Goal: Task Accomplishment & Management: Manage account settings

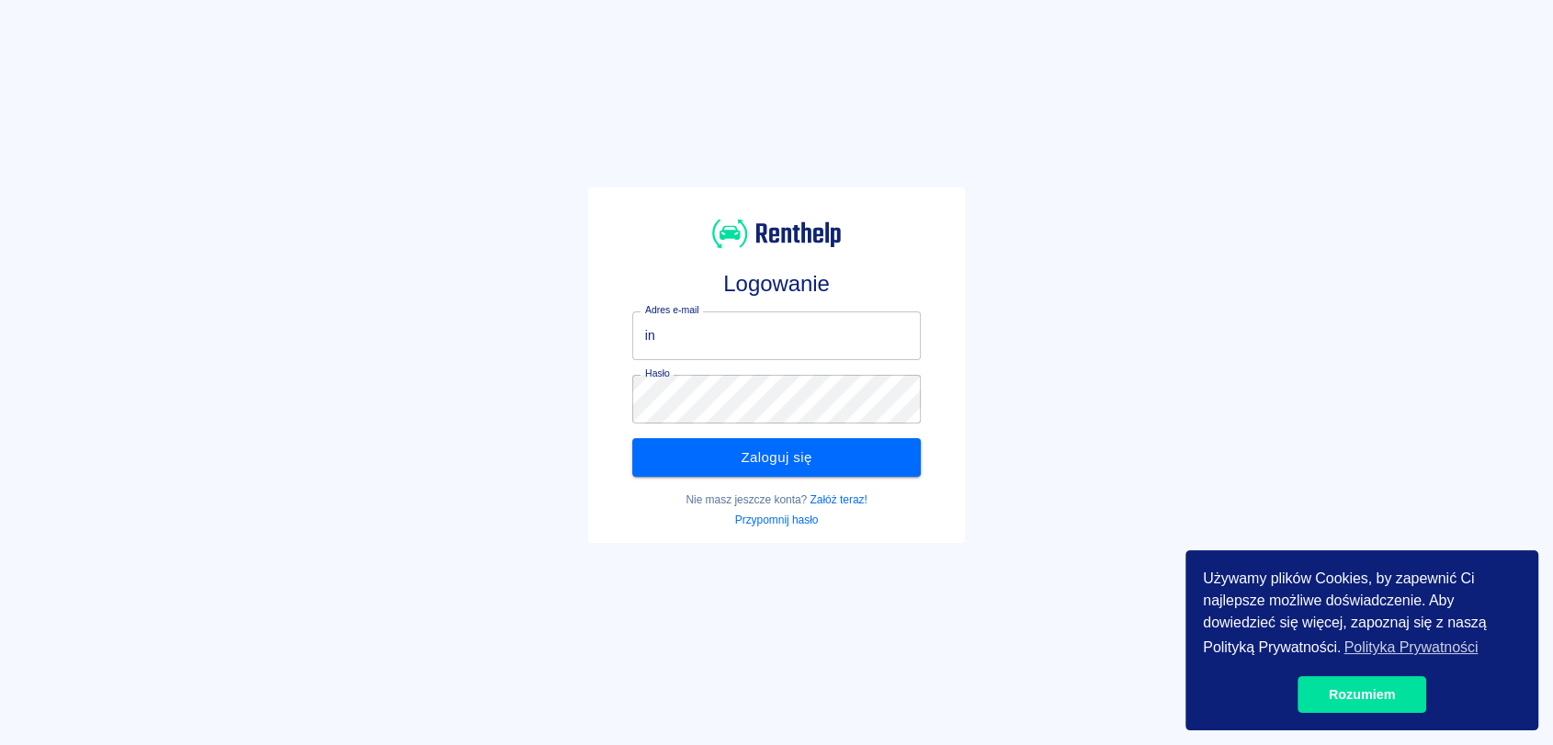
type input "i"
type input "I"
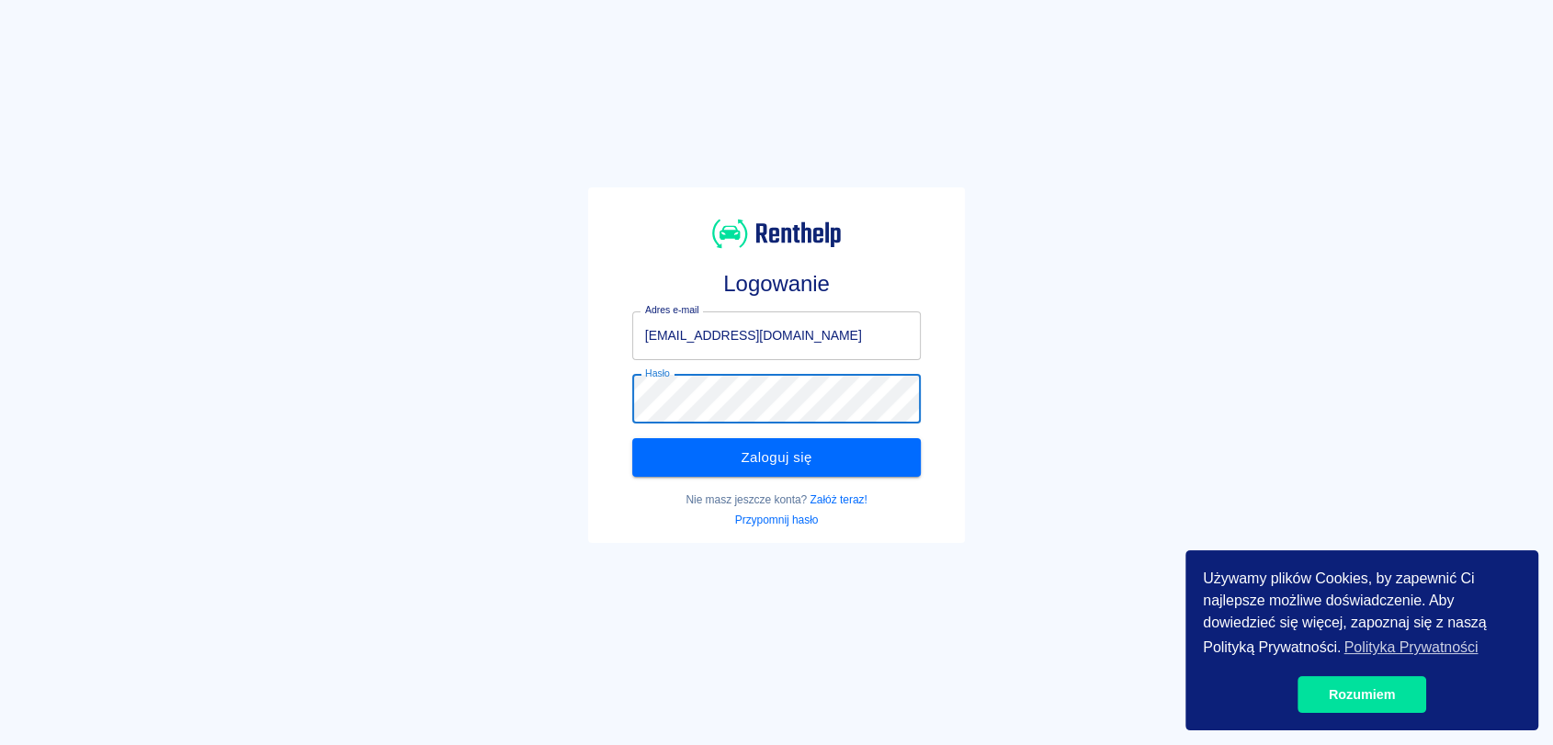
click button "Zaloguj się" at bounding box center [776, 457] width 289 height 39
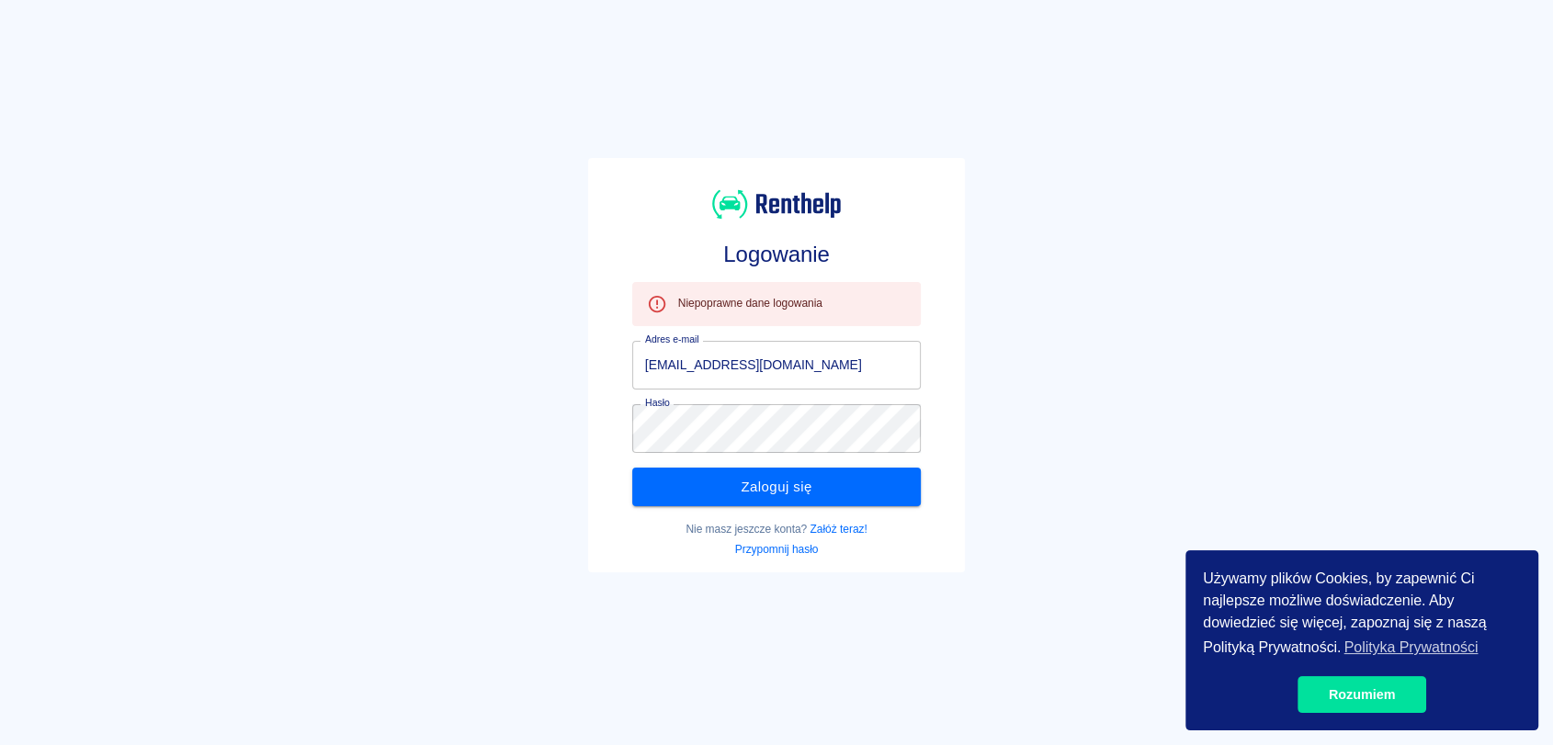
click at [1054, 426] on div "Logowanie Niepoprawne dane logowania Adres e-mail Ismenaszmigielska93@o2.pl Adr…" at bounding box center [769, 357] width 1568 height 745
click at [765, 361] on input "Ismenaszmigielska93@o2.pl" at bounding box center [776, 365] width 289 height 49
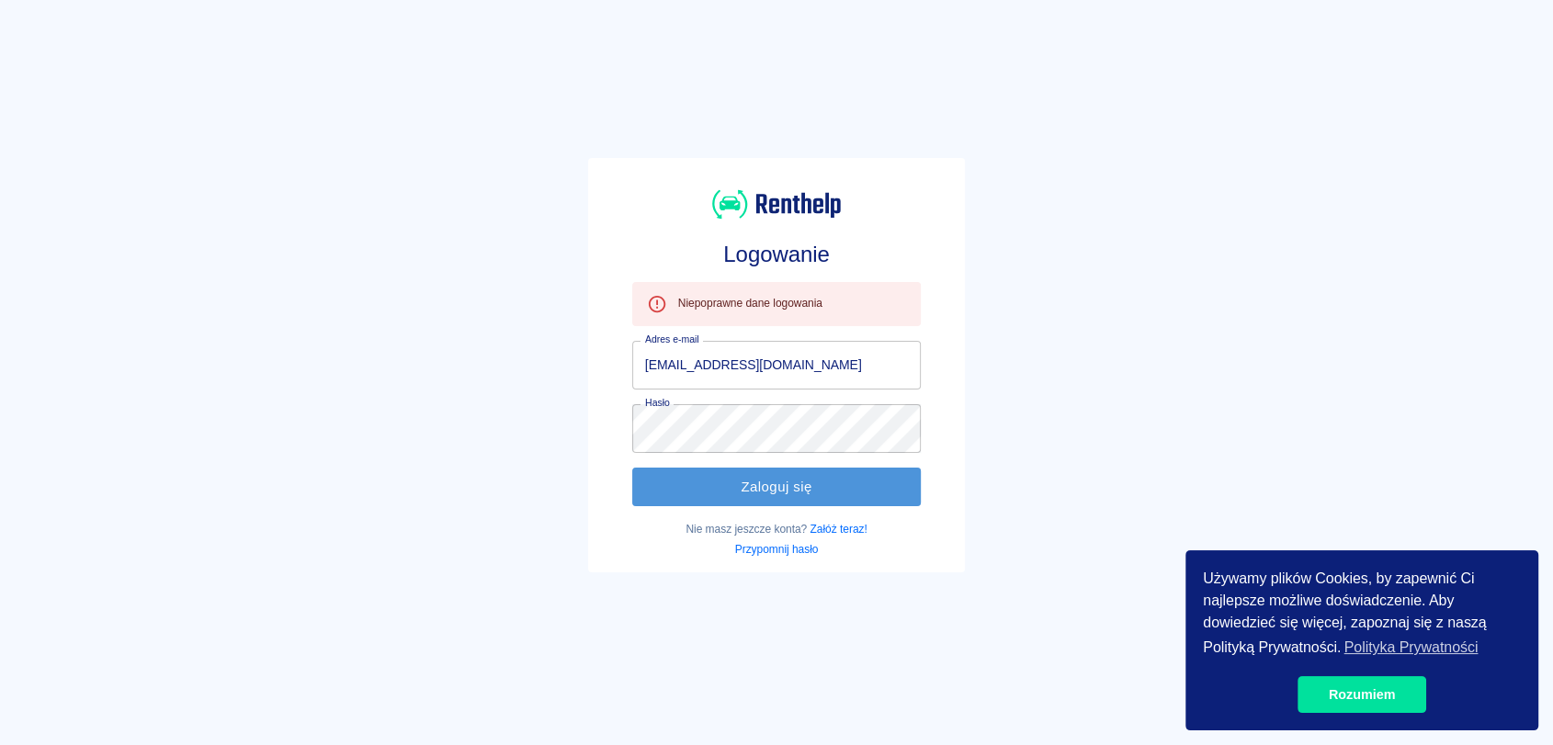
click at [776, 500] on button "Zaloguj się" at bounding box center [776, 487] width 289 height 39
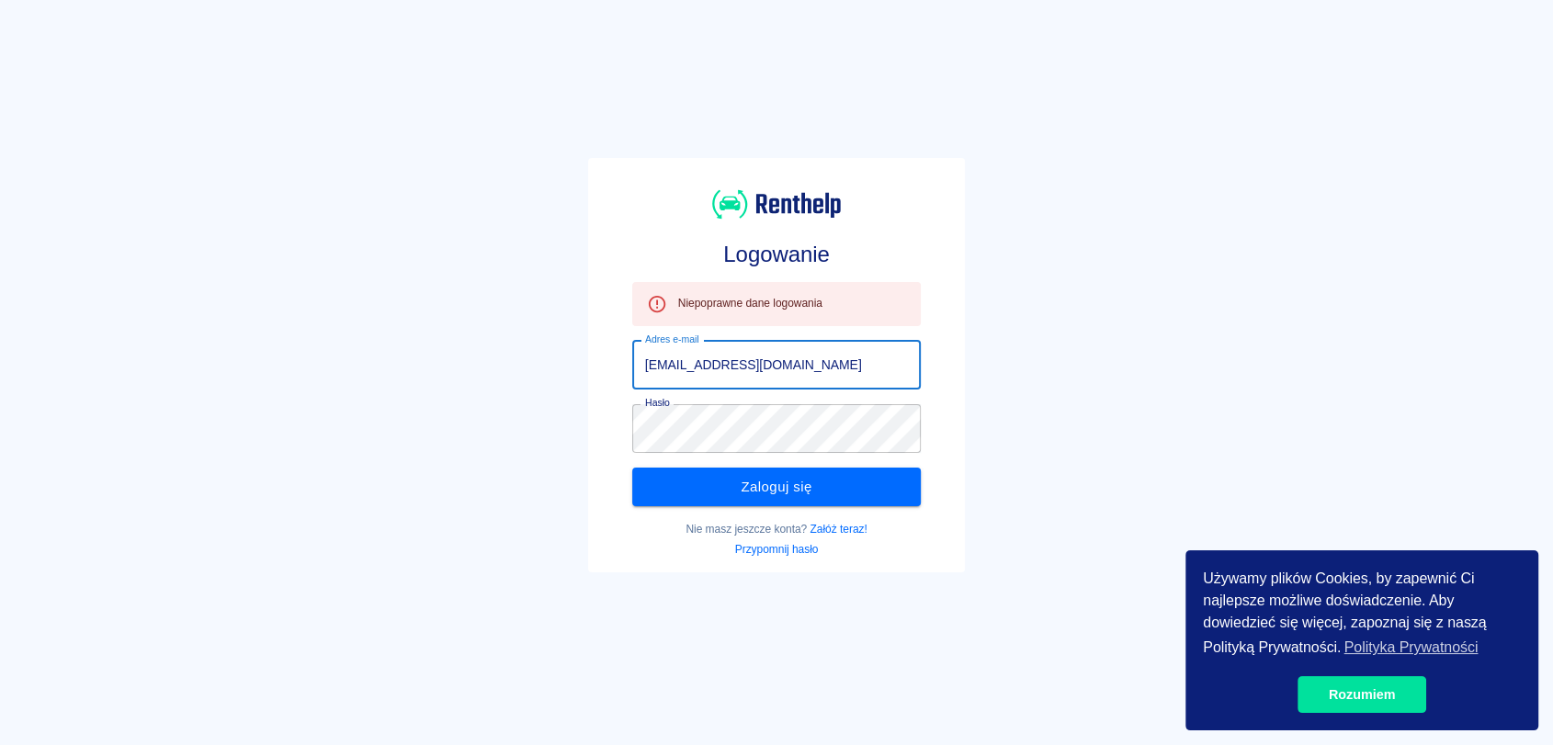
click at [831, 375] on input "Ismenaszmigielska@o2.pl" at bounding box center [776, 365] width 289 height 49
click at [792, 415] on div "Hasło Hasło" at bounding box center [770, 421] width 304 height 63
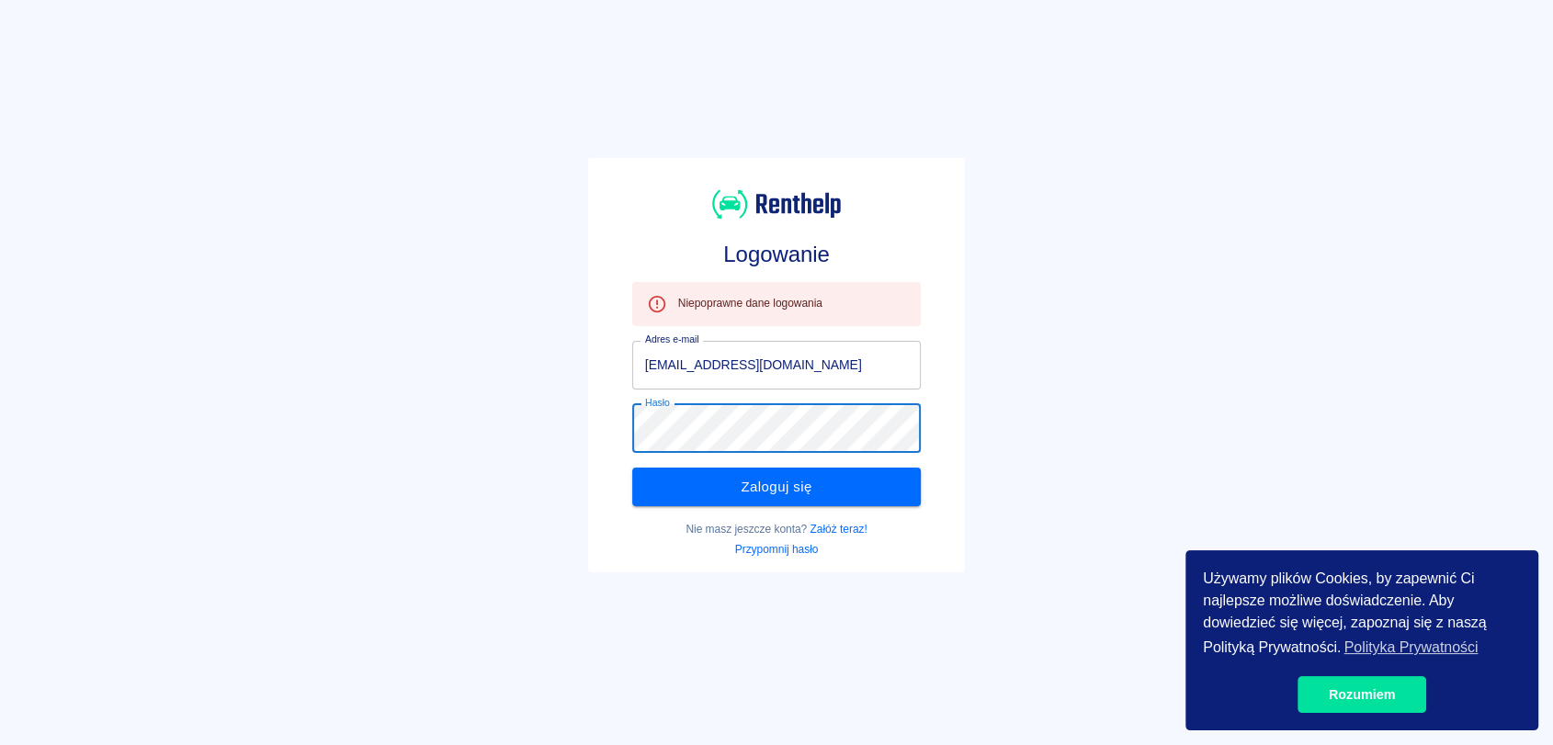
click at [649, 369] on input "Ismenaszmigielska@o2.pl" at bounding box center [776, 365] width 289 height 49
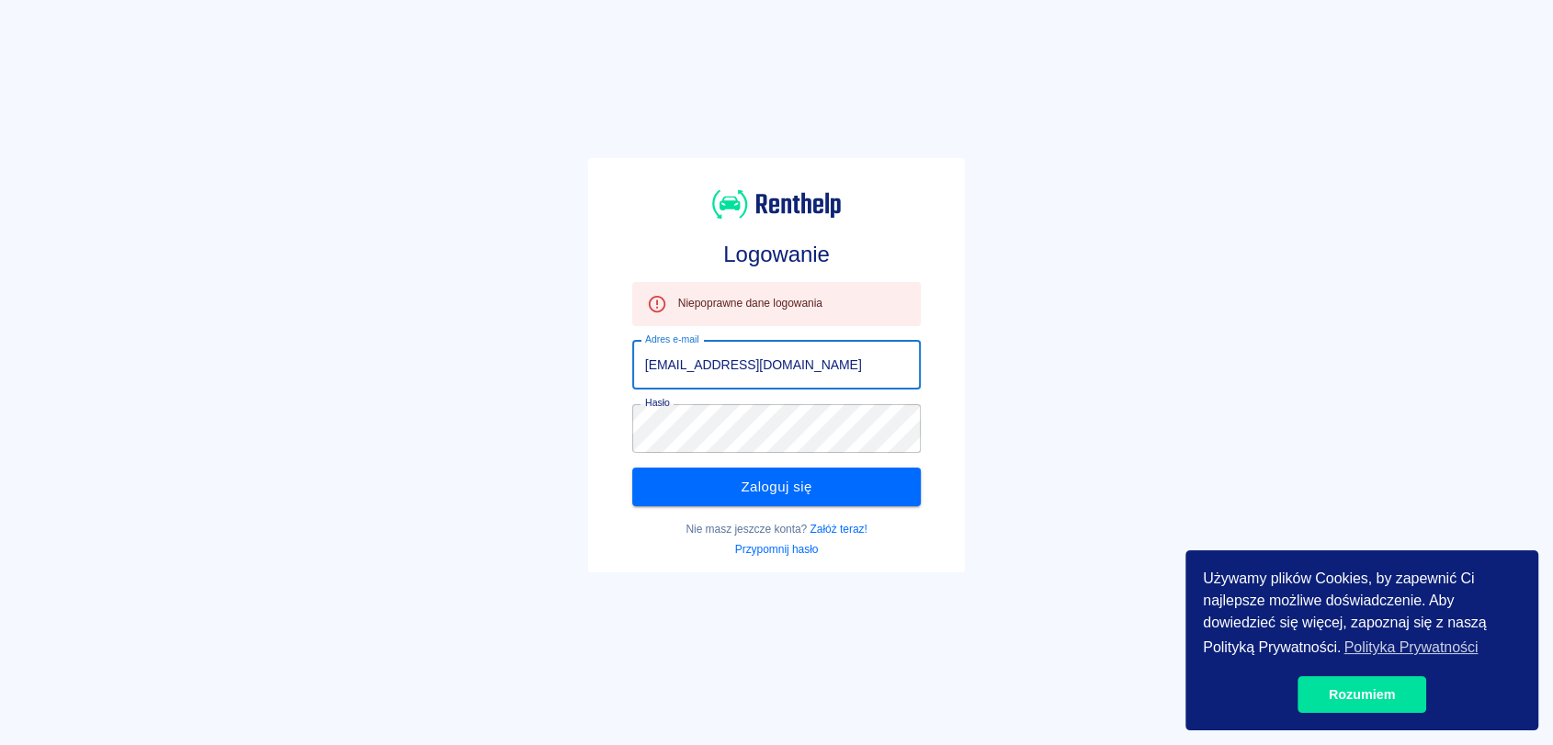
click at [773, 361] on input "ismenaszmigielska@o2.pl" at bounding box center [776, 365] width 289 height 49
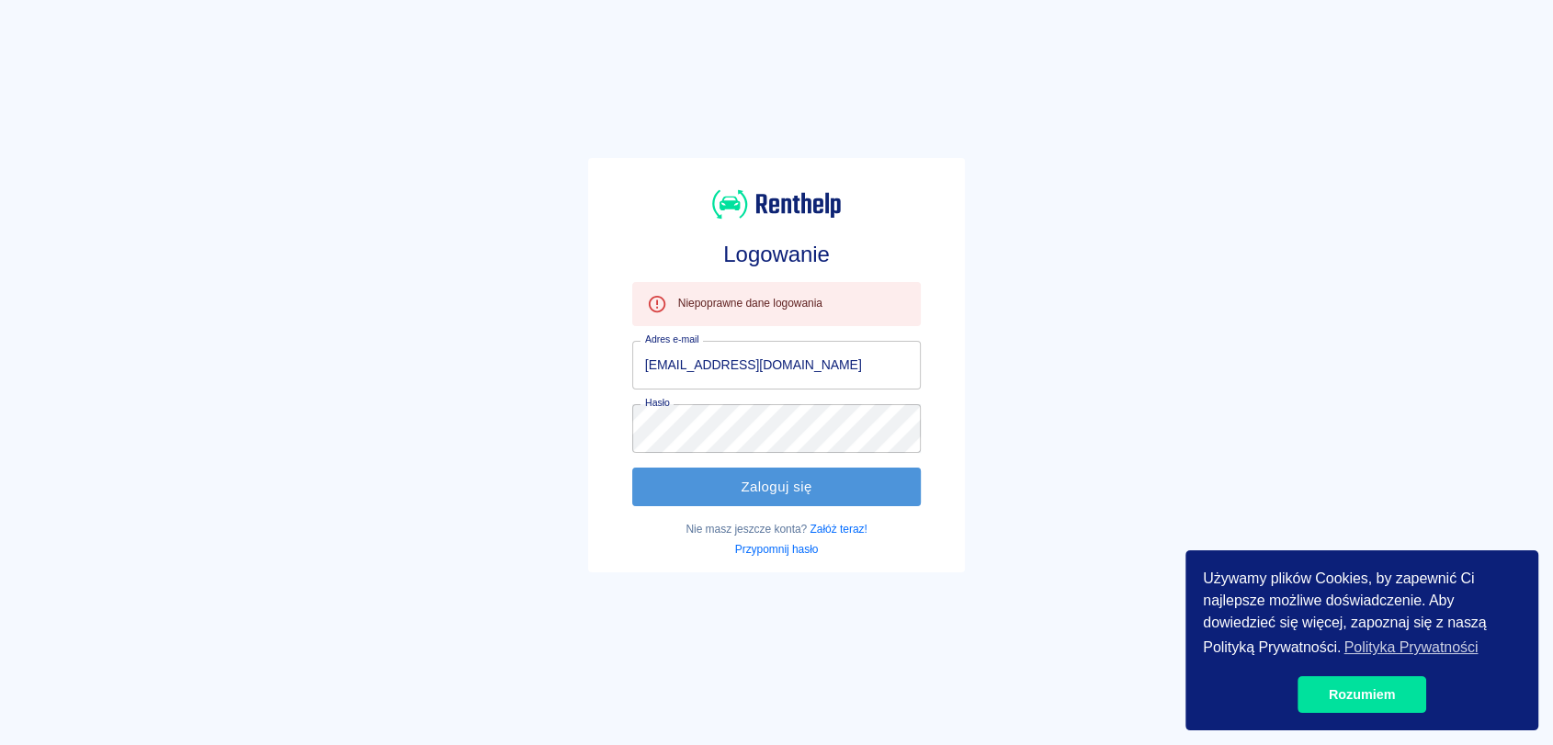
click at [788, 480] on button "Zaloguj się" at bounding box center [776, 487] width 289 height 39
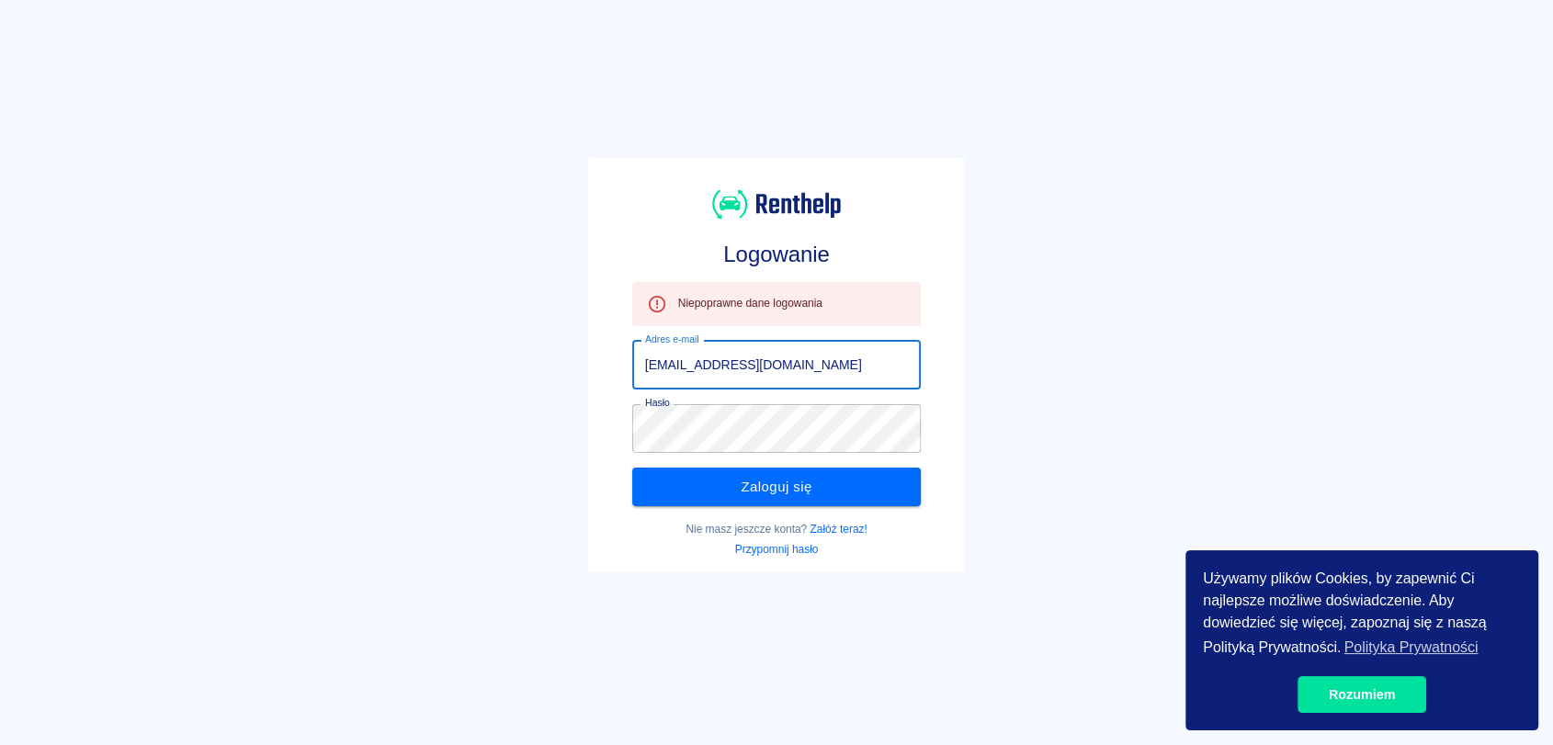
click at [664, 362] on input "ismenaszmigielska@ogmail.com" at bounding box center [776, 365] width 289 height 49
type input "[EMAIL_ADDRESS][DOMAIN_NAME]"
click button "Zaloguj się" at bounding box center [776, 487] width 289 height 39
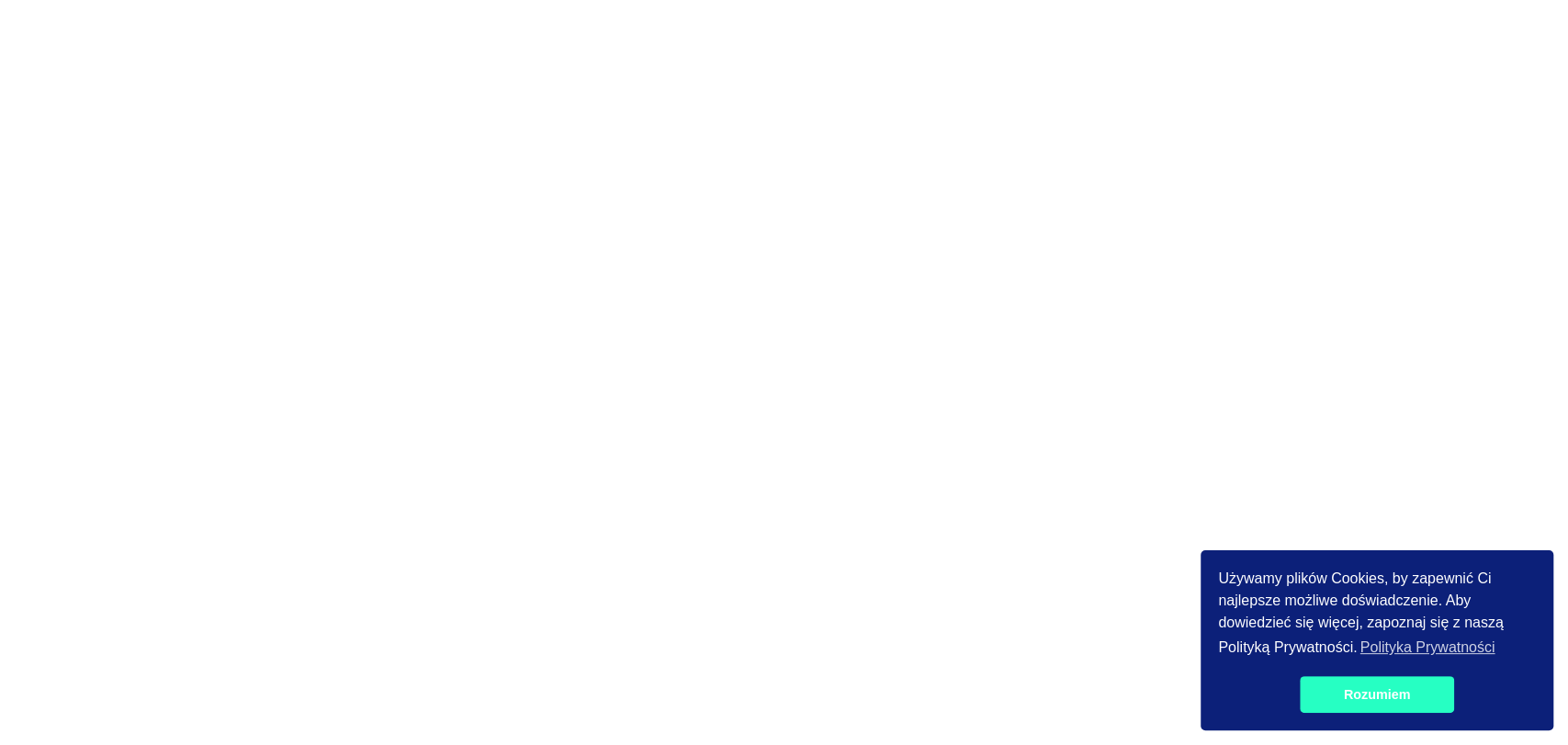
click at [1328, 688] on link "Rozumiem" at bounding box center [1375, 694] width 153 height 37
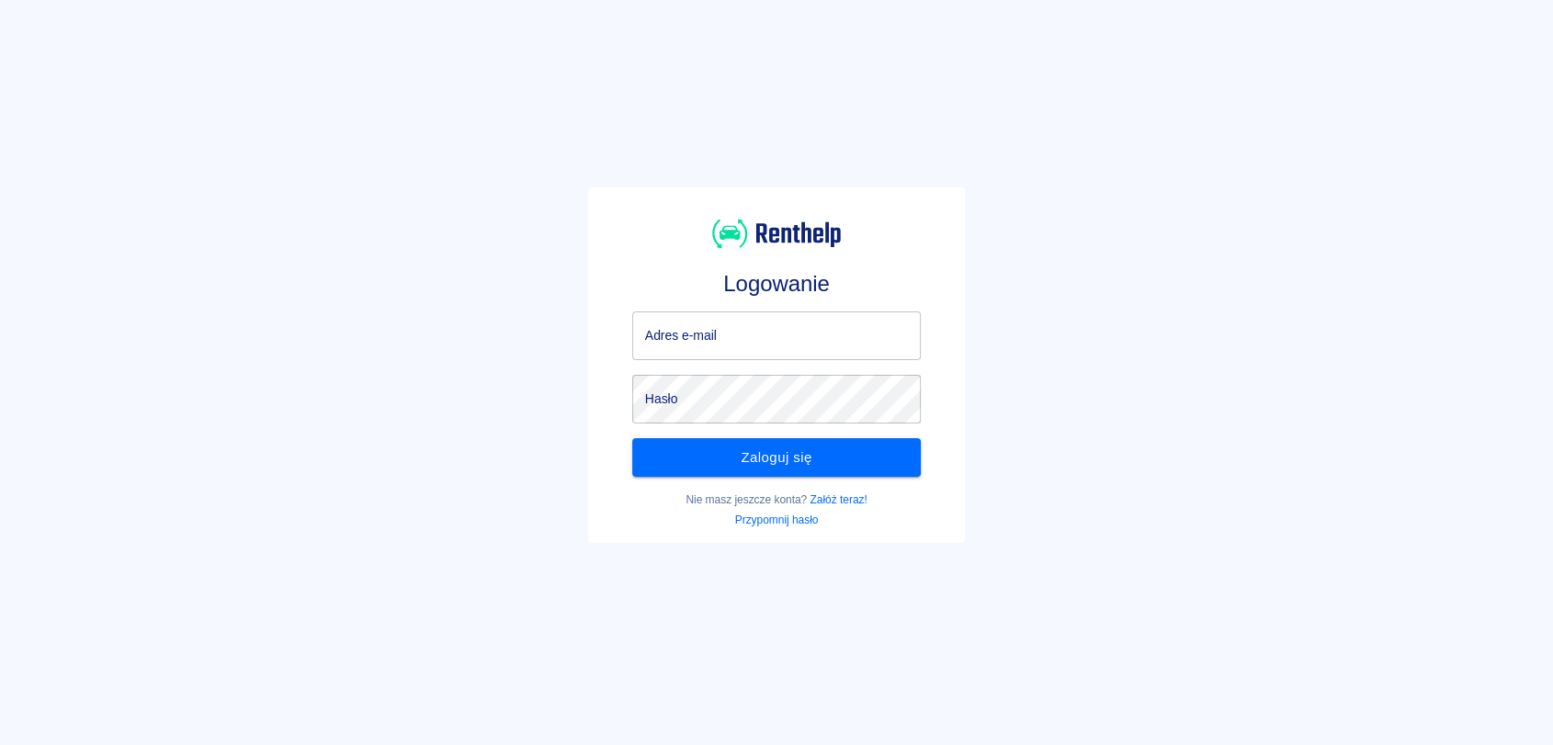
type input "[EMAIL_ADDRESS][DOMAIN_NAME]"
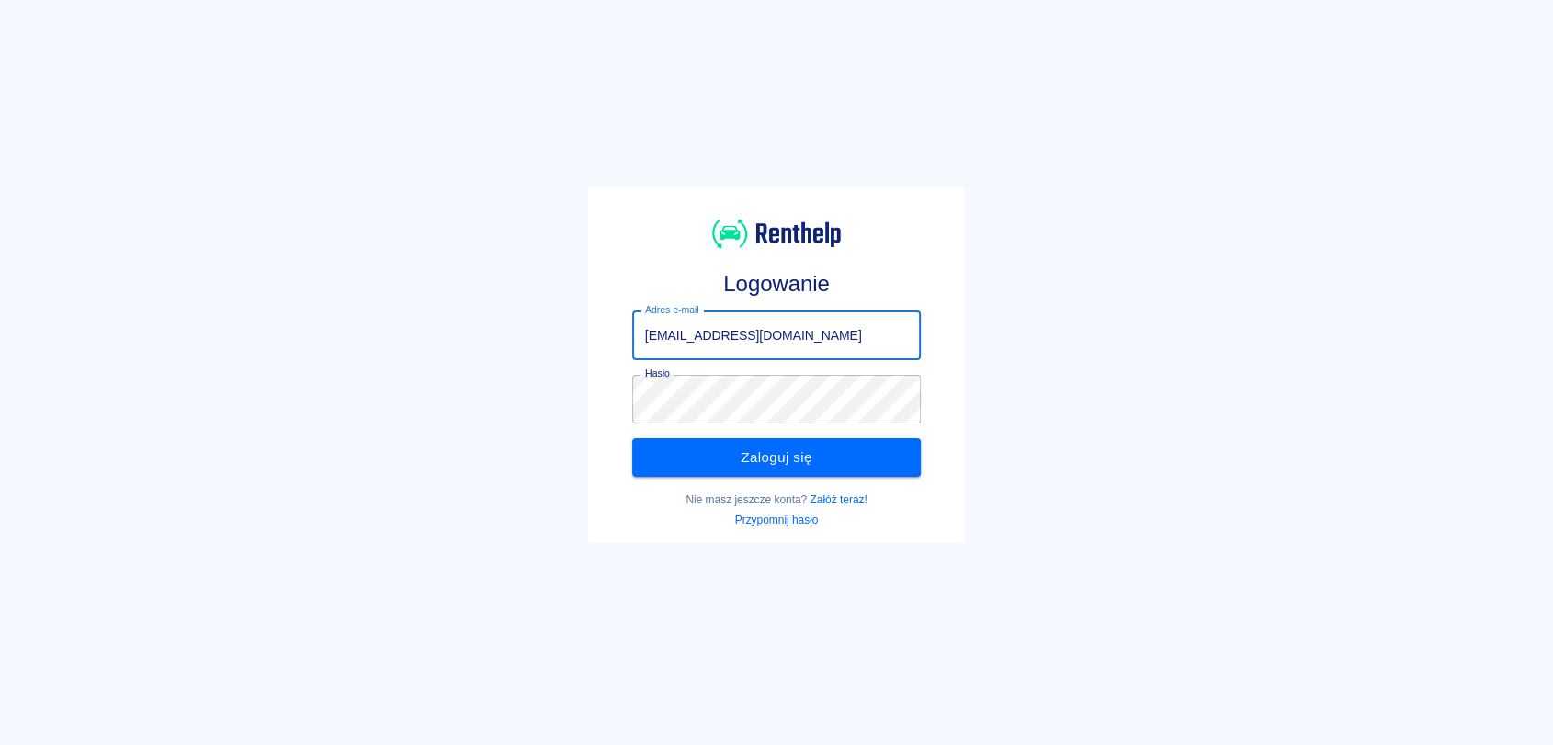
click at [713, 350] on input "ismenaszmigielska@gmail.com" at bounding box center [776, 336] width 289 height 49
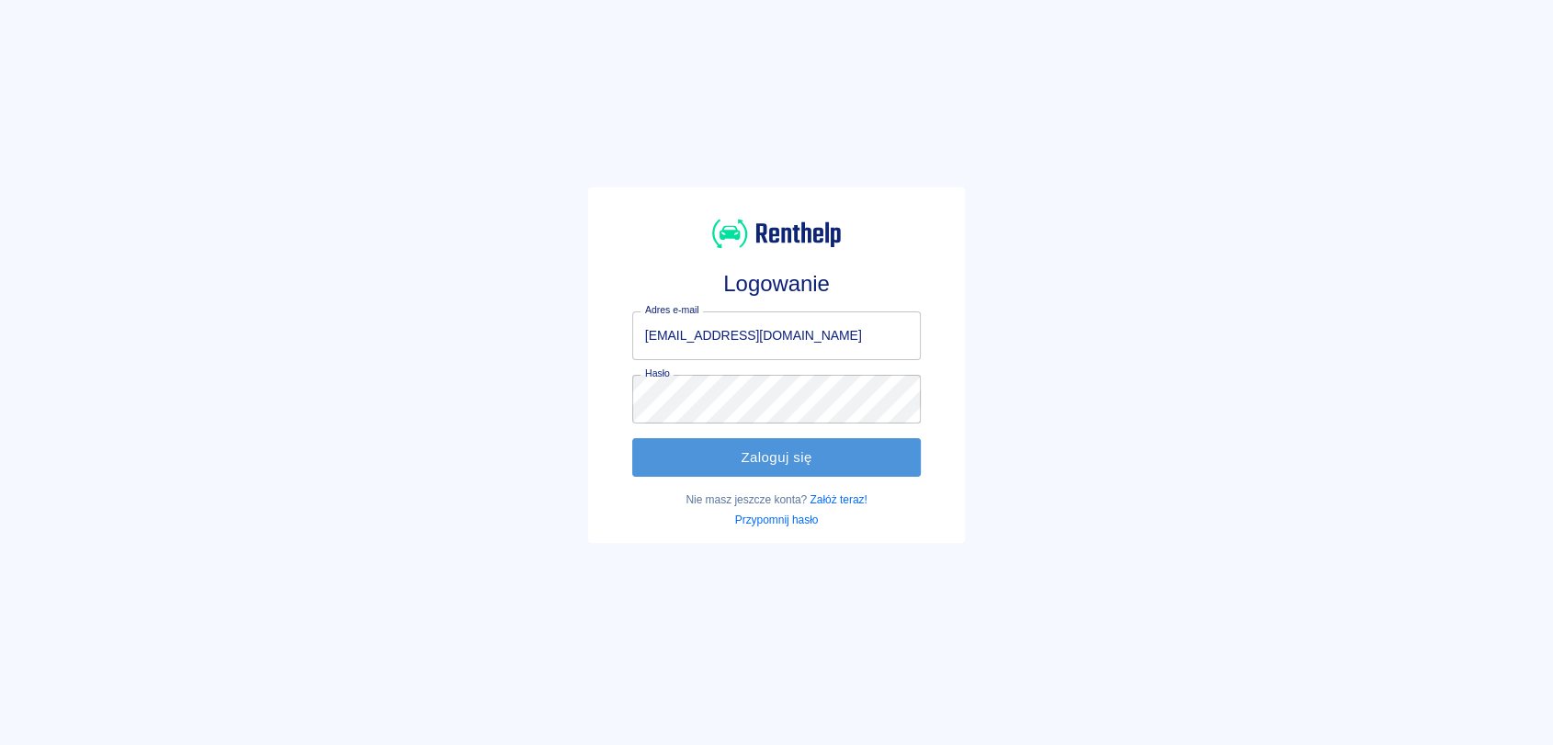
click at [694, 469] on button "Zaloguj się" at bounding box center [776, 457] width 289 height 39
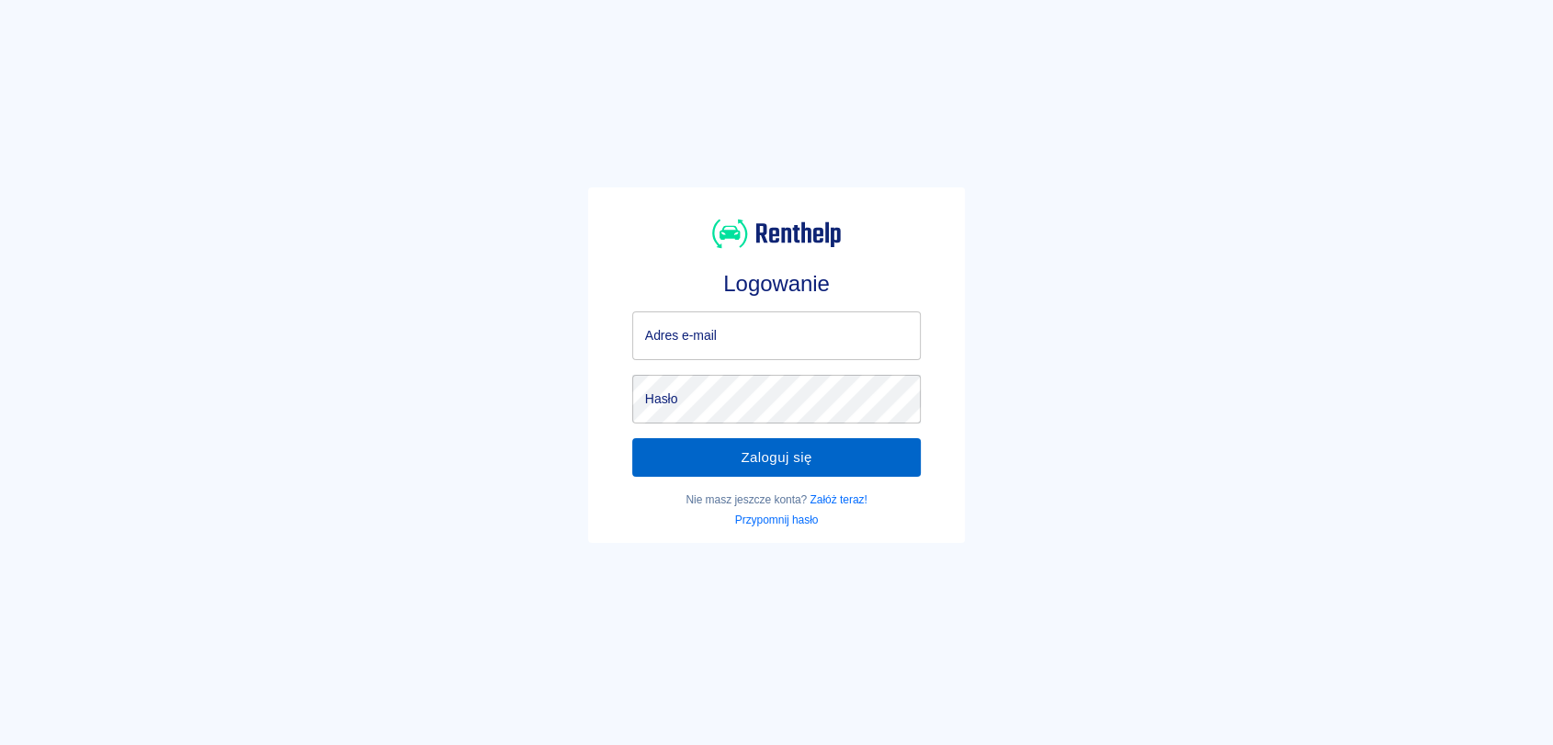
type input "[EMAIL_ADDRESS][DOMAIN_NAME]"
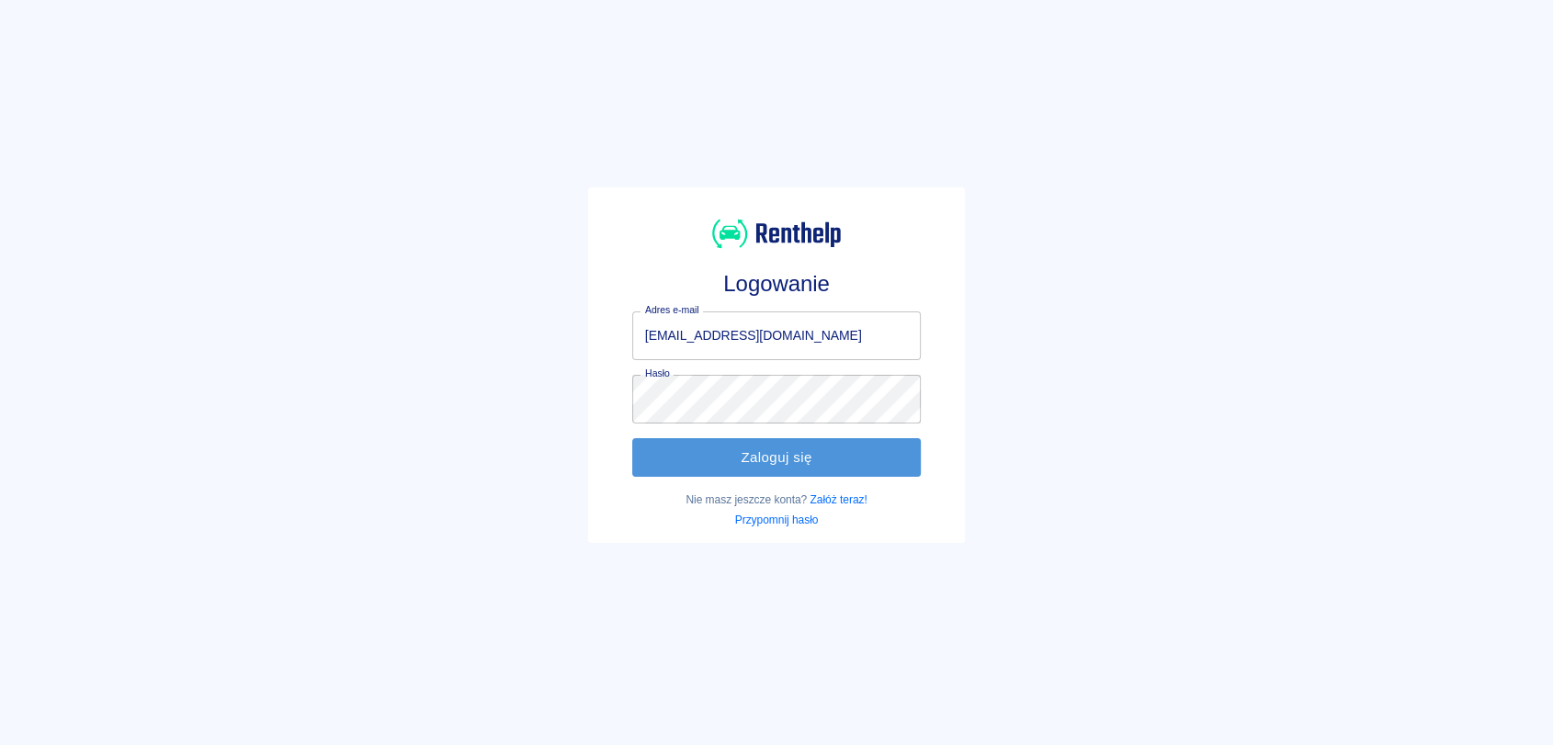
click at [771, 450] on button "Zaloguj się" at bounding box center [776, 457] width 289 height 39
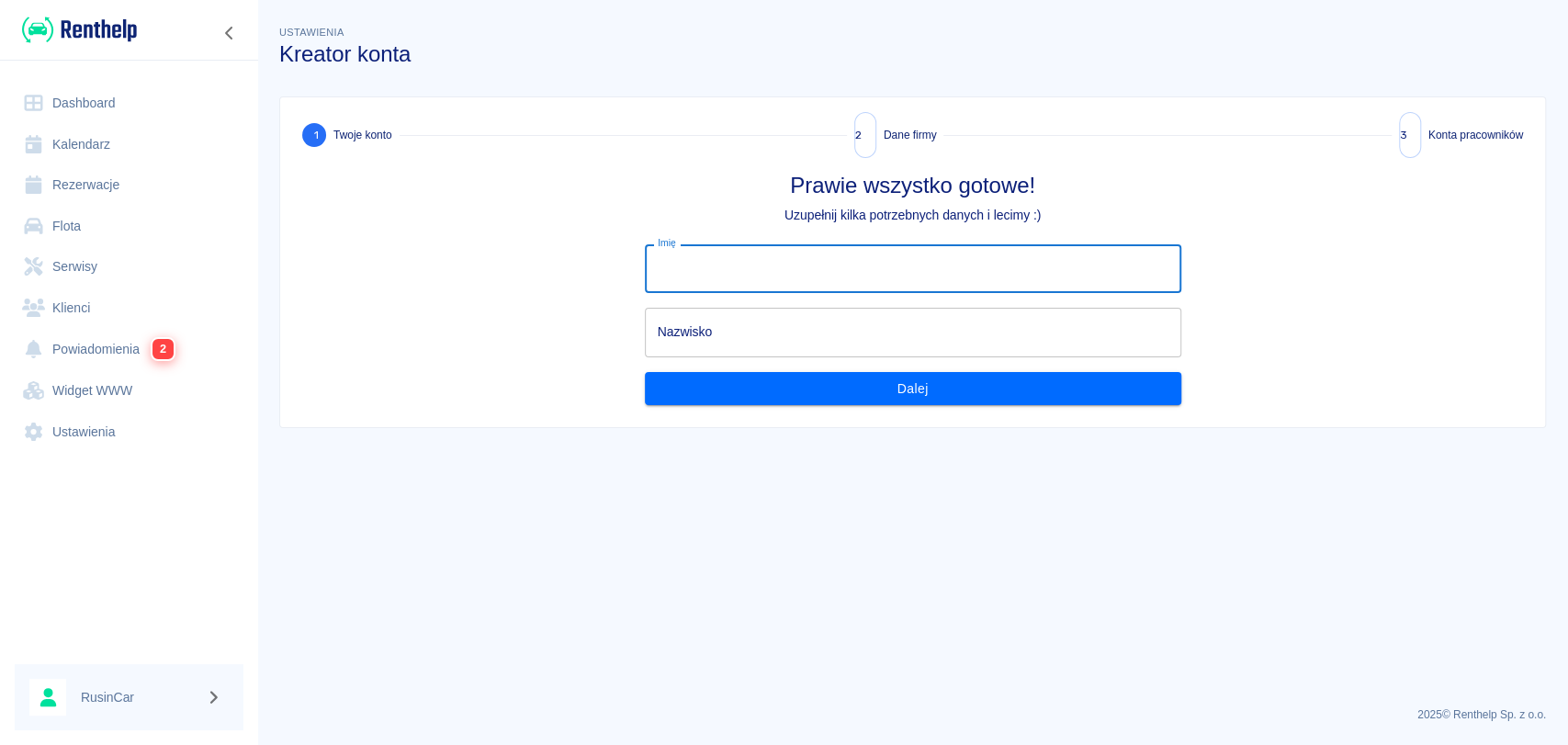
click at [772, 250] on input "Imię" at bounding box center [912, 268] width 537 height 49
type input "ksdfsa"
click at [721, 338] on input "Nazwisko" at bounding box center [912, 332] width 537 height 49
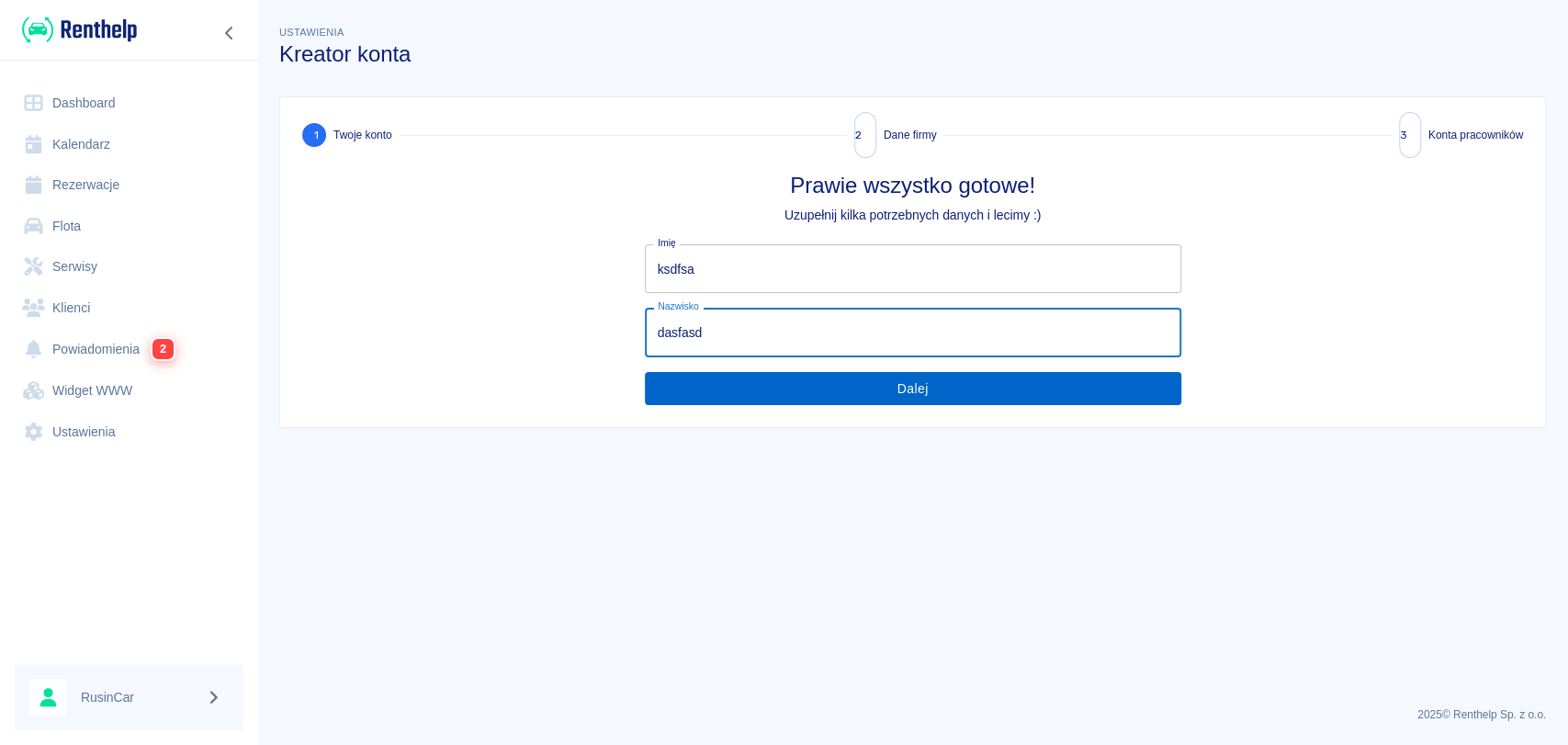
type input "dasfasd"
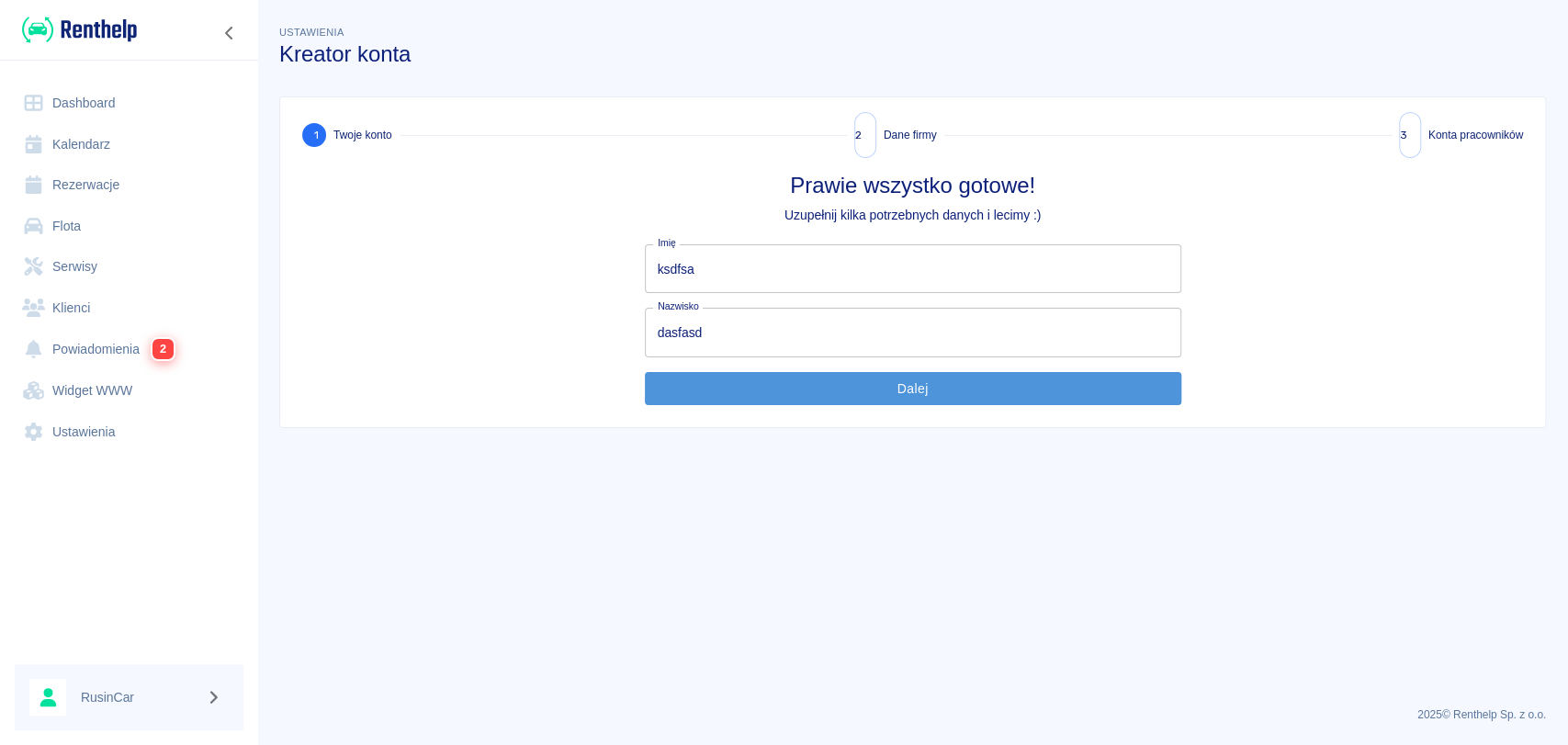
click at [802, 397] on button "Dalej" at bounding box center [912, 389] width 537 height 34
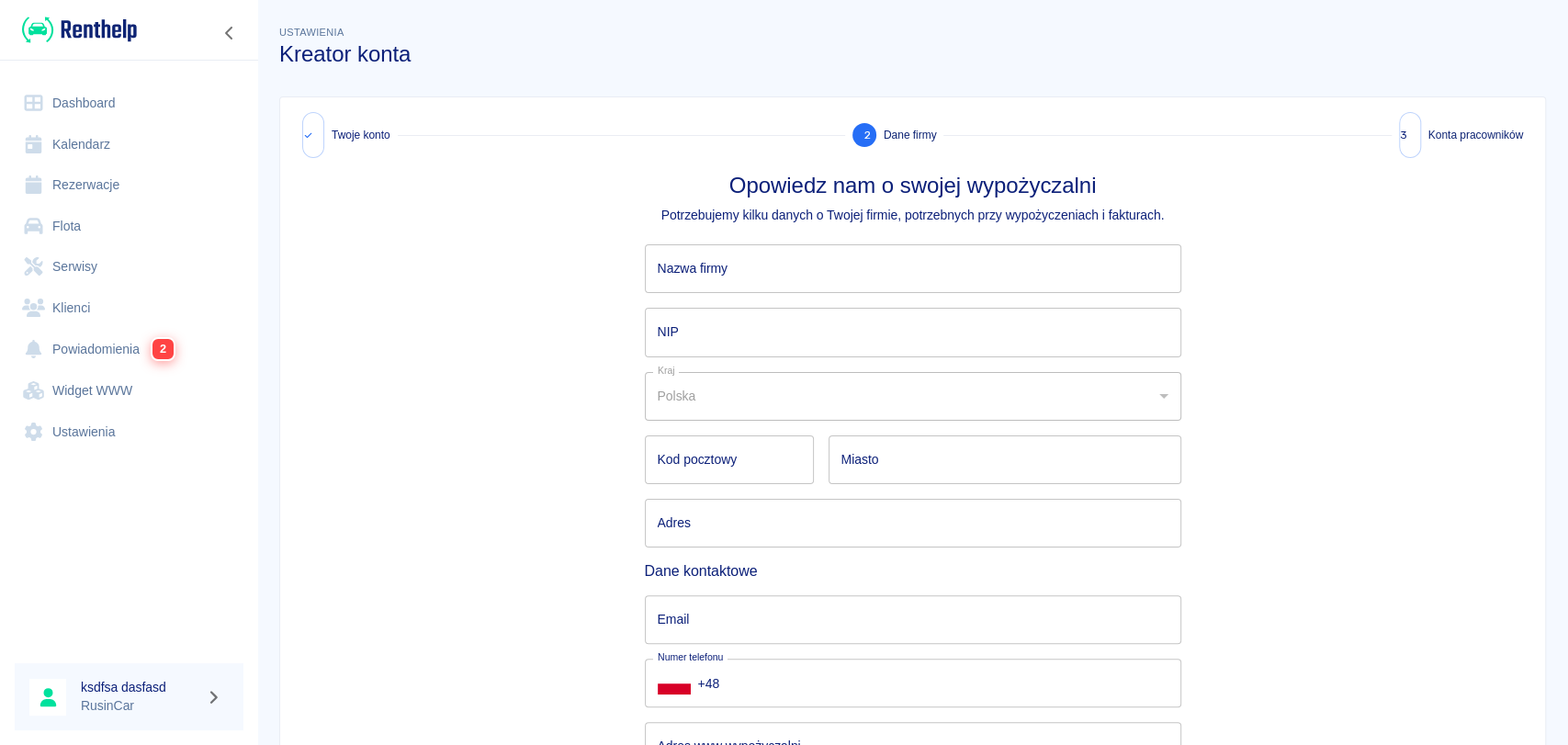
click at [798, 278] on input "Nazwa firmy" at bounding box center [912, 268] width 537 height 49
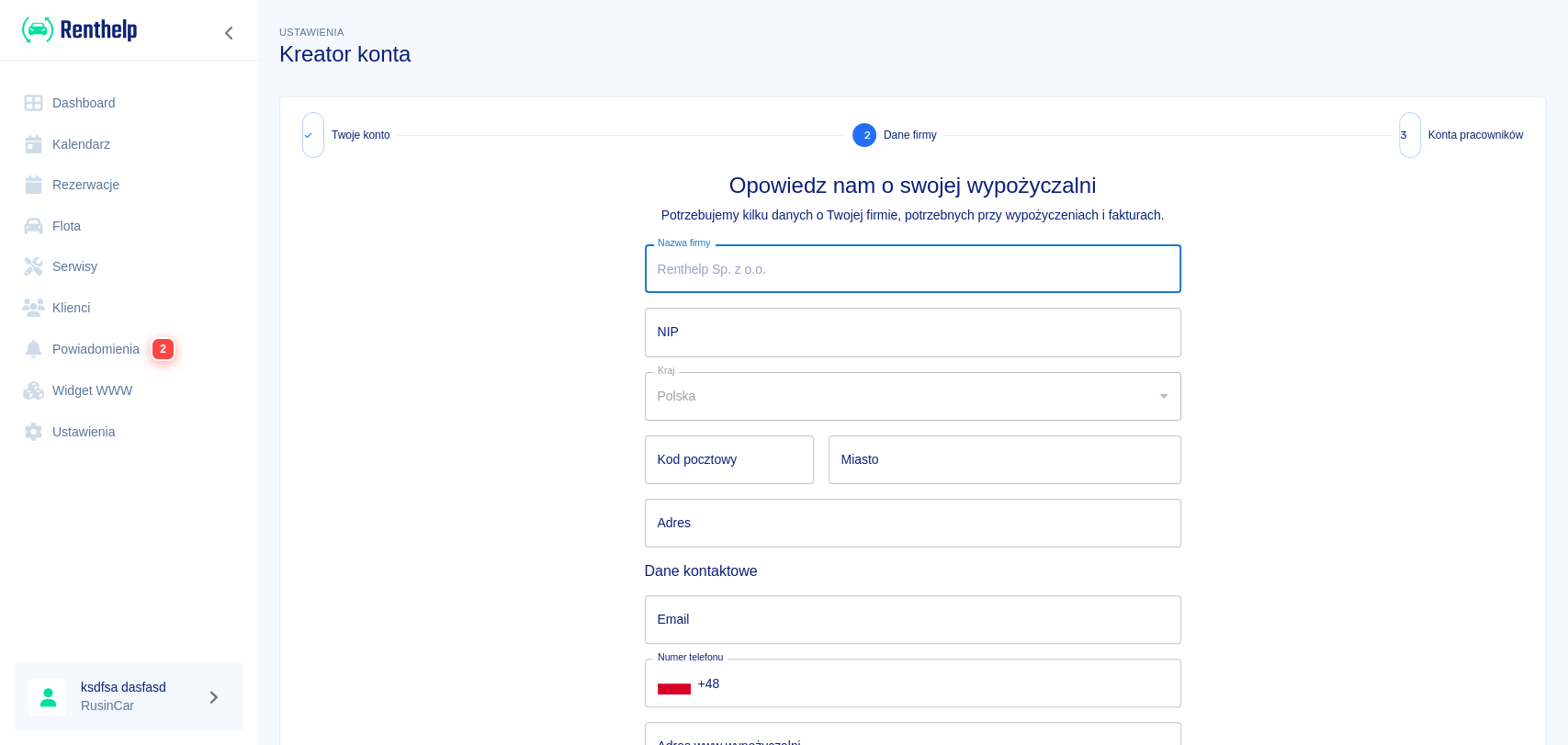
type input "Rent a Car [PERSON_NAME]"
type input "68-130"
type input "Gozdnica"
type input "3-go Maja 3/1"
click at [753, 714] on div "Adres www wypożyczalni Adres www wypożyczalni" at bounding box center [904, 739] width 551 height 63
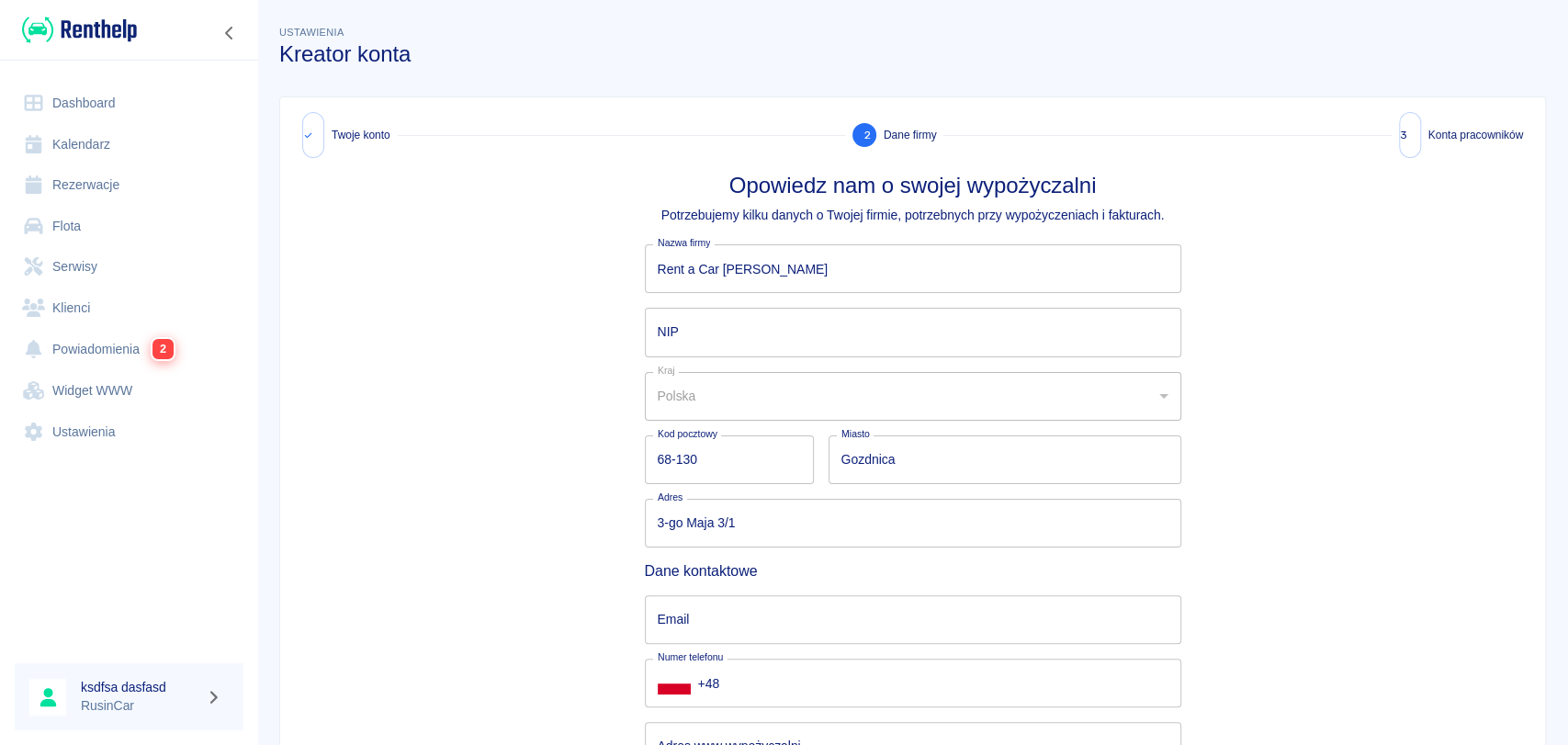
click at [759, 617] on input "Email" at bounding box center [912, 620] width 537 height 49
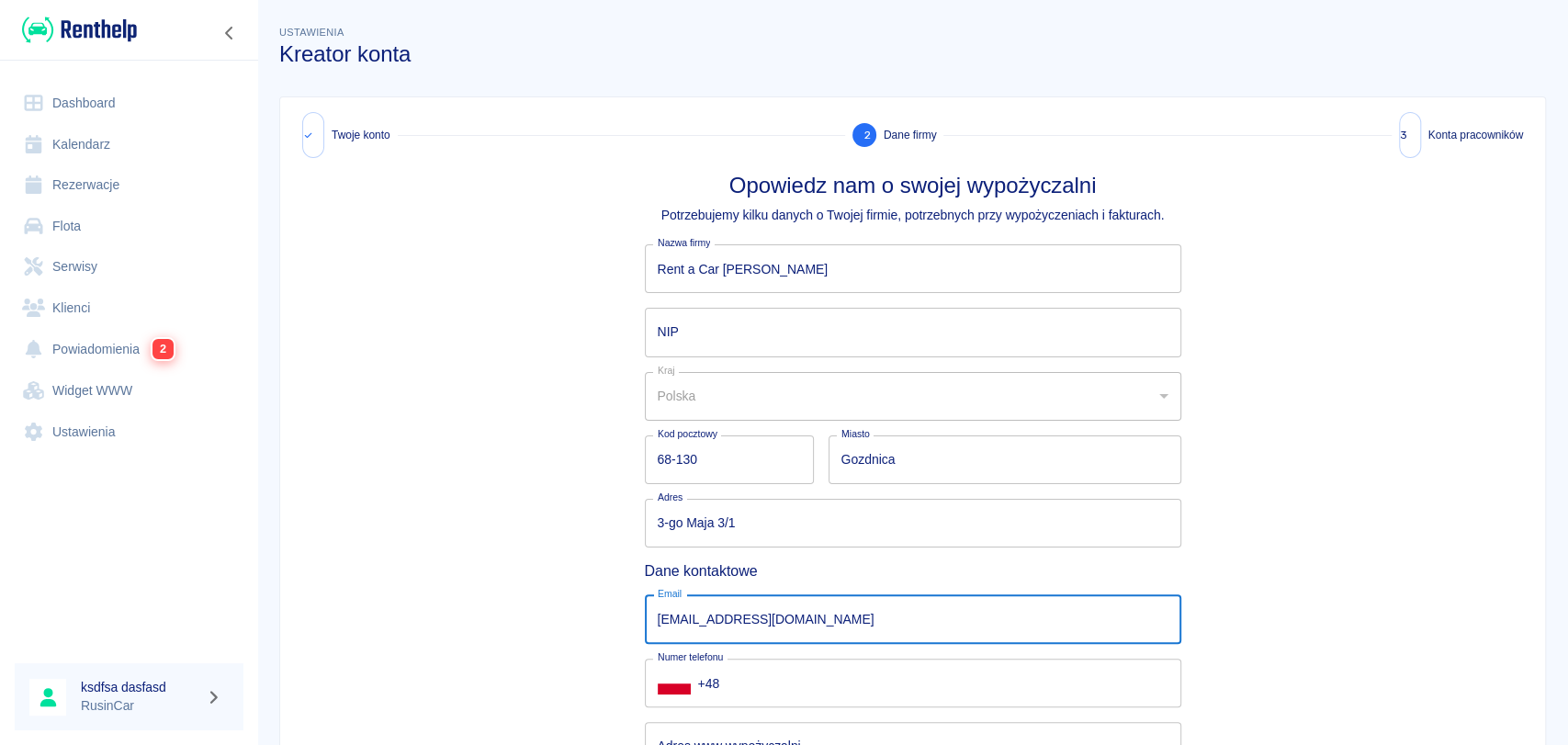
type input "[EMAIL_ADDRESS][DOMAIN_NAME]"
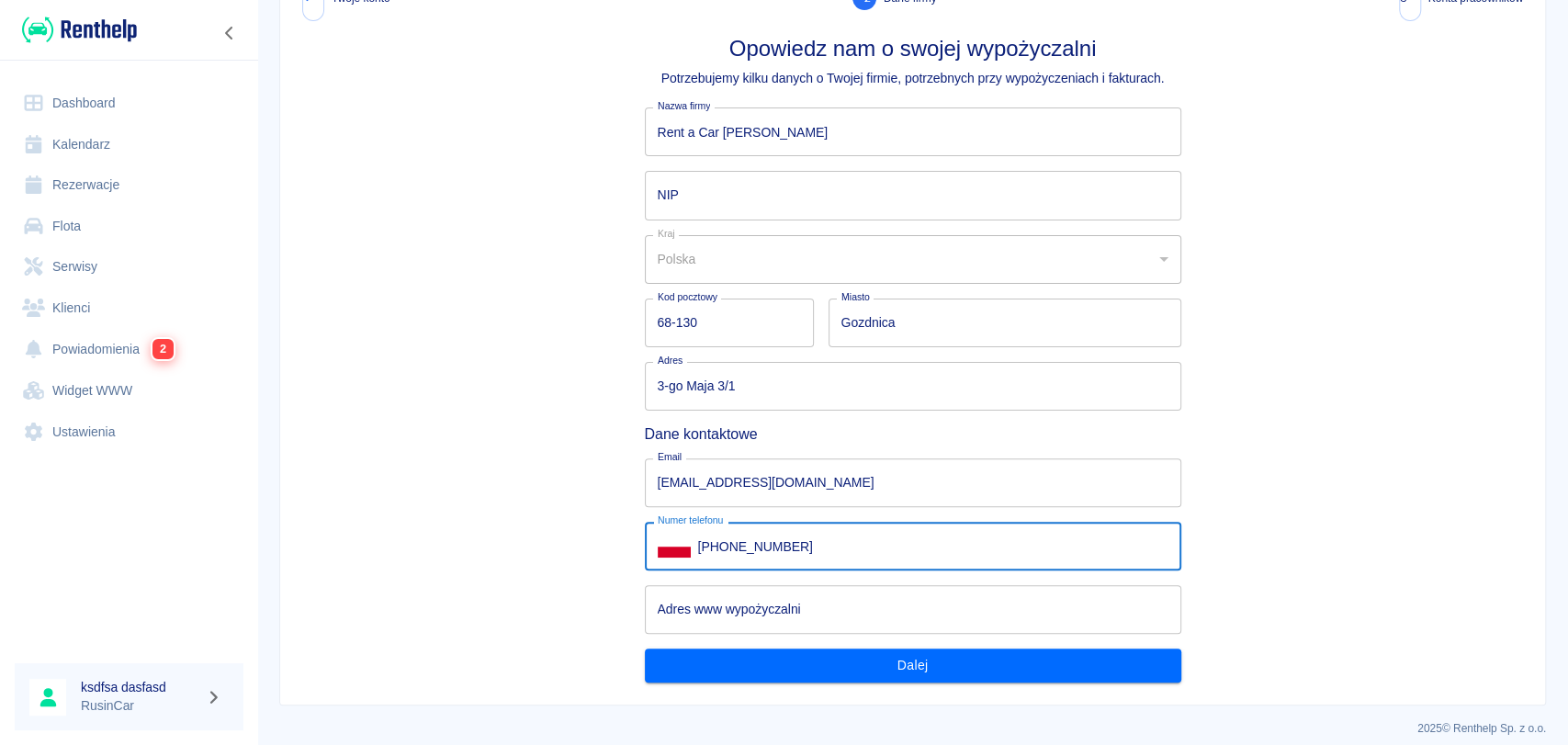
scroll to position [150, 0]
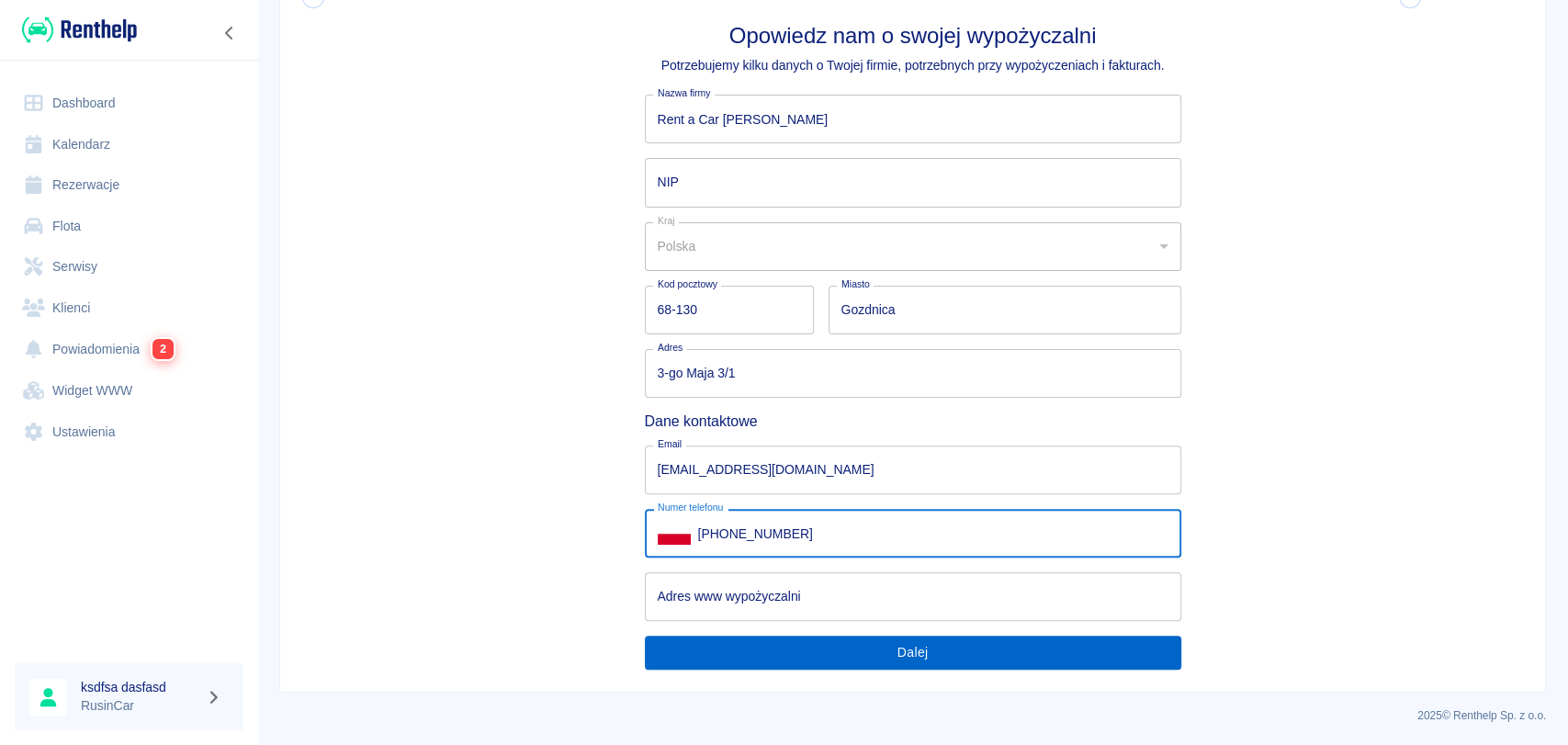
type input "[PHONE_NUMBER]"
click at [793, 641] on button "Dalej" at bounding box center [912, 653] width 537 height 34
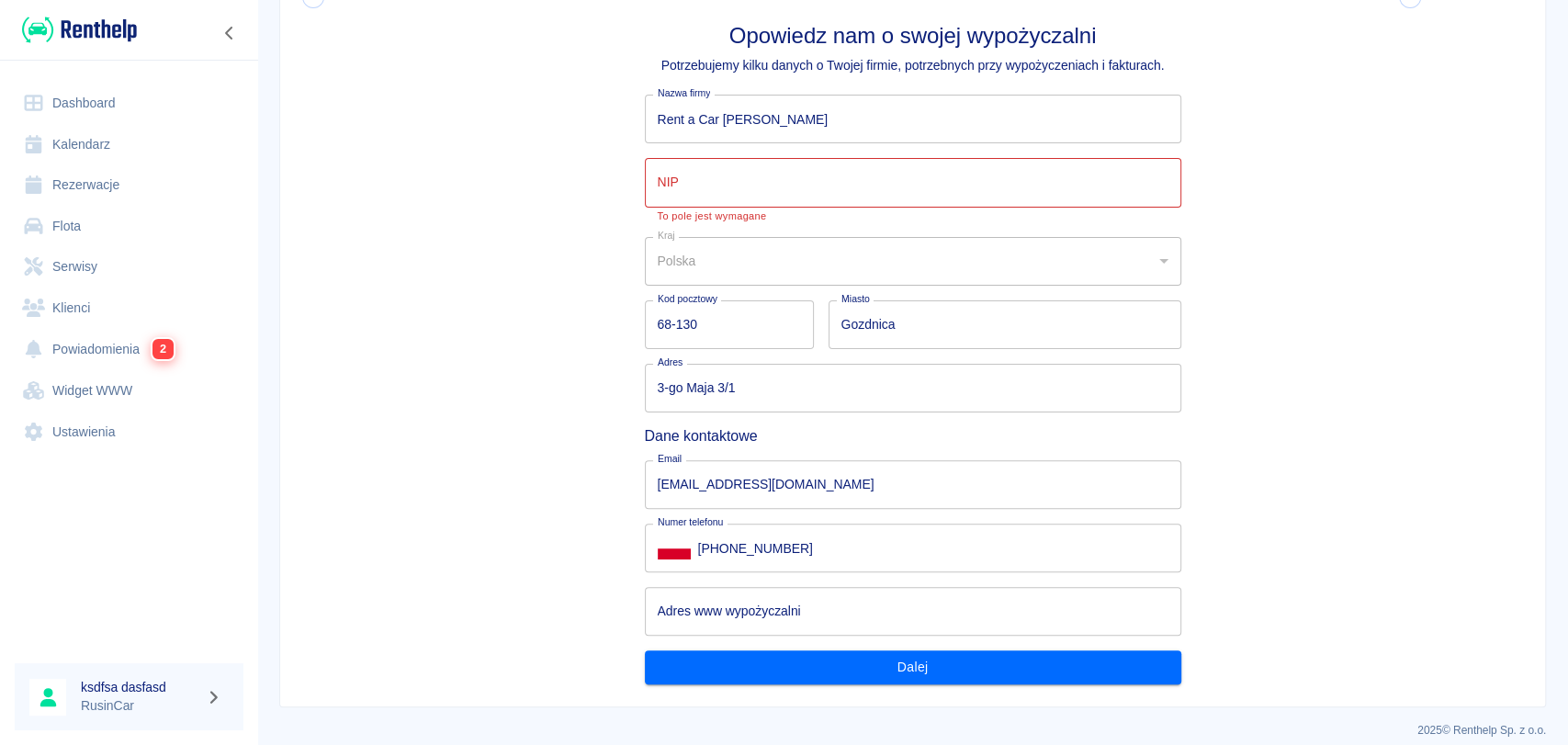
click at [678, 182] on input "NIP" at bounding box center [912, 182] width 537 height 49
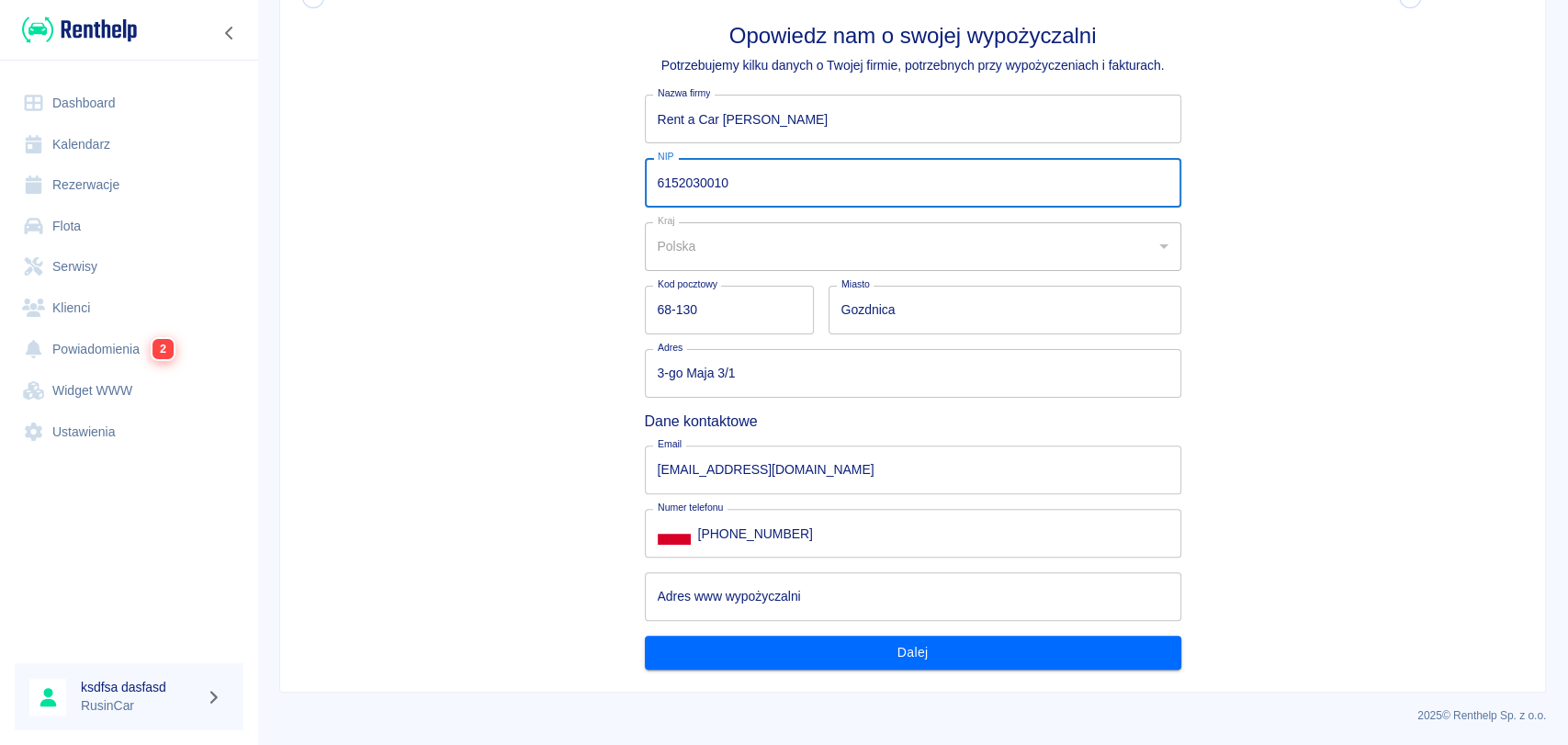
type input "6152030010"
click button "Dalej" at bounding box center [912, 653] width 537 height 34
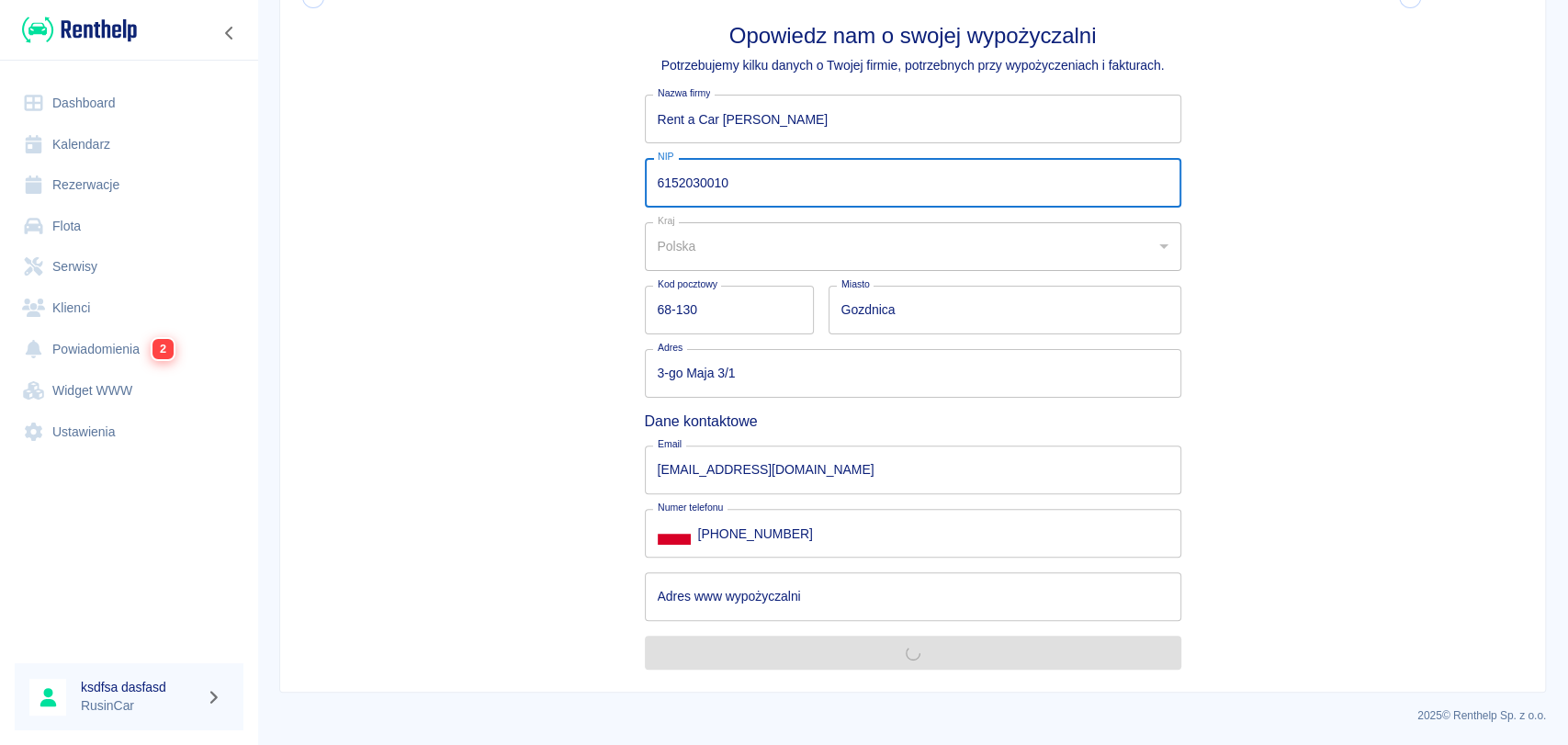
scroll to position [0, 0]
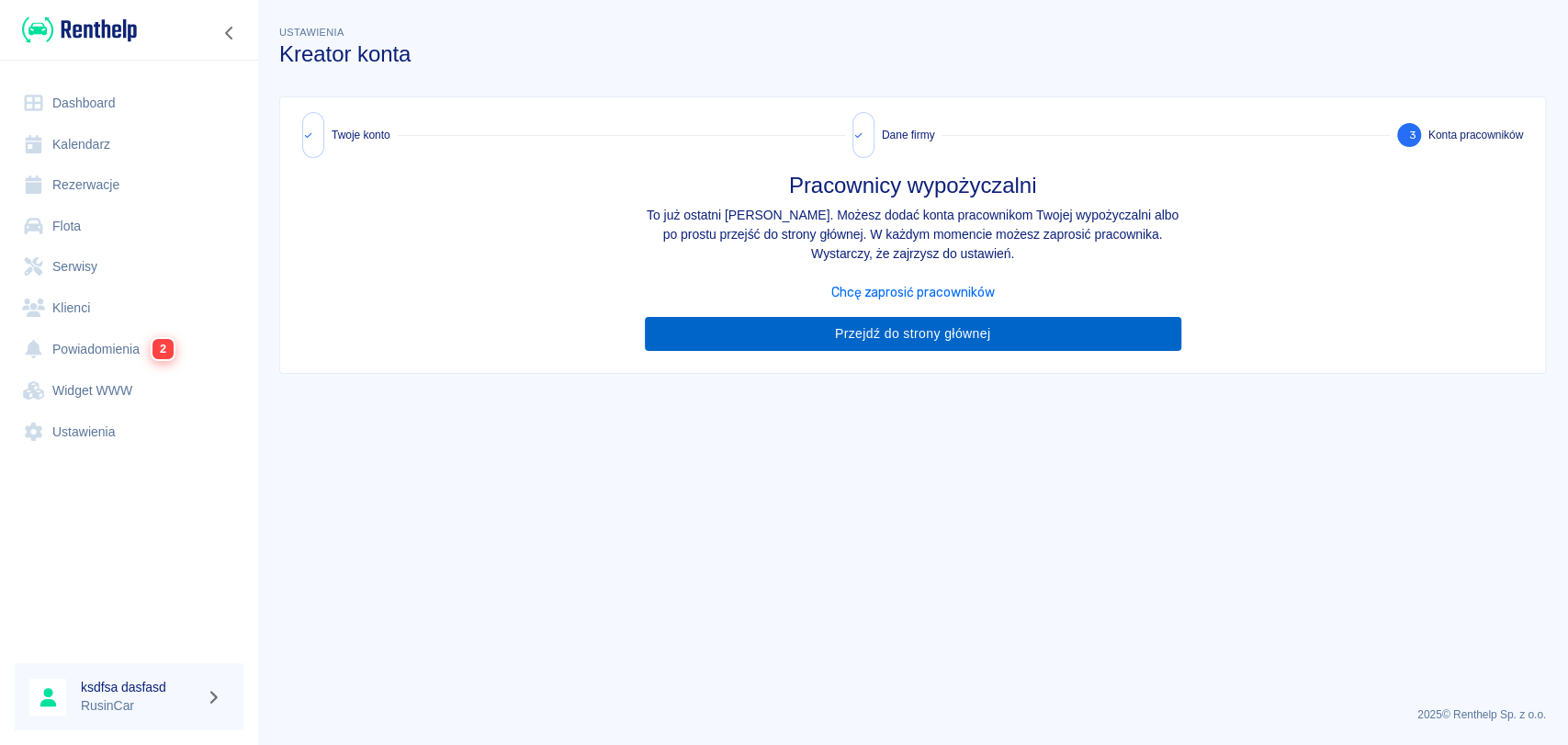
click at [758, 327] on link "Przejdź do strony głównej" at bounding box center [912, 334] width 537 height 34
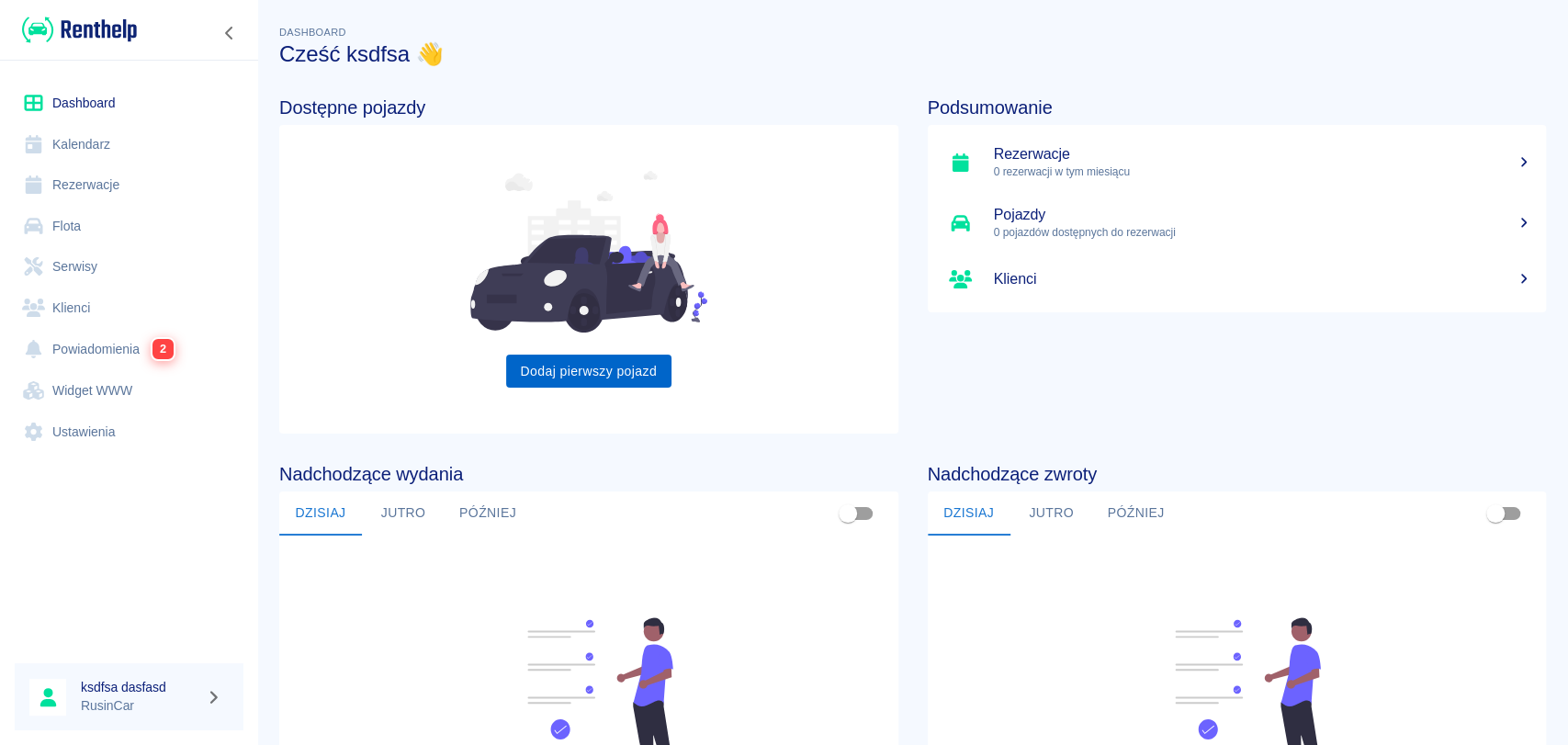
click at [543, 383] on link "Dodaj pierwszy pojazd" at bounding box center [588, 372] width 165 height 34
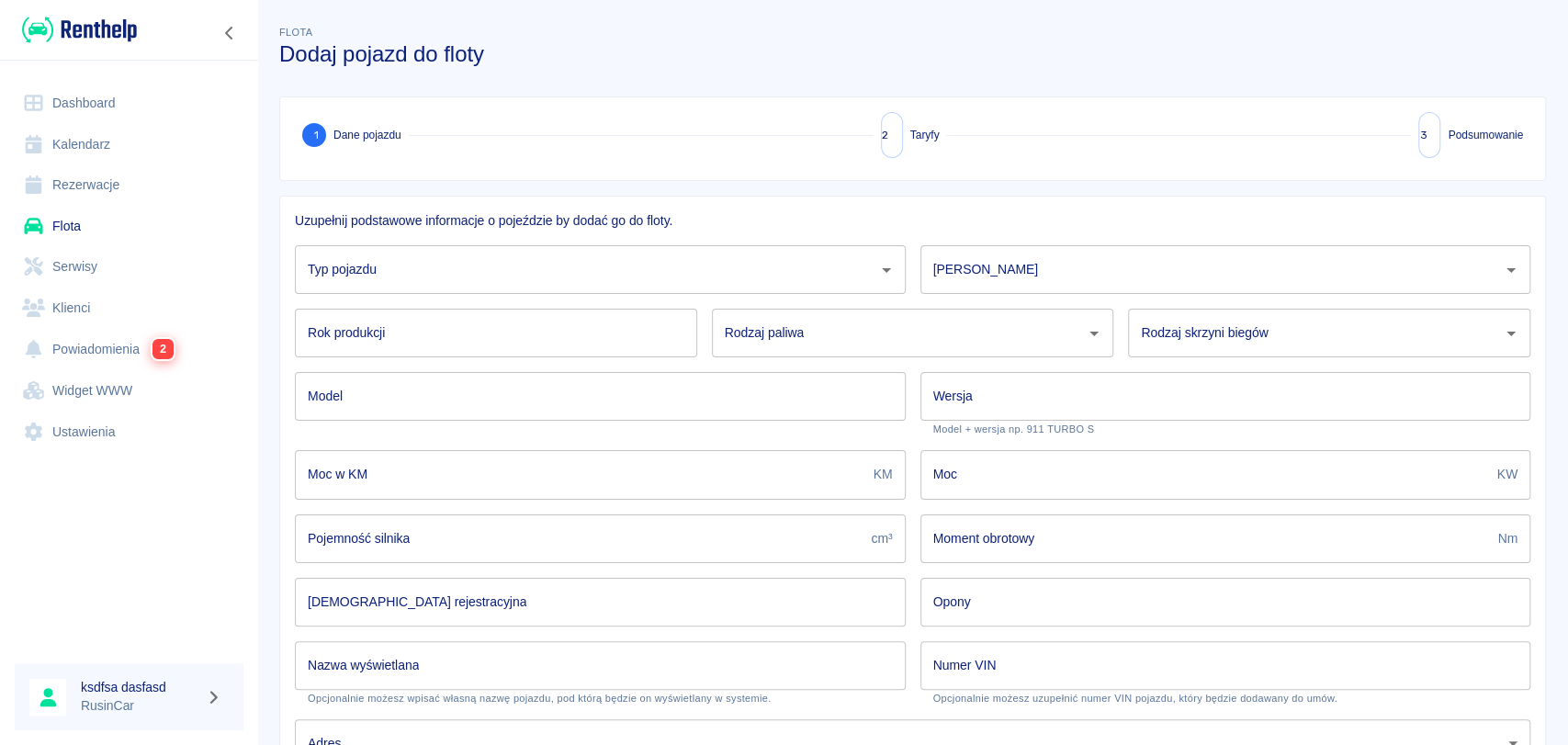
click at [514, 289] on div "Typ pojazdu" at bounding box center [600, 269] width 611 height 49
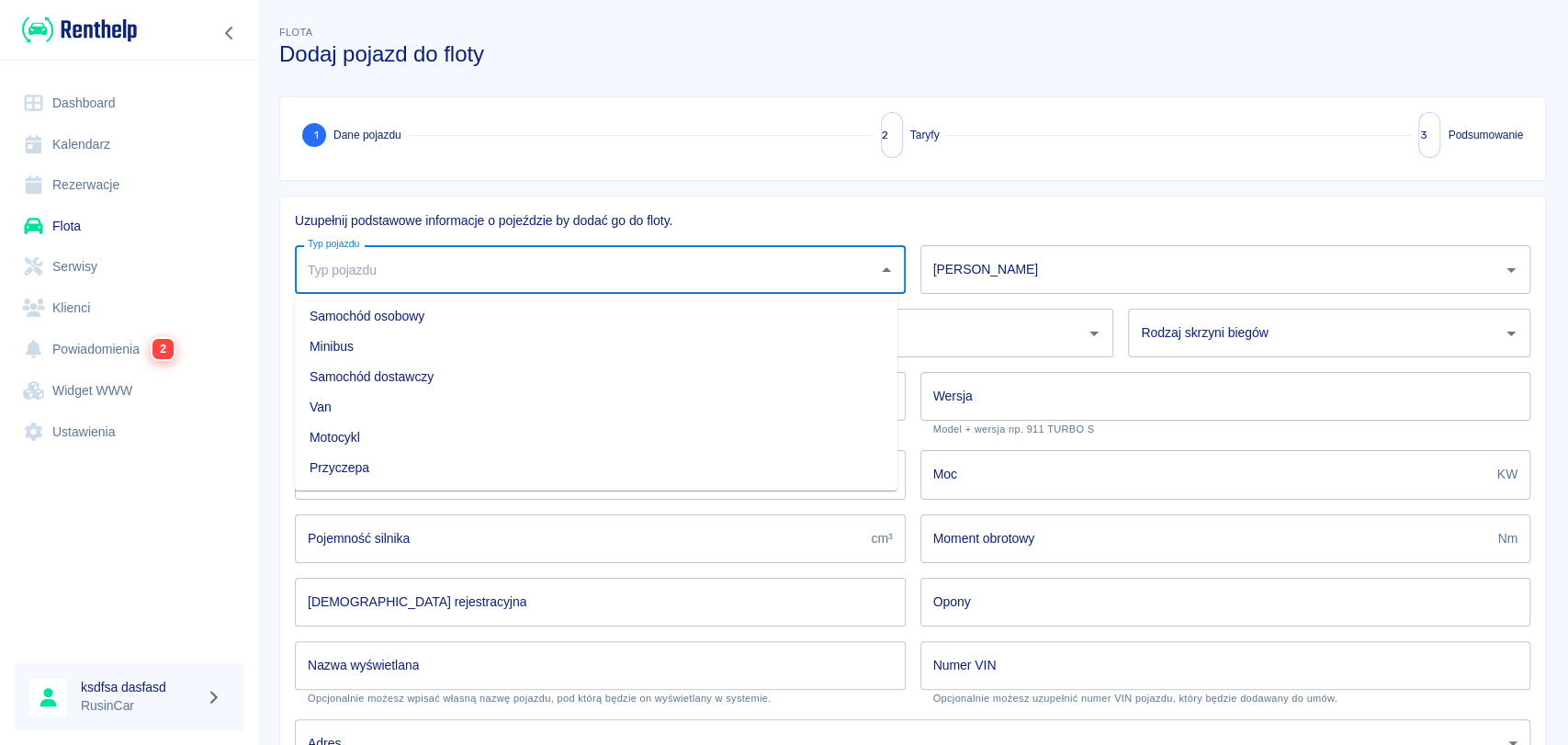
click at [453, 373] on li "Samochód dostawczy" at bounding box center [596, 377] width 603 height 30
type input "Samochód dostawczy"
click at [969, 296] on div "Rodzaj paliwa Rodzaj paliwa" at bounding box center [905, 325] width 417 height 63
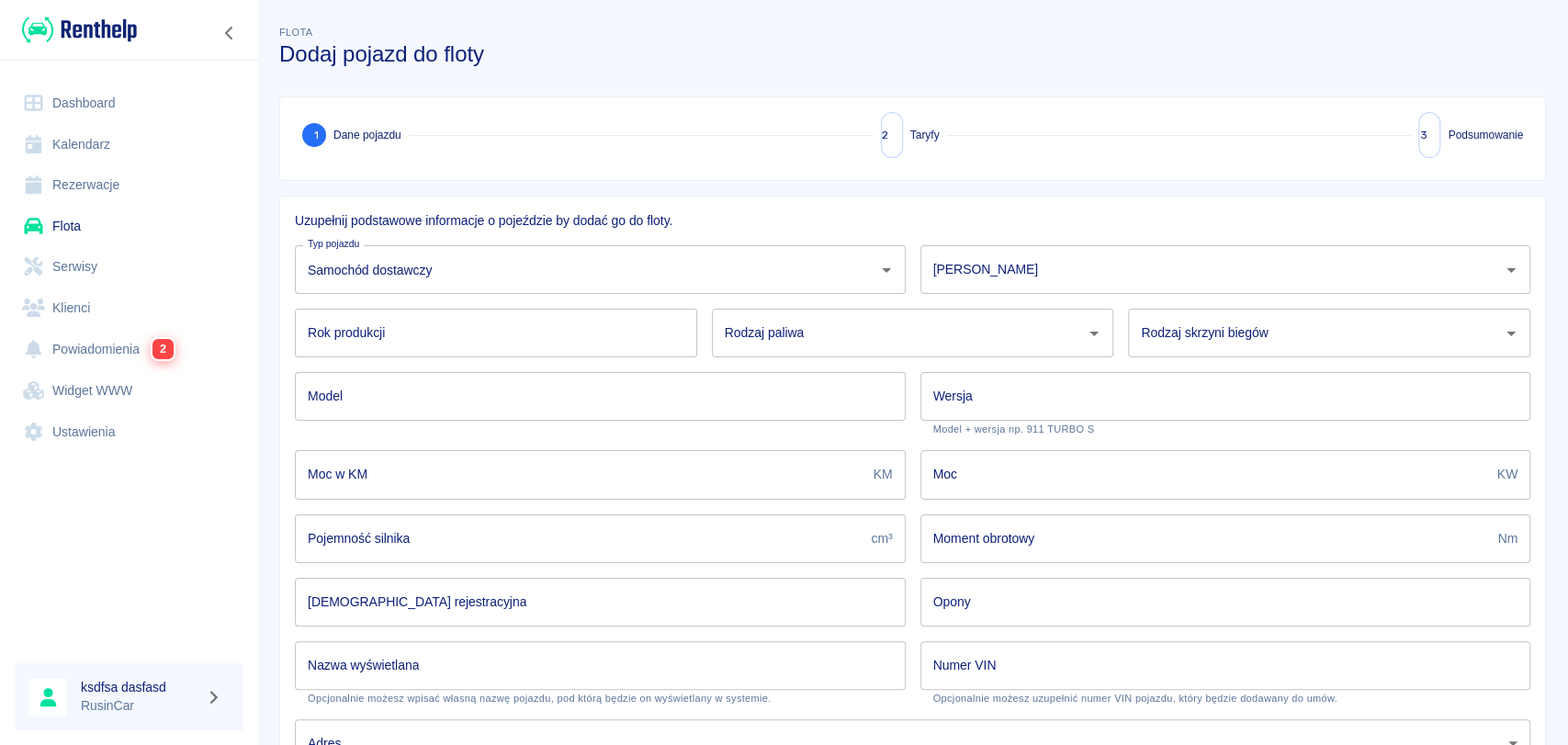
click at [983, 281] on input "[PERSON_NAME]" at bounding box center [1211, 270] width 567 height 32
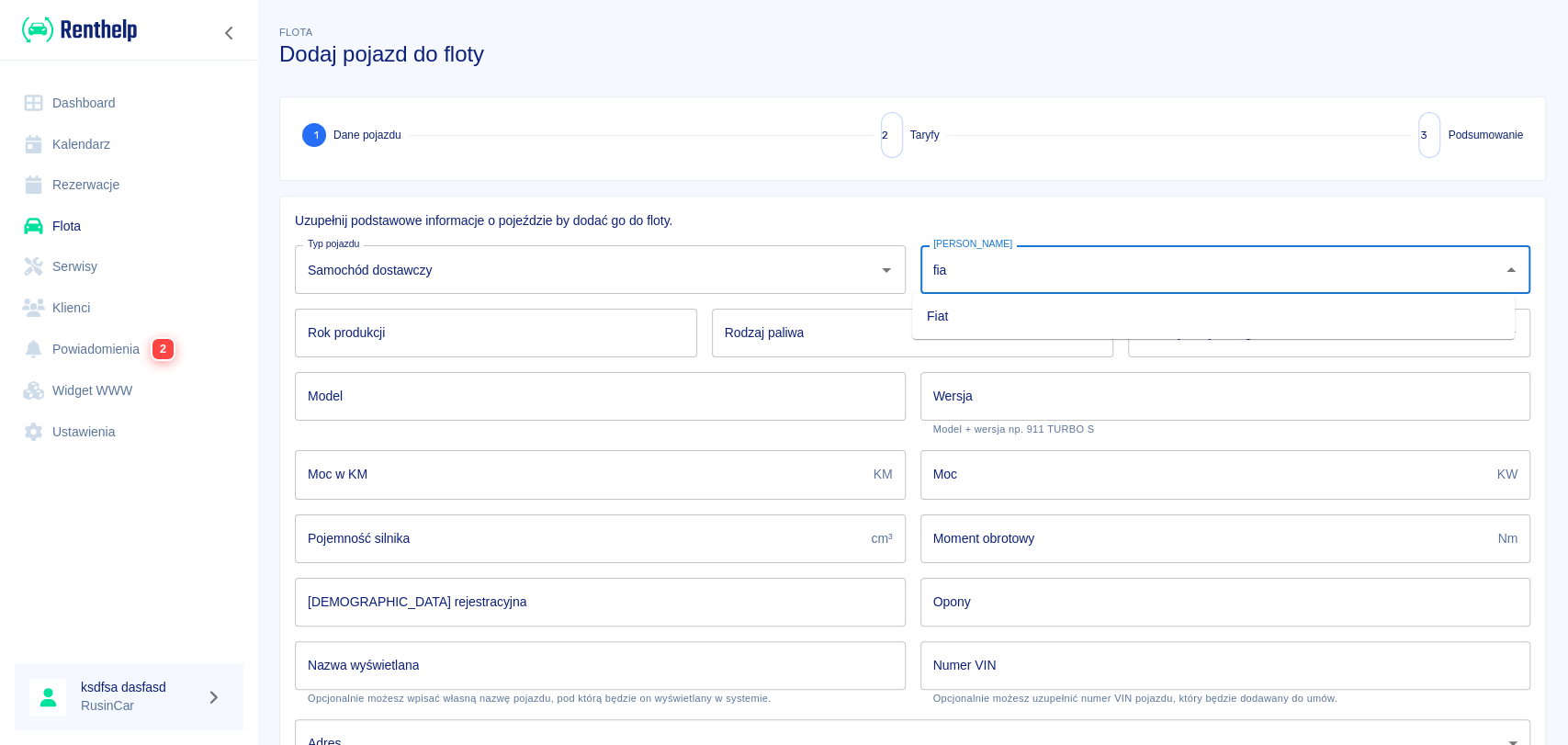
click at [984, 318] on li "Fiat" at bounding box center [1213, 316] width 603 height 30
type input "Fiat"
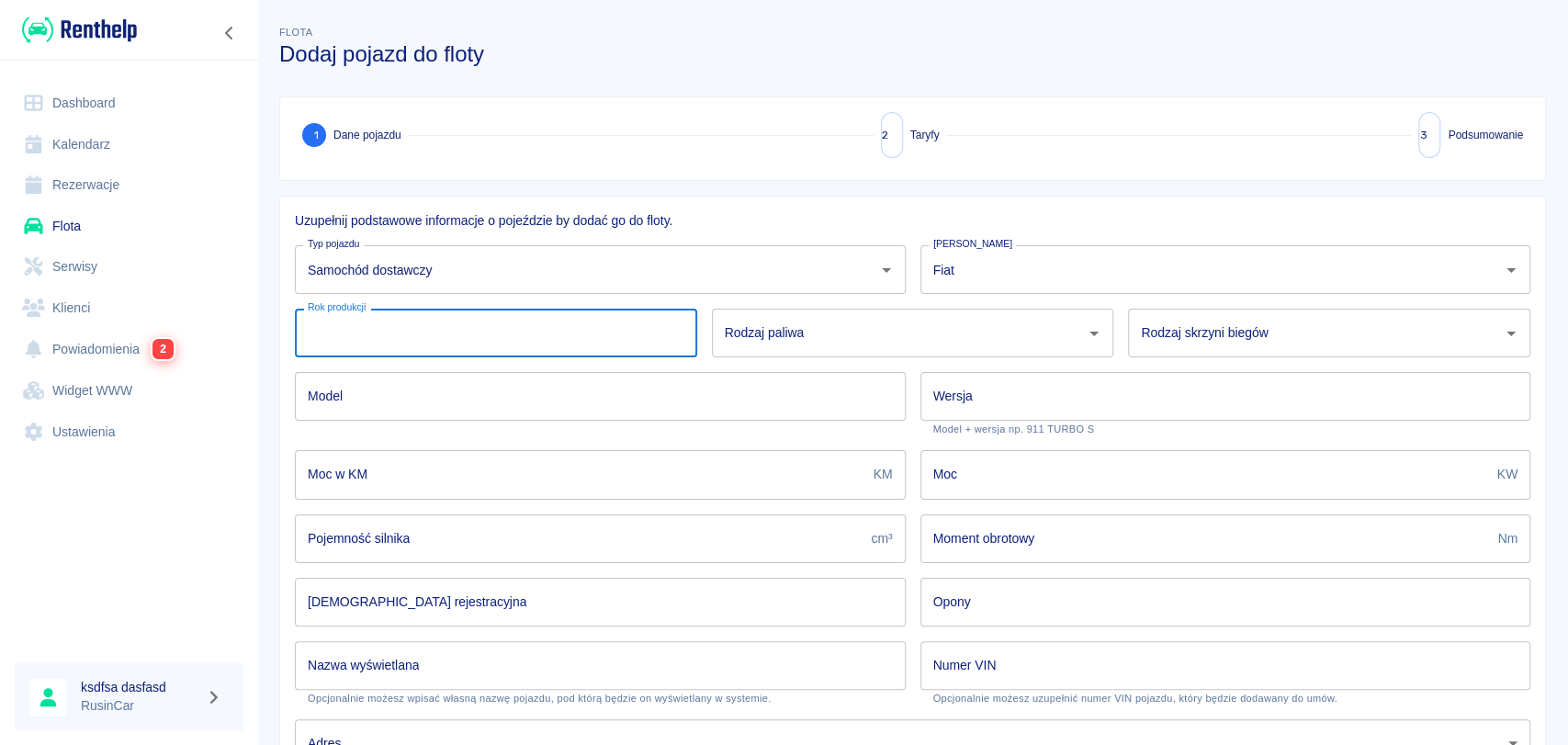
click at [529, 344] on input "Rok produkcji" at bounding box center [496, 333] width 403 height 49
type input "2022"
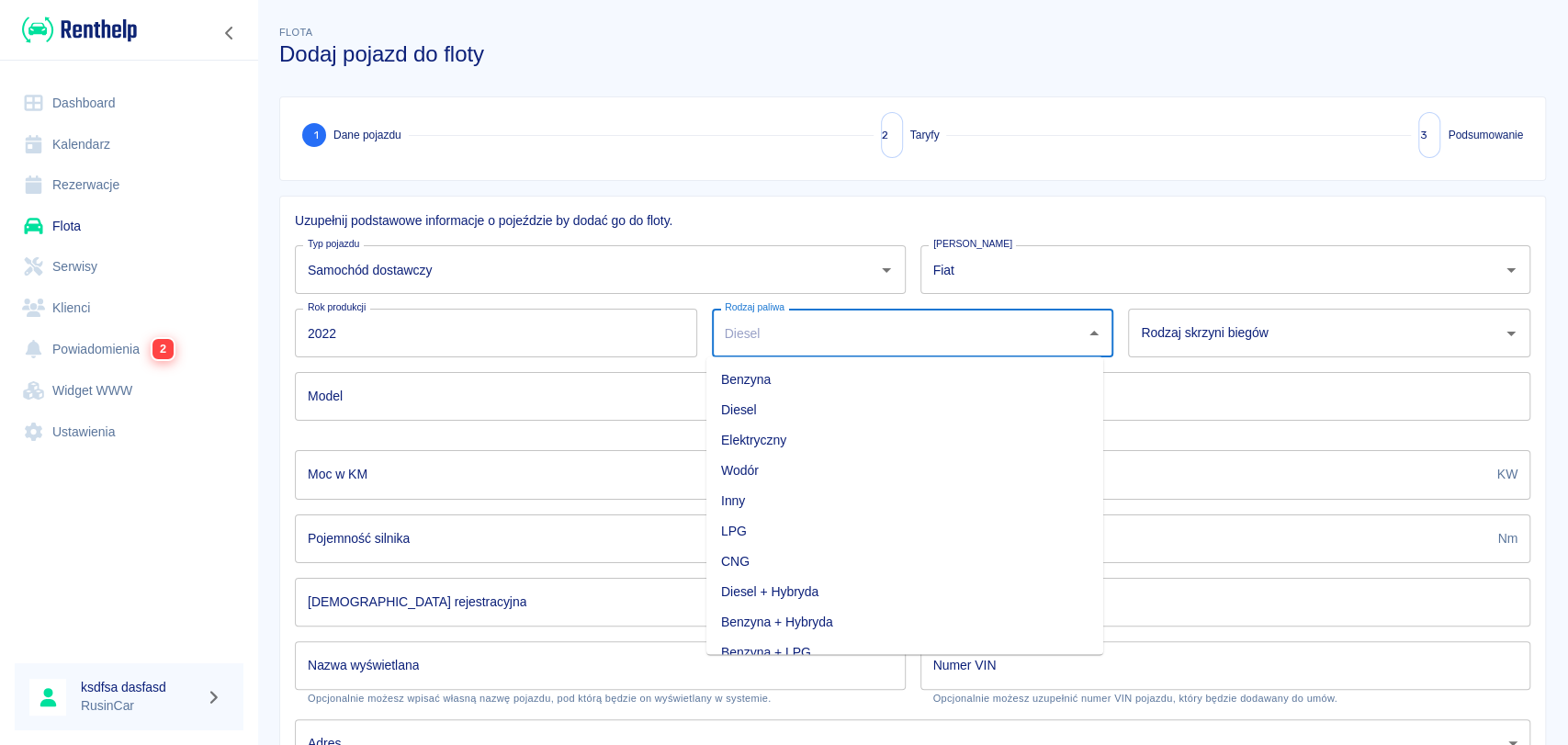
click at [762, 341] on input "Rodzaj paliwa" at bounding box center [899, 333] width 358 height 32
click at [753, 402] on li "Diesel" at bounding box center [904, 409] width 397 height 30
type input "Diesel"
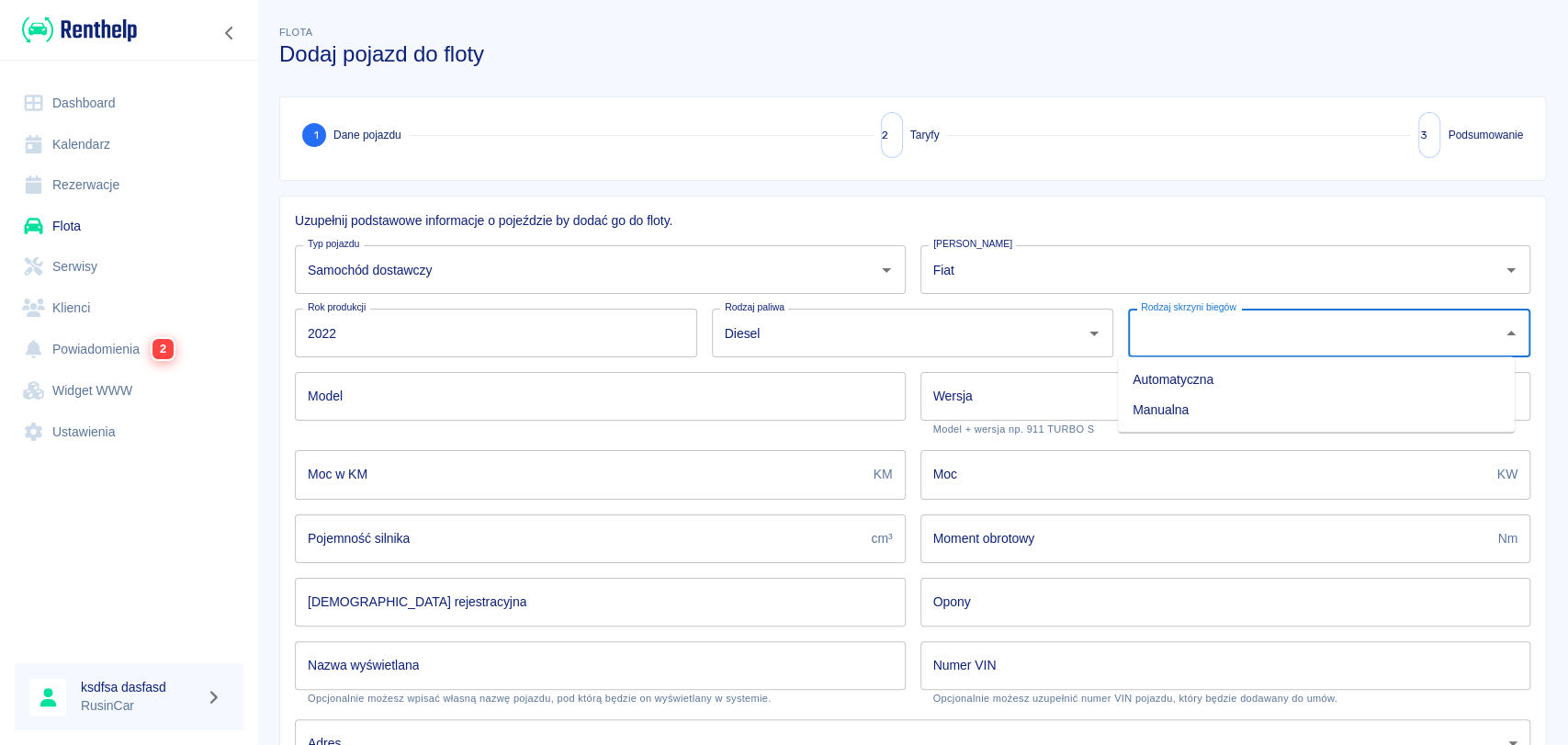
click at [1203, 332] on div "Rodzaj skrzyni biegów Rodzaj skrzyni biegów" at bounding box center [1329, 333] width 403 height 49
click at [1186, 421] on li "Manualna" at bounding box center [1315, 409] width 397 height 30
type input "Manualna"
click at [999, 406] on input "Wersja" at bounding box center [1225, 396] width 611 height 49
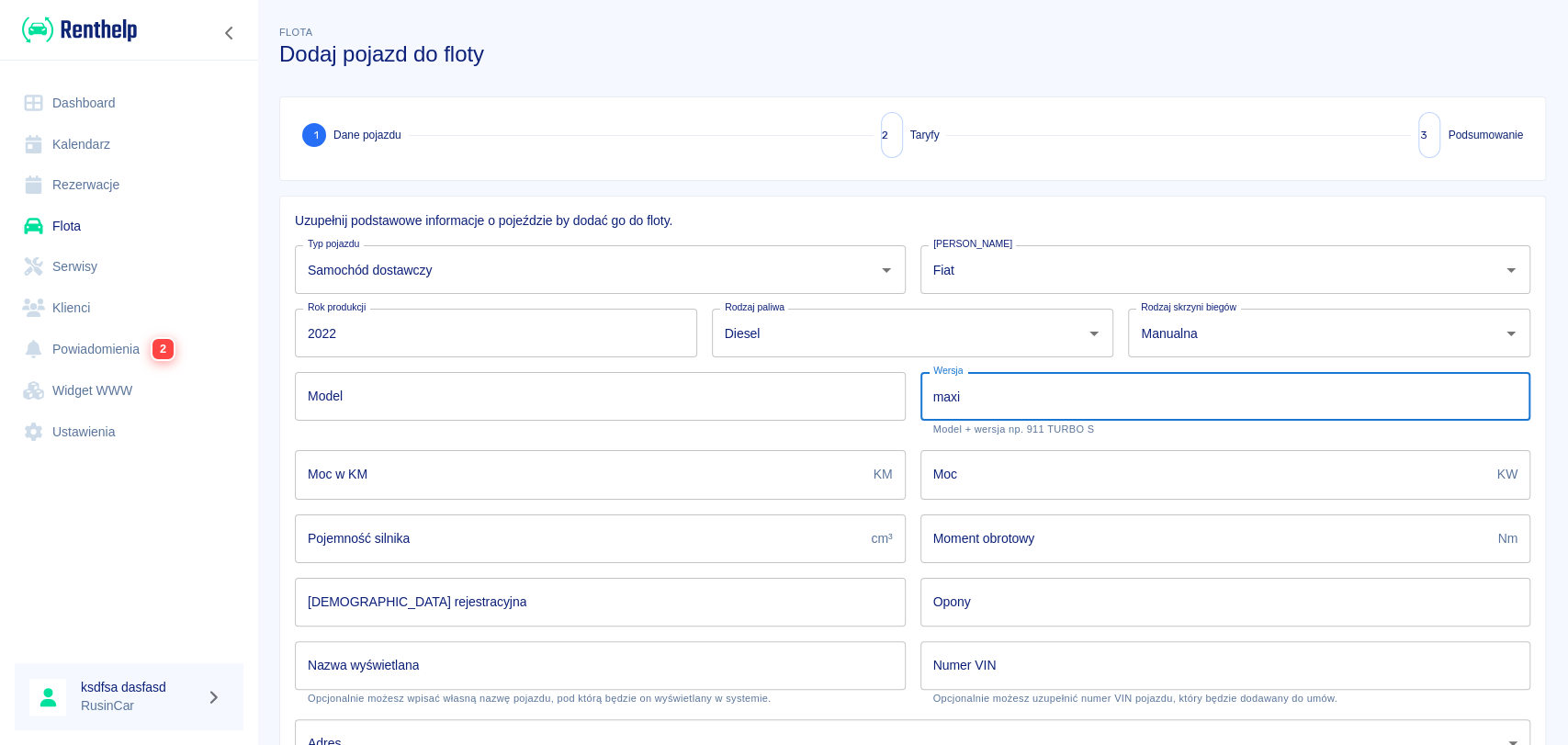
type input "maxi"
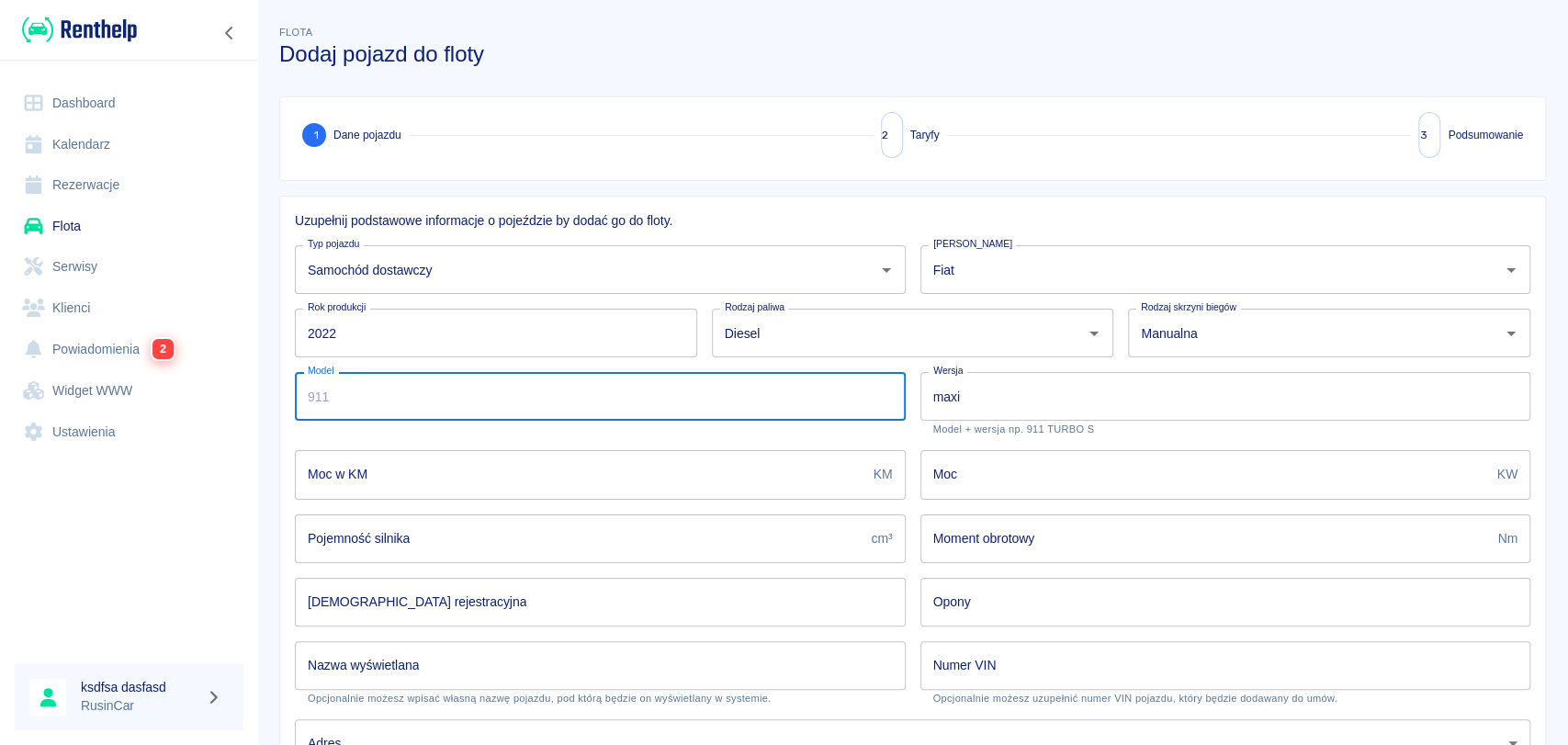
click at [846, 416] on input "Model" at bounding box center [600, 396] width 611 height 49
type input "ducato"
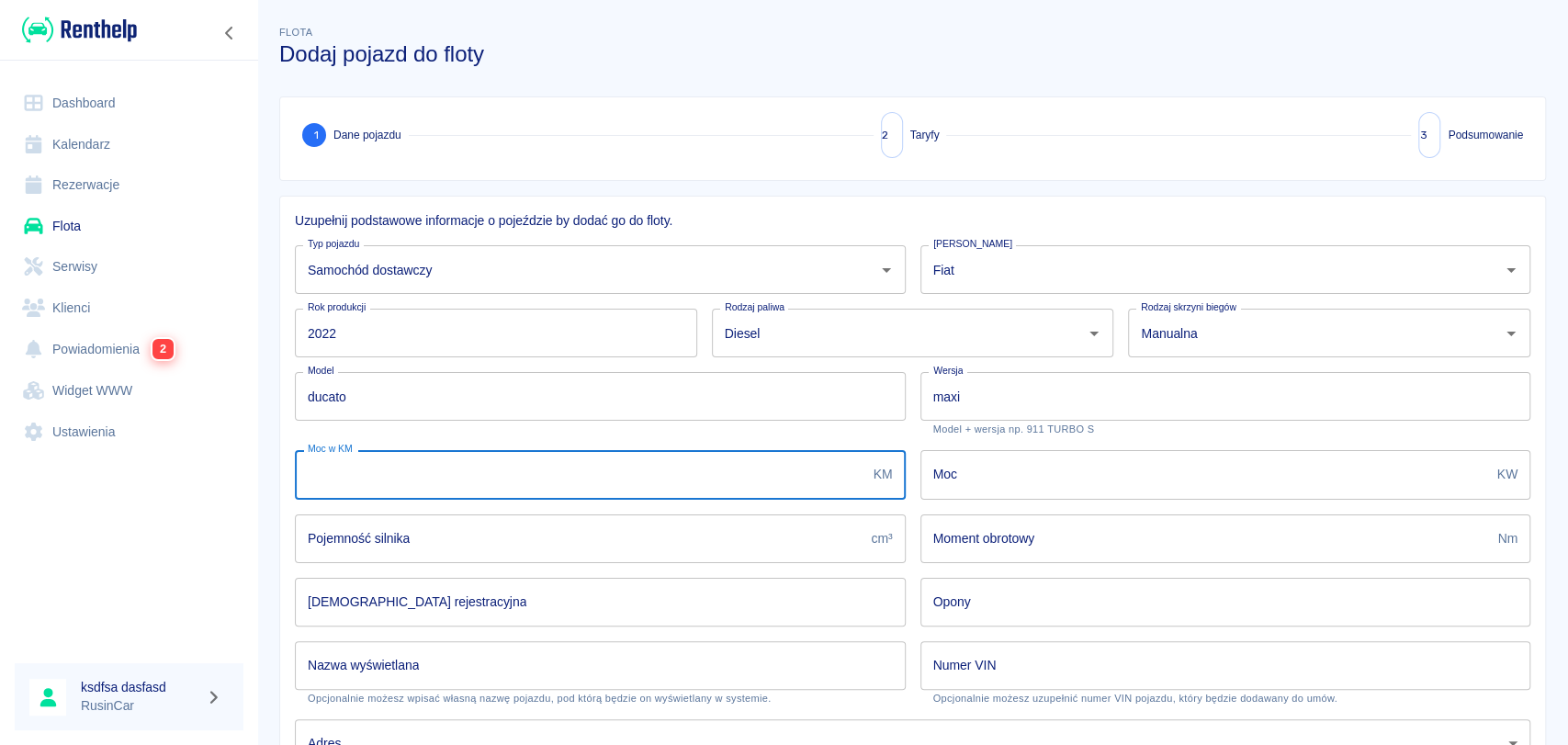
click at [823, 454] on input "Moc w KM" at bounding box center [581, 474] width 572 height 49
type input "150"
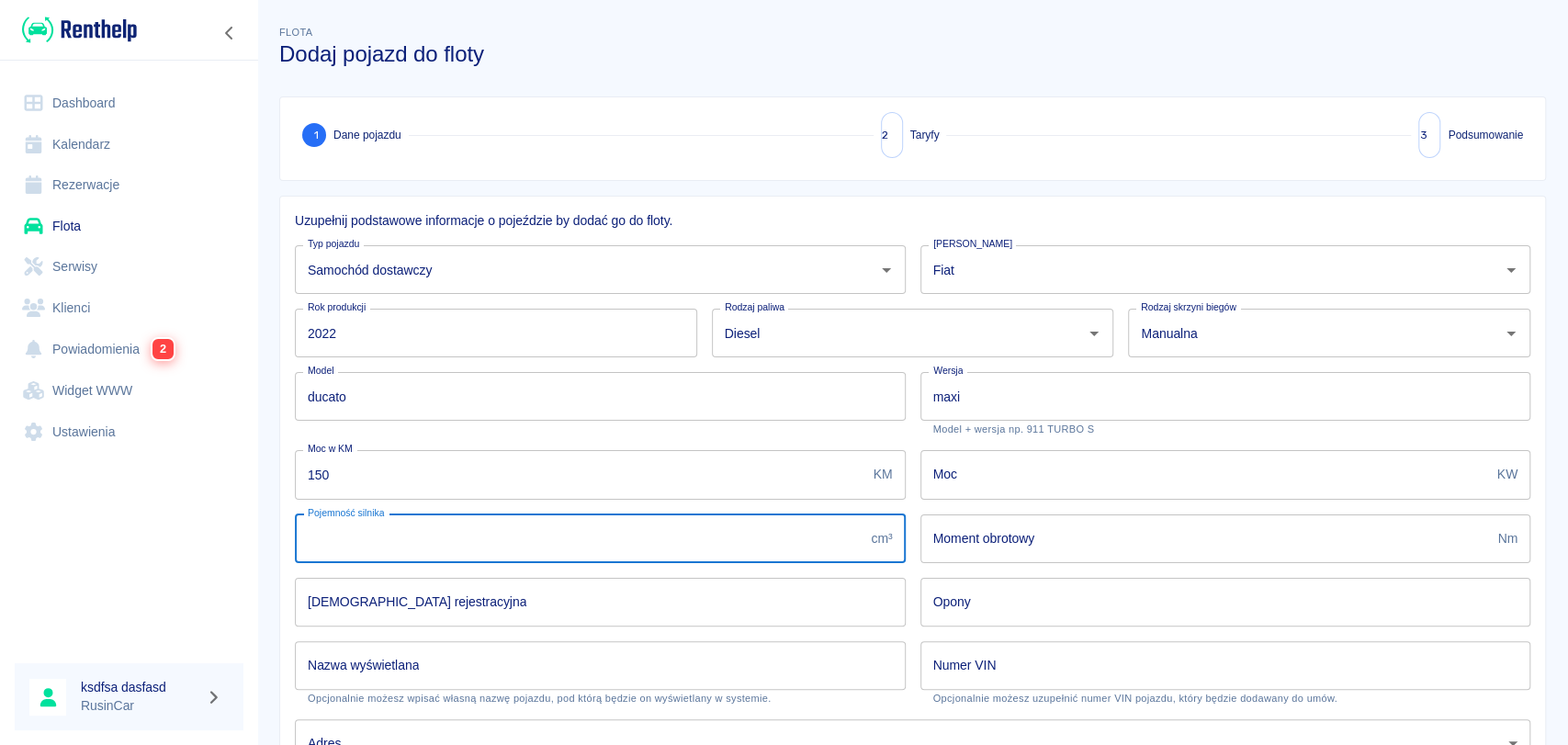
click at [807, 538] on input "Pojemność silnika" at bounding box center [579, 539] width 569 height 49
type input "230"
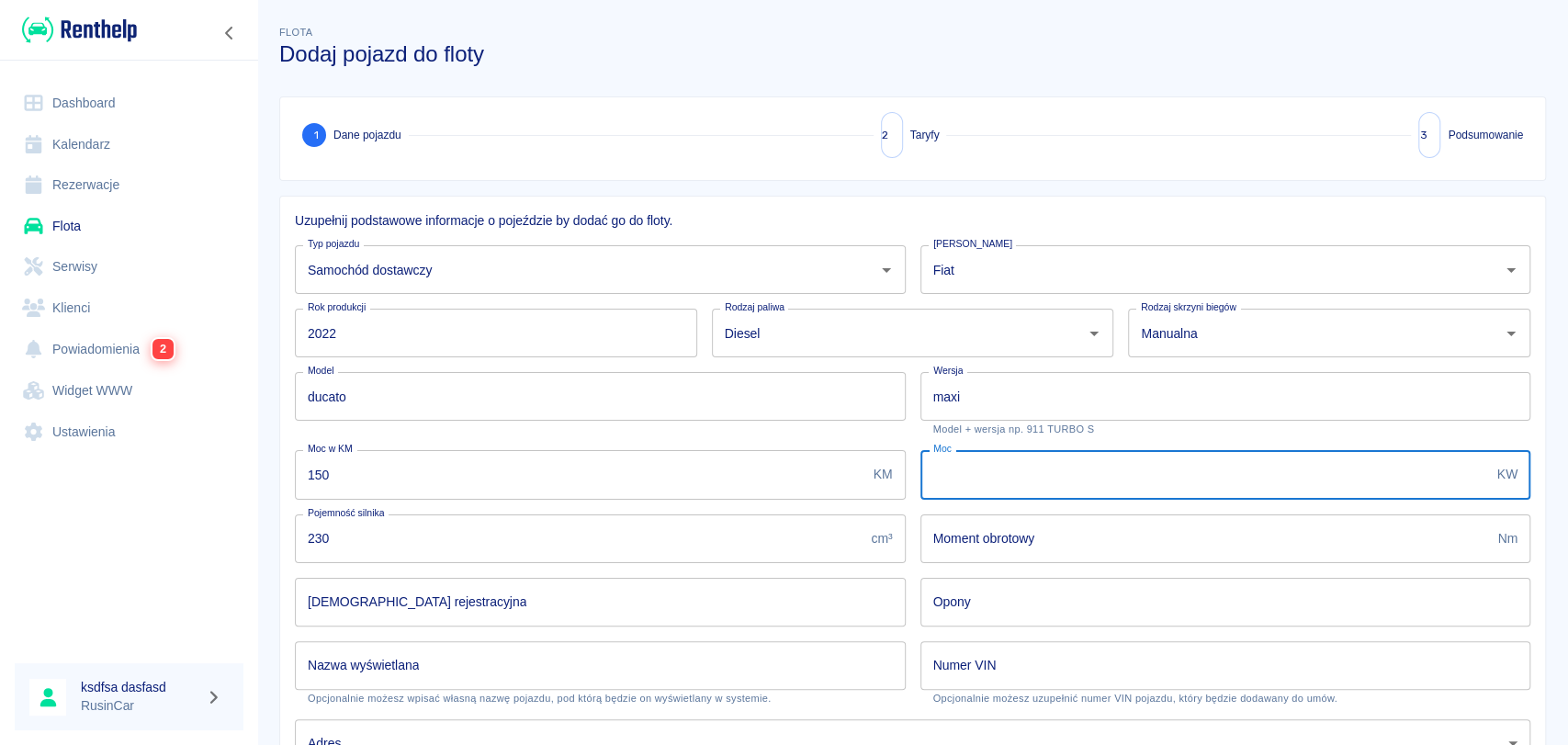
click at [994, 490] on input "Moc" at bounding box center [1205, 474] width 570 height 49
type input "190"
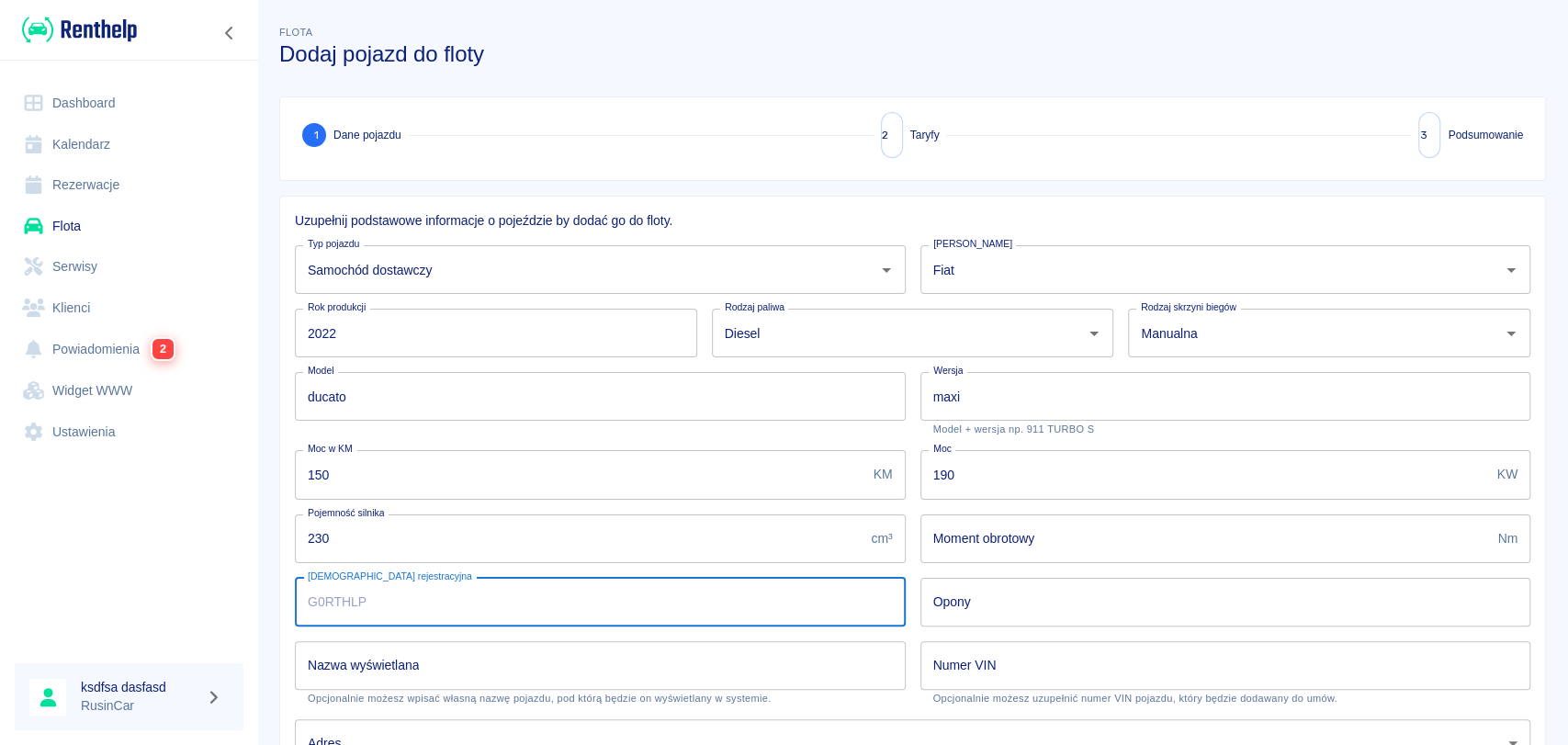
click at [793, 596] on input "[DEMOGRAPHIC_DATA] rejestracyjna" at bounding box center [600, 602] width 611 height 49
type input "DZG12345"
click at [806, 666] on input "Nazwa wyświetlana" at bounding box center [600, 665] width 611 height 49
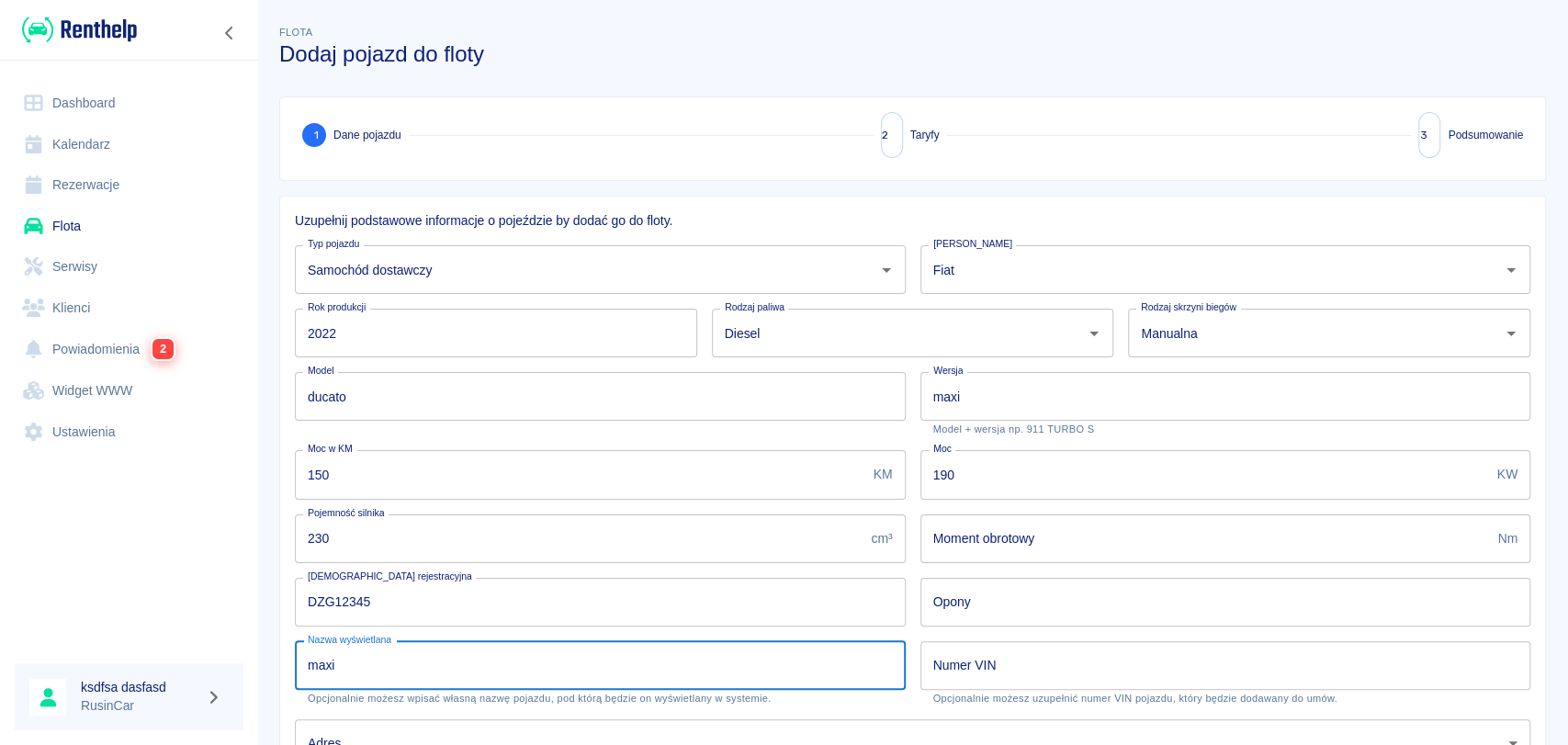
type input "maxi"
click at [1000, 644] on input "Numer VIN" at bounding box center [1225, 665] width 611 height 49
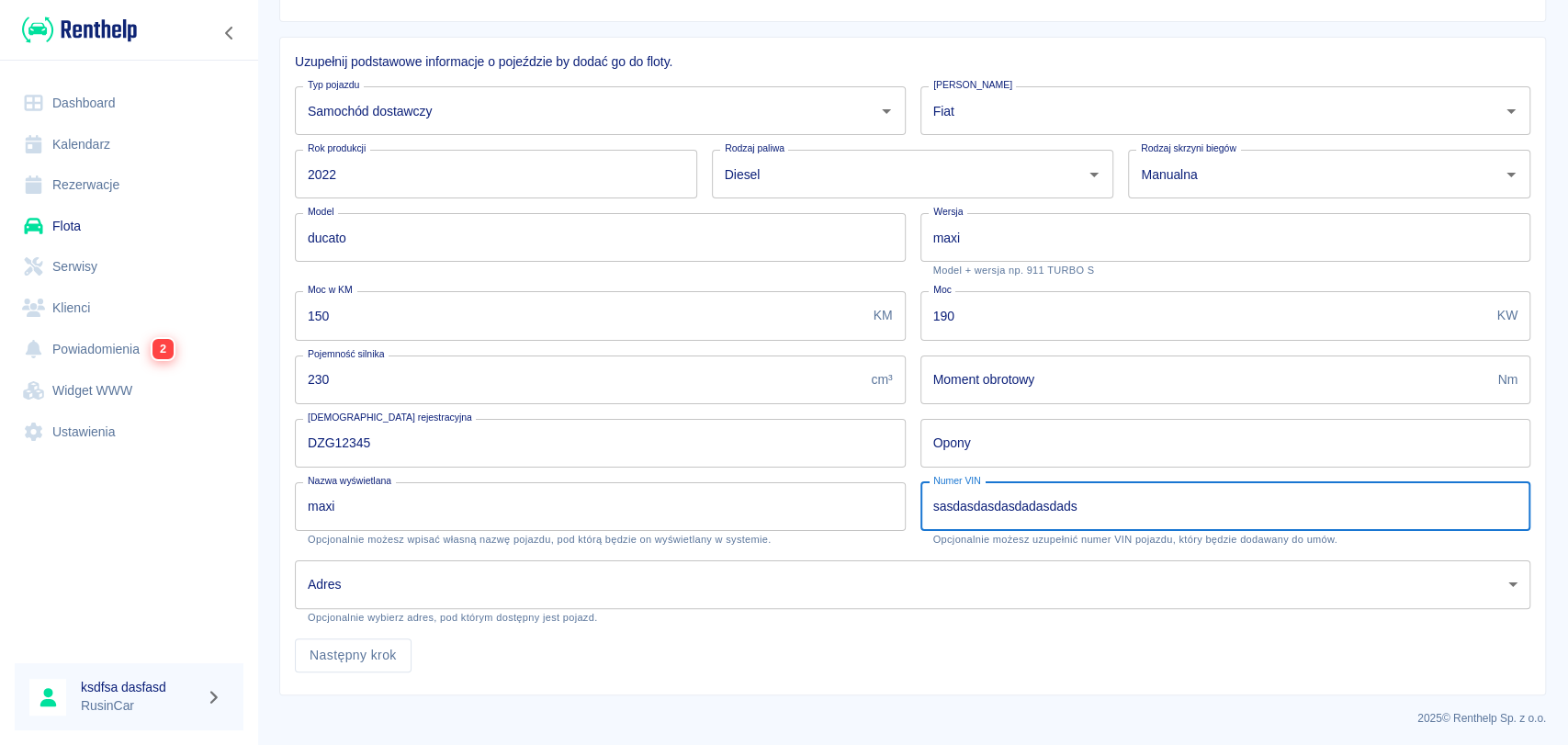
scroll to position [162, 0]
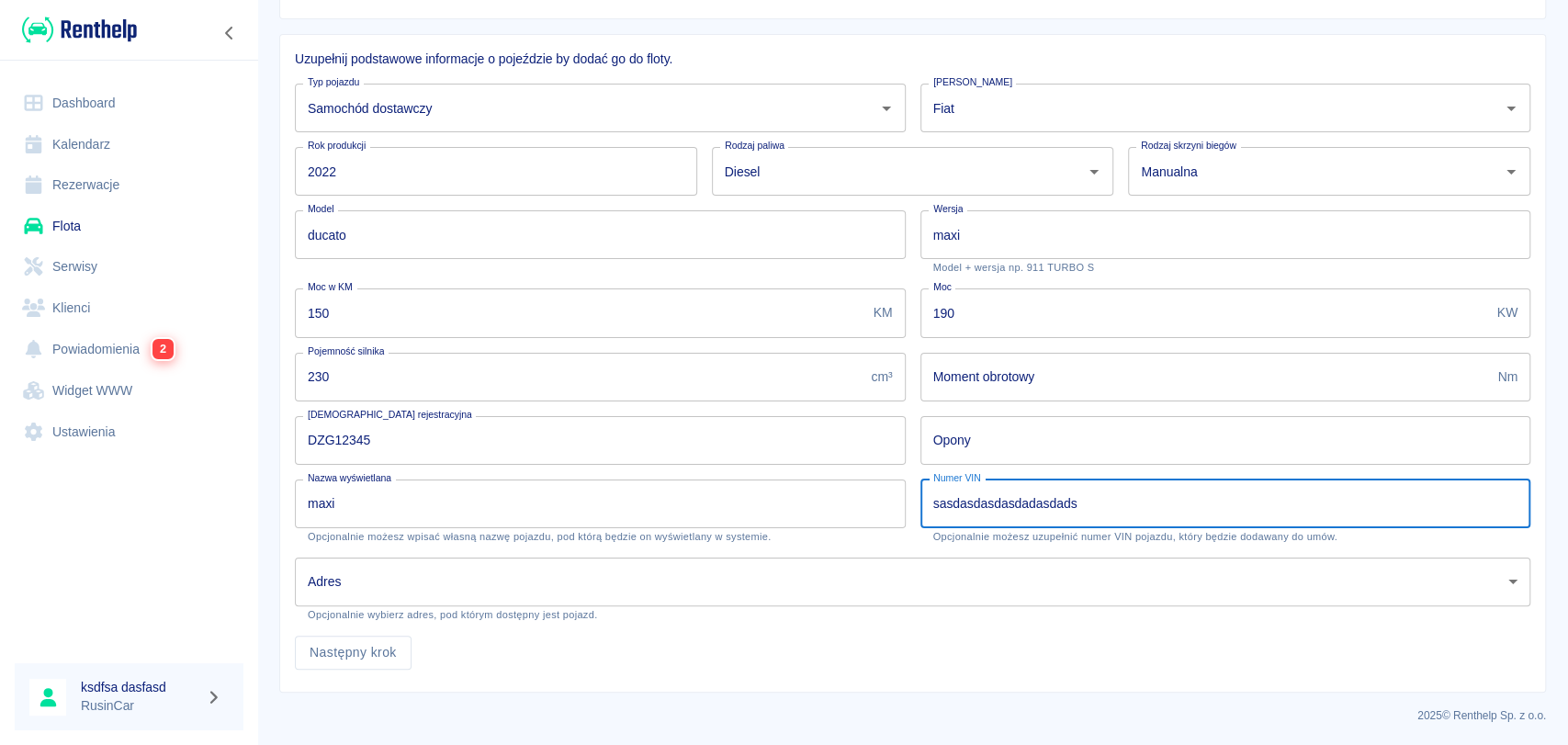
type input "sasdasdasdasdadasdads"
click at [403, 584] on body "Używamy plików Cookies, by zapewnić Ci najlepsze możliwe doświadczenie. Aby dow…" at bounding box center [784, 372] width 1568 height 745
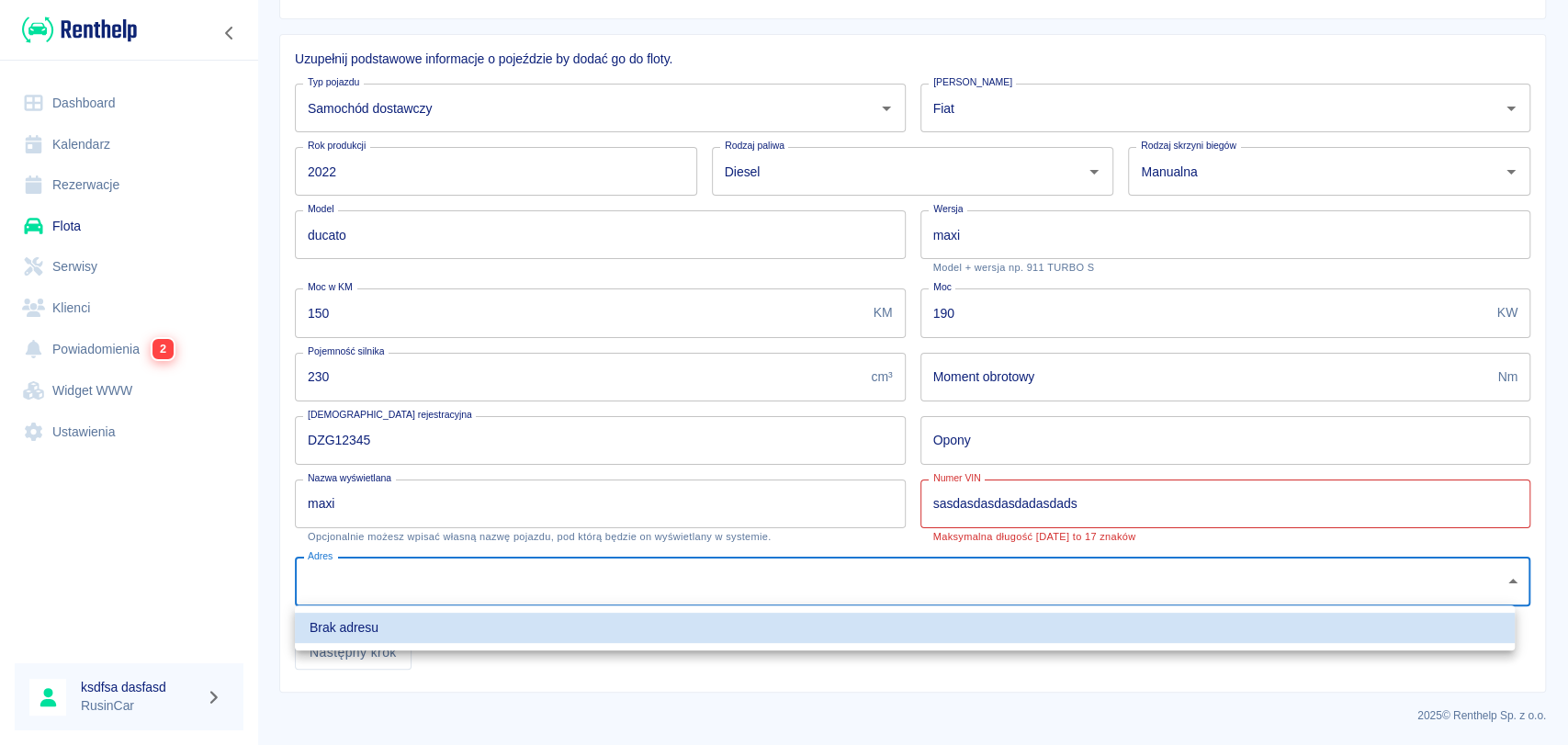
click at [403, 584] on div at bounding box center [784, 372] width 1568 height 745
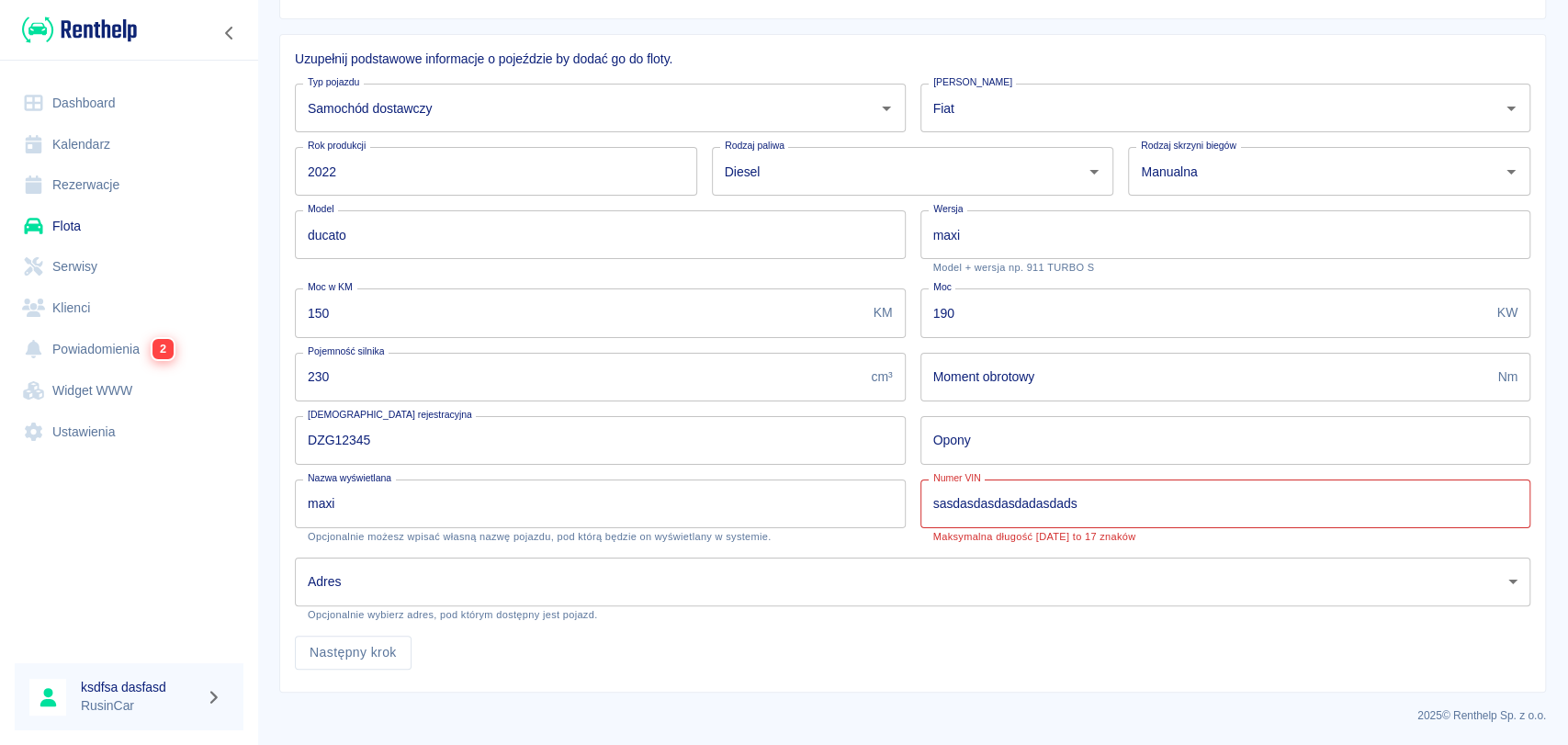
click at [403, 584] on body "Używamy plików Cookies, by zapewnić Ci najlepsze możliwe doświadczenie. Aby dow…" at bounding box center [784, 372] width 1568 height 745
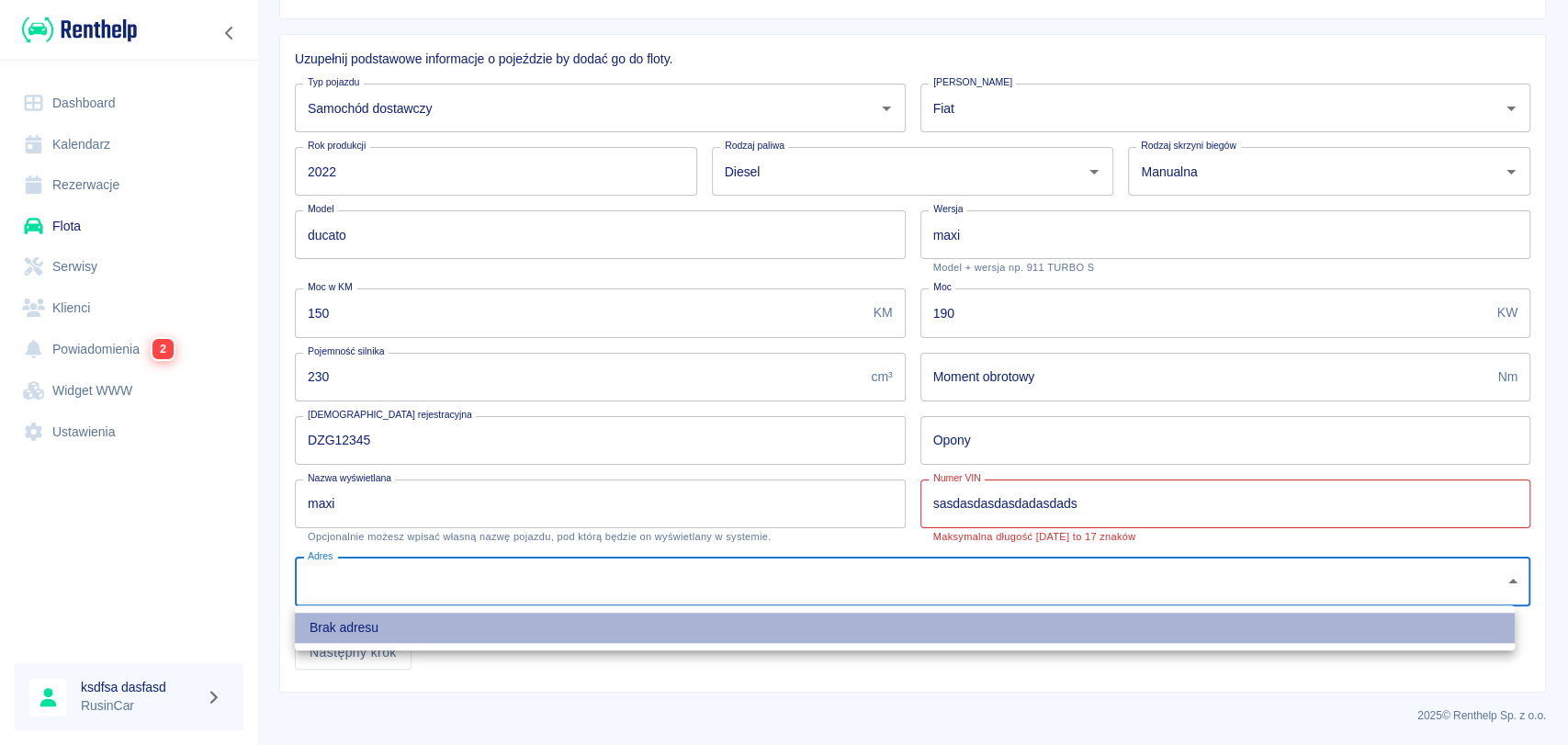
click at [403, 641] on li "Brak adresu" at bounding box center [904, 628] width 1219 height 30
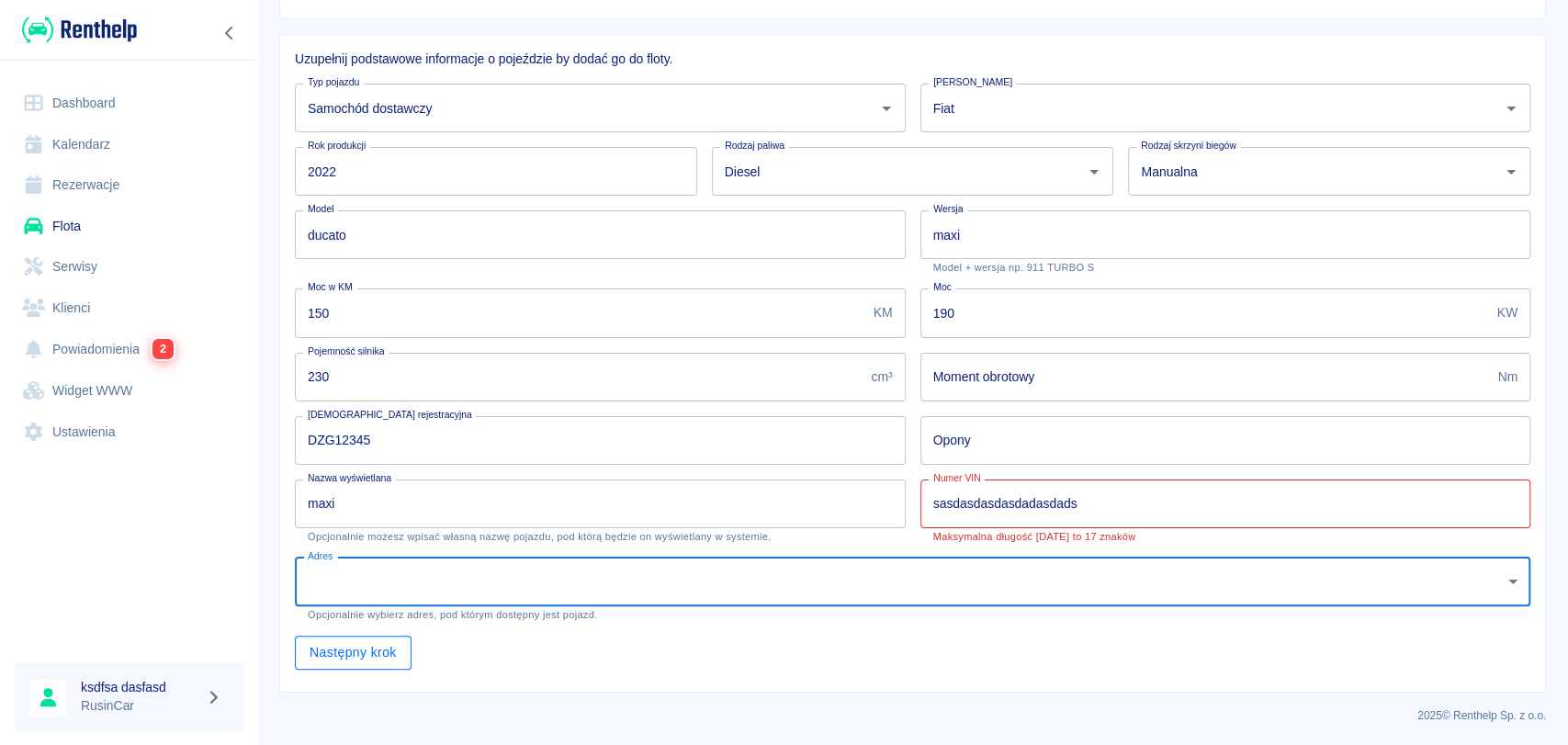
click at [391, 653] on button "Następny krok" at bounding box center [353, 653] width 117 height 34
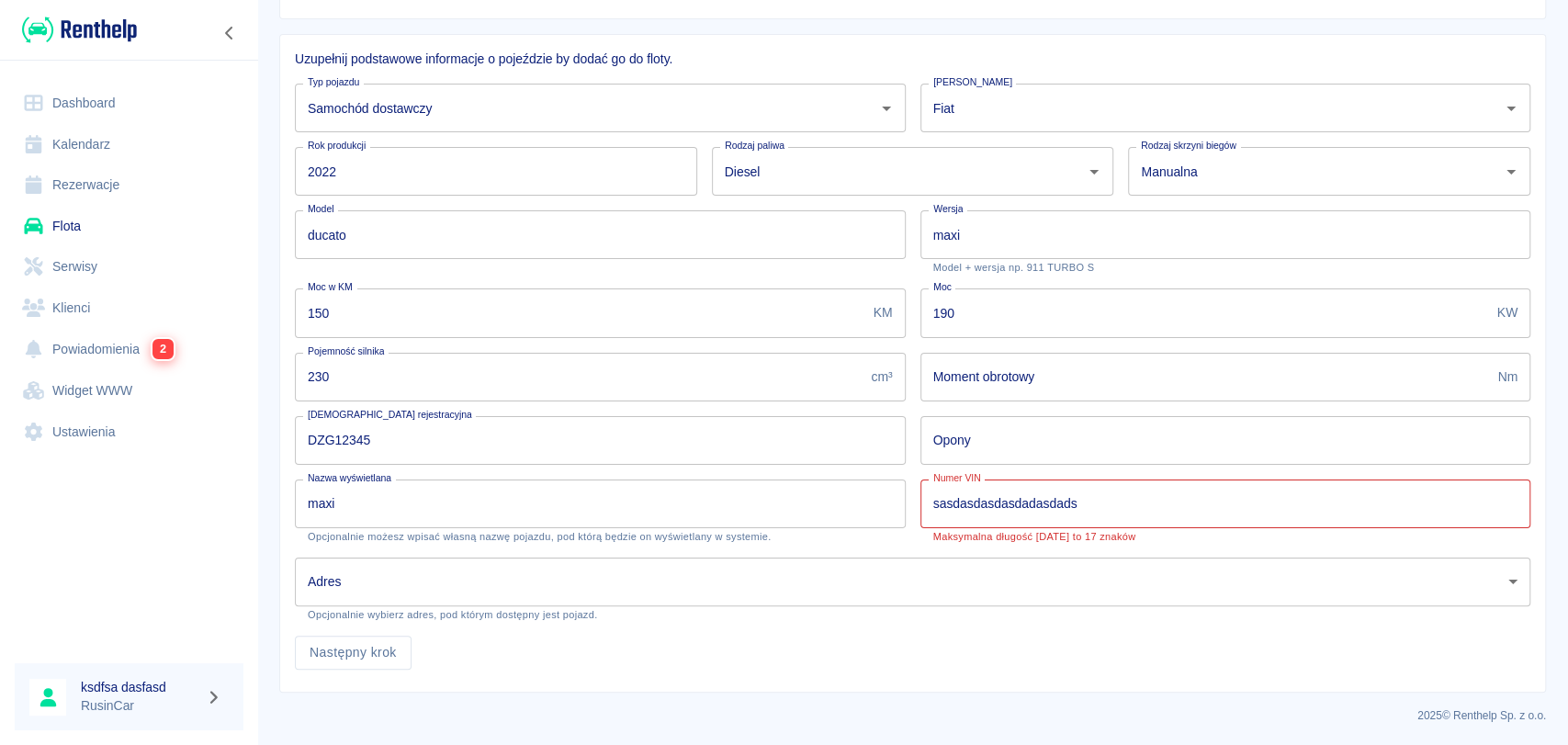
click at [1261, 508] on input "sasdasdasdasdadasdads" at bounding box center [1225, 504] width 611 height 49
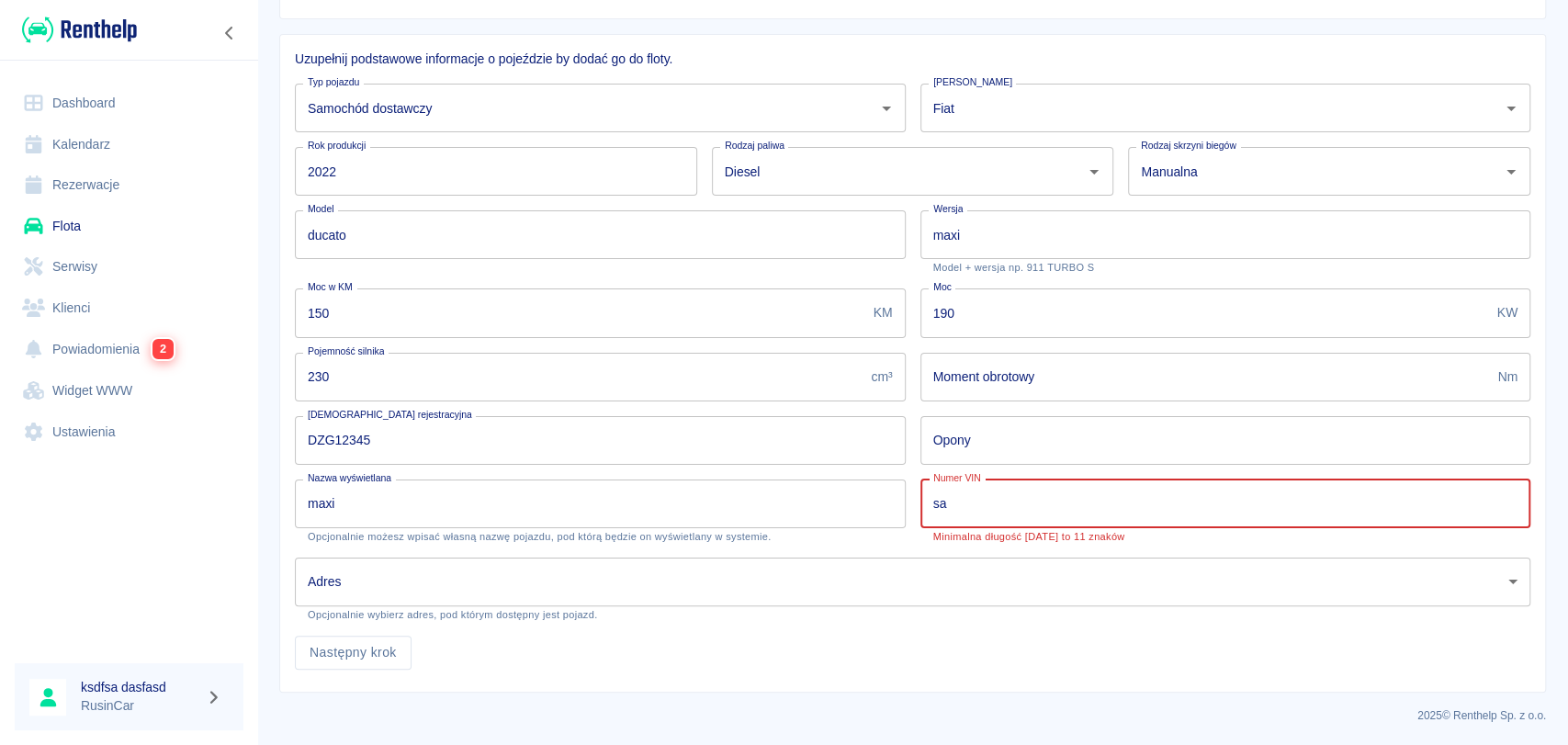
type input "s"
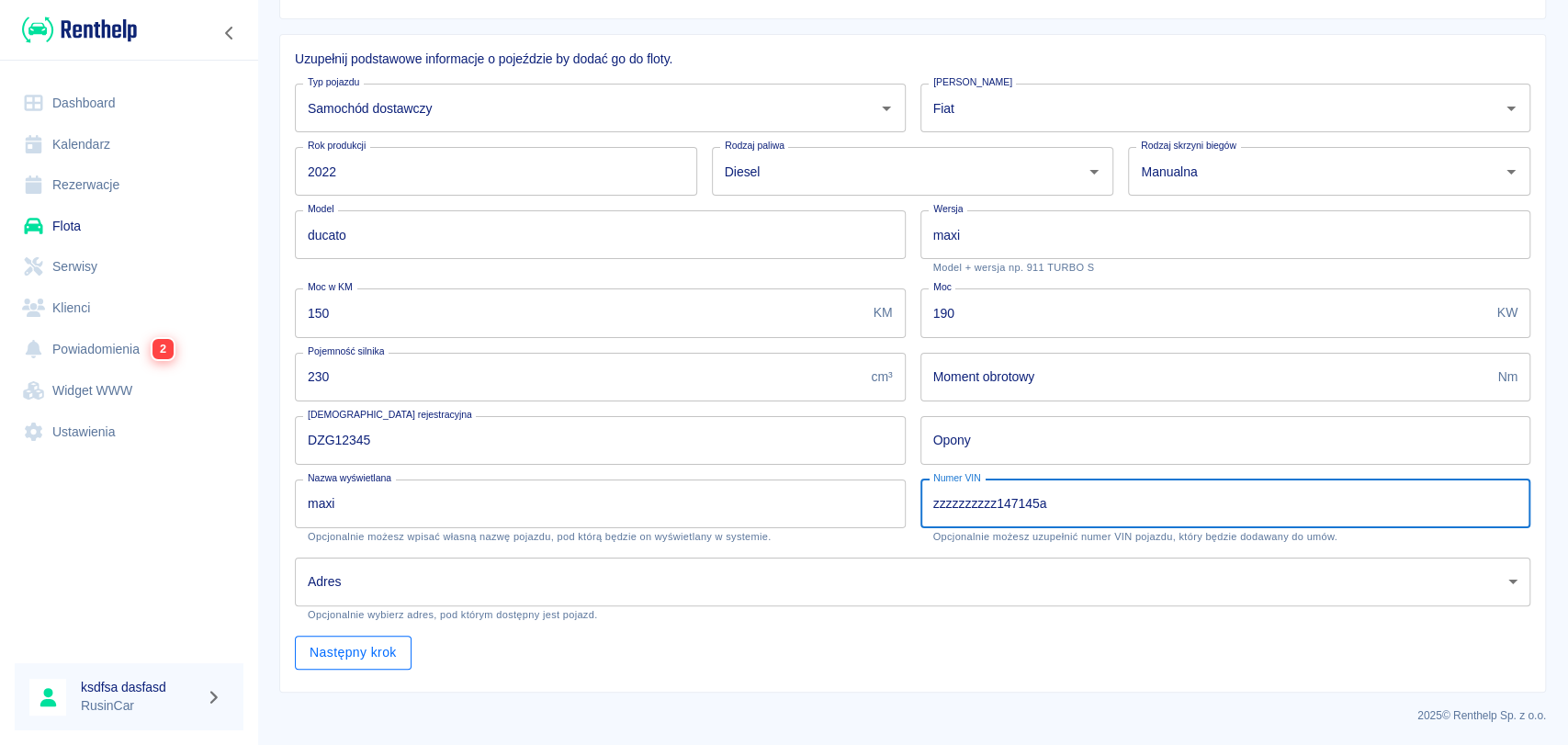
type input "zzzzzzzzzz147145a"
click at [399, 653] on button "Następny krok" at bounding box center [353, 653] width 117 height 34
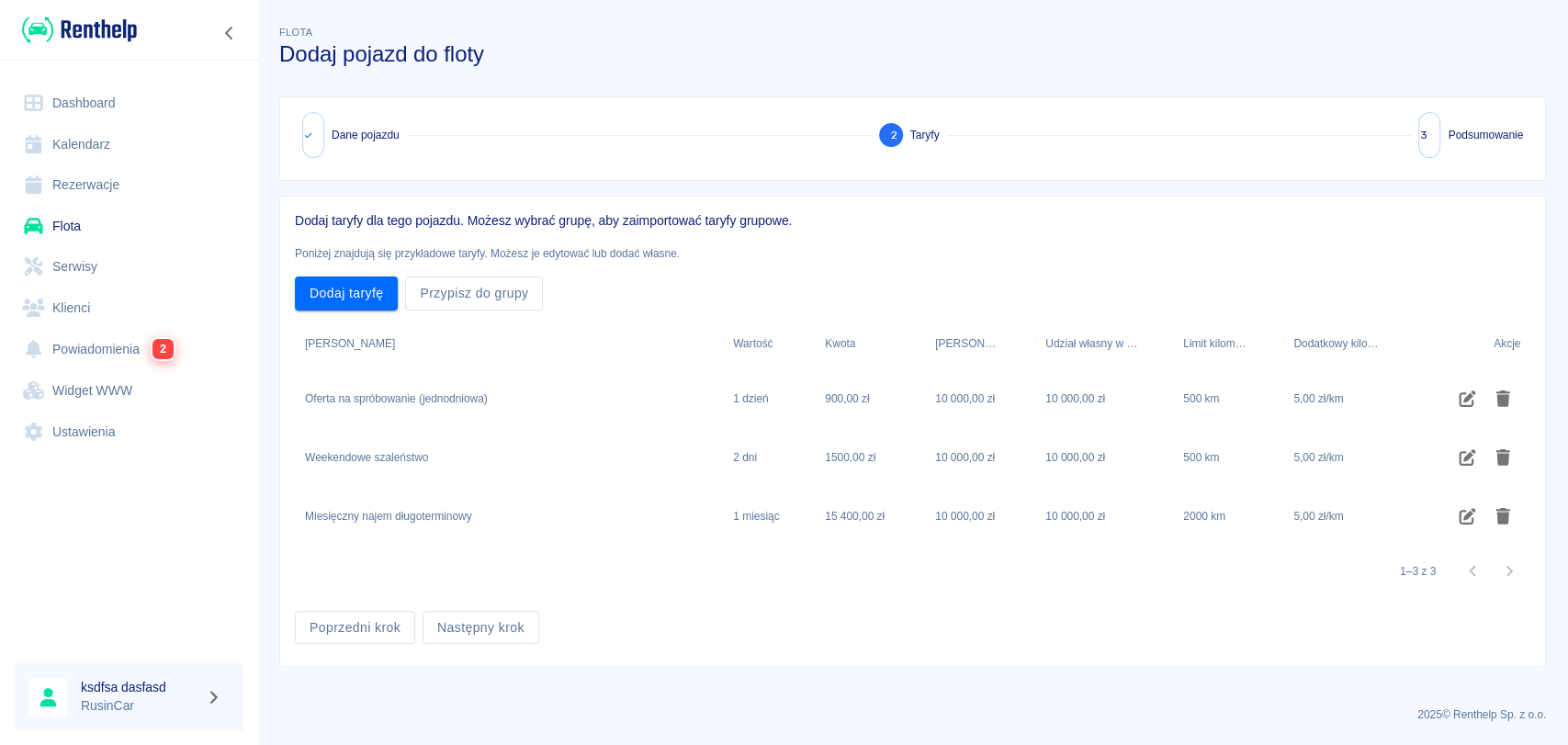
scroll to position [0, 0]
click at [477, 627] on button "Następny krok" at bounding box center [481, 628] width 117 height 34
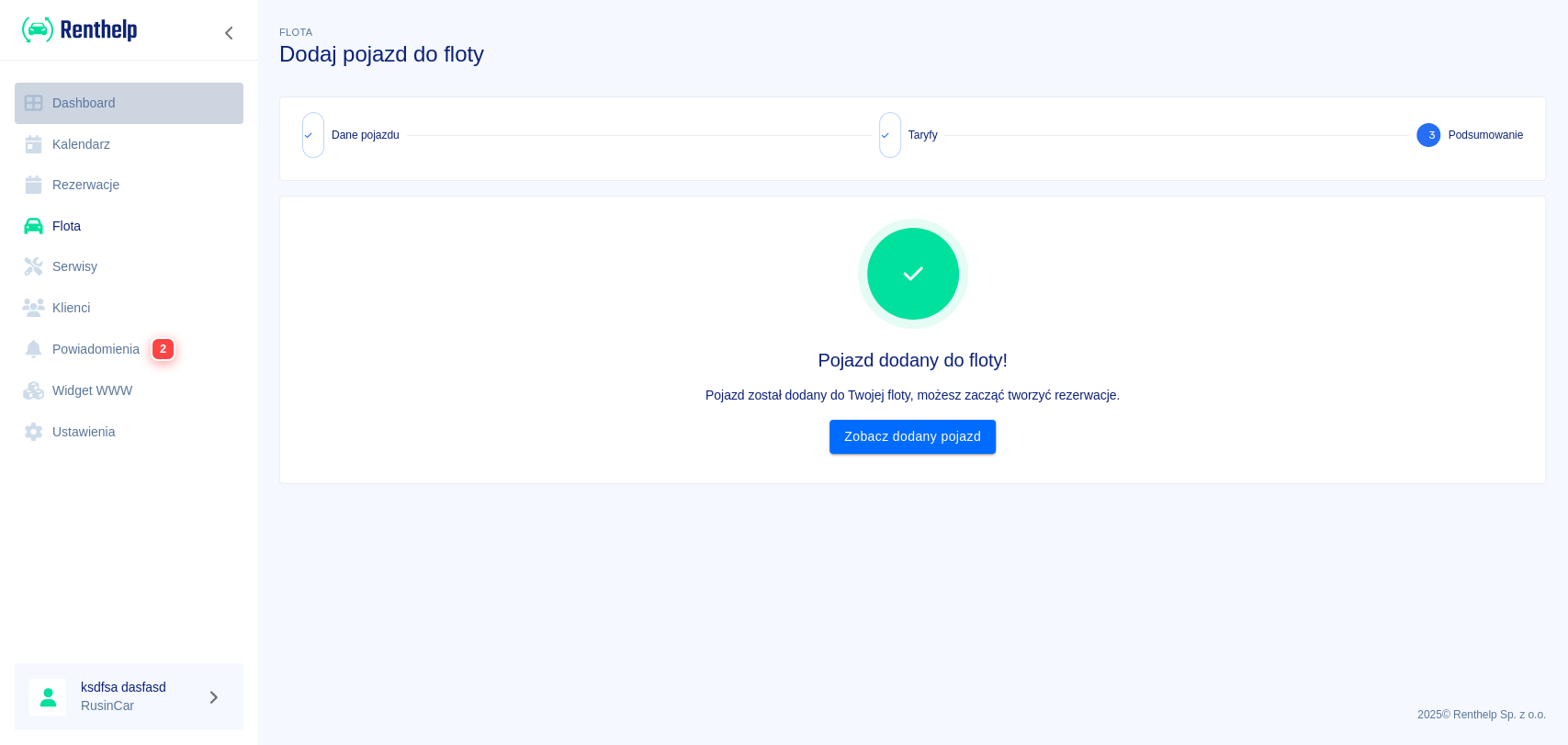
click at [81, 119] on link "Dashboard" at bounding box center [129, 103] width 229 height 41
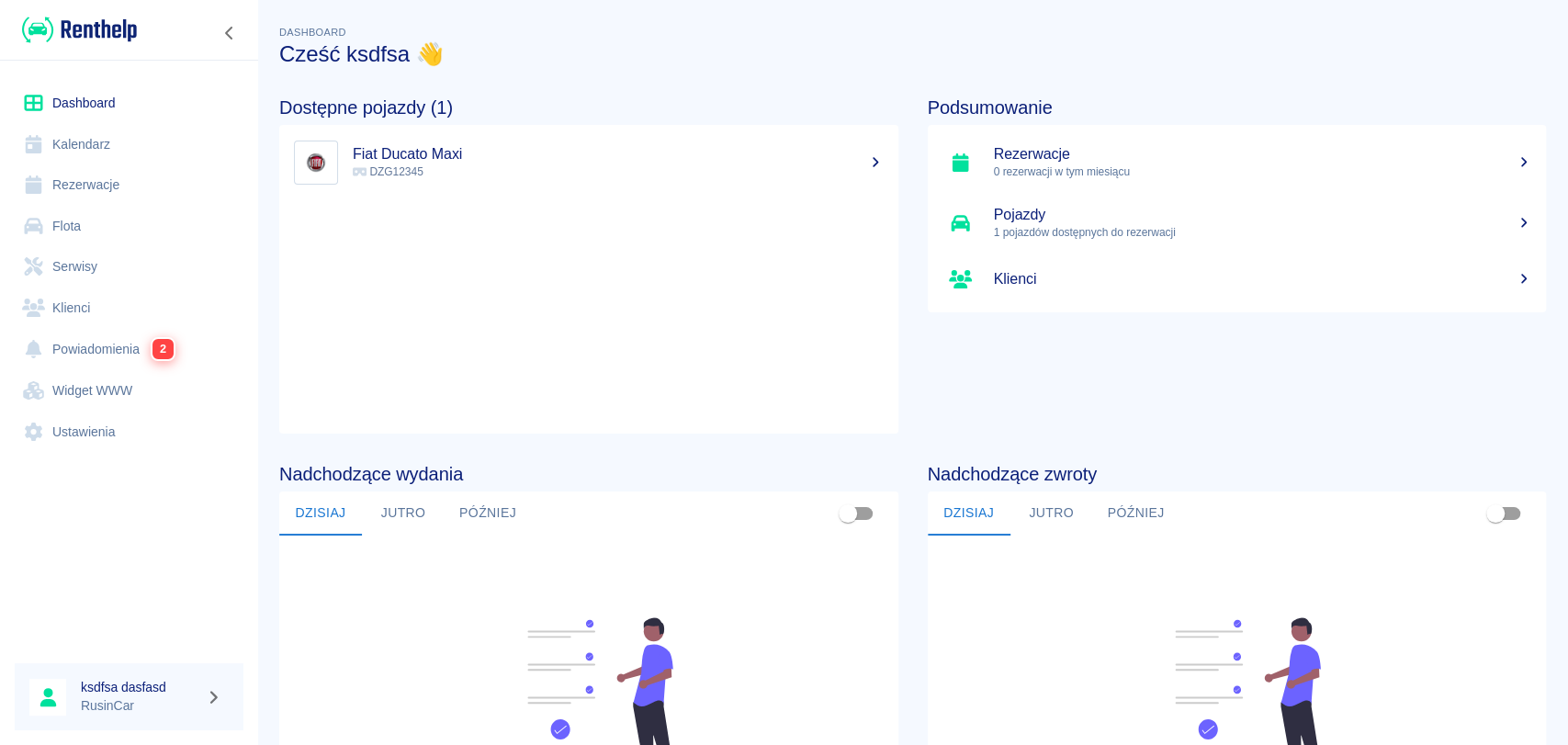
click at [125, 177] on link "Rezerwacje" at bounding box center [129, 185] width 229 height 41
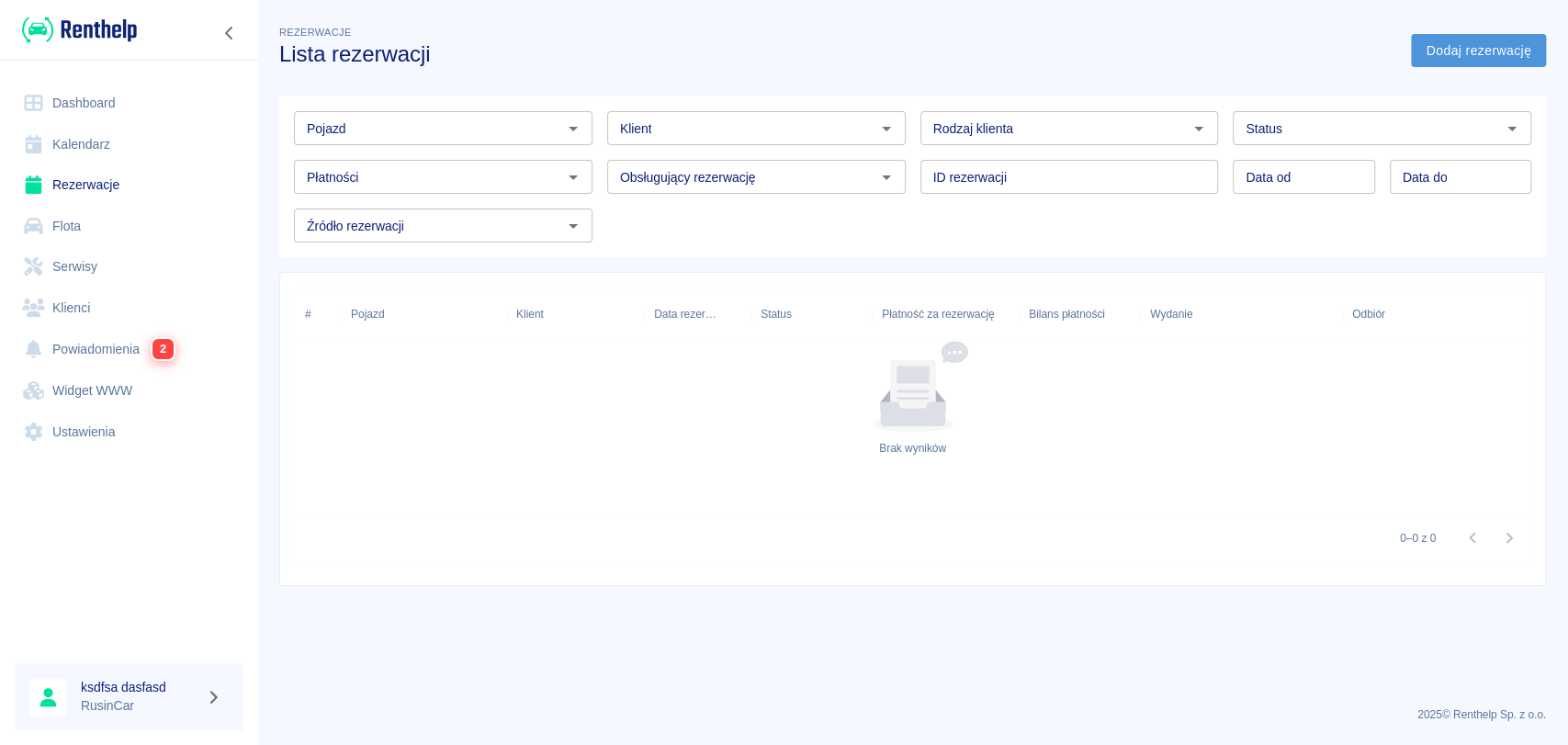
click at [1453, 41] on link "Dodaj rezerwację" at bounding box center [1478, 51] width 135 height 34
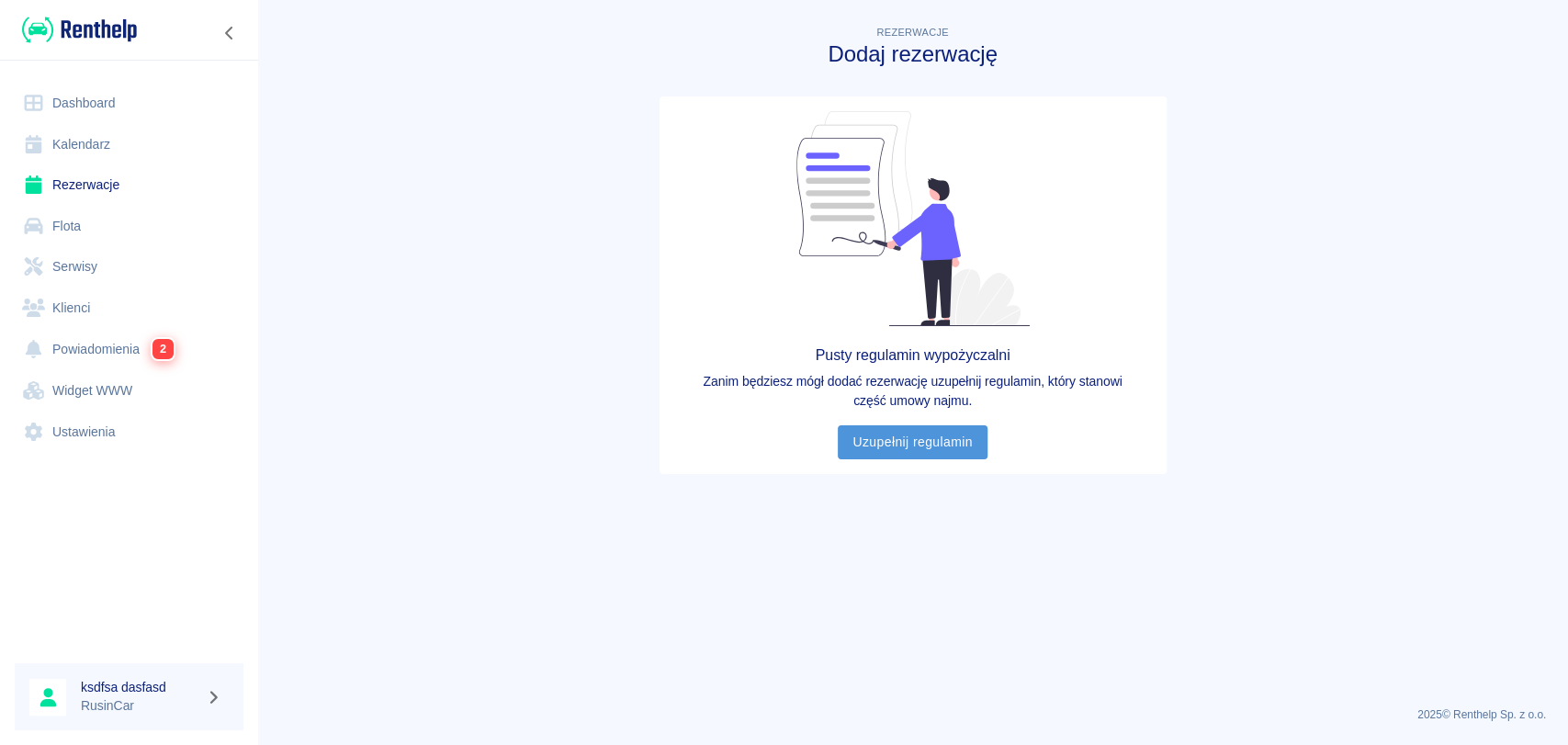
click at [914, 451] on link "Uzupełnij regulamin" at bounding box center [912, 443] width 150 height 34
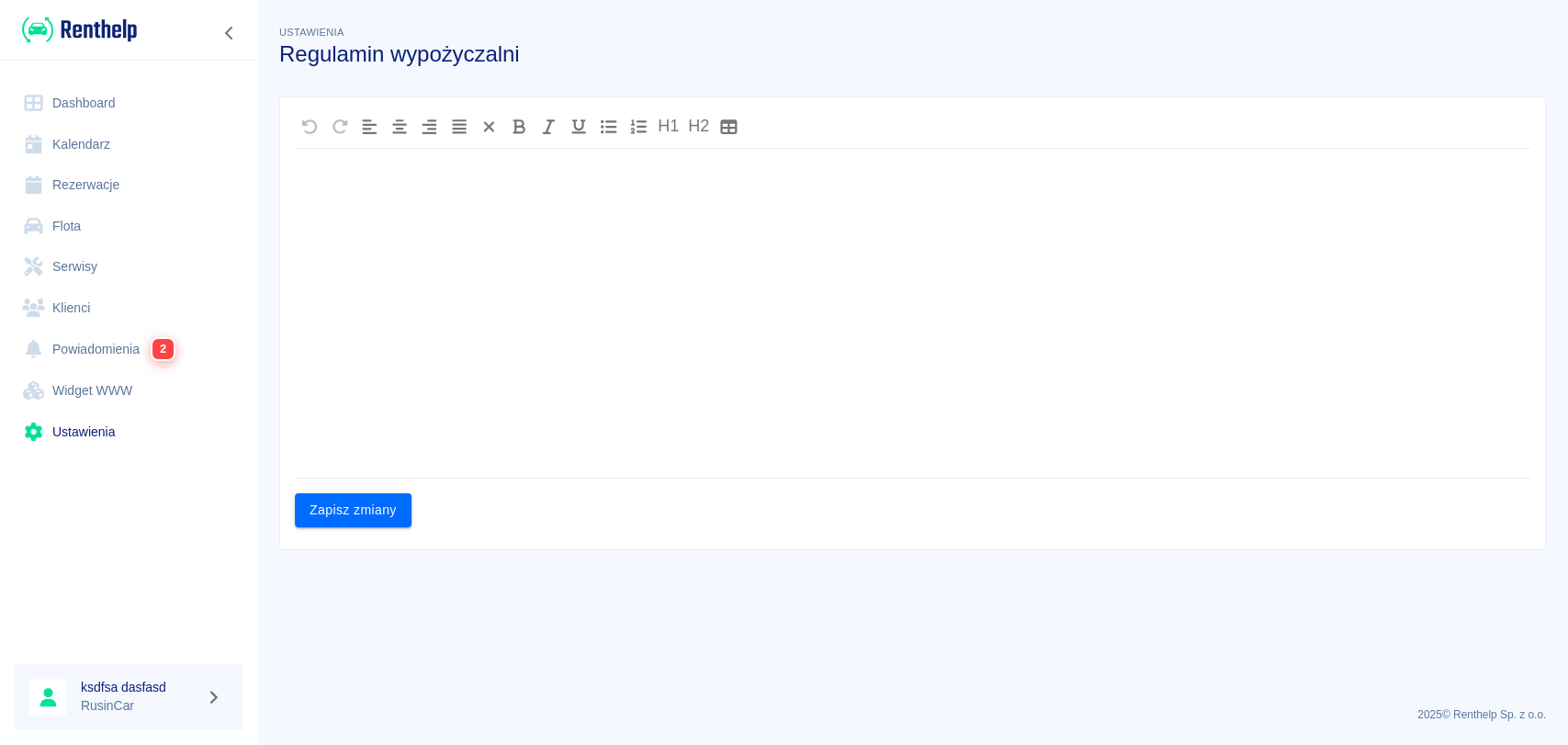
click at [608, 359] on div at bounding box center [912, 317] width 1235 height 322
click at [335, 507] on button "Zapisz zmiany" at bounding box center [353, 511] width 117 height 34
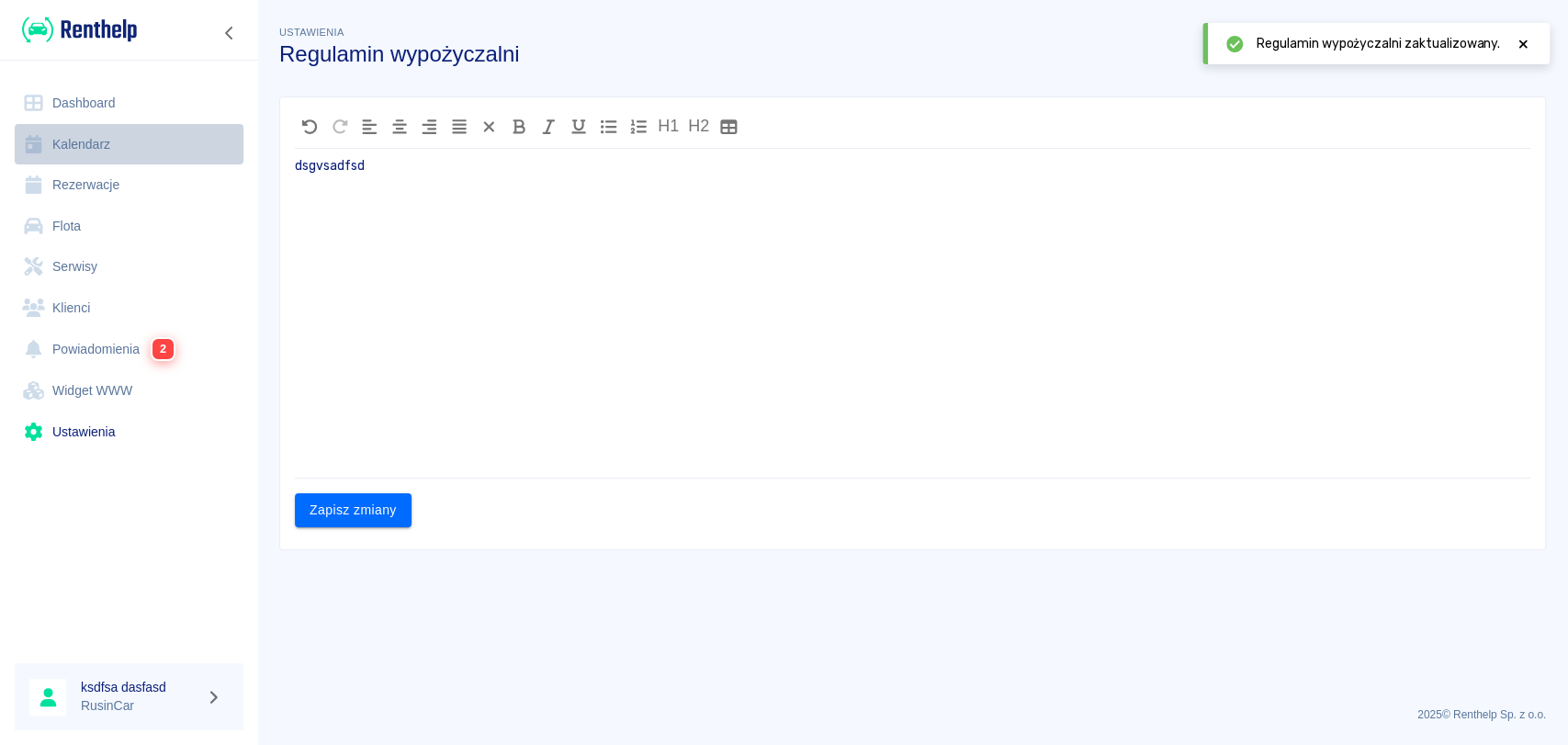
click at [140, 125] on link "Kalendarz" at bounding box center [129, 144] width 229 height 41
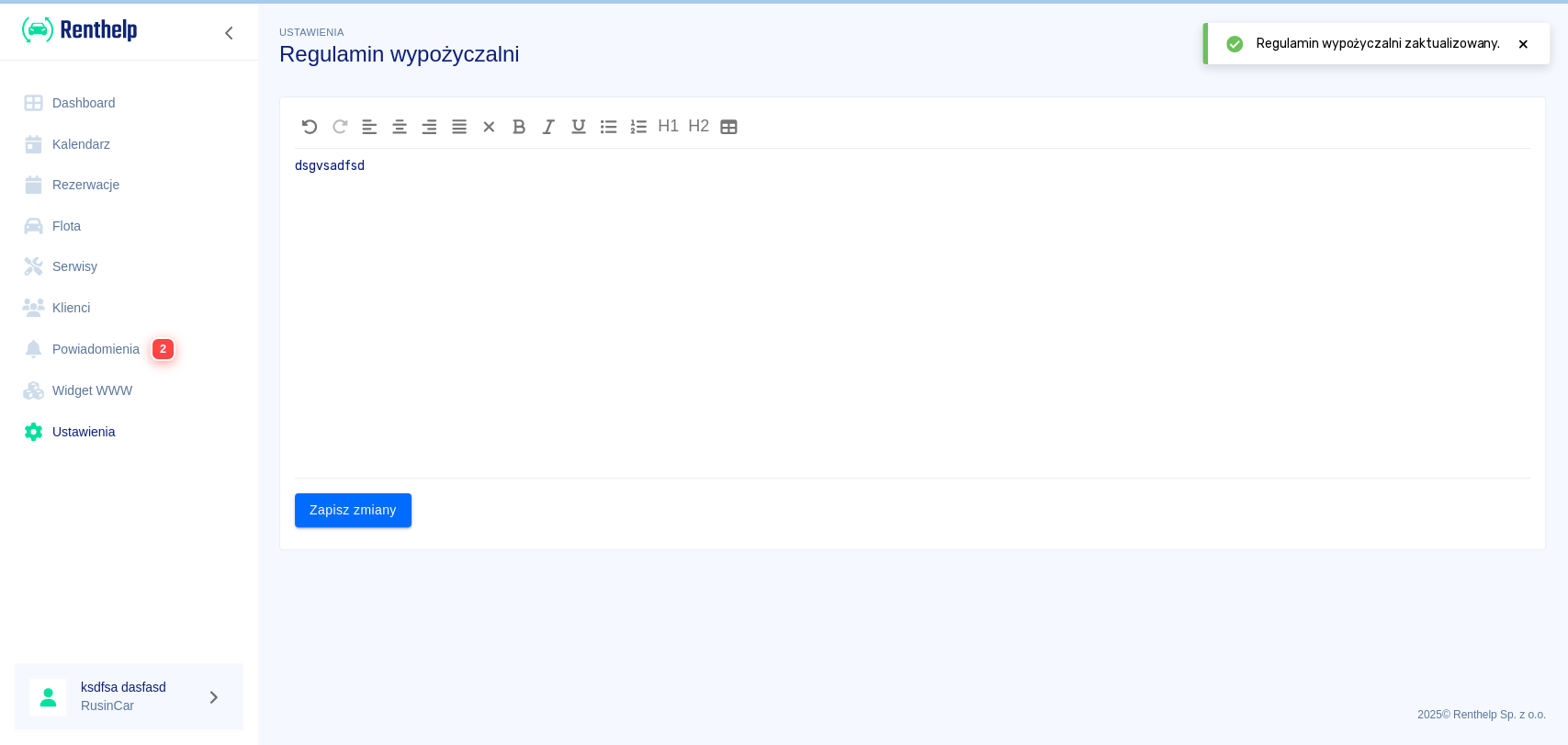
click at [148, 76] on ul "Dashboard Kalendarz Rezerwacje Flota Serwisy Klienci Powiadomienia 2 Widget WWW…" at bounding box center [129, 267] width 229 height 384
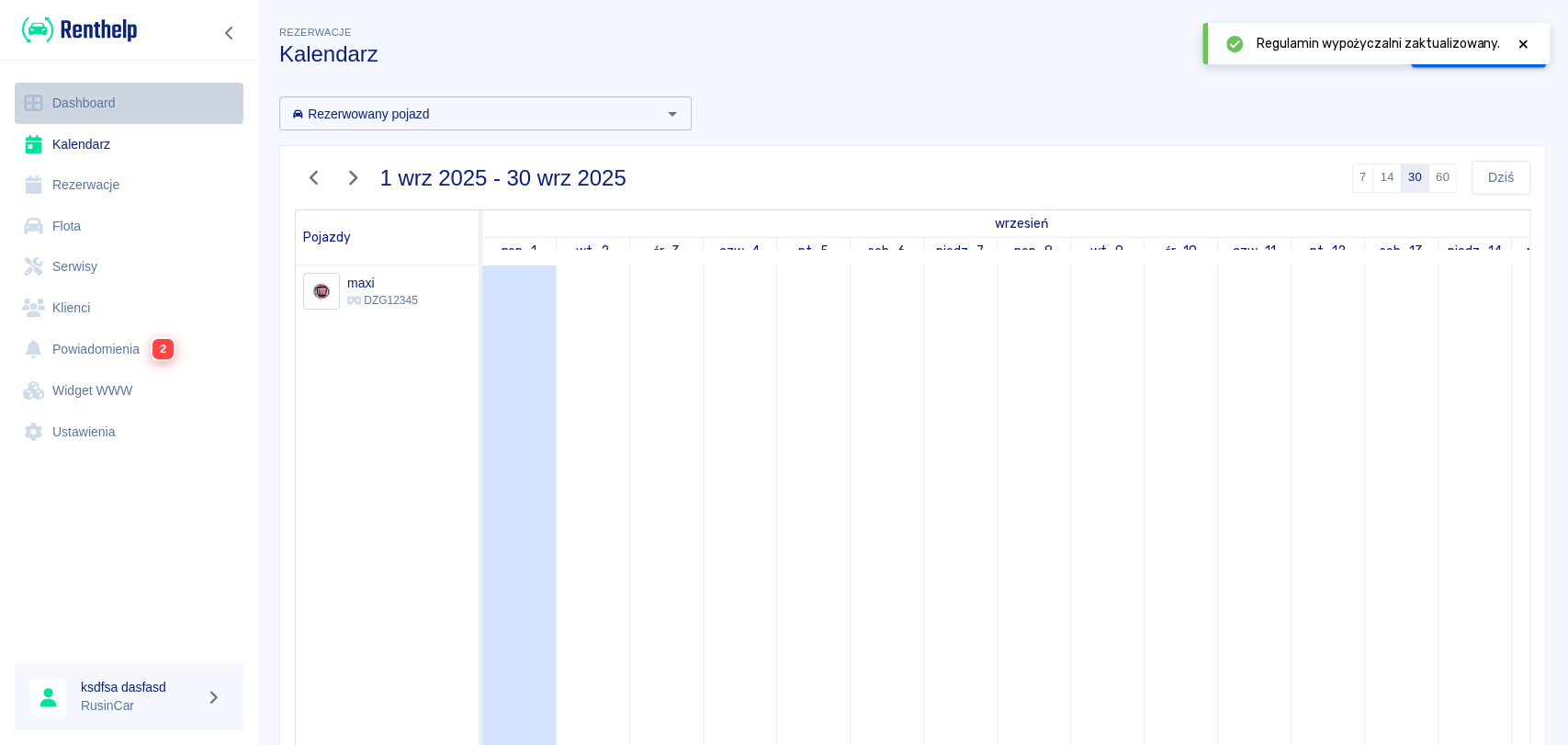
click at [137, 108] on link "Dashboard" at bounding box center [129, 103] width 229 height 41
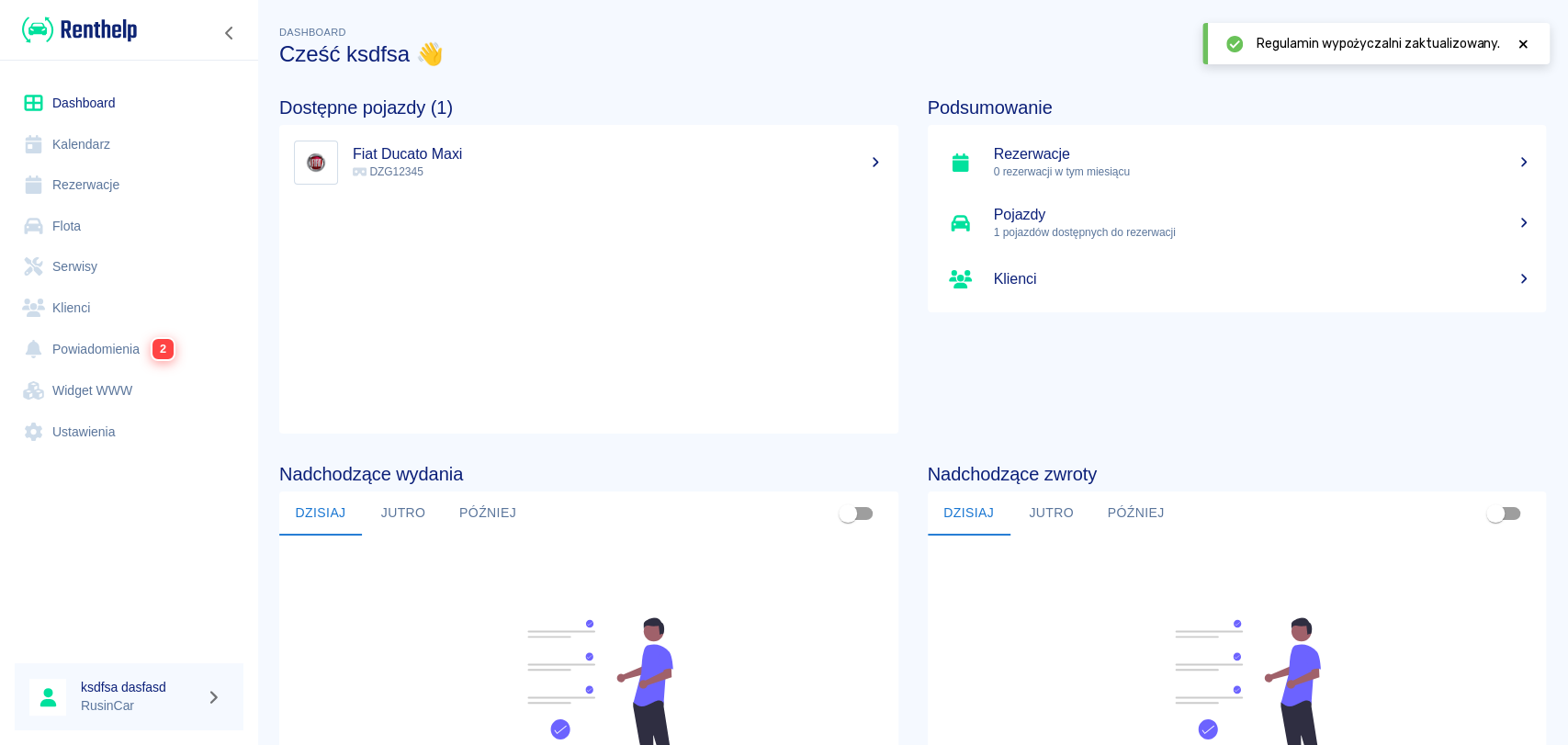
click at [134, 186] on link "Rezerwacje" at bounding box center [129, 185] width 229 height 41
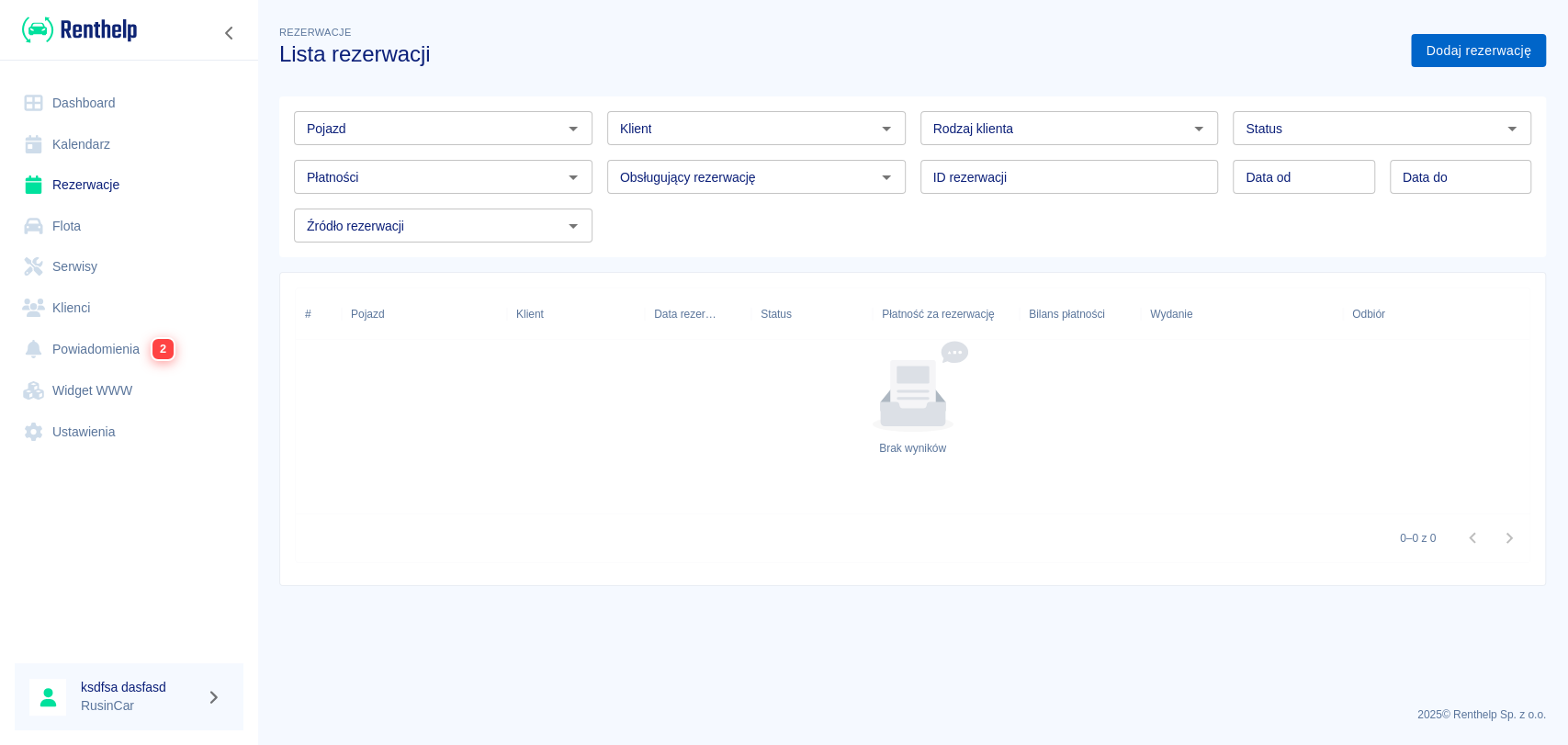
click at [1512, 64] on link "Dodaj rezerwację" at bounding box center [1478, 51] width 135 height 34
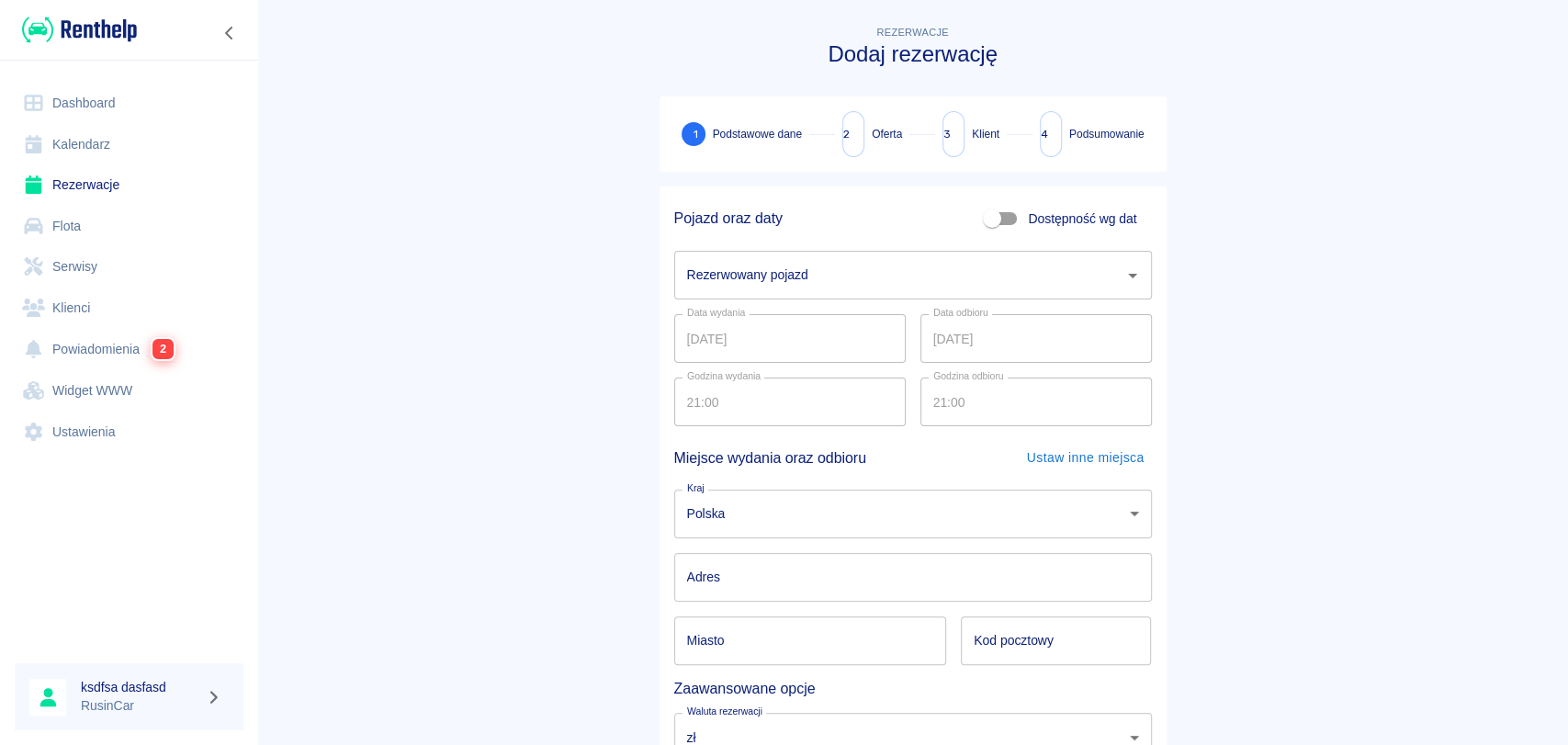
click at [935, 271] on input "Rezerwowany pojazd" at bounding box center [899, 275] width 434 height 32
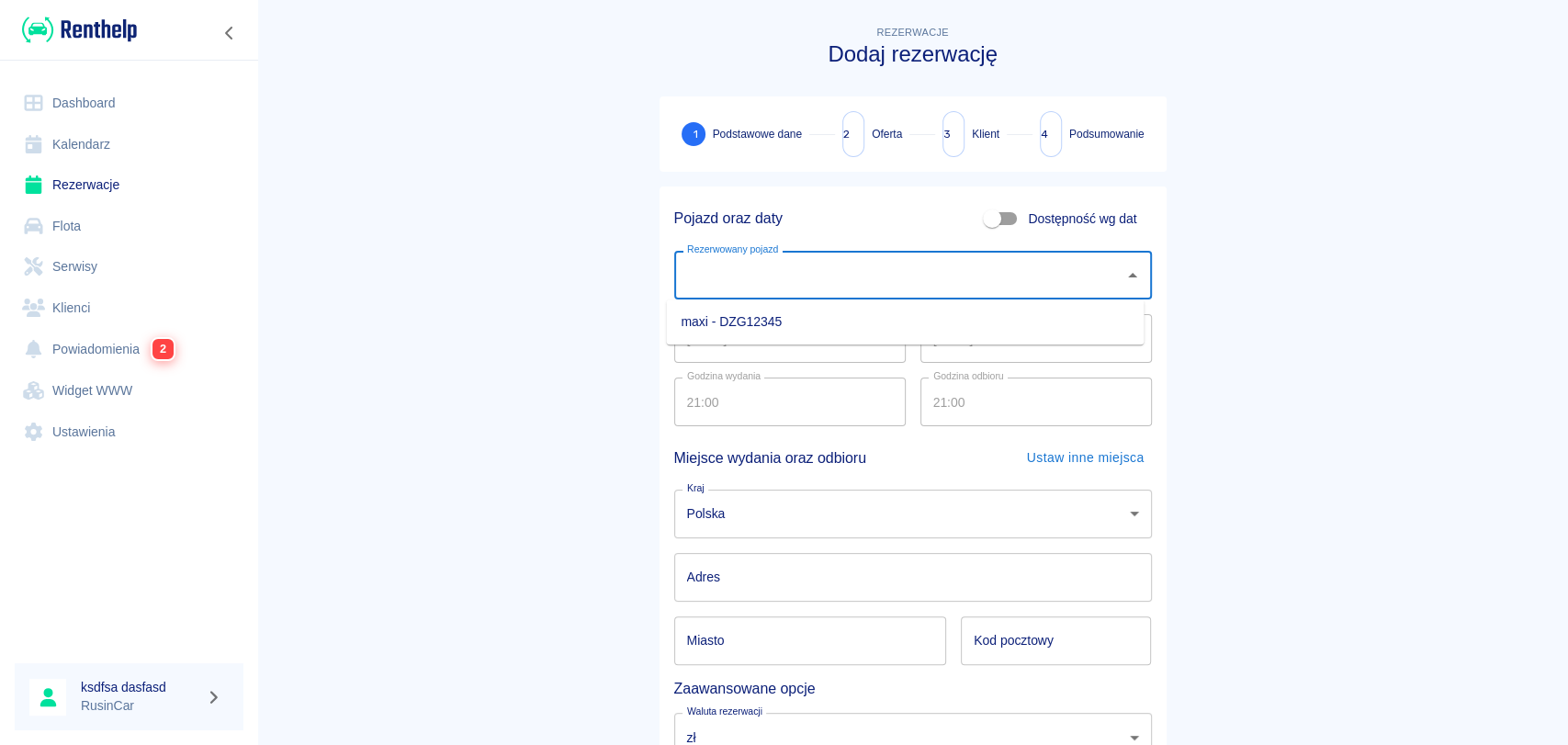
click at [887, 309] on li "maxi - DZG12345" at bounding box center [904, 322] width 478 height 30
type input "maxi - DZG12345"
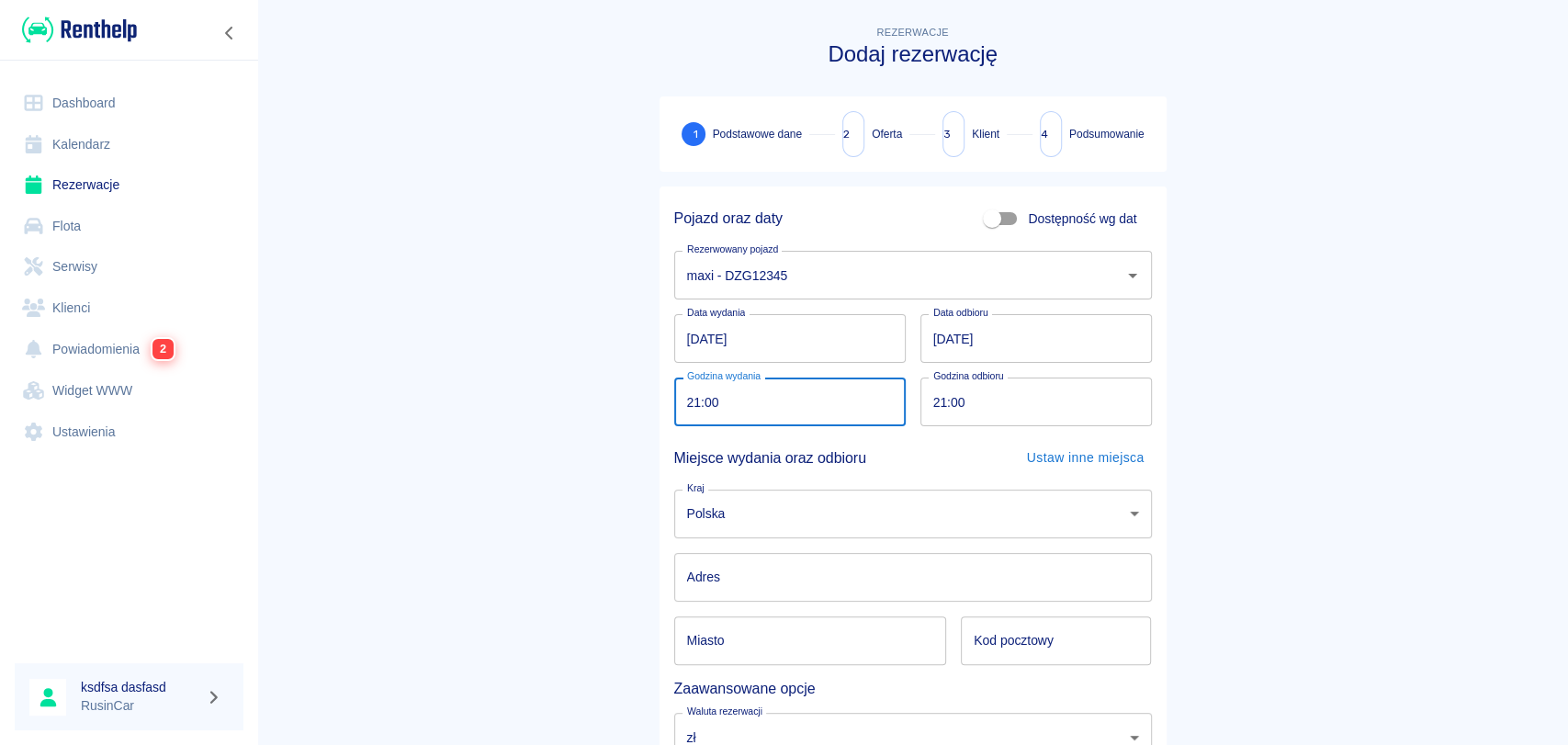
click at [690, 399] on input "21:00" at bounding box center [784, 402] width 219 height 49
type input "20:15"
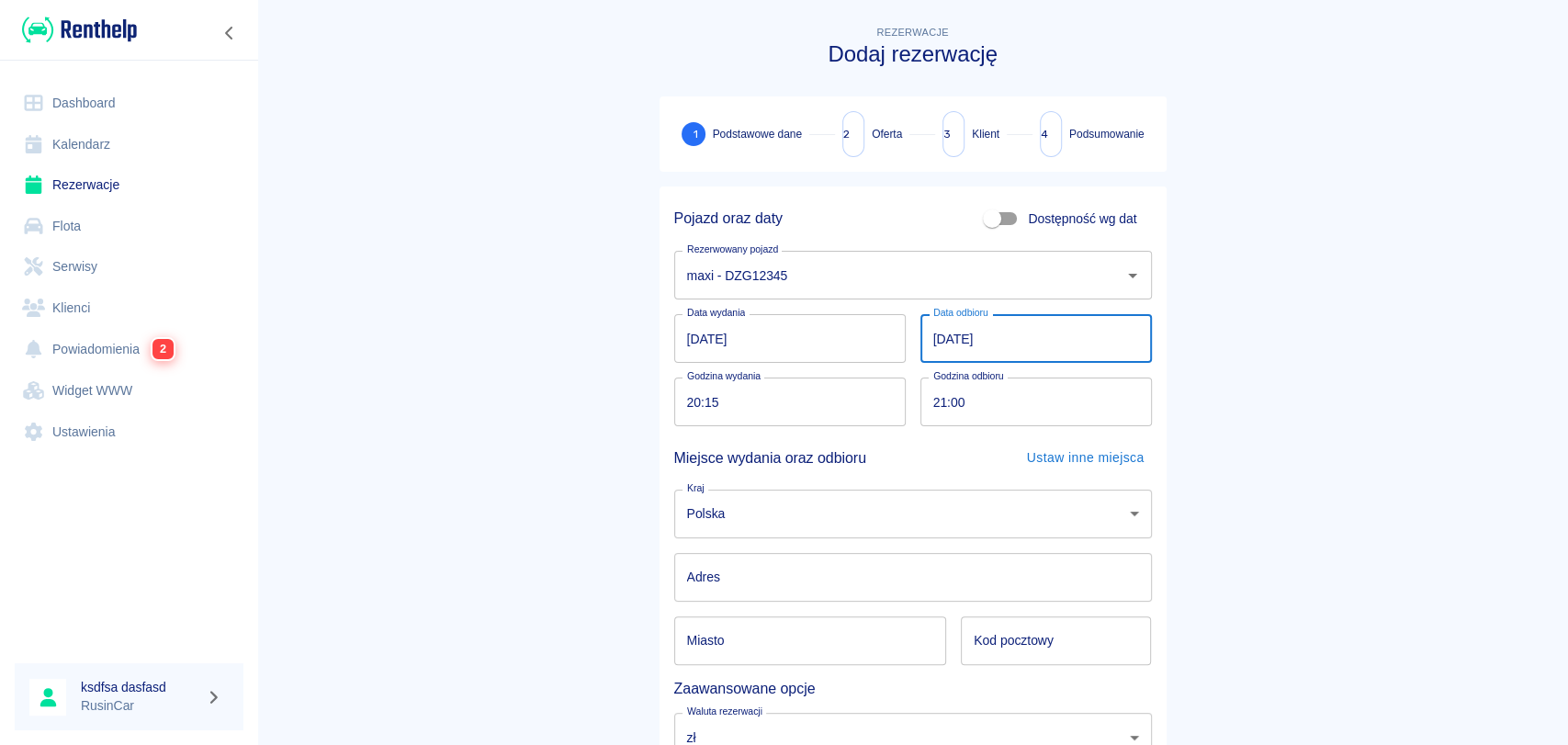
click at [947, 347] on input "[DATE]" at bounding box center [1036, 338] width 232 height 49
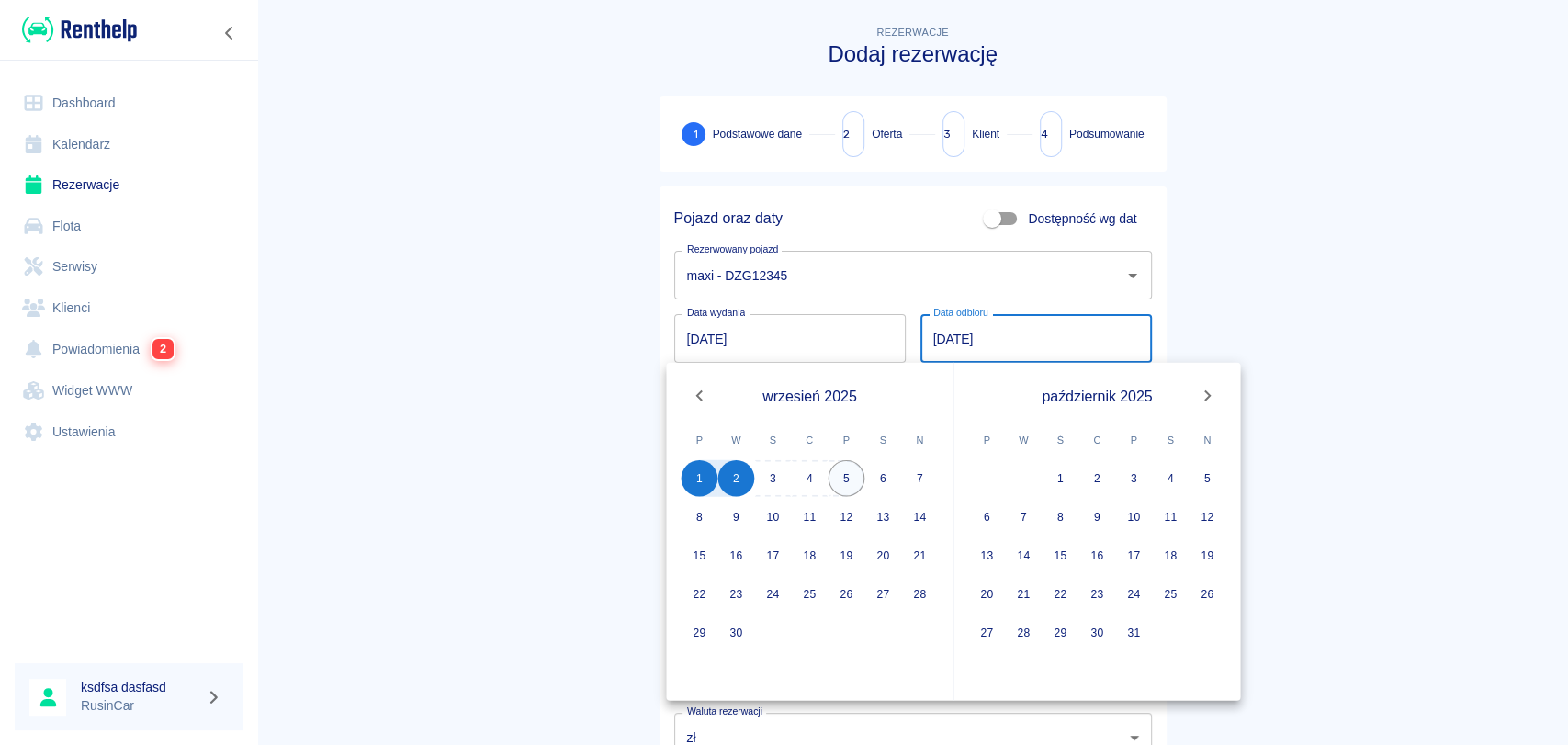
click at [856, 472] on button "5" at bounding box center [846, 478] width 37 height 37
type input "05.09.2025"
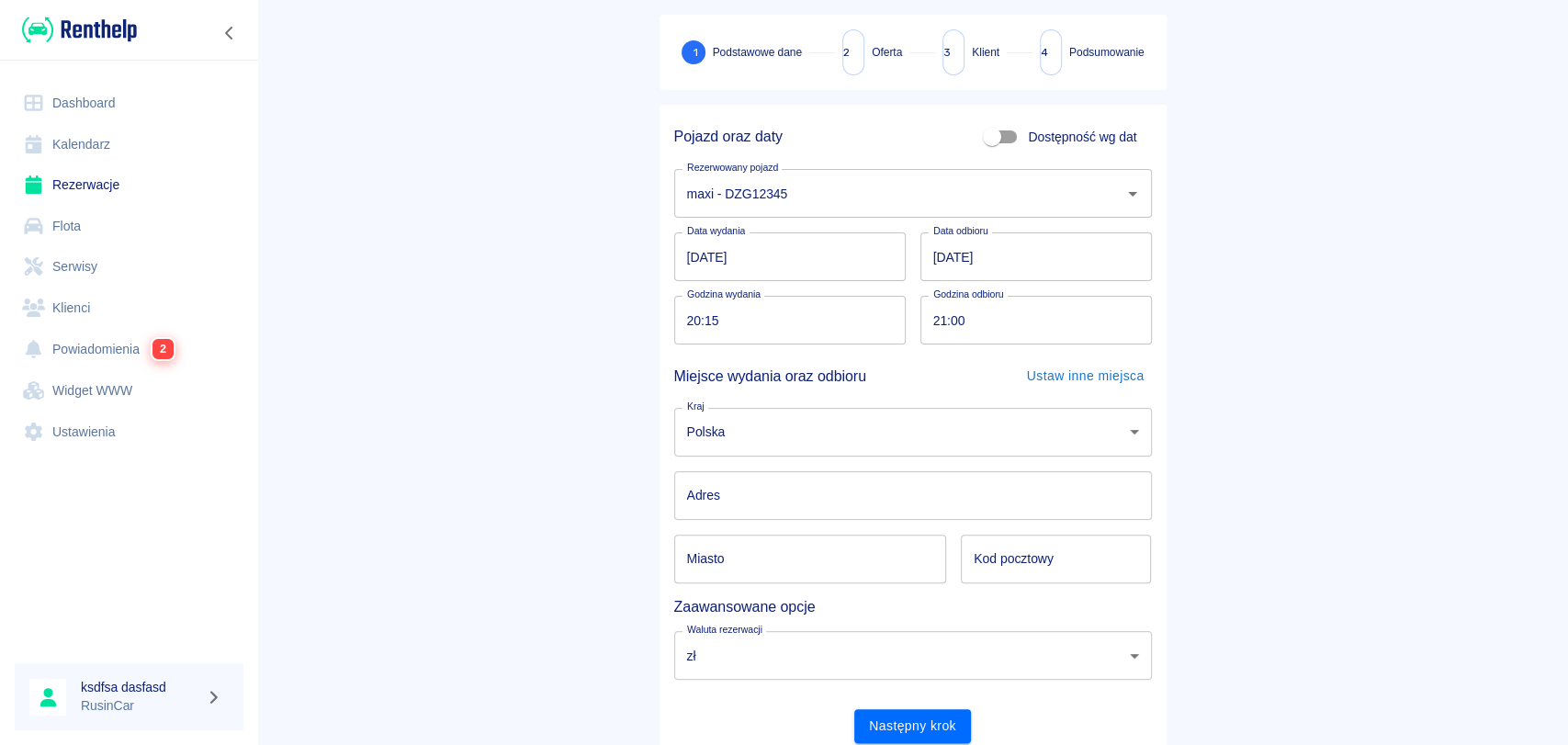
scroll to position [110, 0]
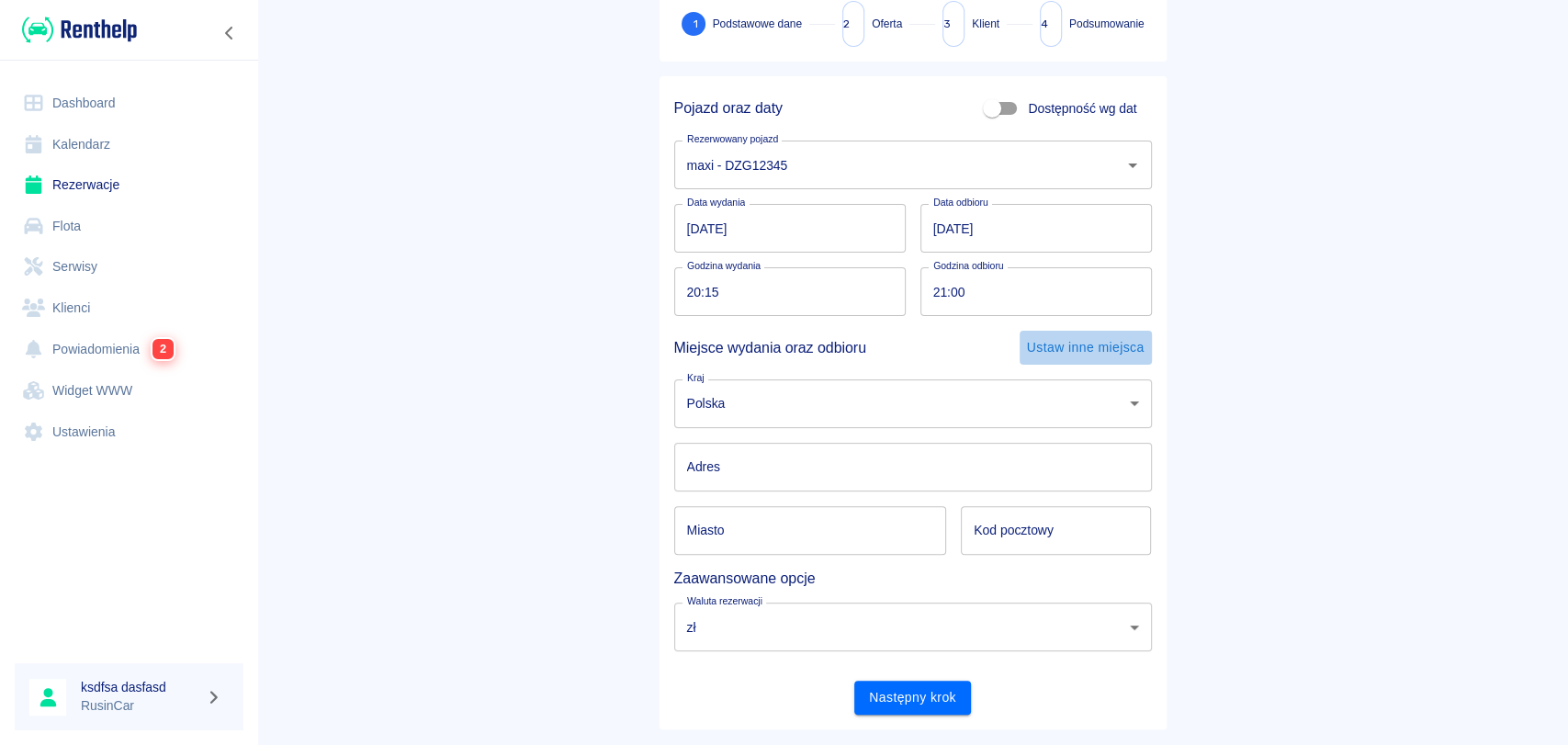
click at [1074, 343] on button "Ustaw inne miejsca" at bounding box center [1085, 348] width 132 height 34
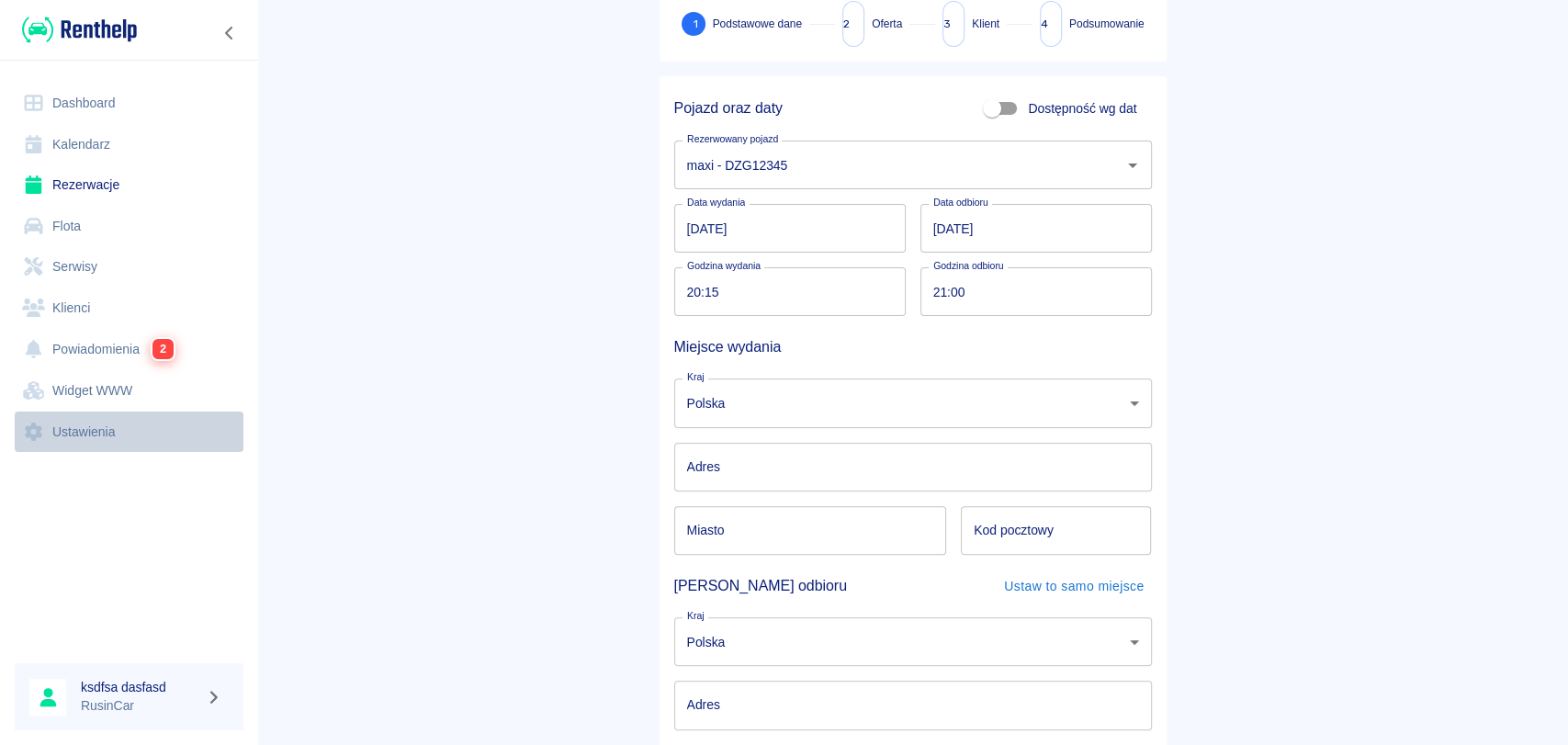
click at [86, 428] on link "Ustawienia" at bounding box center [129, 432] width 229 height 41
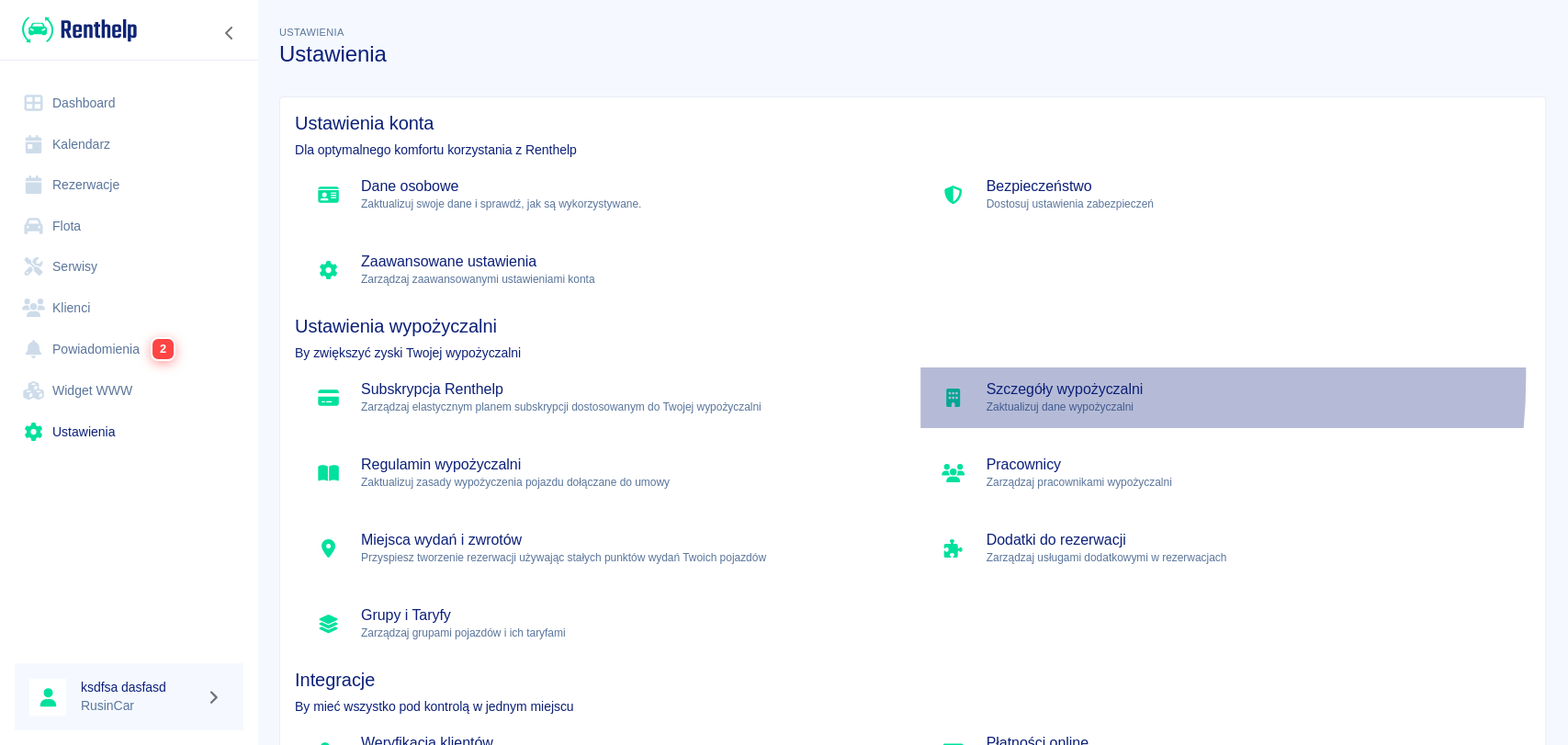
click at [981, 377] on div "Szczegóły wypożyczalni Zaktualizuj dane wypożyczalni" at bounding box center [1225, 398] width 611 height 61
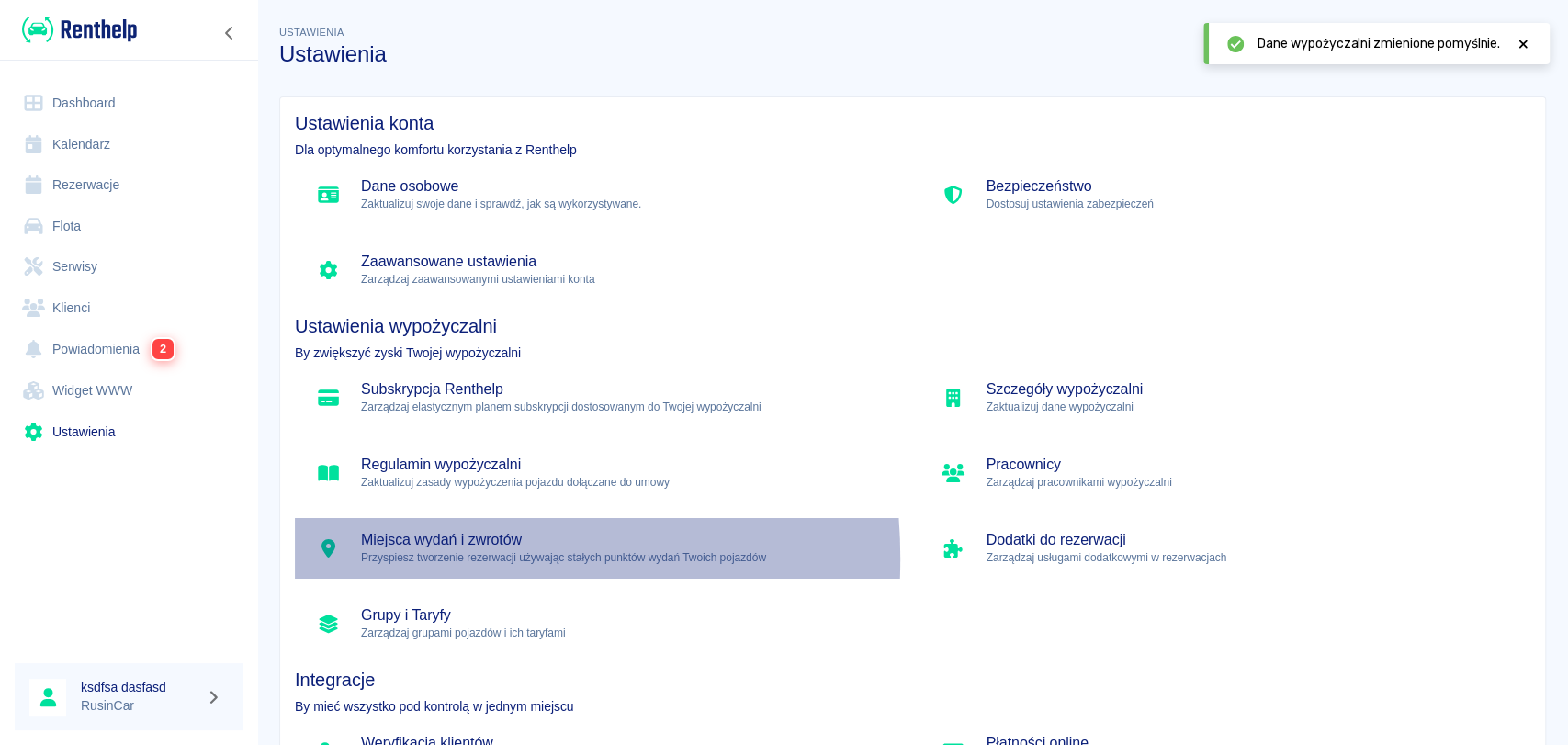
click at [382, 559] on p "Przyspiesz tworzenie rezerwacji używając stałych punktów wydań Twoich pojazdów" at bounding box center [626, 558] width 530 height 17
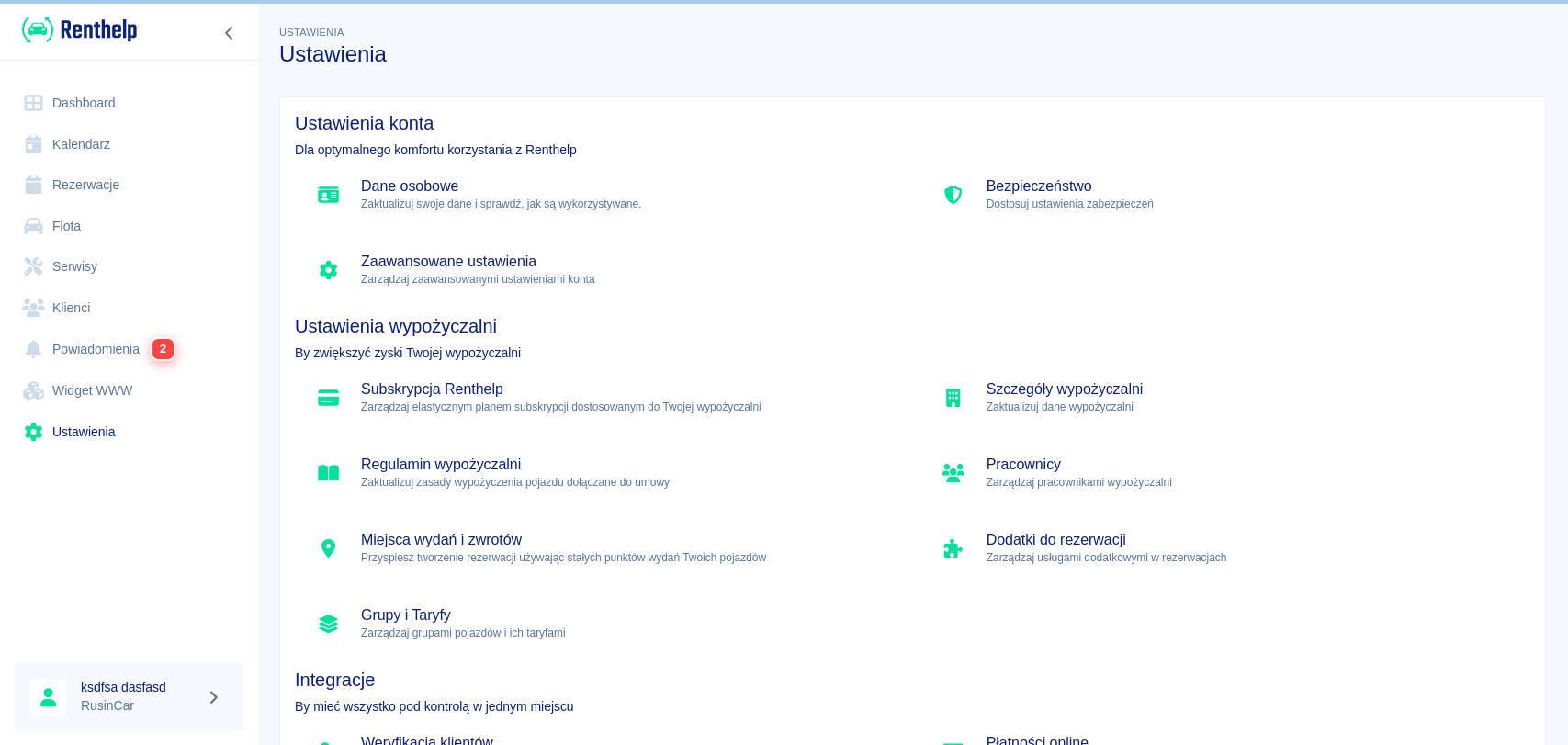
scroll to position [112, 0]
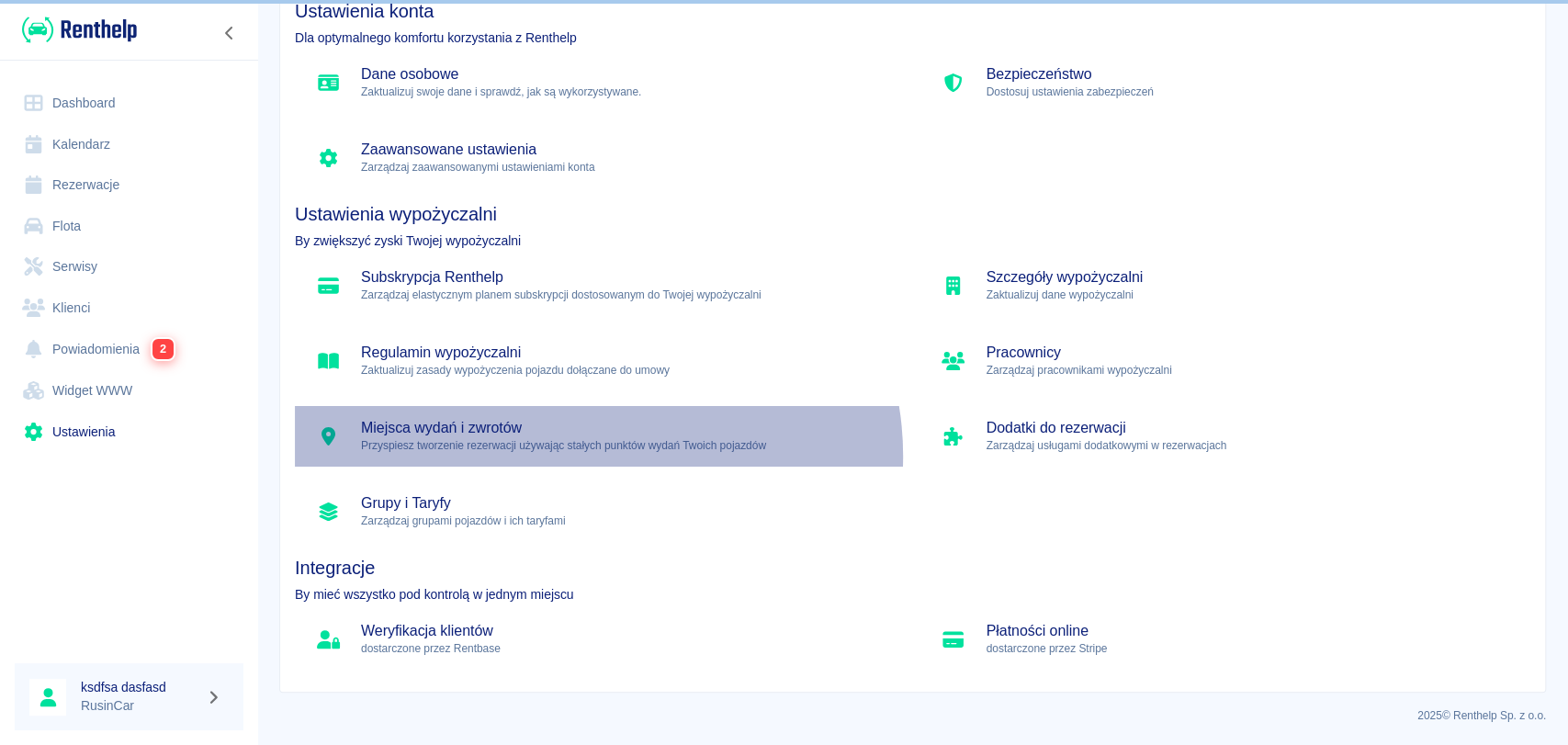
click at [591, 456] on div "Miejsca wydań i zwrotów Przyspiesz tworzenie rezerwacji używając stałych punktó…" at bounding box center [600, 436] width 611 height 61
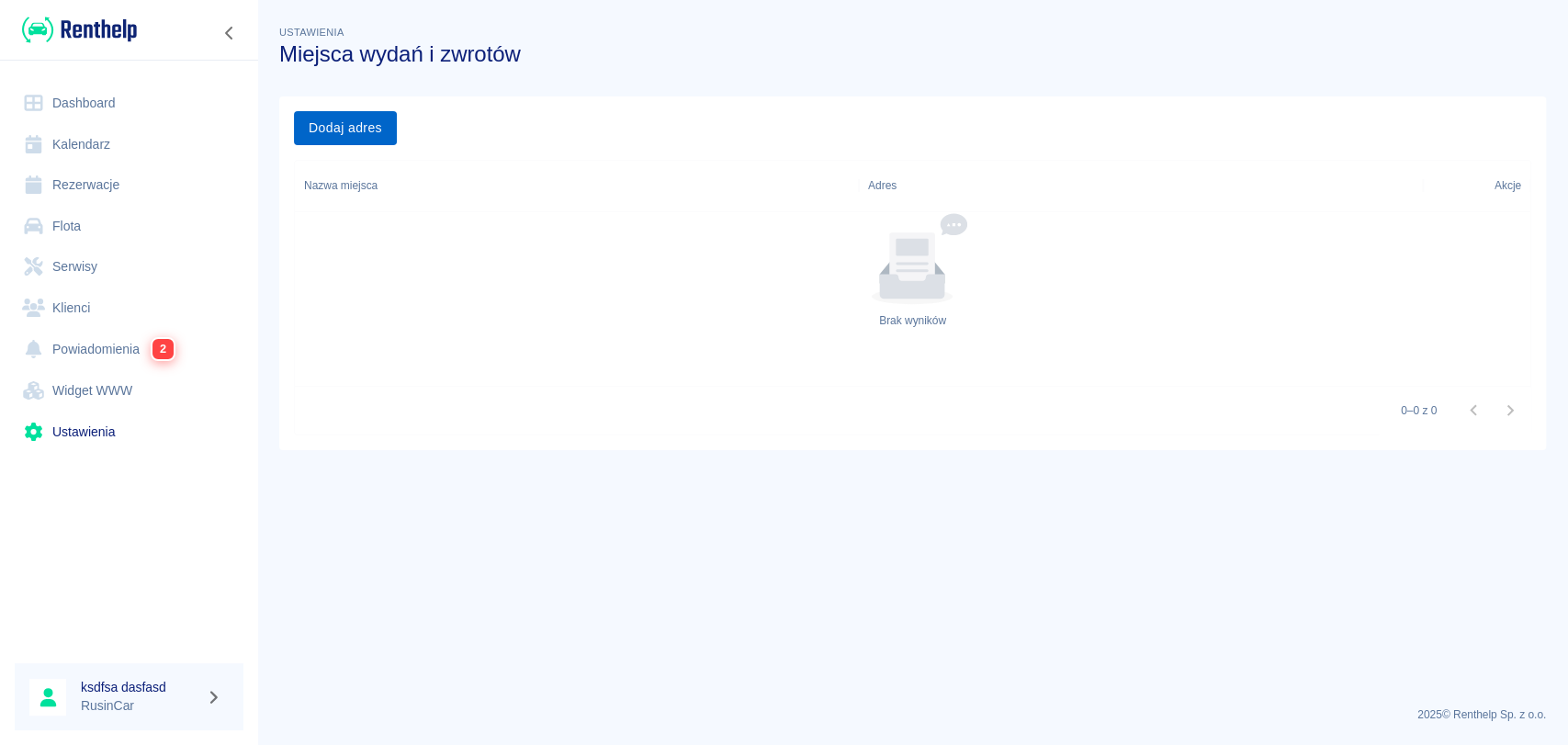
click at [365, 126] on button "Dodaj adres" at bounding box center [345, 128] width 103 height 34
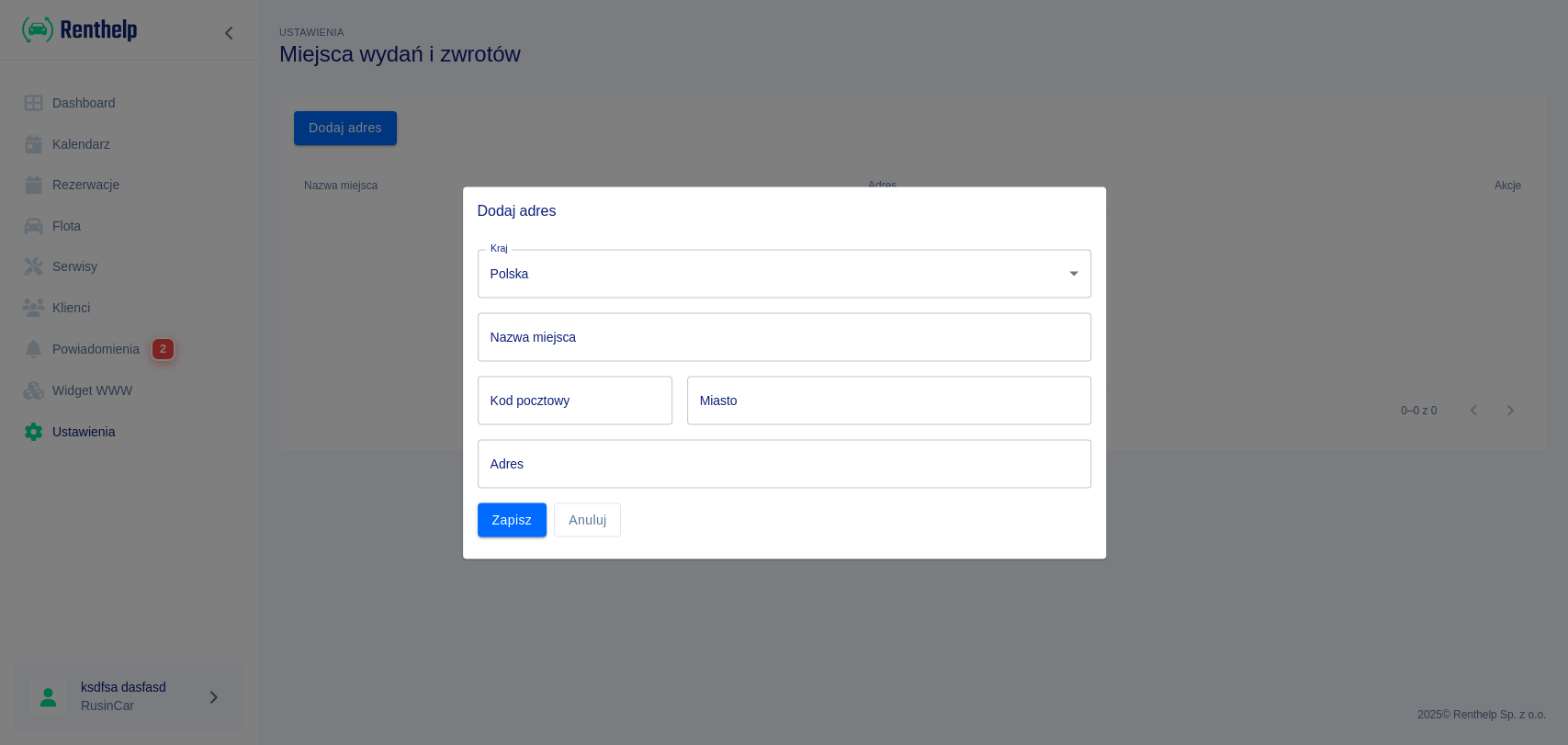
click at [530, 320] on div "Nazwa miejsca Nazwa miejsca" at bounding box center [784, 336] width 614 height 49
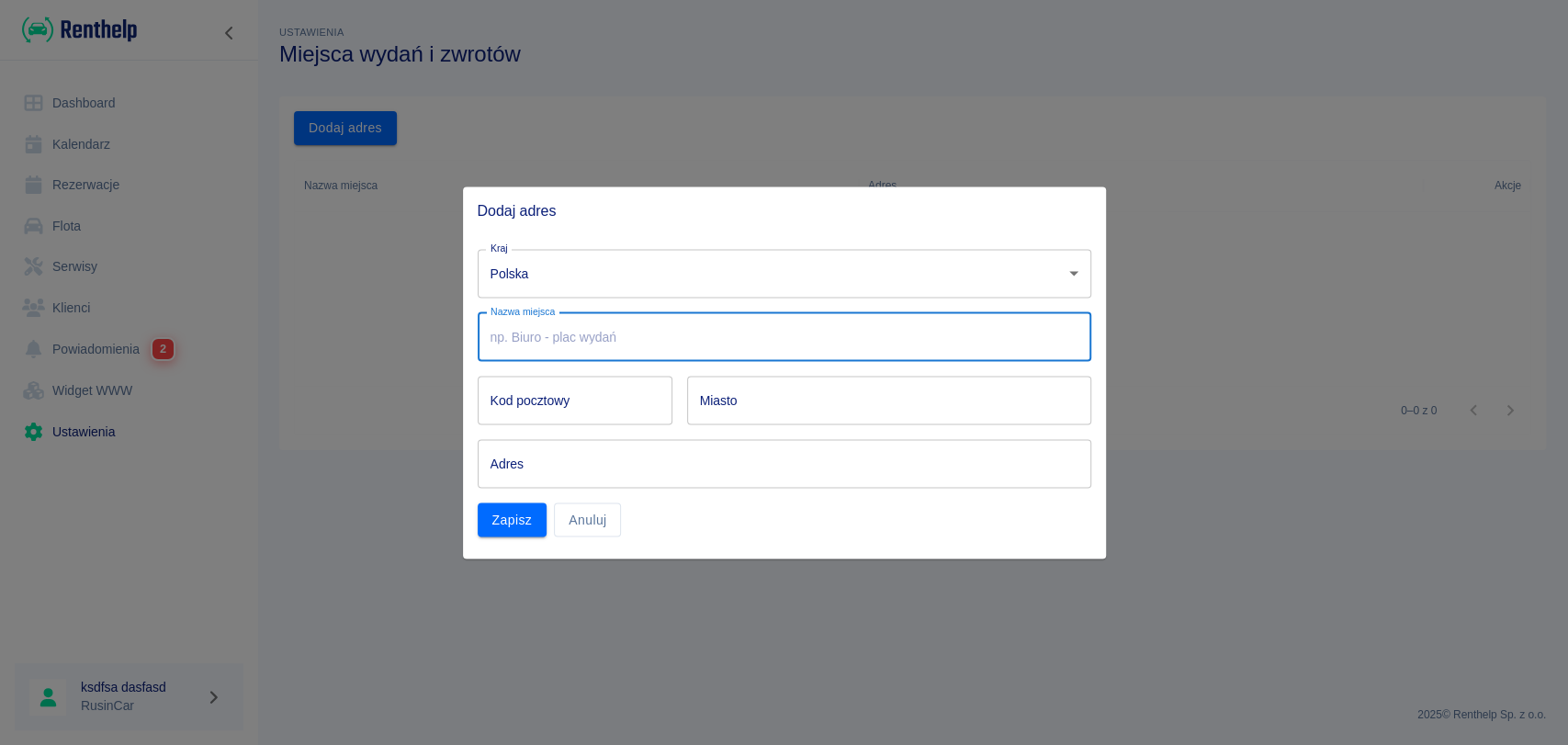
click at [530, 320] on input "Nazwa miejsca" at bounding box center [784, 336] width 614 height 49
type input "Wypożyczalnia Aut Zgorzelec RusinCar, , 59-900 Zgorzelec"
type input "59-900"
type input "Zgorzelec"
type input "Langiewicza 2/5"
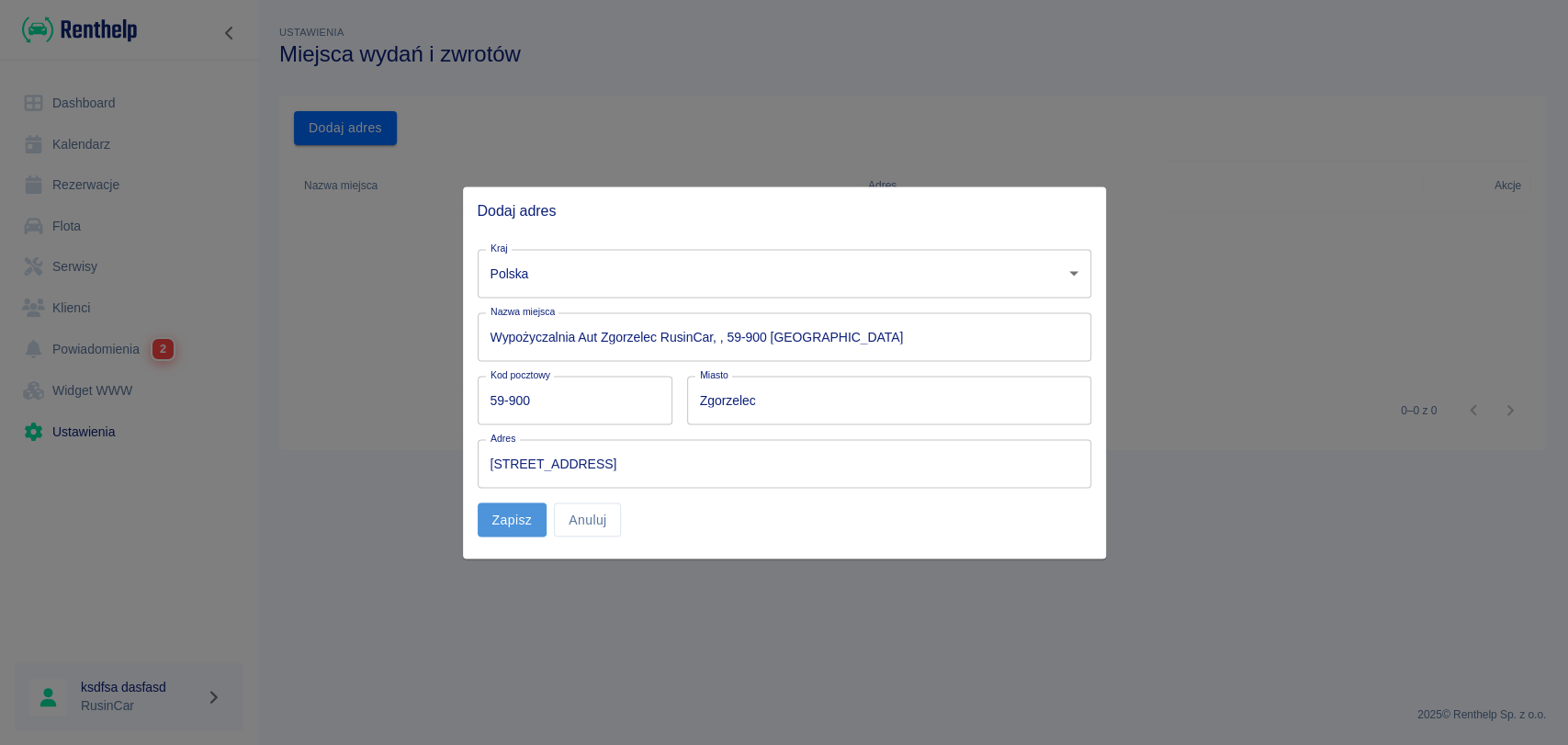
click at [499, 531] on button "Zapisz" at bounding box center [513, 521] width 70 height 34
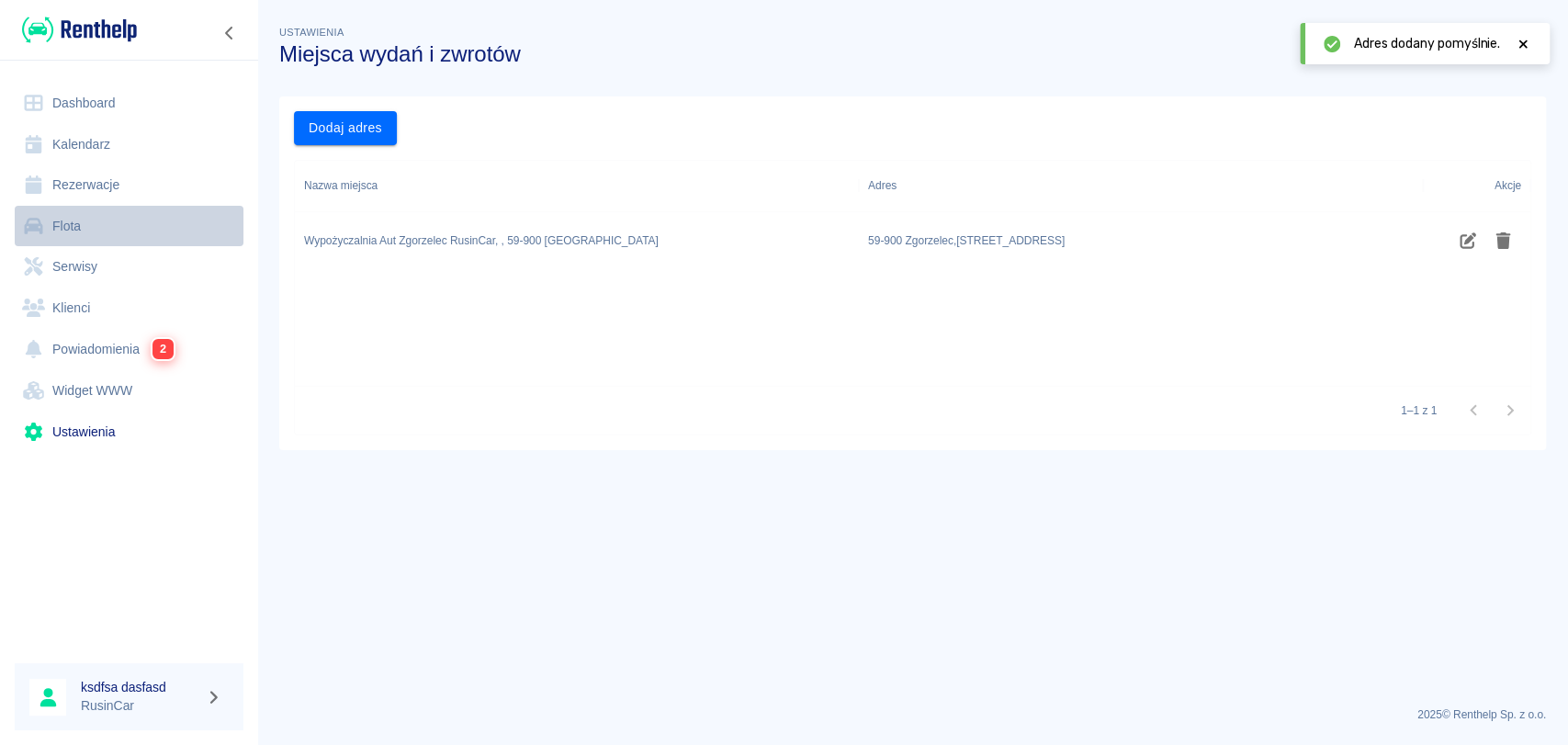
click at [75, 217] on link "Flota" at bounding box center [129, 226] width 229 height 41
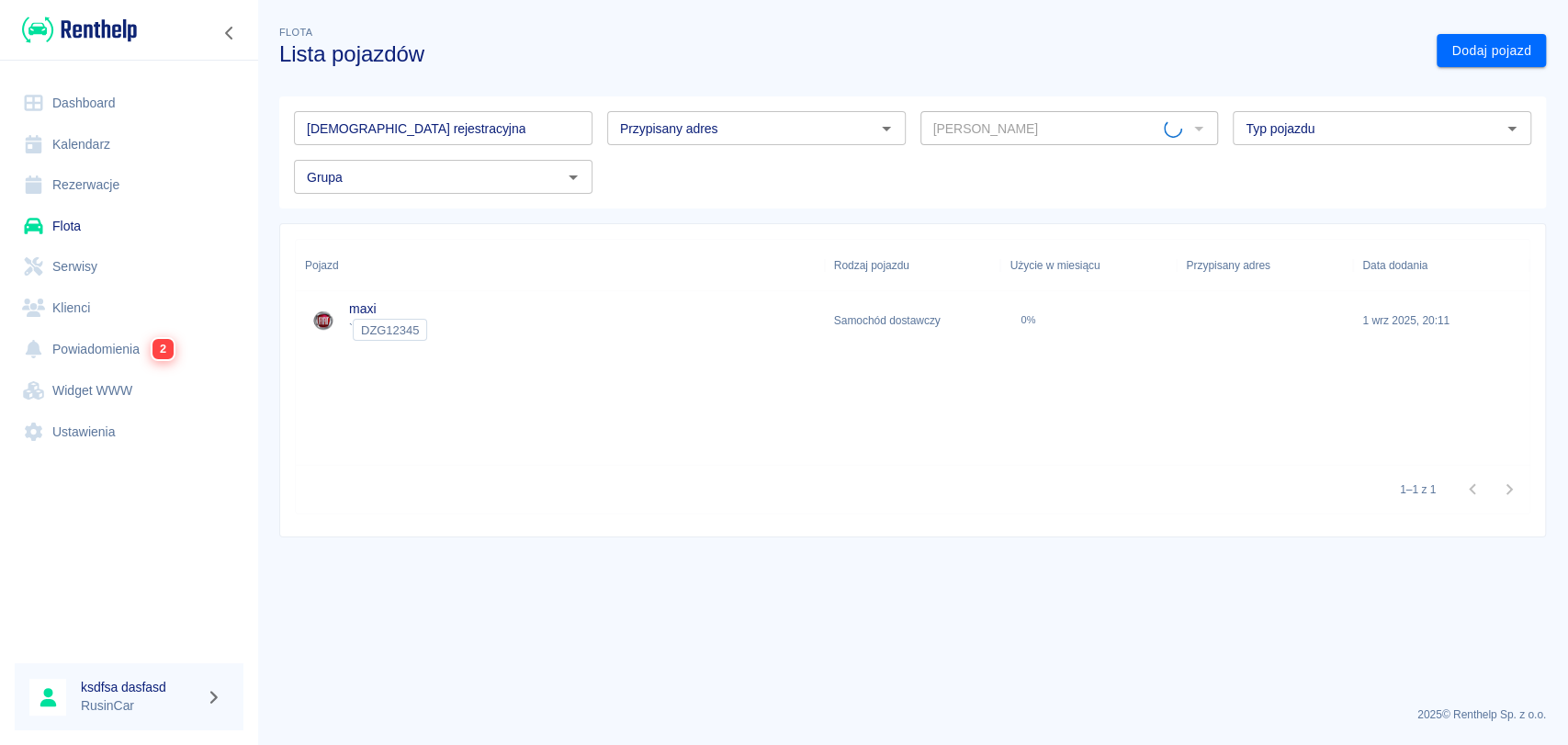
click at [931, 323] on div "Samochód dostawczy" at bounding box center [912, 320] width 176 height 59
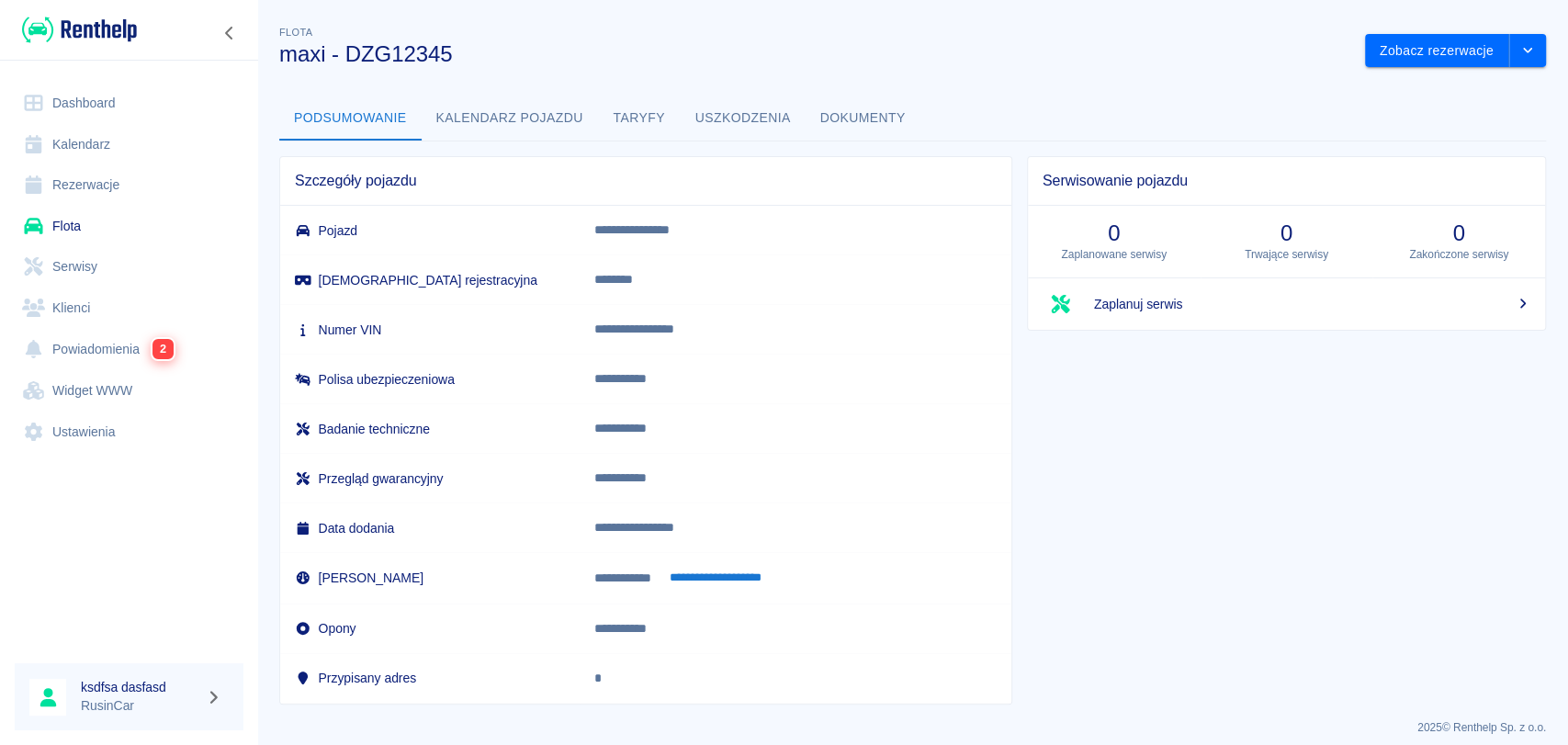
click at [703, 110] on button "Uszkodzenia" at bounding box center [743, 118] width 125 height 44
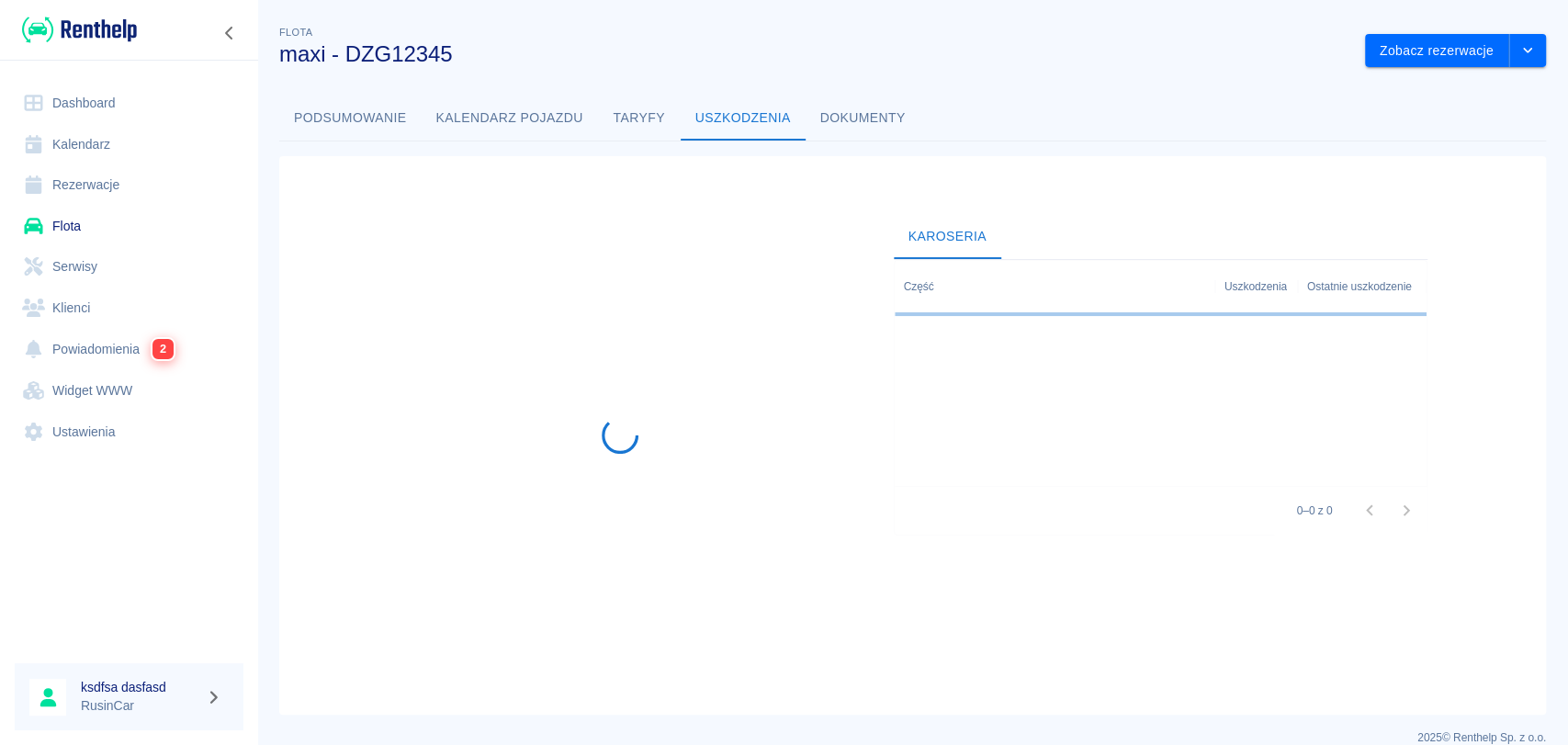
scroll to position [22, 0]
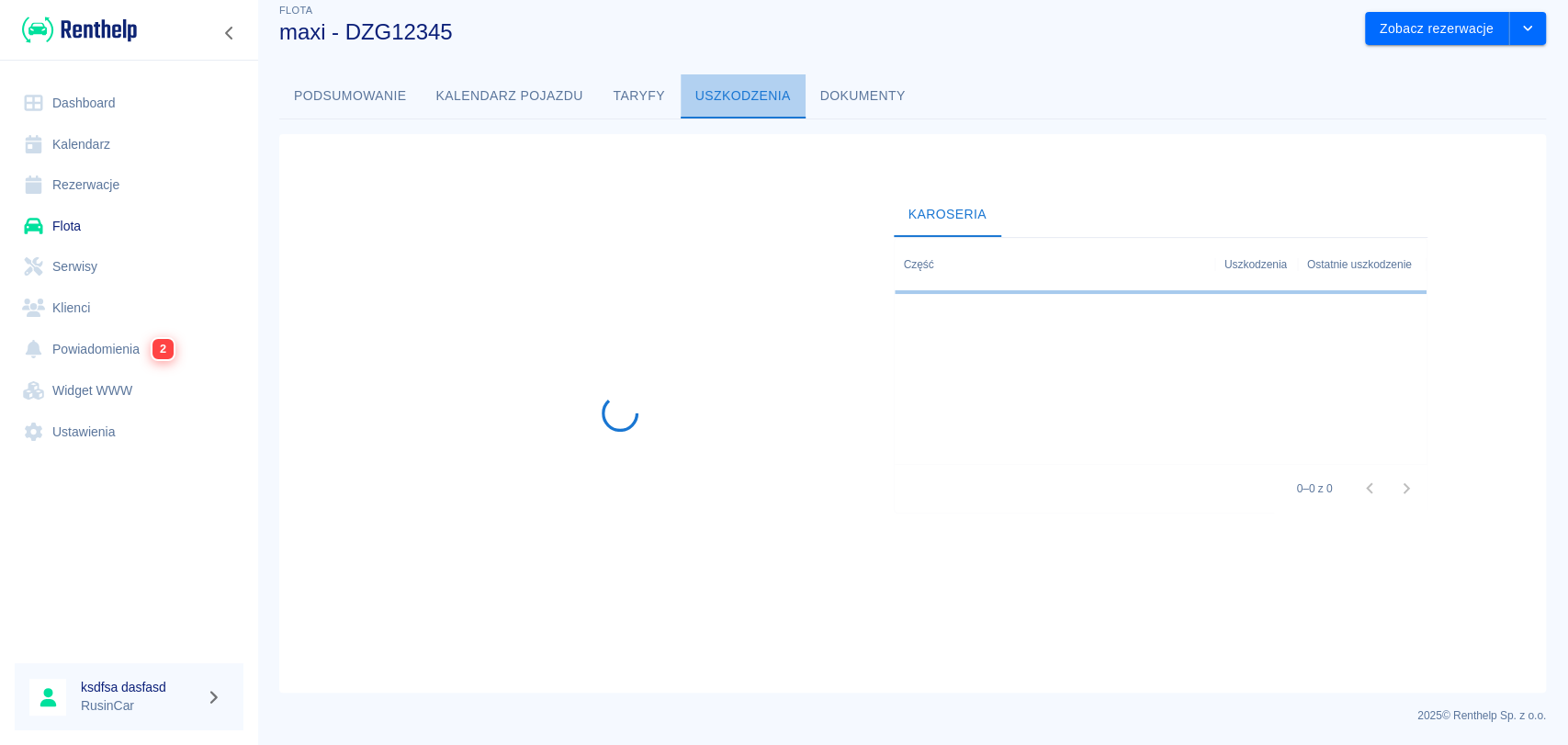
click at [757, 105] on button "Uszkodzenia" at bounding box center [743, 96] width 125 height 44
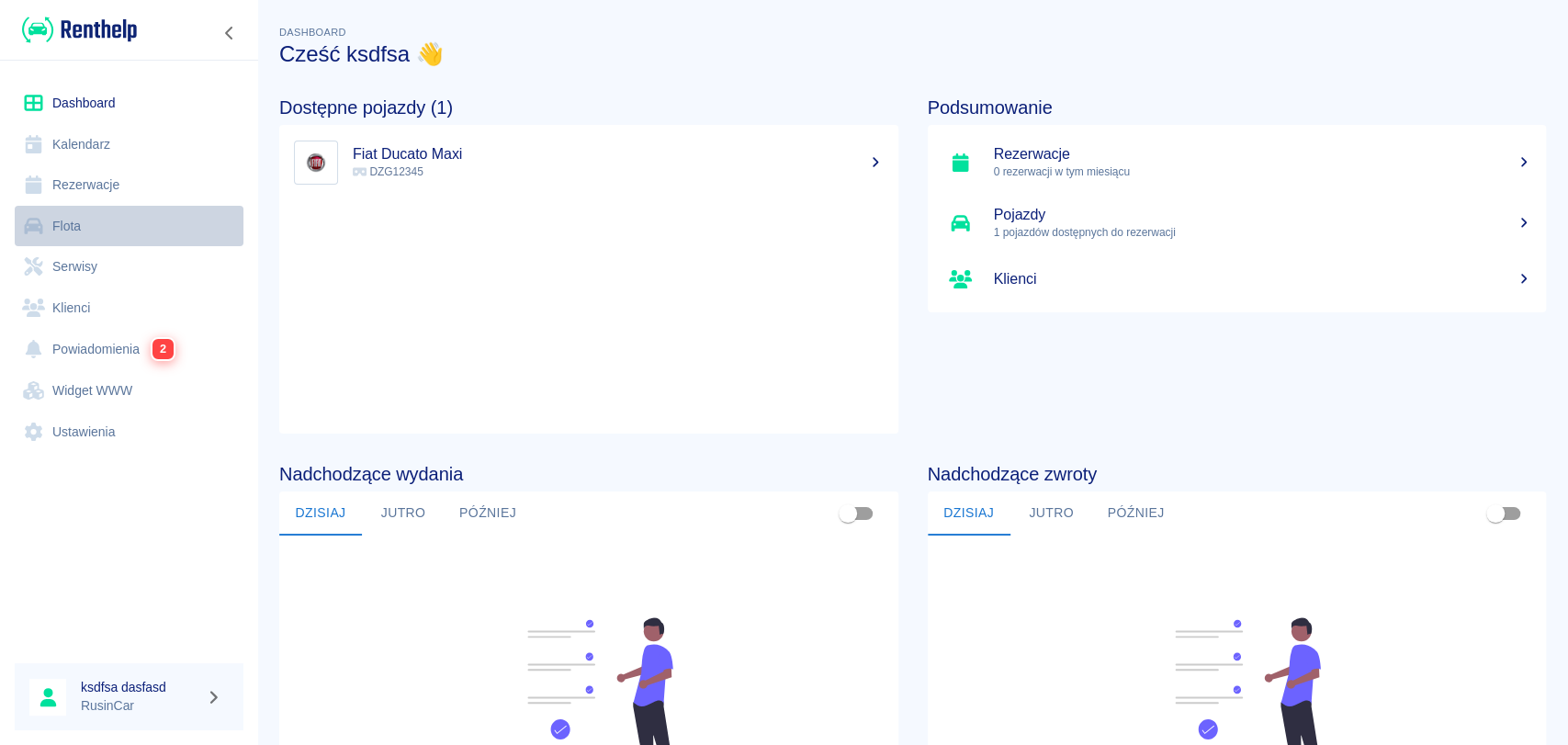
click at [95, 226] on link "Flota" at bounding box center [129, 226] width 229 height 41
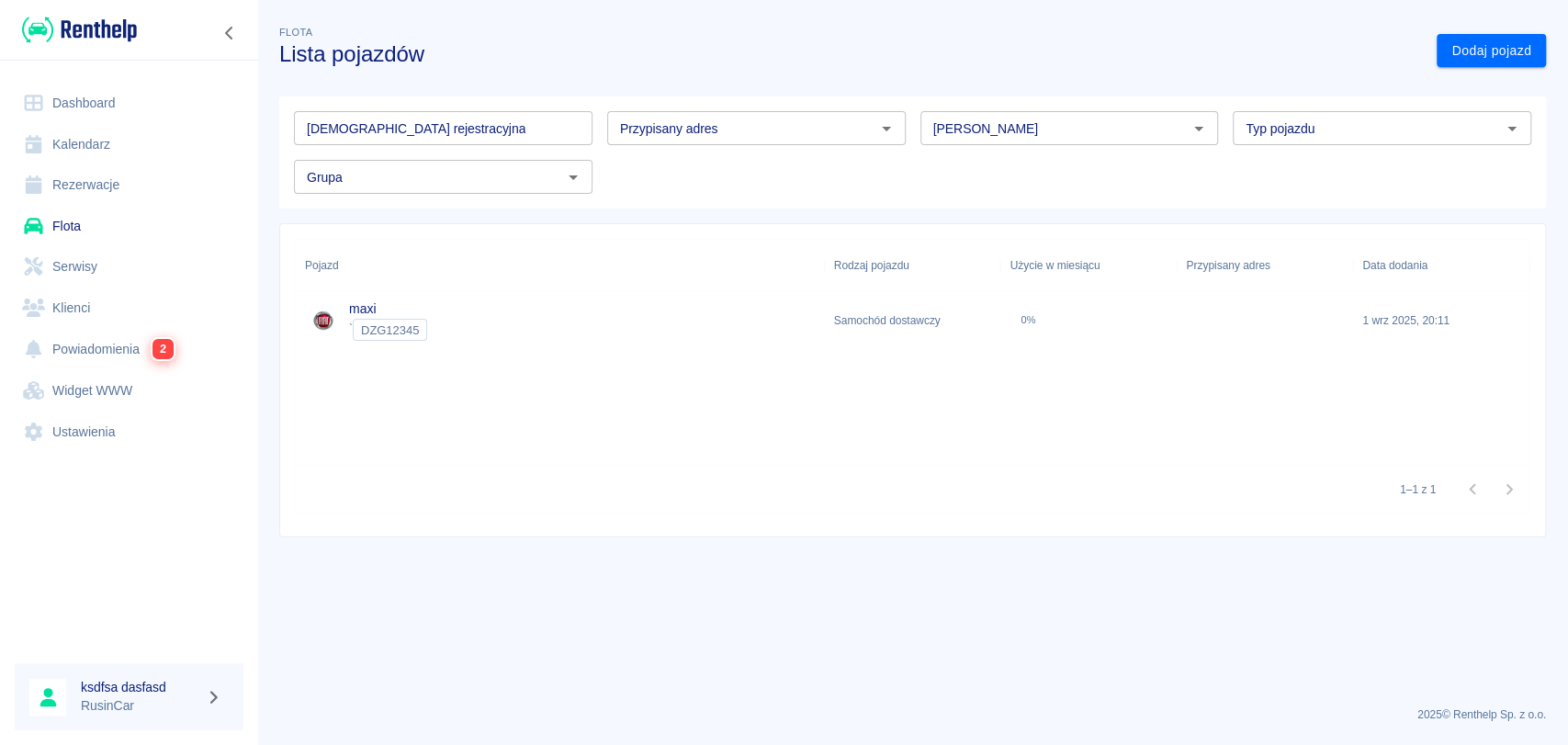
click at [1015, 319] on div "0%" at bounding box center [1027, 320] width 37 height 37
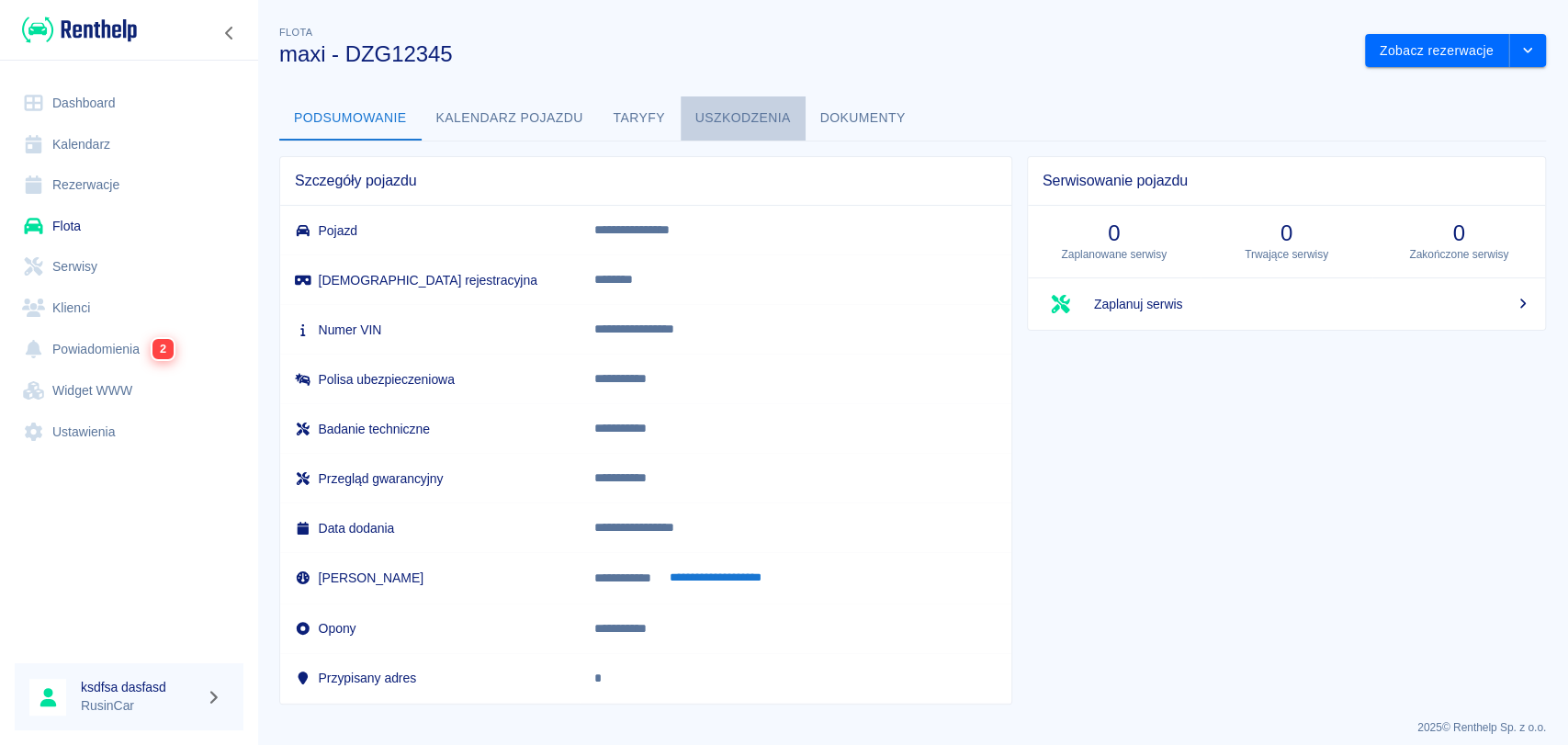
click at [788, 110] on button "Uszkodzenia" at bounding box center [743, 118] width 125 height 44
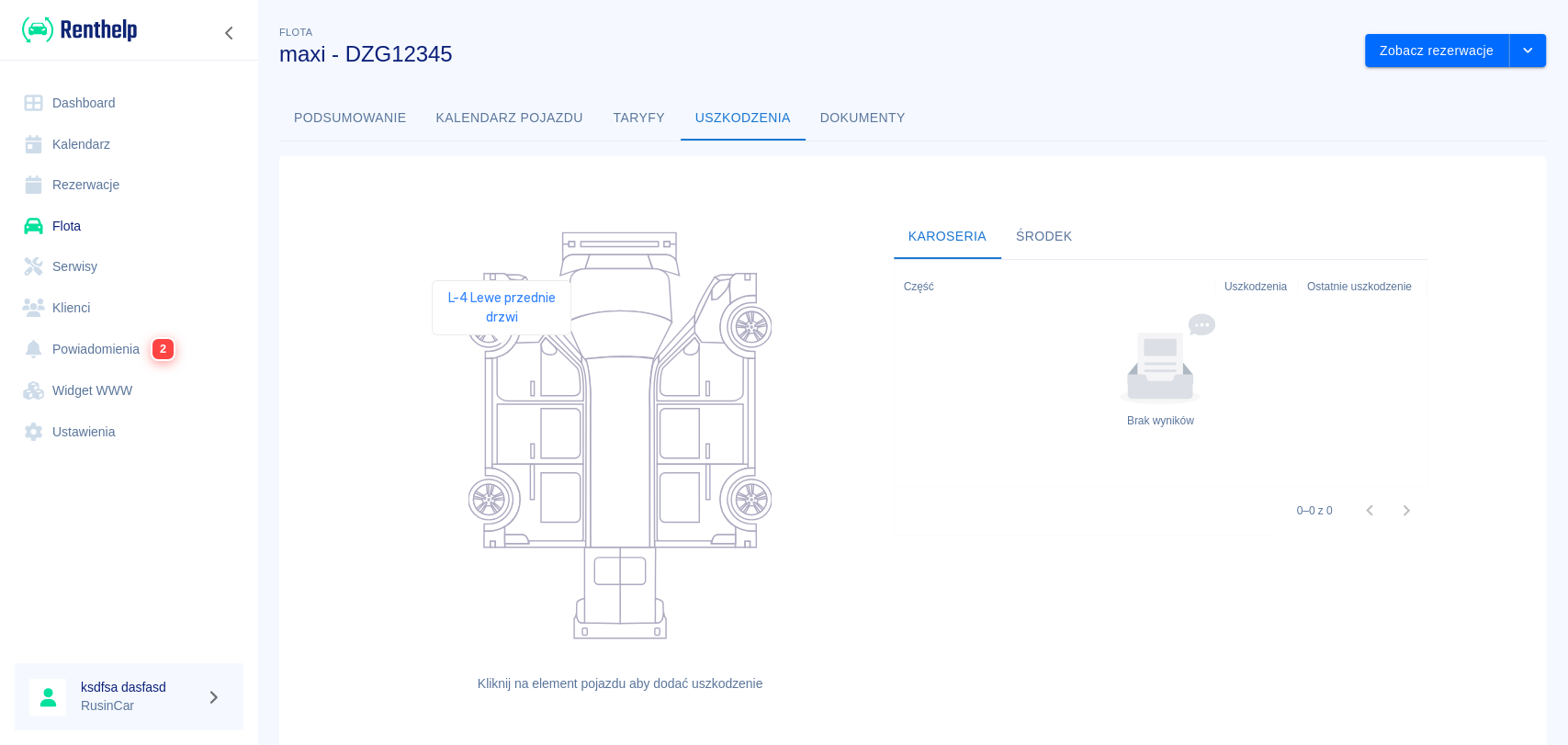
click at [502, 361] on icon at bounding box center [540, 367] width 86 height 68
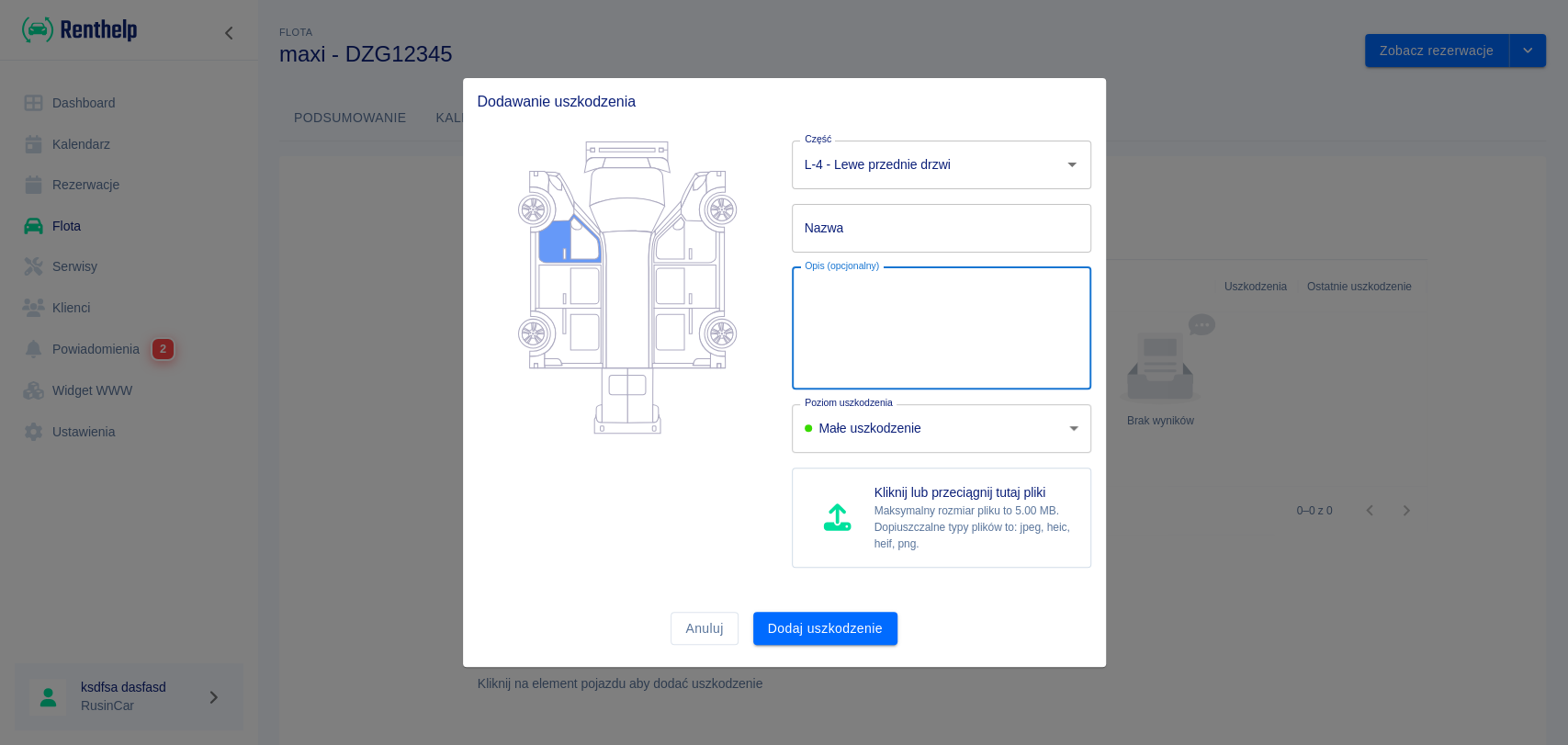
click at [823, 361] on textarea "Opis (opcjonalny)" at bounding box center [941, 328] width 274 height 92
type textarea "[PERSON_NAME]"
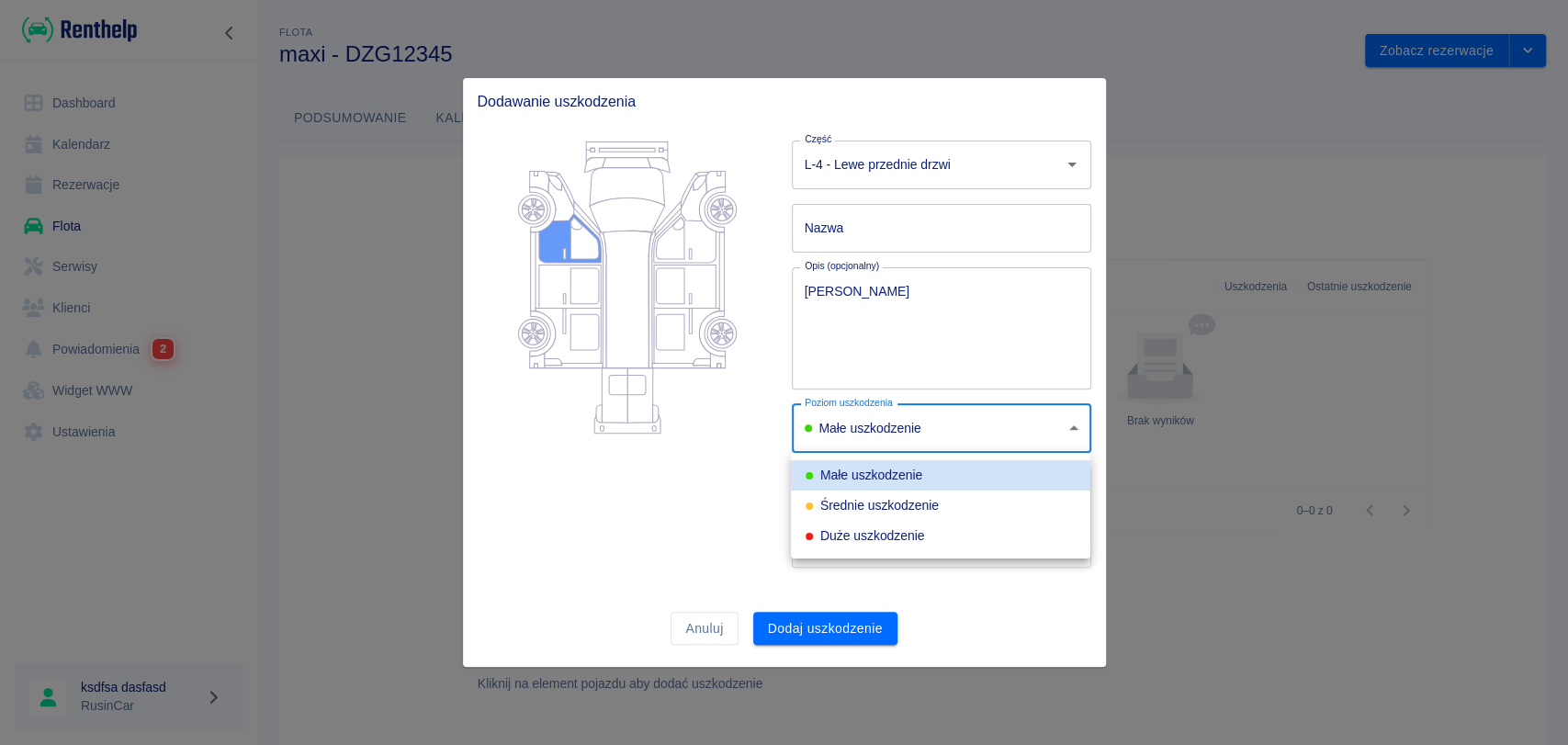
click at [844, 435] on body "Używamy plików Cookies, by zapewnić Ci najlepsze możliwe doświadczenie. Aby dow…" at bounding box center [784, 372] width 1568 height 745
click at [849, 462] on li "Małe uszkodzenie" at bounding box center [940, 475] width 300 height 30
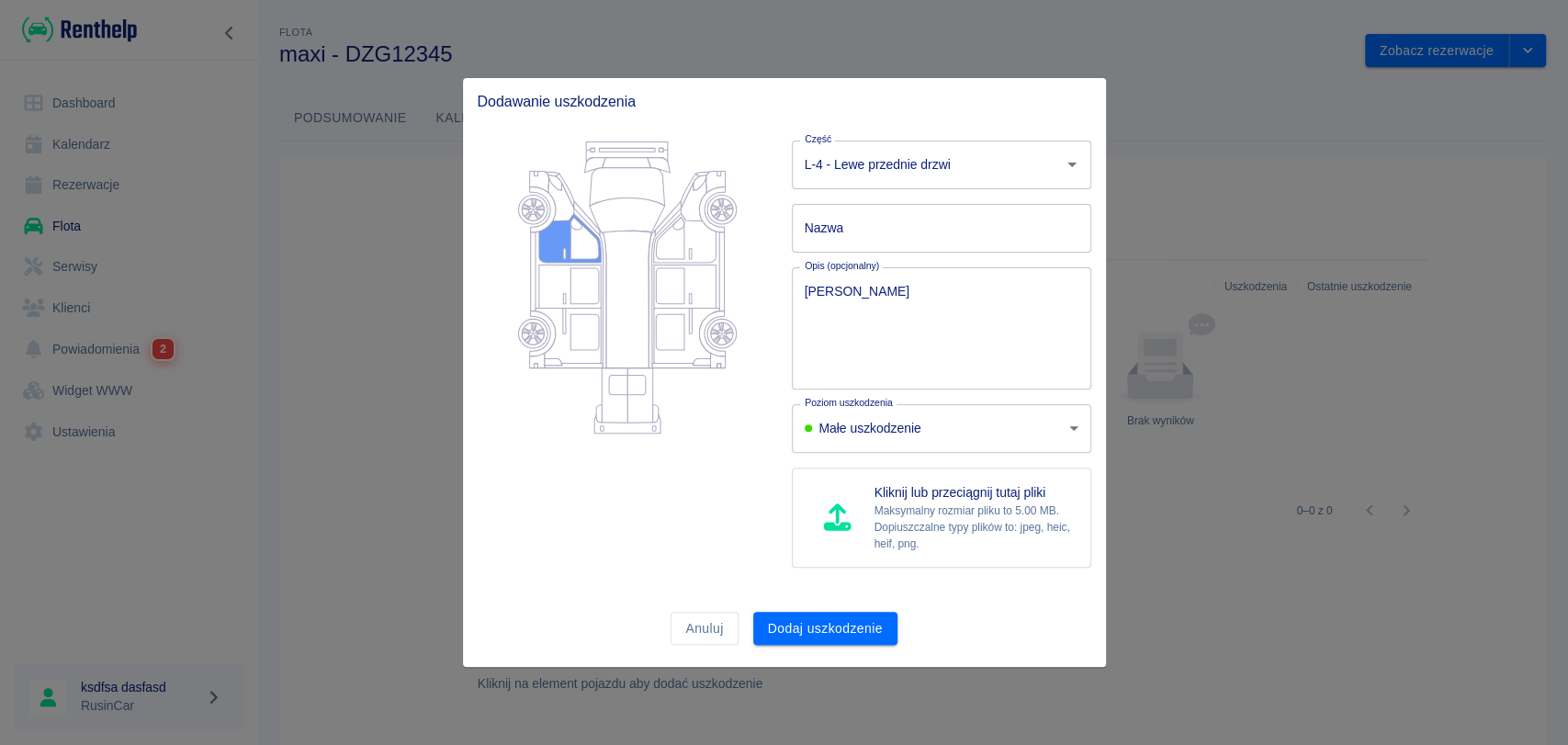
click at [554, 232] on icon at bounding box center [570, 237] width 62 height 49
click at [890, 527] on p "Dopiuszczalne typy plików to: jpeg, heic, heif, png." at bounding box center [974, 535] width 201 height 33
type input "C:\fakepath\de3b5bb1-1262-4220-bc1f-7bd55f474c3b.jfif"
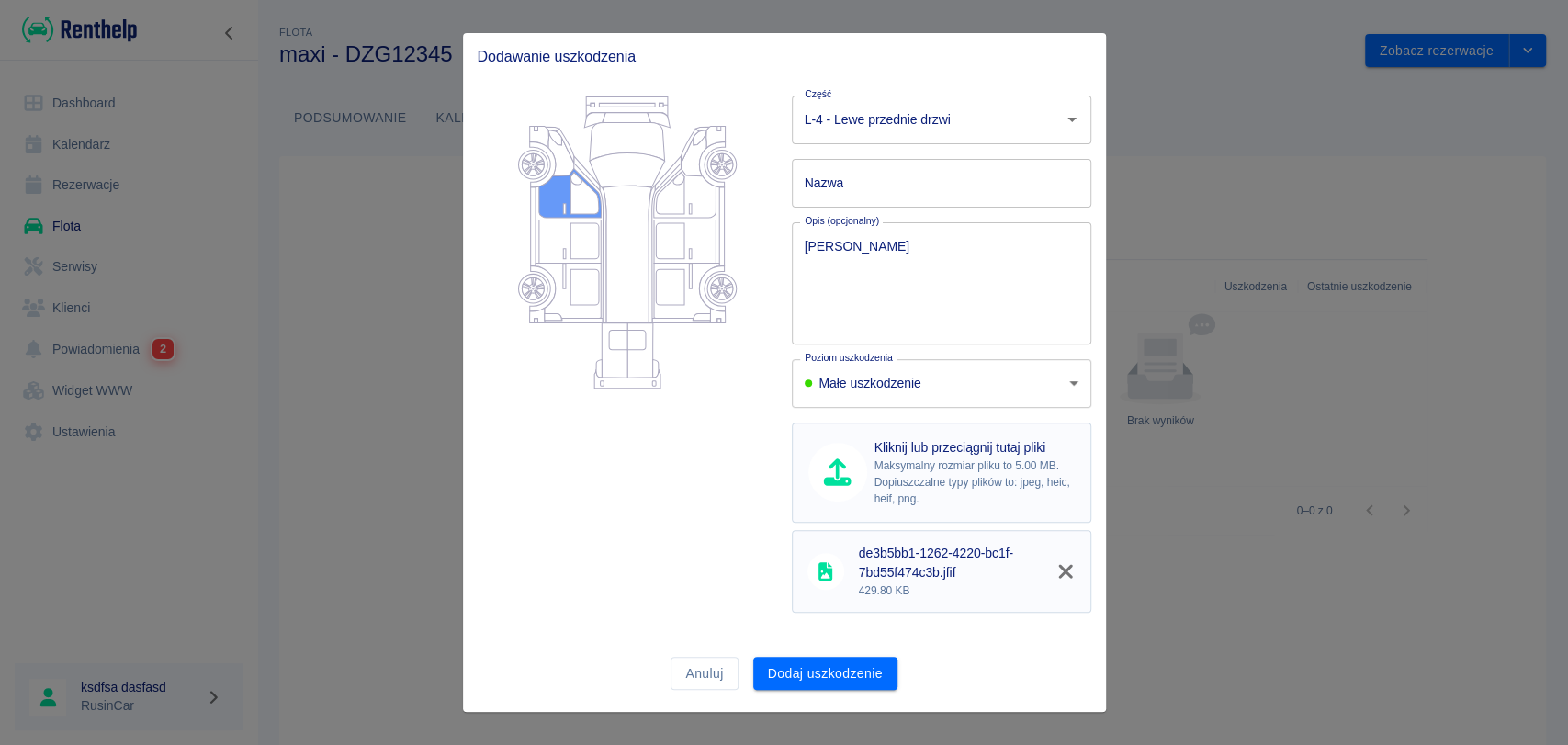
click at [913, 482] on p "Dopiuszczalne typy plików to: jpeg, heic, heif, png." at bounding box center [974, 490] width 201 height 33
type input "C:\fakepath\de3b5bb1-1262-4220-bc1f-7bd55f474c3b (1).jfif"
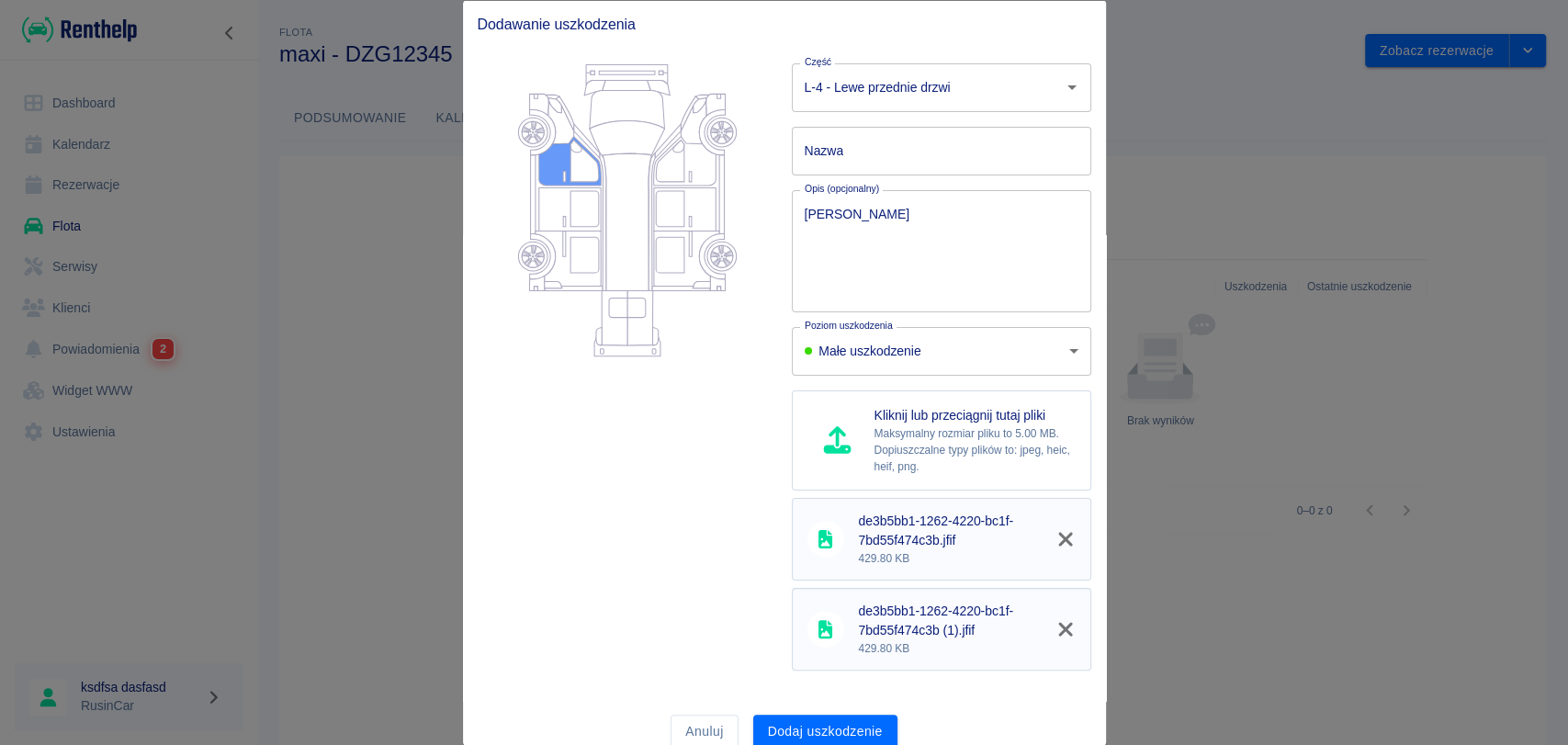
click at [694, 175] on icon at bounding box center [684, 160] width 62 height 49
click at [805, 722] on button "Dodaj uszkodzenie" at bounding box center [825, 731] width 144 height 34
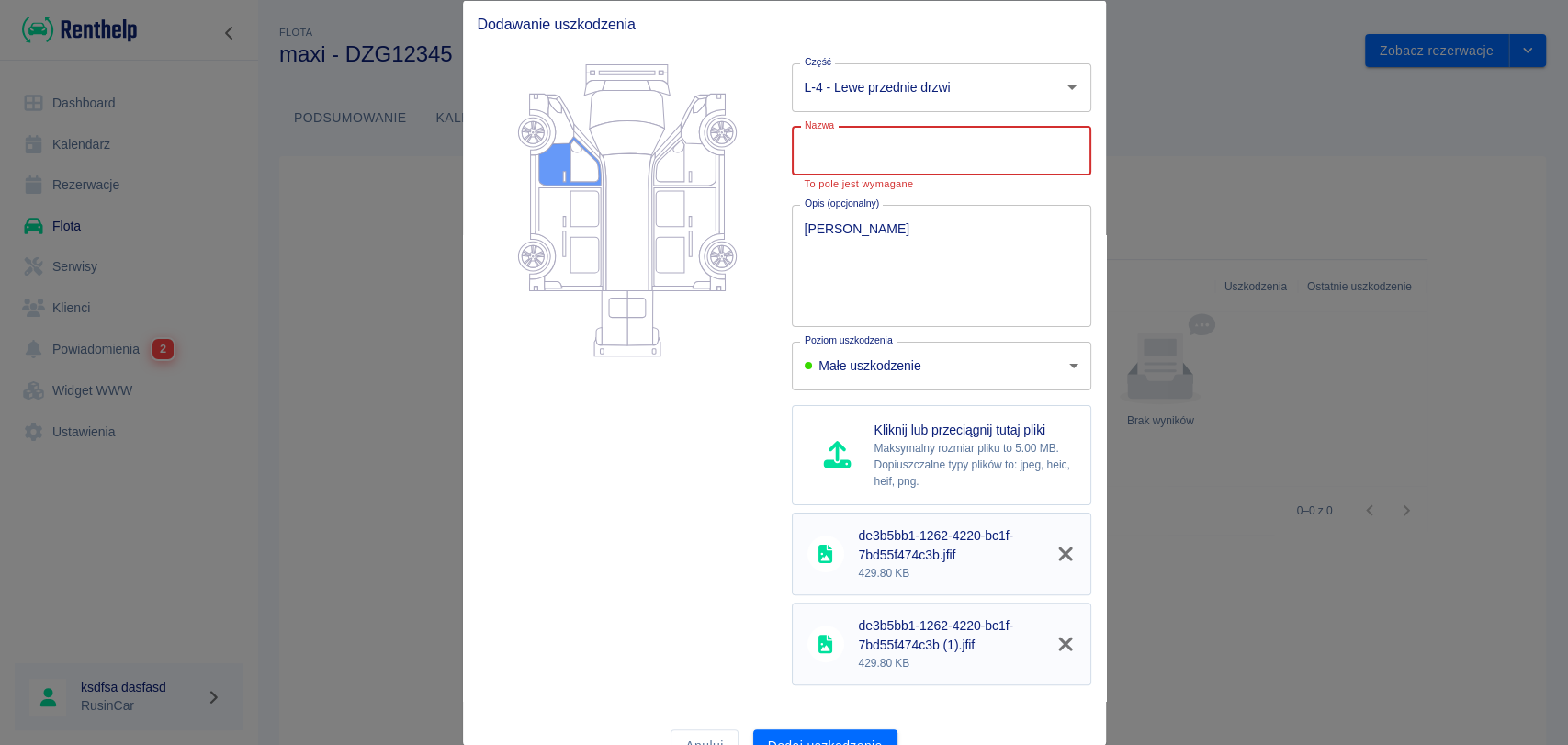
click at [865, 163] on input "Nazwa" at bounding box center [941, 150] width 300 height 49
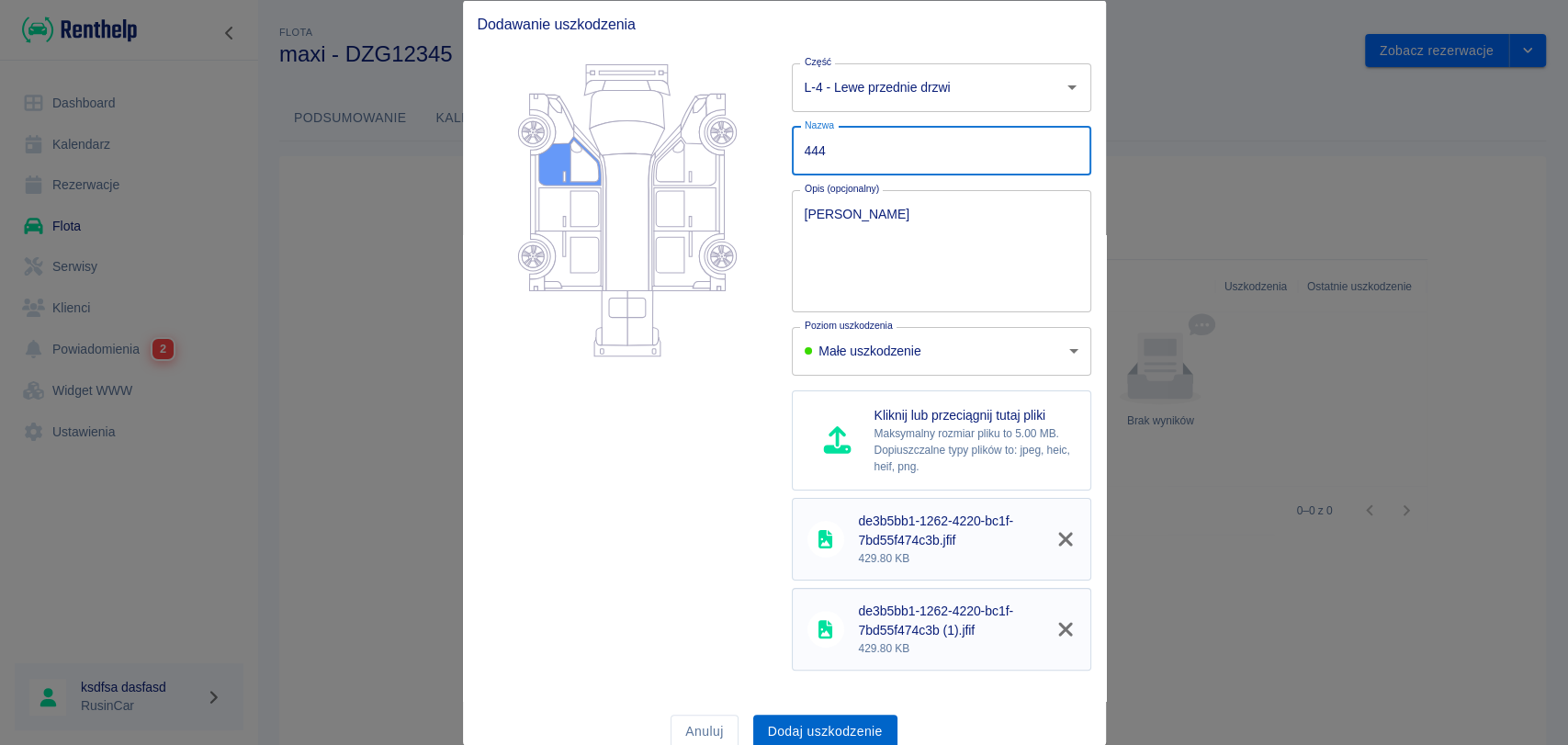
type input "444"
click at [810, 730] on button "Dodaj uszkodzenie" at bounding box center [825, 731] width 144 height 34
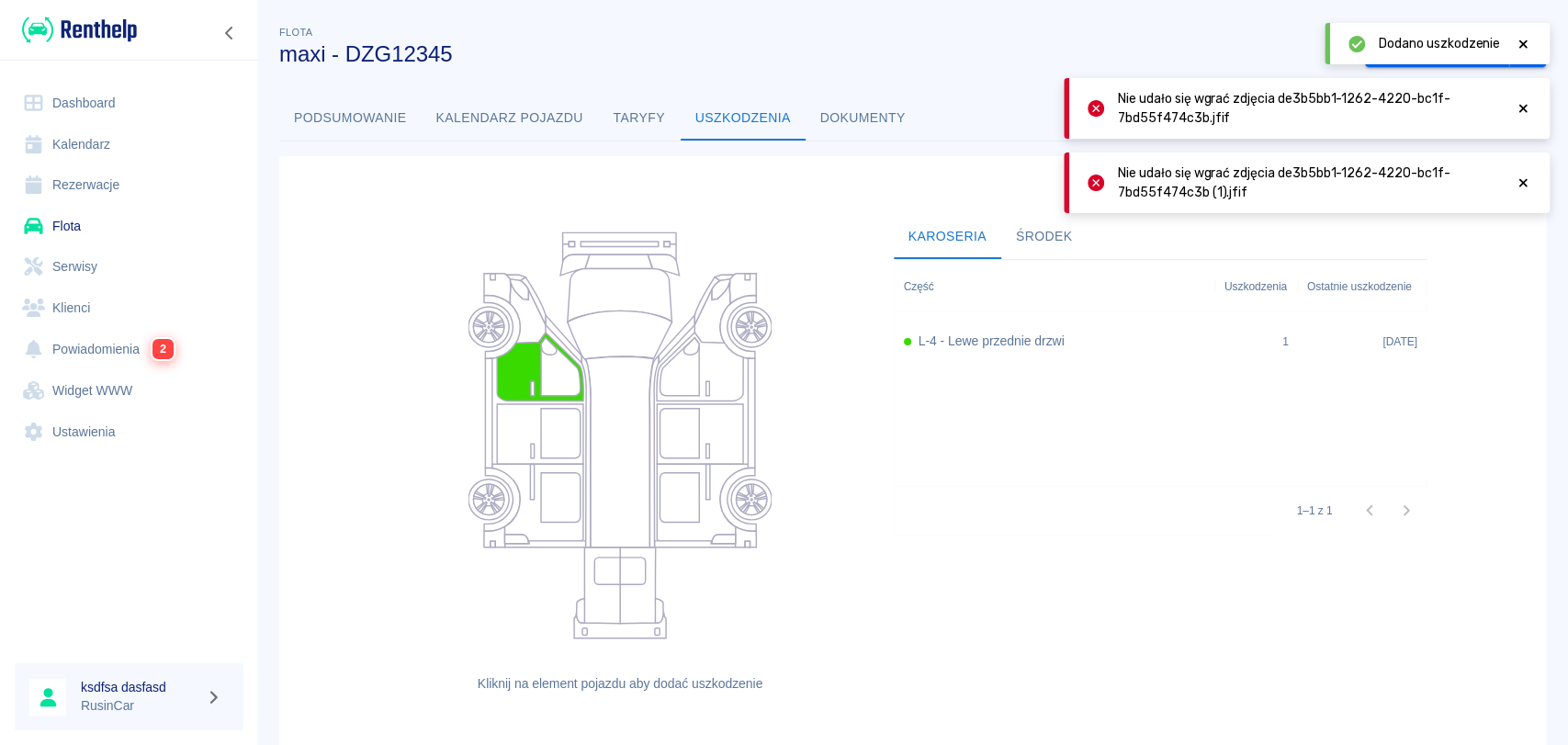
click at [1040, 360] on div "L-4 - Lewe przednie drzwi" at bounding box center [1054, 341] width 321 height 59
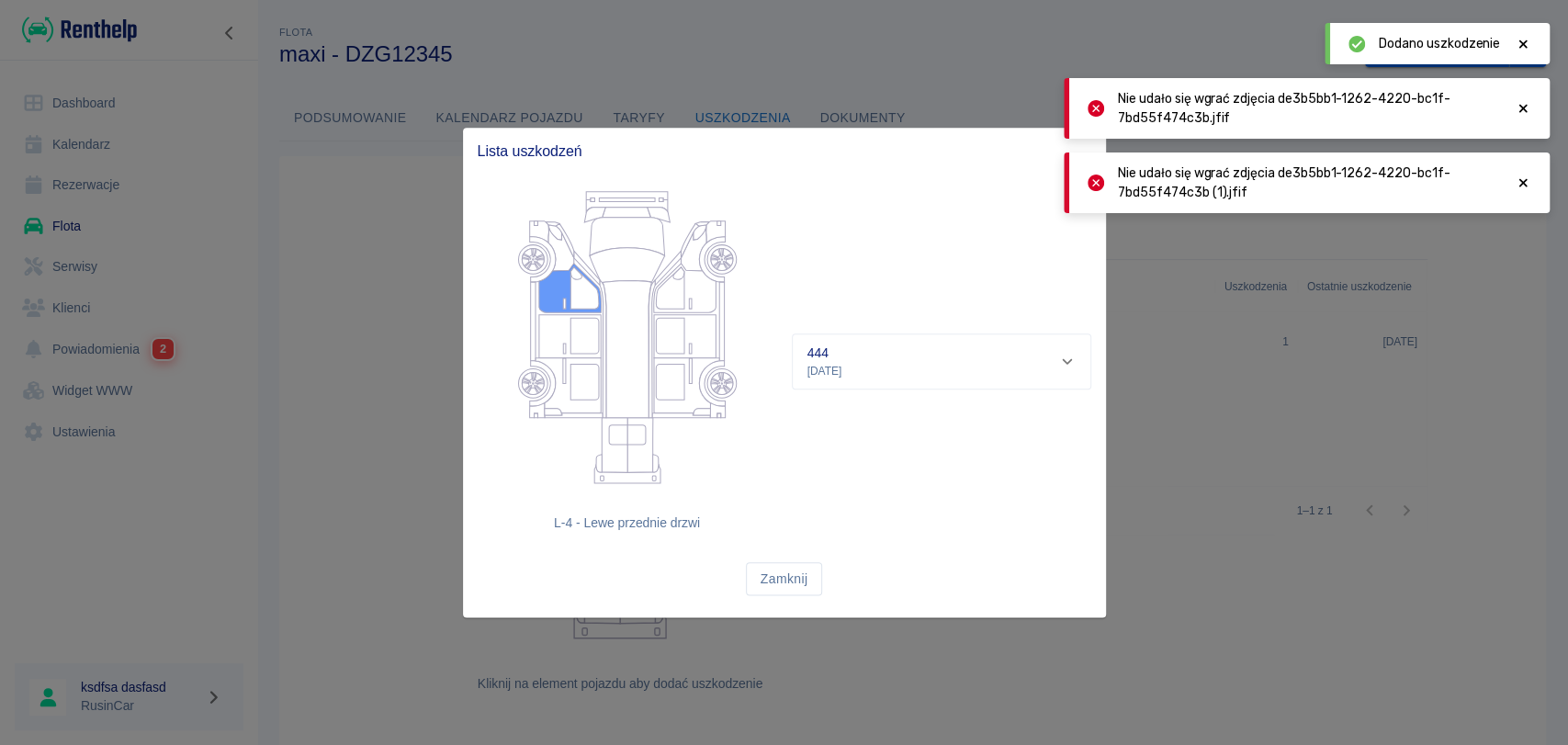
click at [970, 360] on div "444 [DATE]" at bounding box center [933, 362] width 253 height 36
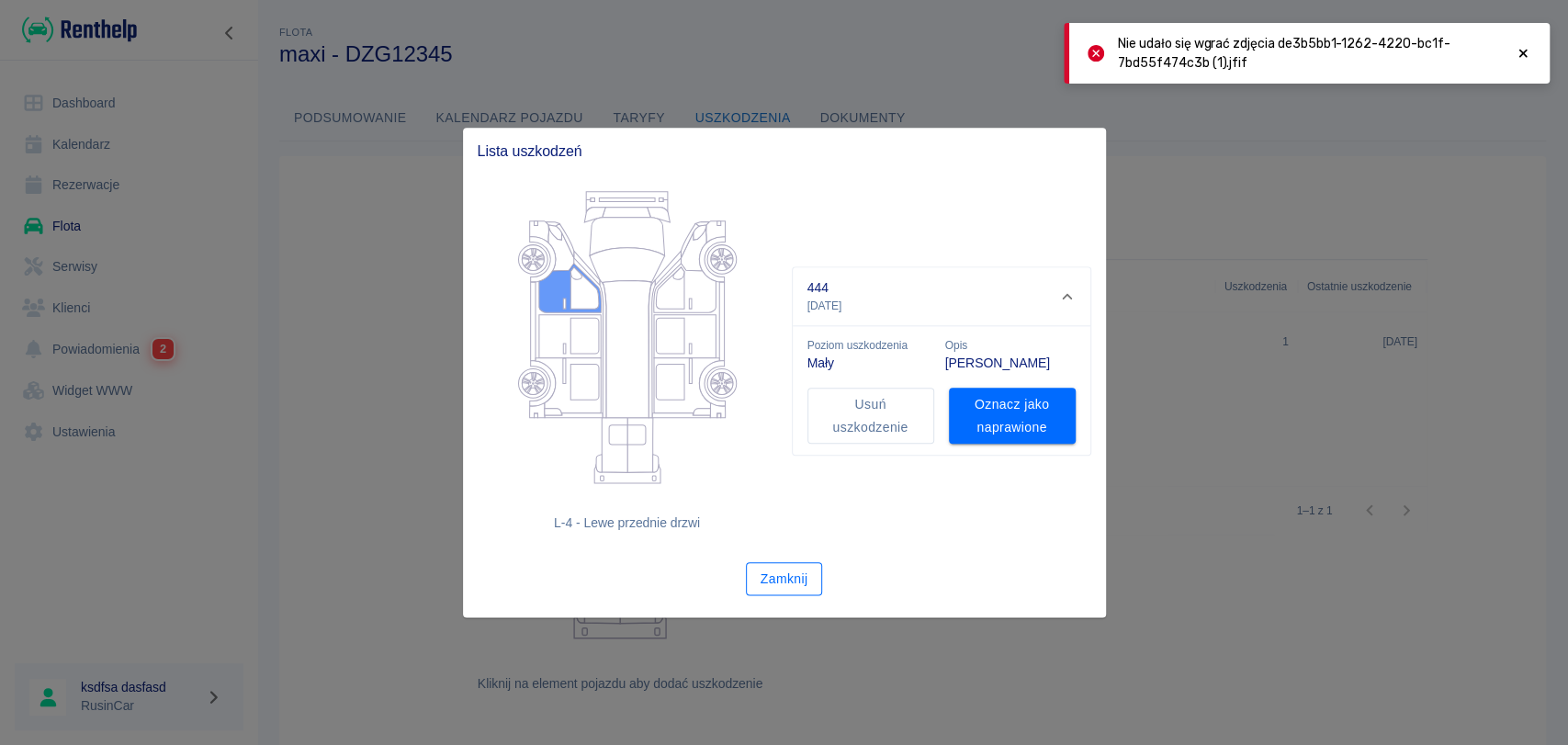
click at [784, 568] on button "Zamknij" at bounding box center [784, 579] width 77 height 34
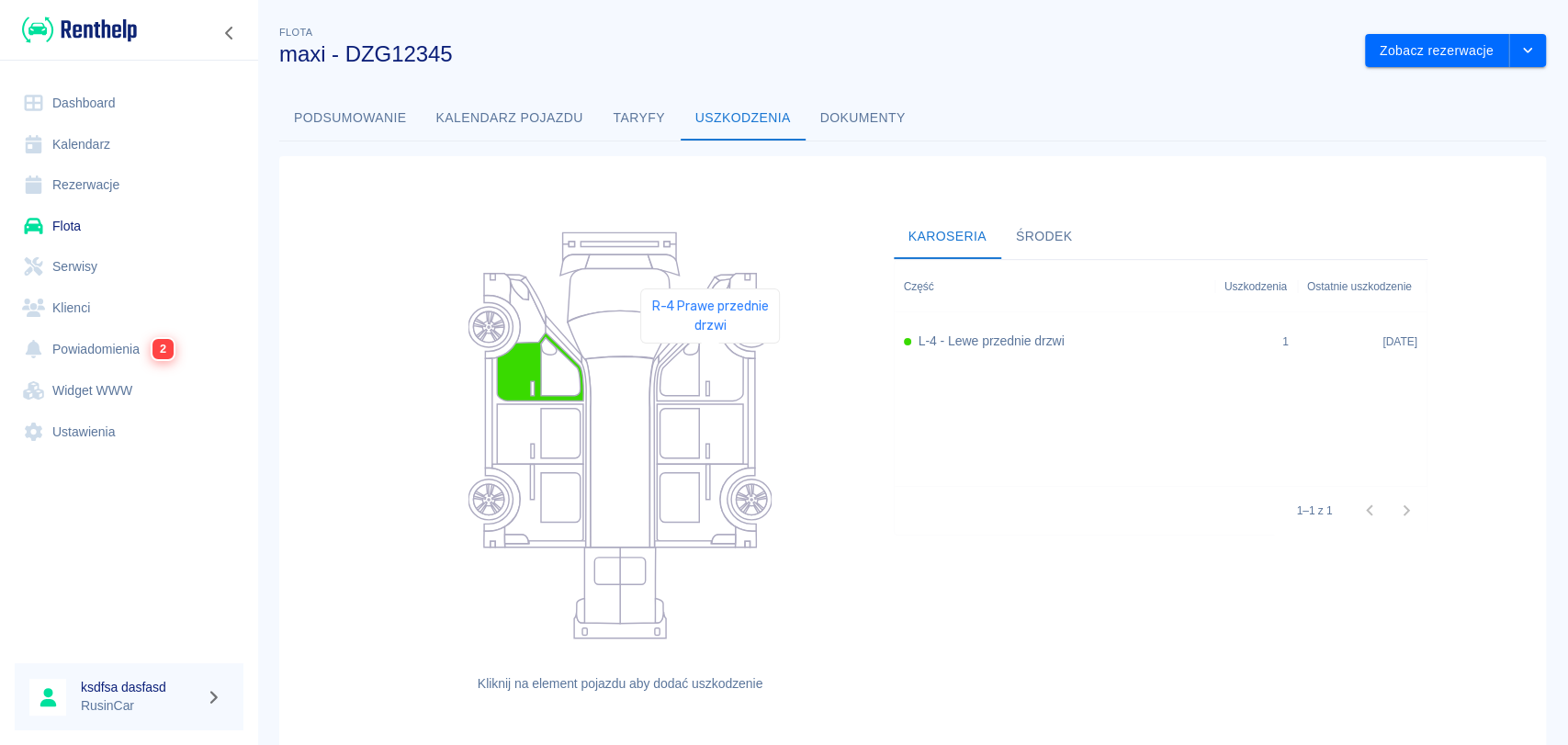
click at [710, 369] on icon at bounding box center [700, 367] width 86 height 68
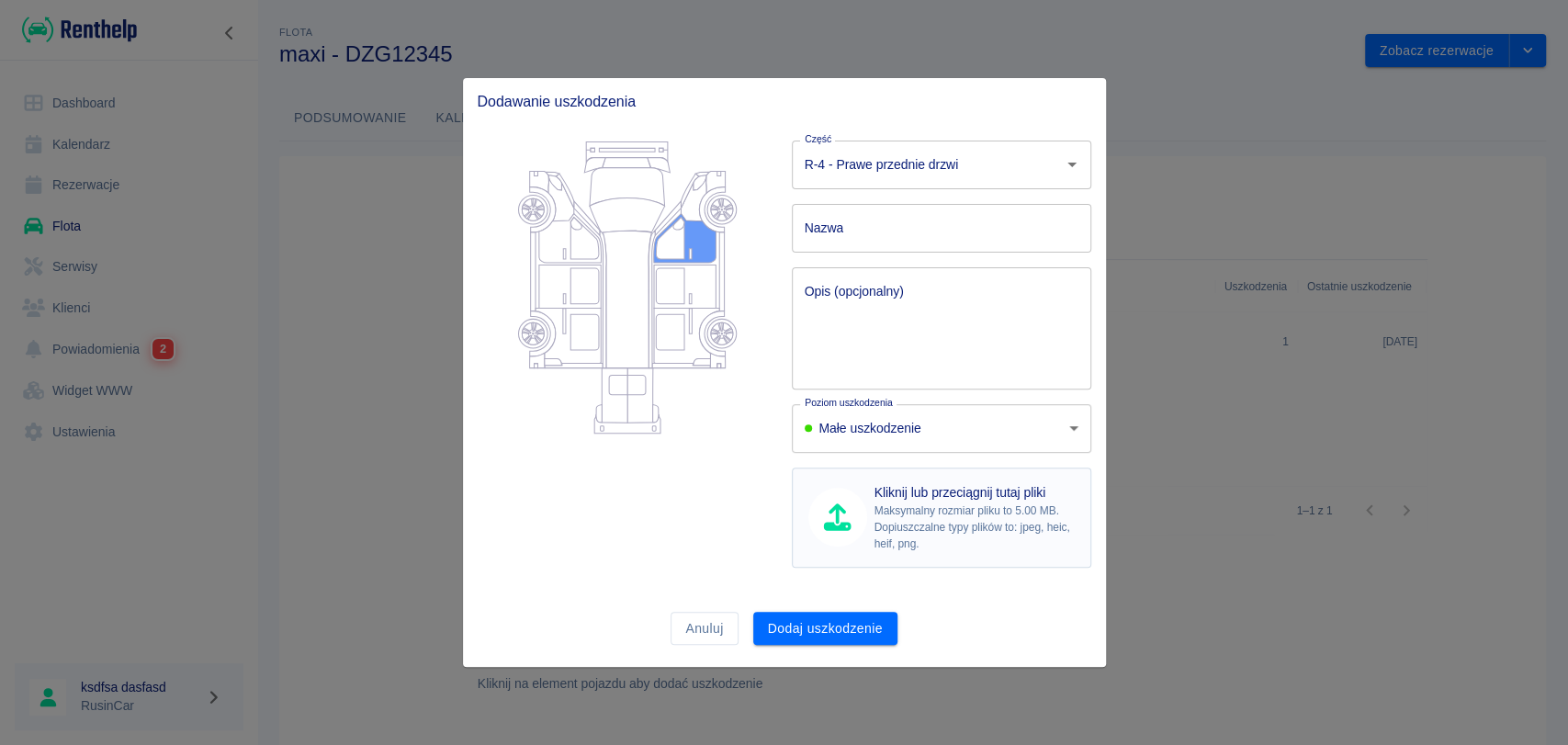
click at [879, 557] on div "Kliknij lub przeciągnij tutaj pliki Maksymalny rozmiar pliku to 5.00 MB. Dopius…" at bounding box center [941, 518] width 300 height 100
click at [905, 503] on p "Maksymalny rozmiar pliku to 5.00 MB." at bounding box center [974, 511] width 201 height 17
type input "C:\fakepath\nowy-vw-golf-variant_5939.jpg"
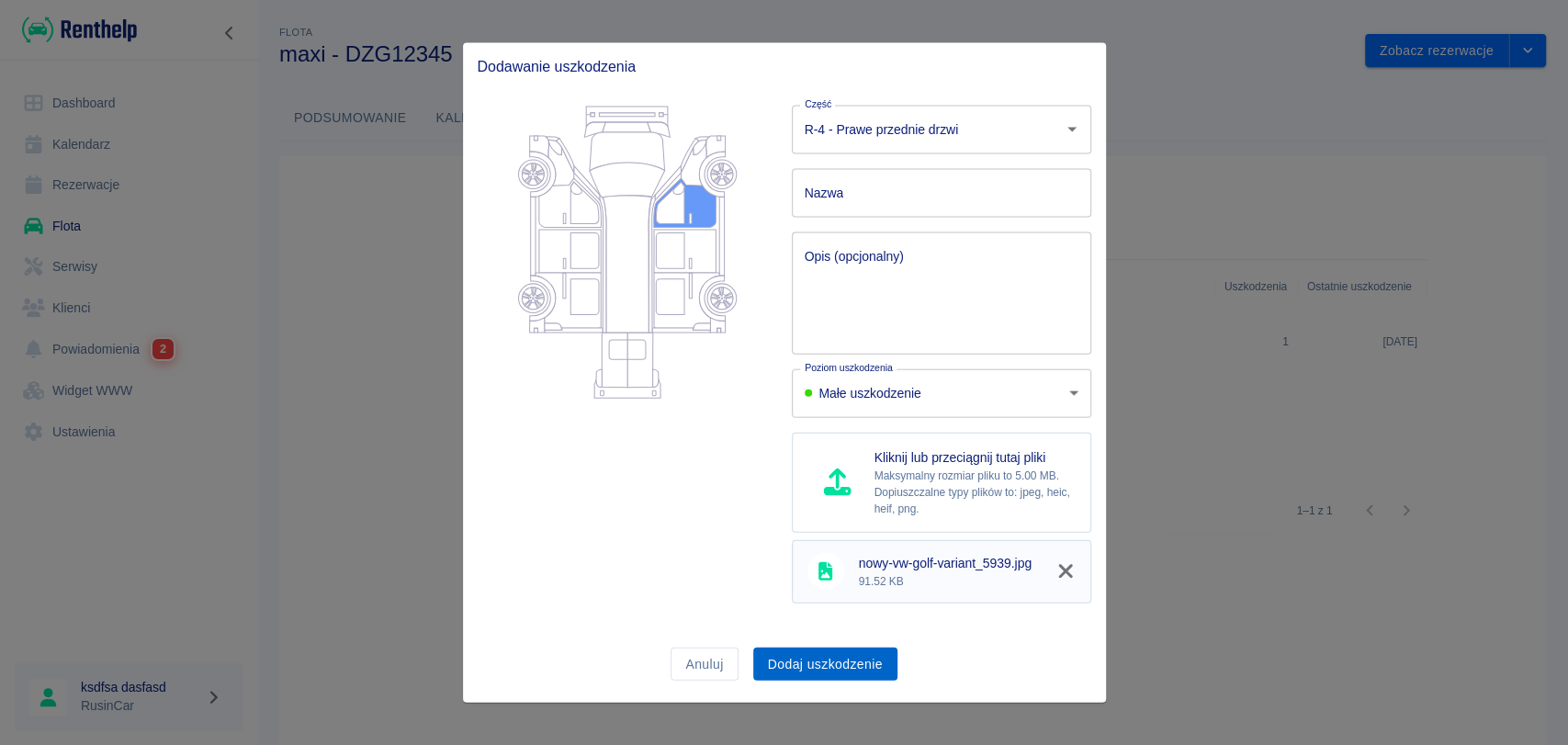
click at [843, 653] on button "Dodaj uszkodzenie" at bounding box center [825, 664] width 144 height 34
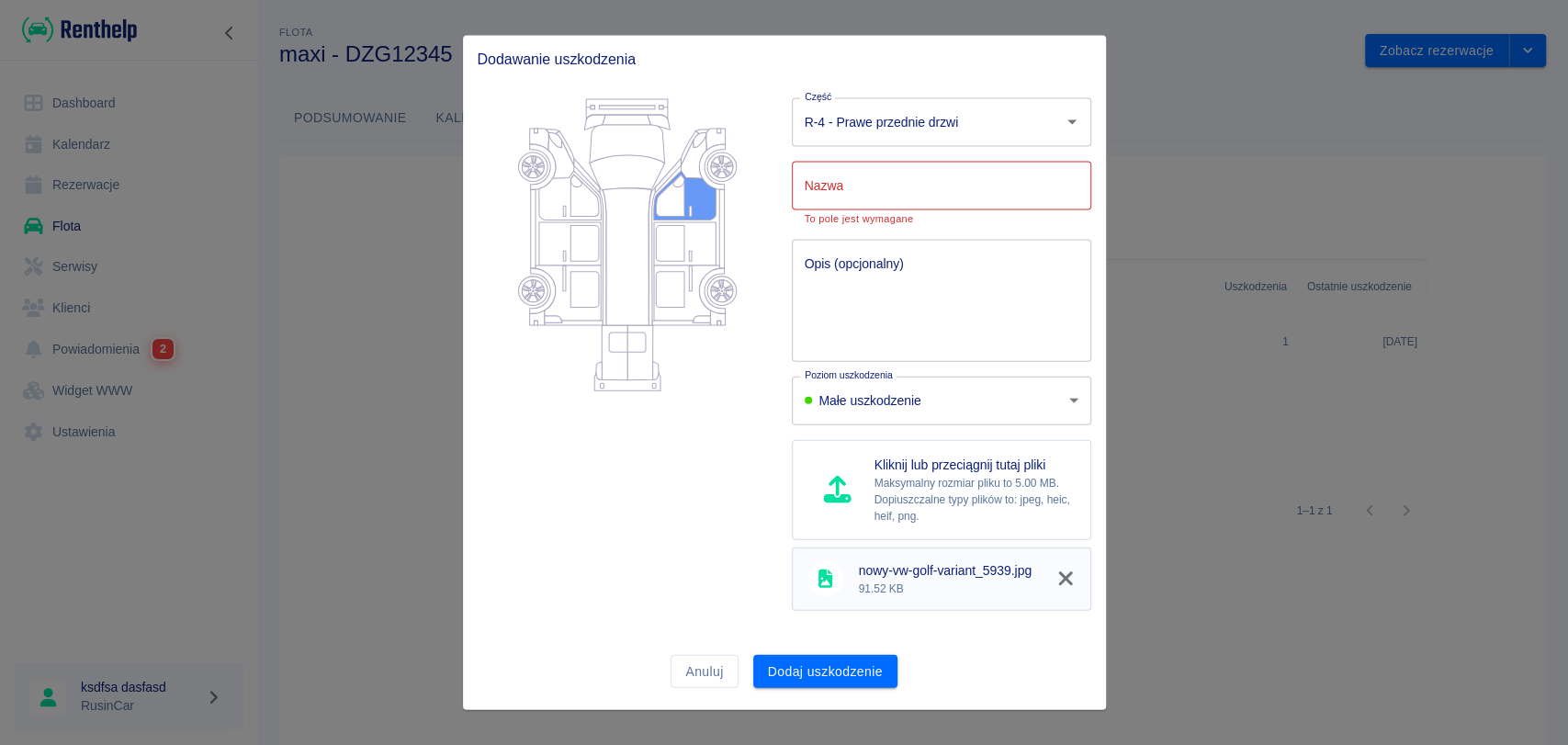
click at [854, 190] on input "Nazwa" at bounding box center [941, 185] width 300 height 49
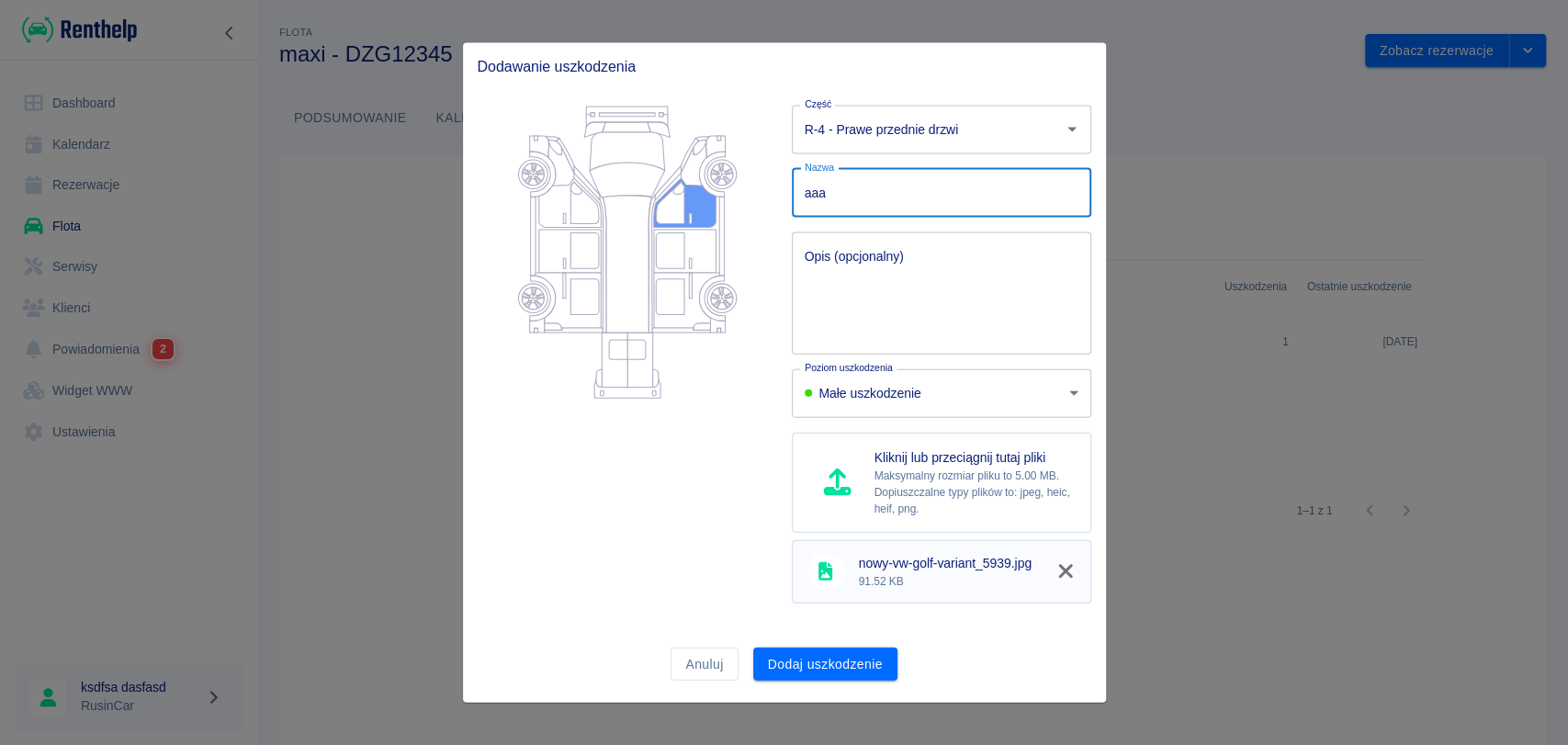
type input "aaa"
click at [818, 641] on div "Dodaj uszkodzenie" at bounding box center [817, 656] width 159 height 49
click at [814, 665] on button "Dodaj uszkodzenie" at bounding box center [825, 664] width 144 height 34
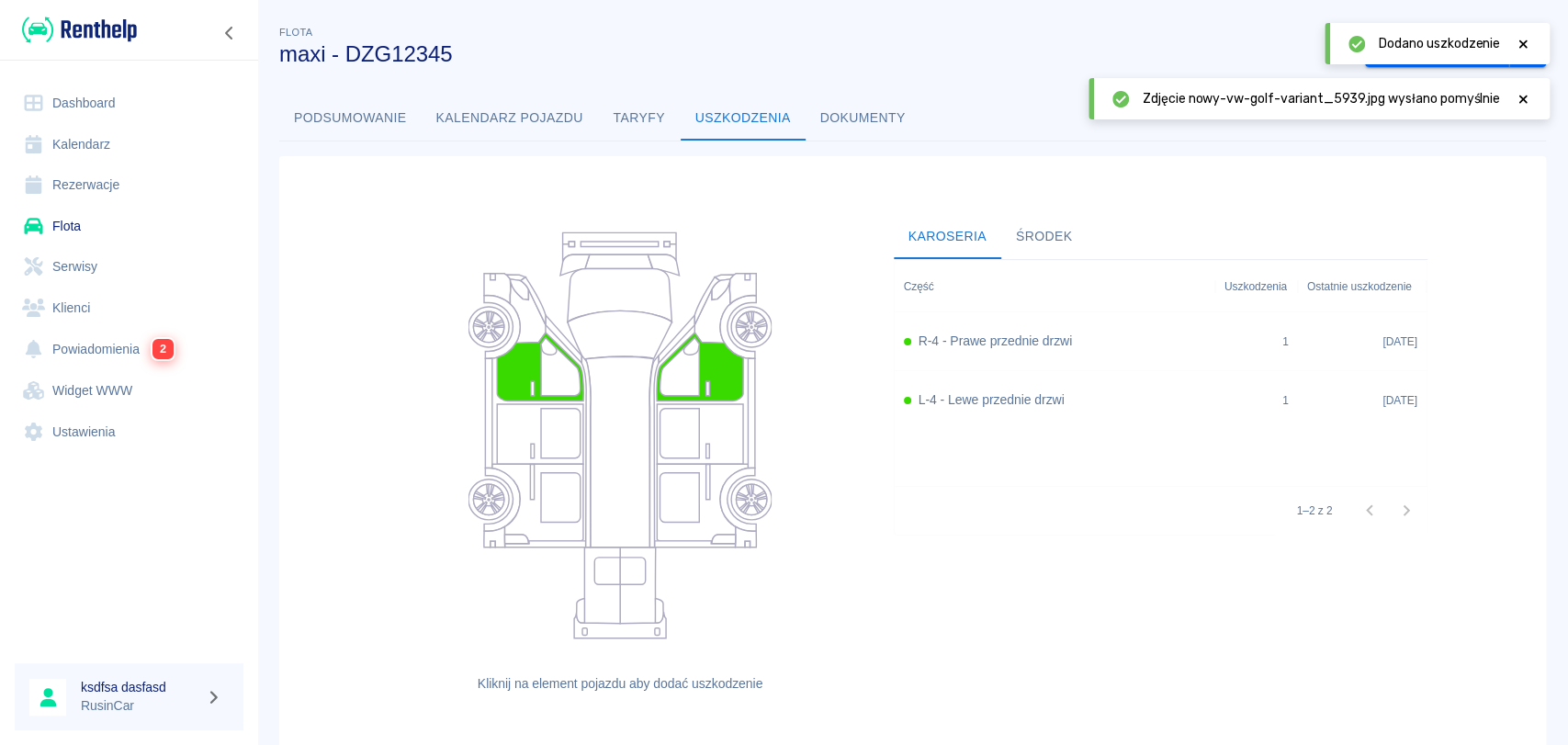
click at [969, 353] on div "R-4 - Prawe przednie drzwi" at bounding box center [1054, 341] width 321 height 59
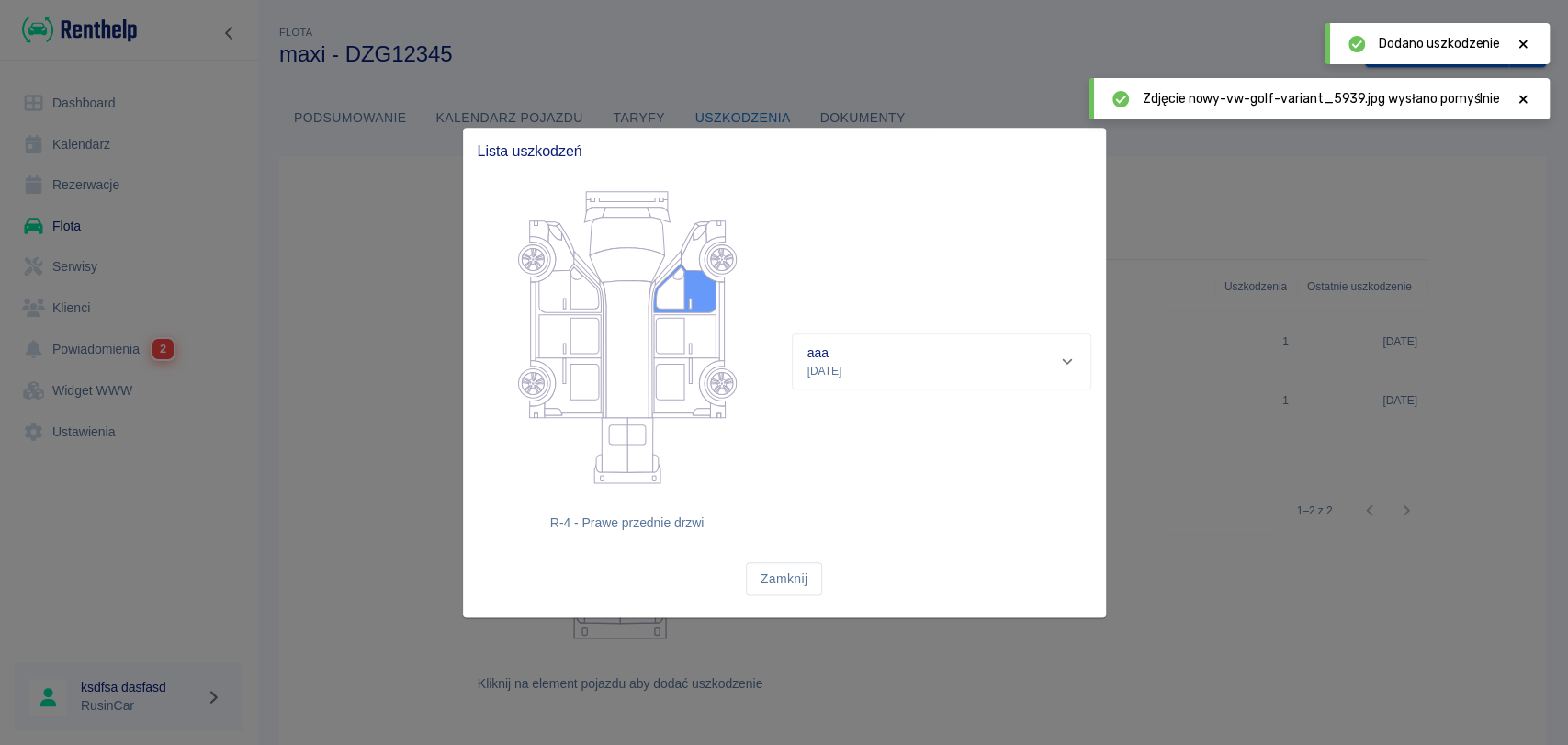
click at [842, 374] on p "[DATE]" at bounding box center [824, 371] width 35 height 17
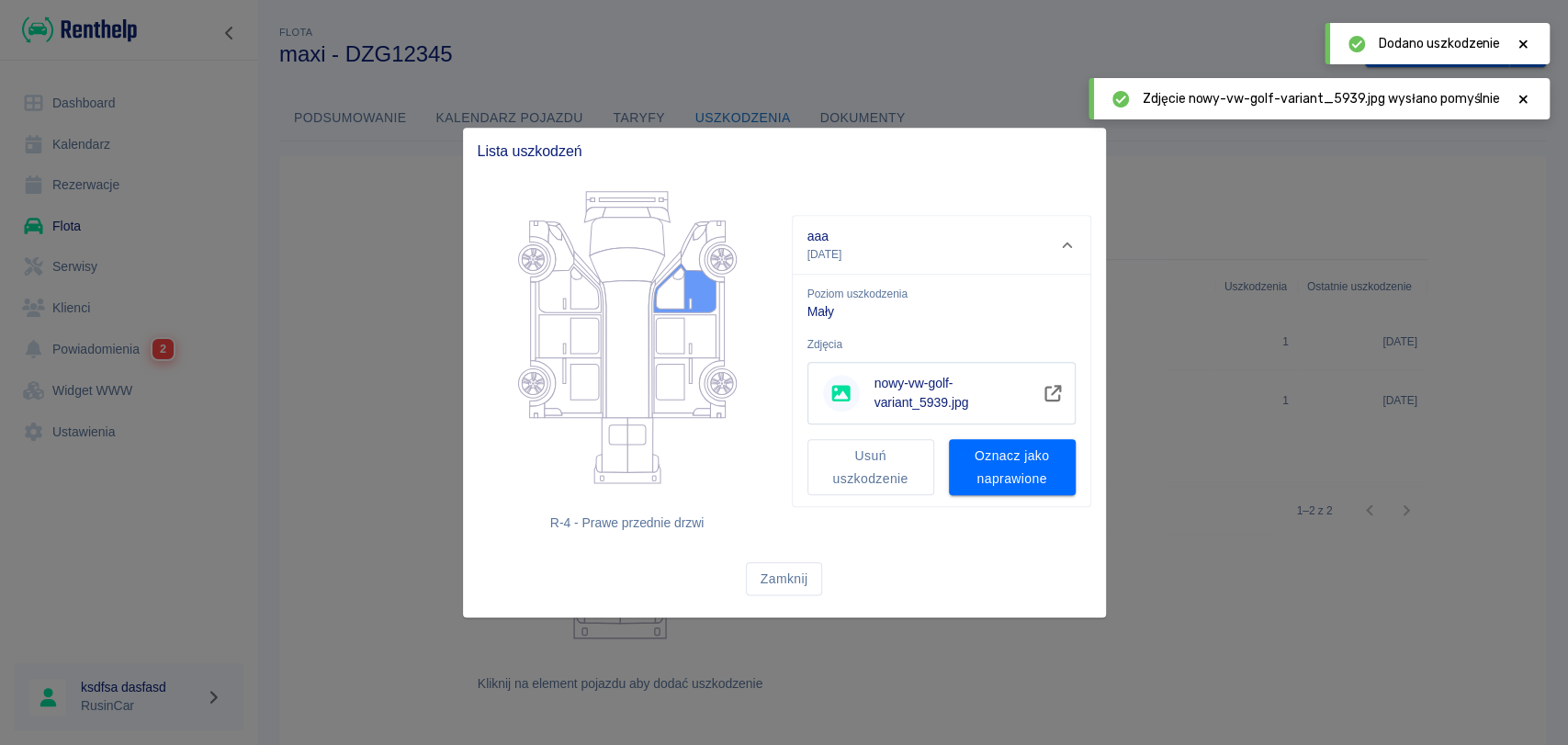
drag, startPoint x: 1227, startPoint y: 618, endPoint x: 1146, endPoint y: 67, distance: 556.9
click at [1146, 67] on div at bounding box center [784, 372] width 1568 height 745
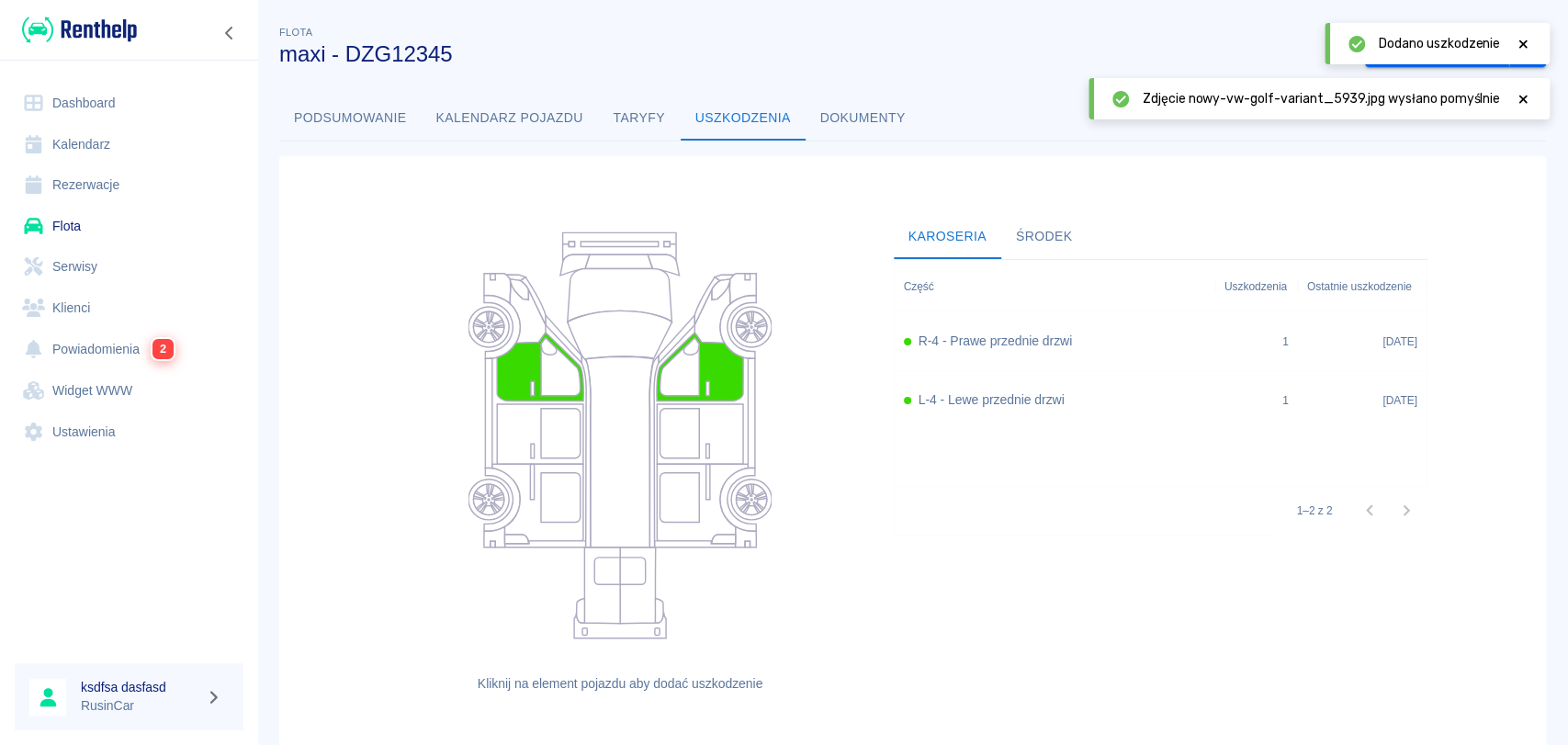
click at [930, 400] on h6 "L-4 - Lewe przednie drzwi" at bounding box center [991, 400] width 146 height 19
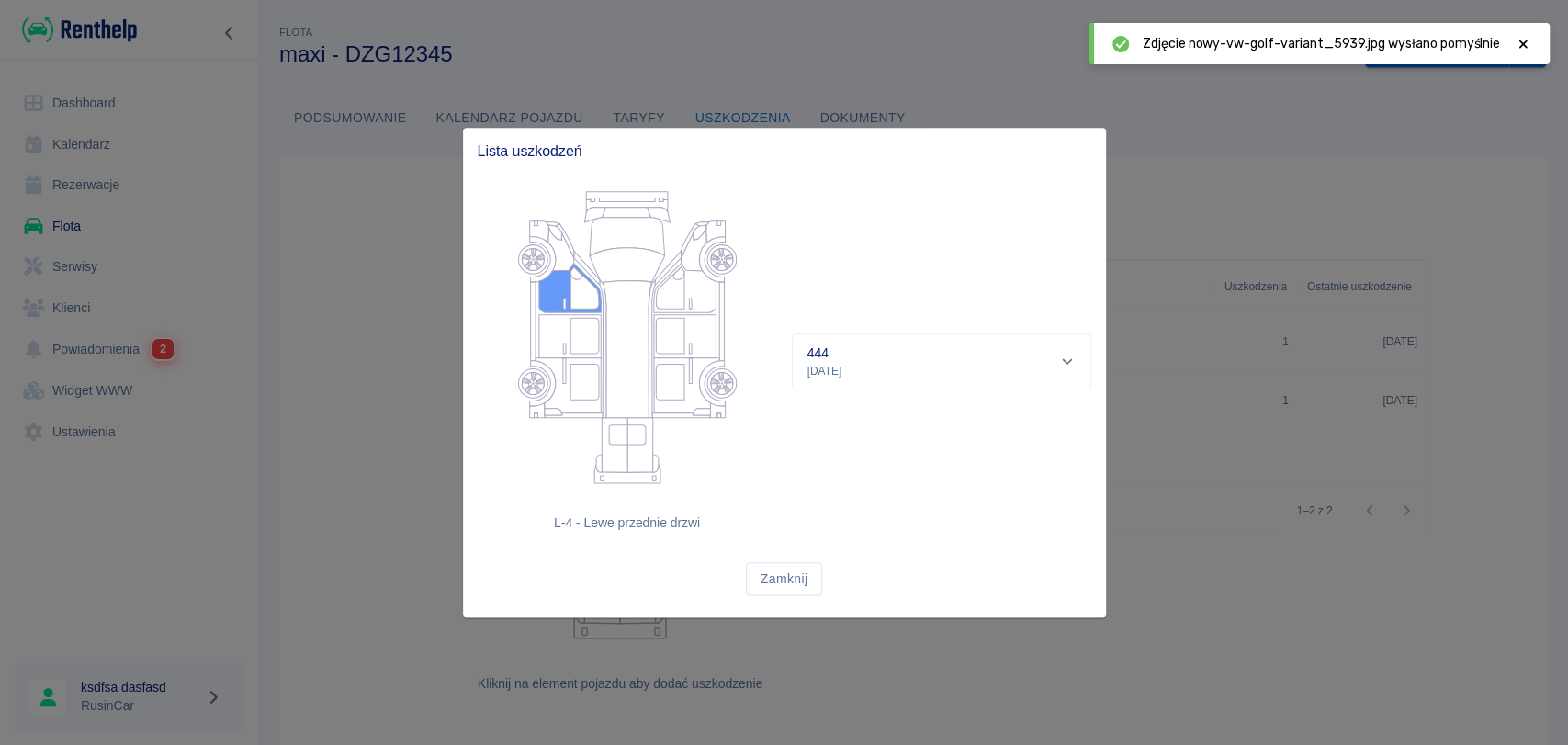
click at [842, 376] on p "[DATE]" at bounding box center [824, 371] width 35 height 17
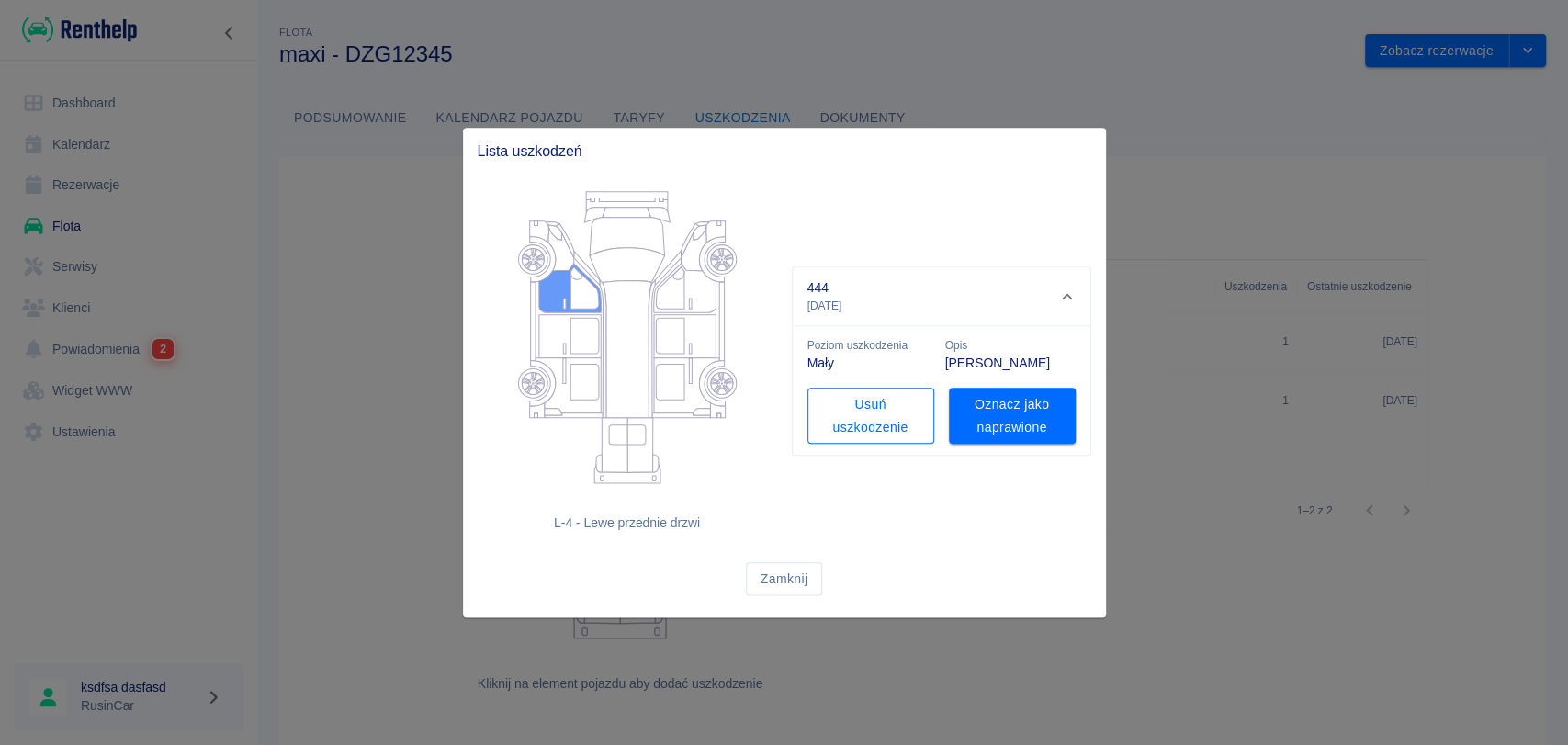
click at [858, 414] on button "Usuń uszkodzenie" at bounding box center [870, 416] width 127 height 56
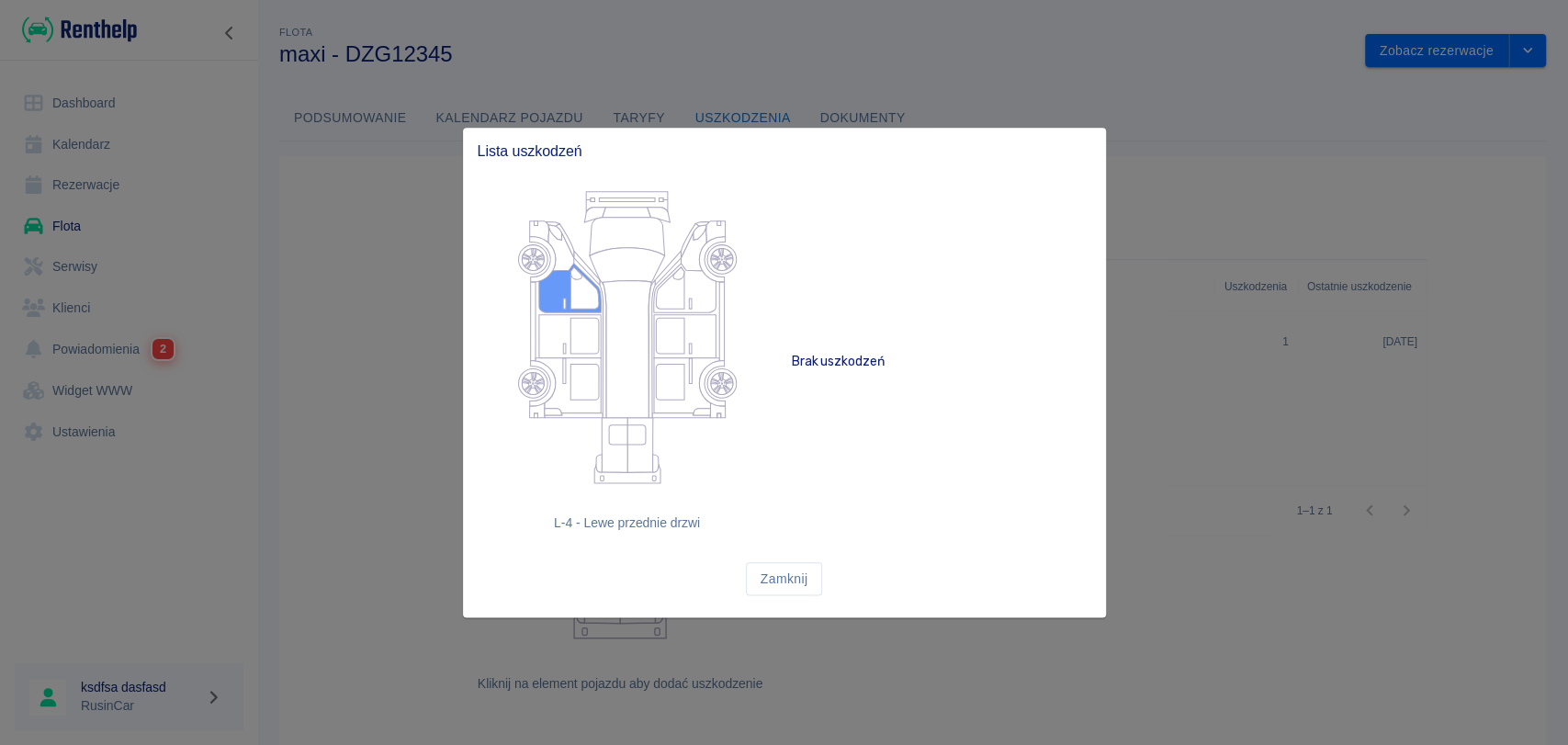
click at [539, 293] on icon at bounding box center [570, 287] width 62 height 49
click at [799, 548] on div "Zamknij" at bounding box center [769, 564] width 643 height 63
click at [790, 584] on button "Zamknij" at bounding box center [784, 579] width 77 height 34
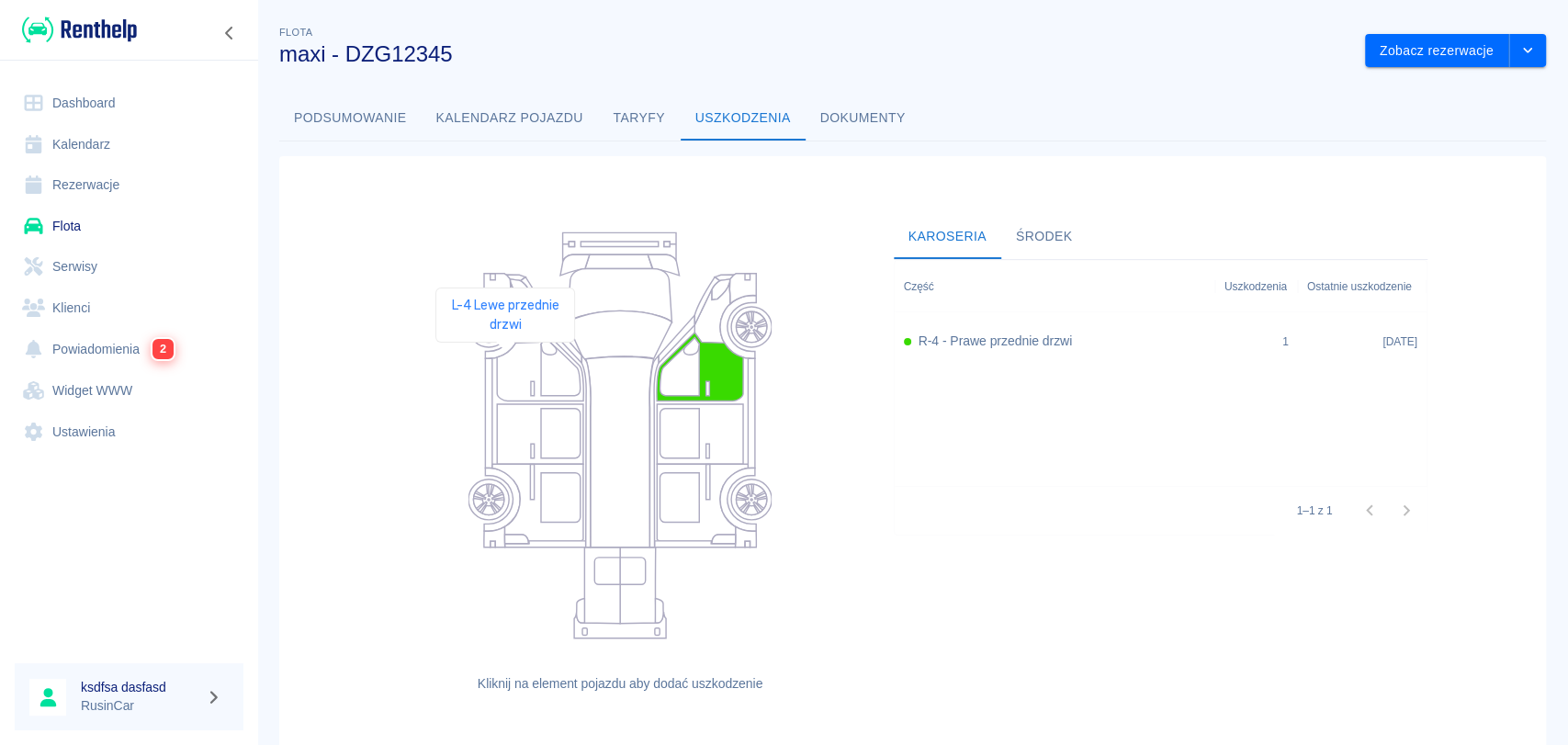
click at [505, 369] on icon at bounding box center [540, 367] width 86 height 68
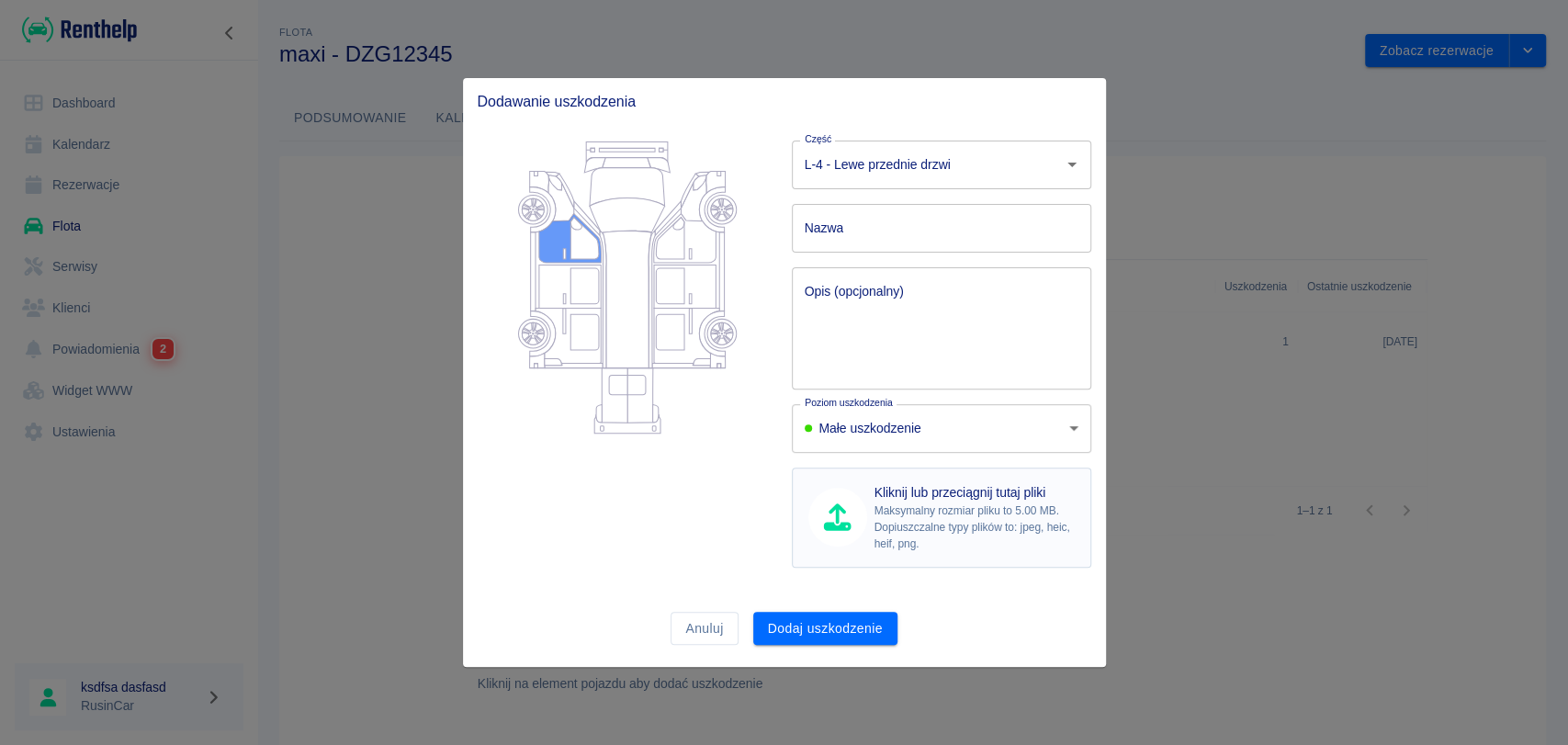
click at [933, 501] on p "Kliknij lub przeciągnij tutaj pliki" at bounding box center [974, 492] width 201 height 19
type input "C:\fakepath\GOLF HATCHBACK.jpg"
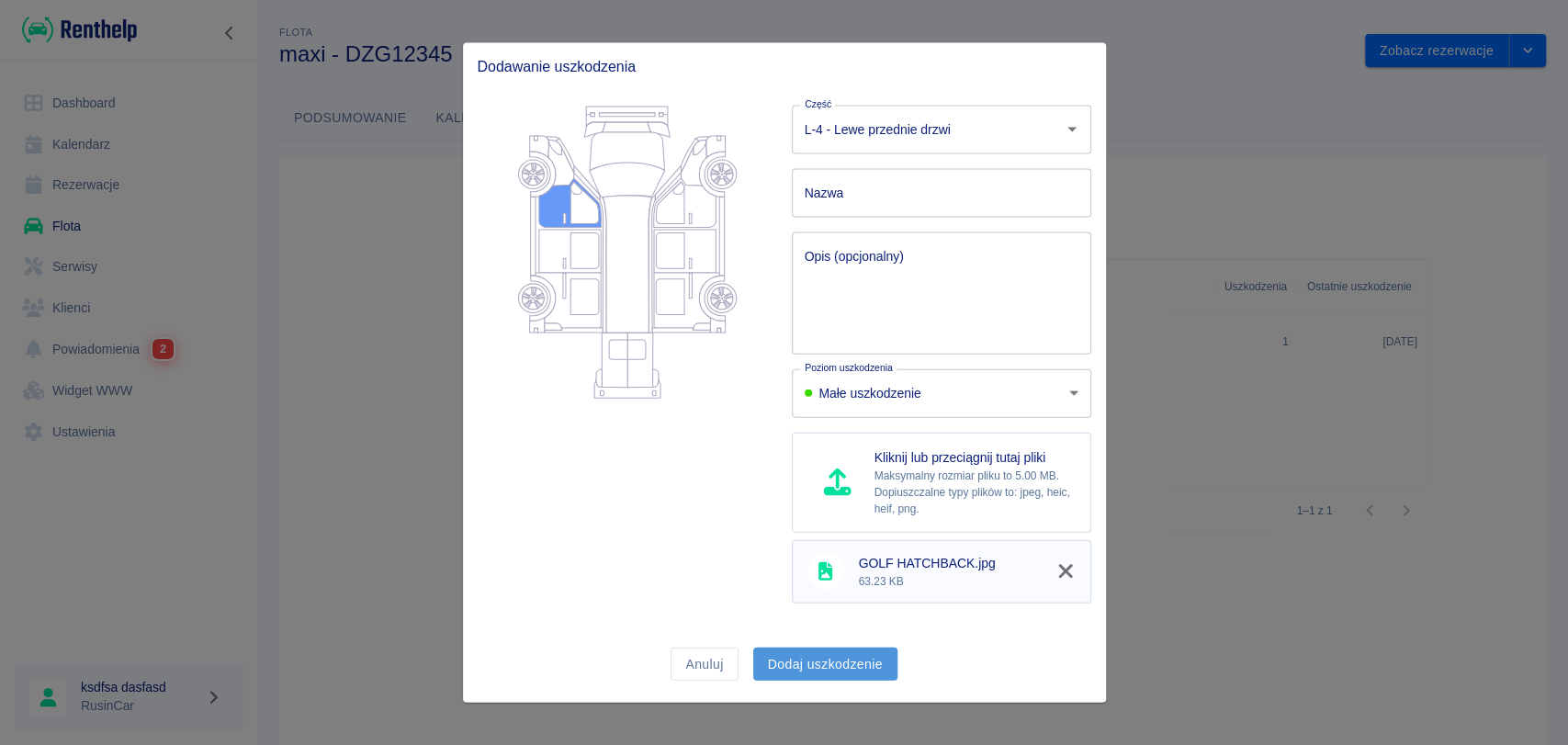
click at [793, 664] on button "Dodaj uszkodzenie" at bounding box center [825, 664] width 144 height 34
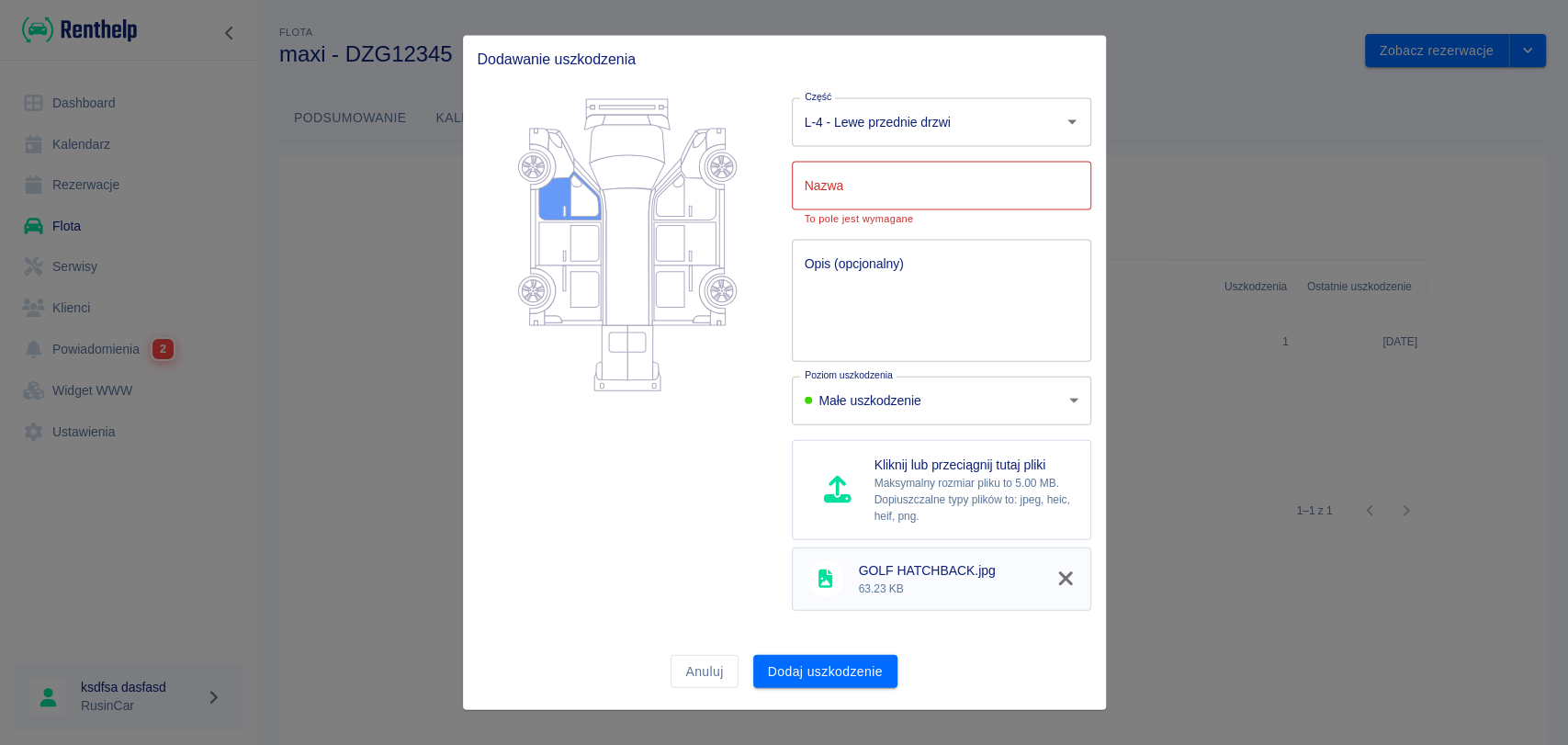
click at [859, 192] on input "Nazwa" at bounding box center [941, 185] width 300 height 49
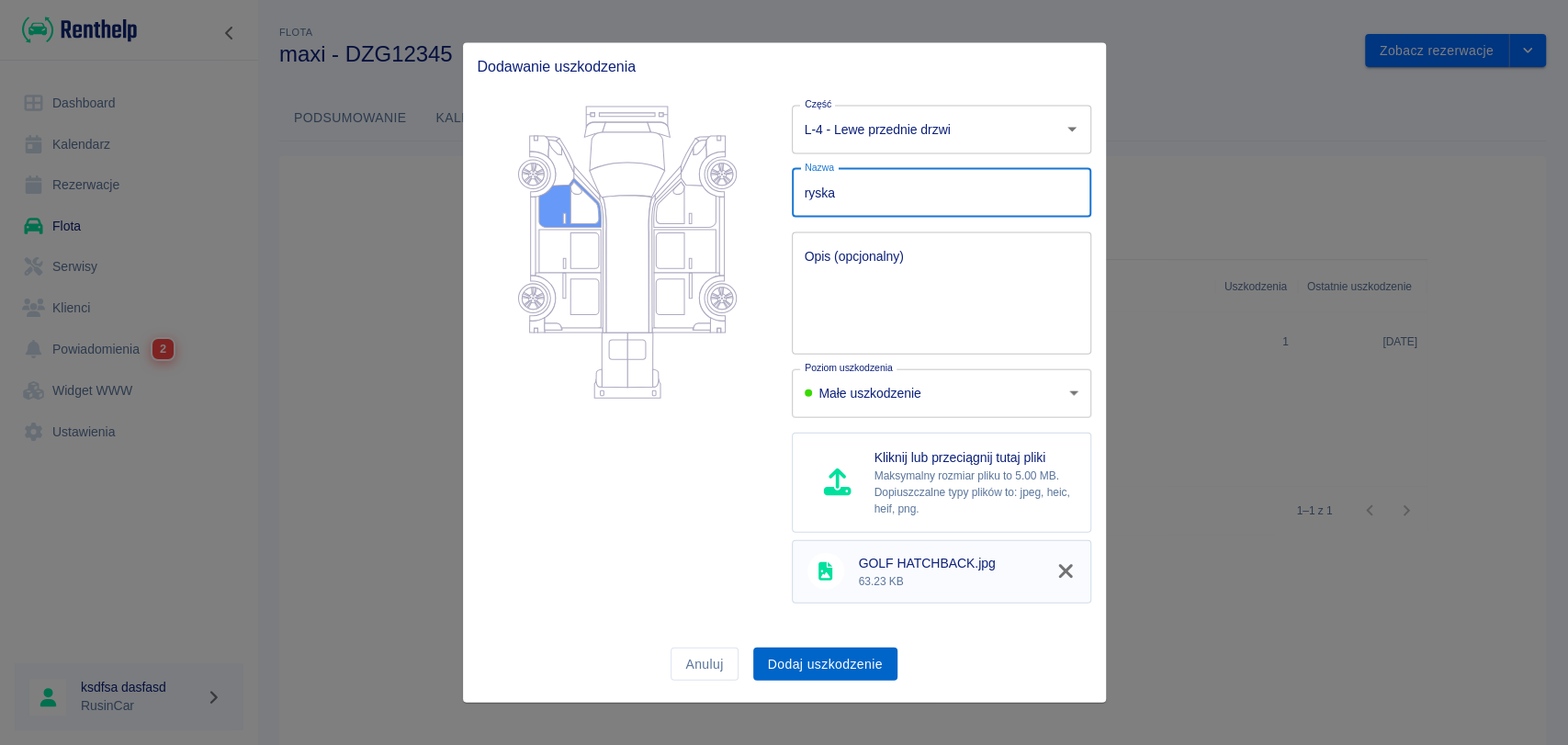
type input "ryska"
click at [802, 663] on button "Dodaj uszkodzenie" at bounding box center [825, 664] width 144 height 34
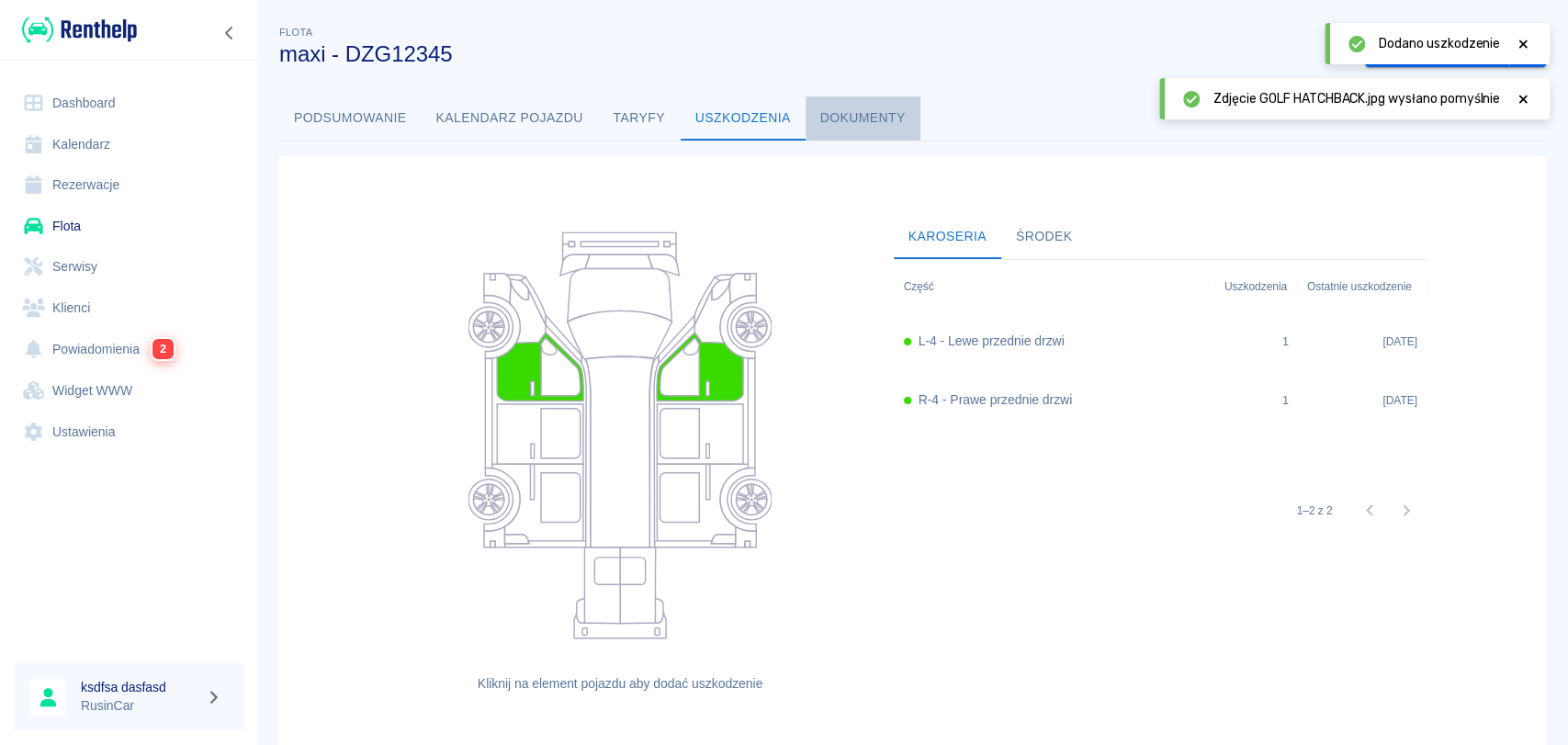
click at [856, 125] on button "Dokumenty" at bounding box center [862, 118] width 115 height 44
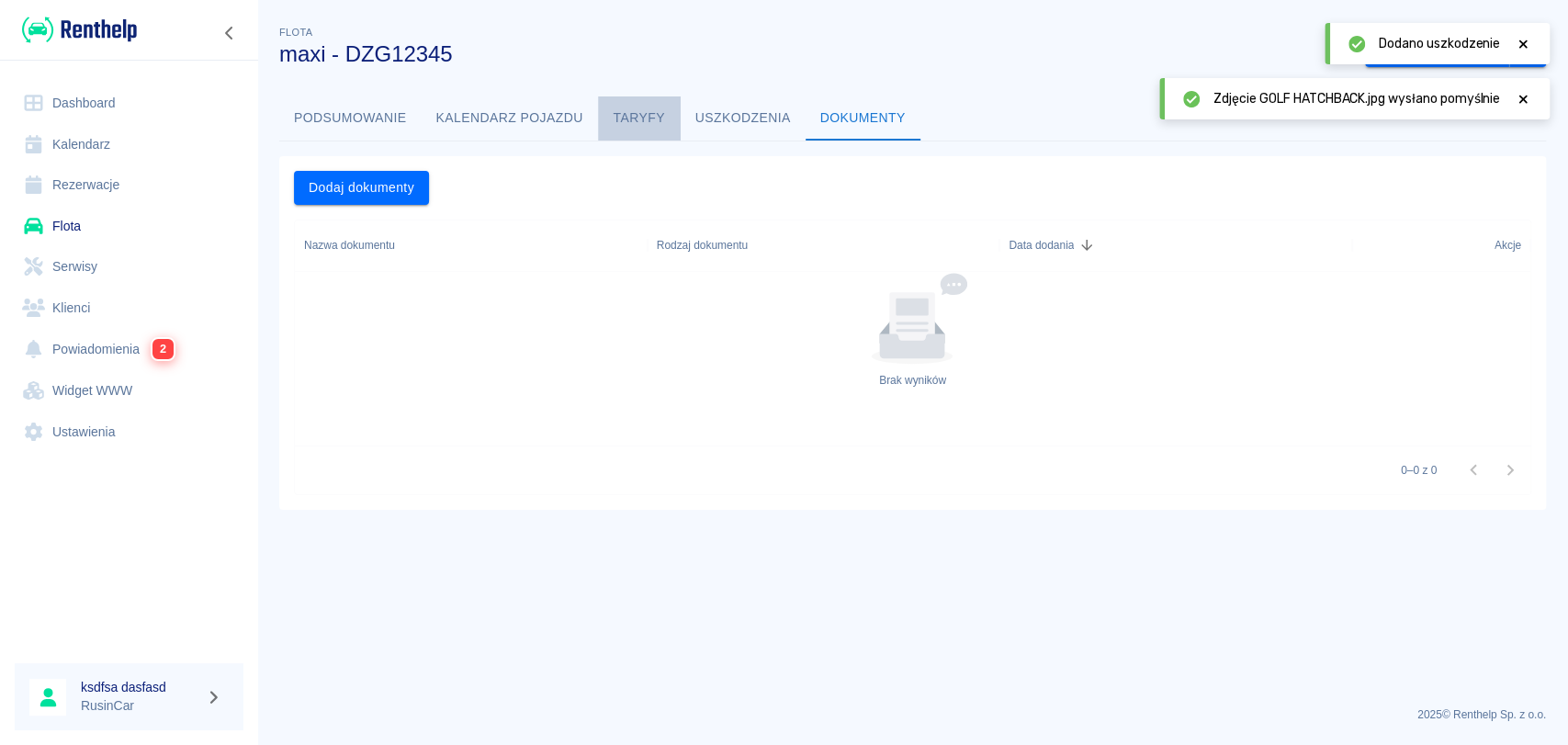
click at [623, 110] on button "Taryfy" at bounding box center [639, 118] width 83 height 44
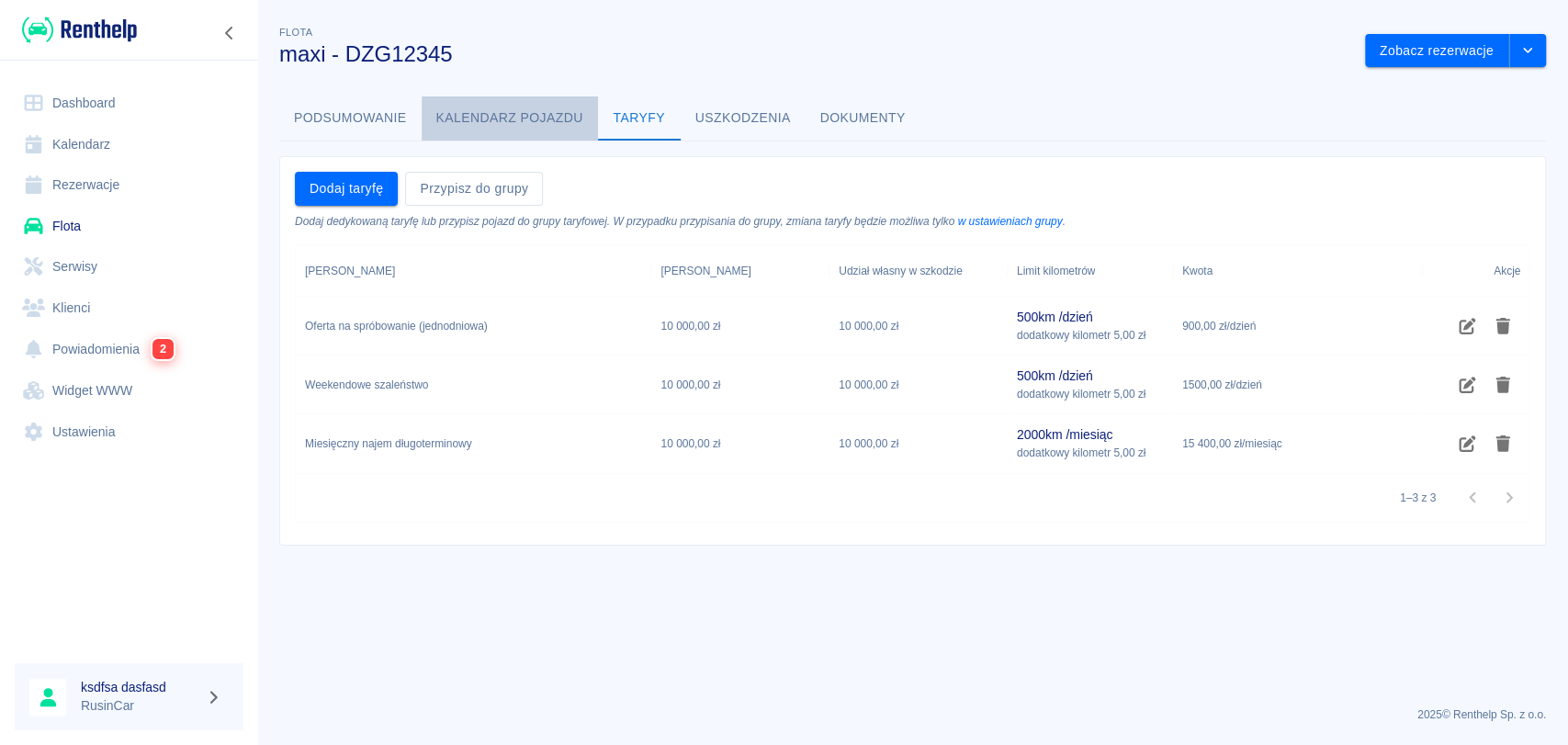
click at [522, 113] on button "Kalendarz pojazdu" at bounding box center [510, 118] width 176 height 44
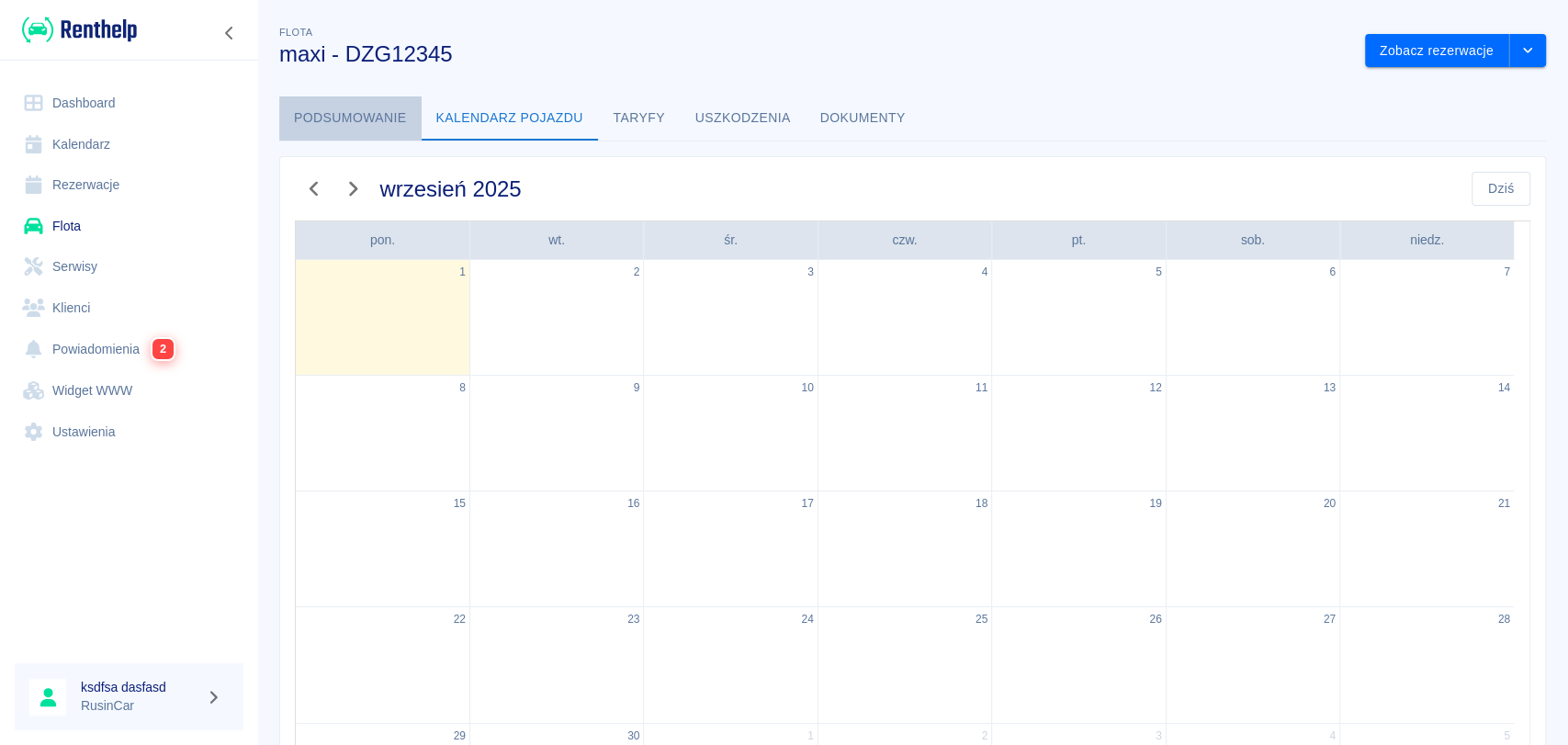
click at [346, 110] on button "Podsumowanie" at bounding box center [350, 118] width 142 height 44
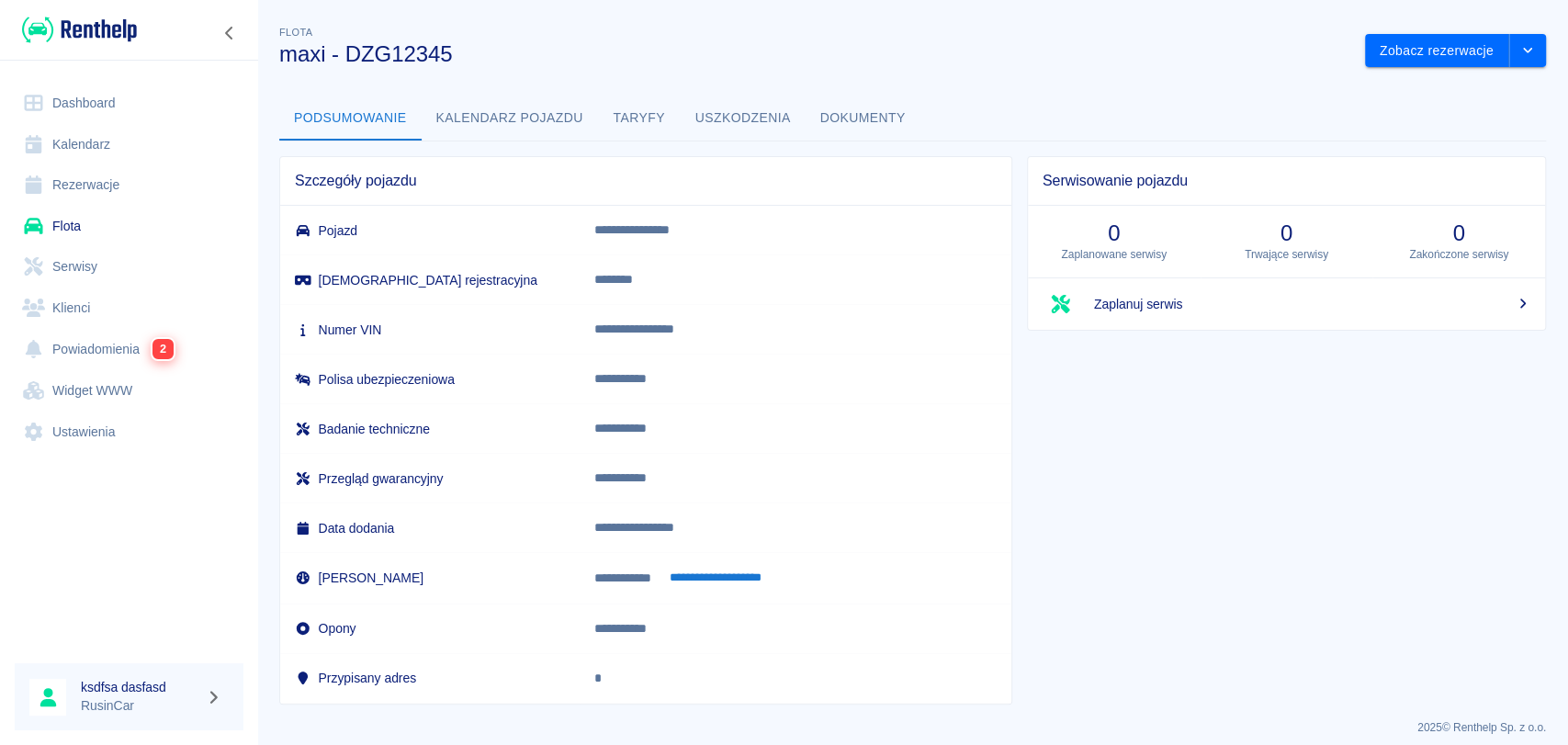
click at [698, 117] on button "Uszkodzenia" at bounding box center [743, 118] width 125 height 44
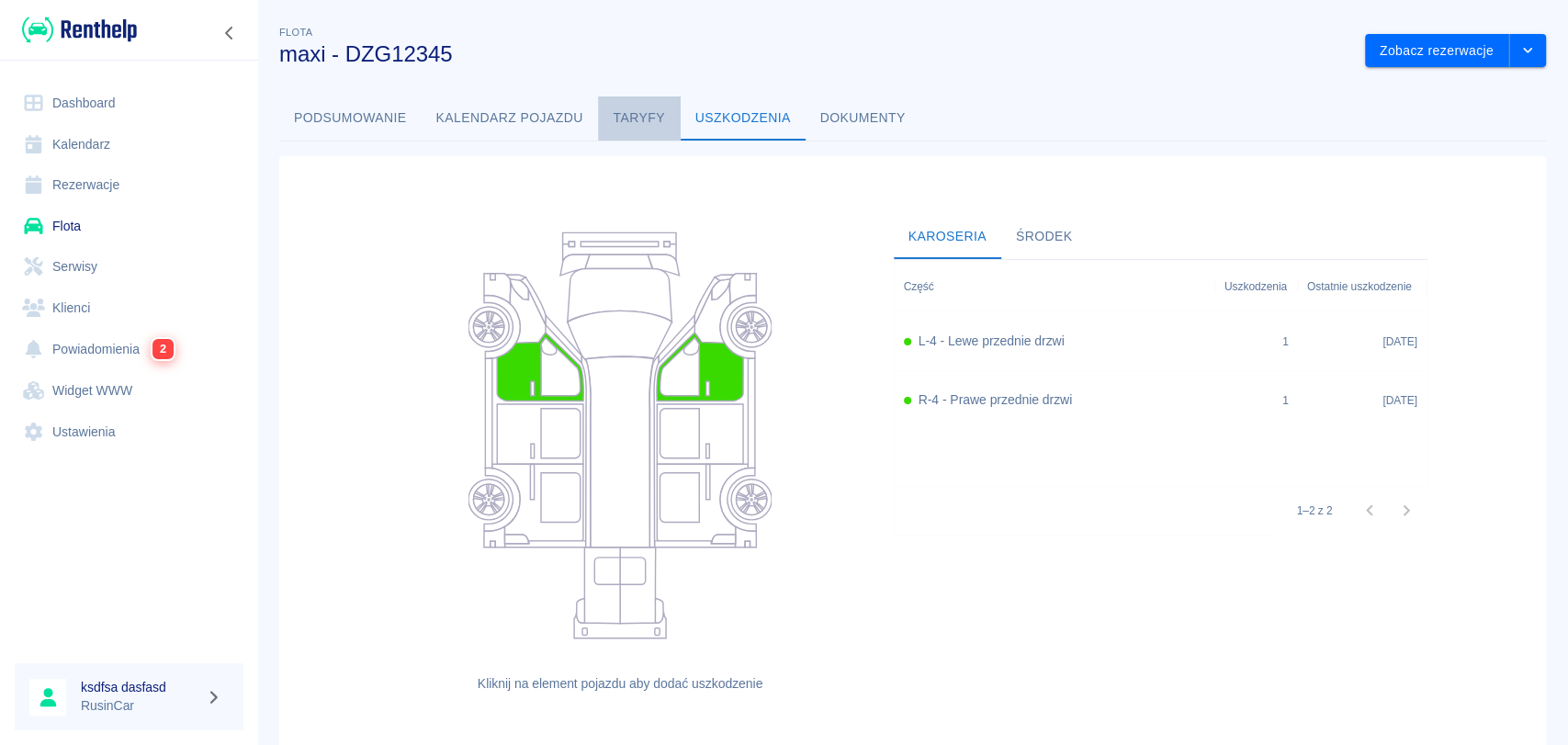
click at [623, 109] on button "Taryfy" at bounding box center [639, 118] width 83 height 44
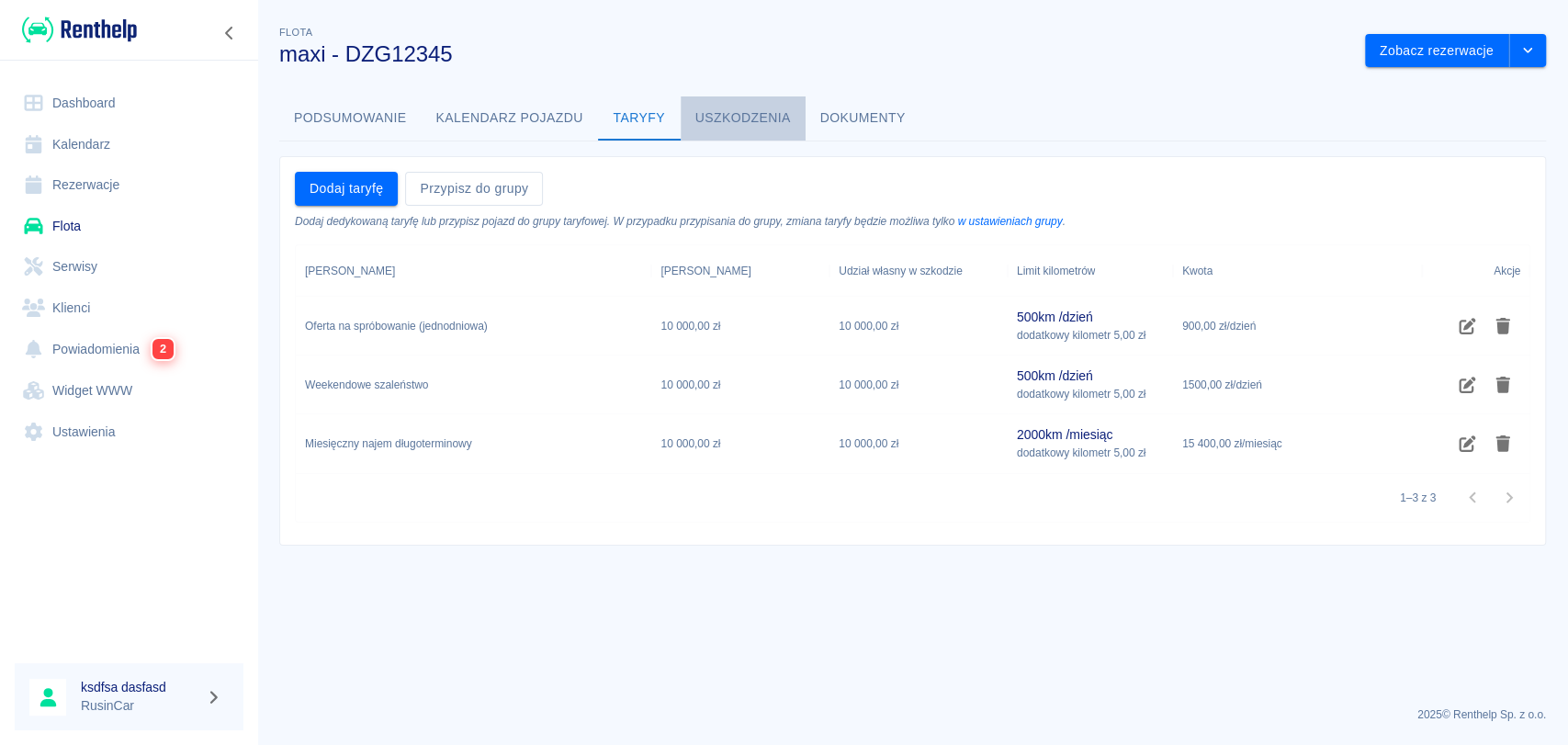
click at [754, 115] on button "Uszkodzenia" at bounding box center [743, 118] width 125 height 44
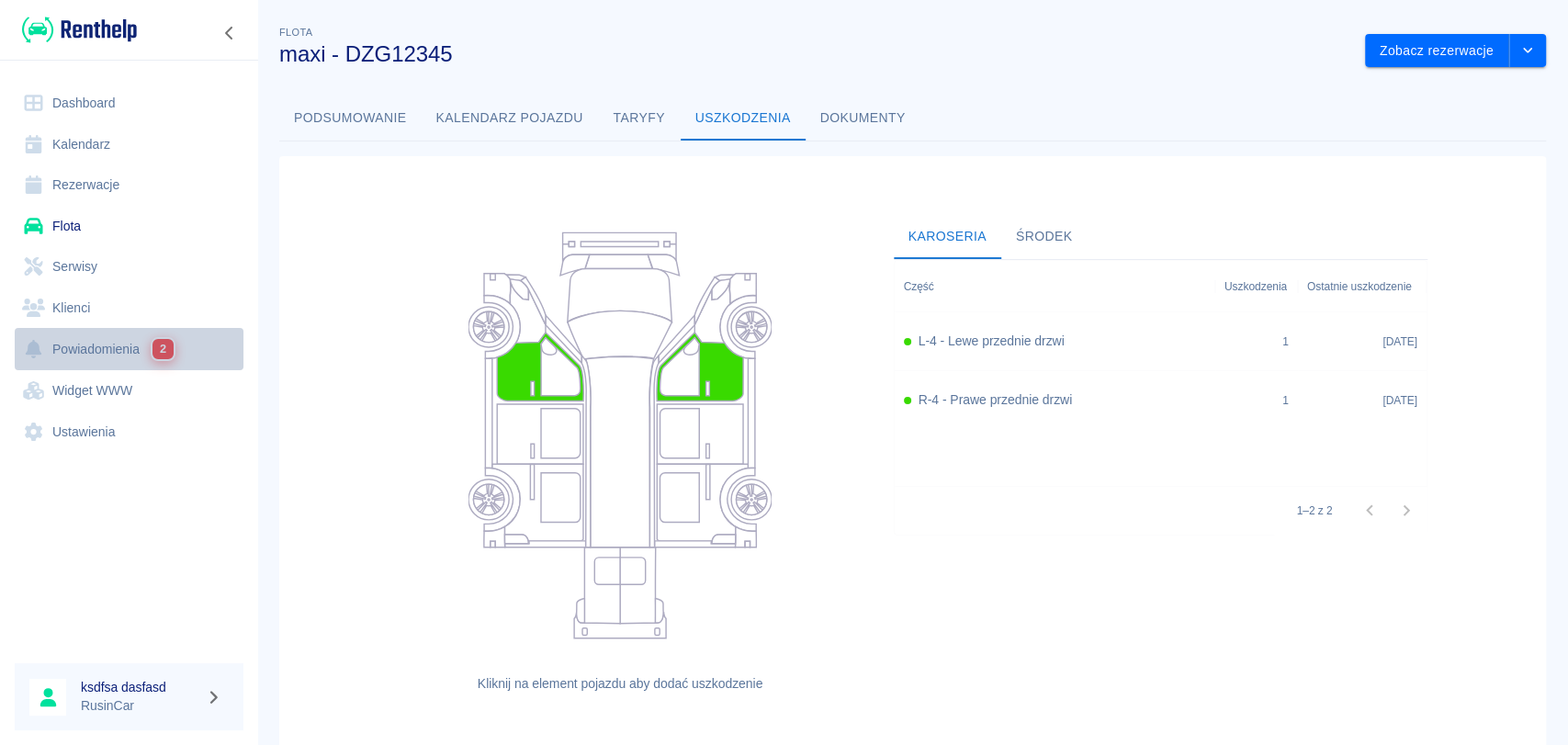
click at [101, 352] on link "Powiadomienia 2" at bounding box center [129, 349] width 229 height 42
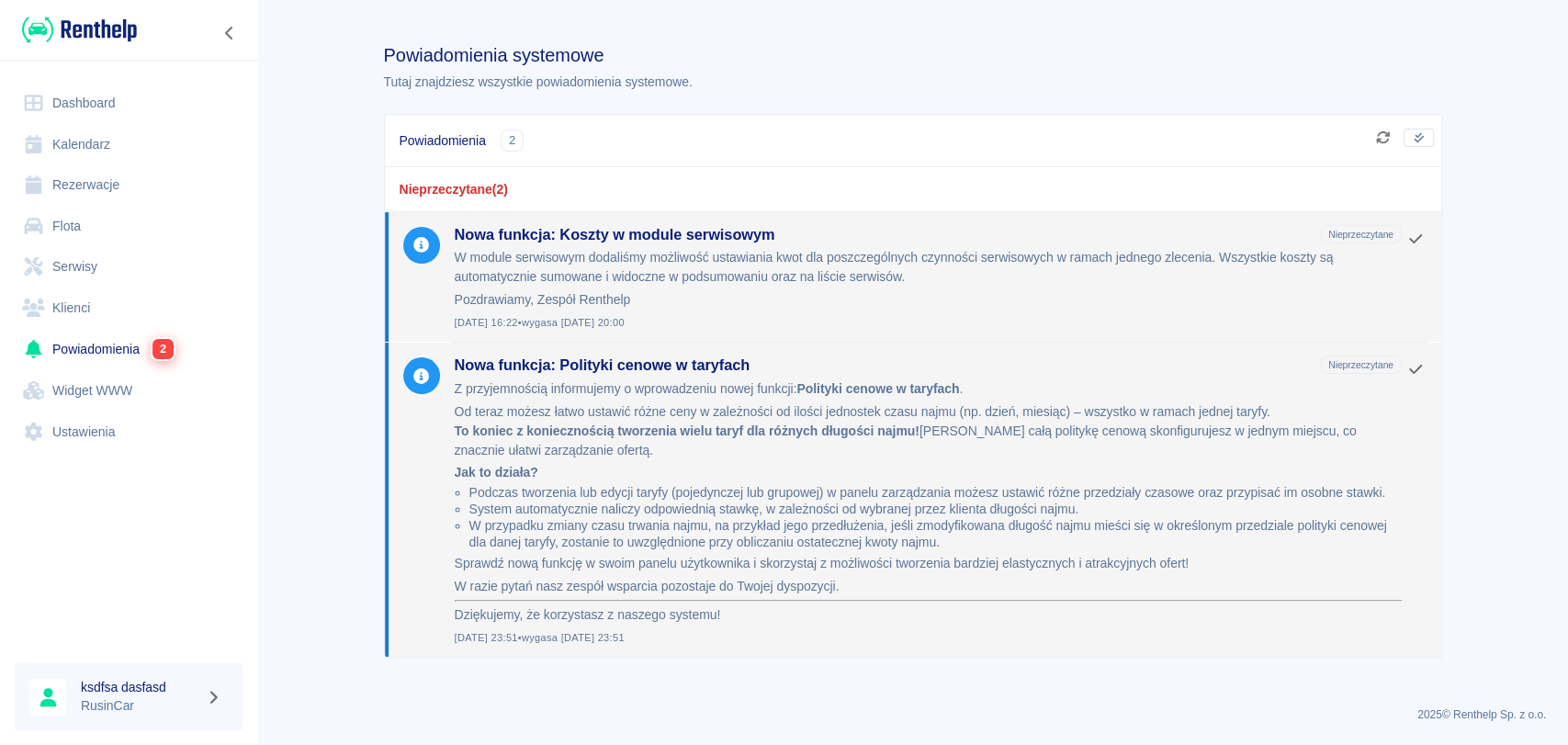
drag, startPoint x: 1566, startPoint y: 105, endPoint x: 1566, endPoint y: 161, distance: 56.0
click at [1566, 161] on main "Powiadomienia systemowe Tutaj znajdziesz wszystkie powiadomienia systemowe. Pow…" at bounding box center [911, 357] width 1310 height 670
click at [103, 394] on link "Widget WWW" at bounding box center [129, 390] width 229 height 41
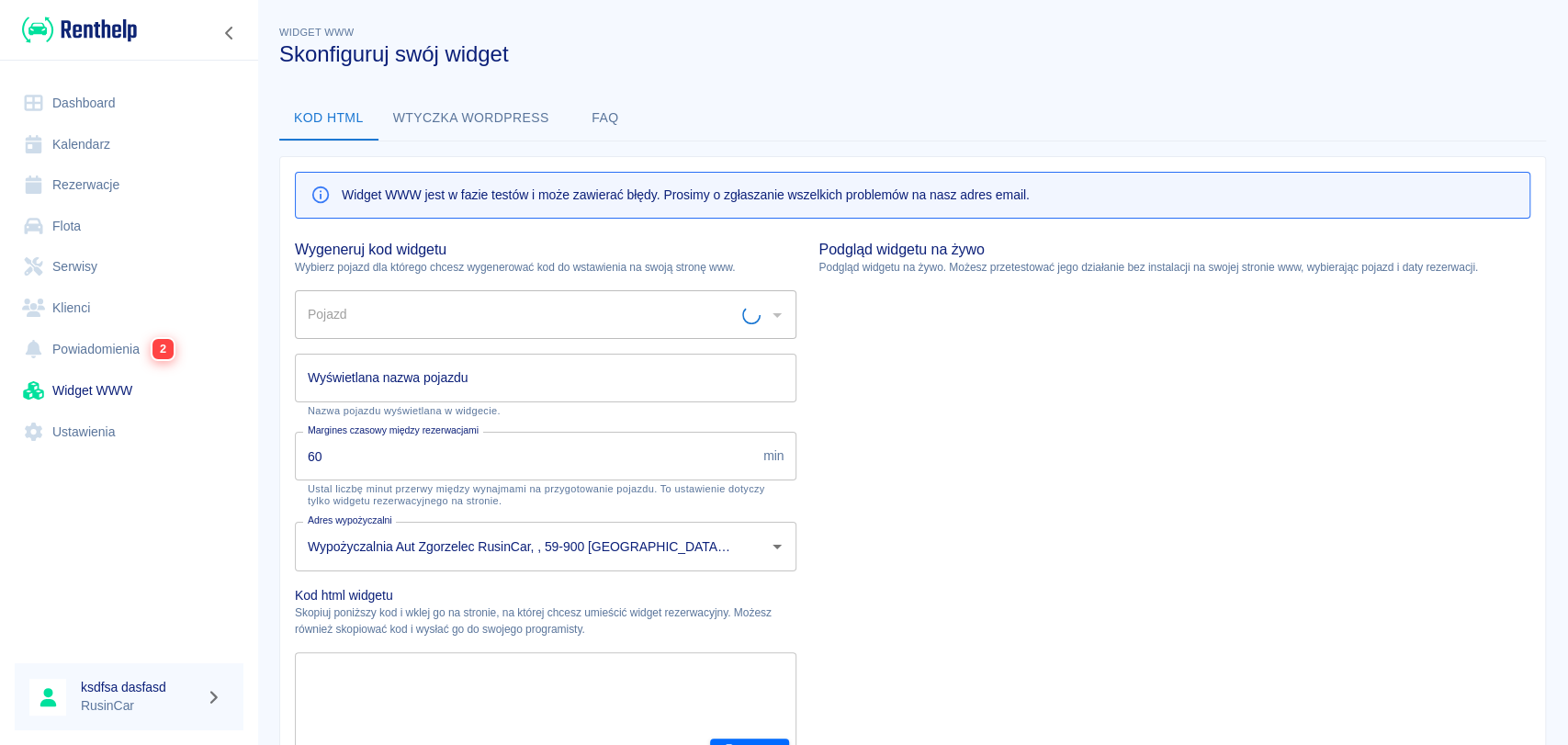
type input "maxi - DZG12345"
type input "maxi"
type textarea "<script type="module" src="[URL][DOMAIN_NAME]"></script> <link rel="stylesheet"…"
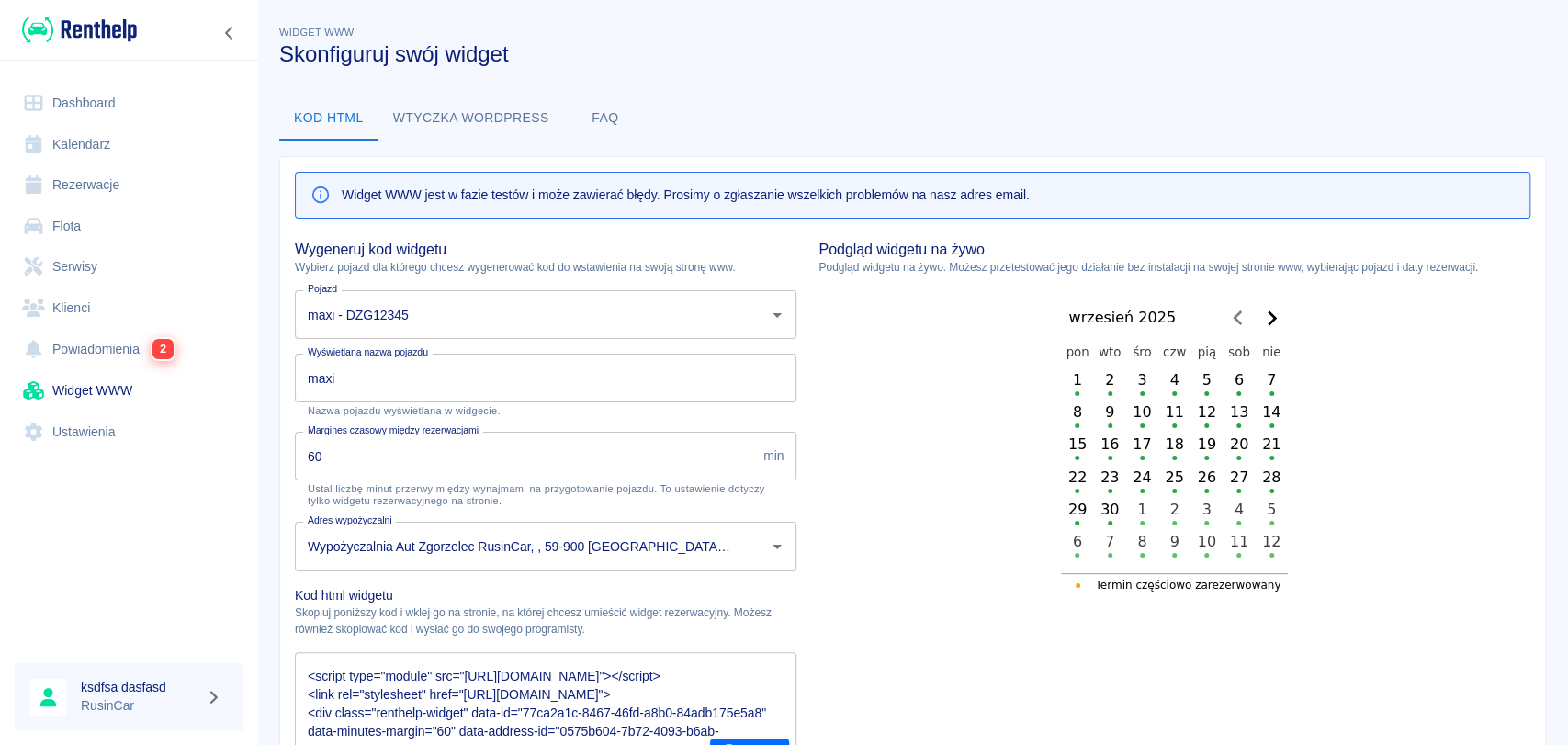
click at [88, 330] on link "Powiadomienia 2" at bounding box center [129, 349] width 229 height 42
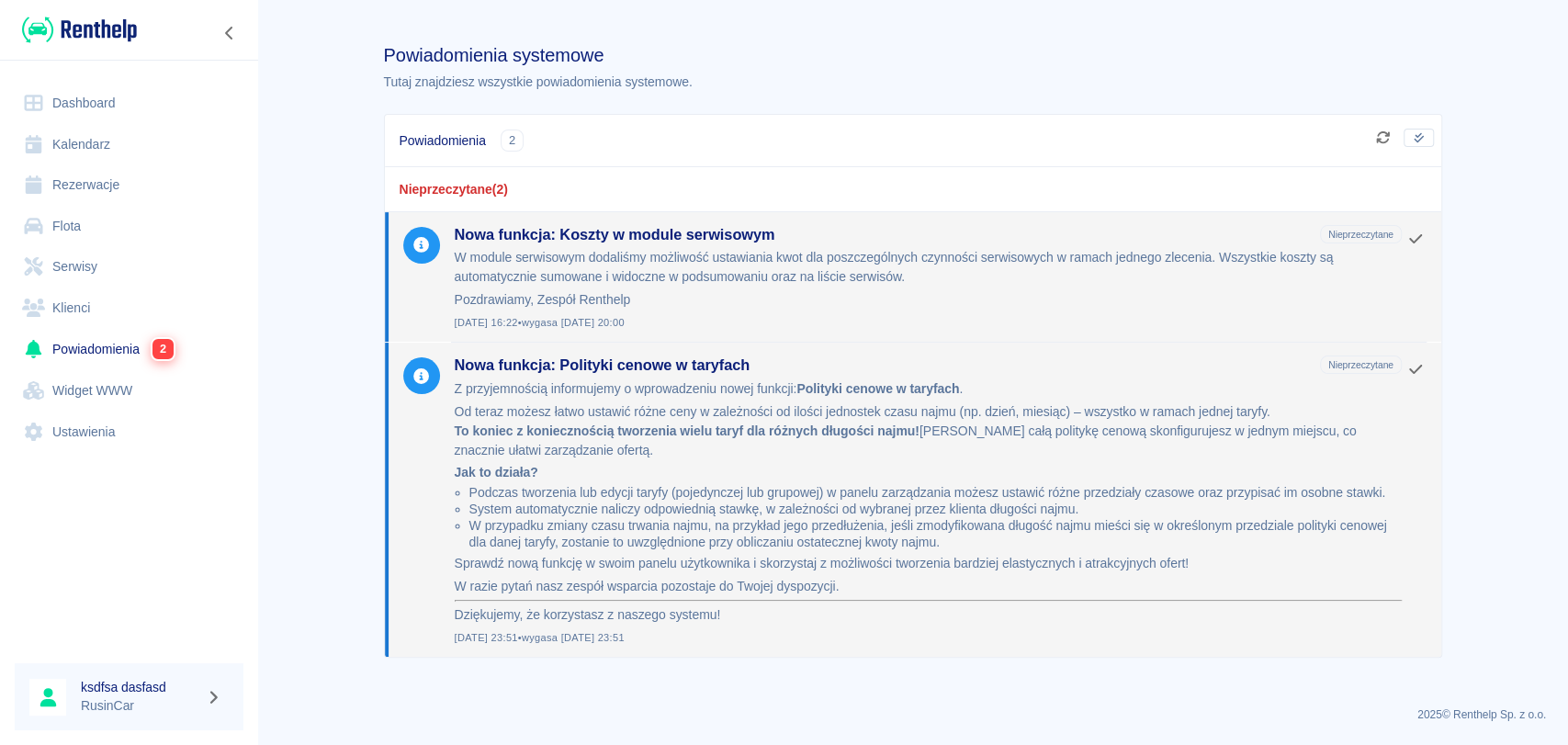
click at [75, 323] on link "Klienci" at bounding box center [129, 308] width 229 height 41
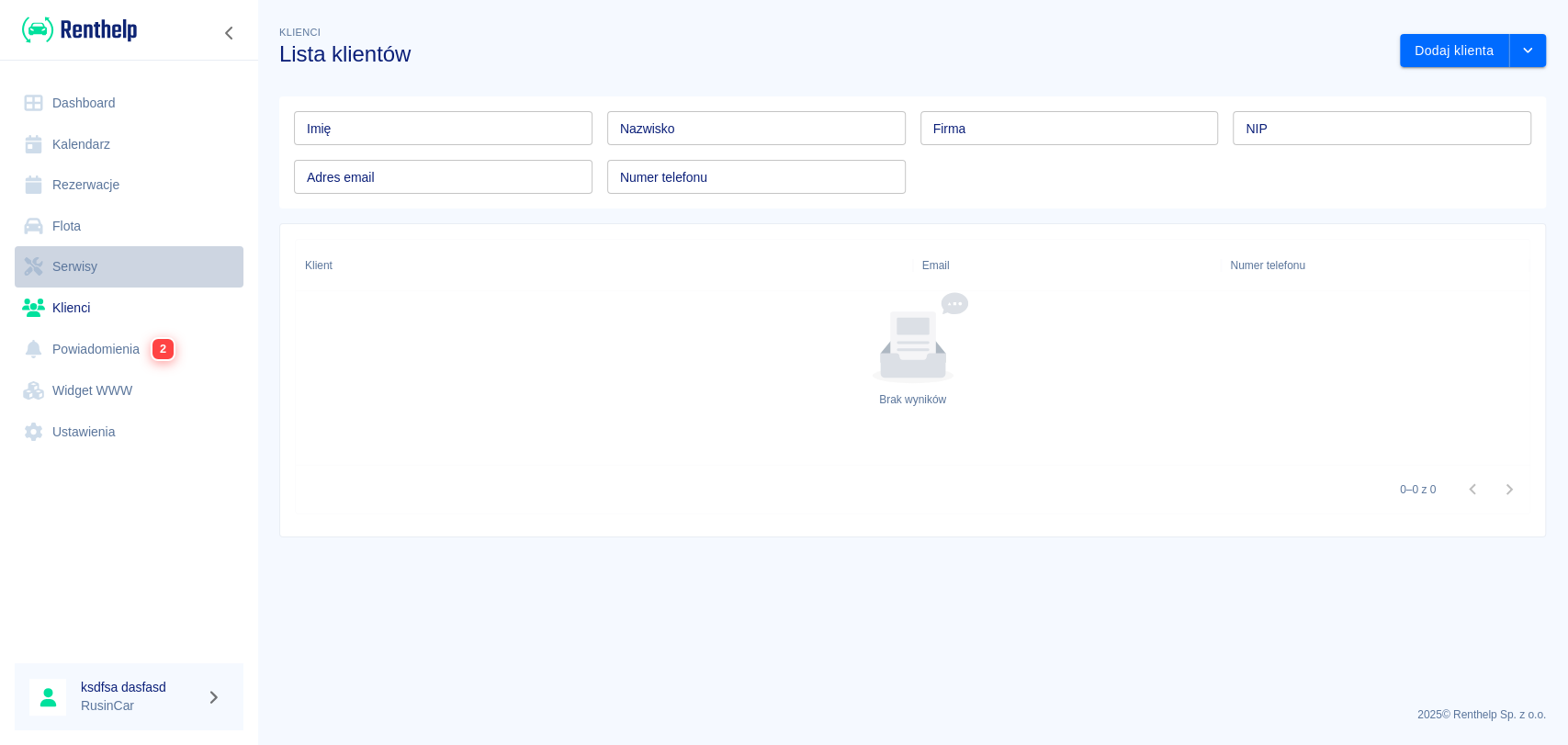
click at [89, 261] on link "Serwisy" at bounding box center [129, 266] width 229 height 41
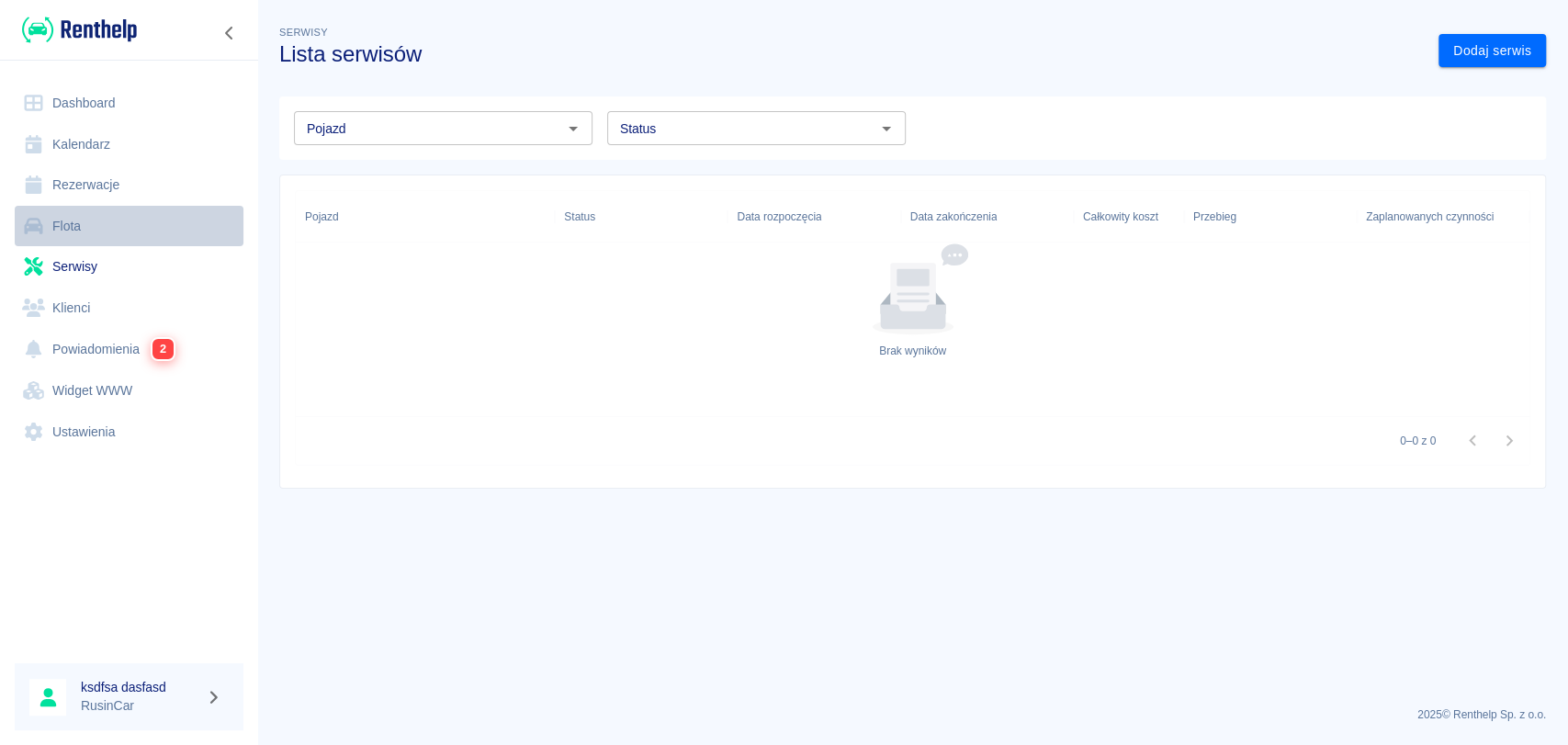
click at [85, 227] on link "Flota" at bounding box center [129, 226] width 229 height 41
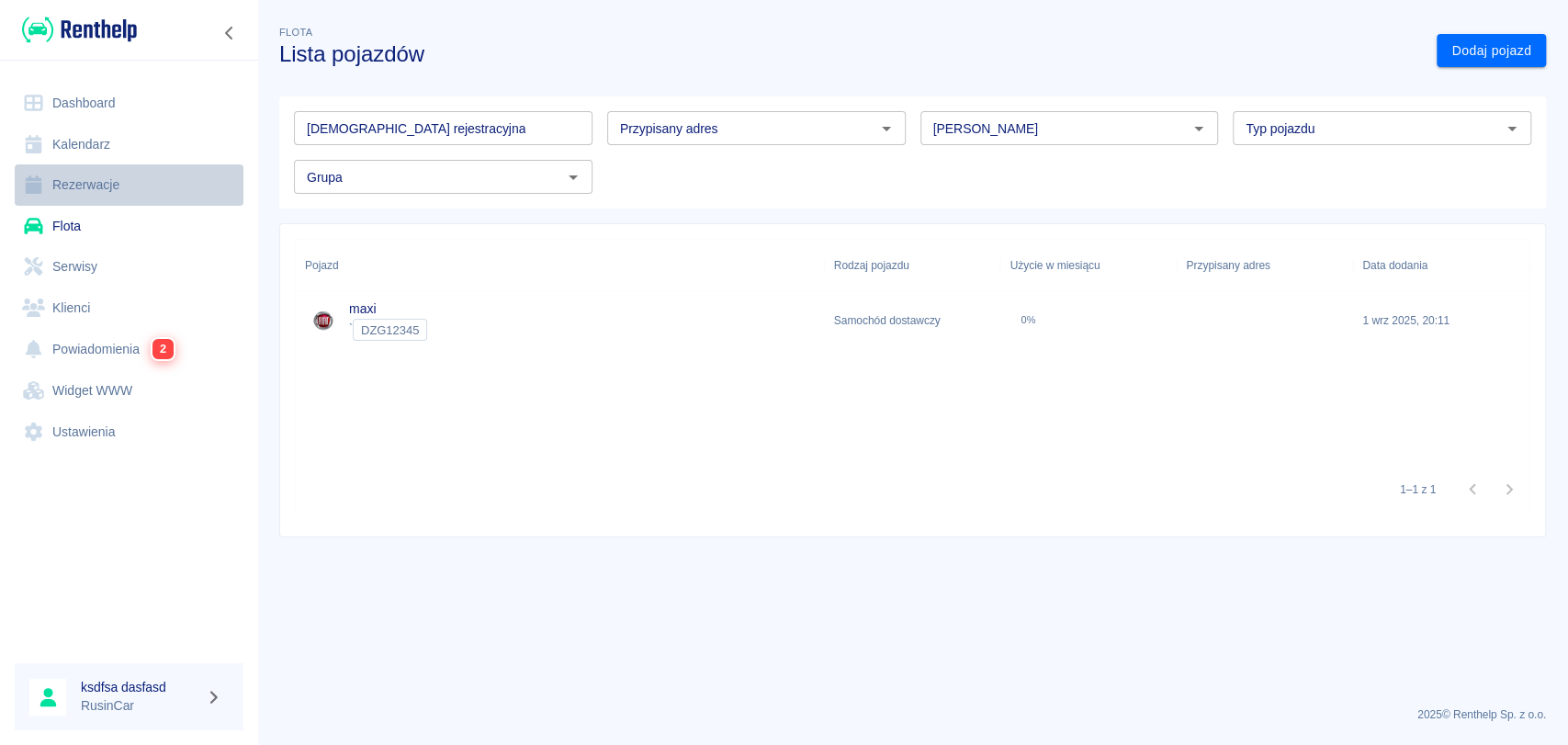
click at [90, 200] on link "Rezerwacje" at bounding box center [129, 185] width 229 height 41
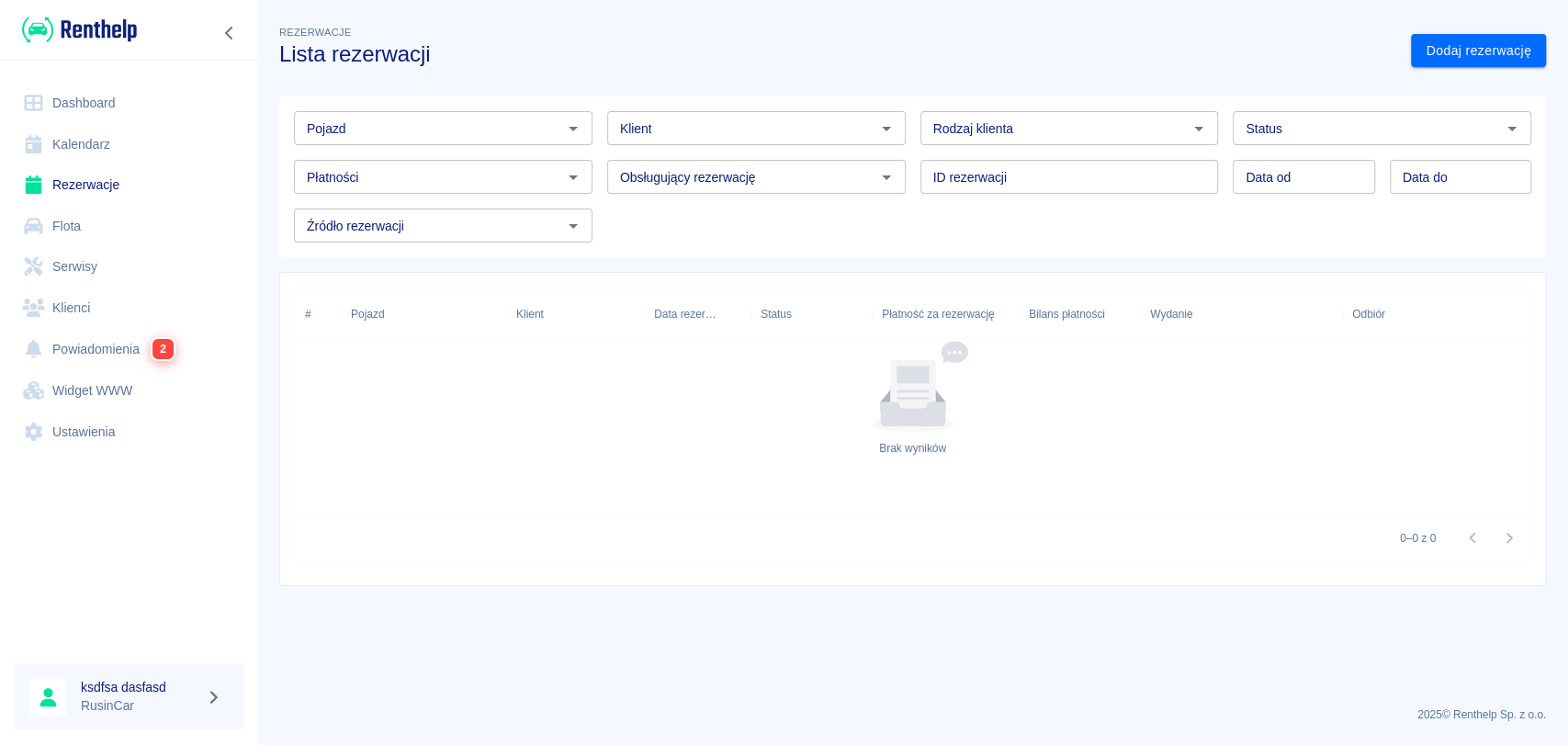
click at [940, 140] on div "Rodzaj klienta" at bounding box center [1069, 128] width 299 height 34
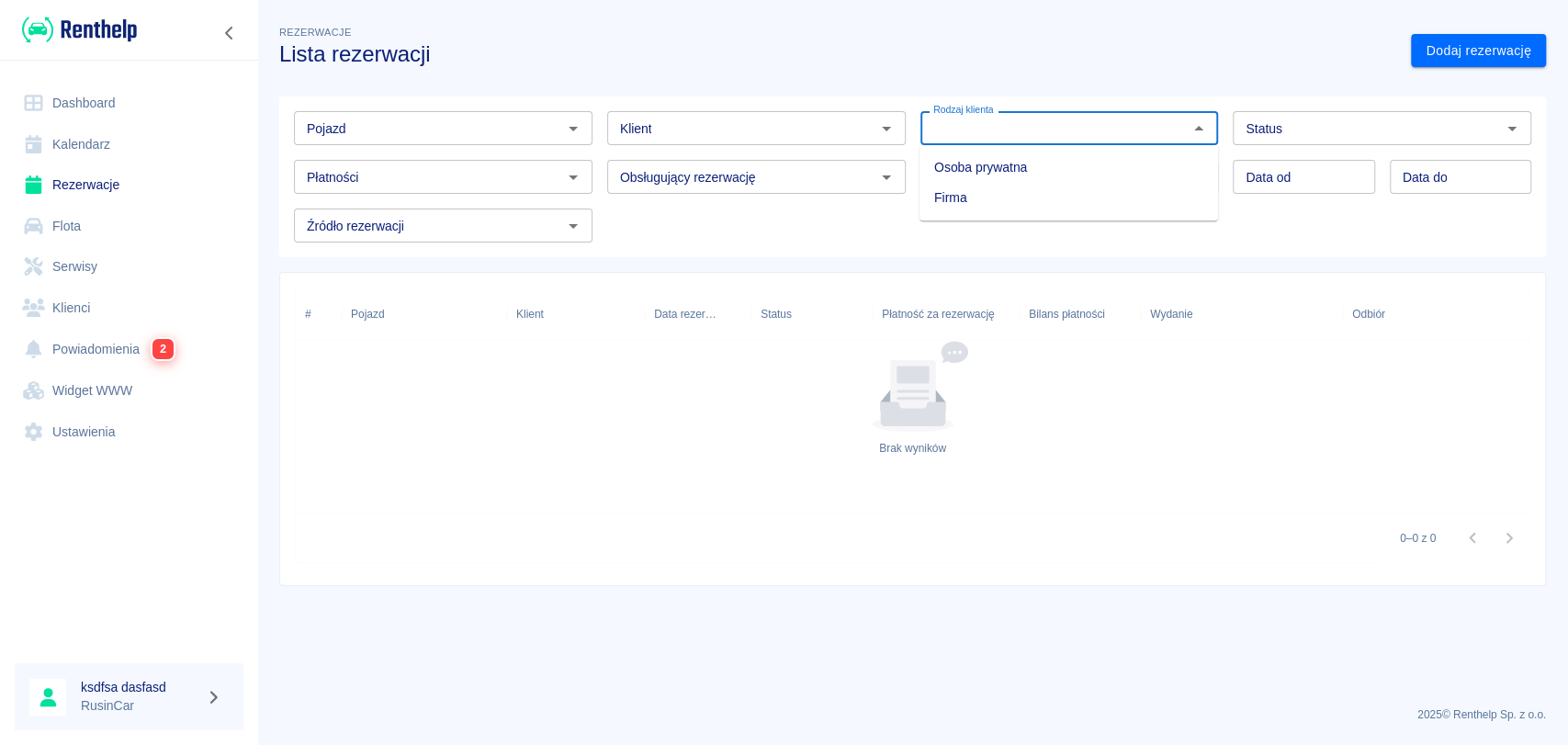
click at [949, 160] on li "Osoba prywatna" at bounding box center [1068, 168] width 299 height 30
type input "Osoba prywatna"
click at [1287, 142] on div "Status" at bounding box center [1381, 128] width 299 height 34
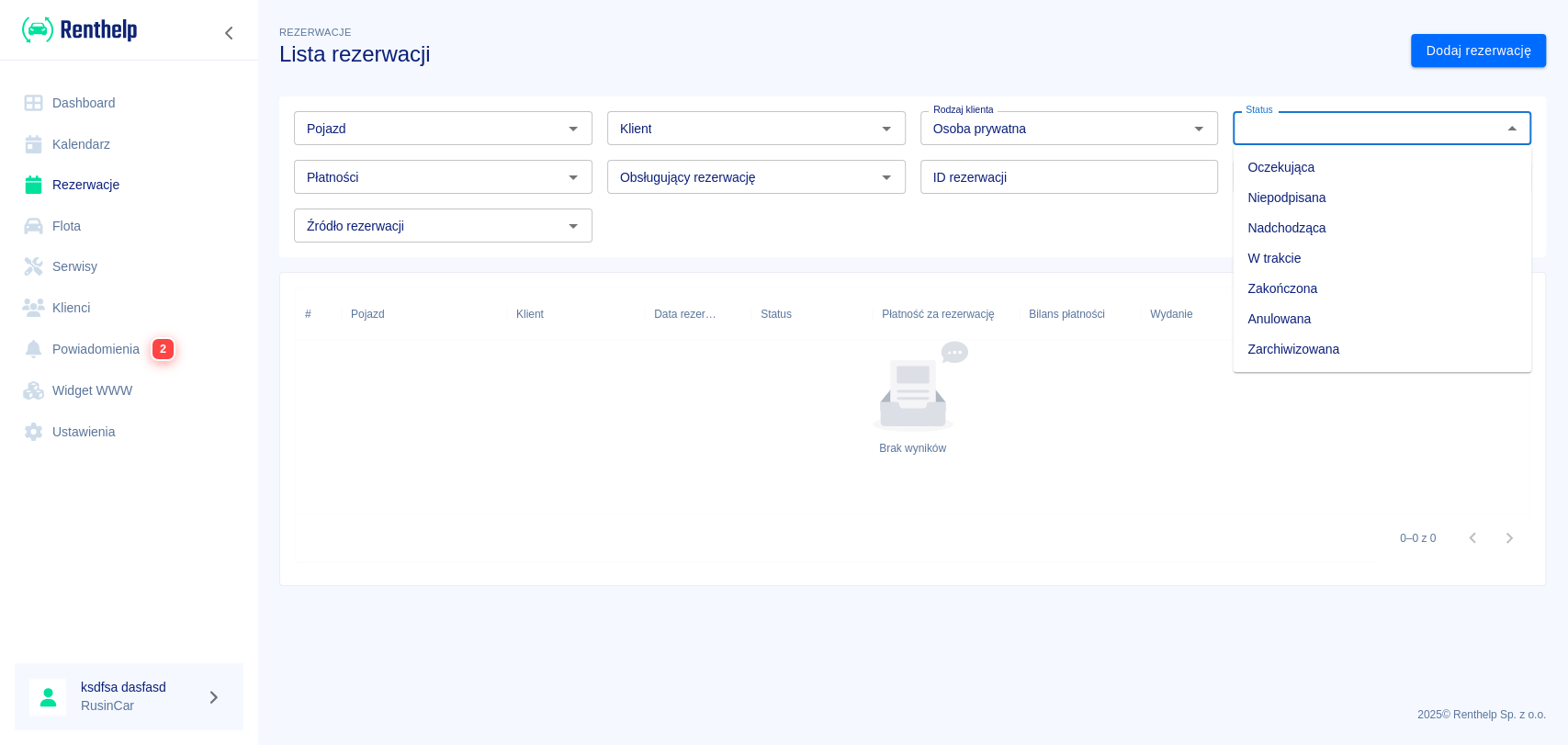
click at [1114, 230] on div "Pojazd Pojazd Klient Klient Rodzaj klienta Osoba prywatna Rodzaj klienta Status…" at bounding box center [904, 169] width 1252 height 146
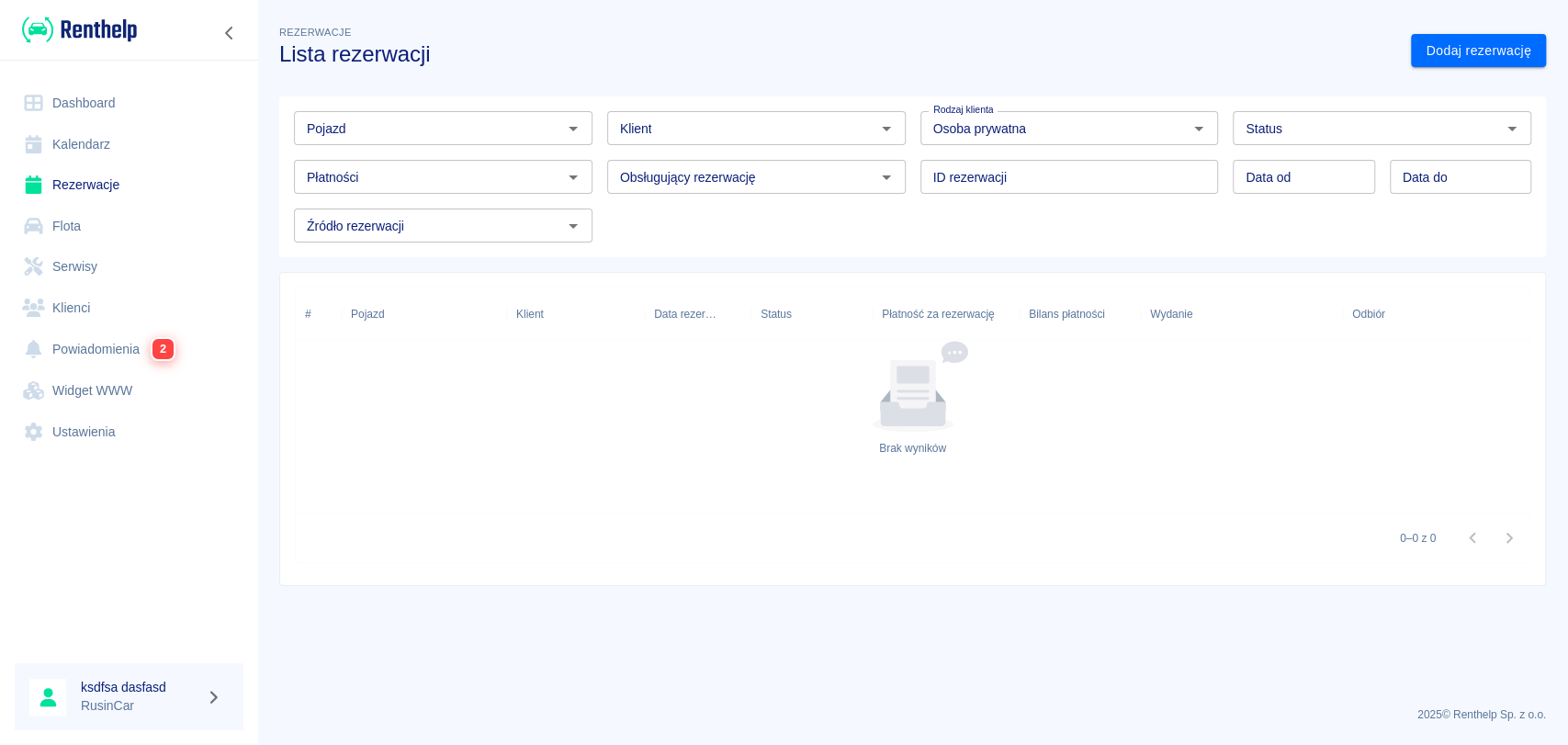
click at [485, 172] on input "Płatności" at bounding box center [428, 176] width 257 height 23
click at [704, 243] on div "Pojazd Pojazd Klient Klient Rodzaj klienta Osoba prywatna Rodzaj klienta Status…" at bounding box center [904, 169] width 1252 height 146
click at [1411, 62] on link "Dodaj rezerwację" at bounding box center [1478, 51] width 135 height 34
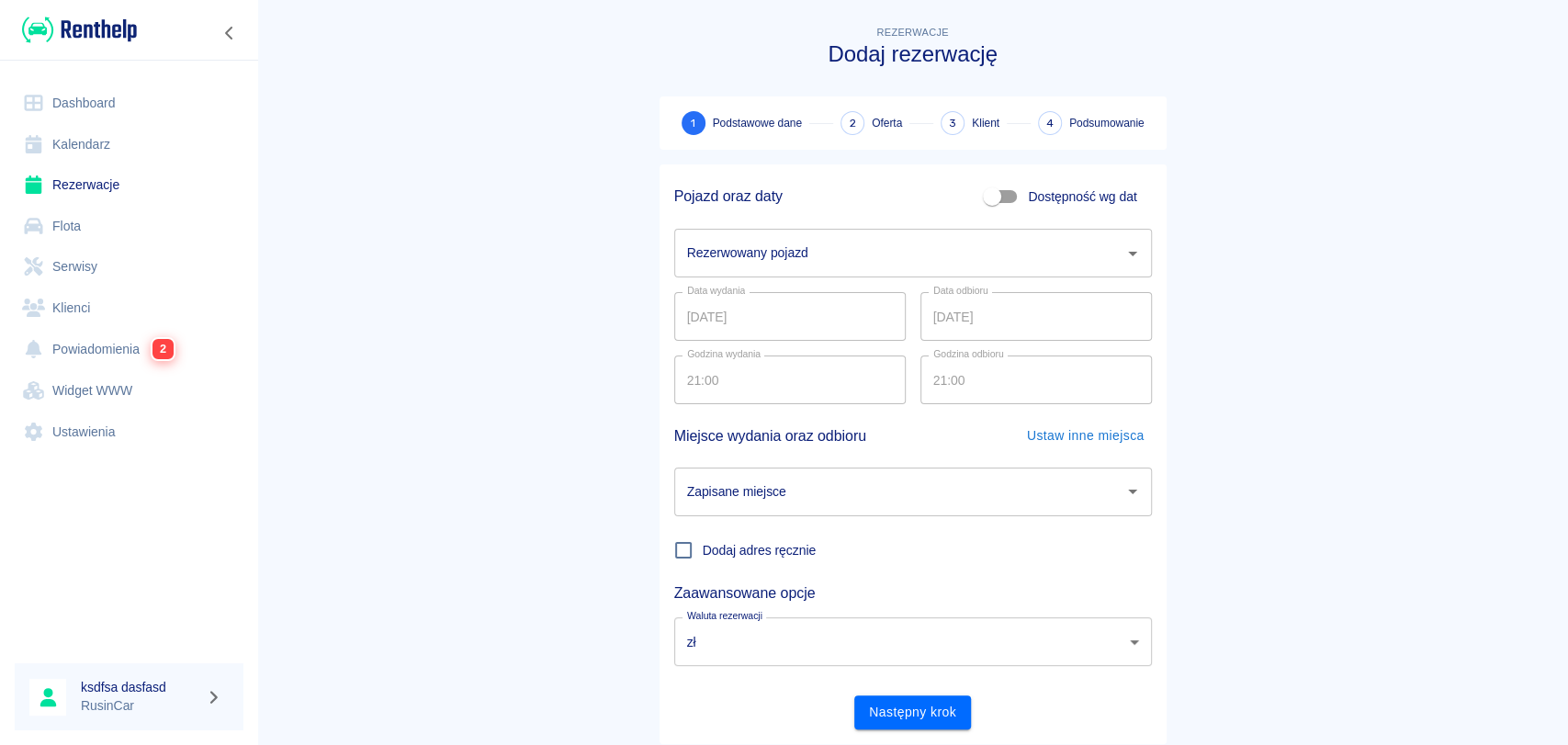
click at [849, 268] on input "Rezerwowany pojazd" at bounding box center [899, 253] width 434 height 32
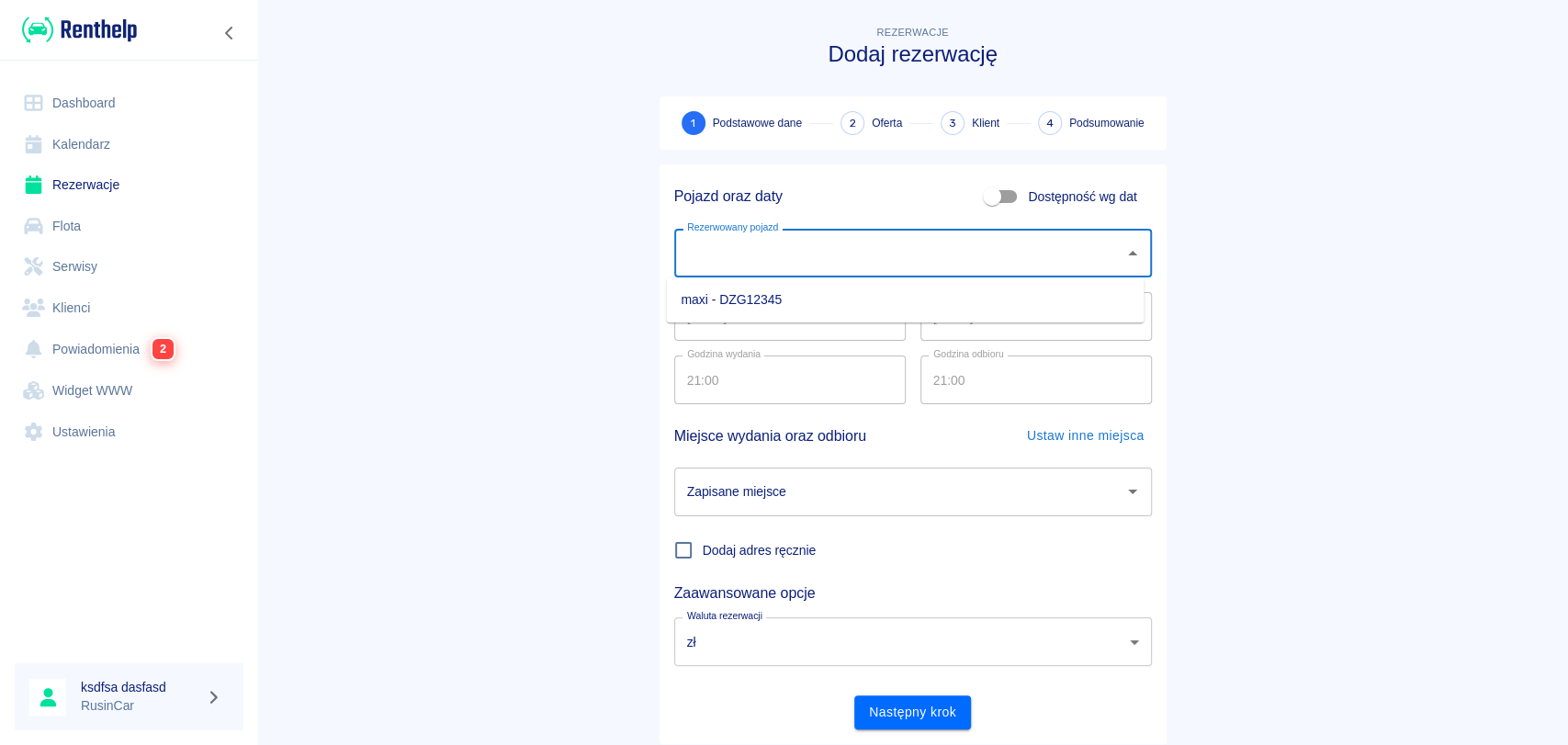
click at [836, 282] on ul "maxi - DZG12345" at bounding box center [904, 300] width 478 height 45
click at [828, 292] on li "maxi - DZG12345" at bounding box center [904, 300] width 478 height 30
type input "maxi - DZG12345"
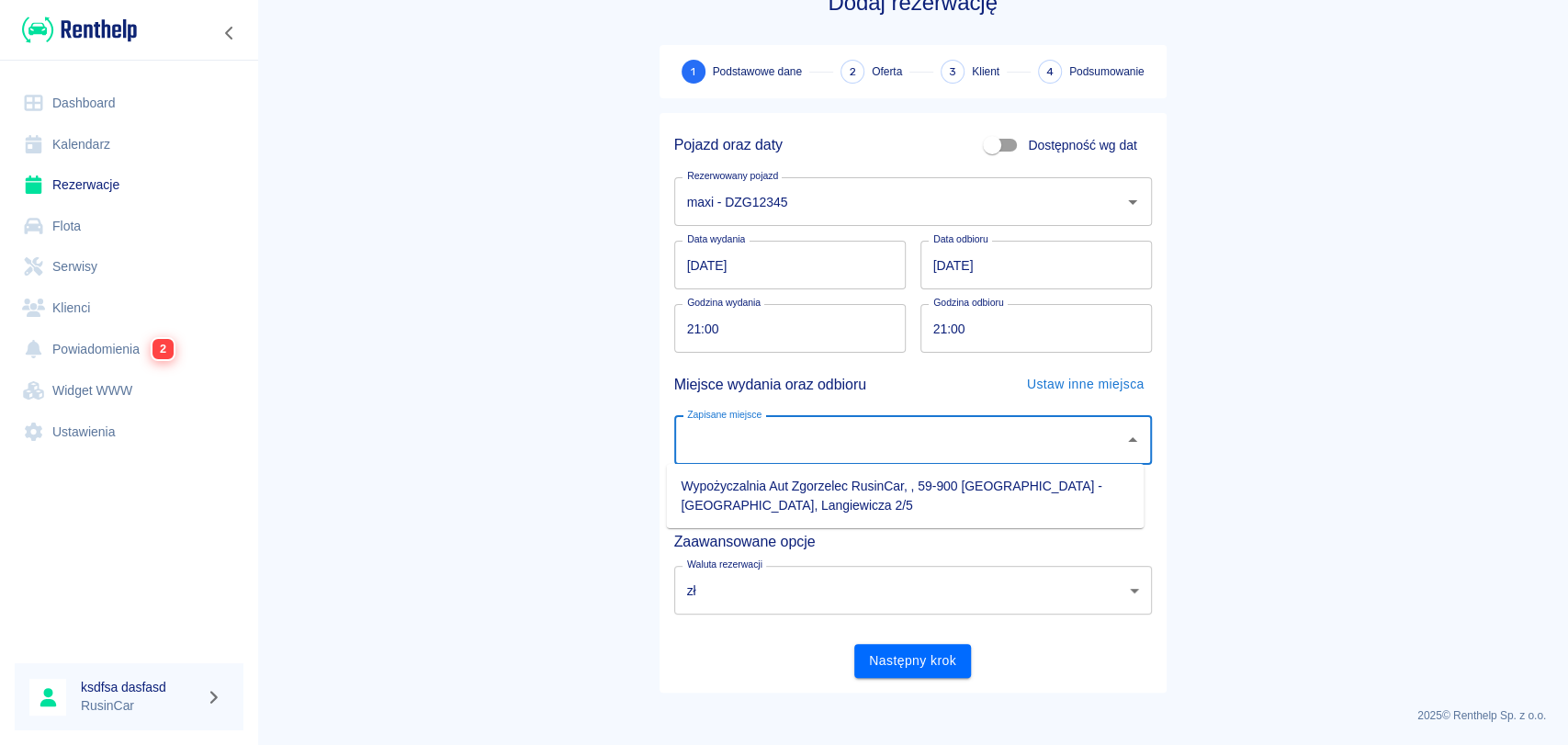
click at [1052, 444] on input "Zapisane miejsce" at bounding box center [899, 441] width 434 height 32
click at [993, 486] on li "Wypożyczalnia Aut Zgorzelec RusinCar, , 59-900 [GEOGRAPHIC_DATA] - [GEOGRAPHIC_…" at bounding box center [904, 496] width 478 height 50
type input "Wypożyczalnia Aut Zgorzelec RusinCar, , 59-900 [GEOGRAPHIC_DATA] - [GEOGRAPHIC_…"
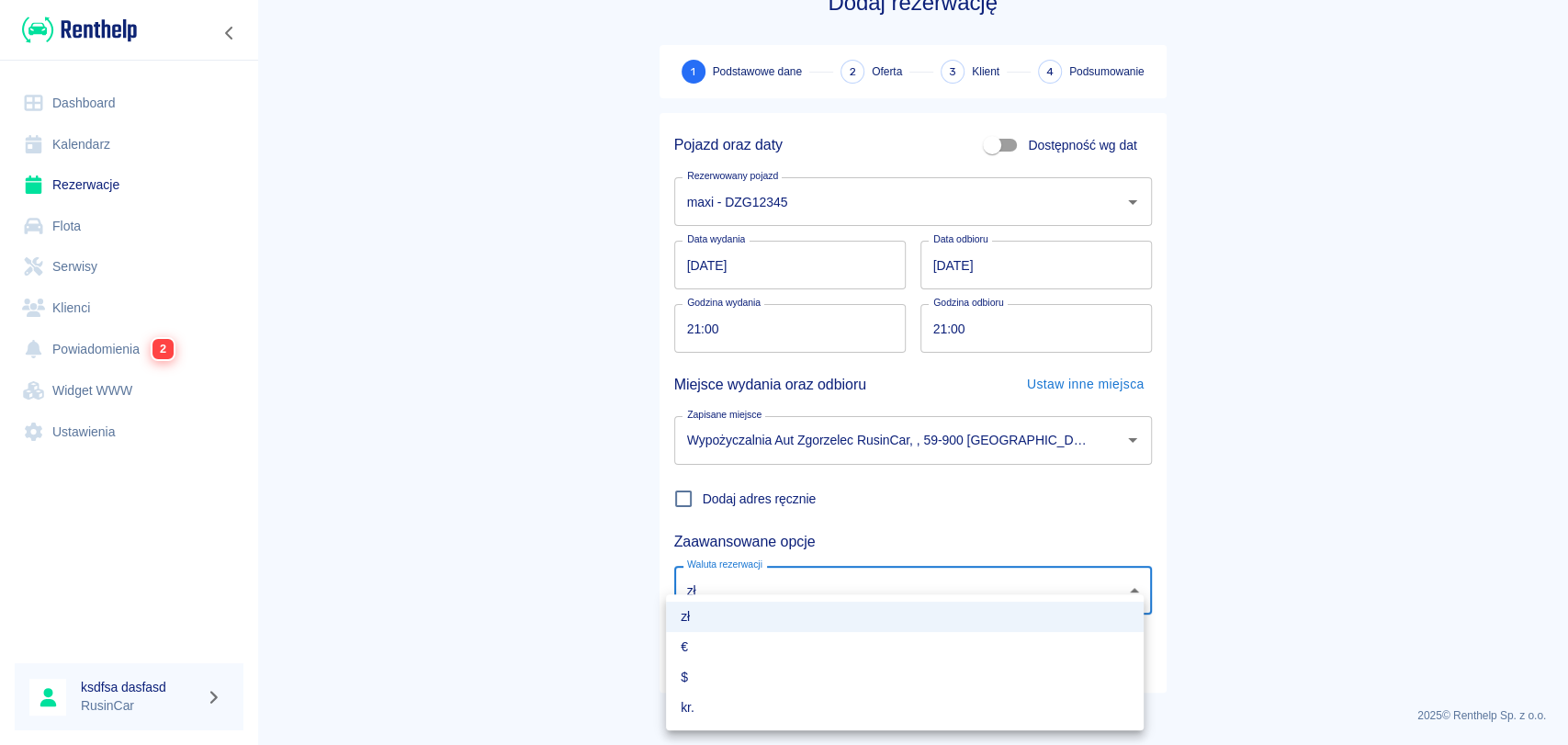
click at [827, 579] on body "Używamy plików Cookies, by zapewnić Ci najlepsze możliwe doświadczenie. Aby dow…" at bounding box center [784, 372] width 1568 height 745
click at [827, 579] on div at bounding box center [784, 372] width 1568 height 745
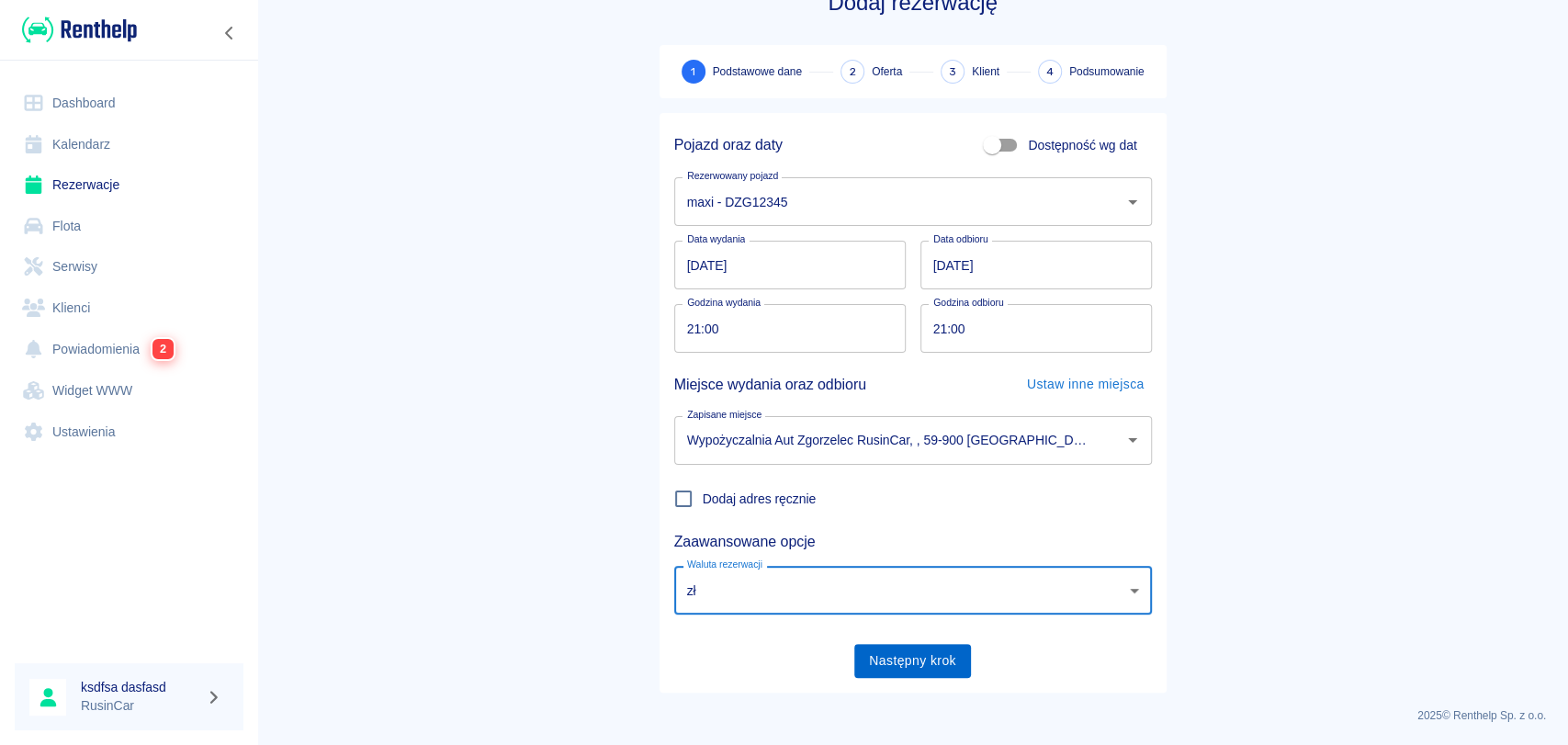
click at [901, 671] on button "Następny krok" at bounding box center [912, 661] width 117 height 34
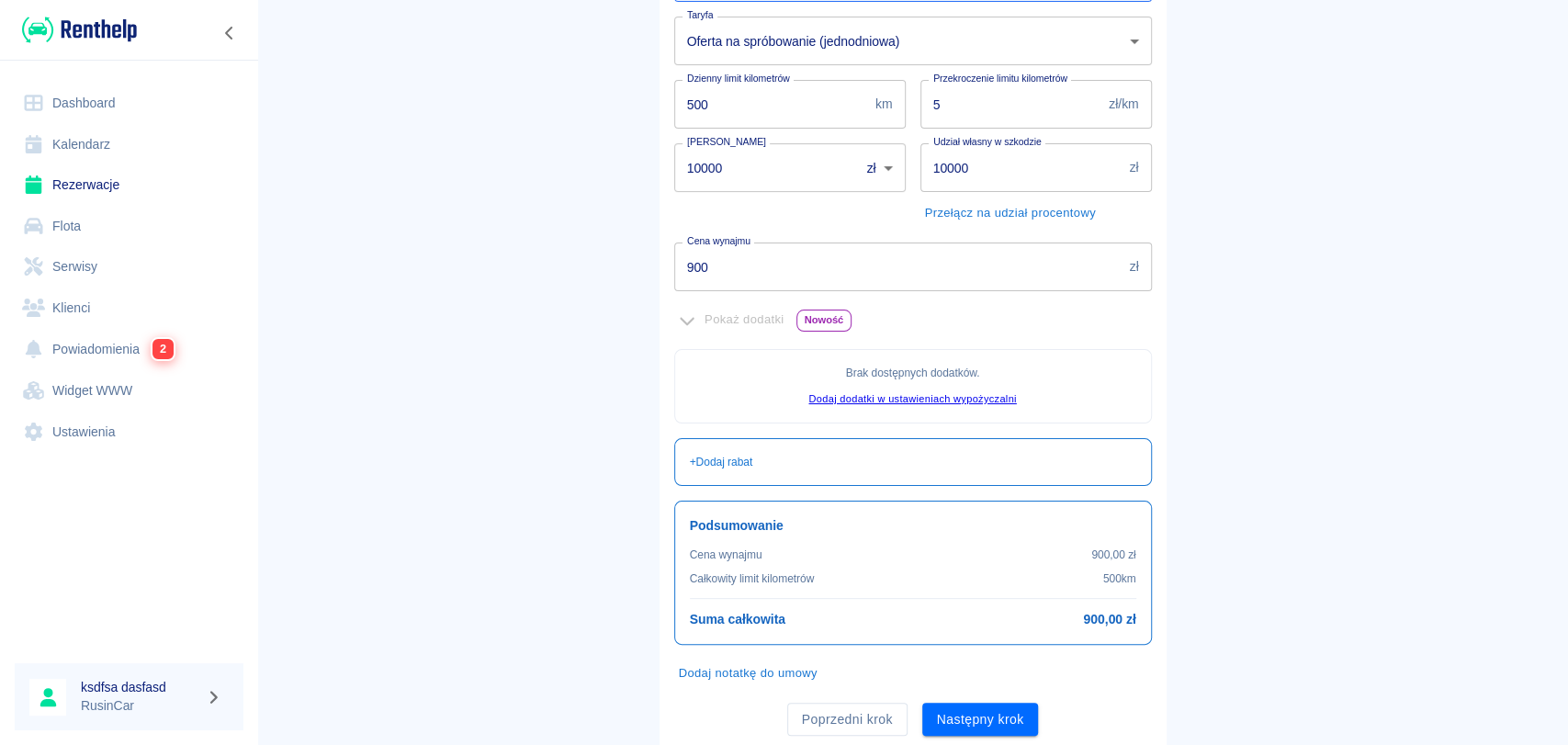
scroll to position [262, 0]
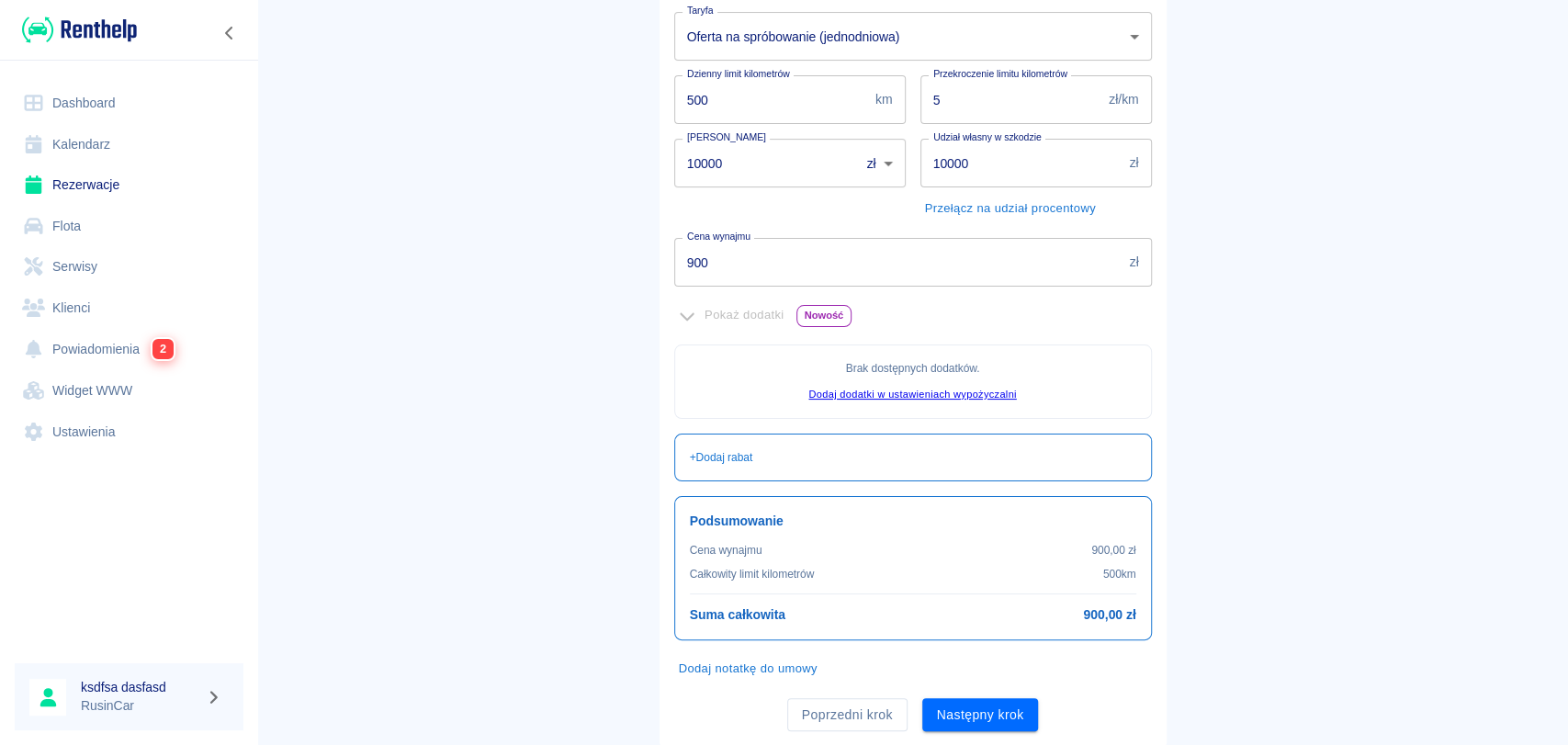
click at [885, 399] on link "Dodaj dodatki w ustawieniach wypożyczalni" at bounding box center [912, 394] width 208 height 11
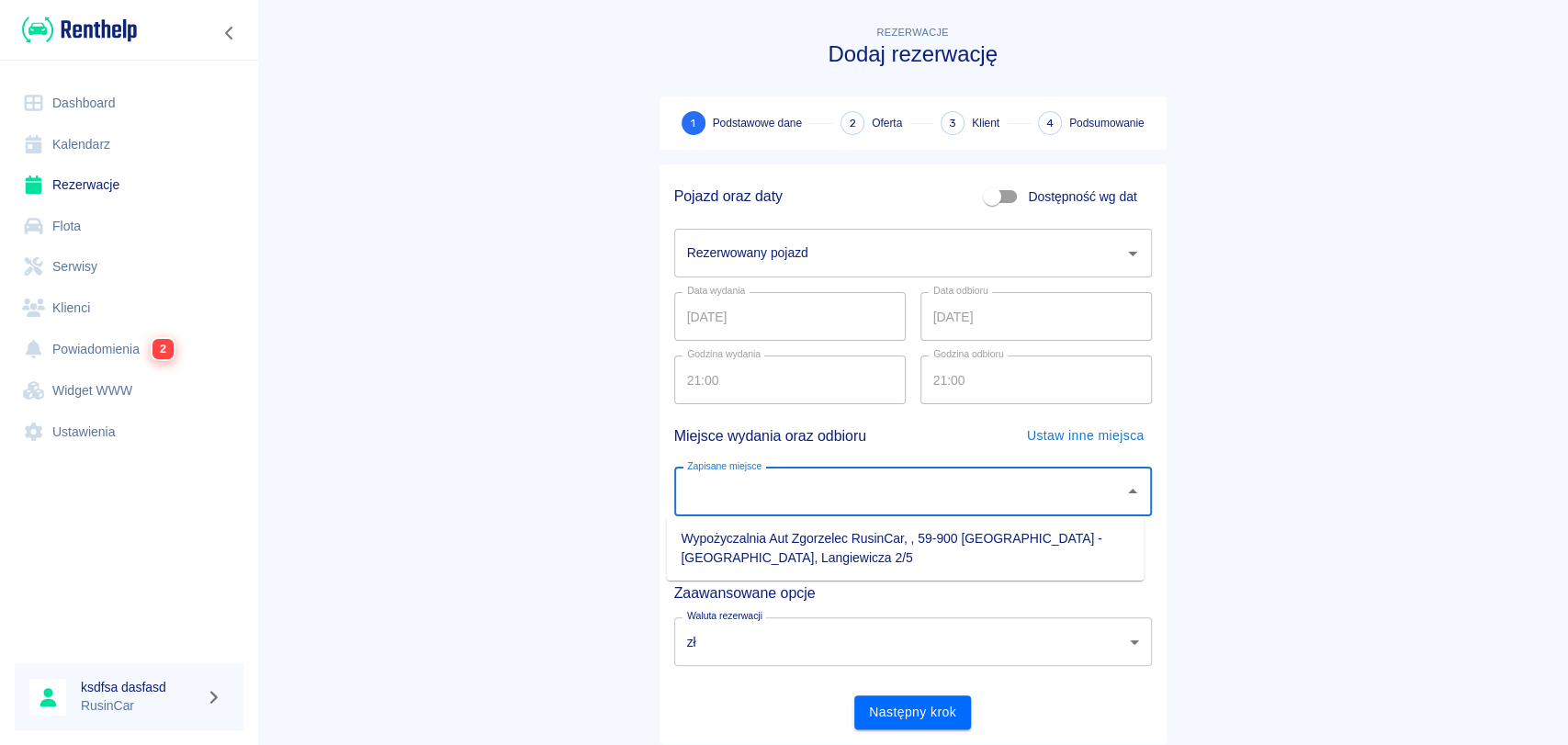
click at [831, 486] on input "Zapisane miejsce" at bounding box center [899, 492] width 434 height 32
click at [825, 525] on li "Wypożyczalnia Aut Zgorzelec RusinCar, , 59-900 [GEOGRAPHIC_DATA] - [GEOGRAPHIC_…" at bounding box center [904, 549] width 478 height 50
click at [825, 525] on div "Dodaj adres ręcznie" at bounding box center [905, 542] width 493 height 53
type input "Wypożyczalnia Aut Zgorzelec RusinCar, , 59-900 [GEOGRAPHIC_DATA] - [GEOGRAPHIC_…"
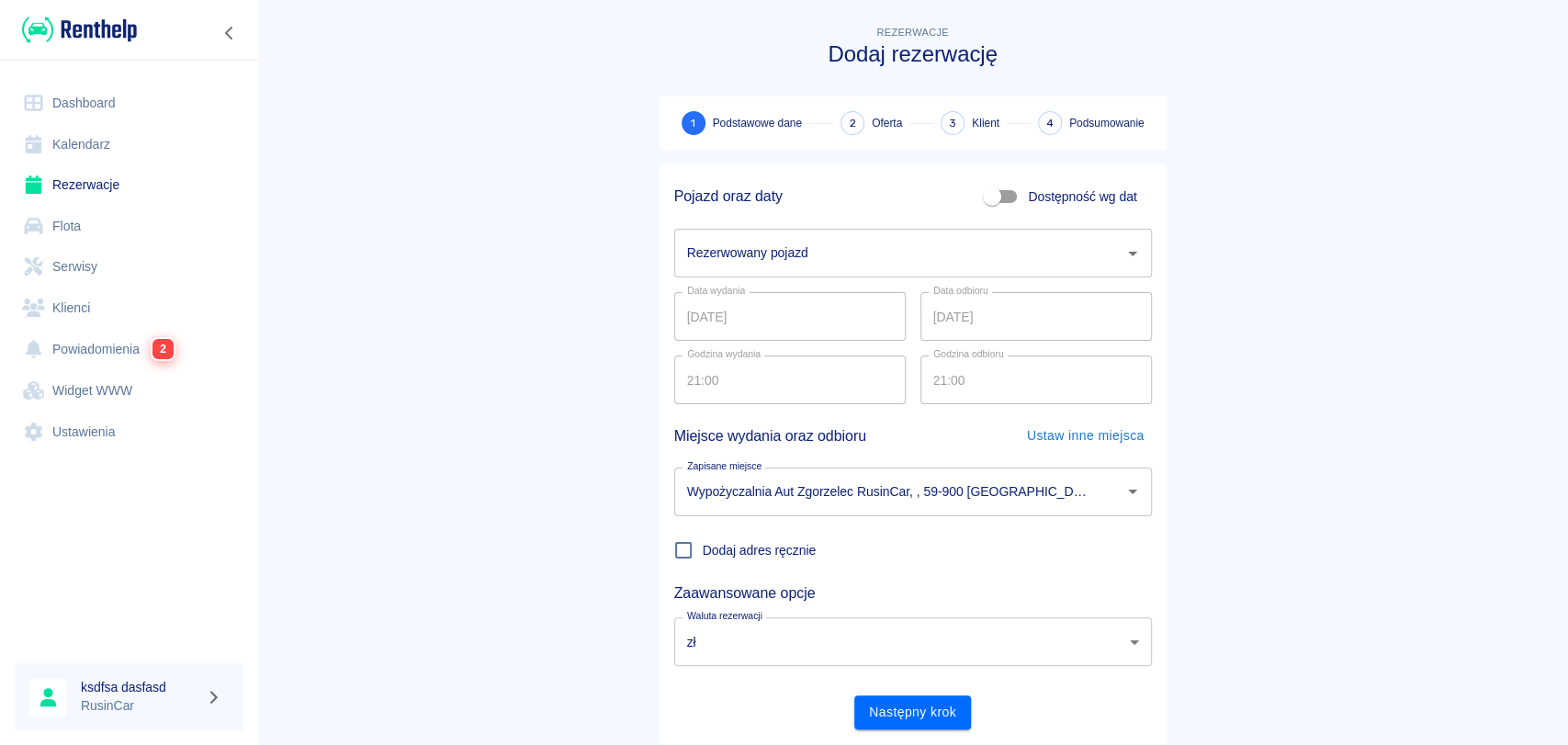
click at [800, 267] on input "Rezerwowany pojazd" at bounding box center [899, 253] width 434 height 32
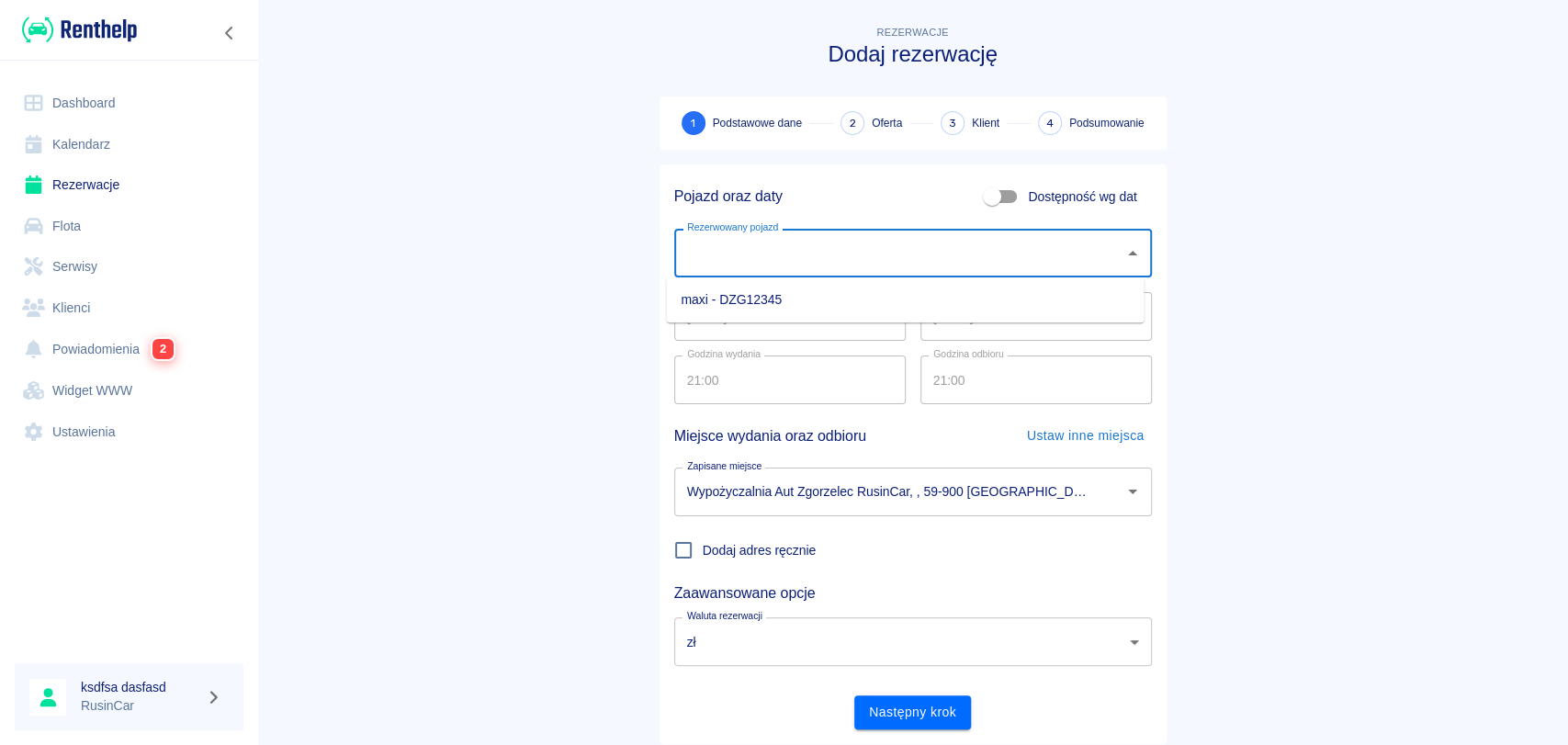
click at [798, 292] on li "maxi - DZG12345" at bounding box center [904, 300] width 478 height 30
type input "maxi - DZG12345"
click at [987, 355] on label "Godzina odbioru" at bounding box center [968, 354] width 71 height 14
click at [987, 356] on input "21:00" at bounding box center [1029, 380] width 219 height 49
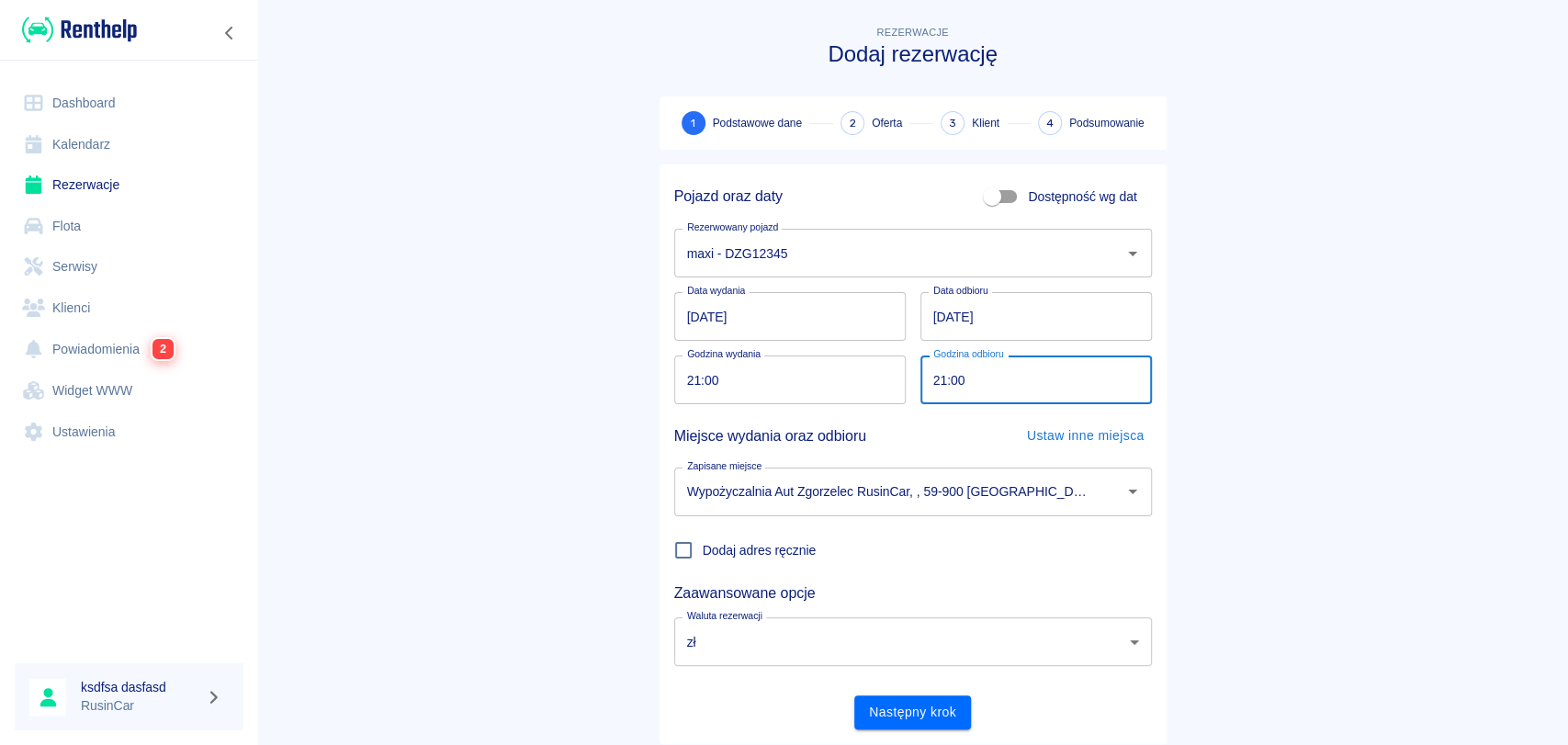
click at [958, 317] on input "[DATE]" at bounding box center [1036, 316] width 232 height 49
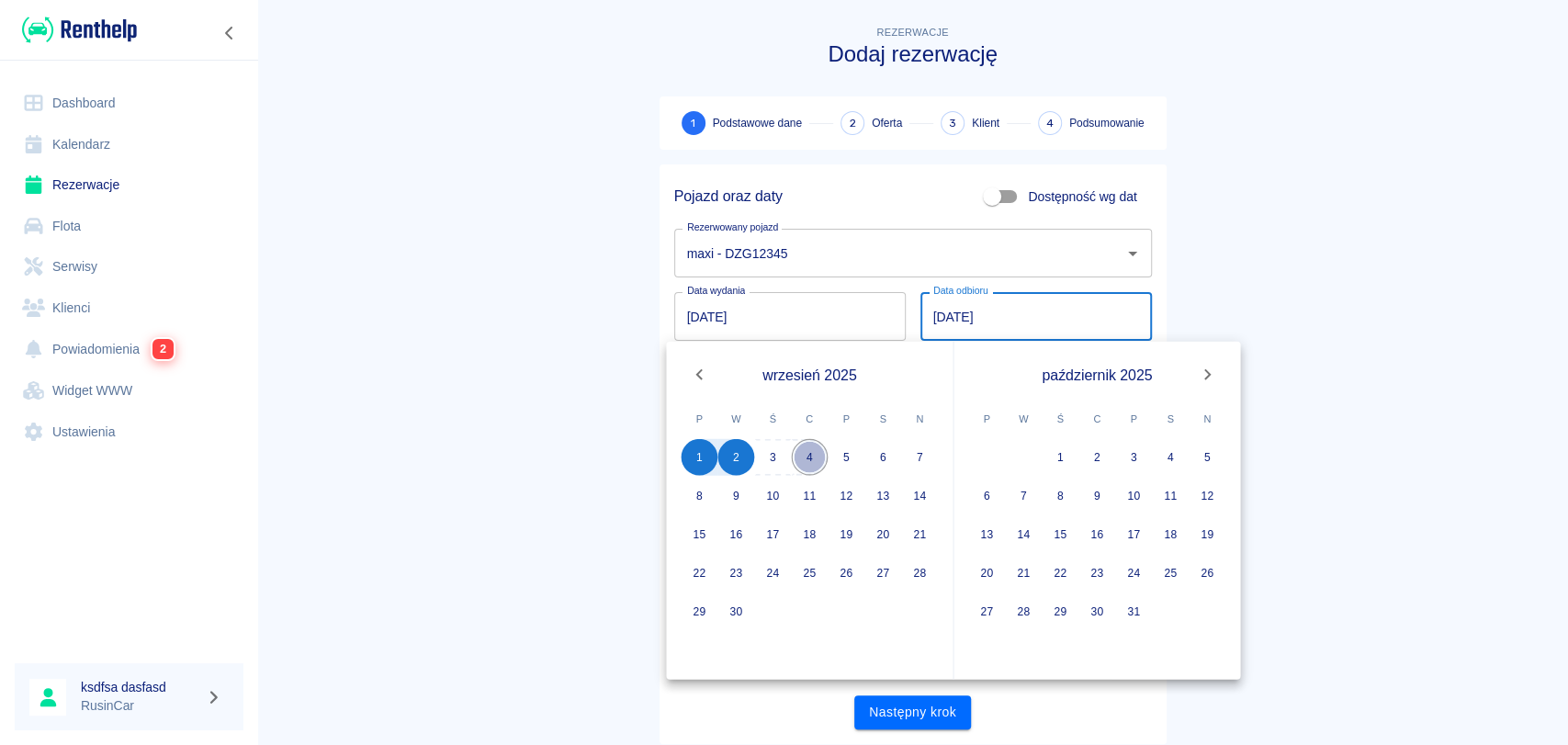
click at [801, 463] on button "4" at bounding box center [809, 457] width 37 height 37
type input "[DATE]"
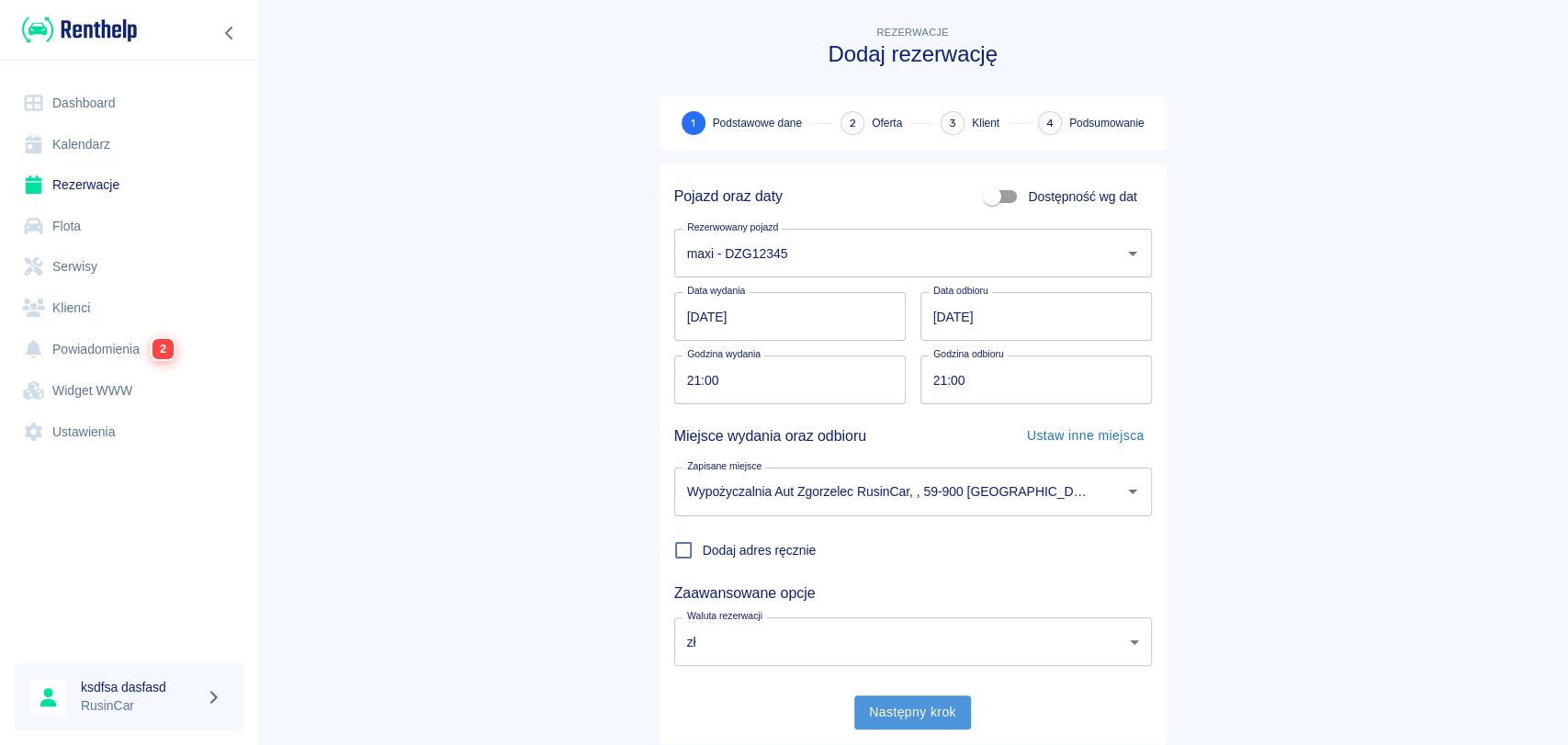
click at [903, 710] on button "Następny krok" at bounding box center [912, 713] width 117 height 34
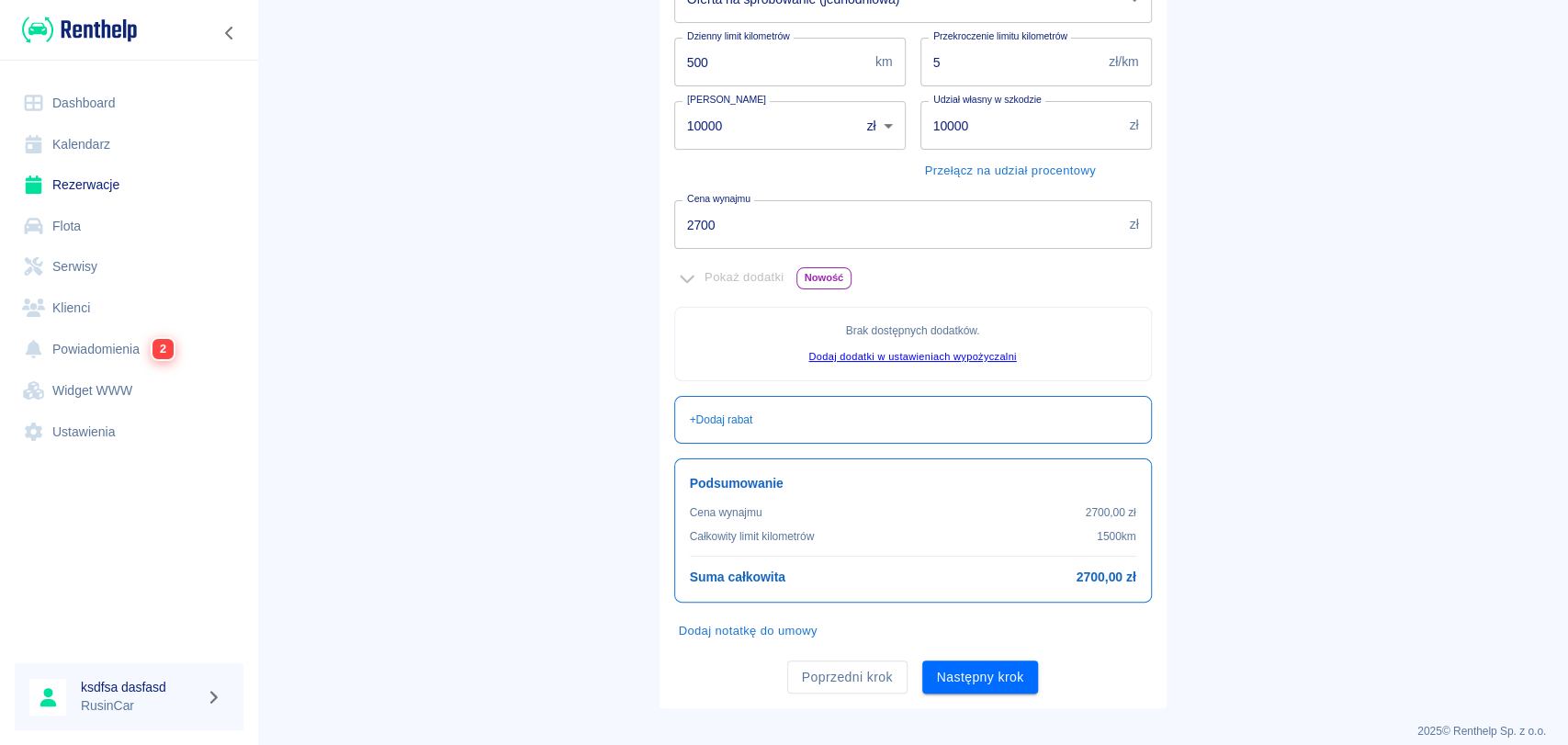
scroll to position [316, 0]
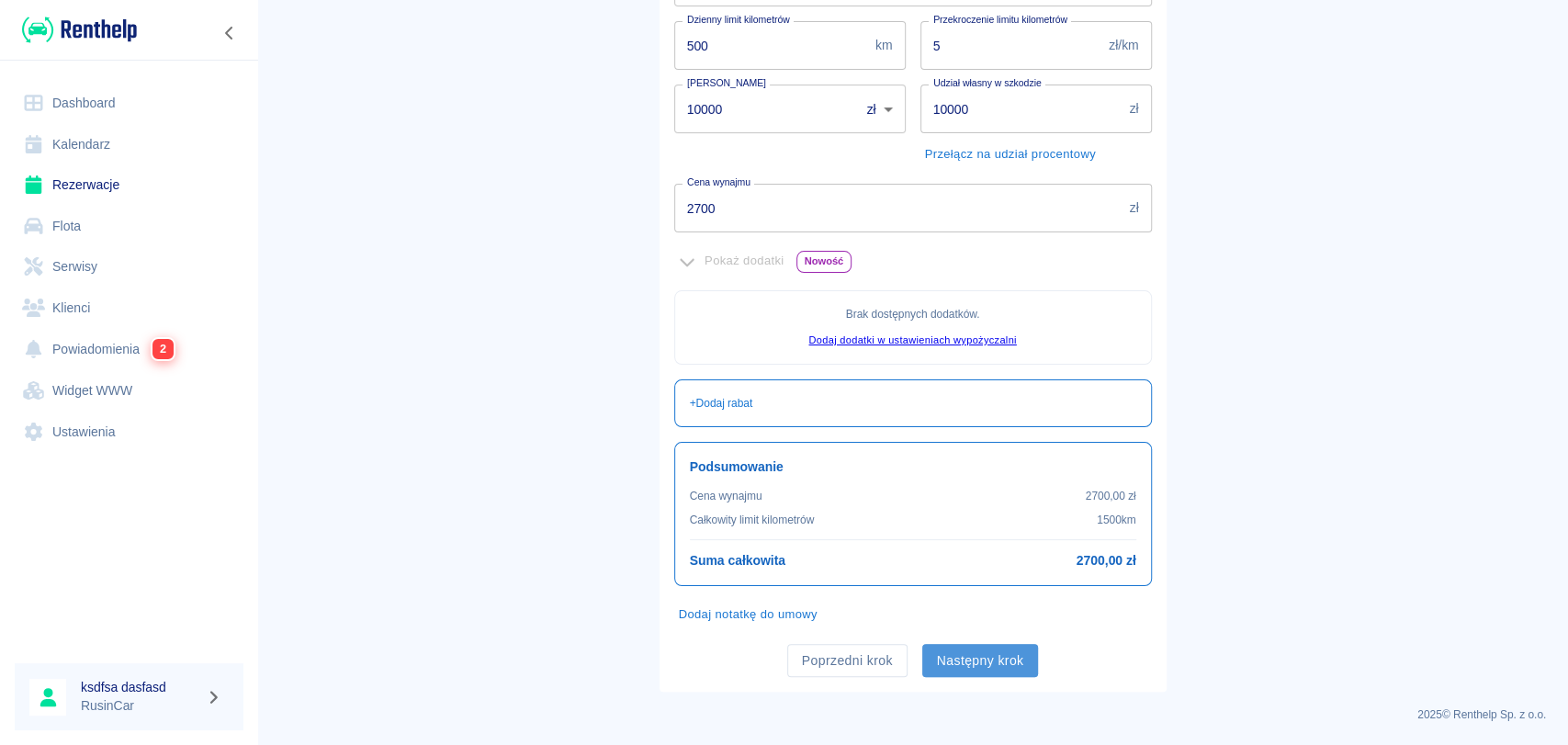
click at [990, 656] on button "Następny krok" at bounding box center [980, 661] width 117 height 34
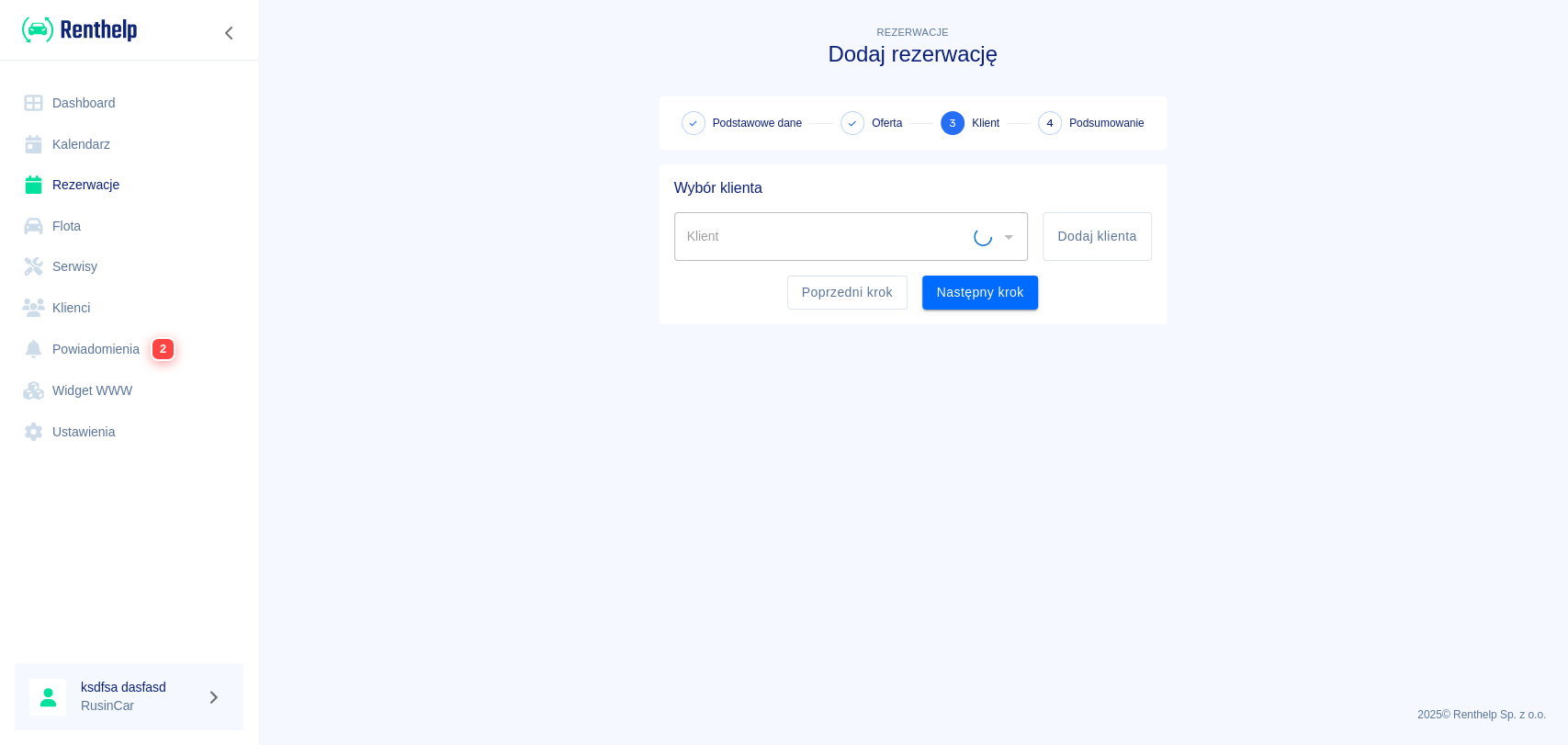
scroll to position [0, 0]
click at [1084, 250] on button "Dodaj klienta" at bounding box center [1096, 236] width 108 height 49
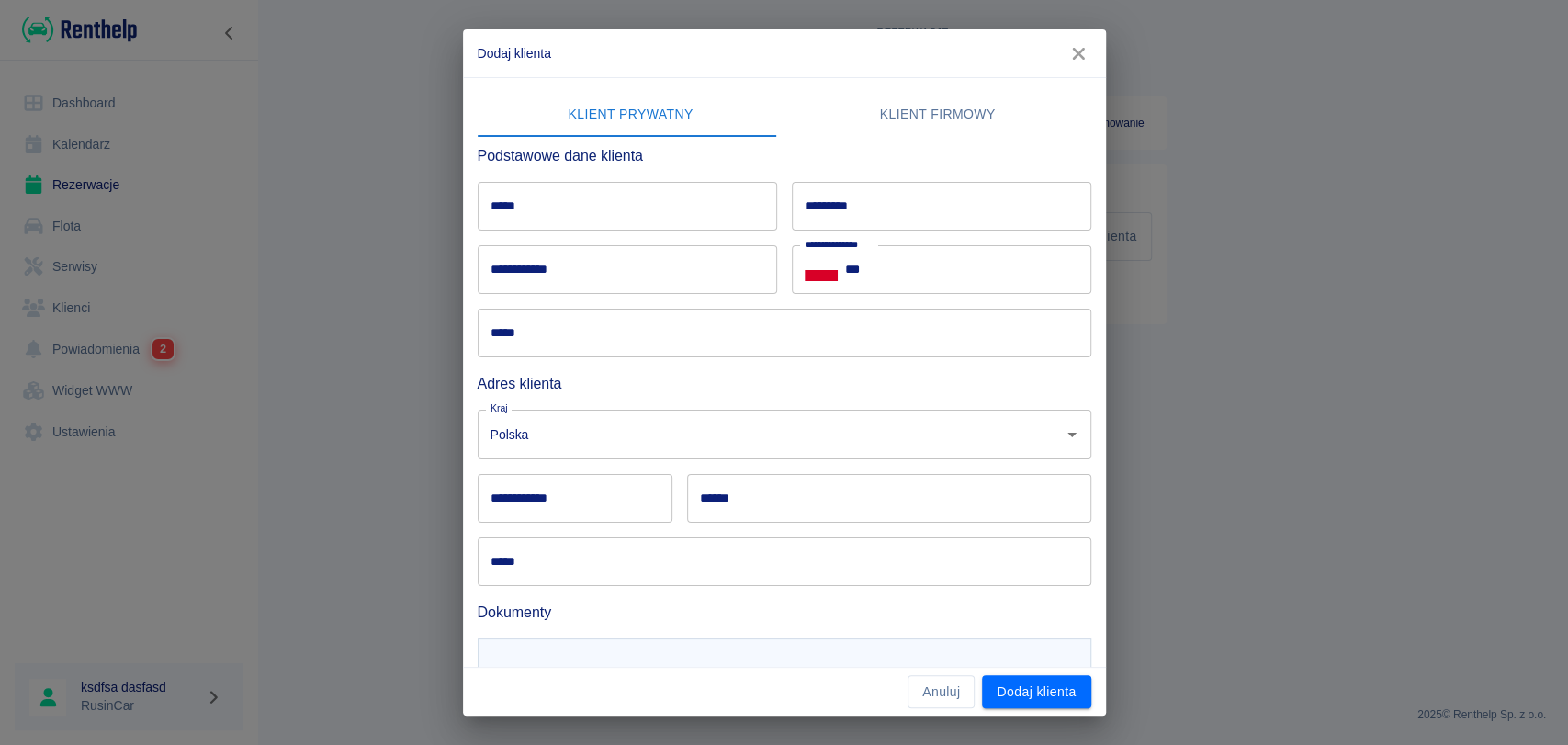
click at [680, 227] on input "*****" at bounding box center [628, 206] width 300 height 49
type input "****"
click at [838, 215] on input "*********" at bounding box center [941, 206] width 300 height 49
type input "*******"
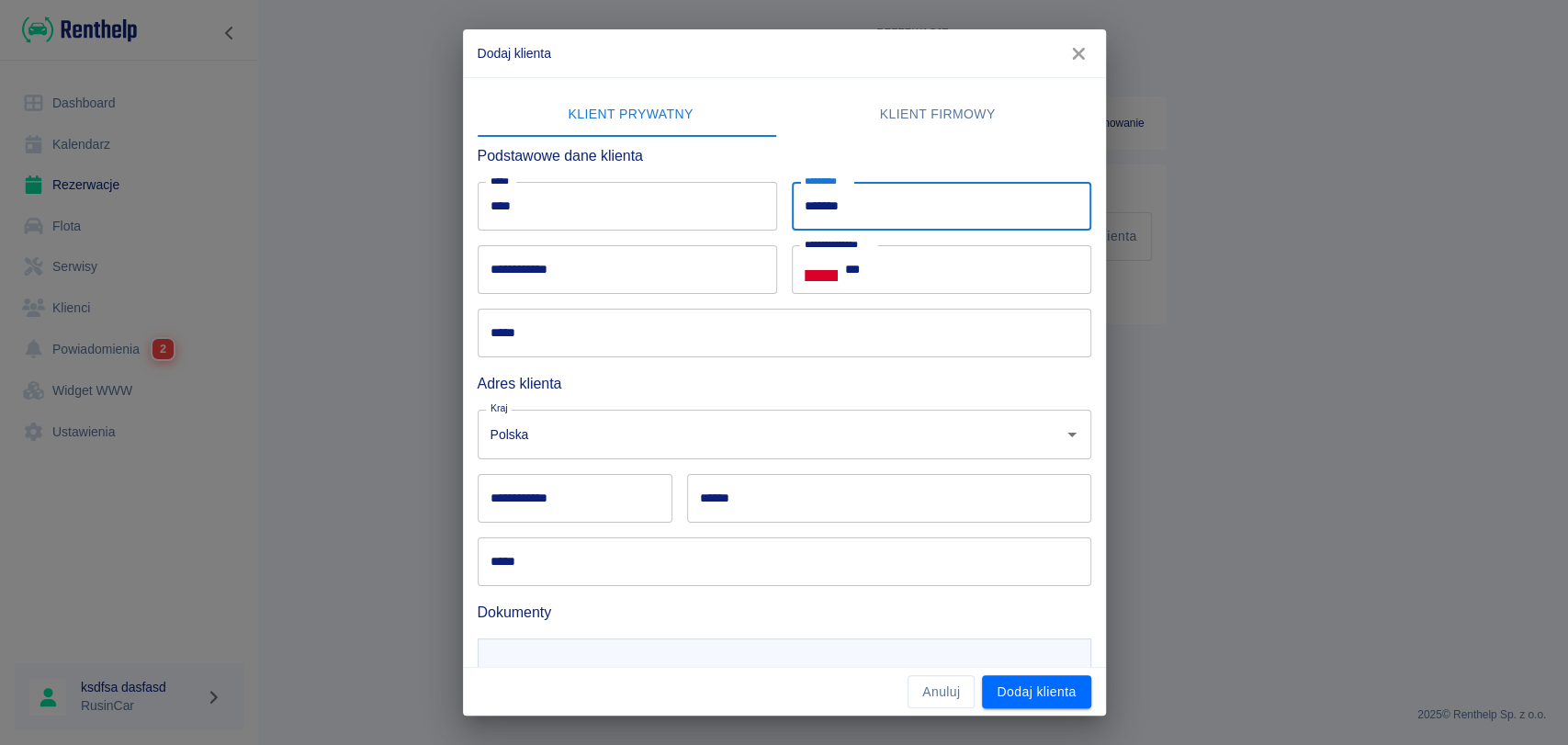
click at [525, 261] on input "**********" at bounding box center [628, 269] width 300 height 49
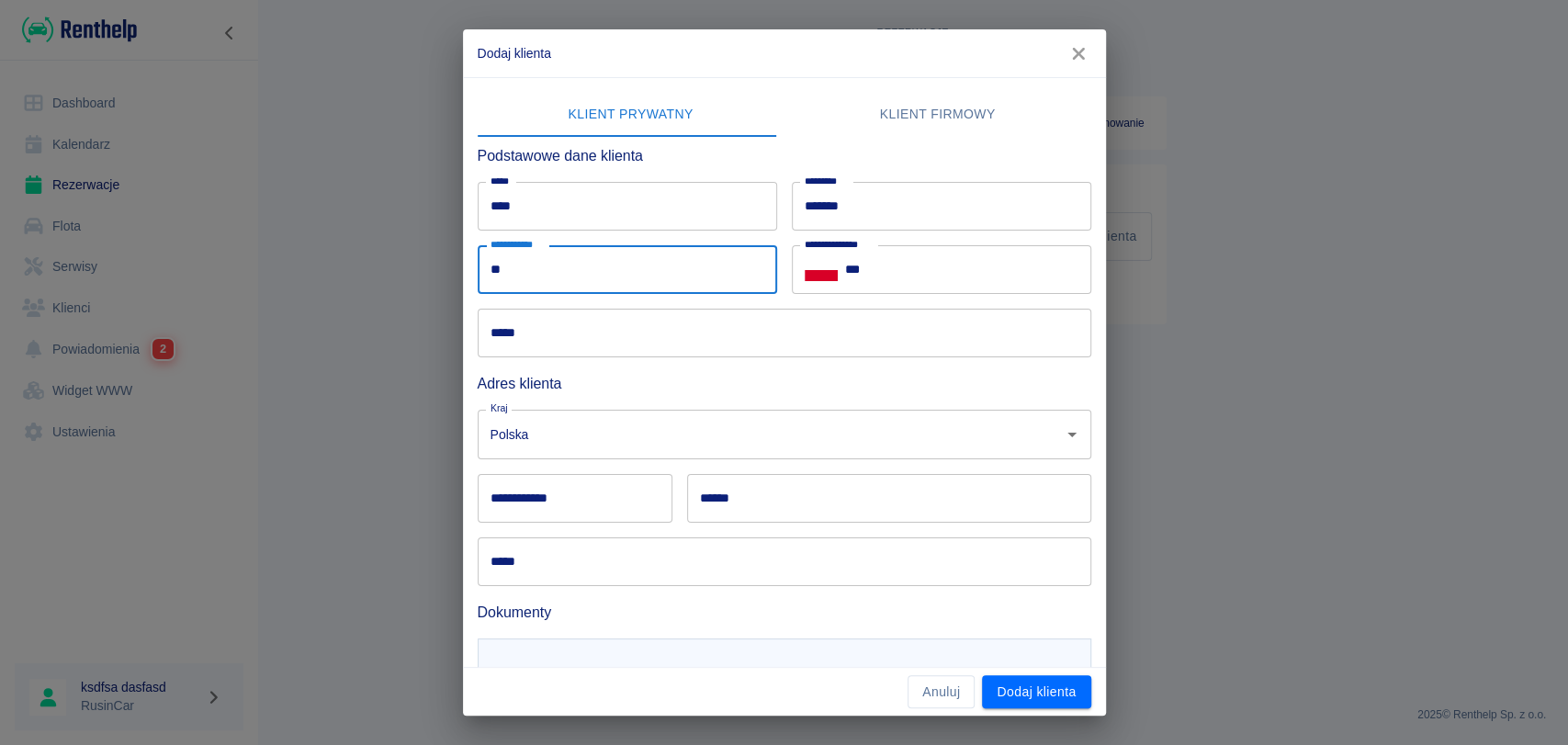
type input "*"
type input "**********"
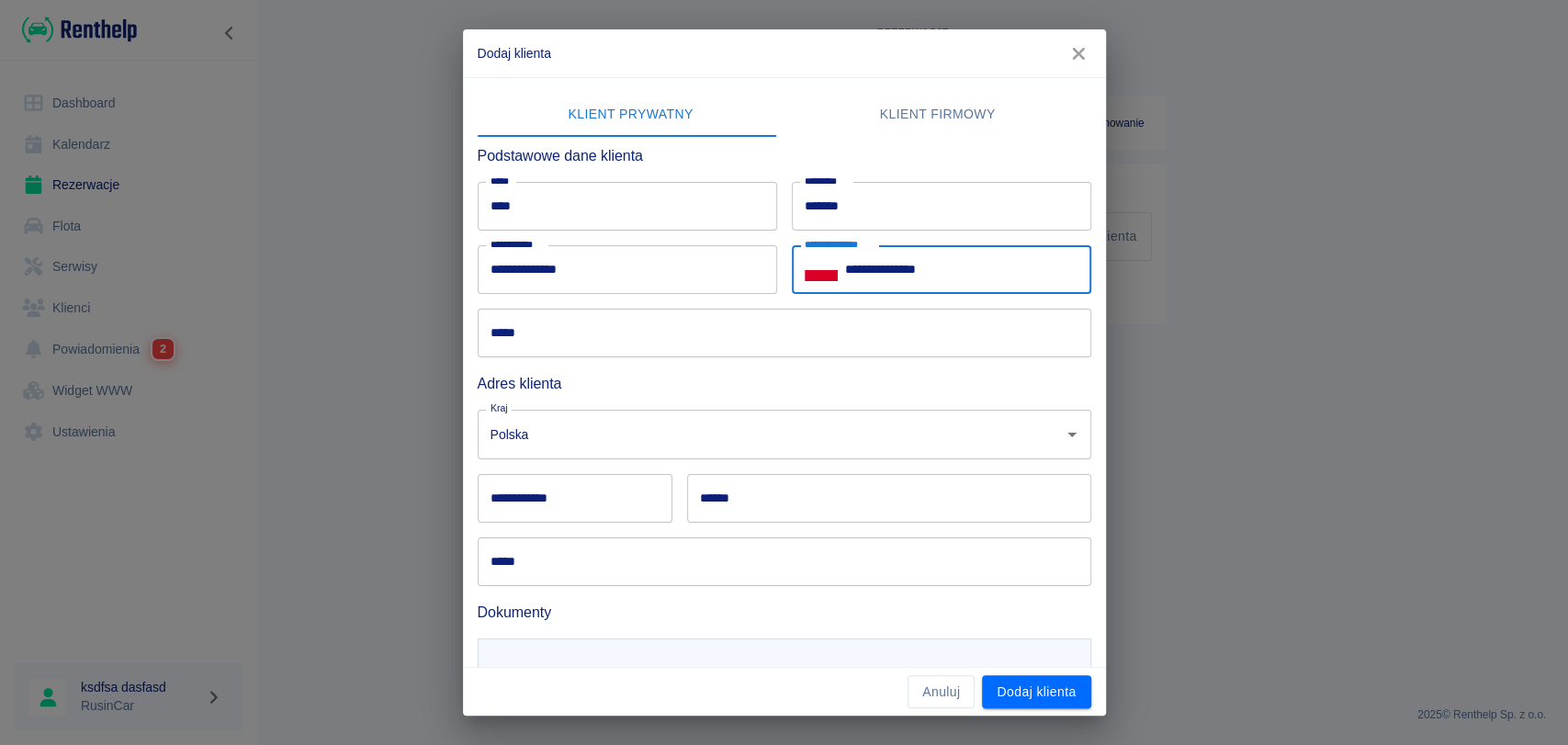
type input "**********"
click at [524, 345] on input "*****" at bounding box center [784, 333] width 614 height 49
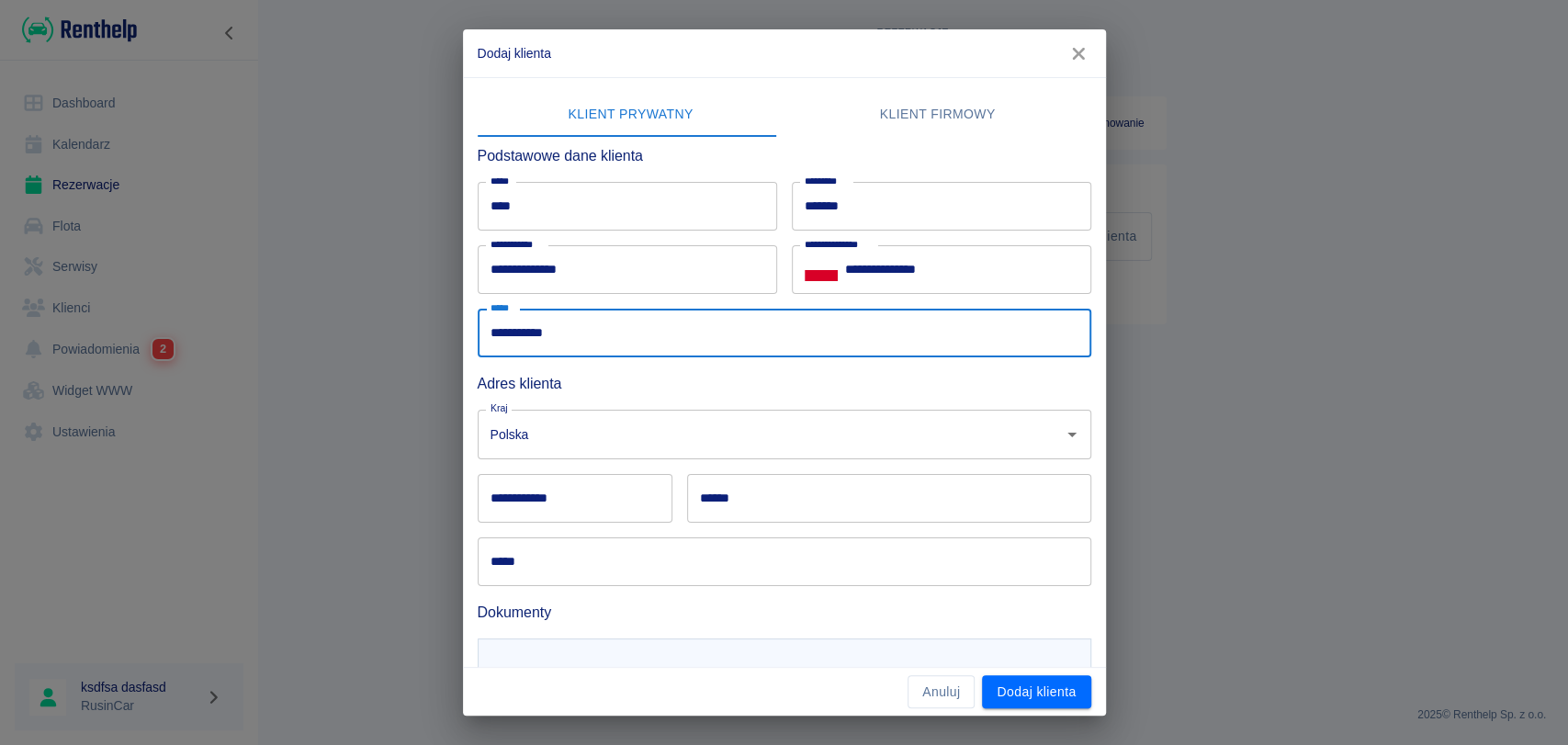
type input "**********"
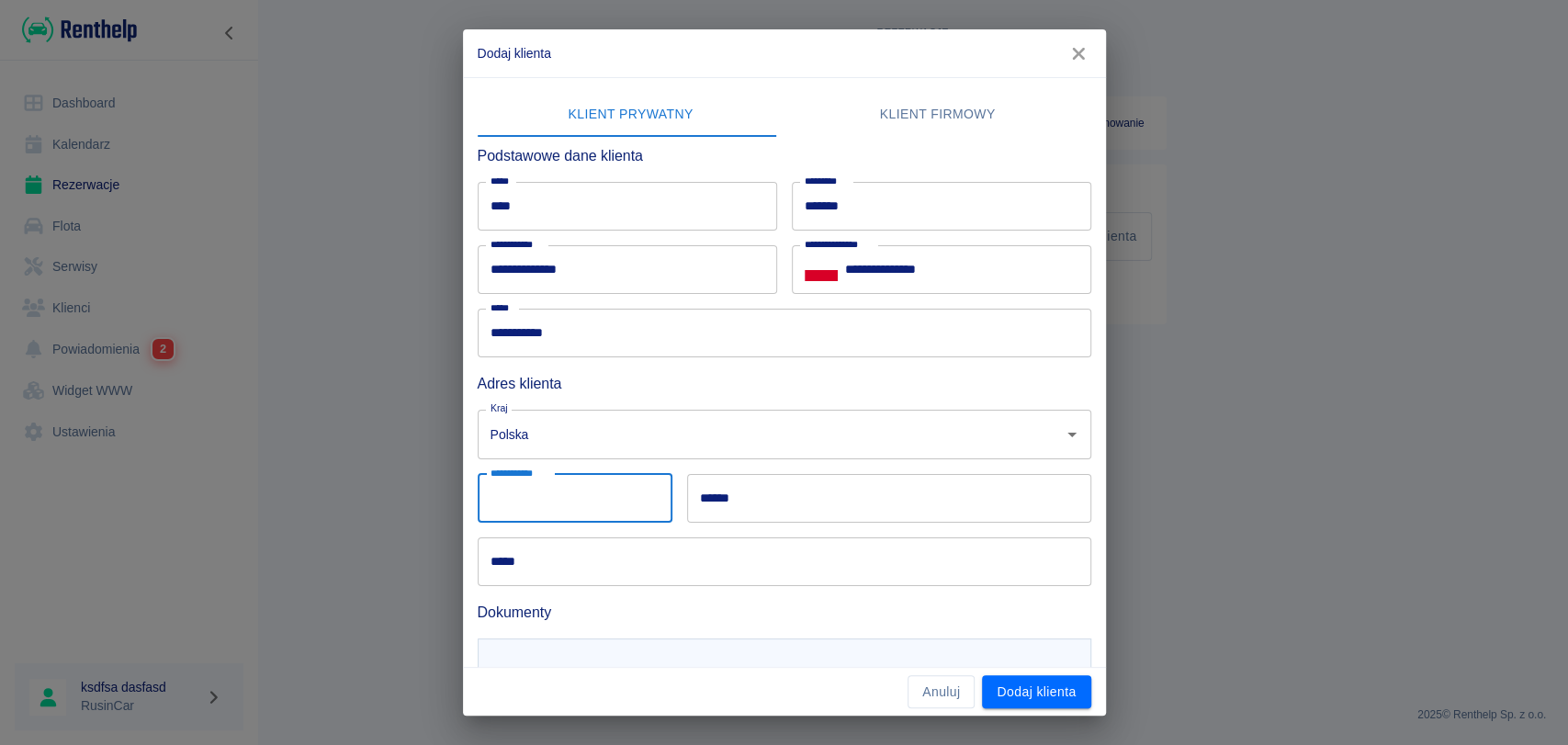
click at [524, 510] on input "**********" at bounding box center [575, 498] width 195 height 49
type input "******"
type input "**********"
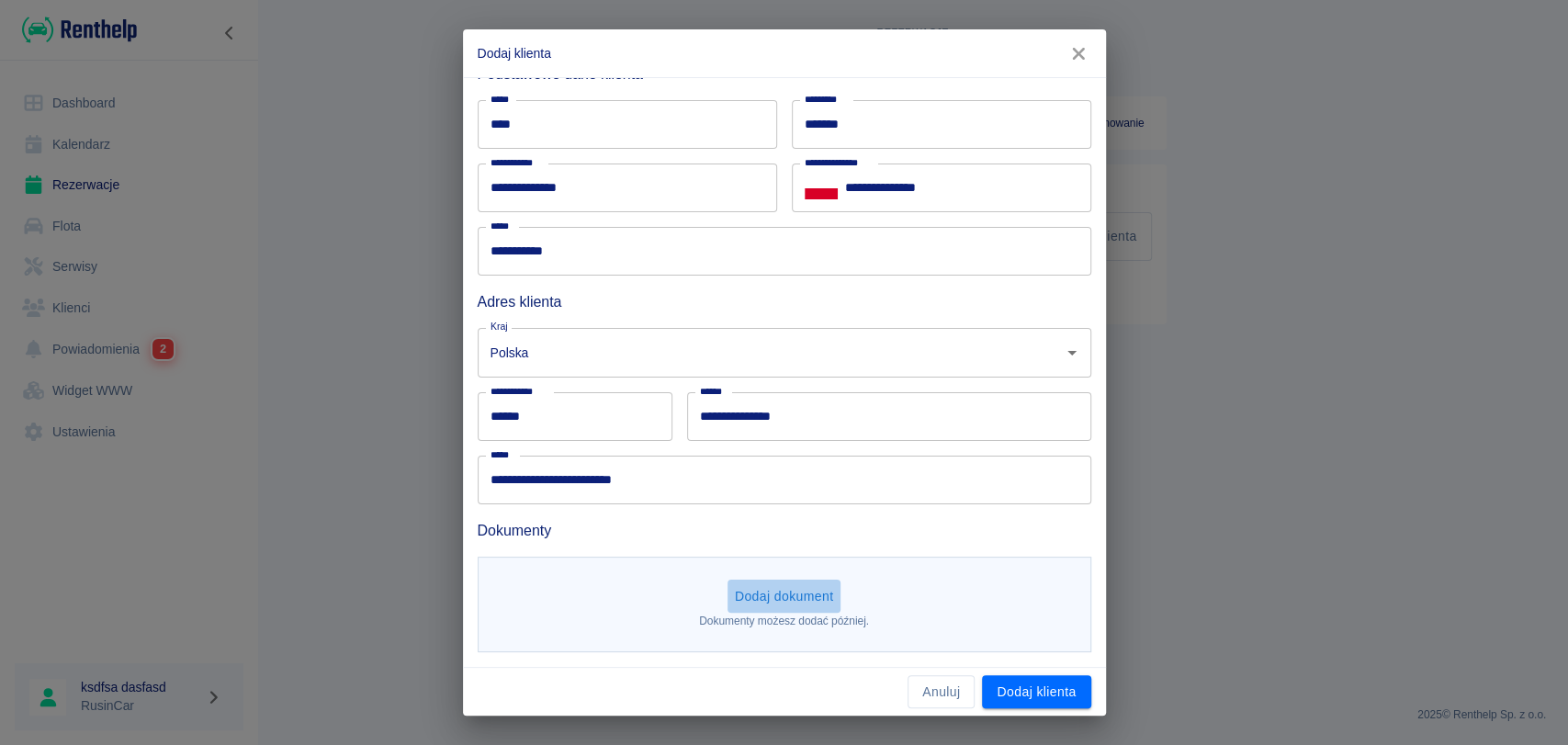
click at [804, 597] on button "Dodaj dokument" at bounding box center [784, 597] width 114 height 34
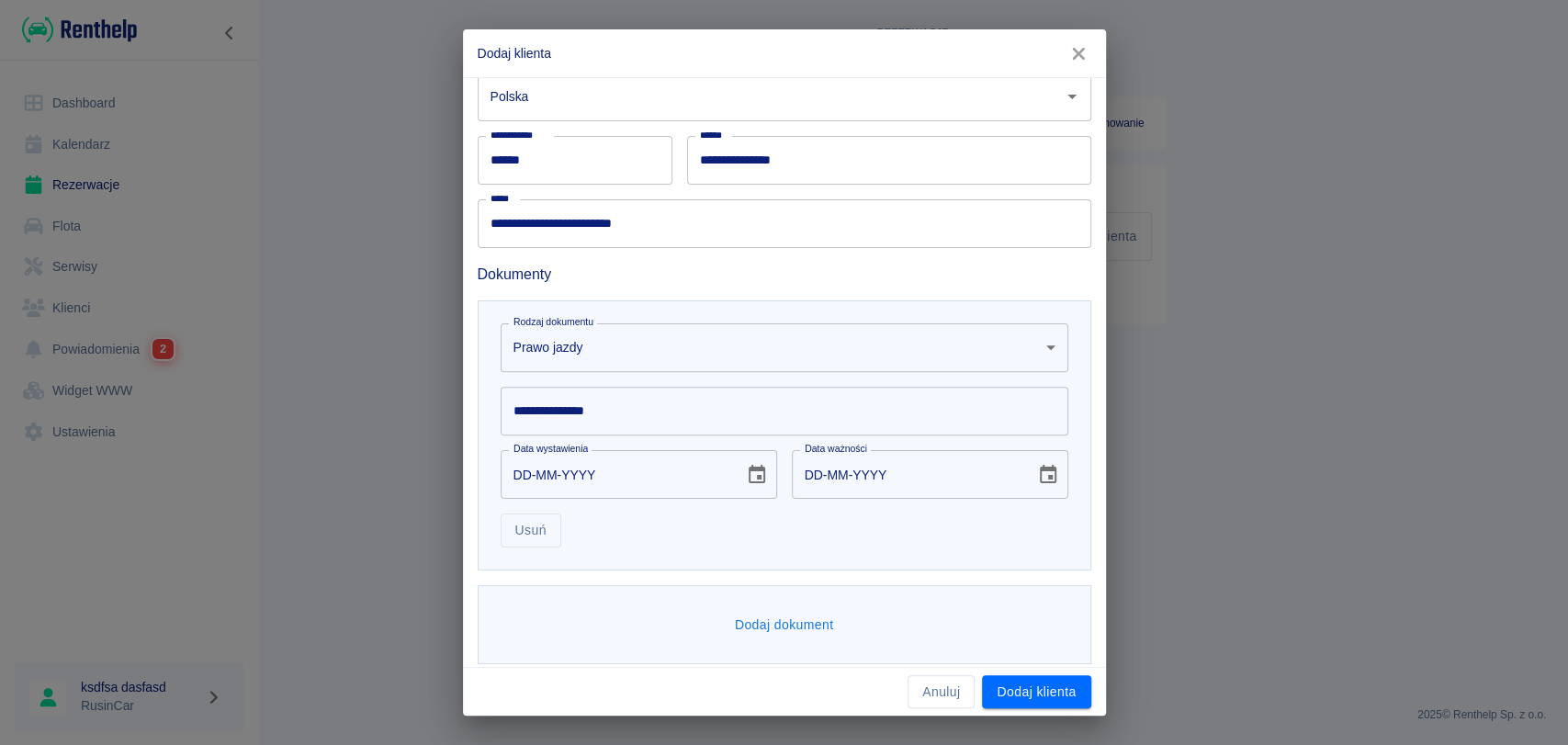
scroll to position [350, 0]
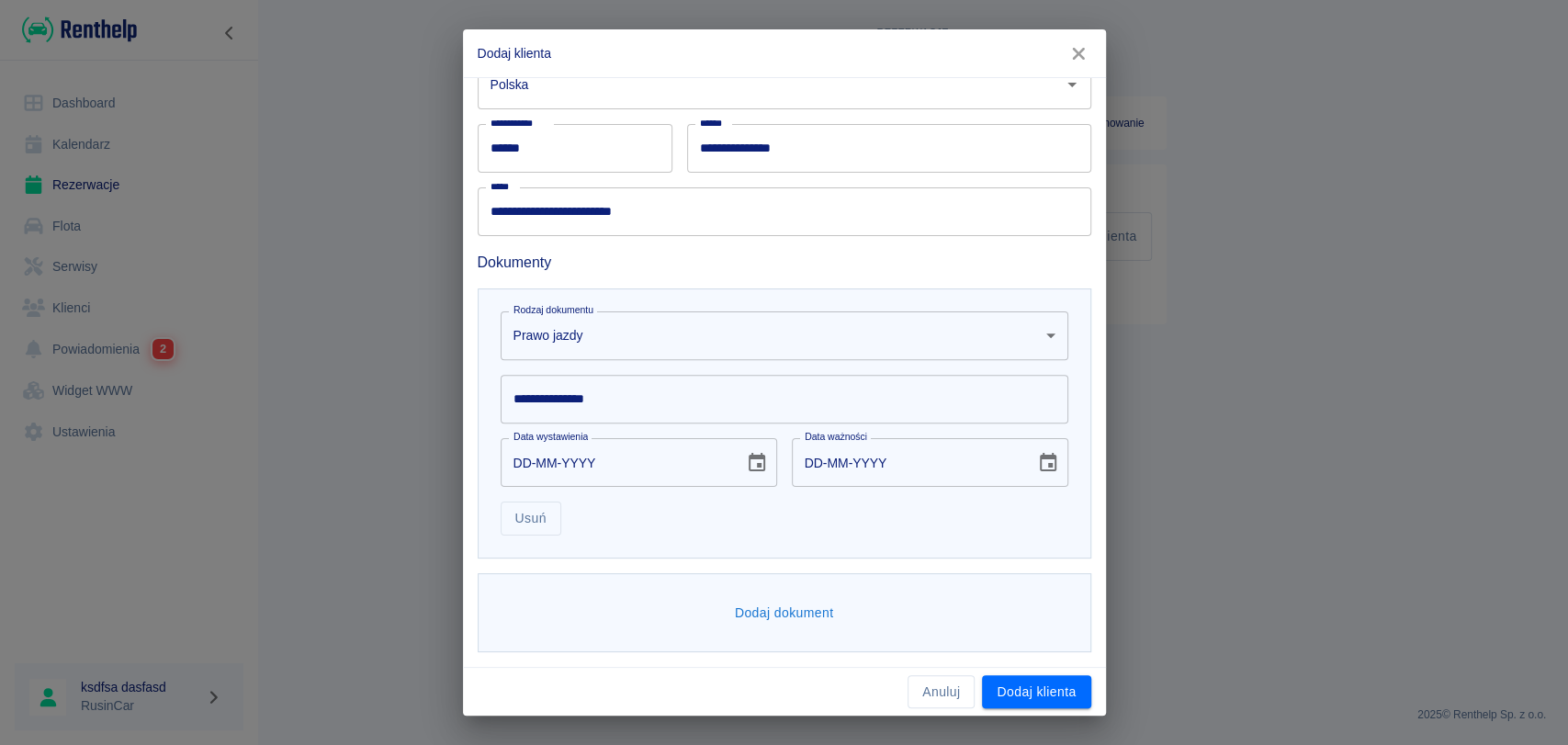
click at [857, 335] on body "**********" at bounding box center [784, 372] width 1568 height 745
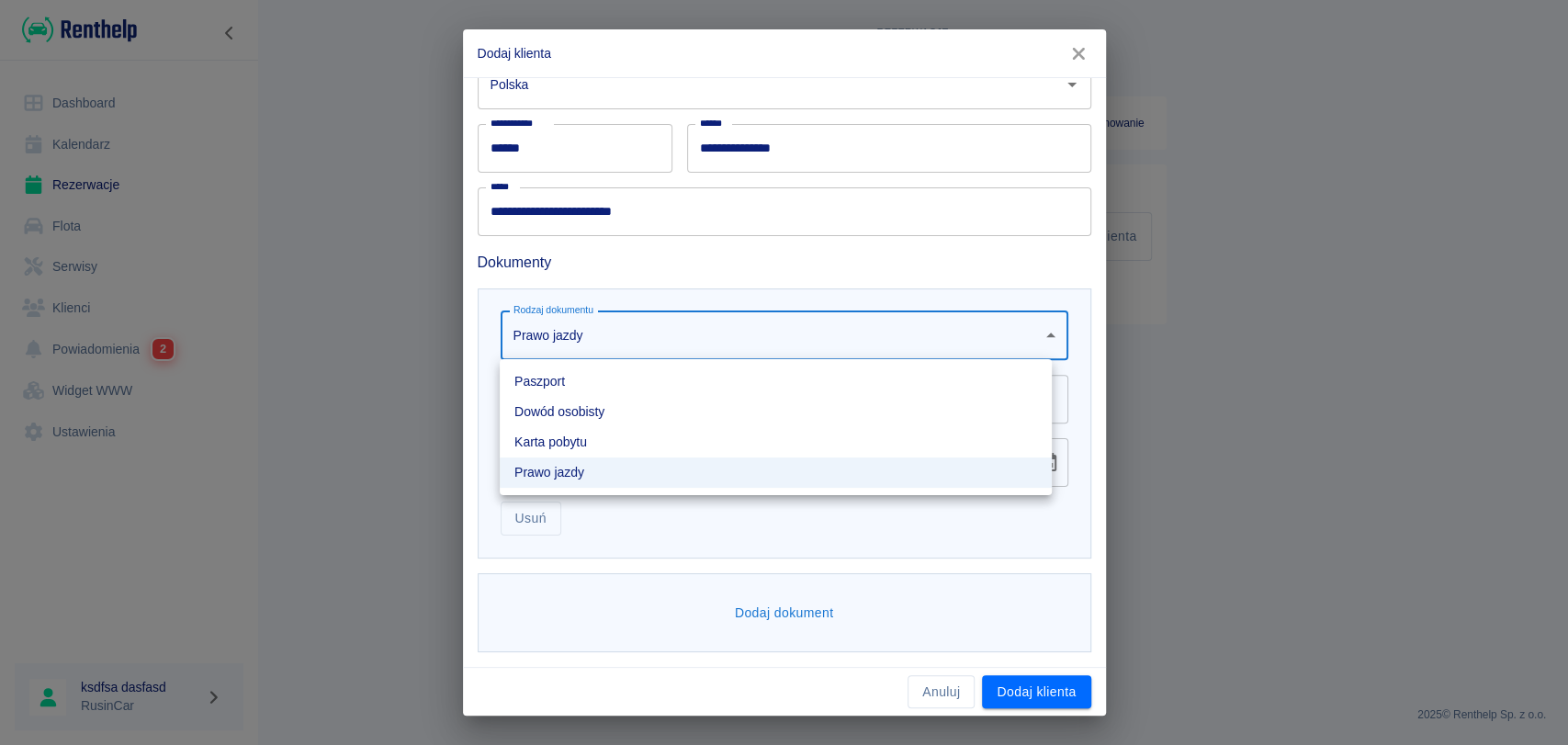
click at [881, 278] on div at bounding box center [784, 372] width 1568 height 745
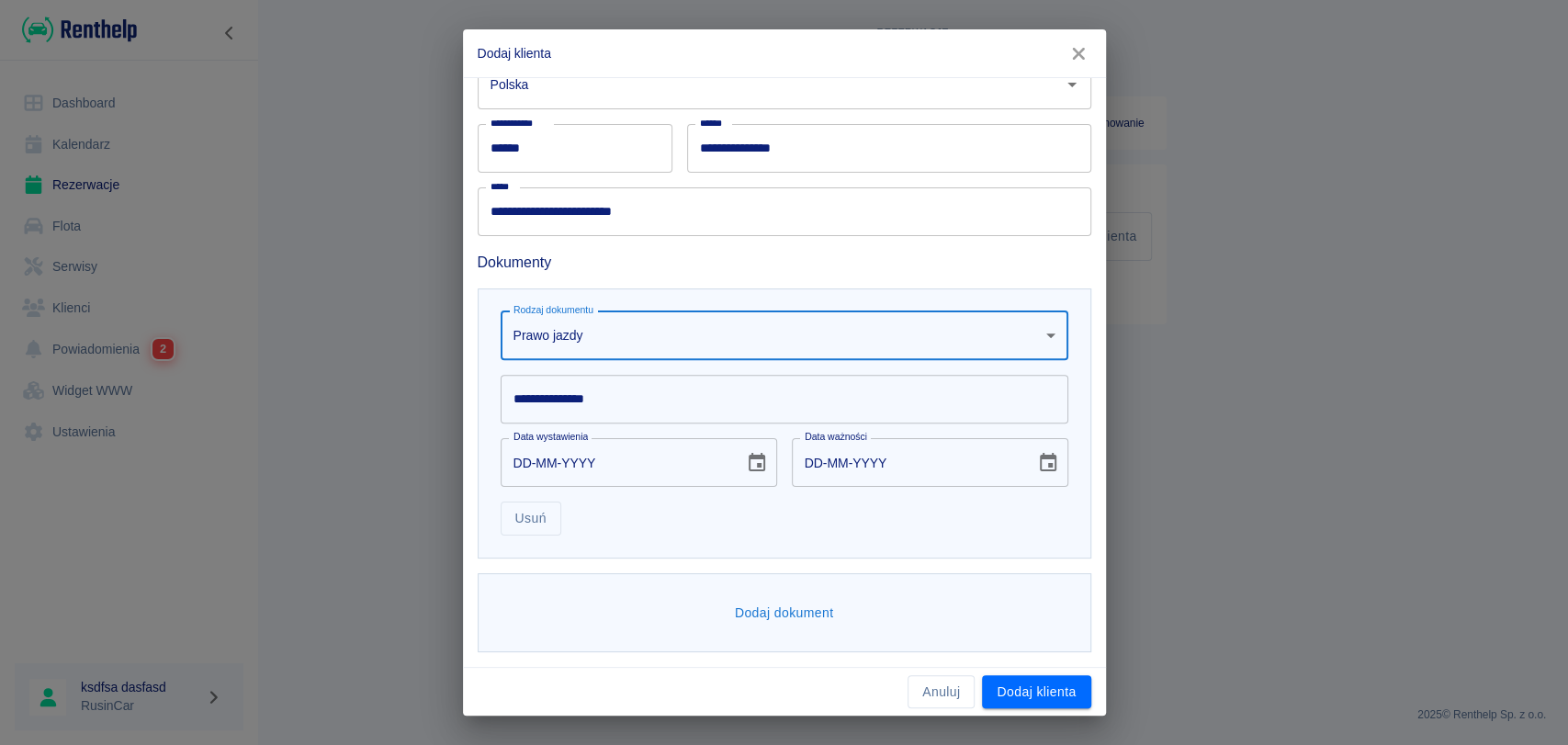
click at [690, 396] on input "**********" at bounding box center [784, 399] width 568 height 49
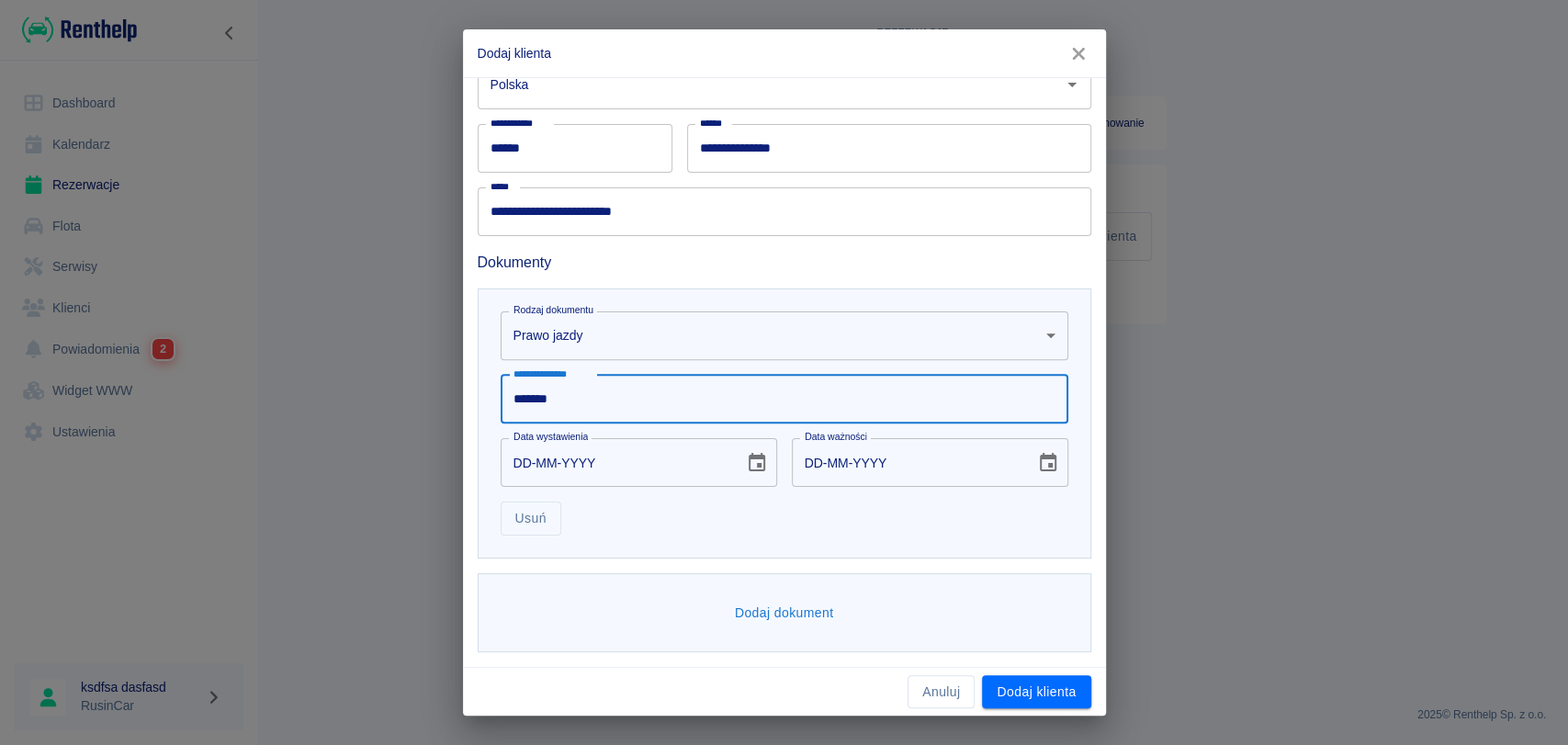
type input "*******"
click at [712, 465] on input "DD-MM-YYYY" at bounding box center [616, 462] width 231 height 49
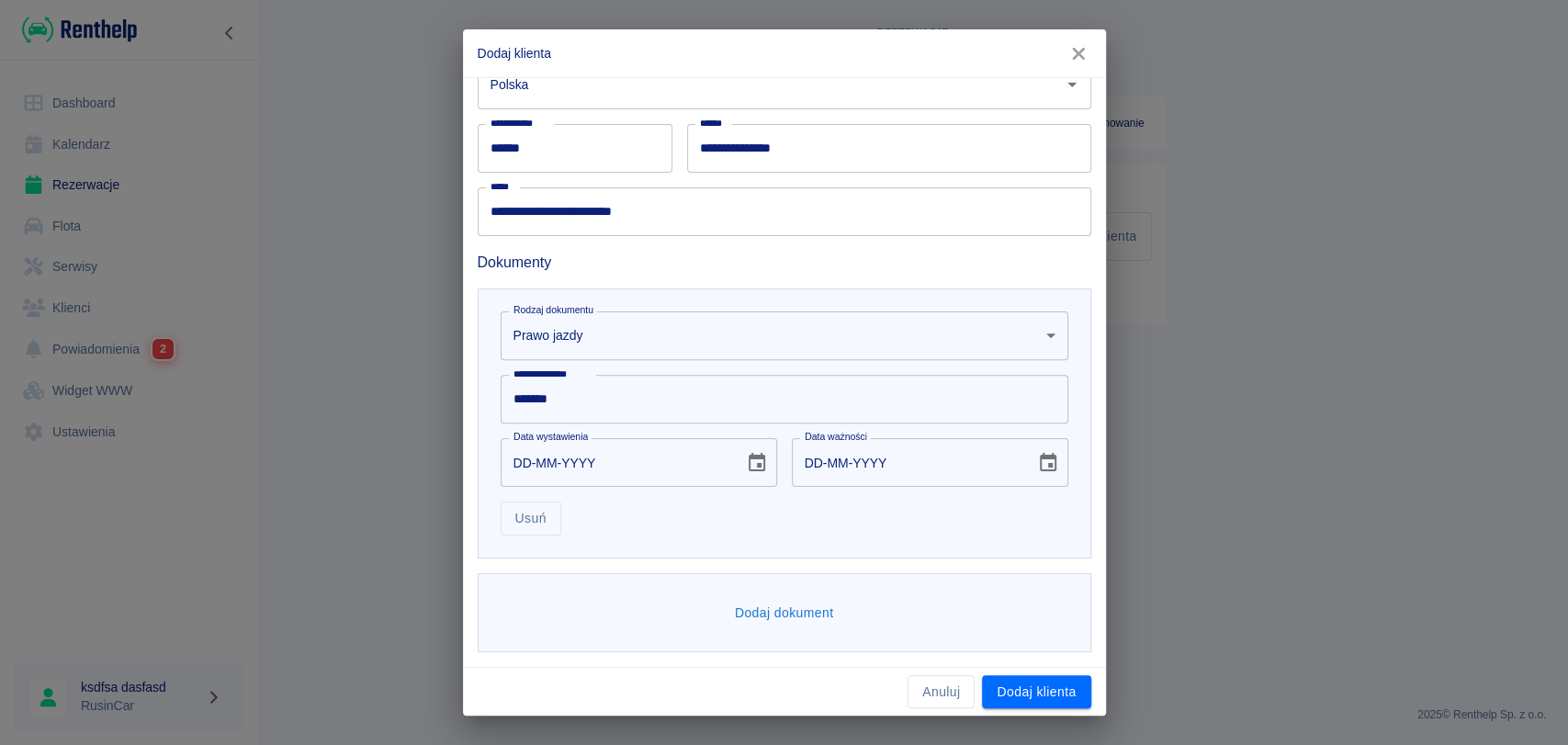
click at [754, 592] on div "Dodaj dokument" at bounding box center [784, 613] width 614 height 80
click at [754, 612] on button "Dodaj dokument" at bounding box center [784, 613] width 114 height 34
drag, startPoint x: 1105, startPoint y: 493, endPoint x: 1095, endPoint y: 520, distance: 28.8
click at [1095, 520] on div "**********" at bounding box center [784, 372] width 1568 height 745
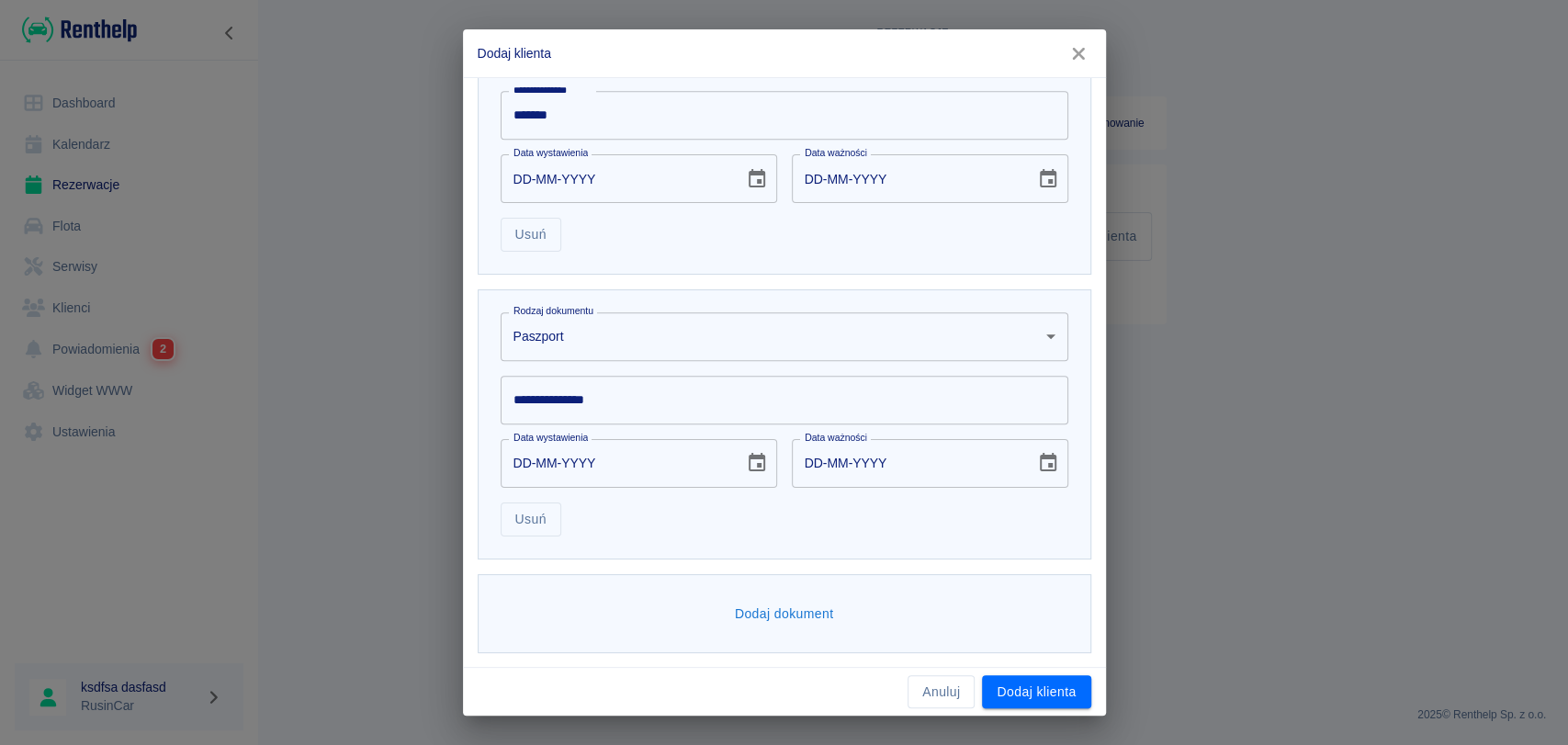
click at [720, 343] on body "**********" at bounding box center [784, 372] width 1568 height 745
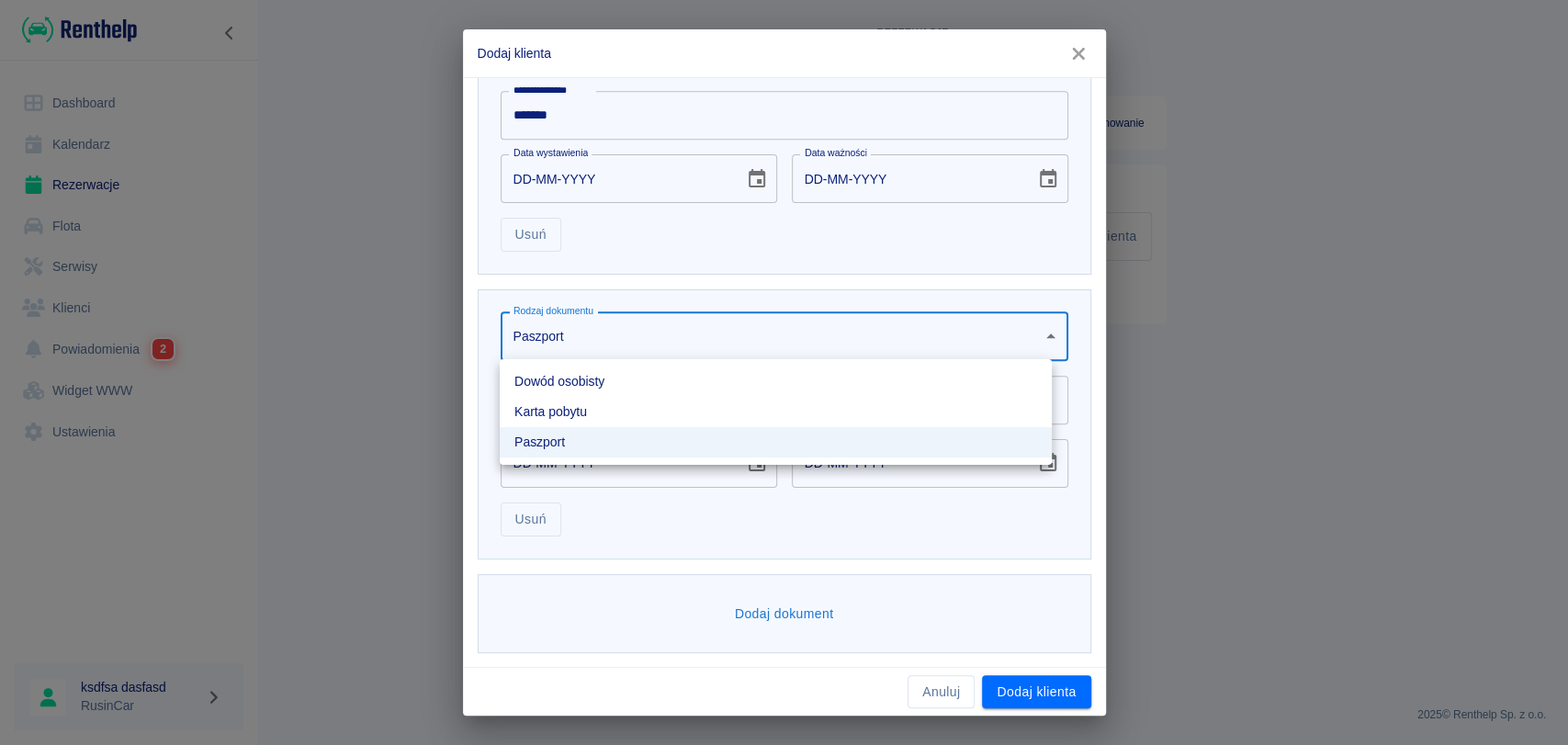
click at [639, 384] on li "Dowód osobisty" at bounding box center [776, 382] width 552 height 30
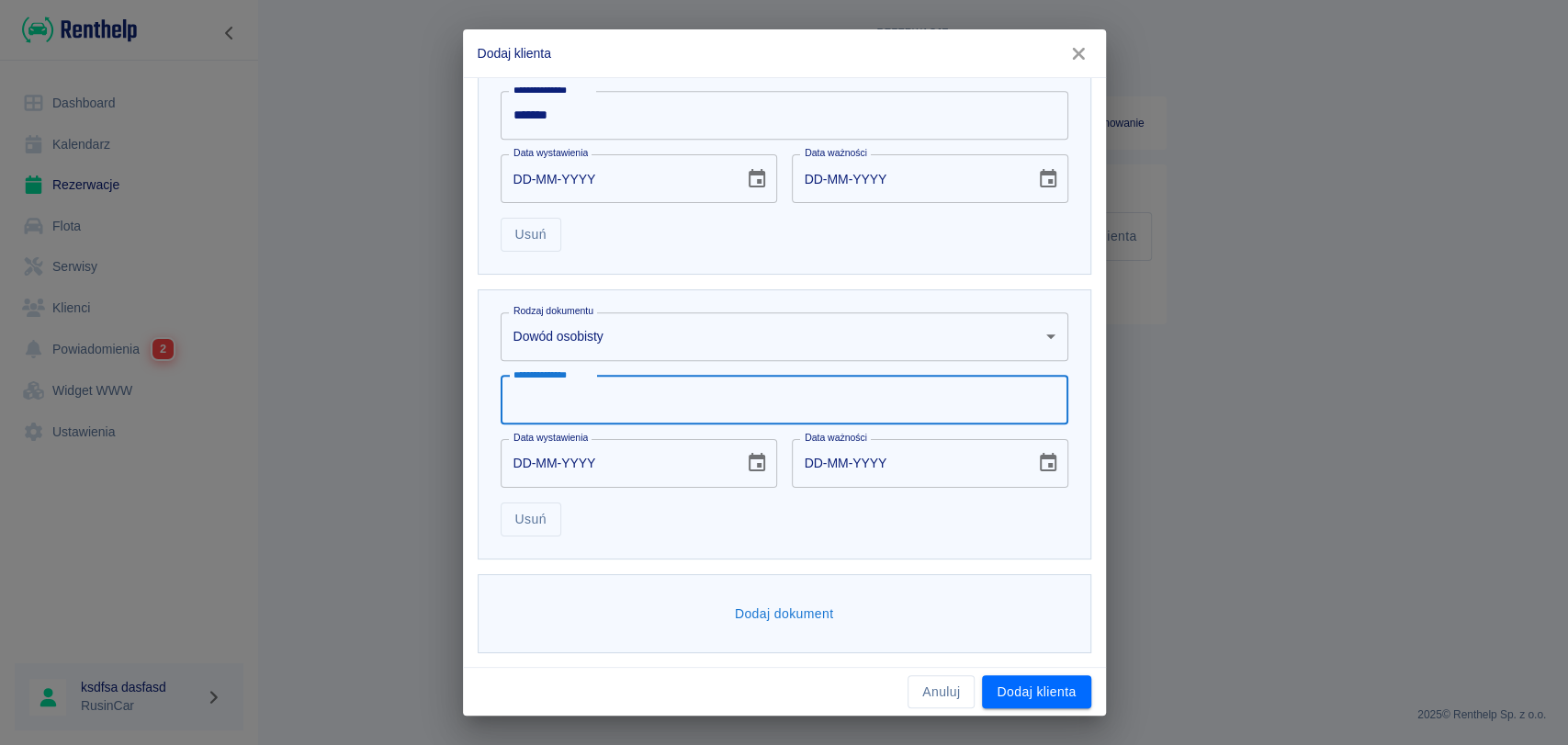
click at [639, 403] on input "**********" at bounding box center [784, 400] width 568 height 49
type input "*********"
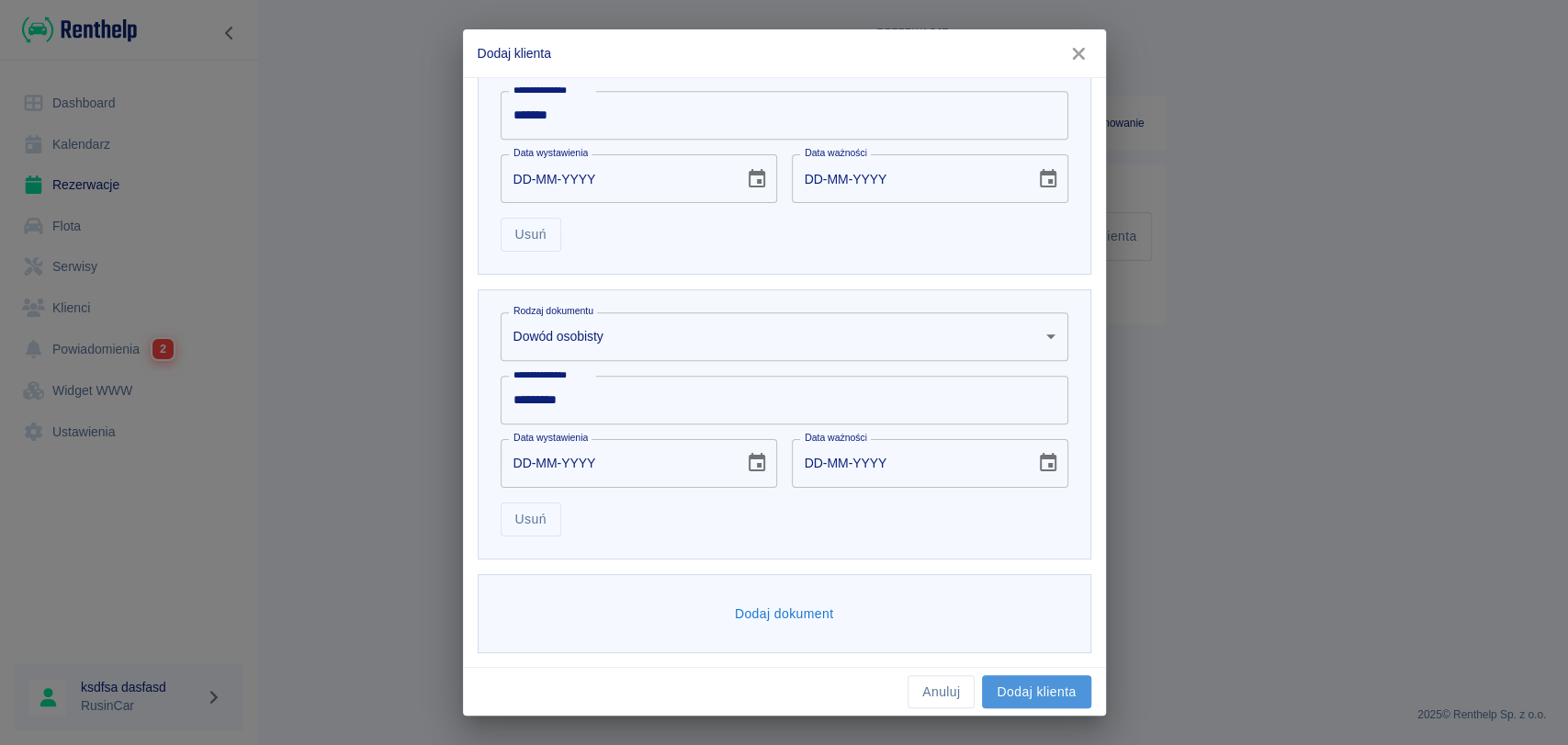
click at [1034, 693] on button "Dodaj klienta" at bounding box center [1035, 692] width 108 height 34
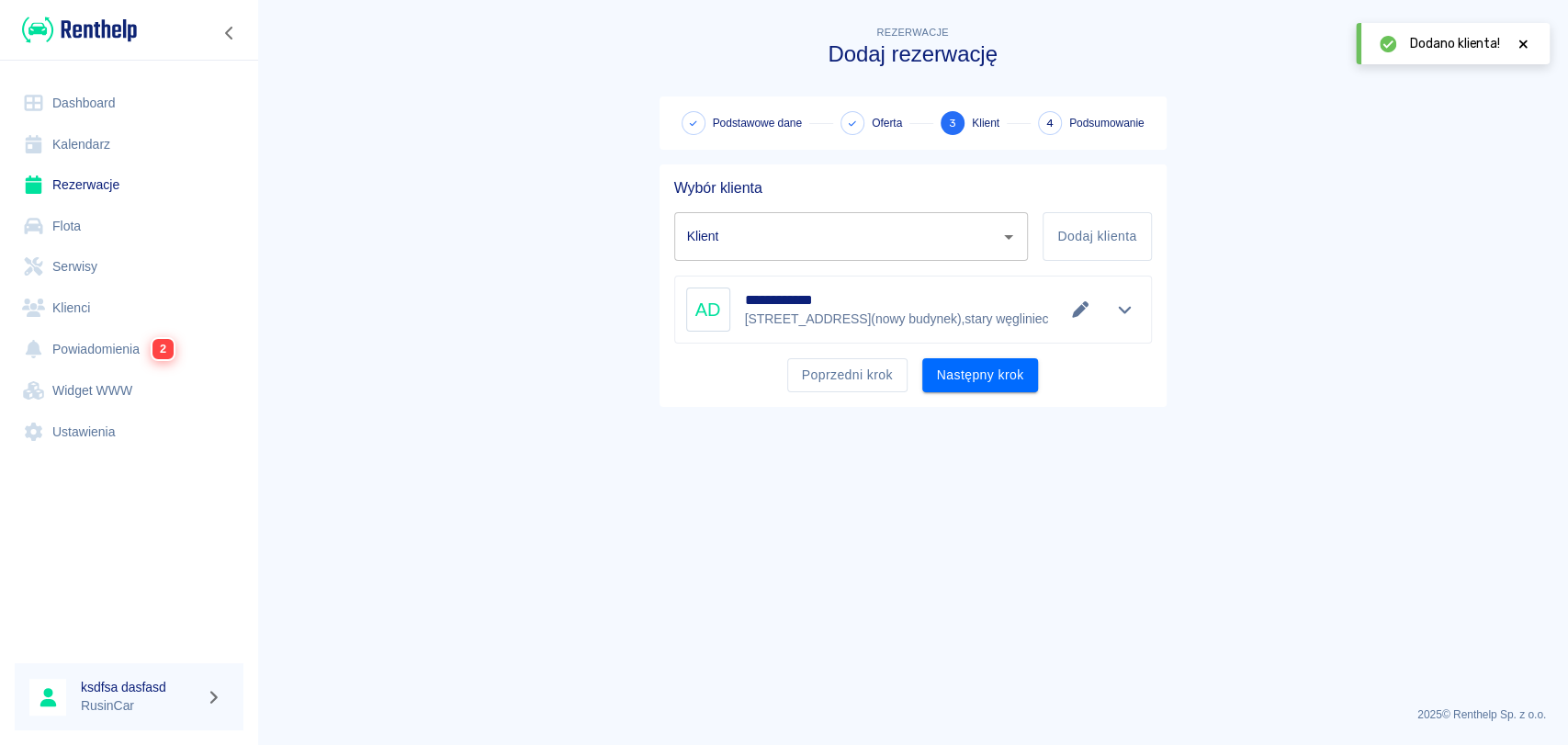
type input "[PERSON_NAME] ([PHONE_NUMBER])"
click at [992, 374] on button "Następny krok" at bounding box center [980, 375] width 117 height 34
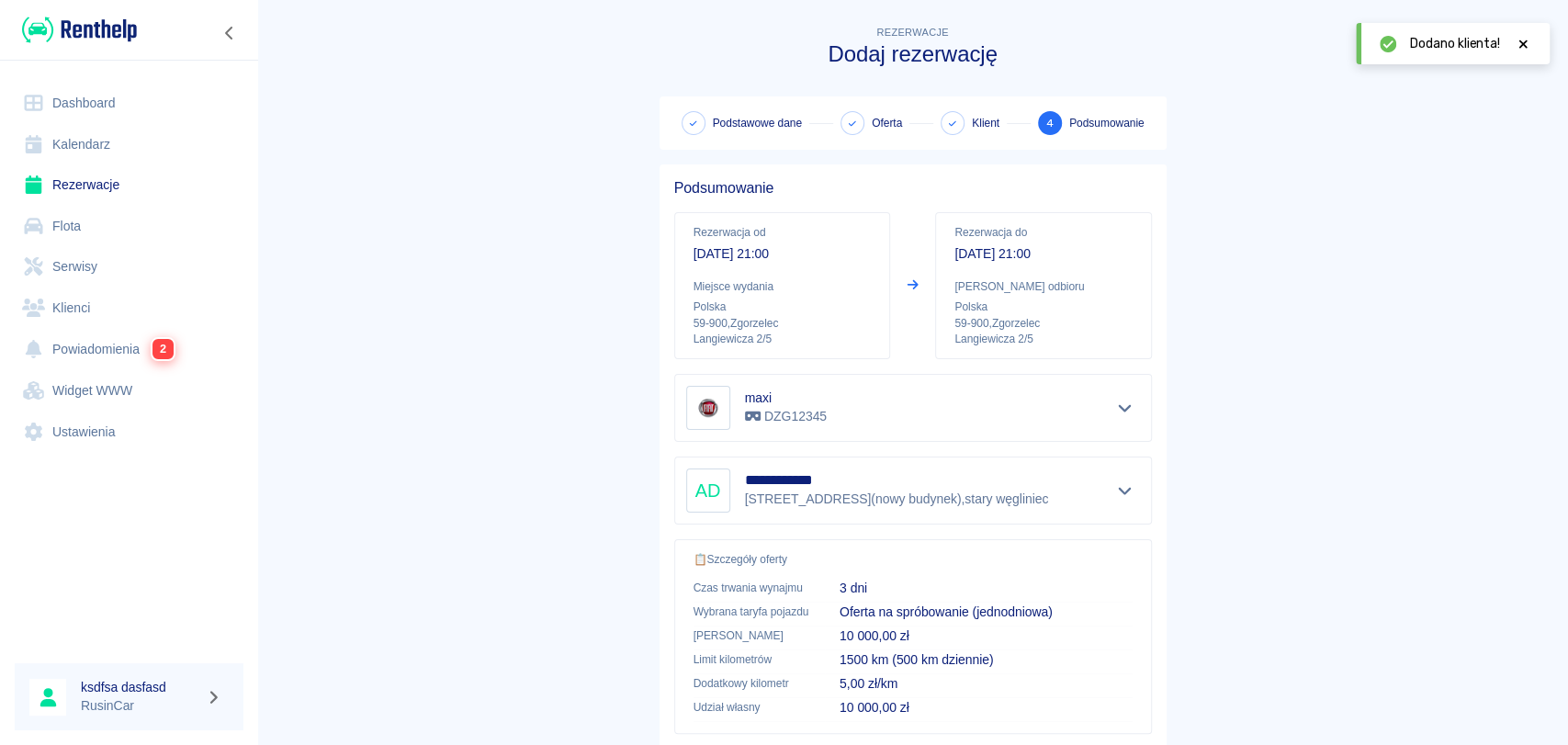
scroll to position [244, 0]
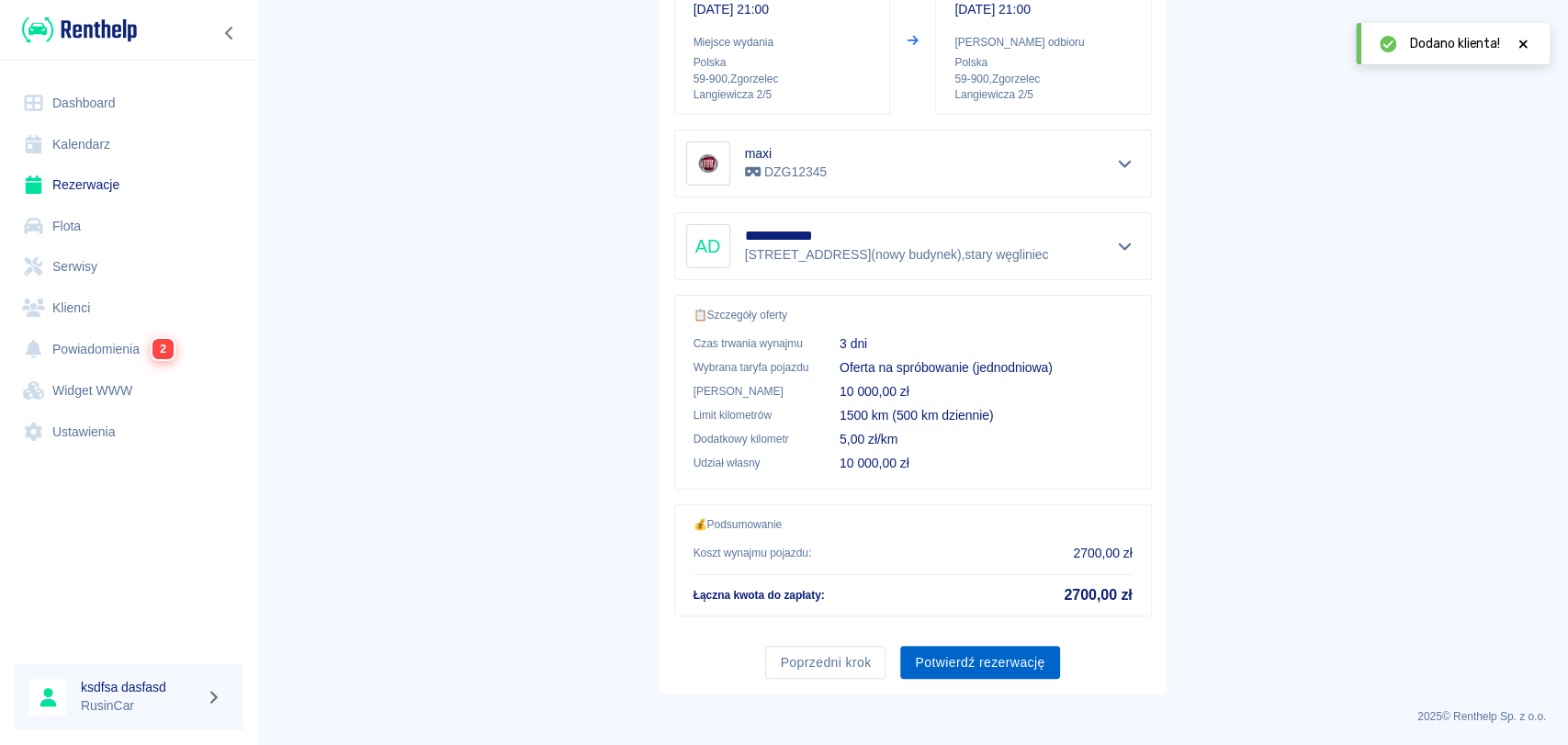
click at [990, 657] on button "Potwierdź rezerwację" at bounding box center [979, 663] width 159 height 34
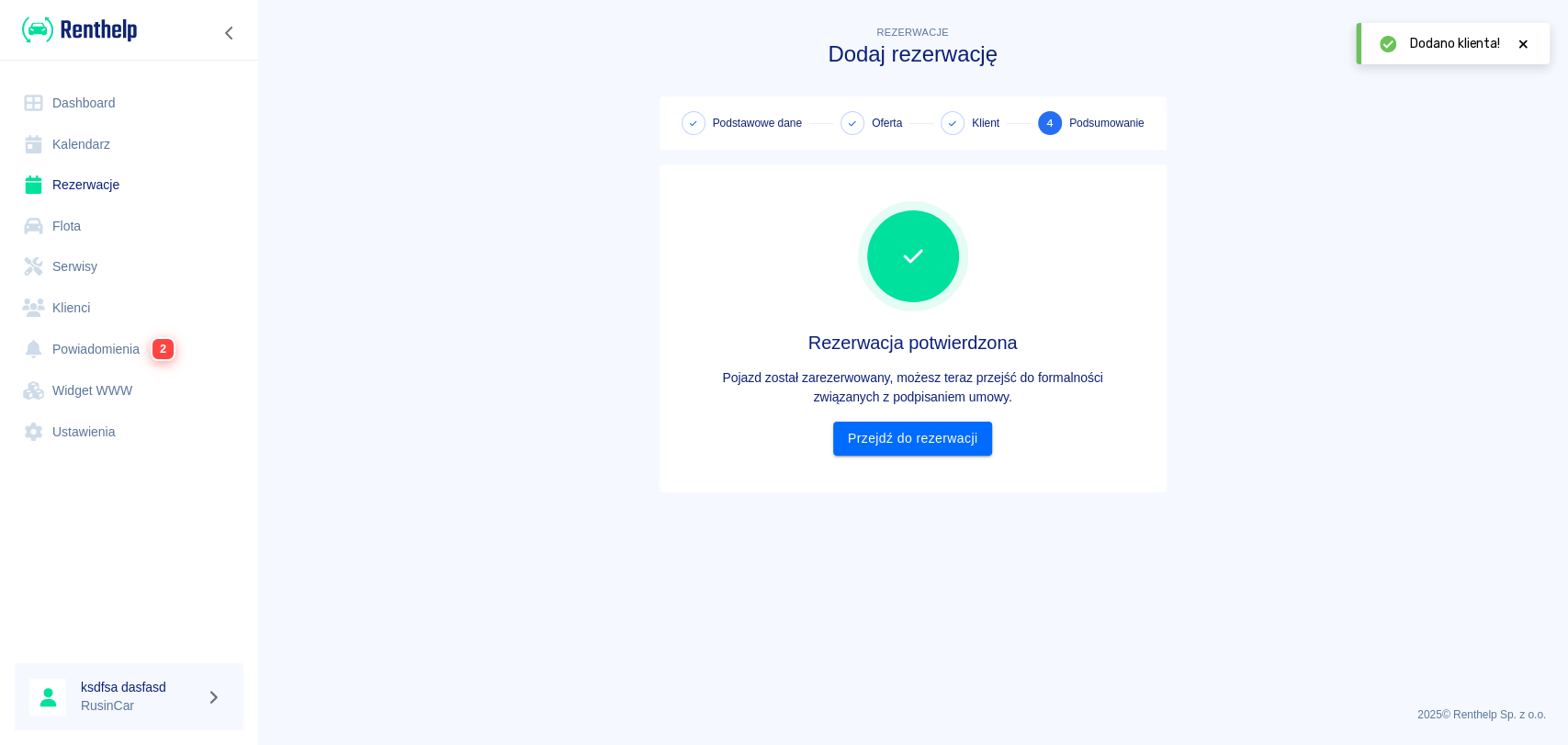
scroll to position [0, 0]
click at [935, 446] on link "Przejdź do rezerwacji" at bounding box center [912, 439] width 159 height 34
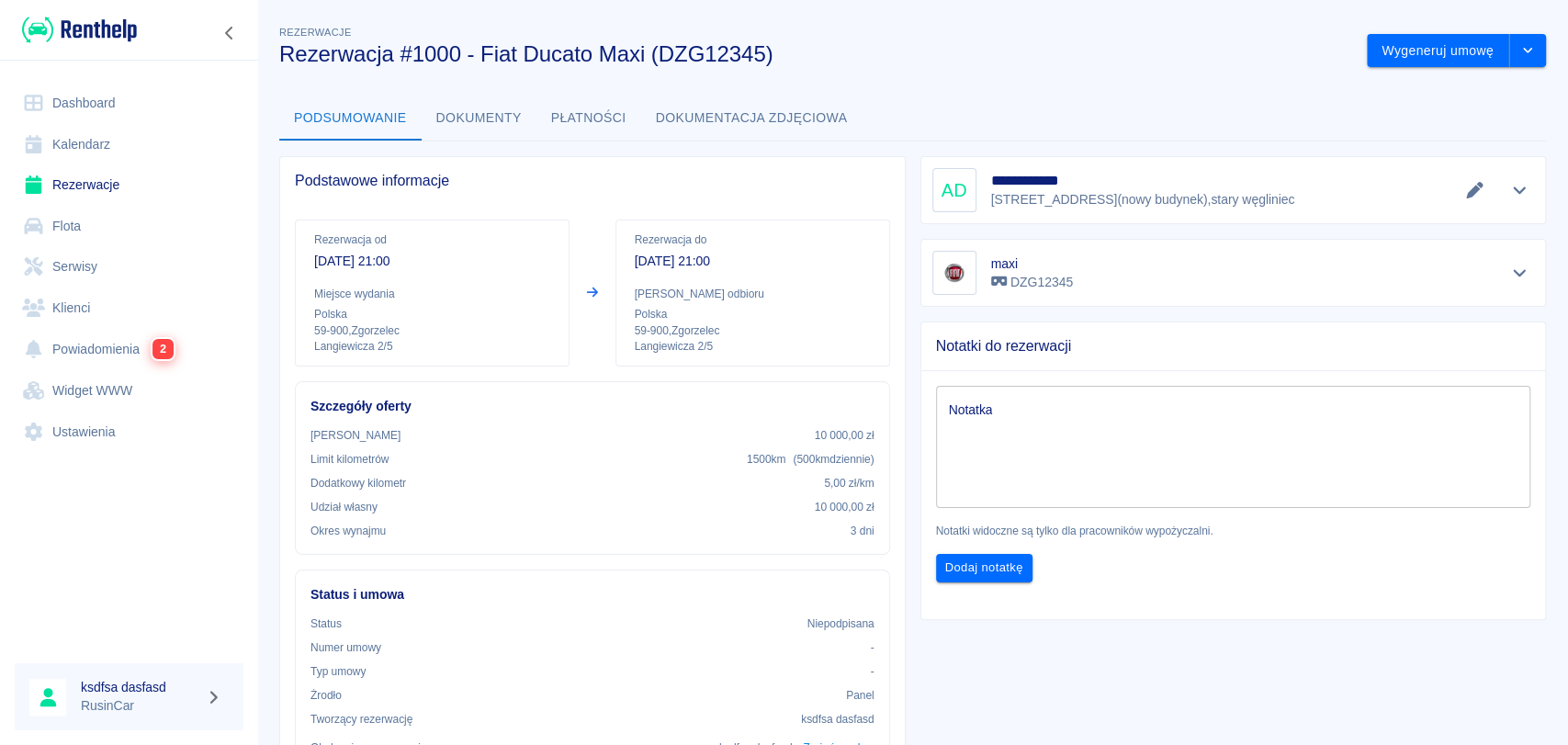
click at [1435, 74] on div "**********" at bounding box center [911, 580] width 1310 height 1146
click at [1439, 62] on button "Wygeneruj umowę" at bounding box center [1437, 51] width 142 height 34
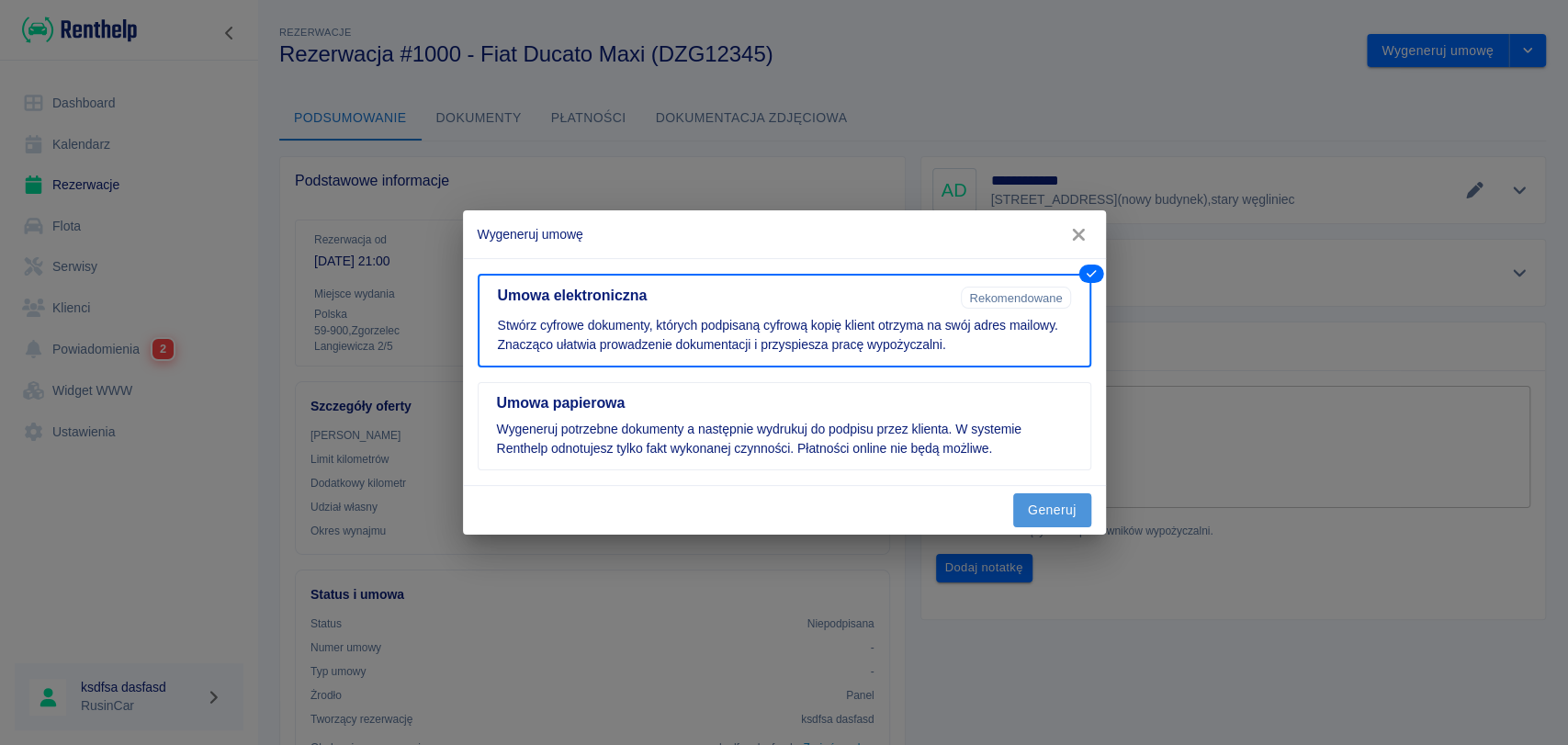
click at [1049, 521] on button "Generuj" at bounding box center [1052, 511] width 78 height 34
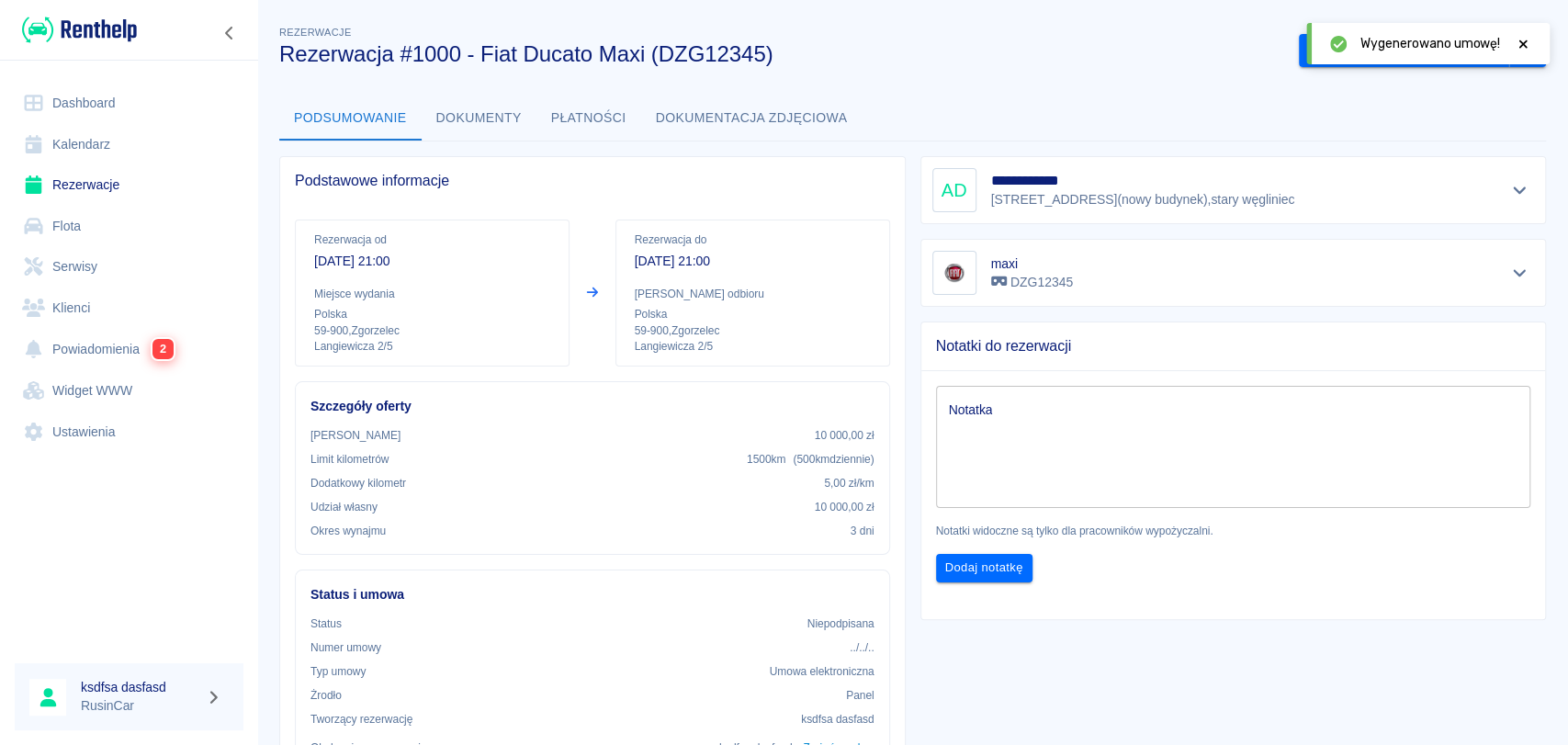
click at [500, 125] on button "Dokumenty" at bounding box center [479, 118] width 115 height 44
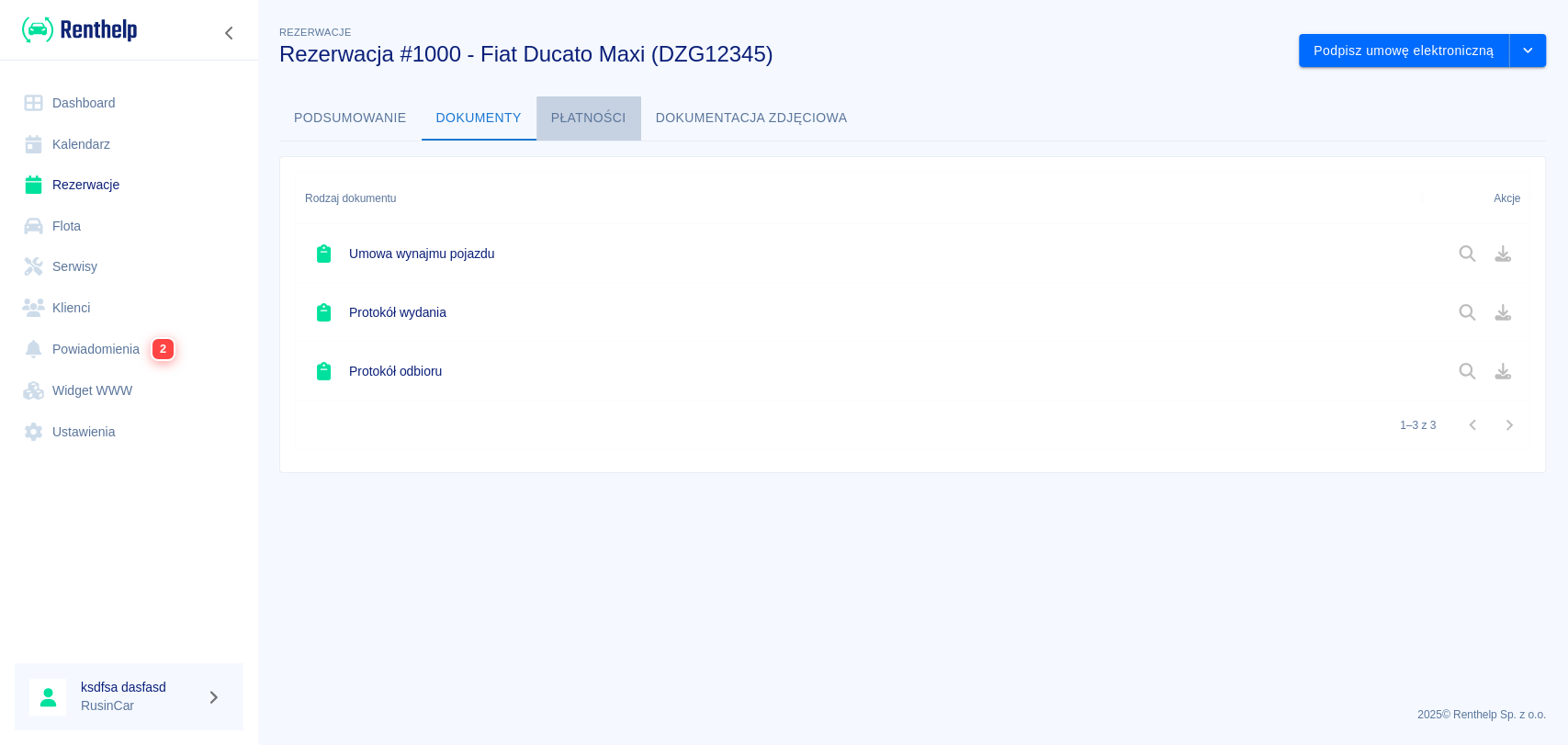
click at [596, 102] on button "Płatności" at bounding box center [589, 118] width 105 height 44
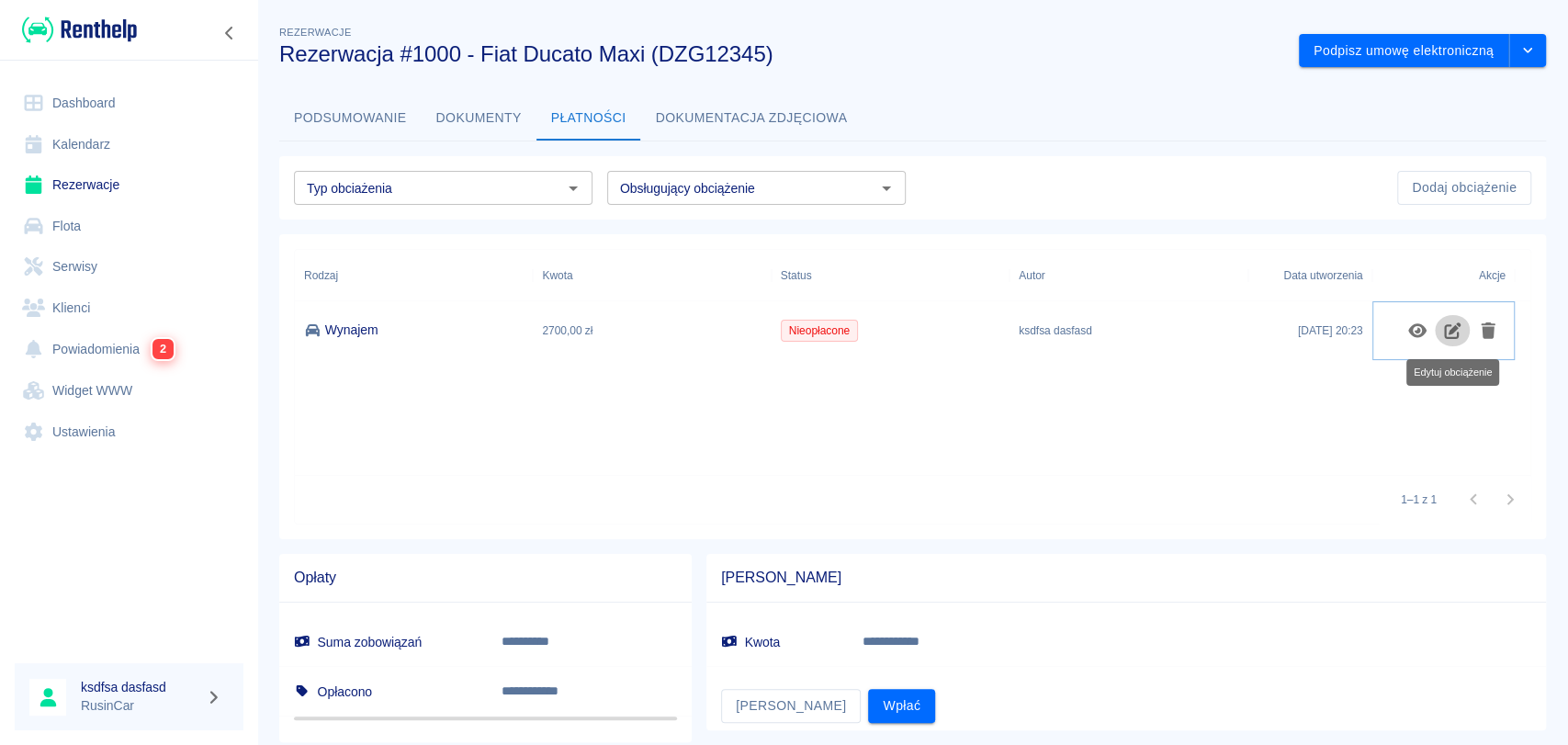
click at [1442, 328] on icon "Edytuj obciążenie" at bounding box center [1452, 331] width 21 height 17
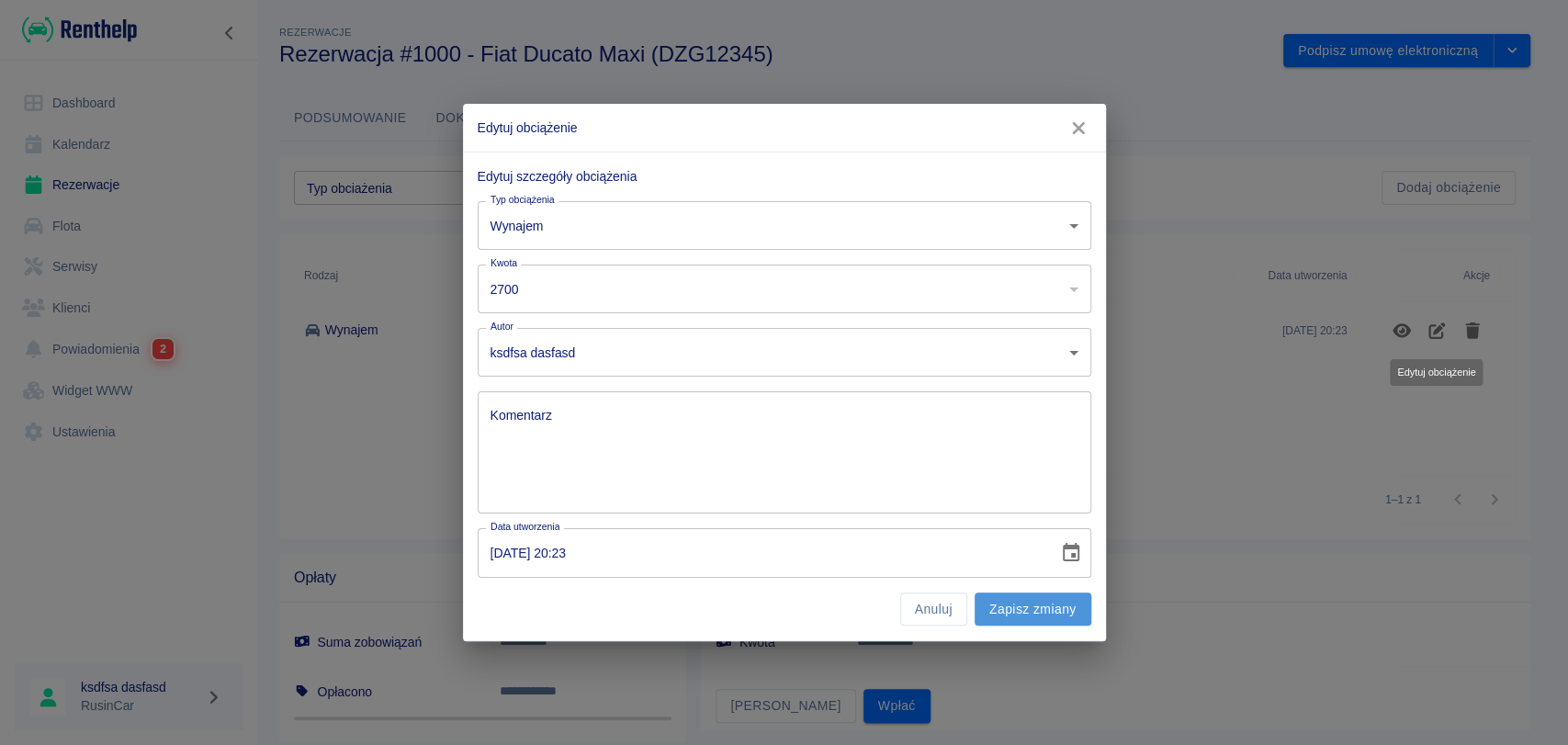
click at [1050, 604] on button "Zapisz zmiany" at bounding box center [1032, 610] width 117 height 34
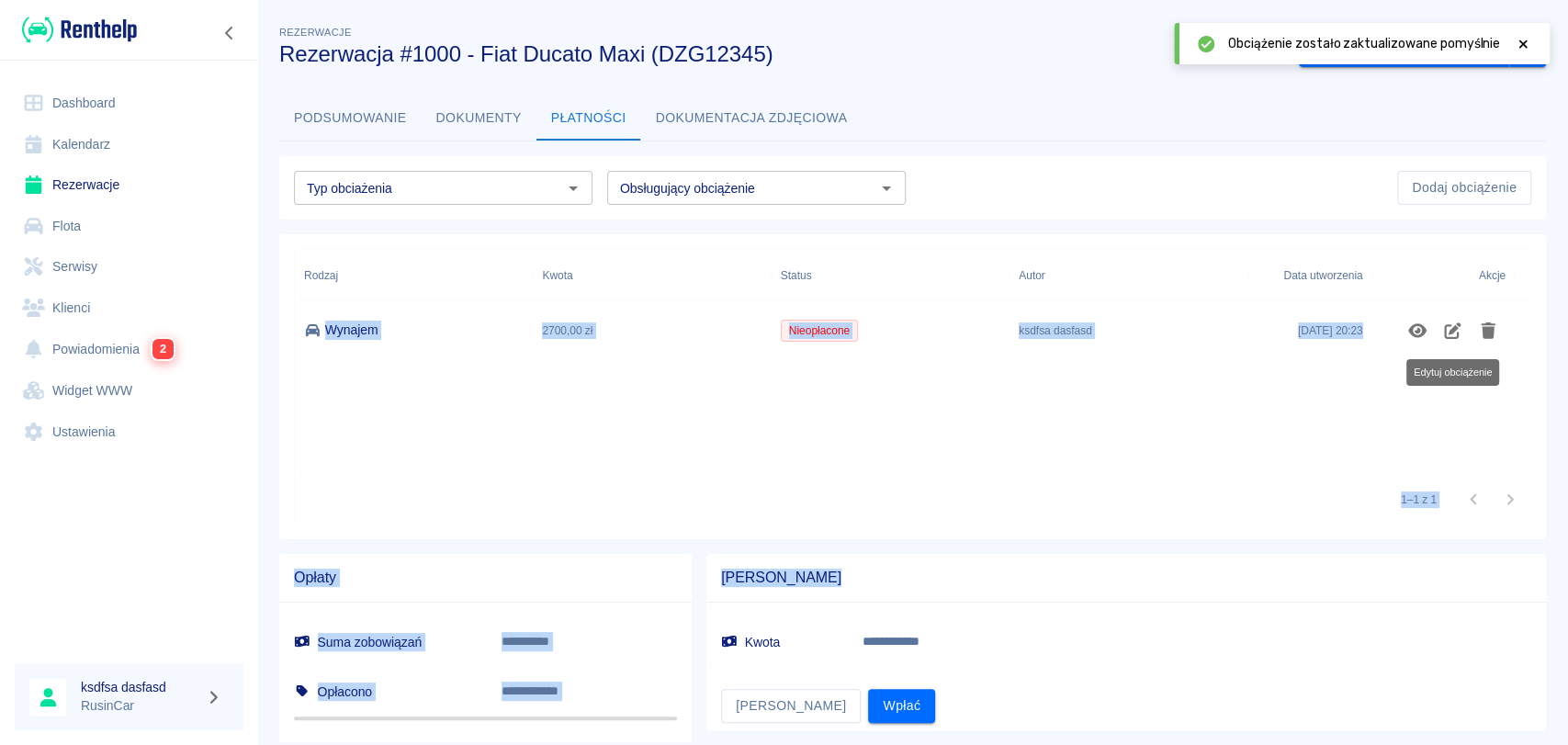
drag, startPoint x: 1496, startPoint y: 405, endPoint x: 1566, endPoint y: 628, distance: 233.7
click at [1566, 628] on div "**********" at bounding box center [911, 372] width 1310 height 745
click at [1124, 569] on span "[PERSON_NAME]" at bounding box center [1125, 578] width 810 height 18
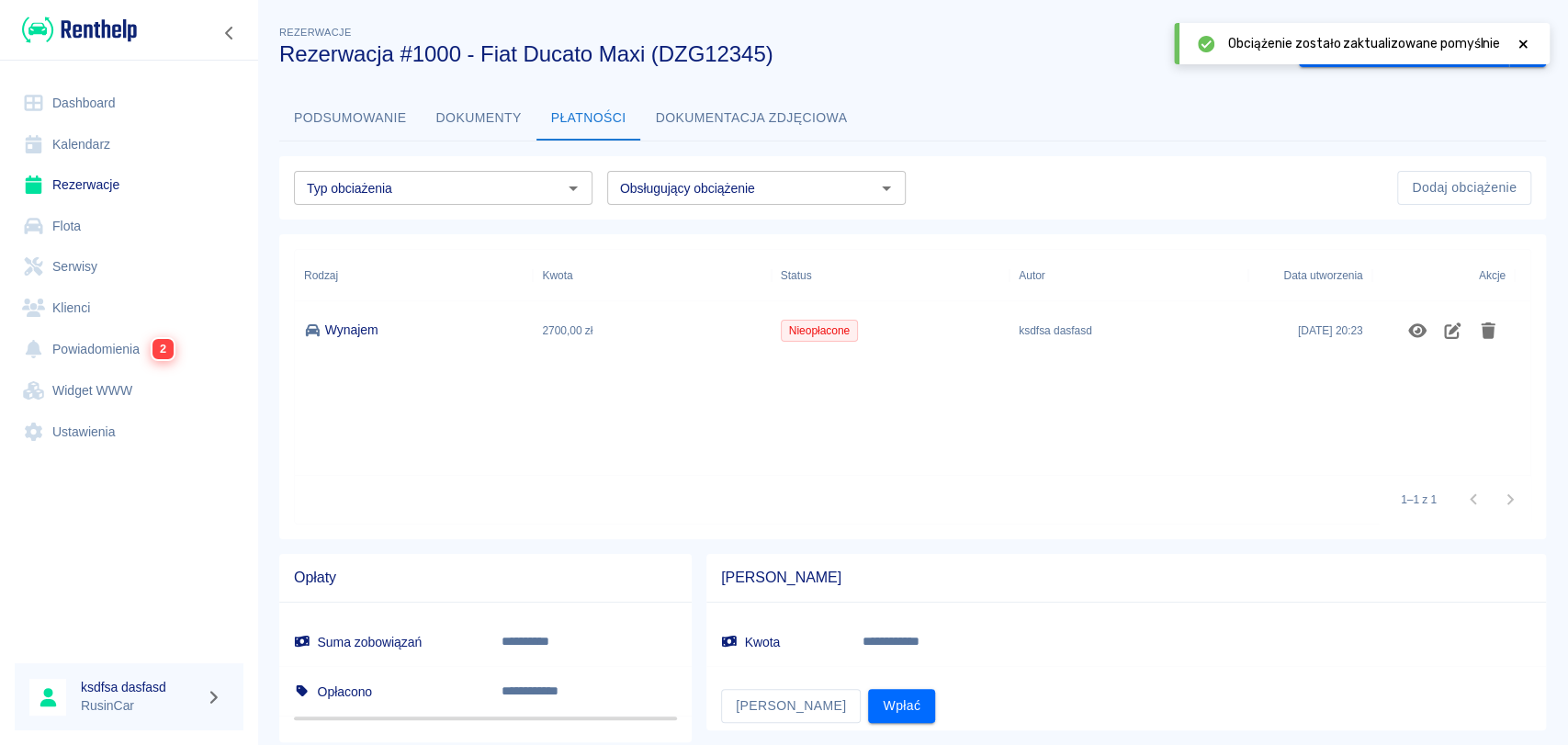
scroll to position [51, 0]
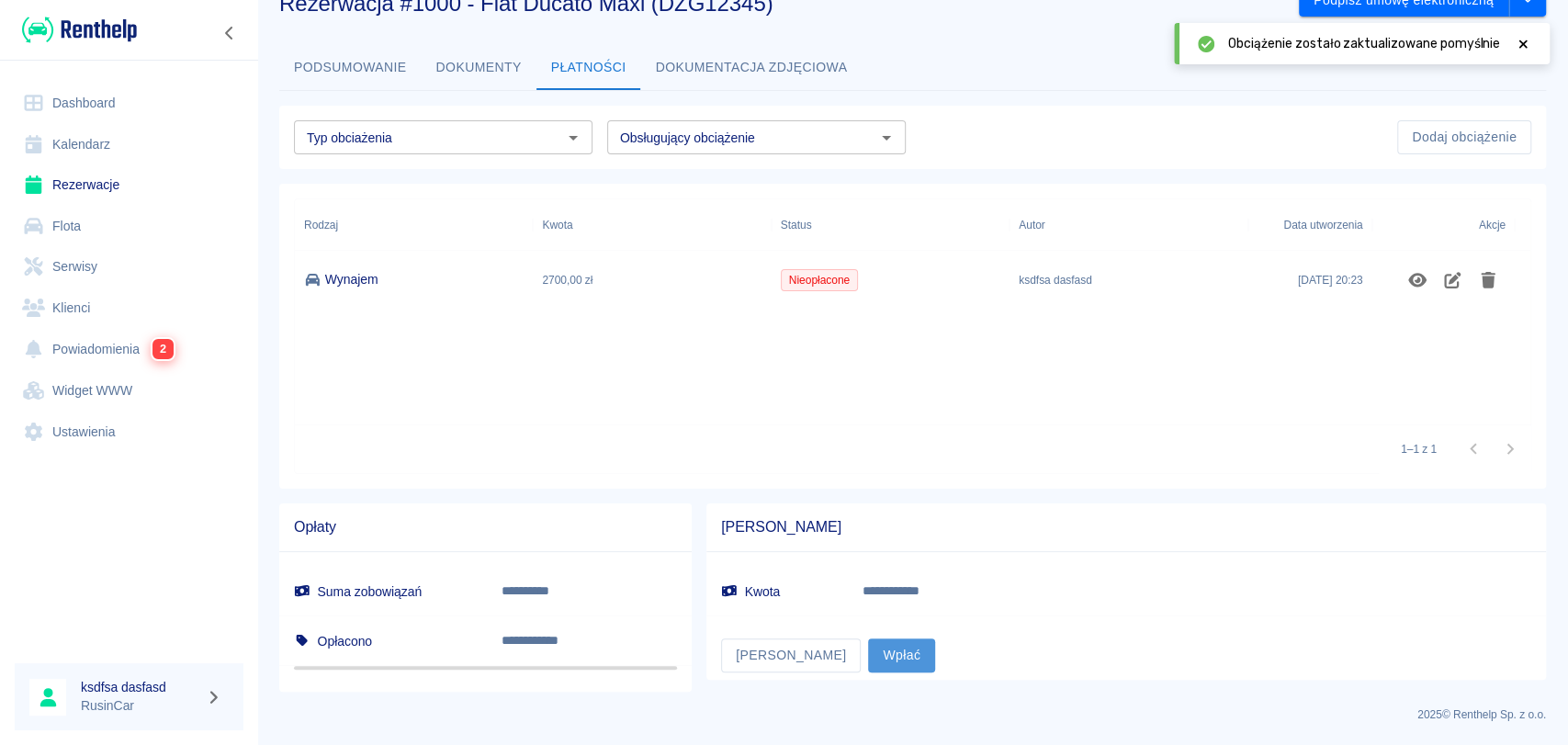
click at [867, 663] on button "Wpłać" at bounding box center [900, 656] width 67 height 34
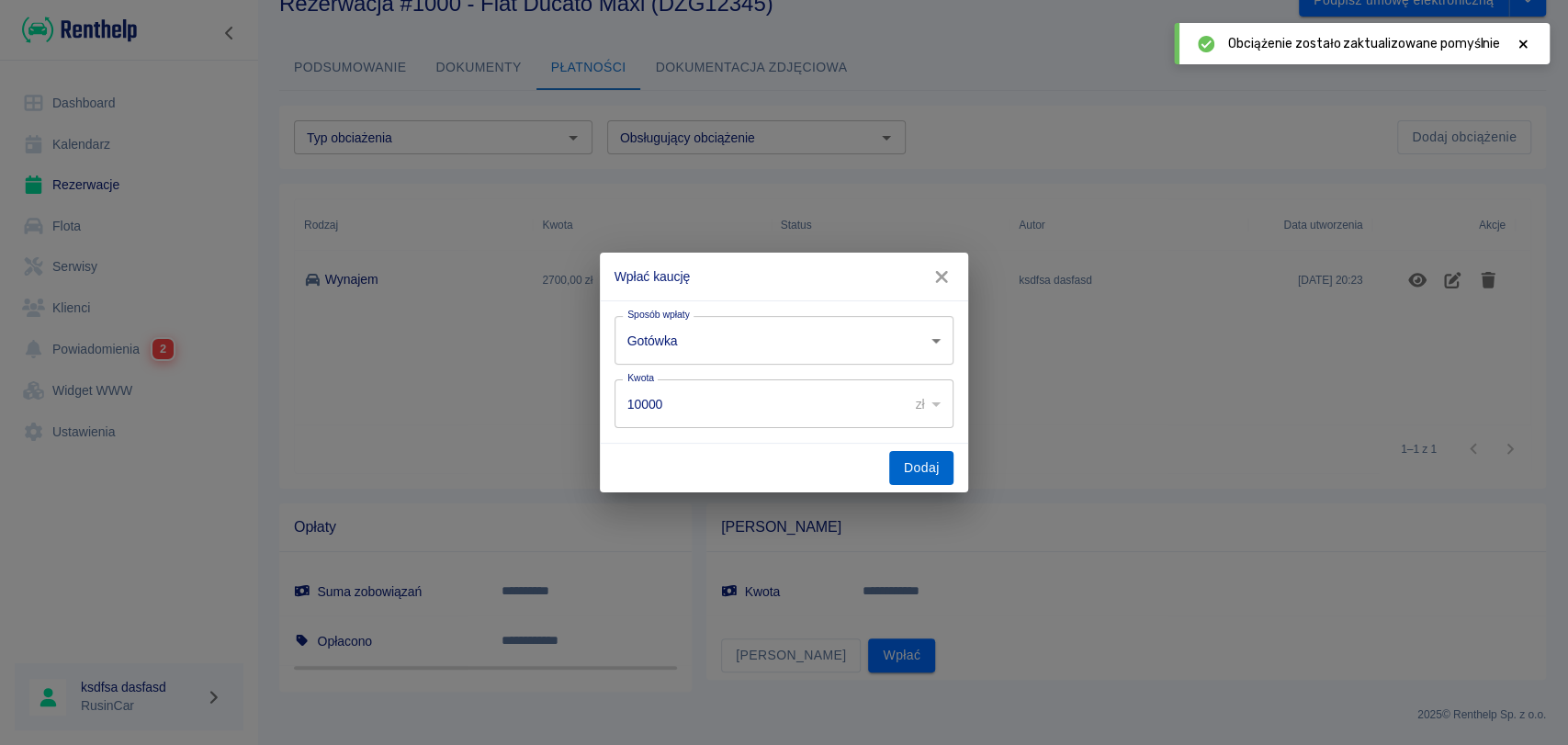
click at [906, 469] on button "Dodaj" at bounding box center [921, 468] width 65 height 34
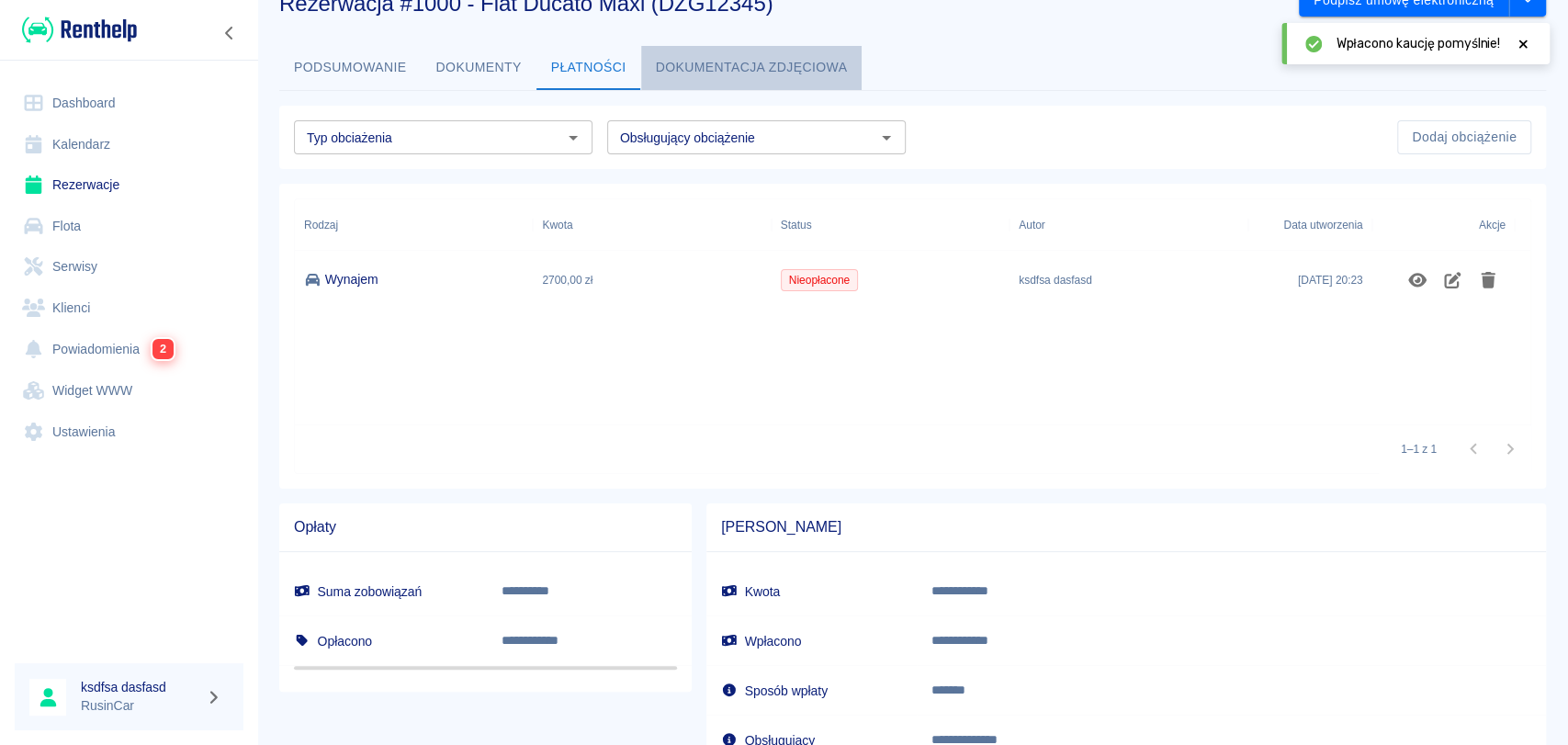
click at [691, 61] on button "Dokumentacja zdjęciowa" at bounding box center [751, 68] width 221 height 44
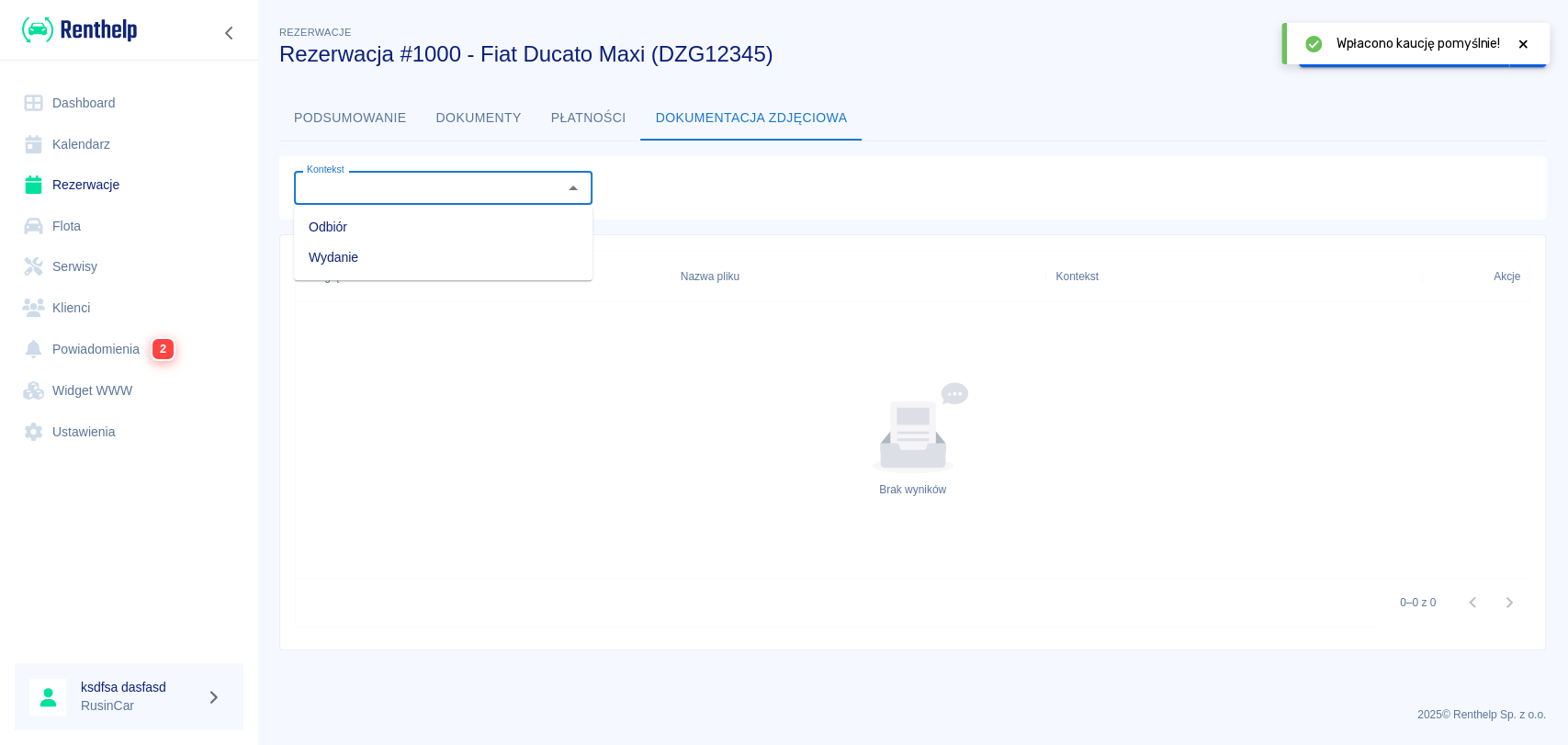
click at [524, 190] on input "Kontekst" at bounding box center [428, 187] width 257 height 23
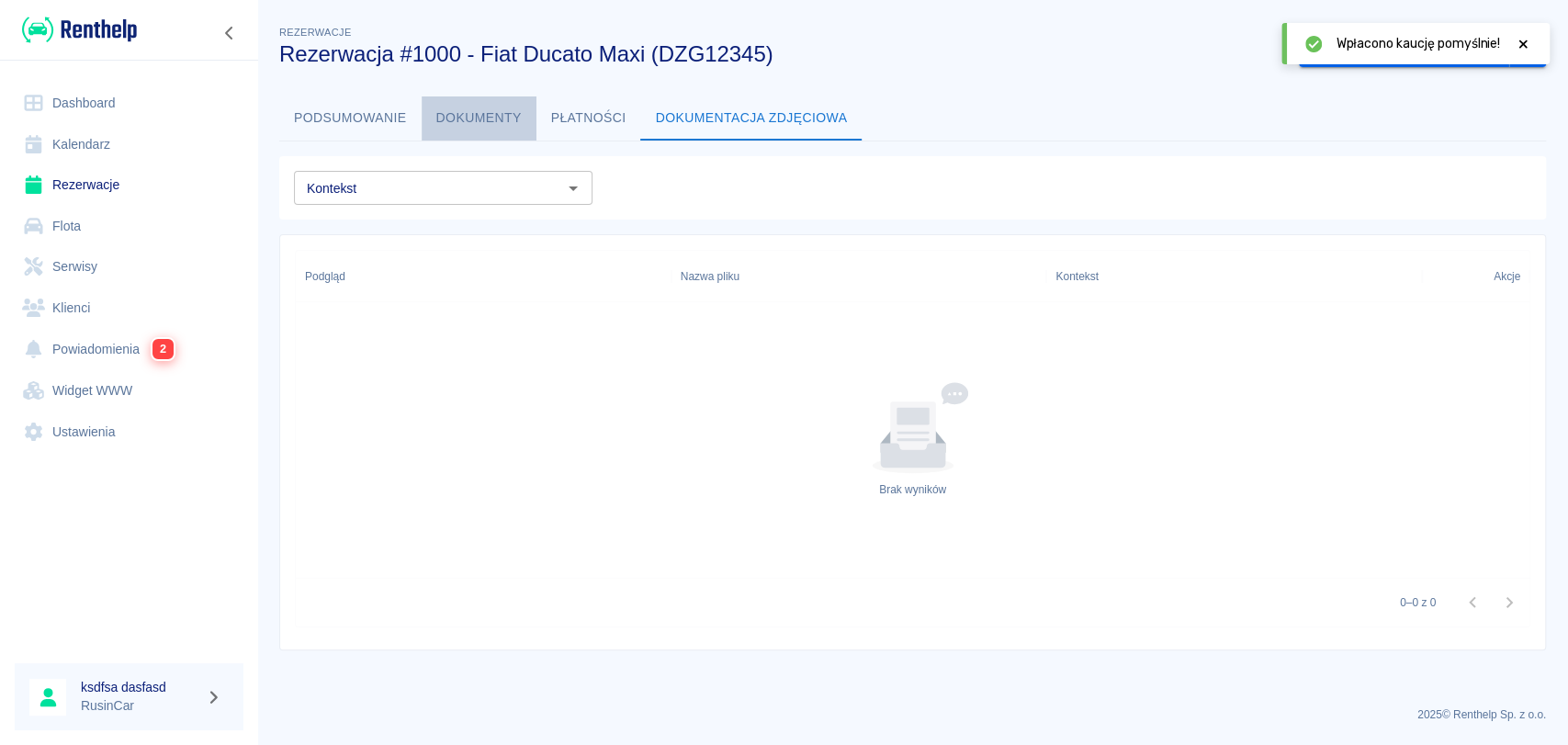
click at [478, 108] on button "Dokumenty" at bounding box center [479, 118] width 115 height 44
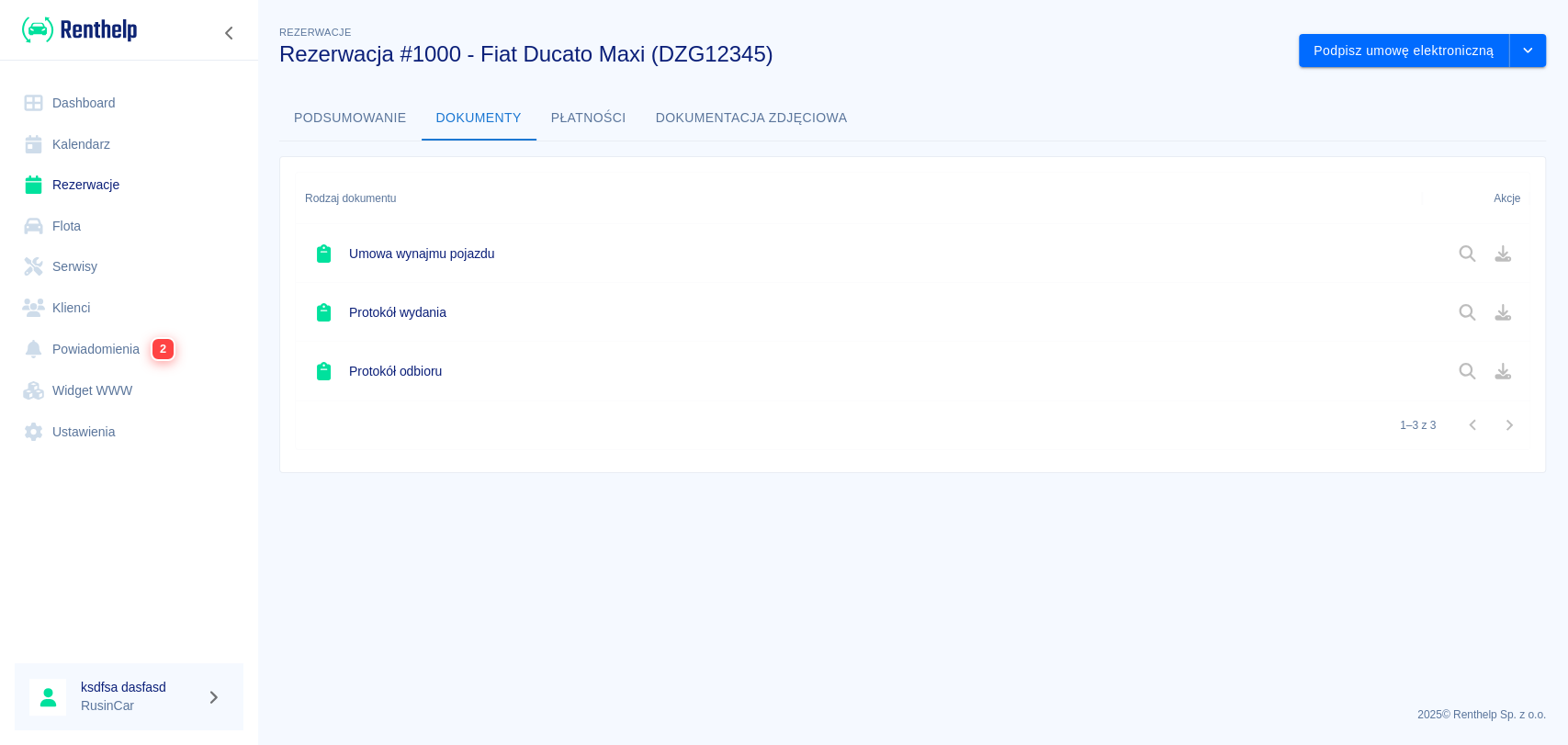
click at [436, 258] on h6 "Umowa wynajmu pojazdu" at bounding box center [421, 253] width 145 height 18
click at [1469, 250] on div at bounding box center [1484, 253] width 71 height 31
click at [1462, 259] on div at bounding box center [1484, 253] width 71 height 31
click at [1516, 244] on div at bounding box center [1484, 253] width 71 height 31
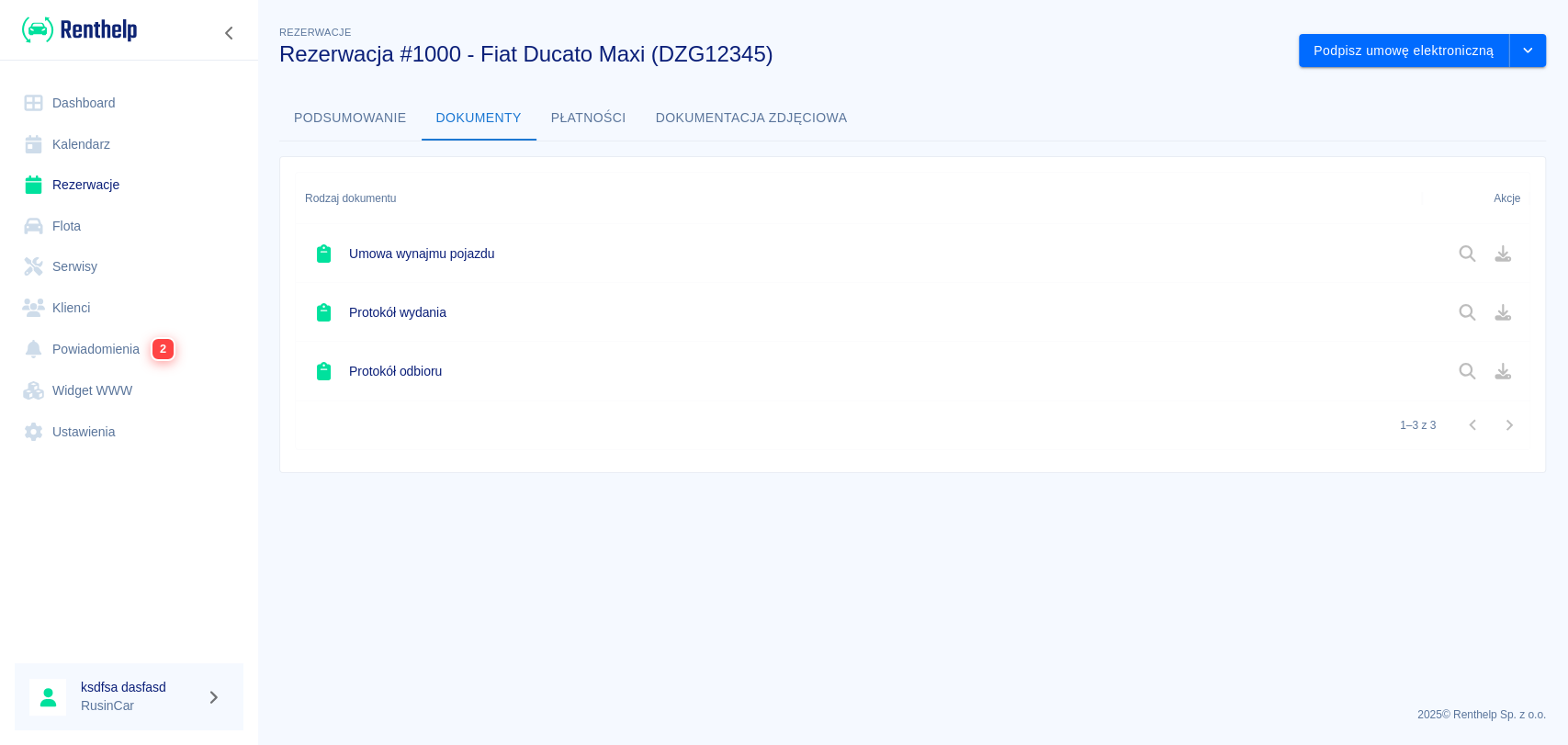
click at [1501, 258] on div at bounding box center [1484, 253] width 71 height 31
click at [1360, 38] on button "Podpisz umowę elektroniczną" at bounding box center [1403, 51] width 210 height 34
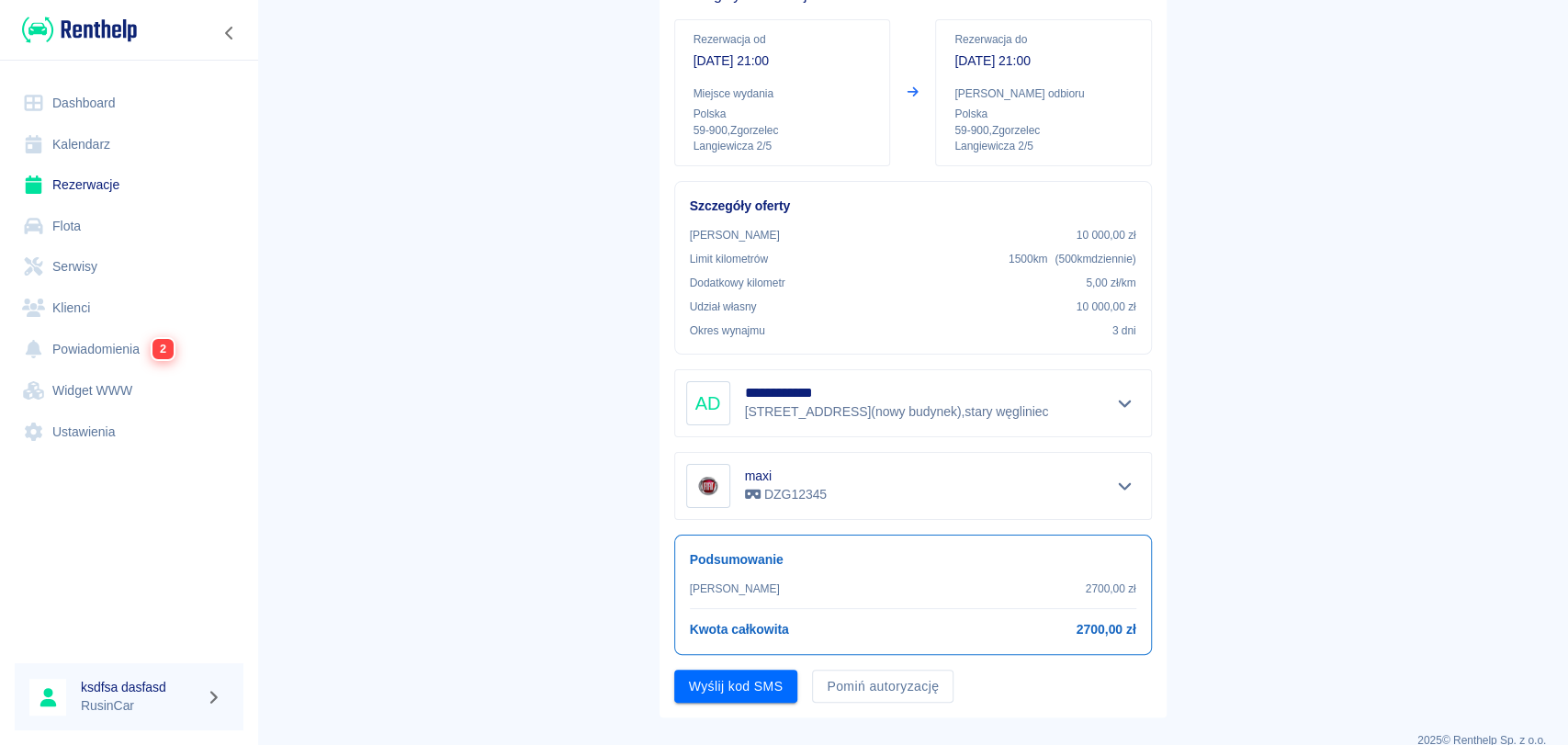
scroll to position [198, 0]
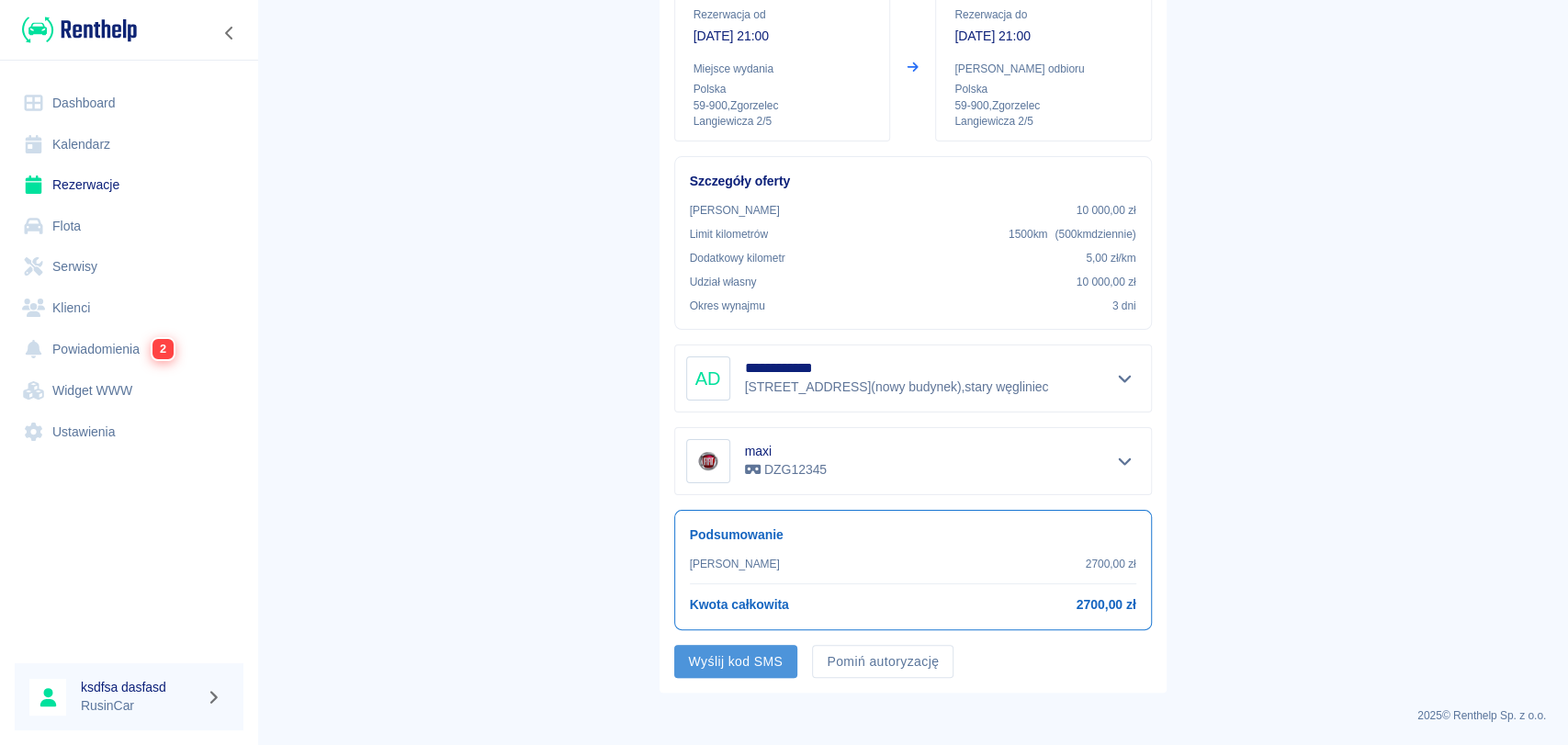
click at [734, 658] on button "Wyślij kod SMS" at bounding box center [737, 662] width 124 height 34
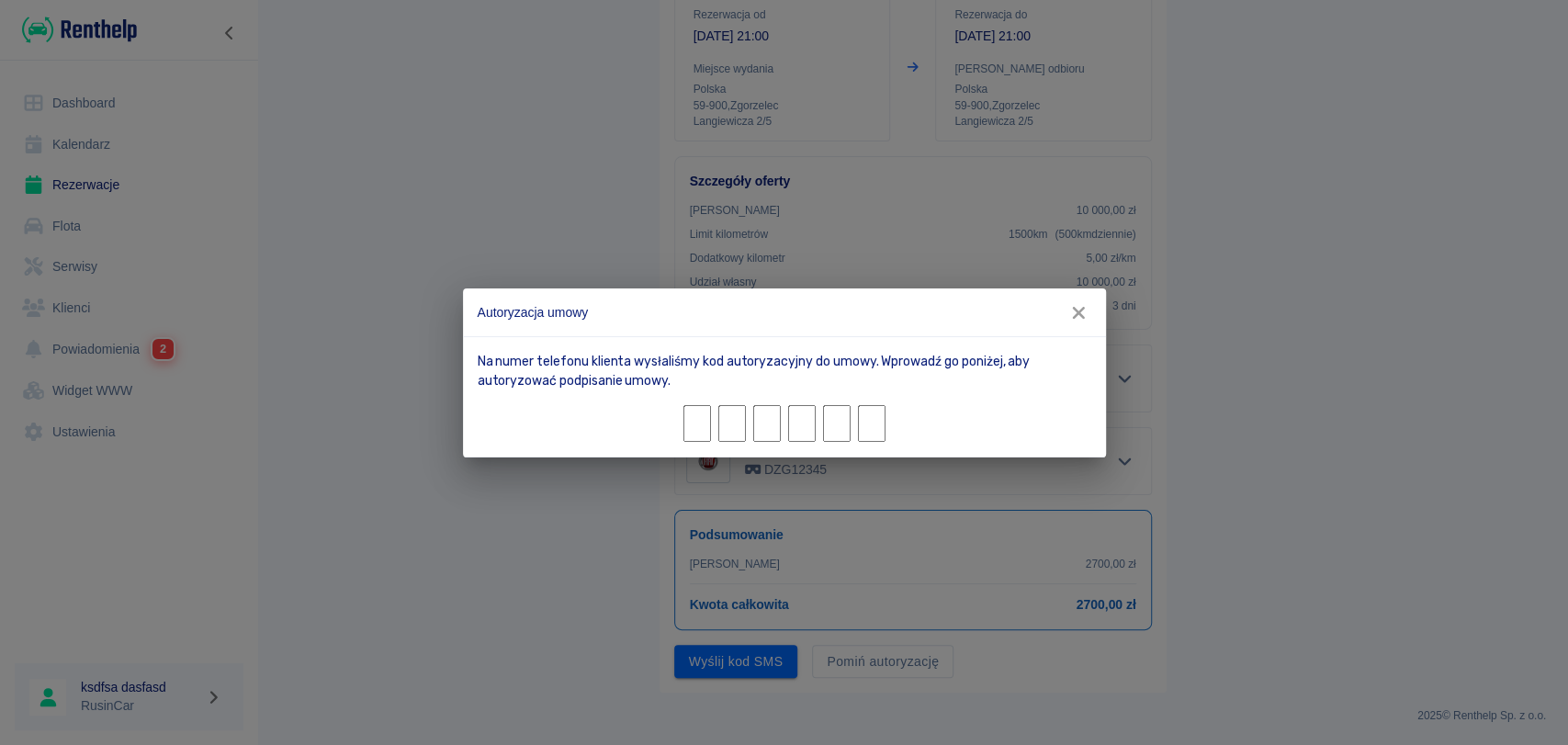
type input "6"
type input "1"
type input "3"
type input "5"
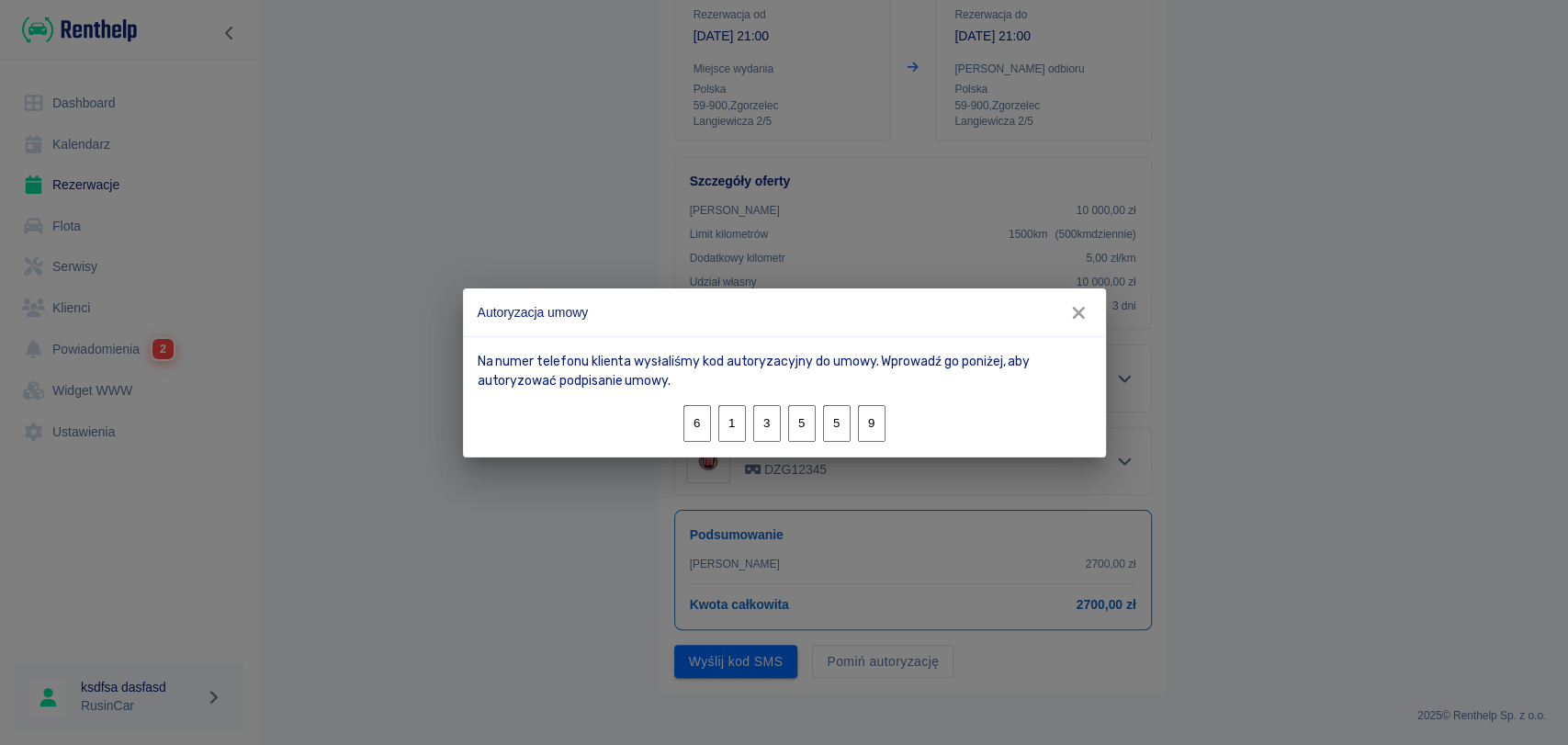
type input "9"
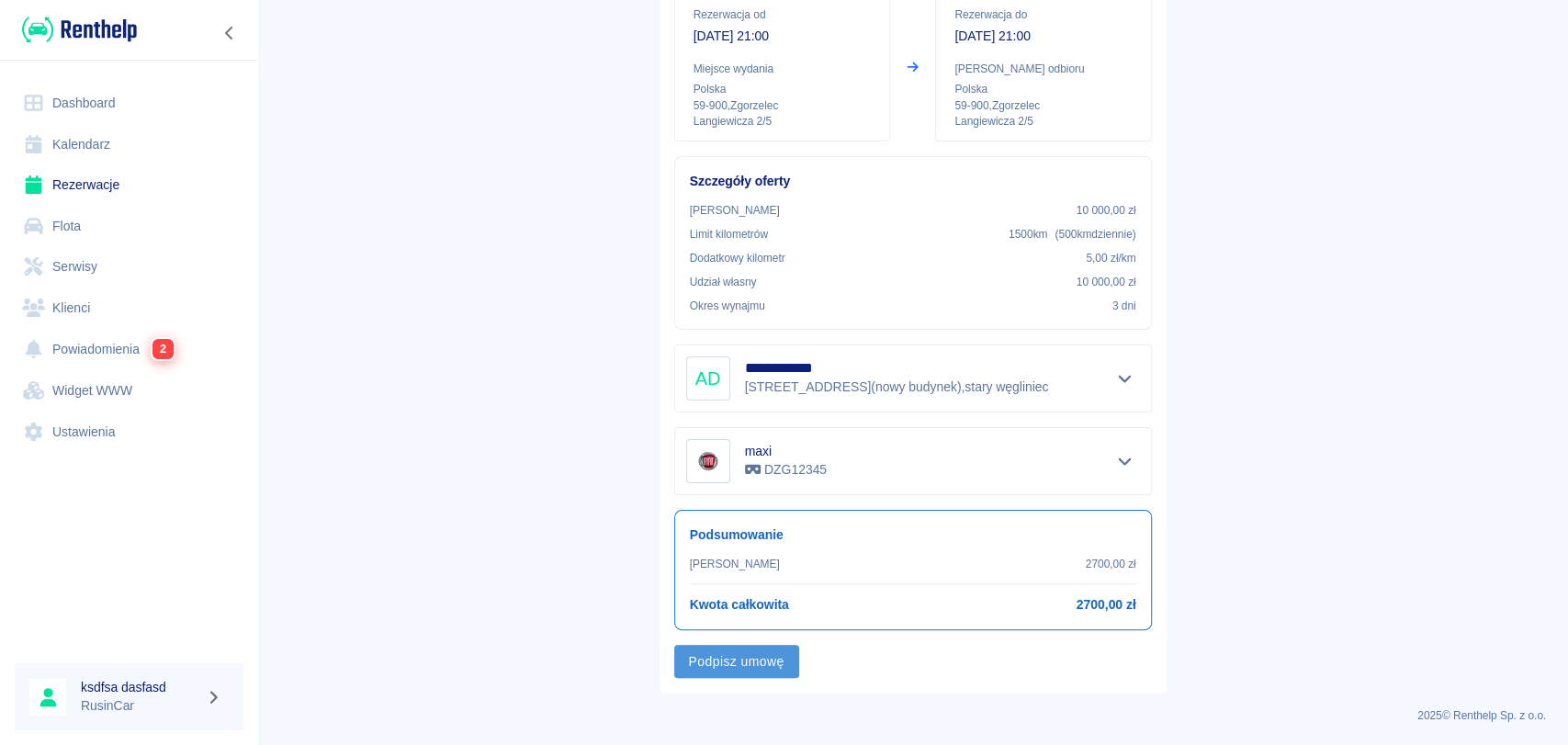
click at [711, 666] on button "Podpisz umowę" at bounding box center [737, 662] width 125 height 34
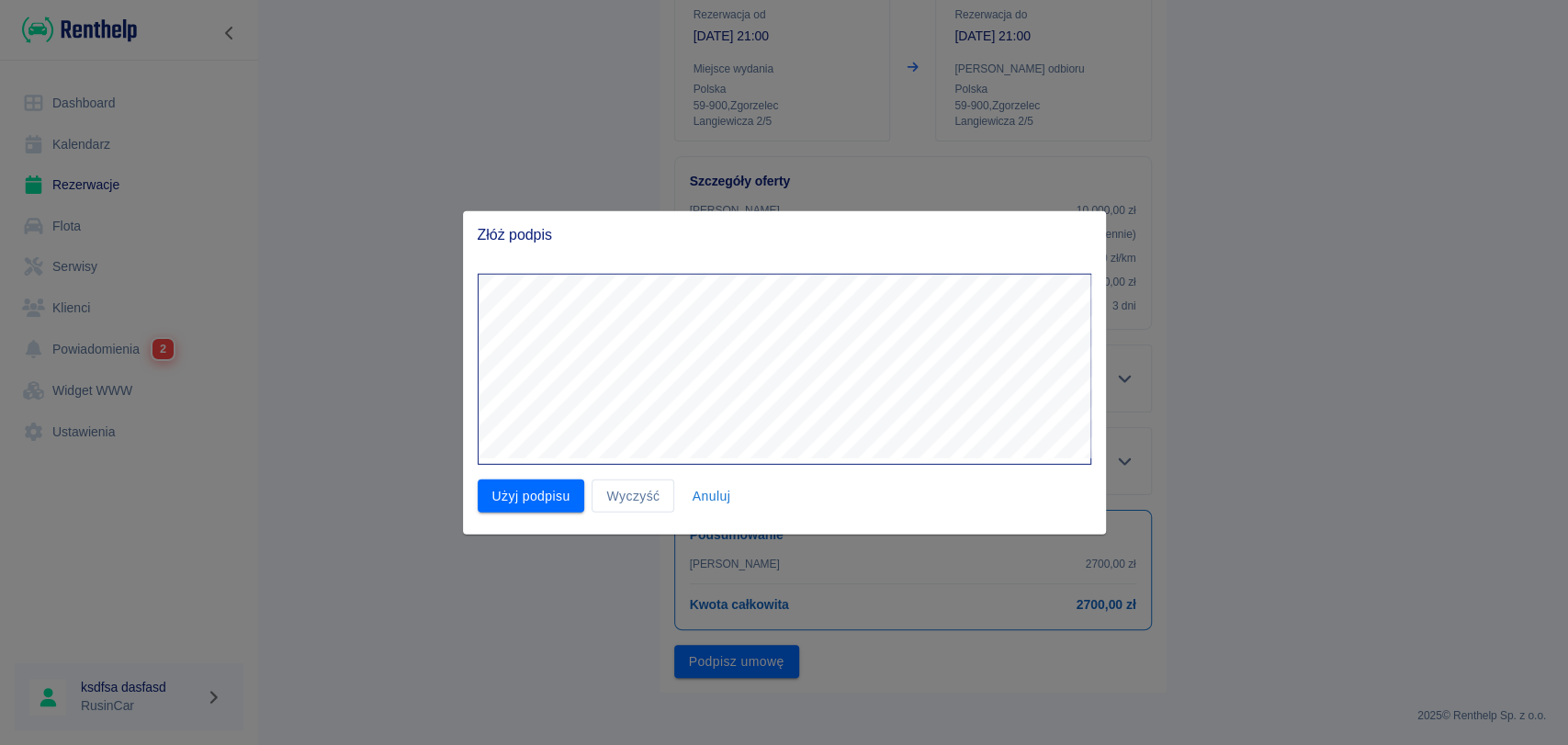
click at [782, 471] on div "Użyj podpisu Wyczyść Anuluj" at bounding box center [777, 385] width 629 height 255
click at [506, 499] on button "Użyj podpisu" at bounding box center [532, 496] width 108 height 34
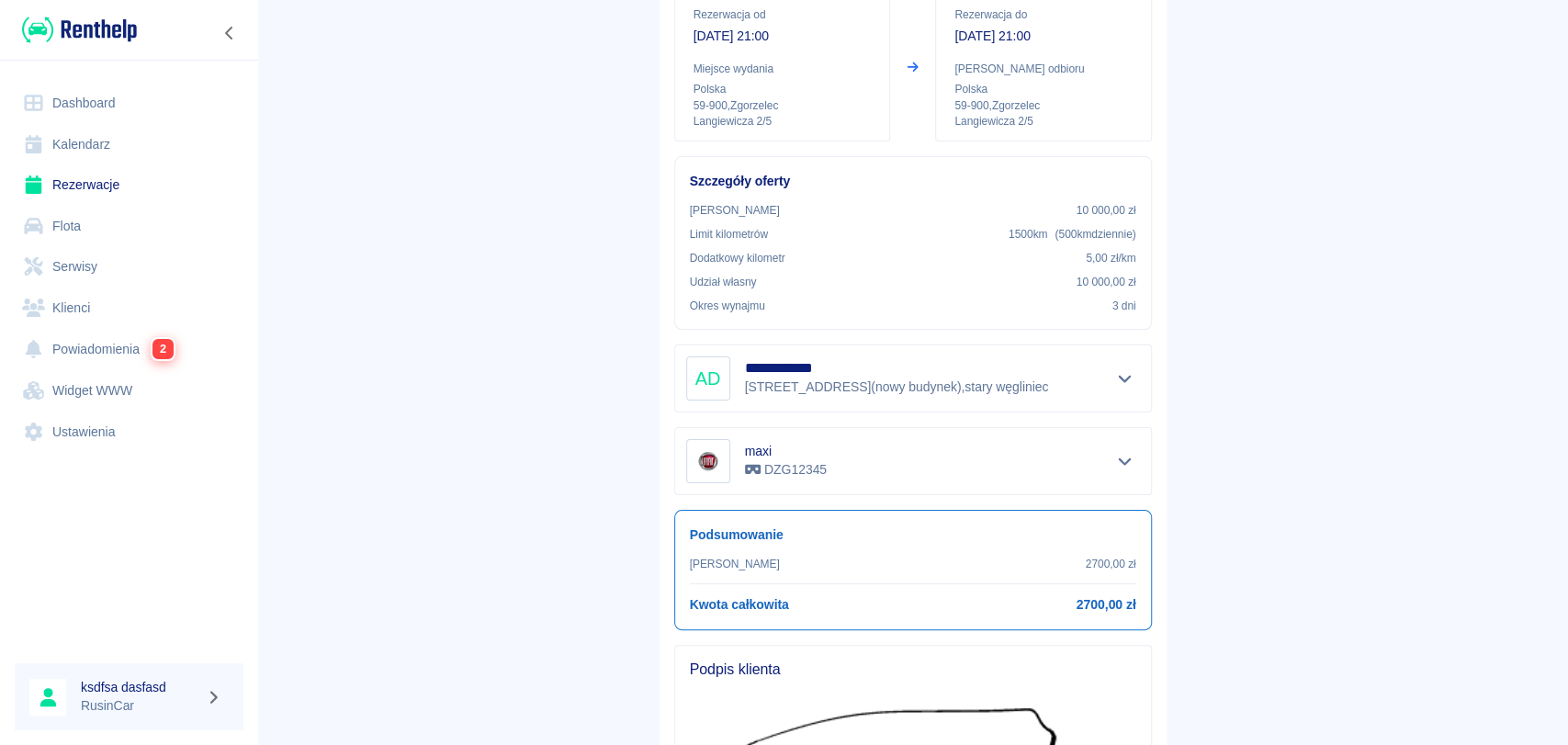
scroll to position [596, 0]
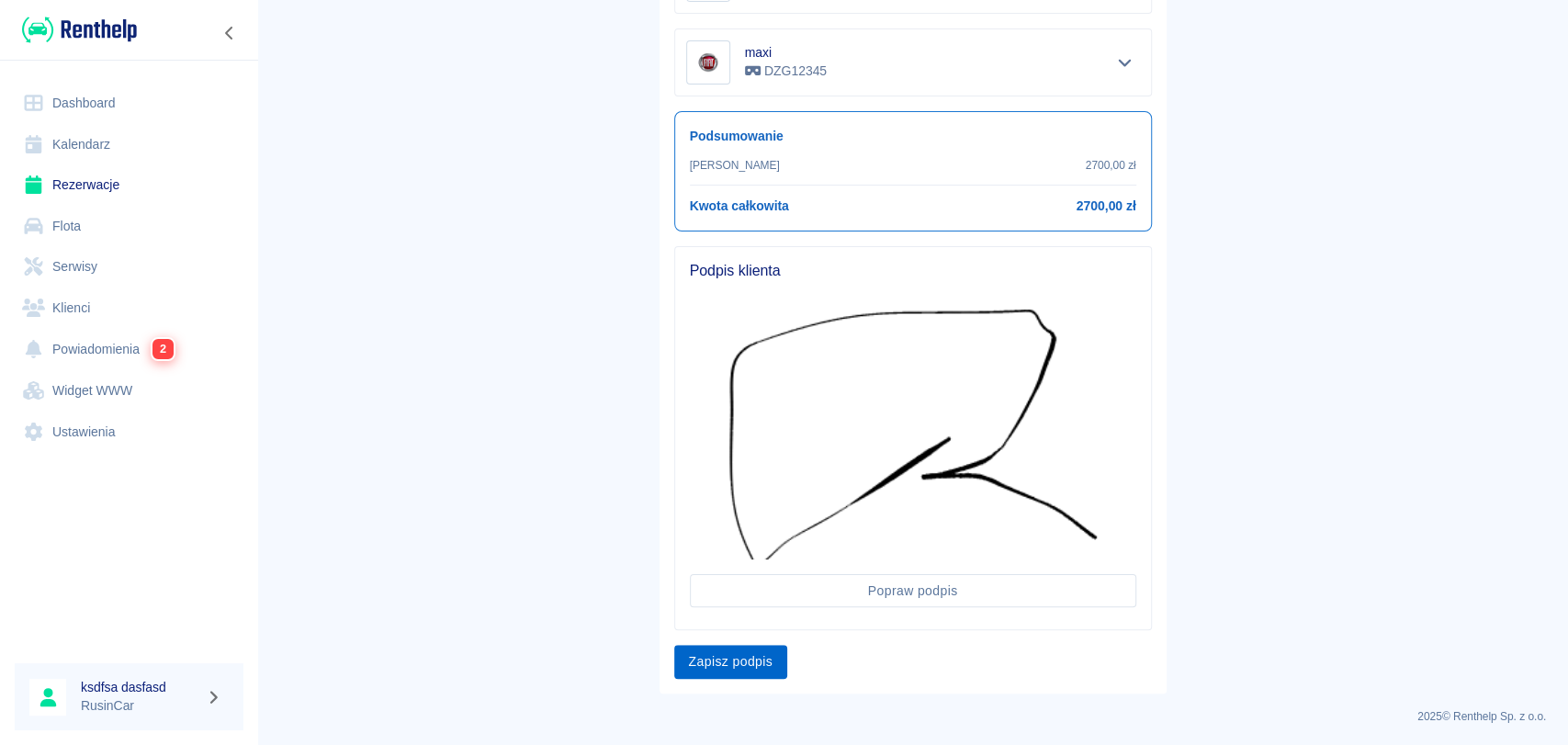
click at [752, 664] on button "Zapisz podpis" at bounding box center [732, 662] width 114 height 34
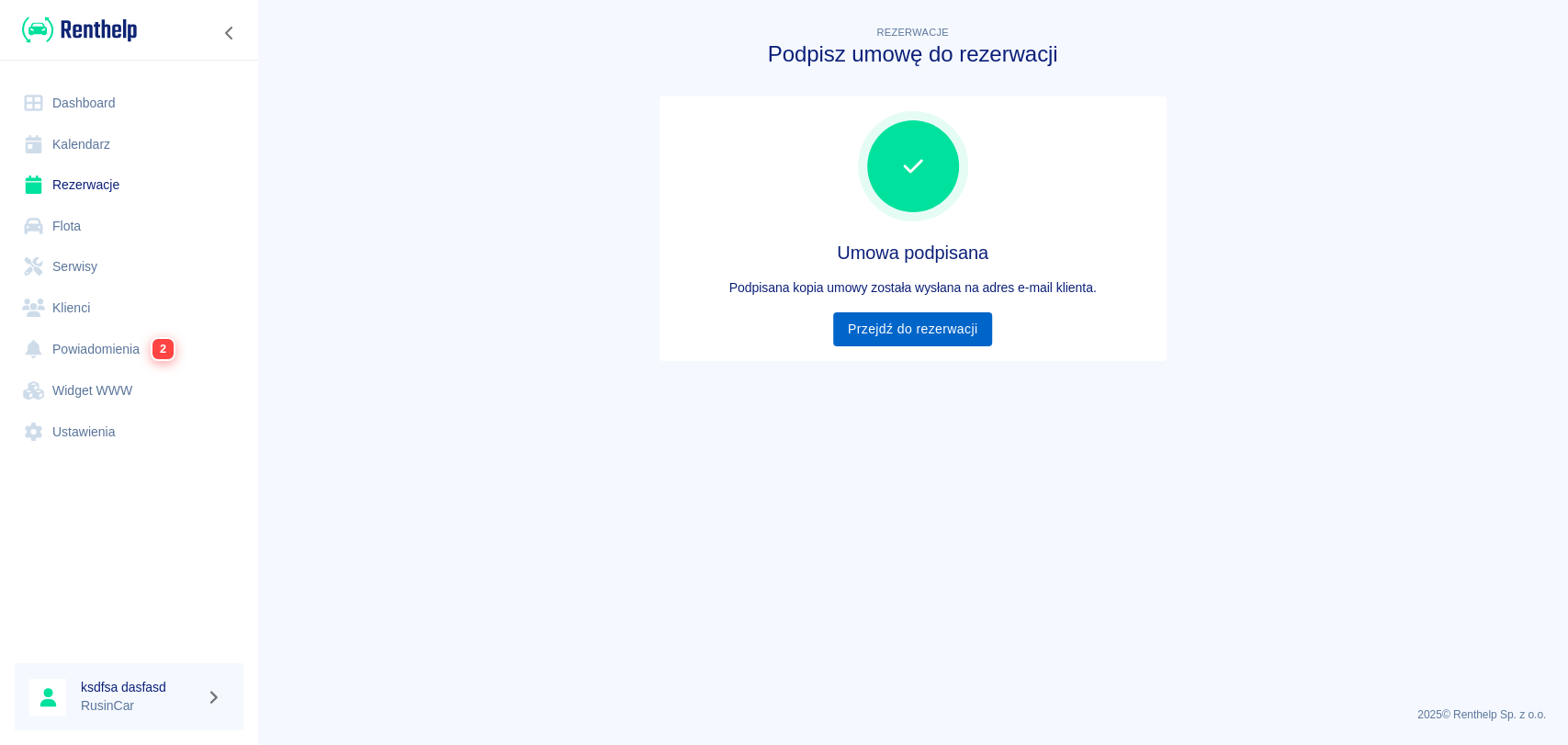
click at [901, 316] on link "Przejdź do rezerwacji" at bounding box center [912, 329] width 159 height 34
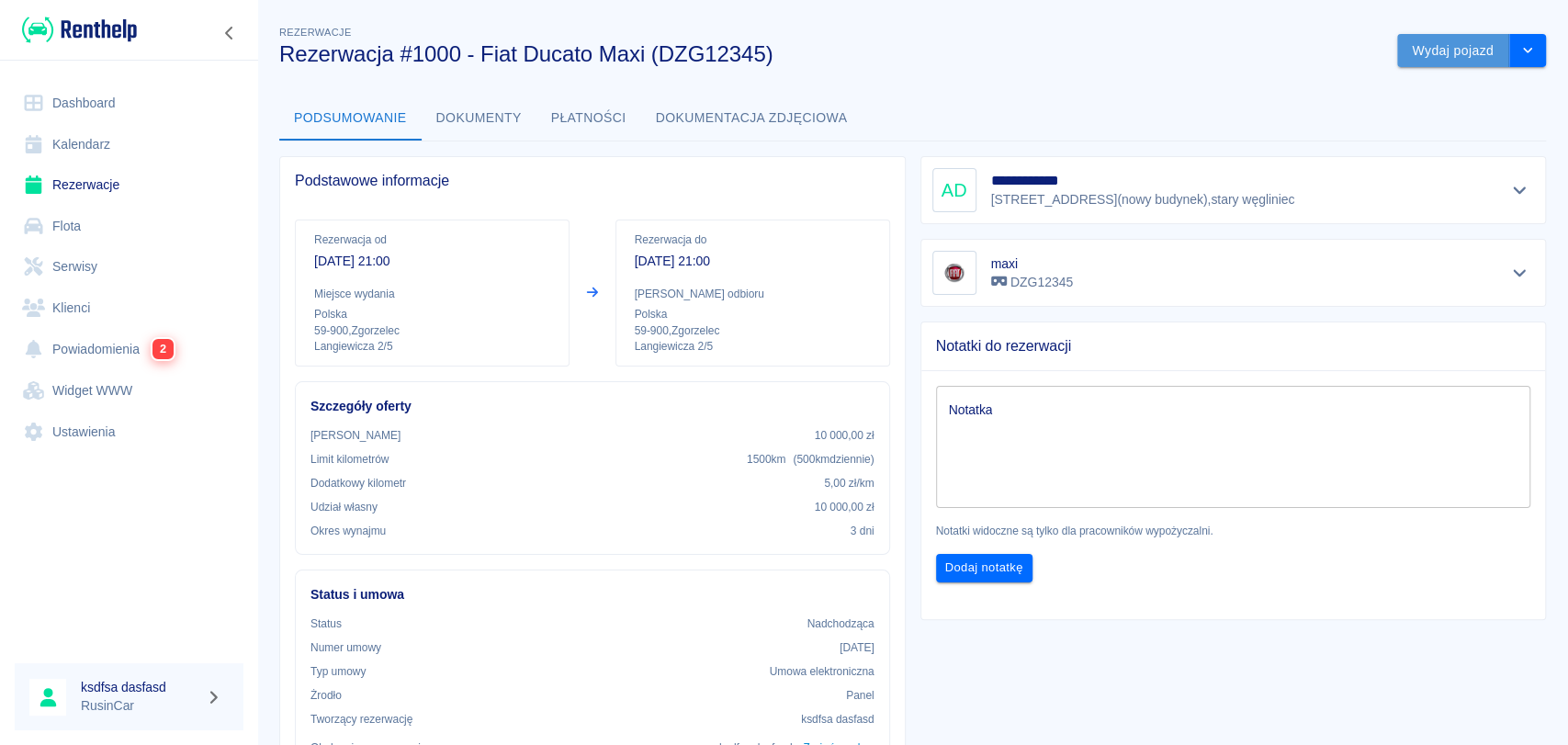
click at [1449, 45] on button "Wydaj pojazd" at bounding box center [1453, 51] width 112 height 34
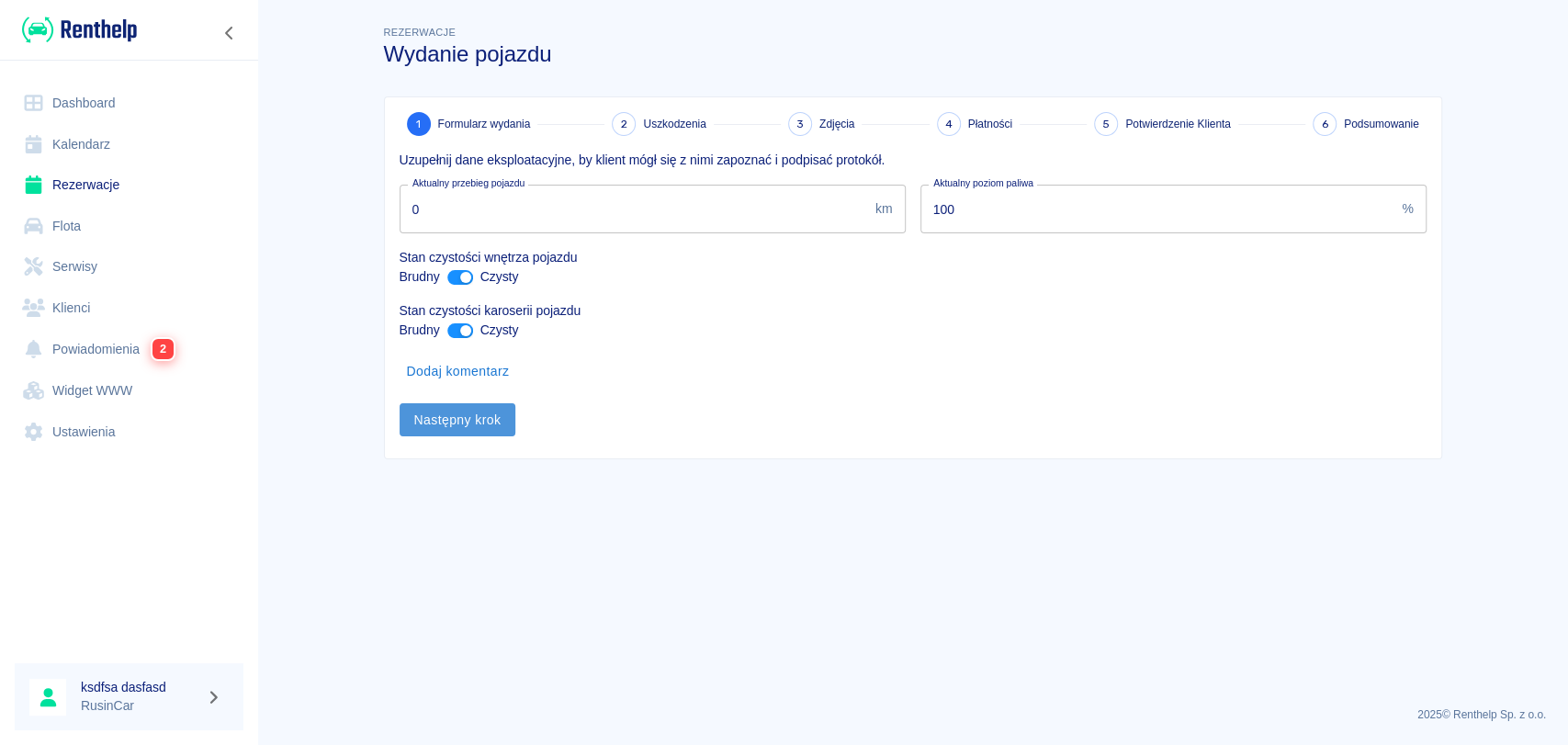
click at [482, 414] on button "Następny krok" at bounding box center [458, 420] width 117 height 34
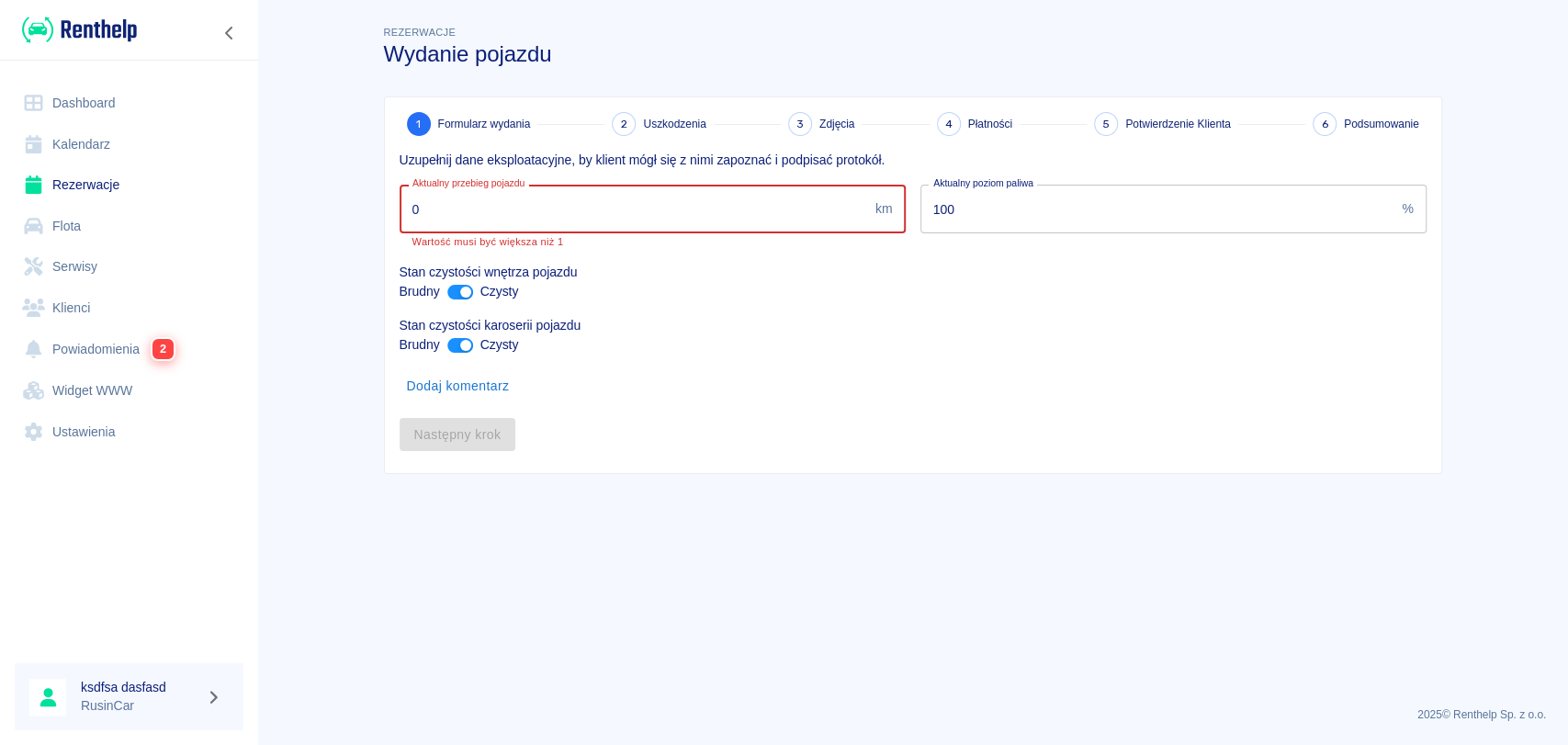
click at [549, 193] on input "0" at bounding box center [634, 209] width 469 height 49
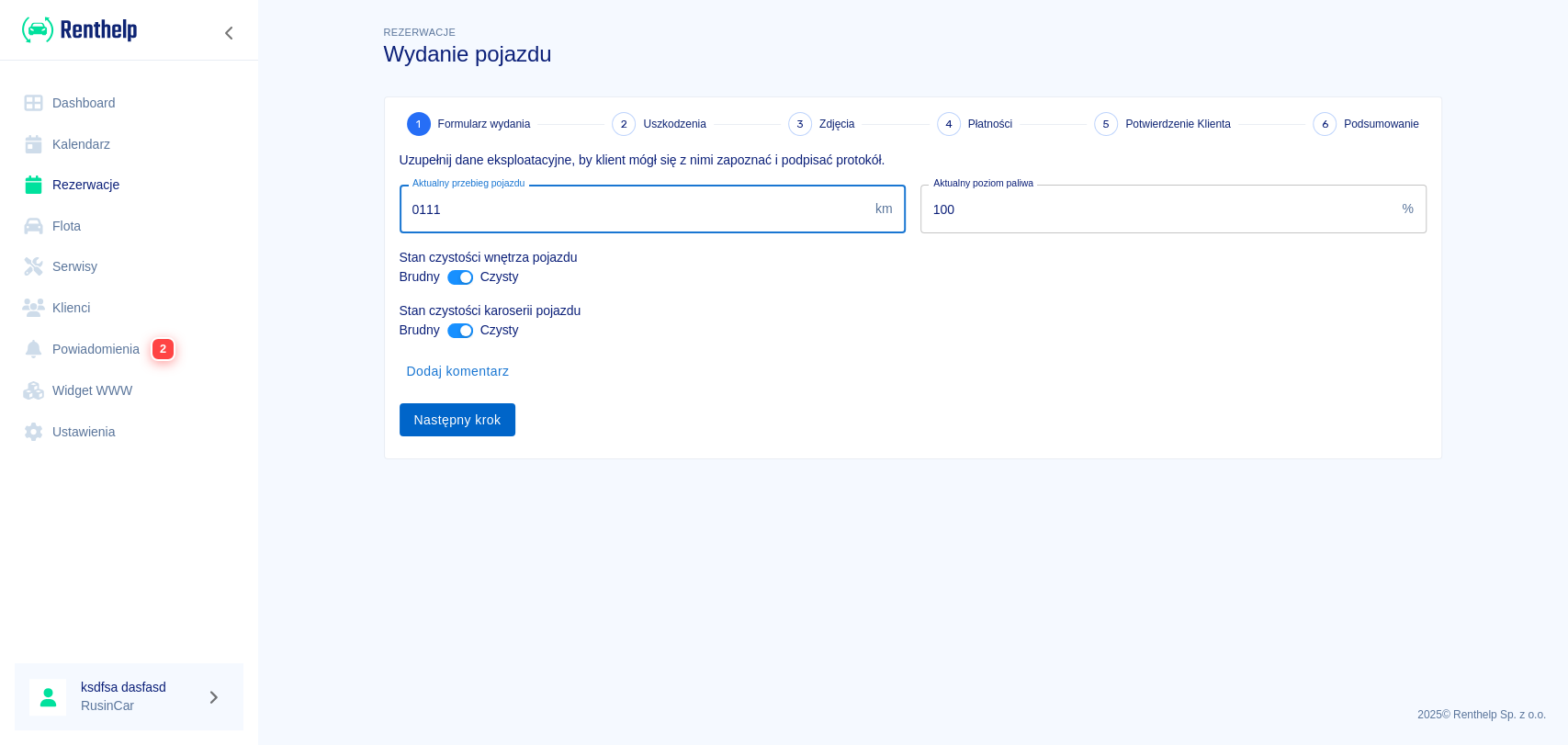
type input "0111"
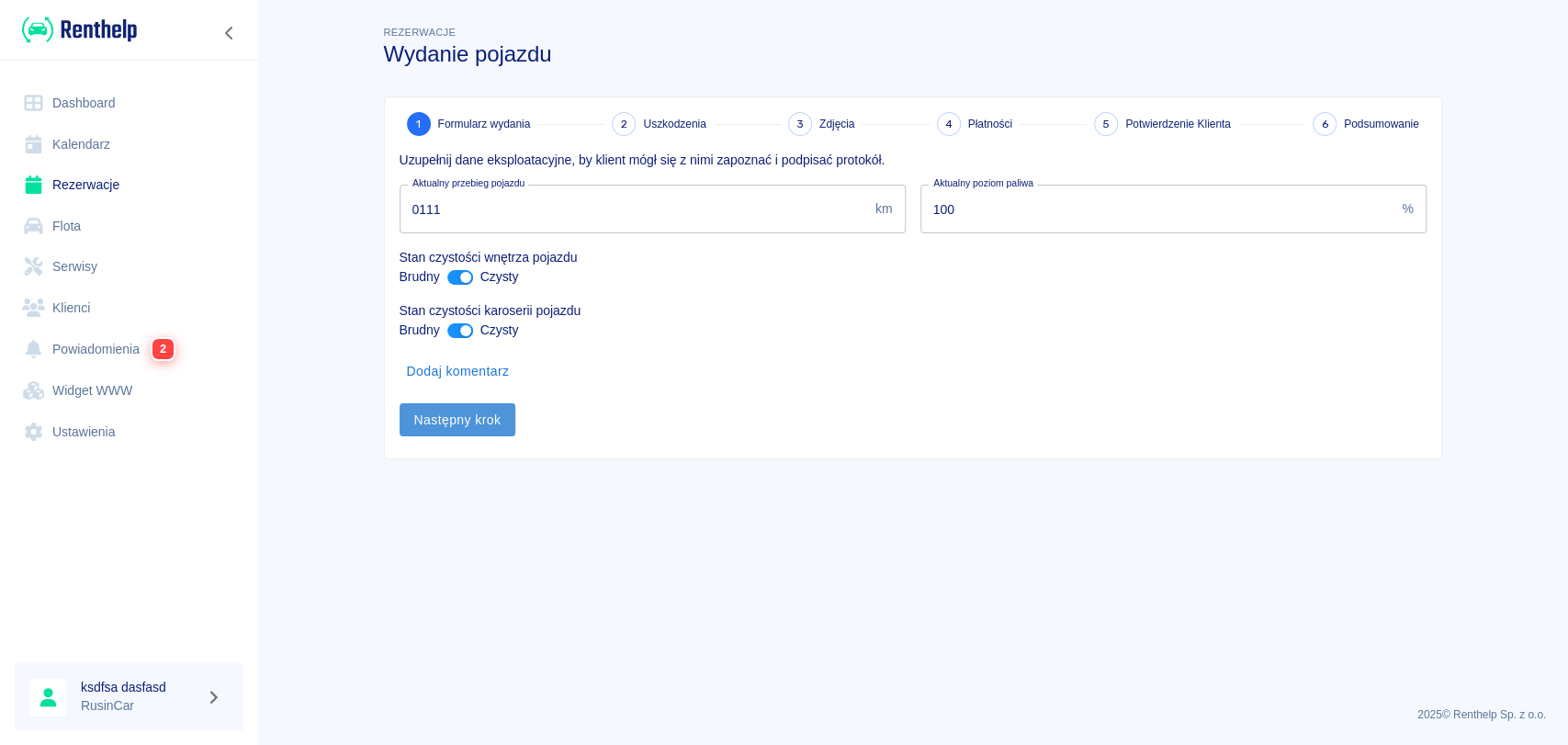
click at [460, 421] on button "Następny krok" at bounding box center [458, 420] width 117 height 34
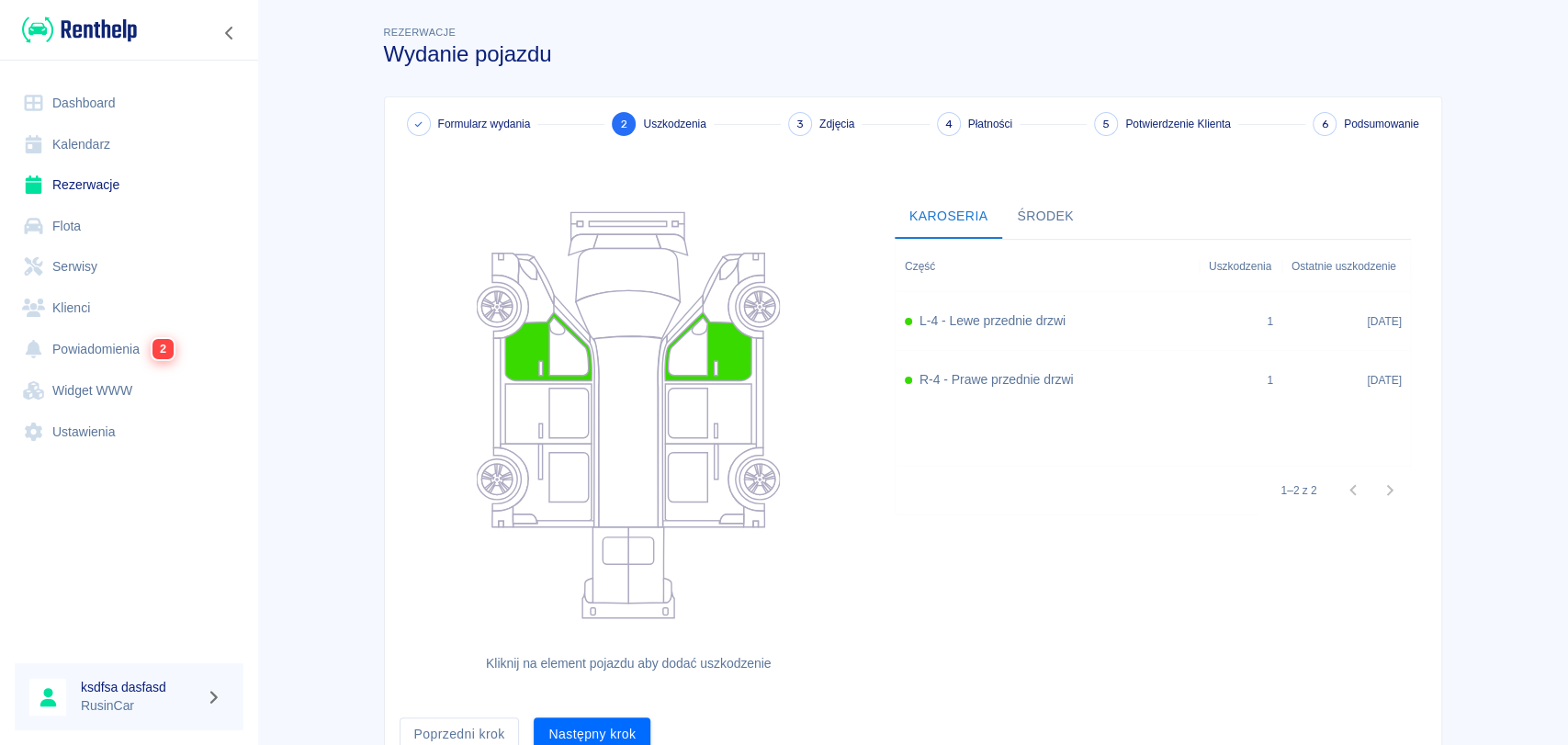
scroll to position [82, 0]
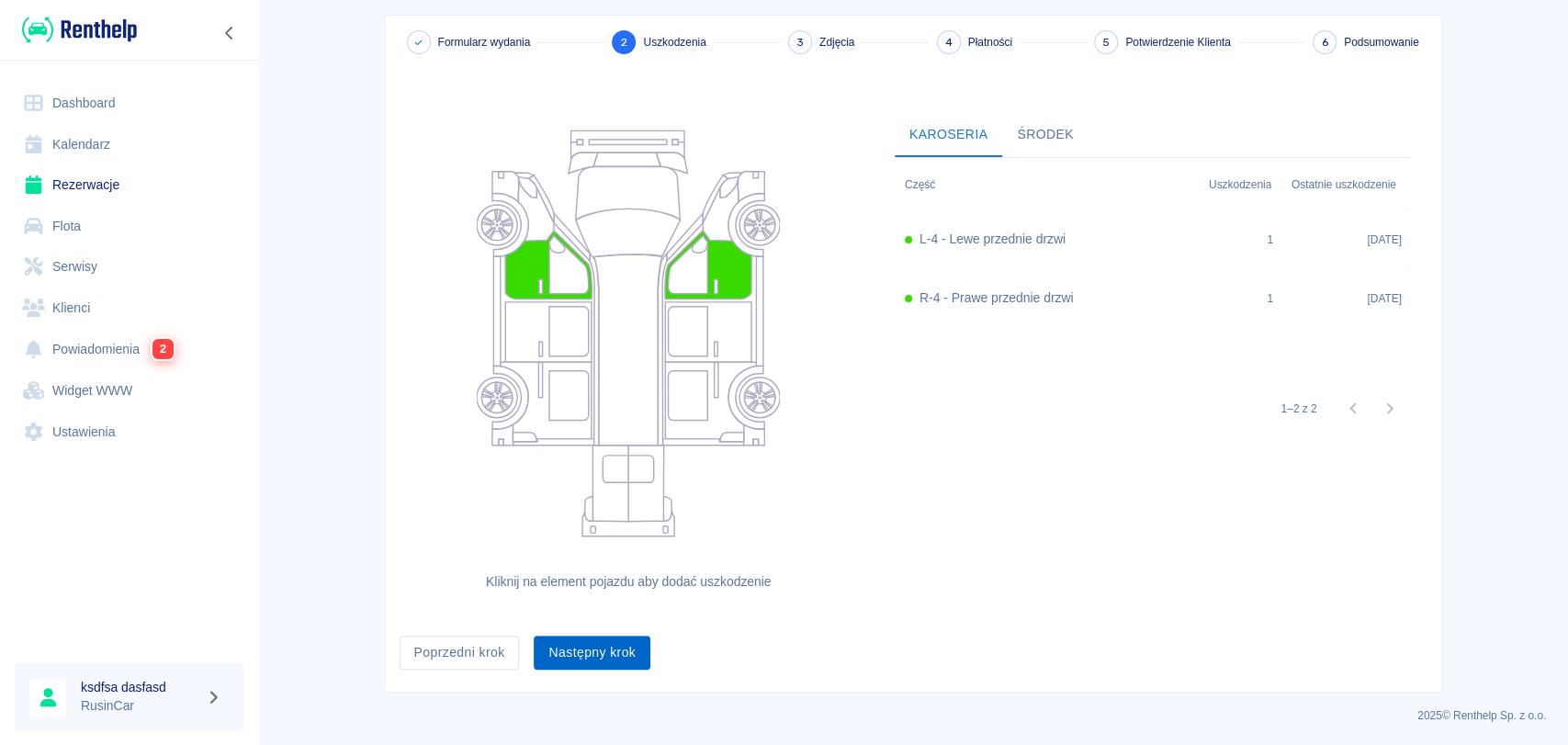
click at [584, 646] on button "Następny krok" at bounding box center [592, 653] width 117 height 34
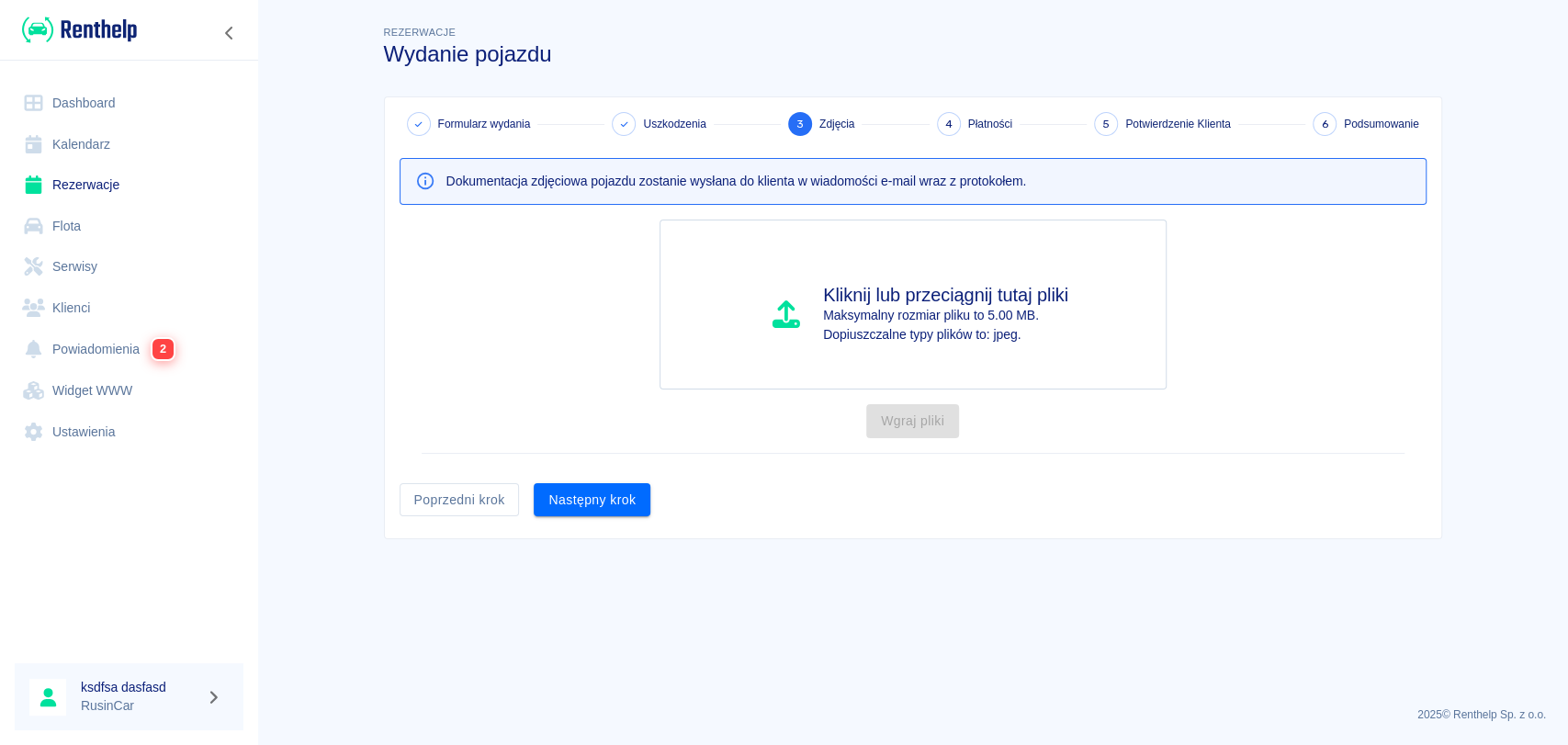
scroll to position [0, 0]
click at [629, 510] on button "Następny krok" at bounding box center [592, 500] width 117 height 34
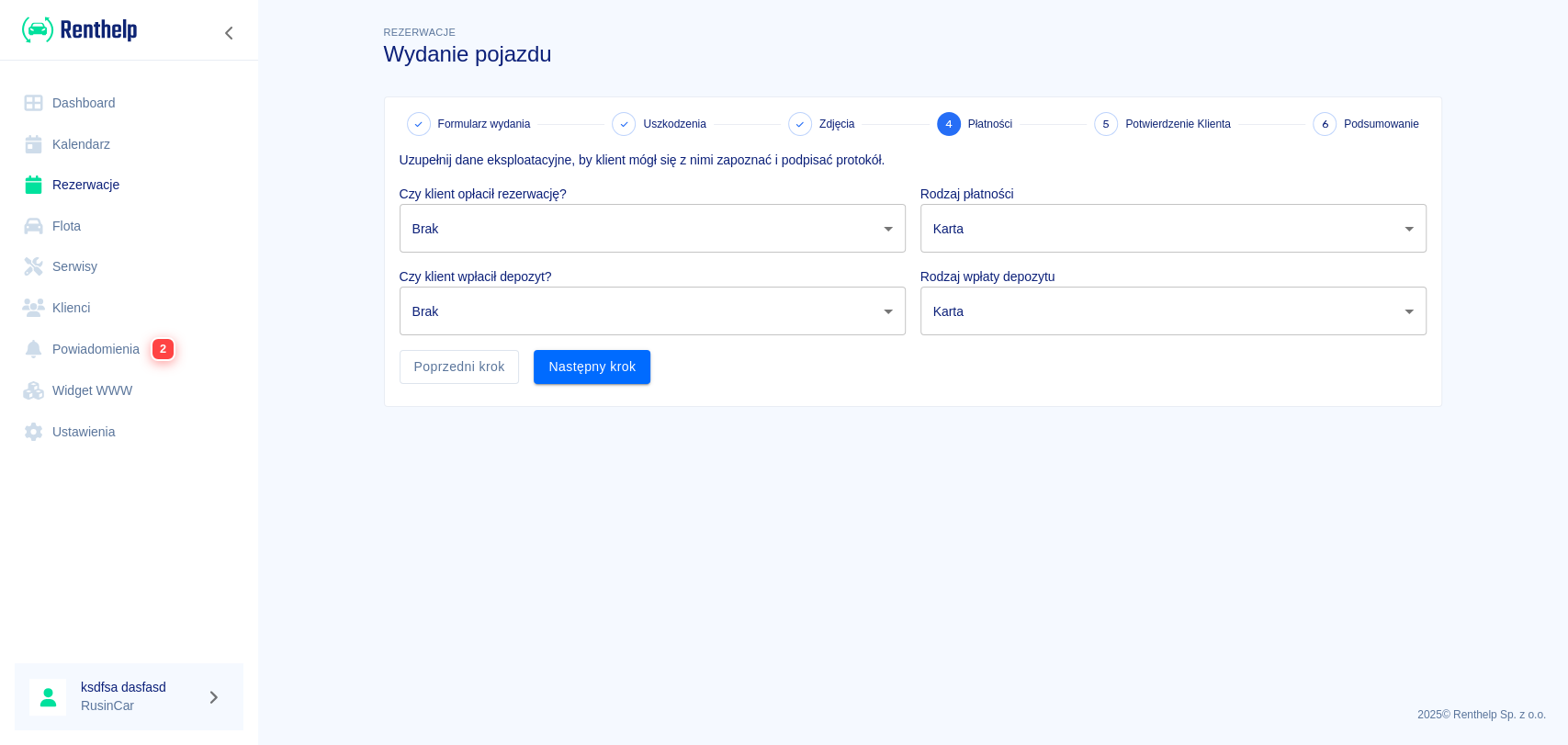
click at [690, 233] on body "Używamy plików Cookies, by zapewnić Ci najlepsze możliwe doświadczenie. Aby dow…" at bounding box center [784, 372] width 1568 height 745
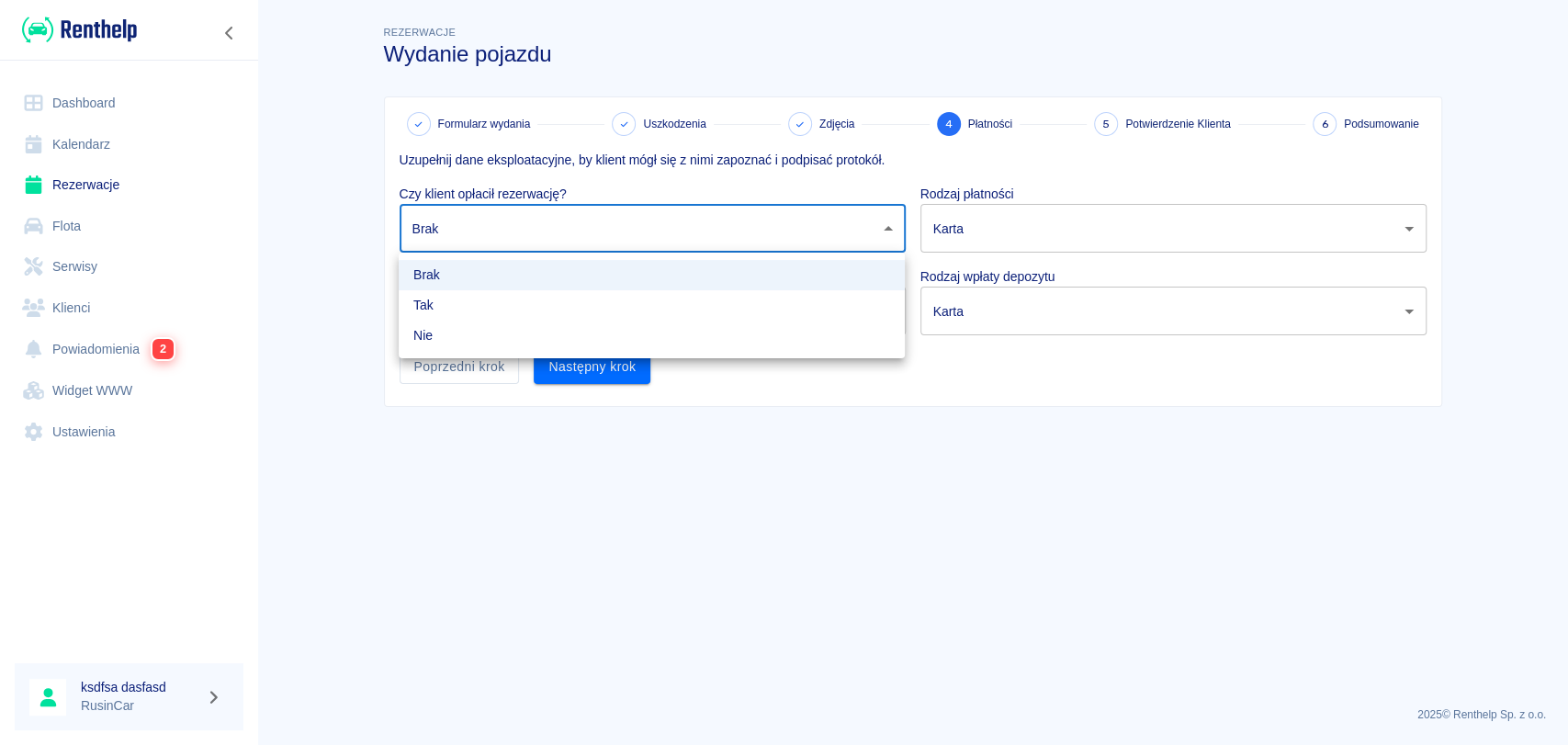
click at [651, 303] on li "Tak" at bounding box center [652, 305] width 506 height 30
type input "true"
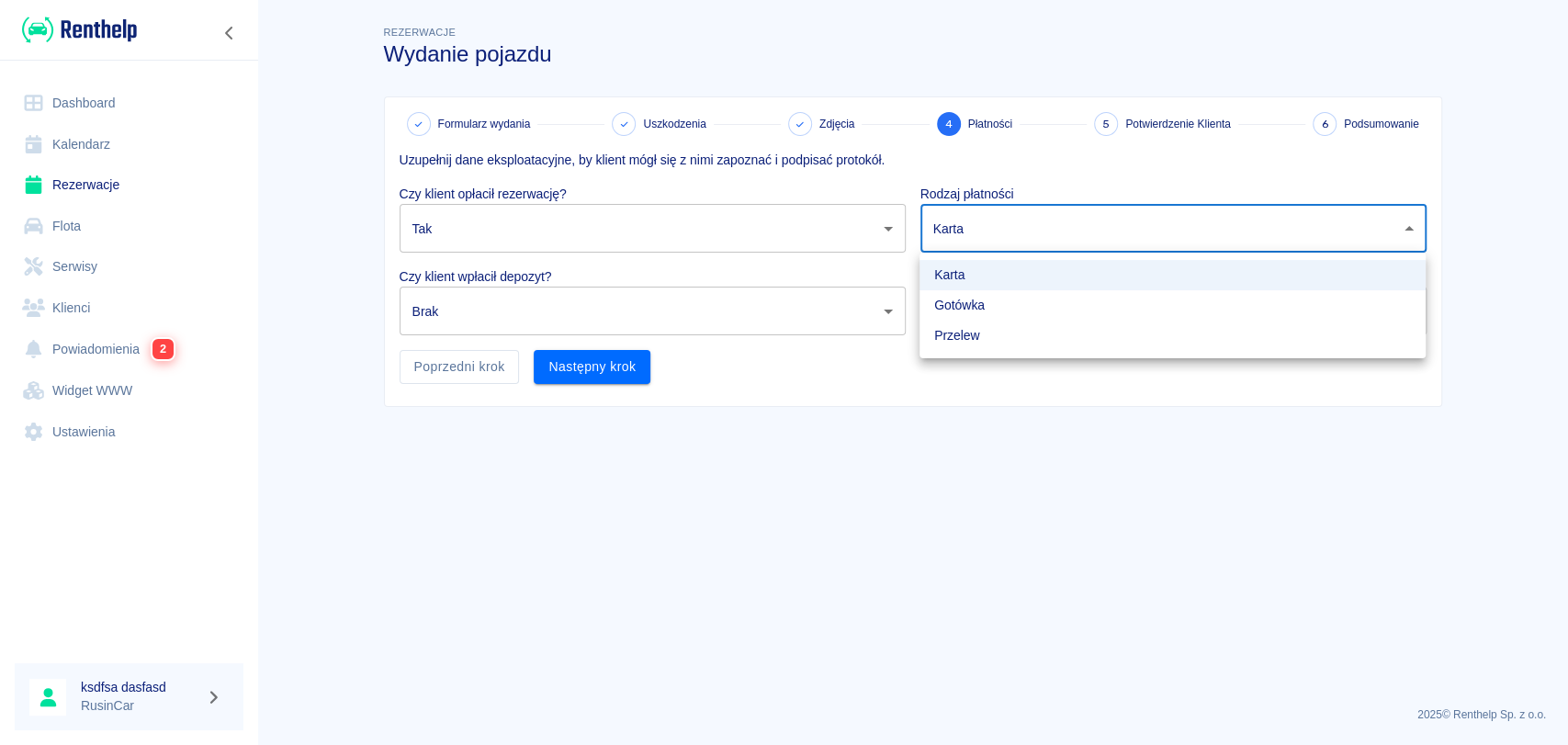
click at [984, 222] on body "Używamy plików Cookies, by zapewnić Ci najlepsze możliwe doświadczenie. Aby dow…" at bounding box center [784, 372] width 1568 height 745
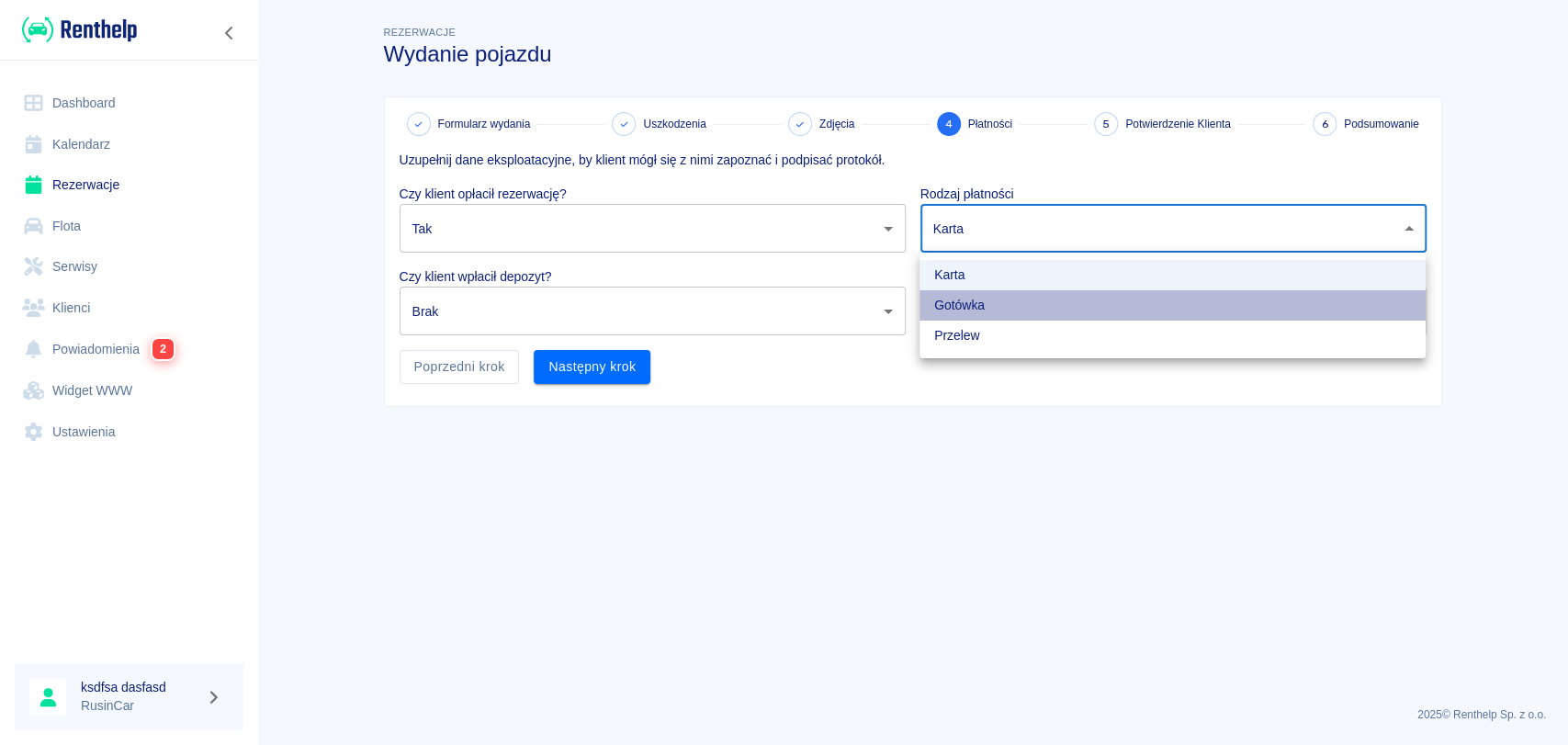
click at [958, 298] on li "Gotówka" at bounding box center [1172, 305] width 506 height 30
type input "cash"
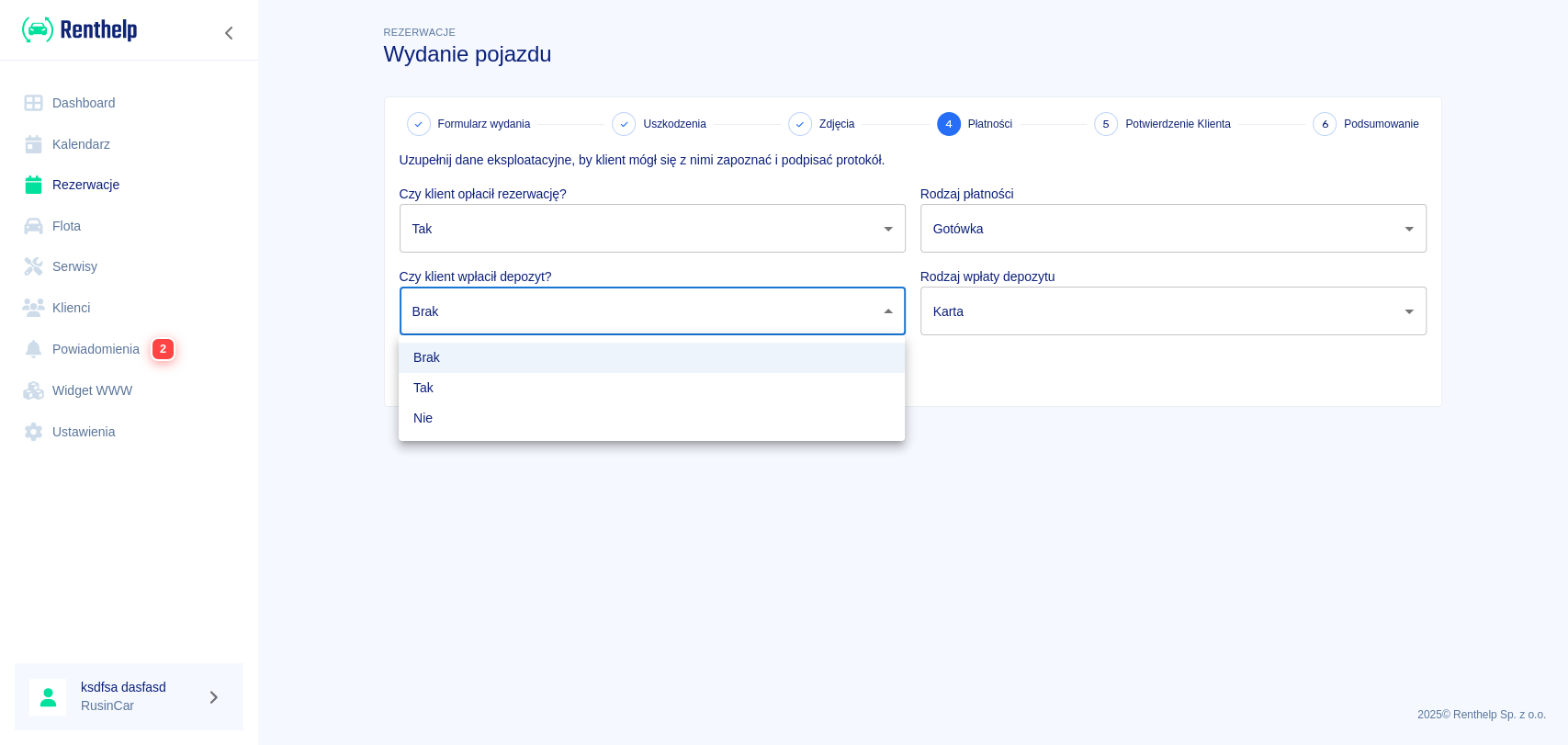
click at [760, 302] on body "Używamy plików Cookies, by zapewnić Ci najlepsze możliwe doświadczenie. Aby dow…" at bounding box center [784, 372] width 1568 height 745
click at [695, 387] on li "Tak" at bounding box center [652, 388] width 506 height 30
type input "true"
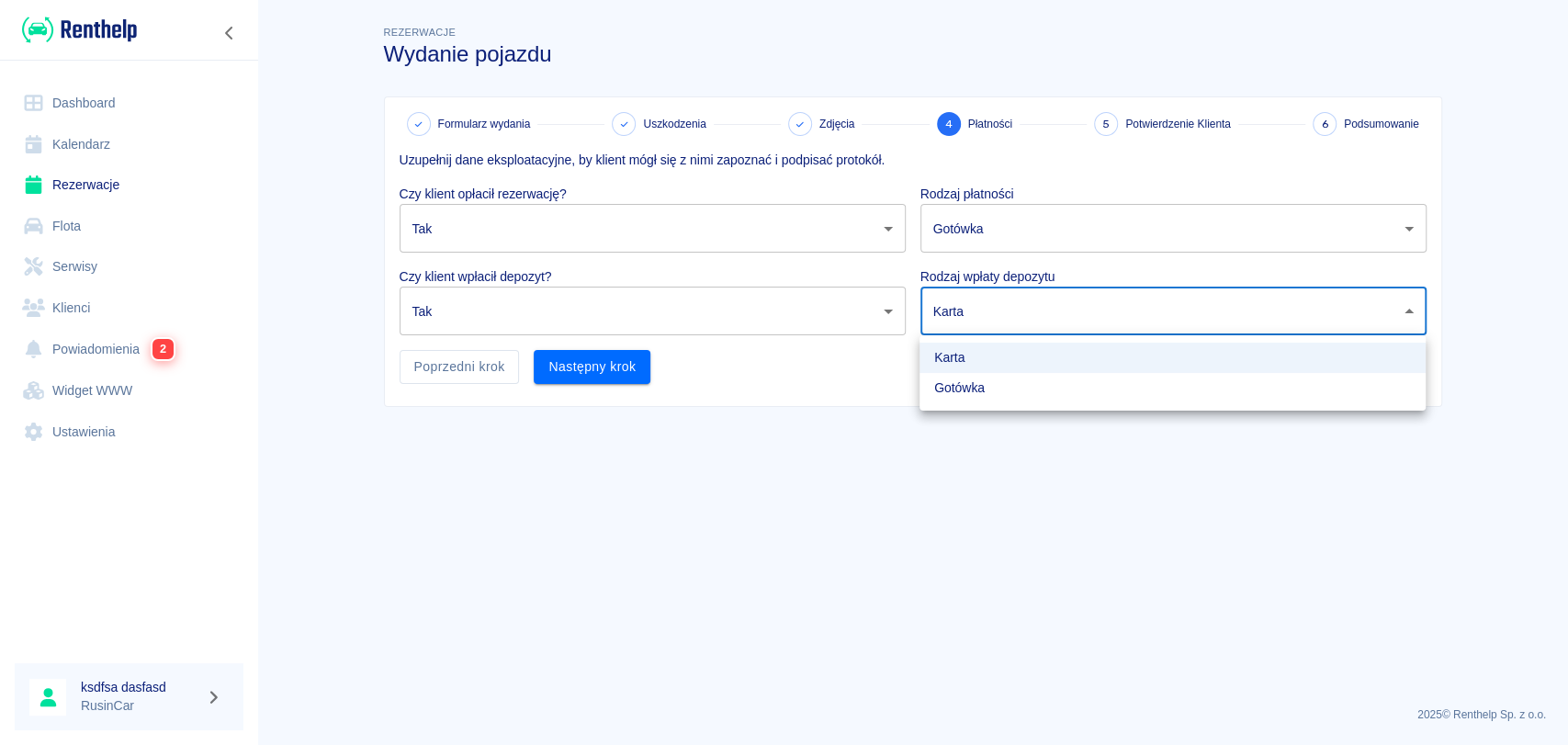
click at [990, 324] on body "Używamy plików Cookies, by zapewnić Ci najlepsze możliwe doświadczenie. Aby dow…" at bounding box center [784, 372] width 1568 height 745
click at [969, 385] on li "Gotówka" at bounding box center [1172, 388] width 506 height 30
type input "cash"
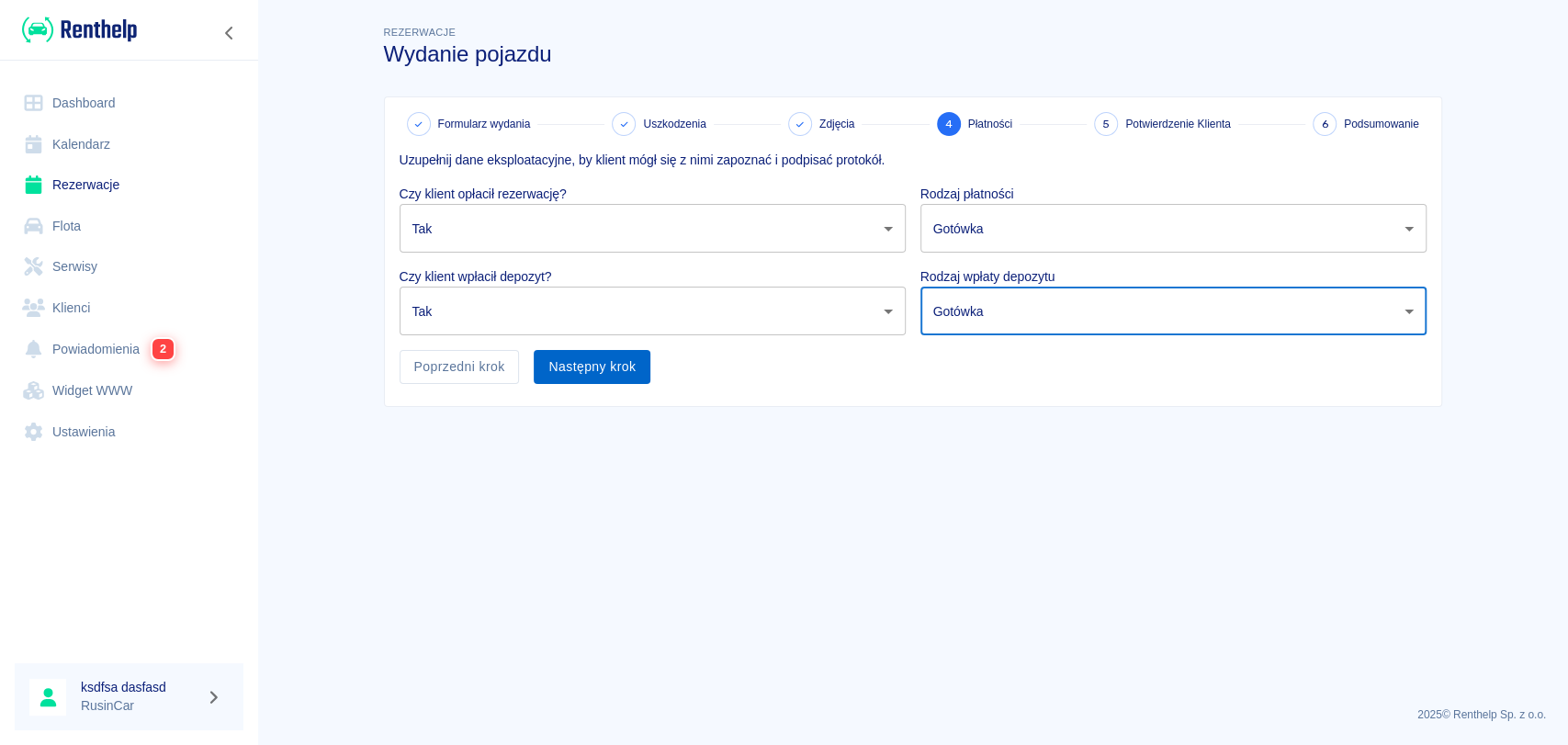
click at [617, 368] on button "Następny krok" at bounding box center [592, 367] width 117 height 34
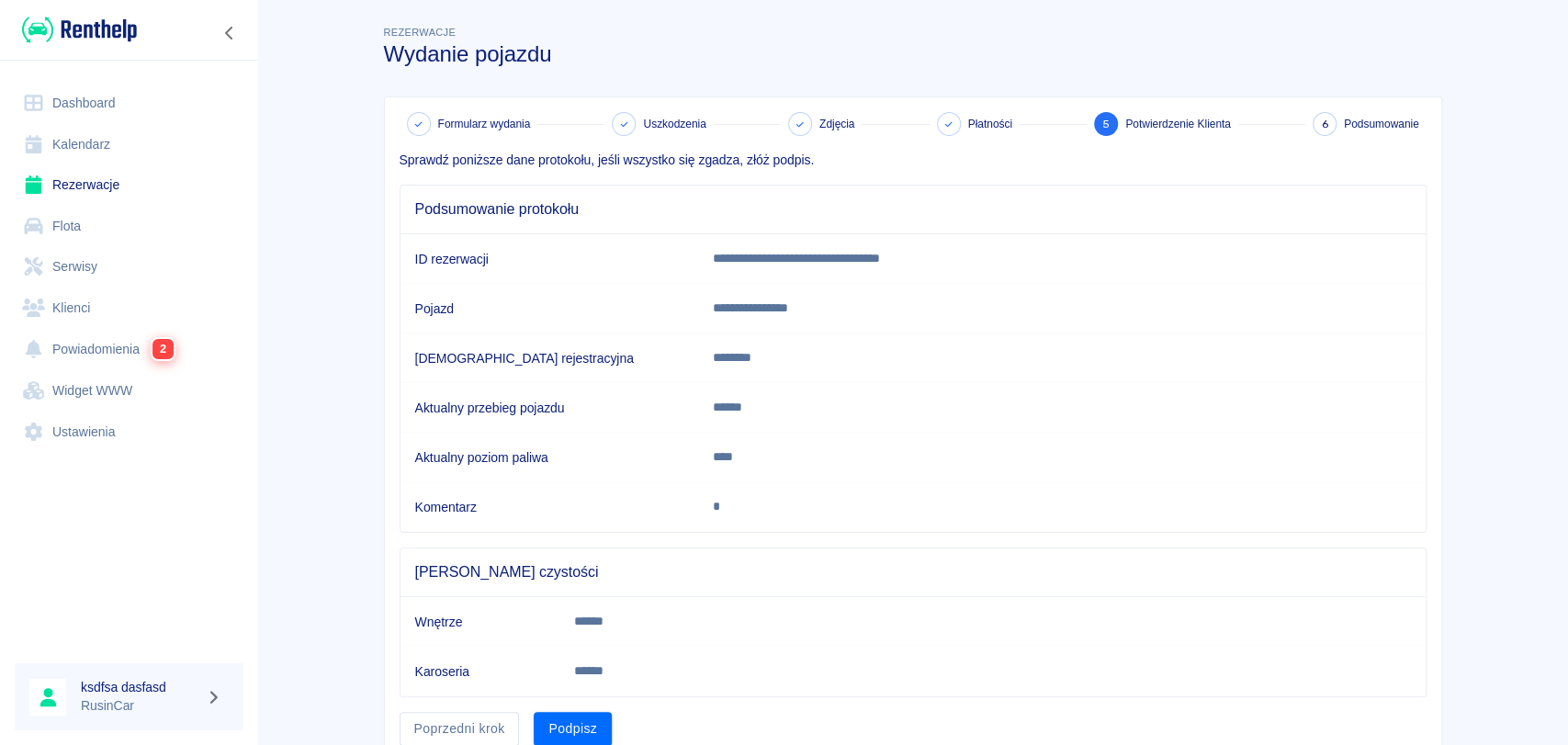
scroll to position [74, 0]
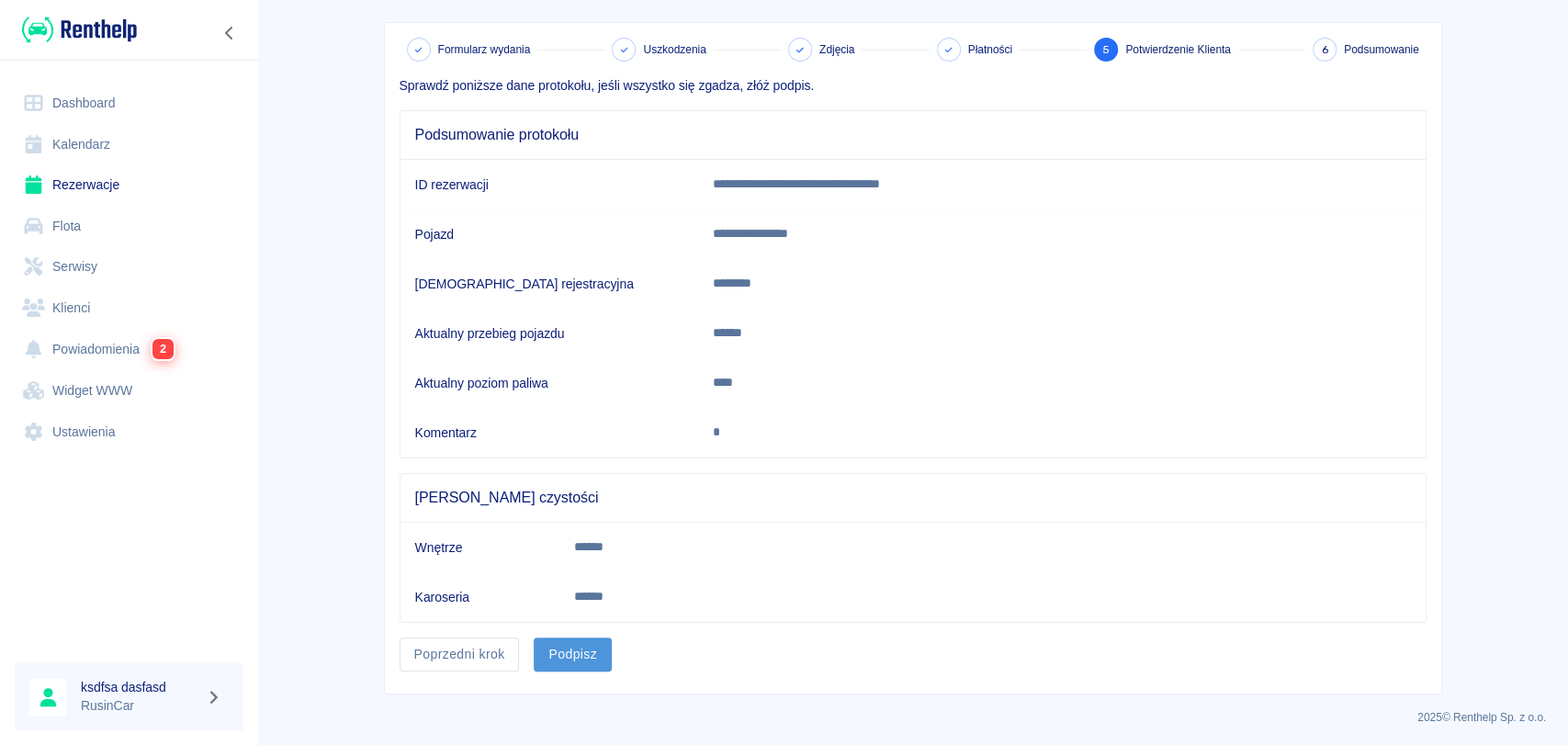
click at [584, 656] on button "Podpisz" at bounding box center [573, 655] width 78 height 34
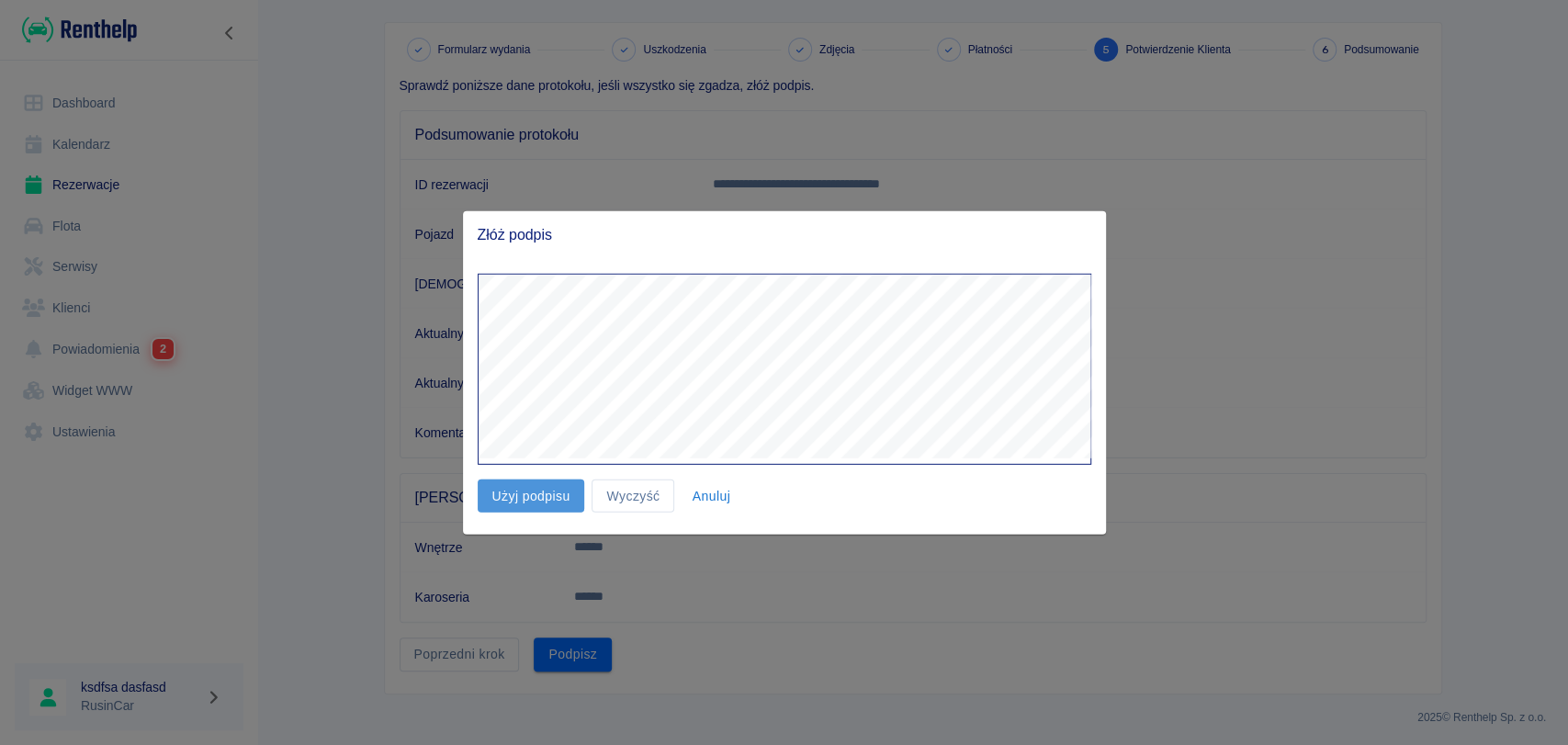
click at [498, 494] on button "Użyj podpisu" at bounding box center [532, 496] width 108 height 34
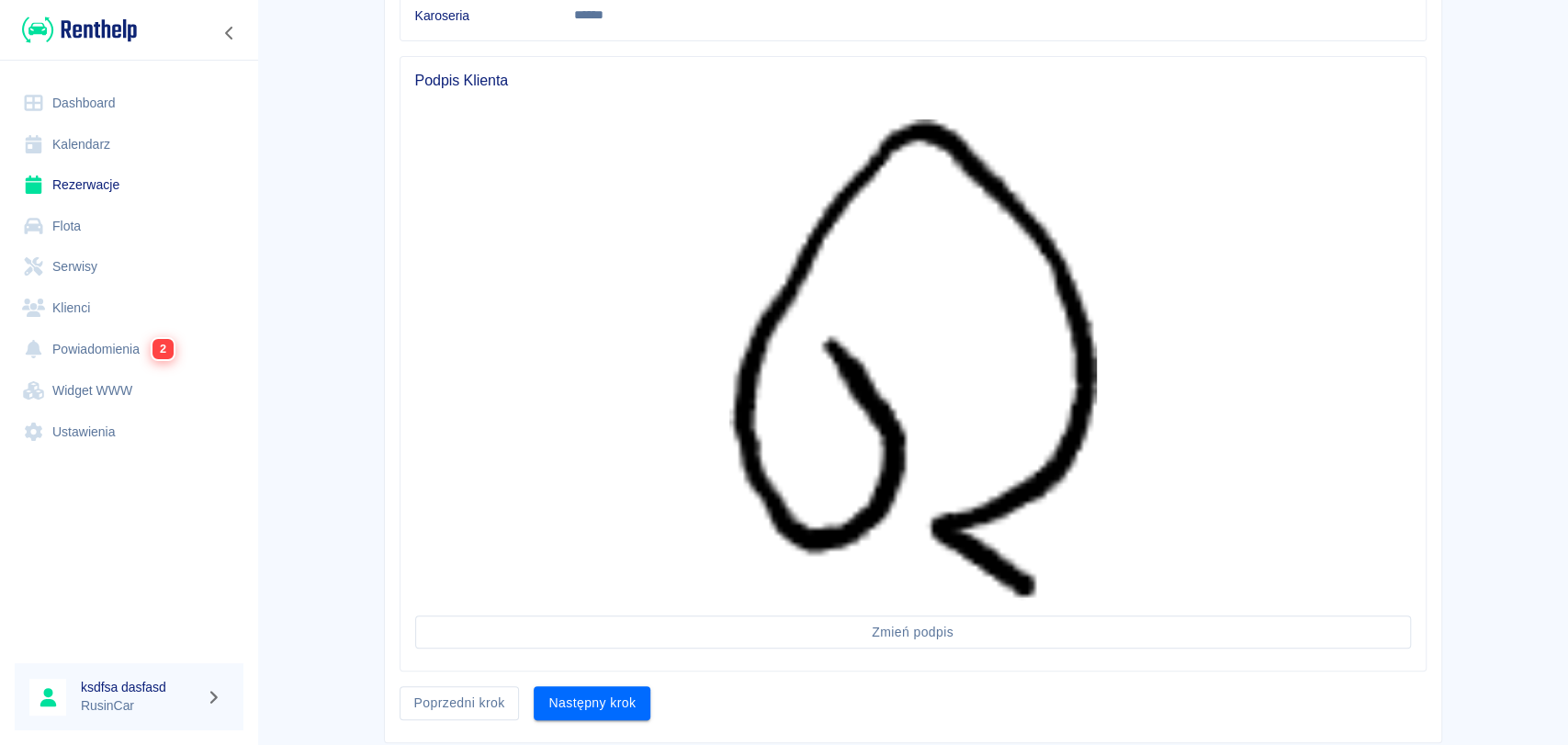
scroll to position [706, 0]
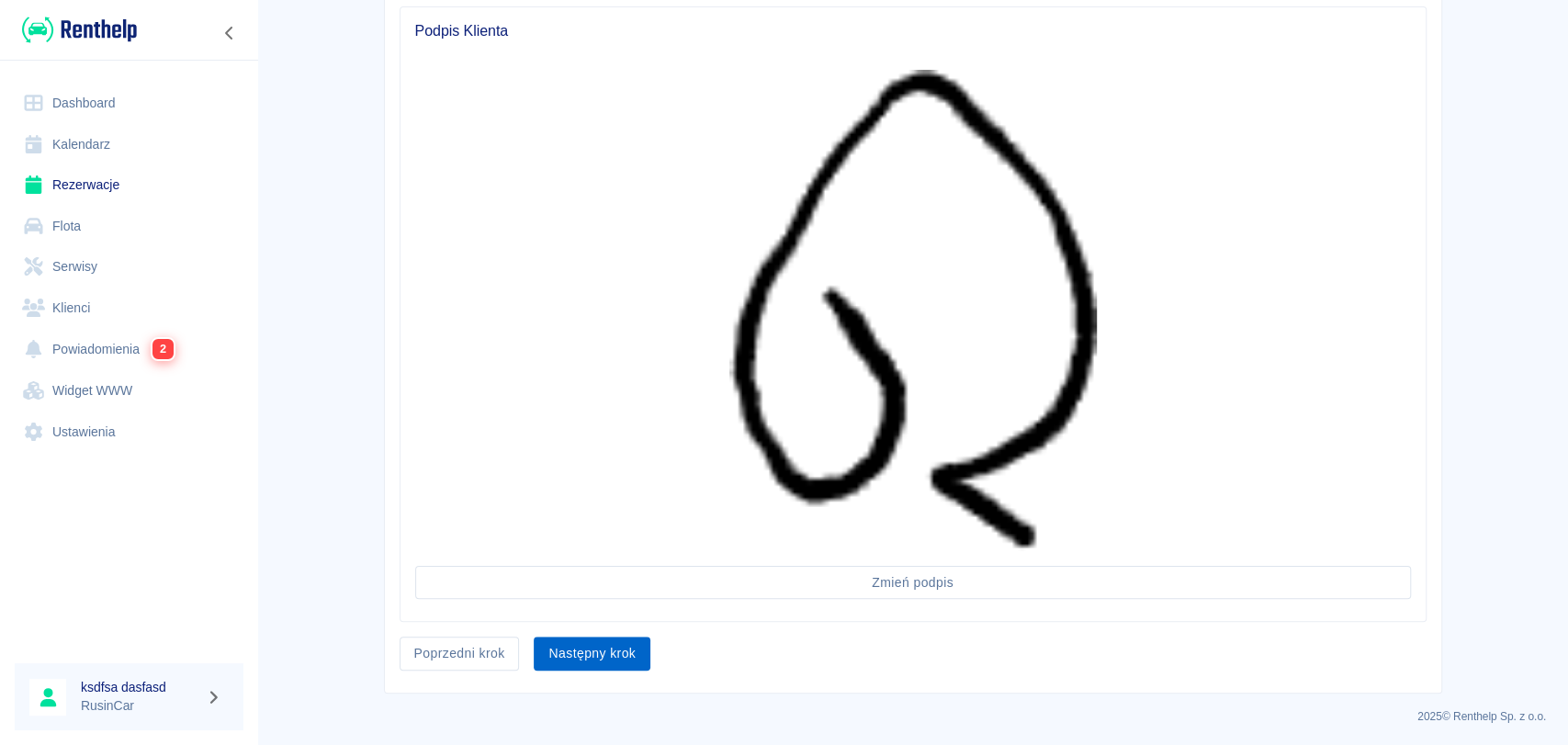
click at [606, 653] on button "Następny krok" at bounding box center [592, 654] width 117 height 34
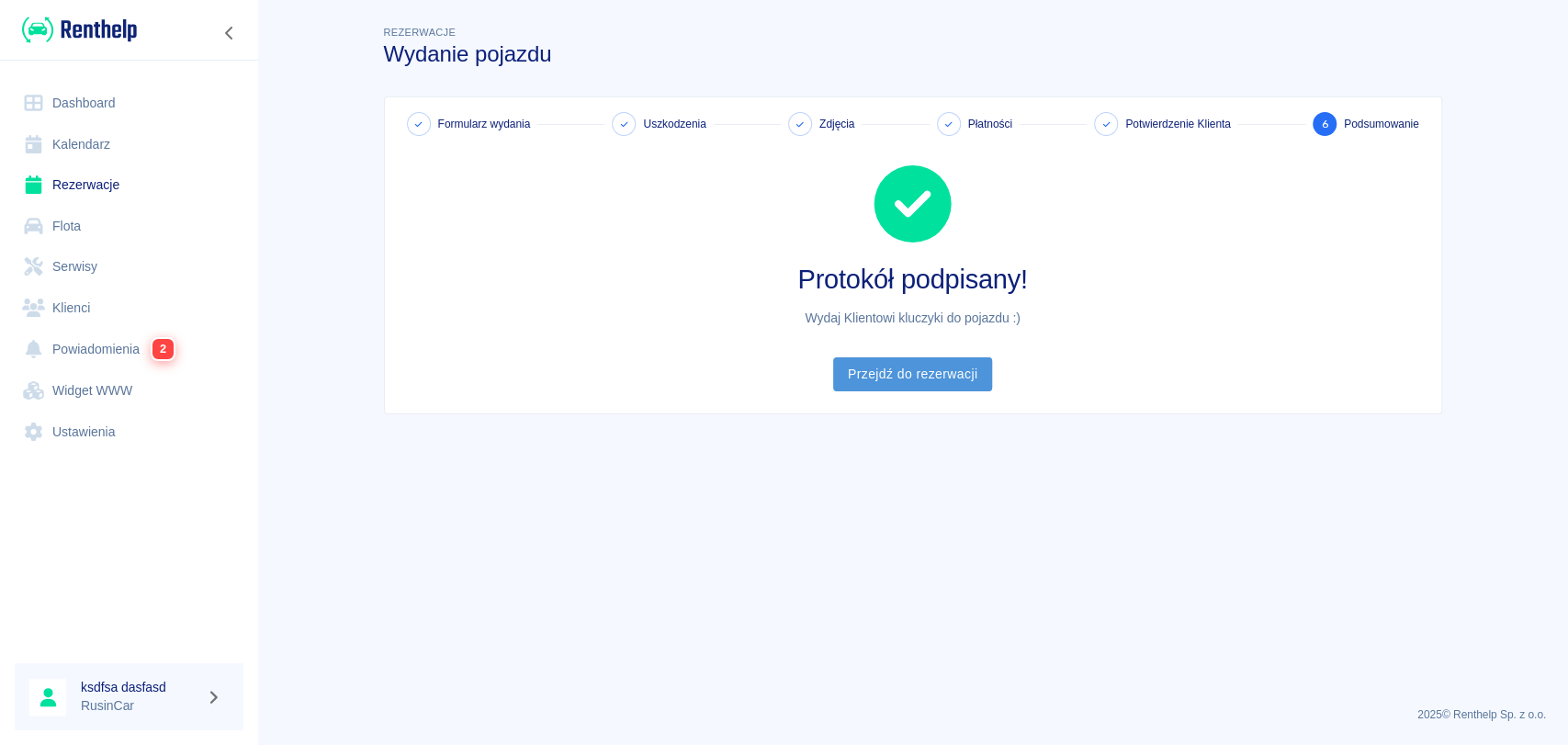
click at [924, 370] on link "Przejdź do rezerwacji" at bounding box center [912, 374] width 159 height 34
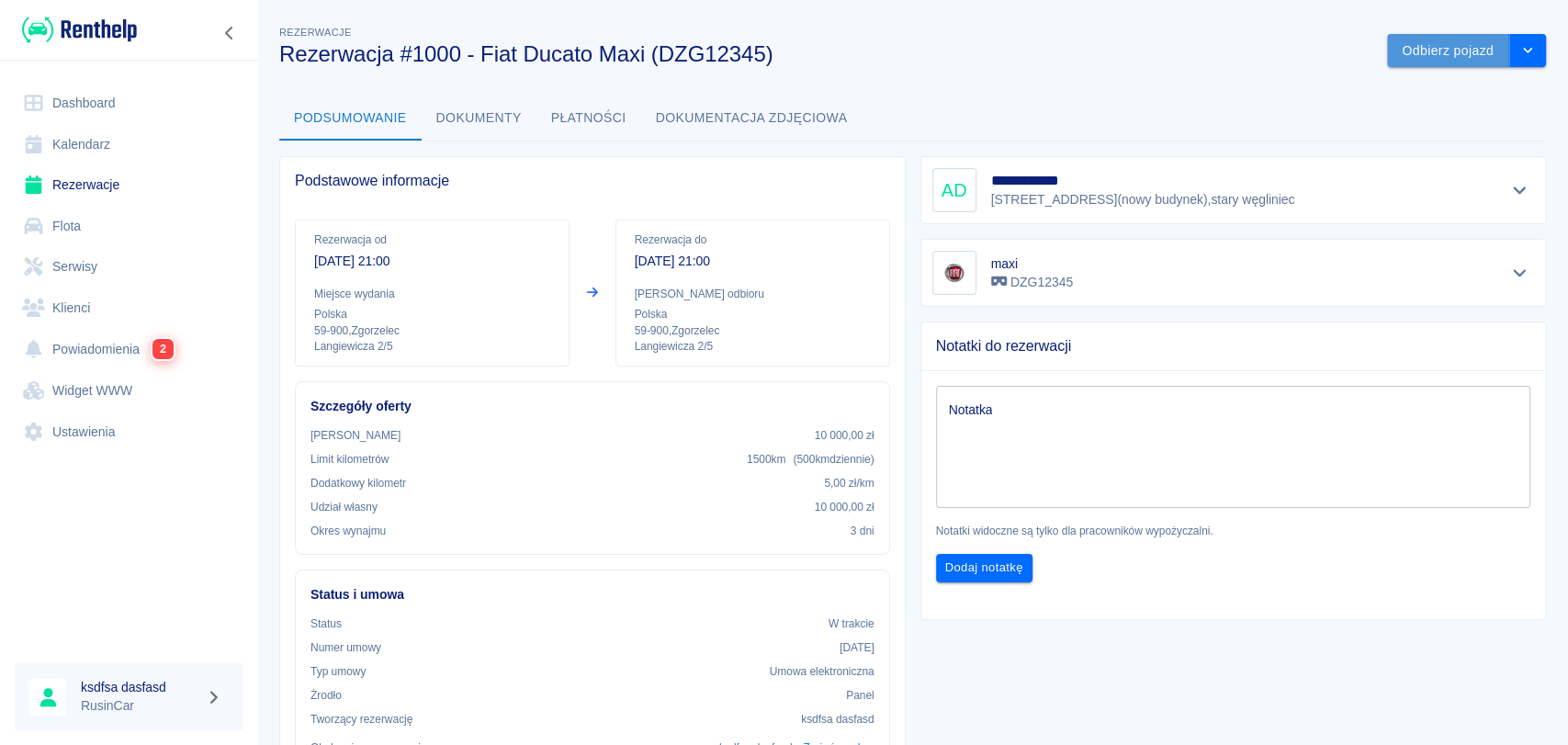
click at [1439, 56] on button "Odbierz pojazd" at bounding box center [1448, 51] width 122 height 34
click at [1526, 36] on div at bounding box center [1522, 43] width 17 height 19
click at [1525, 54] on button "drop-down" at bounding box center [1527, 51] width 37 height 34
click at [1112, 68] on div "**********" at bounding box center [911, 652] width 1310 height 1291
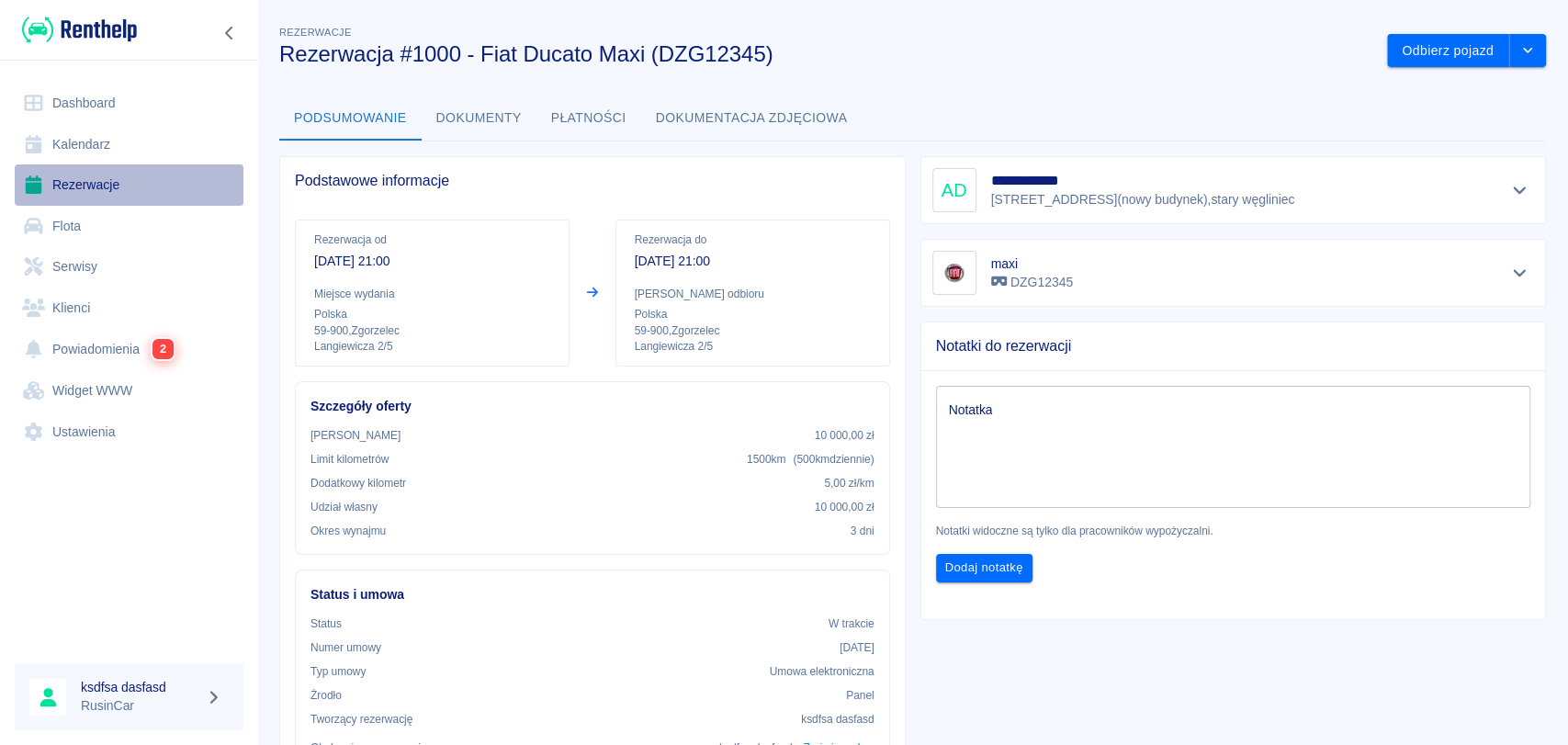
click at [61, 189] on link "Rezerwacje" at bounding box center [129, 185] width 229 height 41
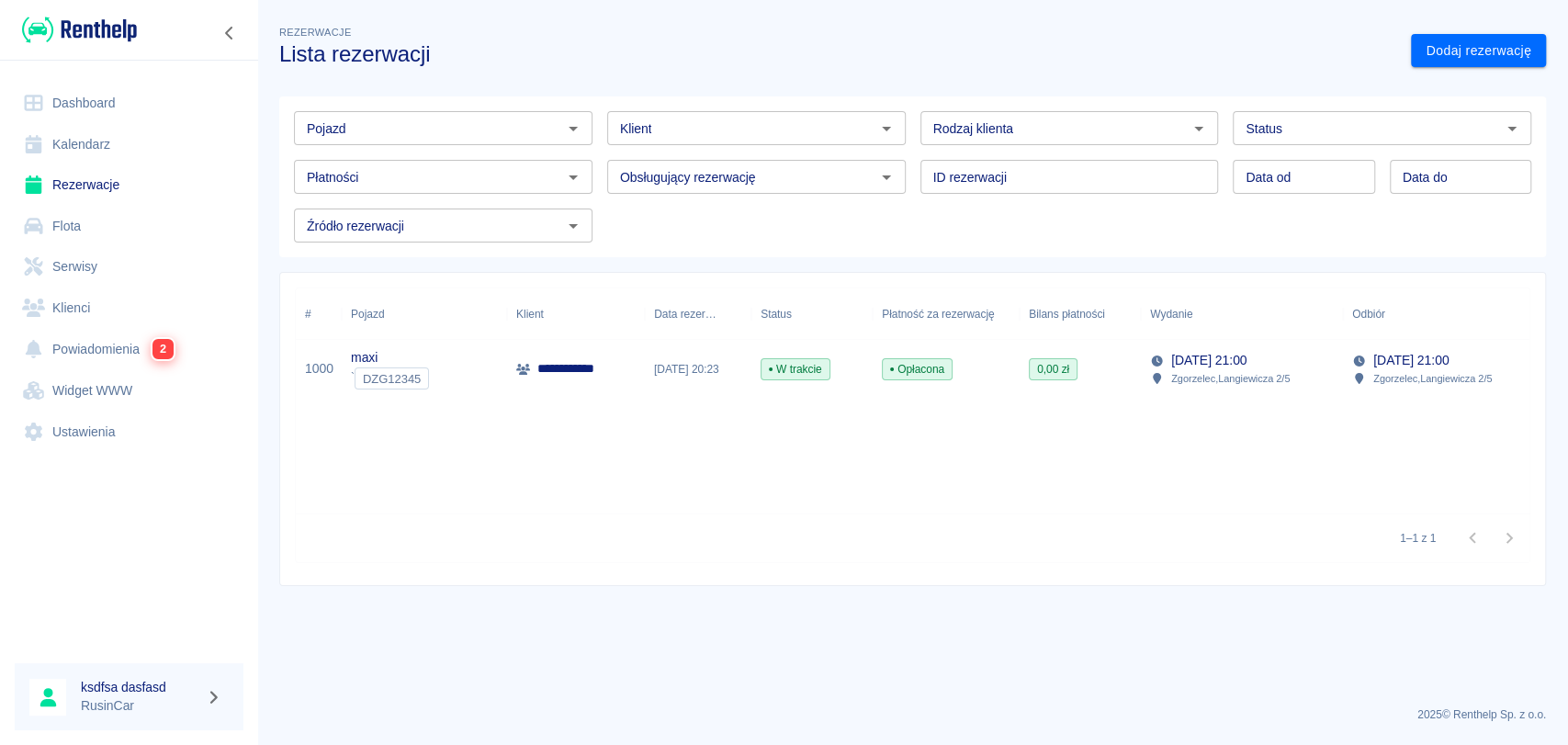
click at [1397, 376] on p "Zgorzelec , [STREET_ADDRESS]" at bounding box center [1432, 378] width 119 height 17
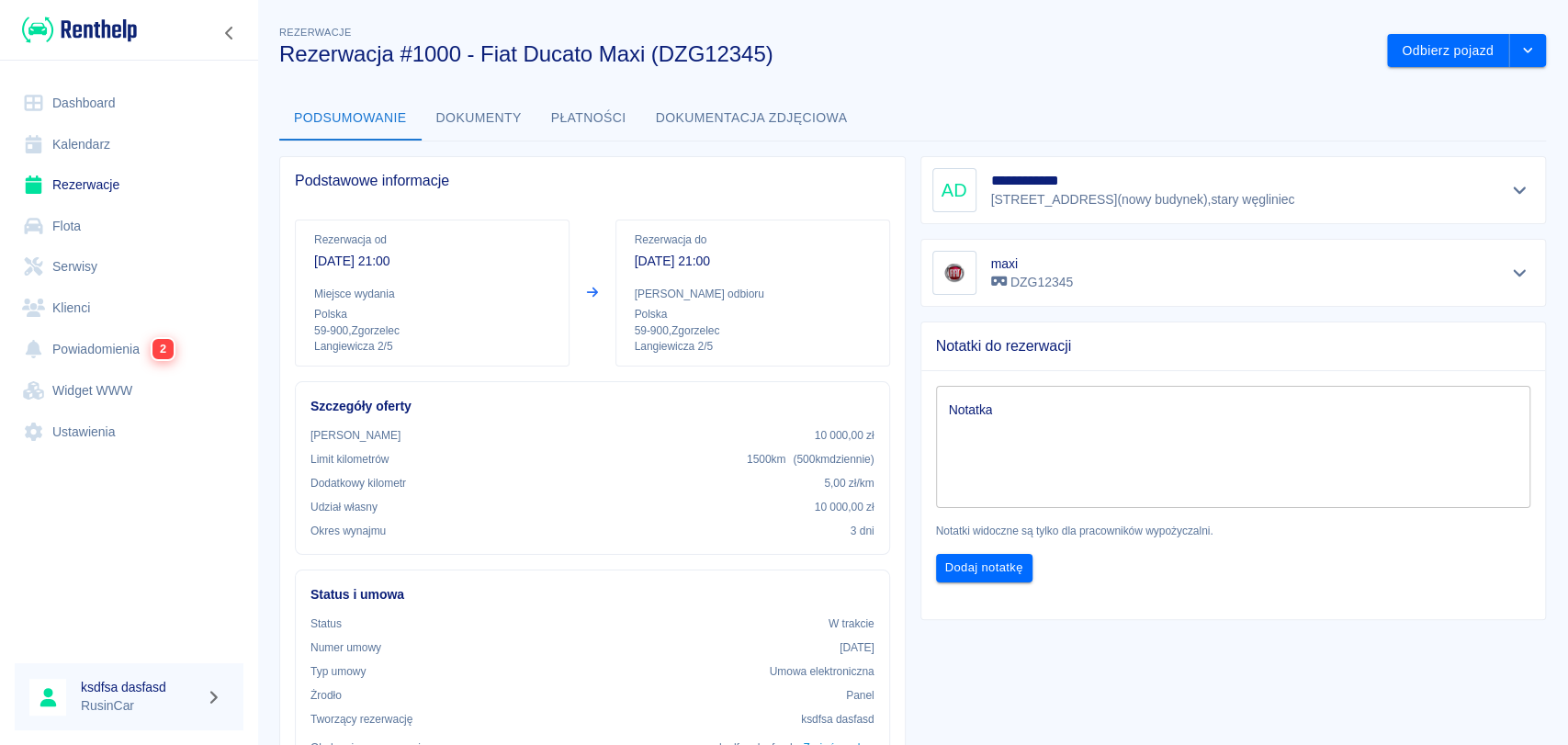
click at [1455, 31] on div "Odbierz pojazd" at bounding box center [1459, 43] width 174 height 49
click at [1455, 36] on button "Odbierz pojazd" at bounding box center [1448, 51] width 122 height 34
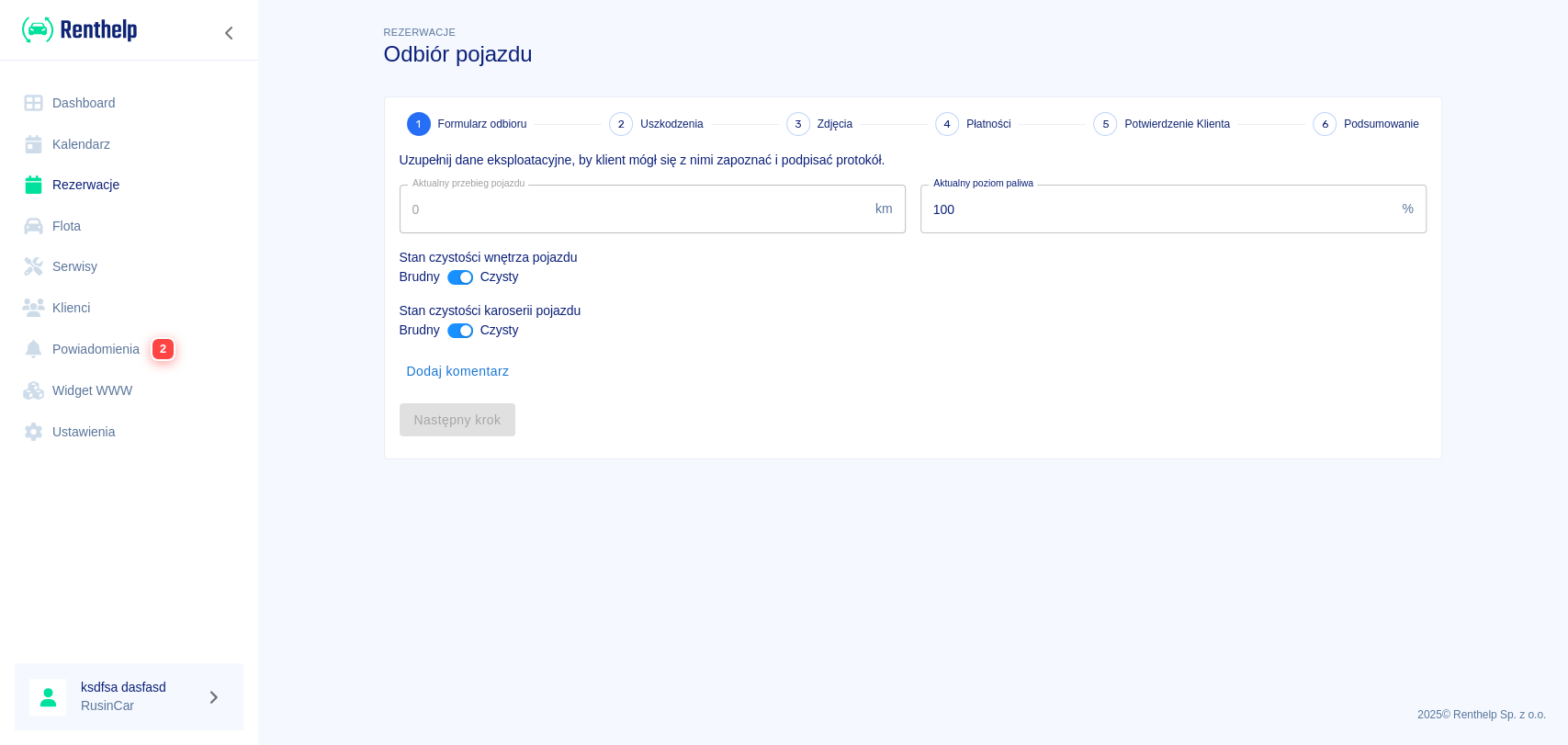
type input "111"
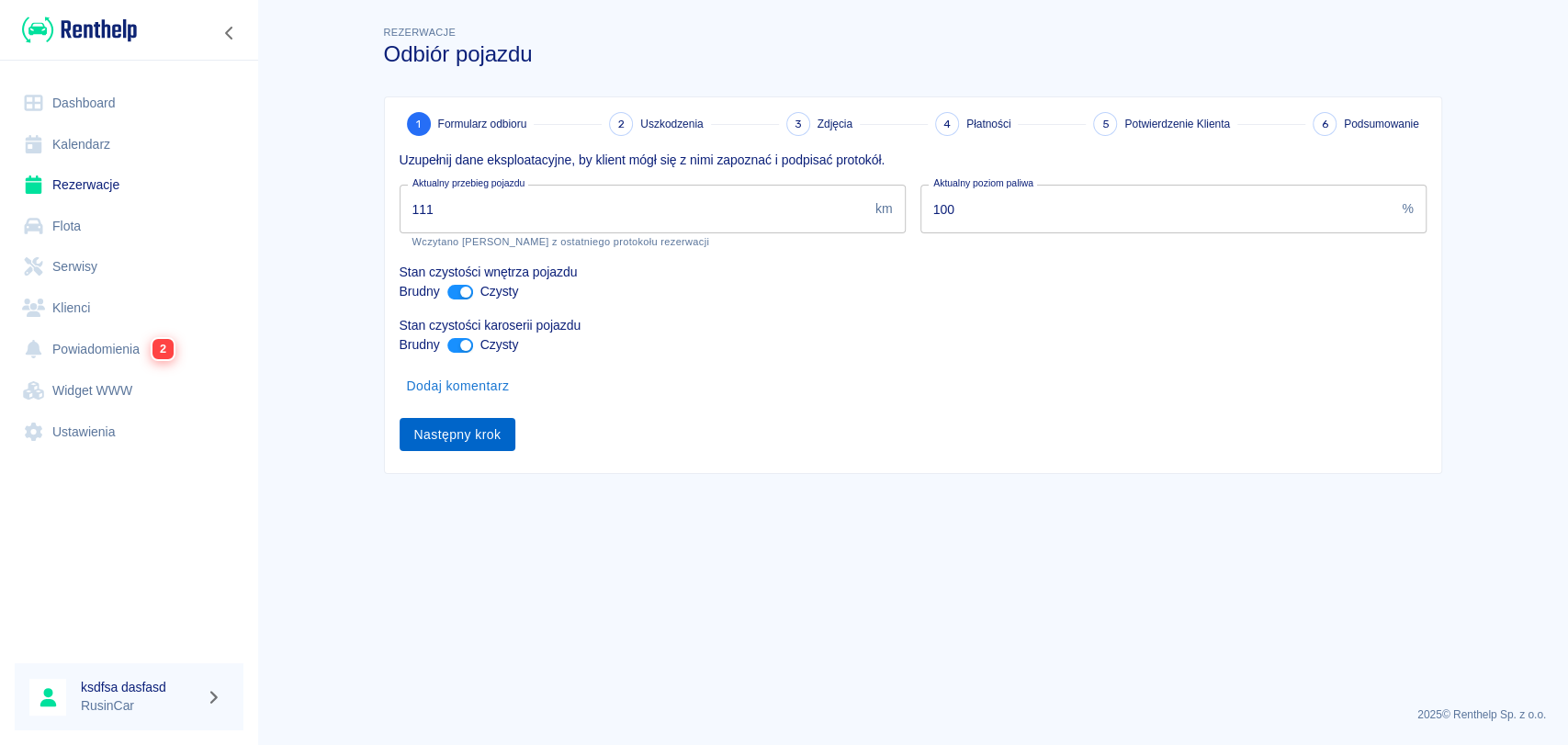
click at [457, 449] on button "Następny krok" at bounding box center [458, 435] width 117 height 34
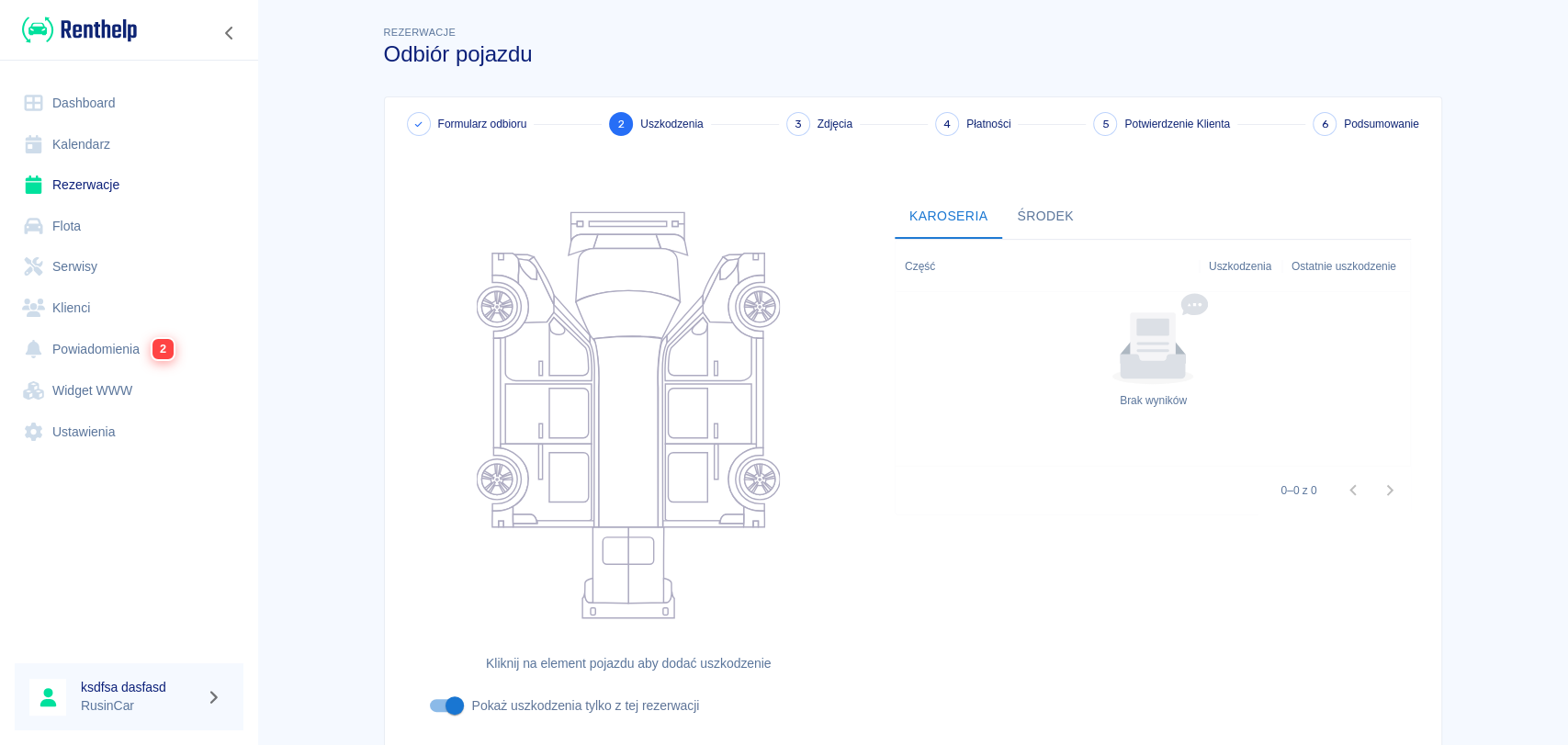
scroll to position [132, 0]
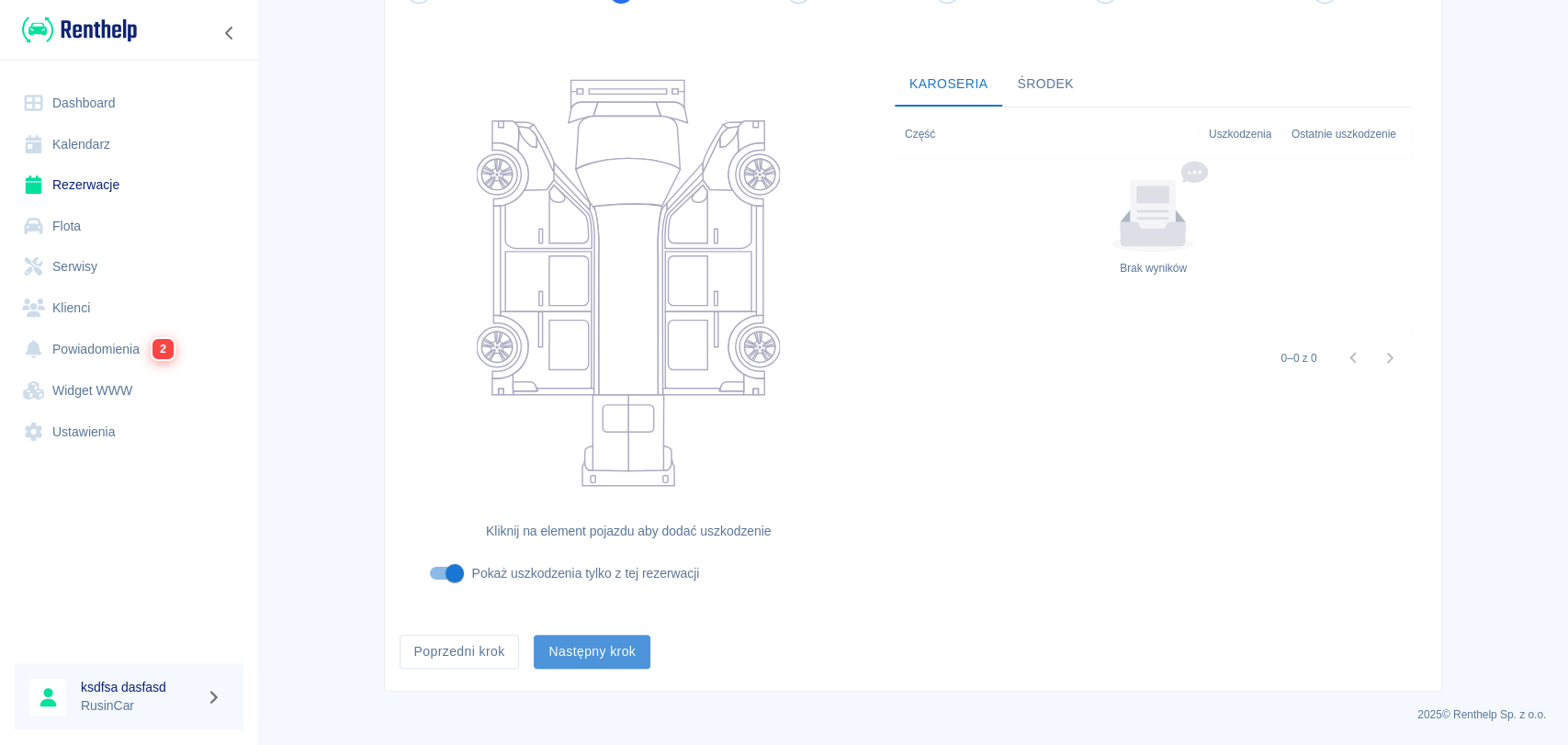
click at [610, 658] on button "Następny krok" at bounding box center [592, 652] width 117 height 34
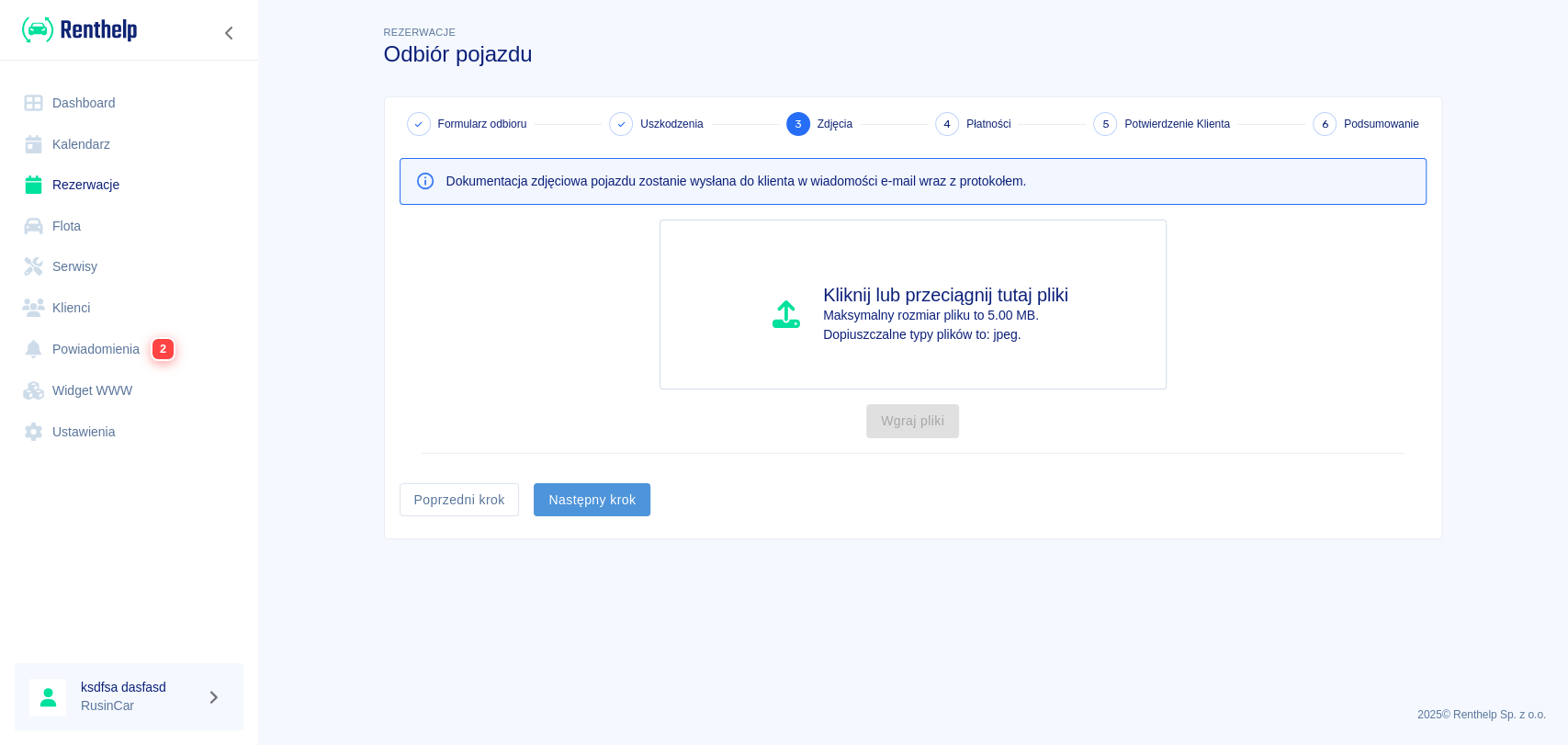
click at [598, 497] on button "Następny krok" at bounding box center [592, 500] width 117 height 34
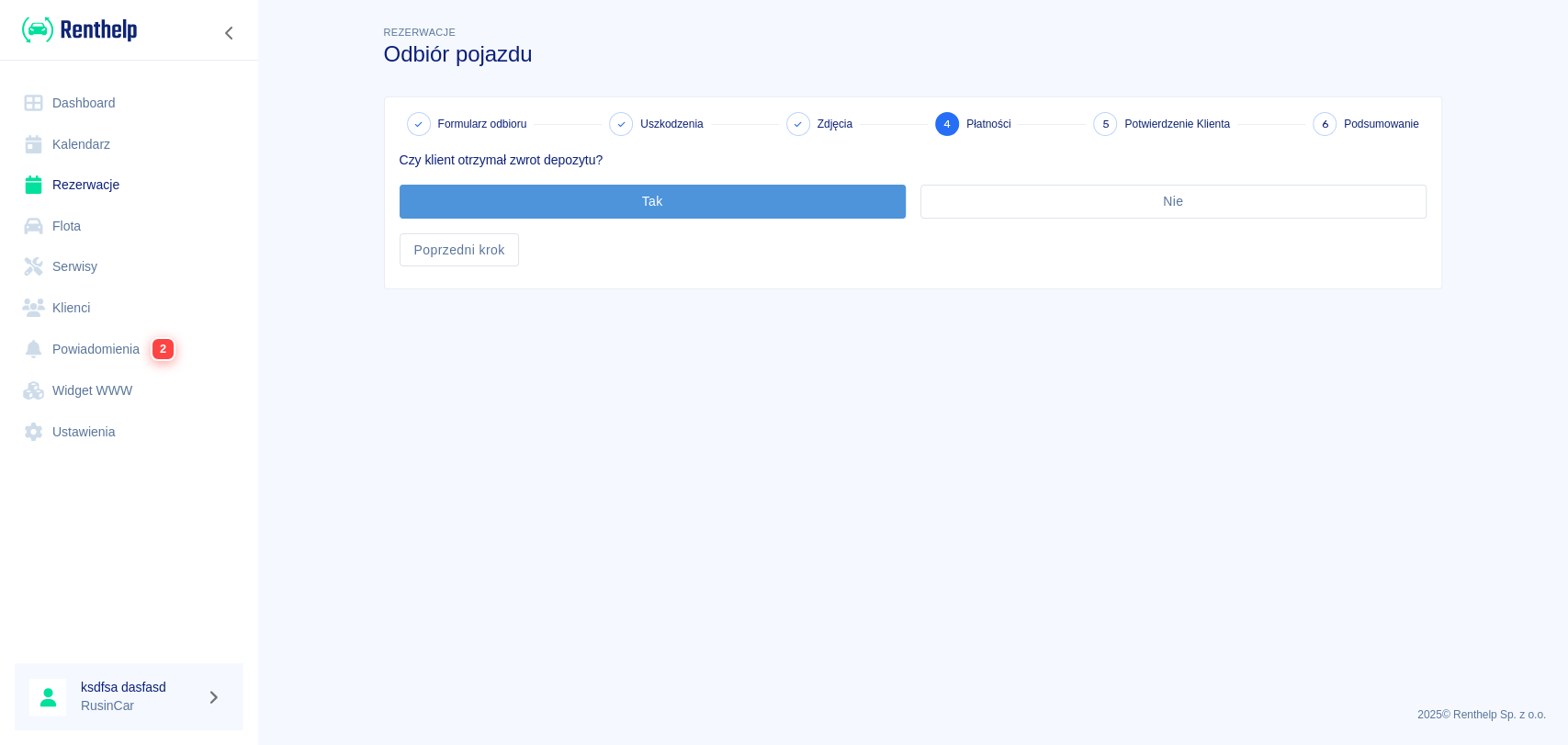
click at [681, 209] on button "Tak" at bounding box center [653, 202] width 506 height 34
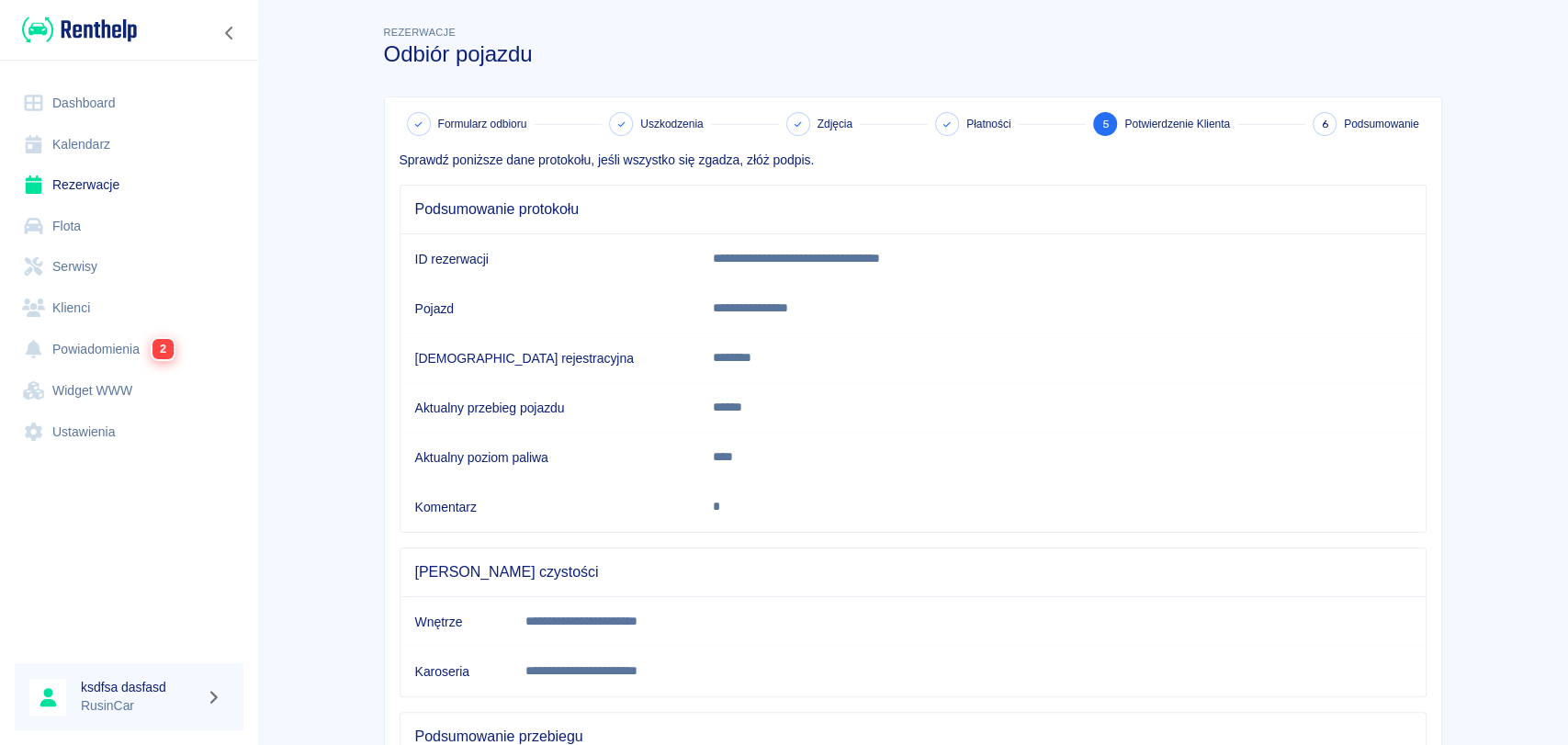
drag, startPoint x: 1504, startPoint y: 262, endPoint x: 1514, endPoint y: 281, distance: 21.5
click at [1514, 281] on main "**********" at bounding box center [911, 478] width 1310 height 912
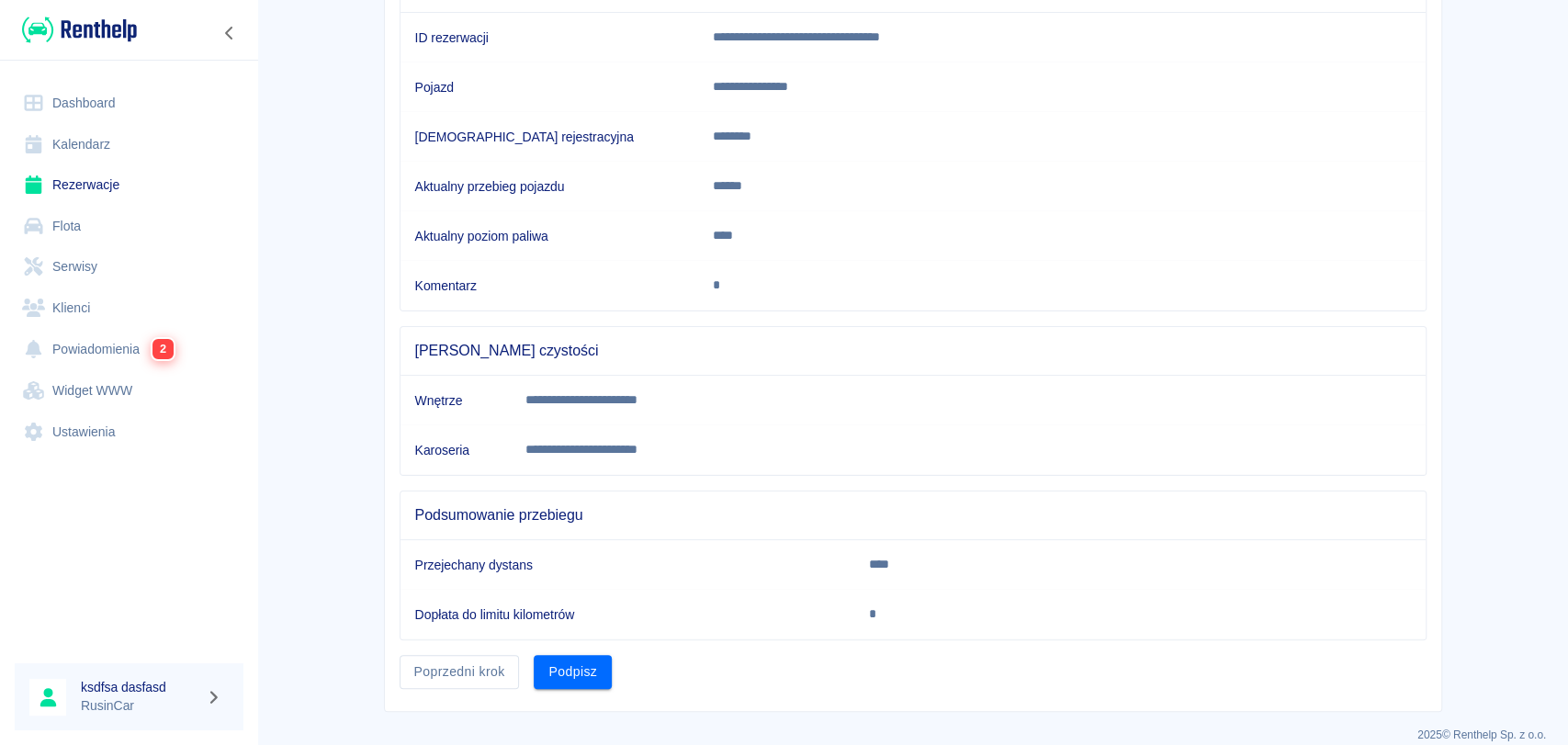
scroll to position [239, 0]
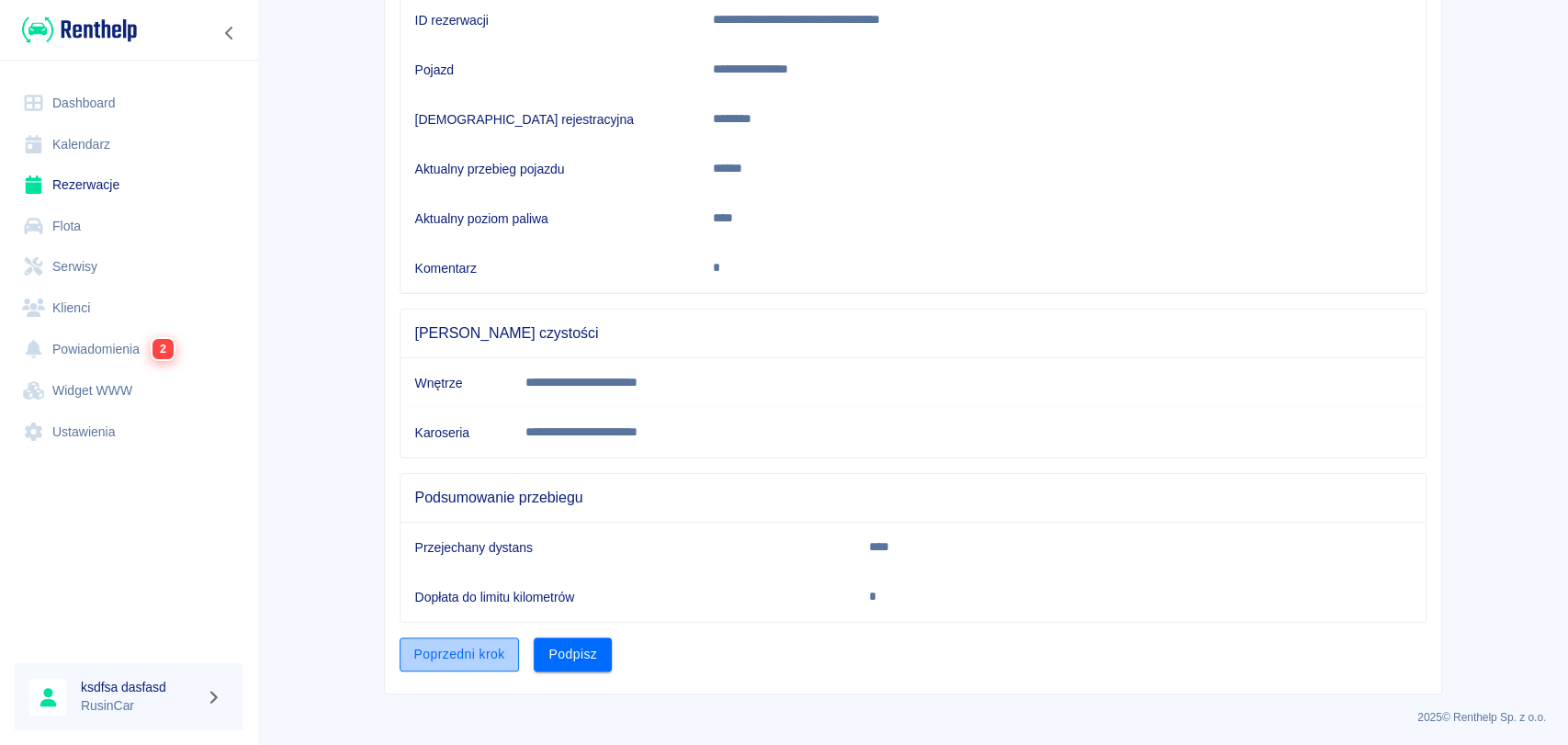
click at [489, 649] on button "Poprzedni krok" at bounding box center [460, 655] width 120 height 34
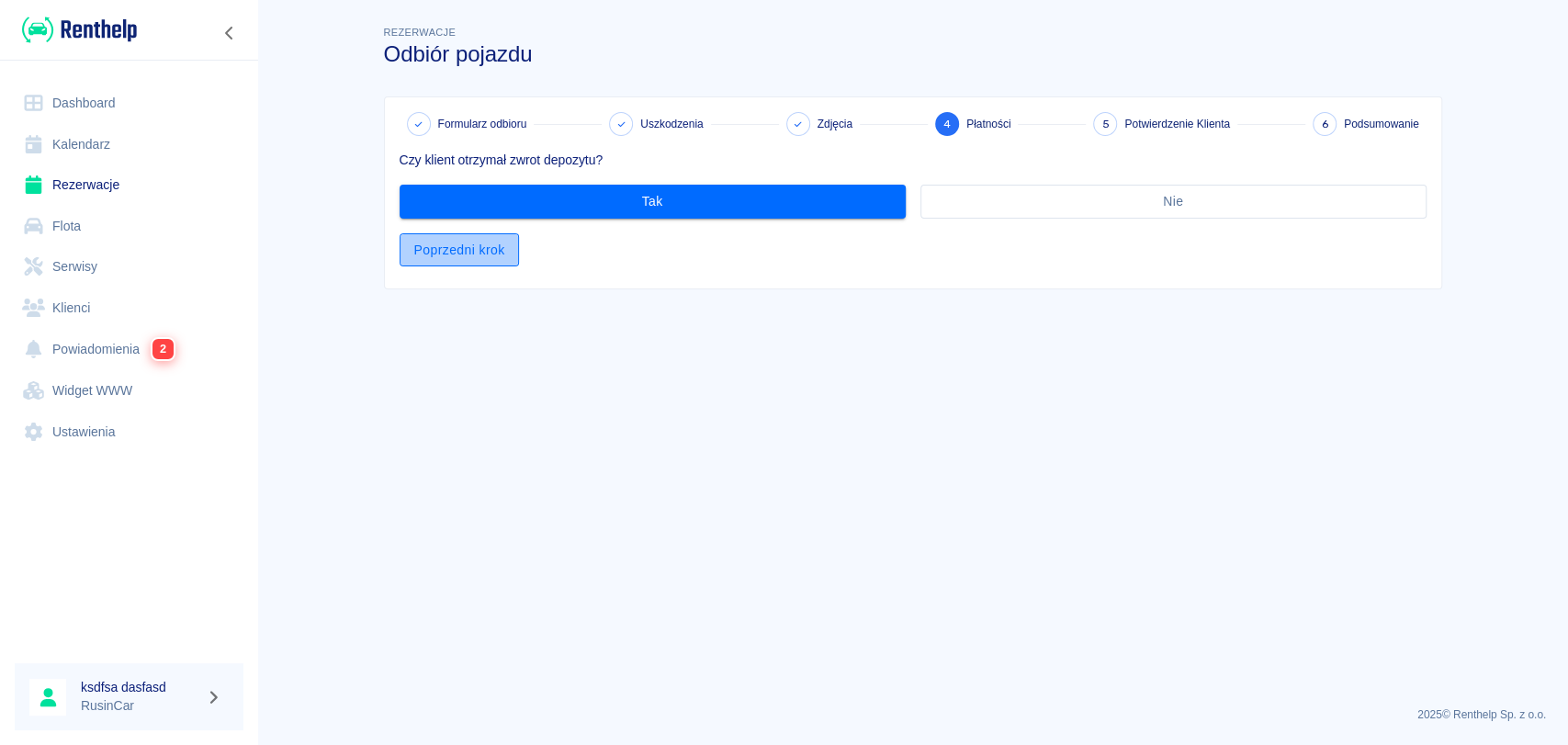
click at [465, 244] on button "Poprzedni krok" at bounding box center [460, 250] width 120 height 34
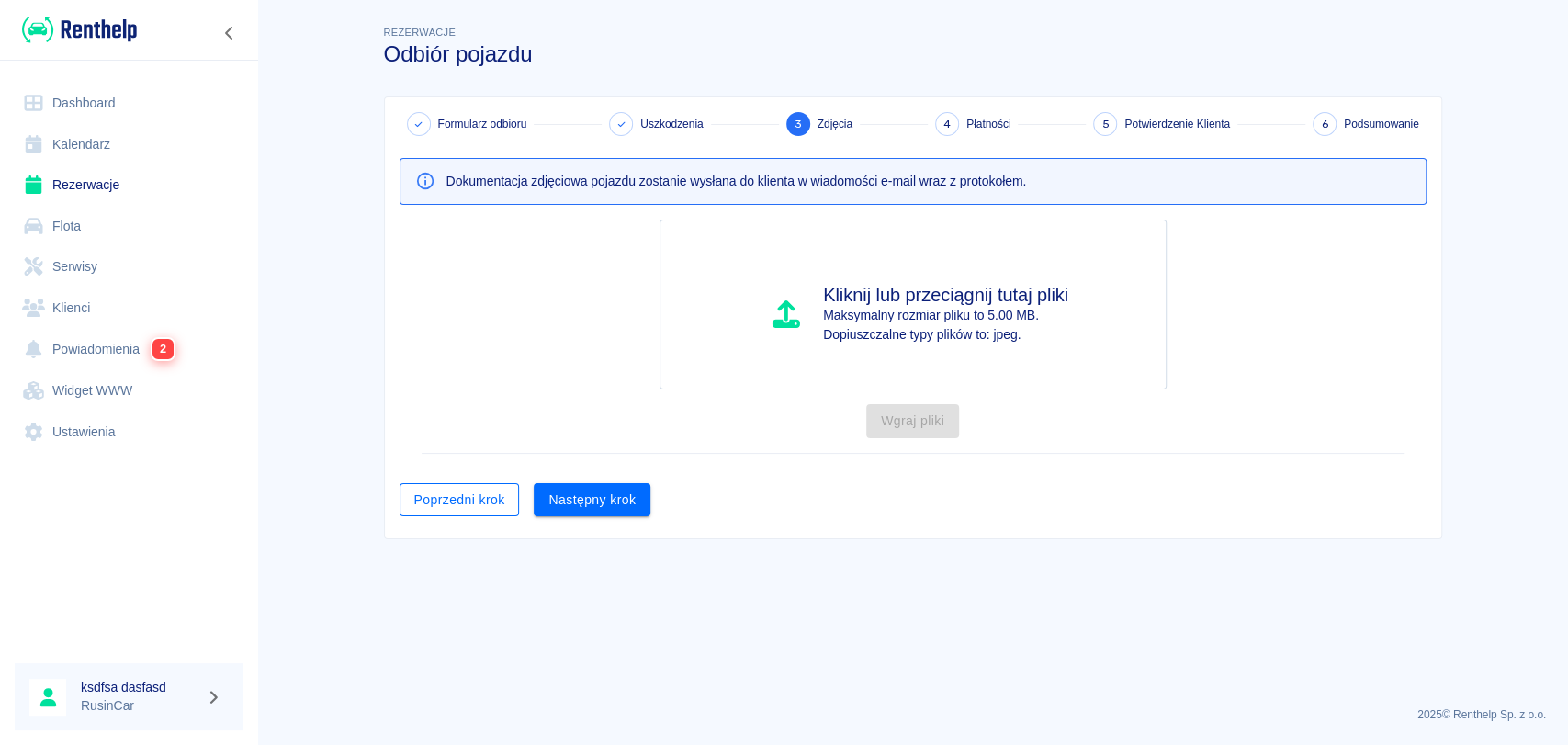
click at [482, 511] on button "Poprzedni krok" at bounding box center [460, 500] width 120 height 34
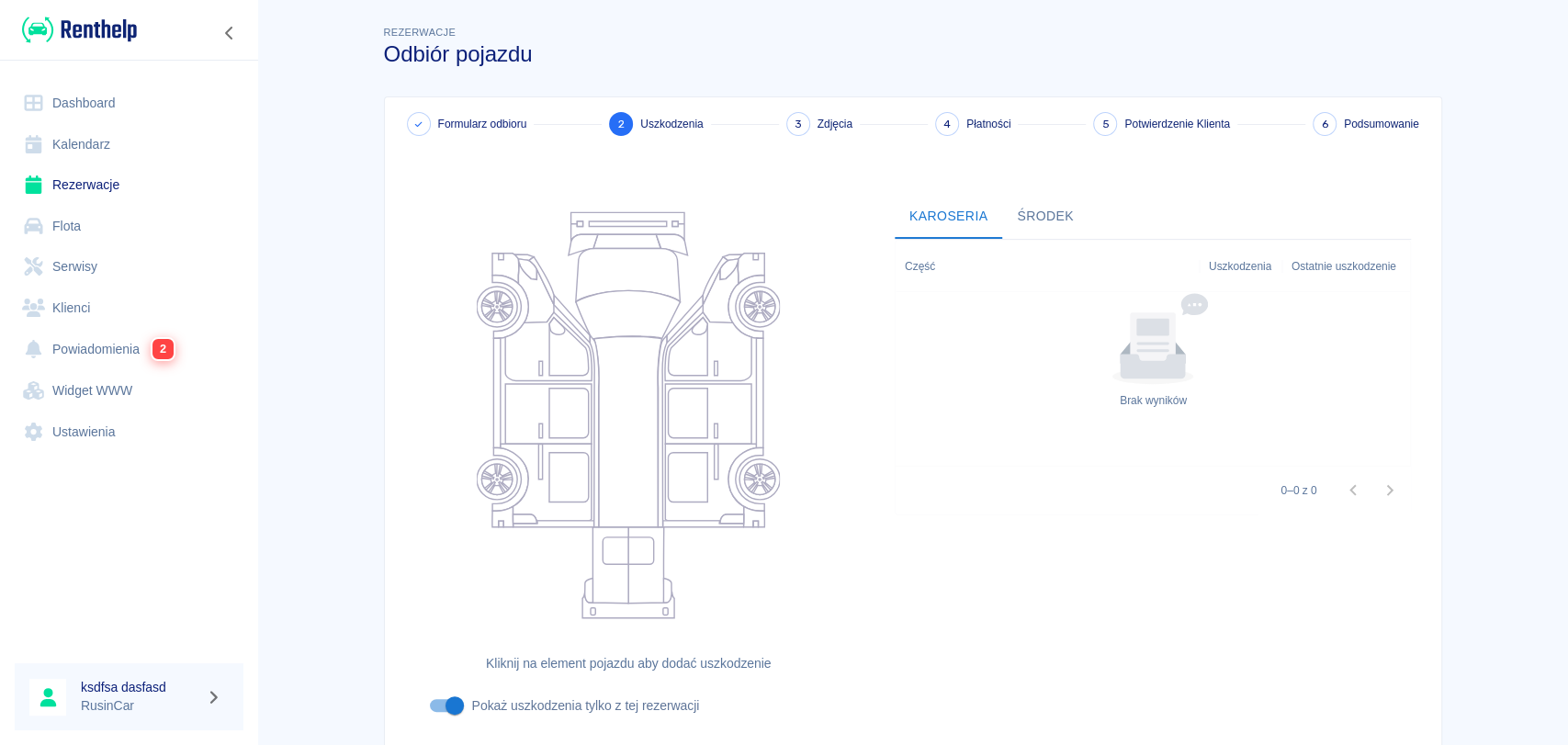
scroll to position [132, 0]
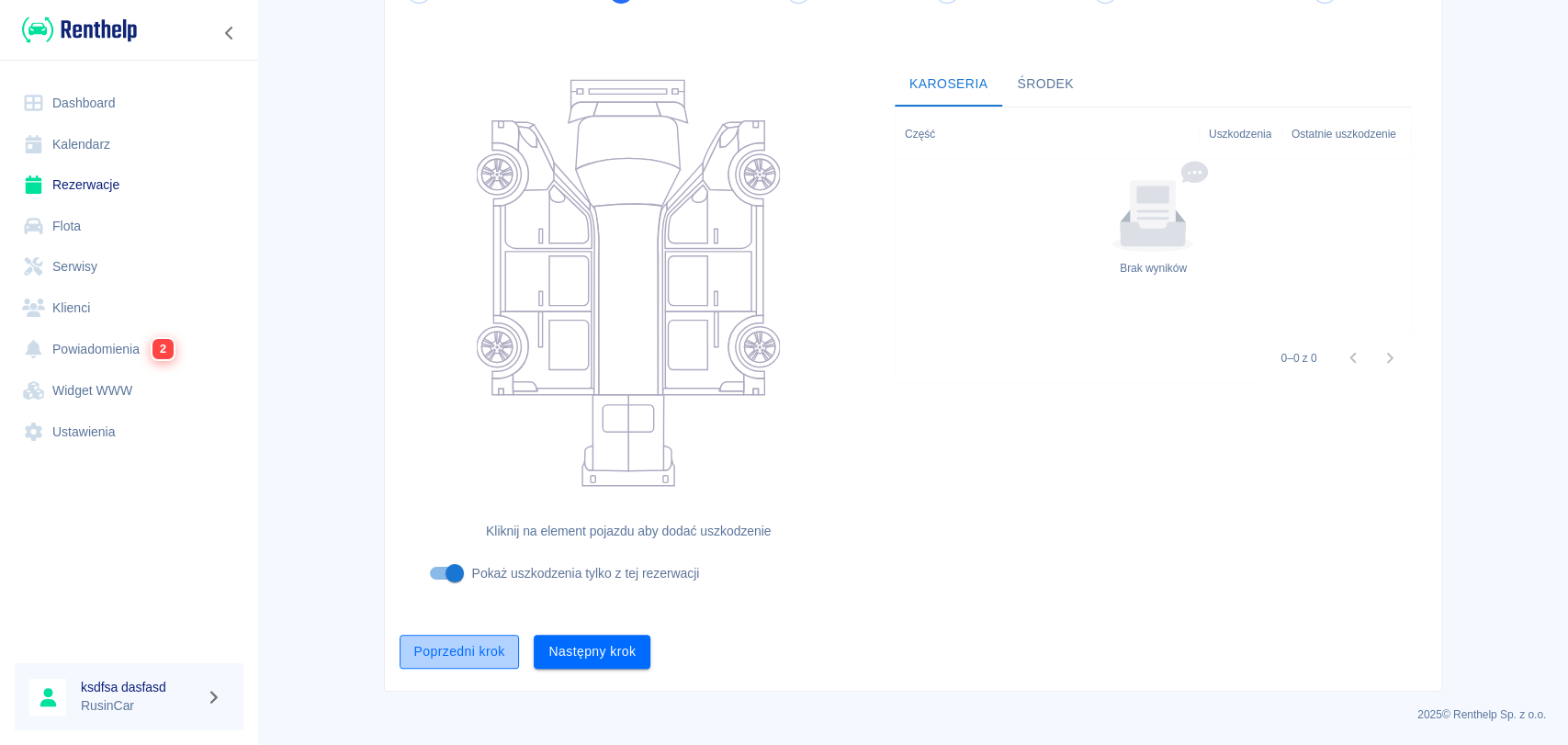
click at [478, 666] on button "Poprzedni krok" at bounding box center [460, 652] width 120 height 34
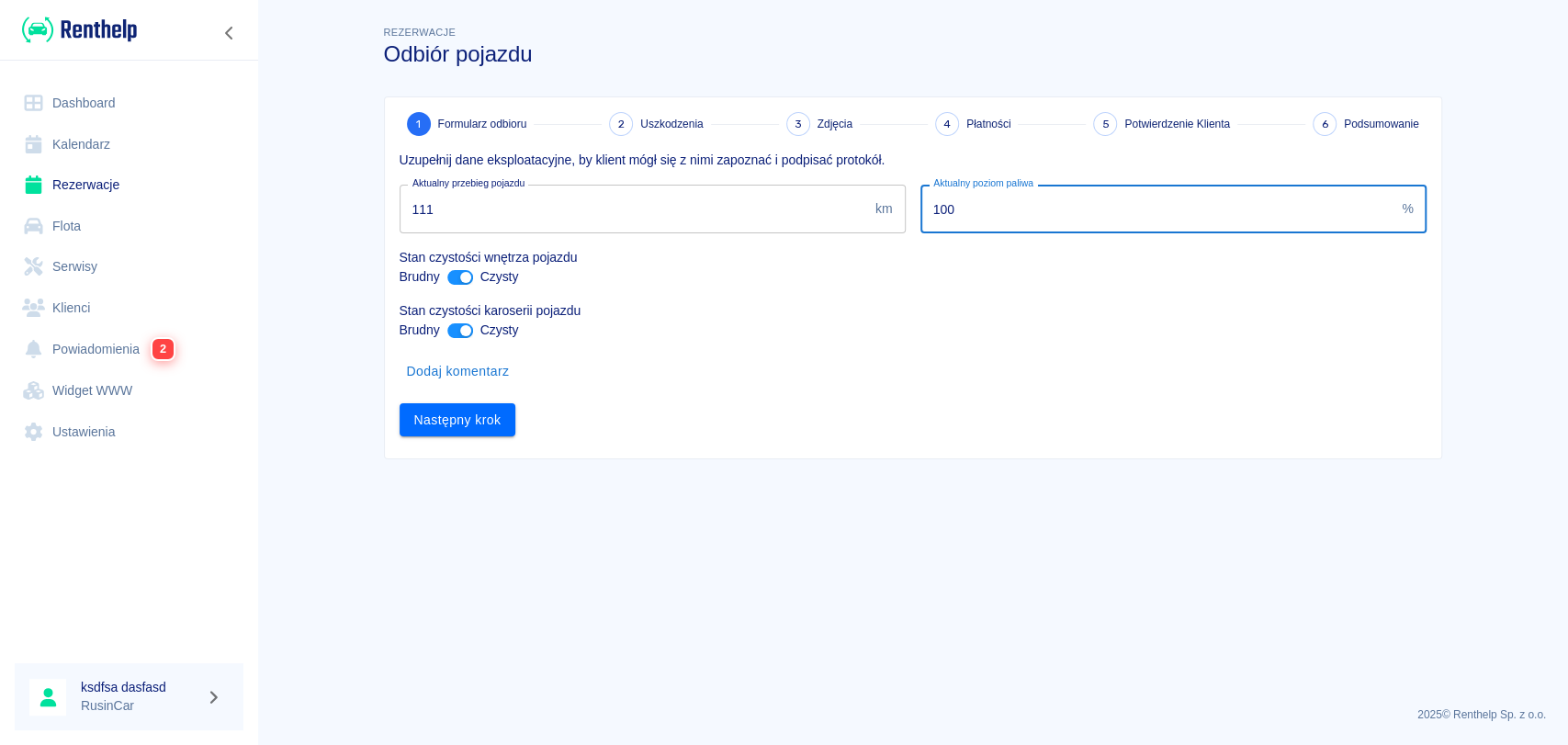
click at [1008, 205] on input "100" at bounding box center [1157, 209] width 475 height 49
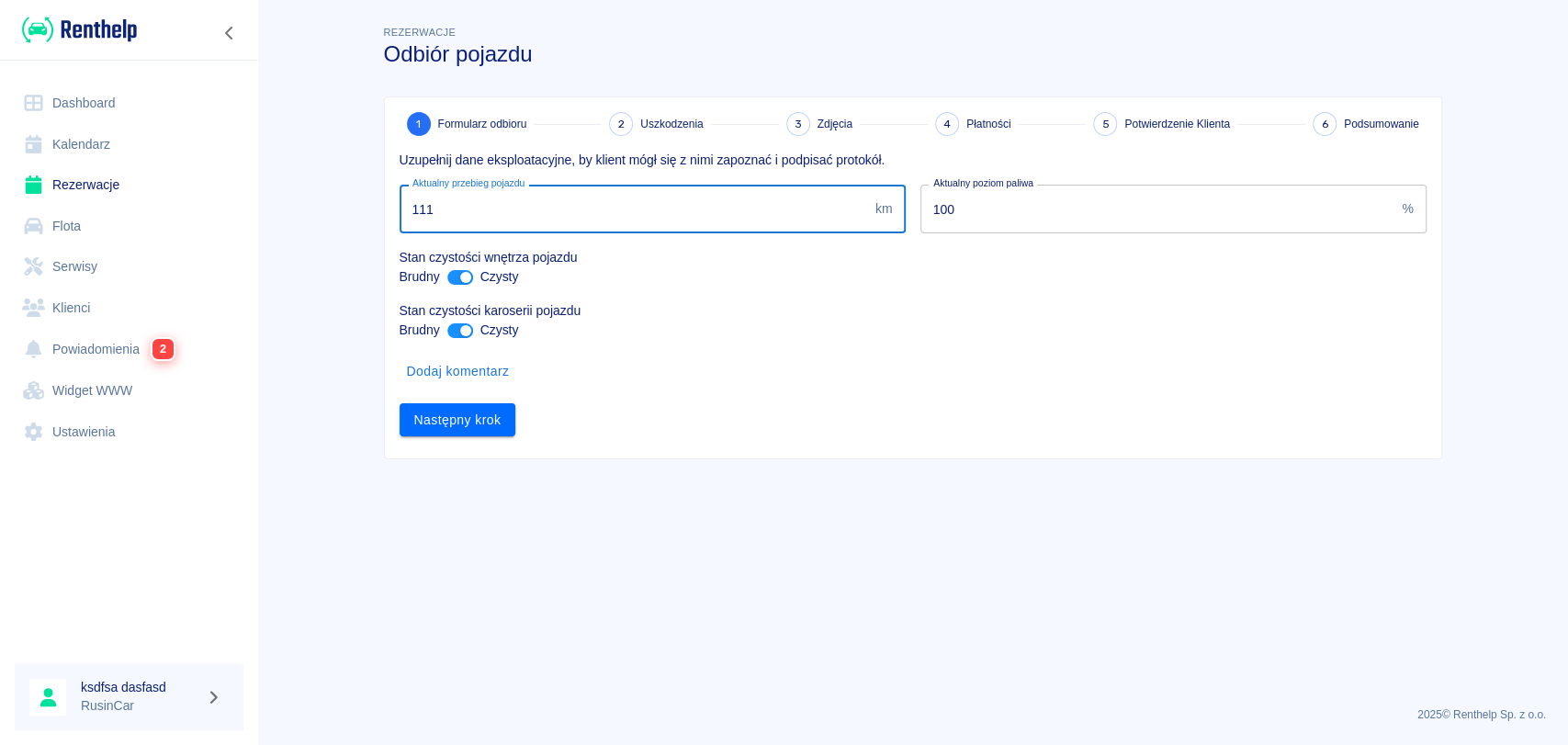
click at [632, 231] on input "111" at bounding box center [634, 209] width 469 height 49
type input "1"
type input "2500"
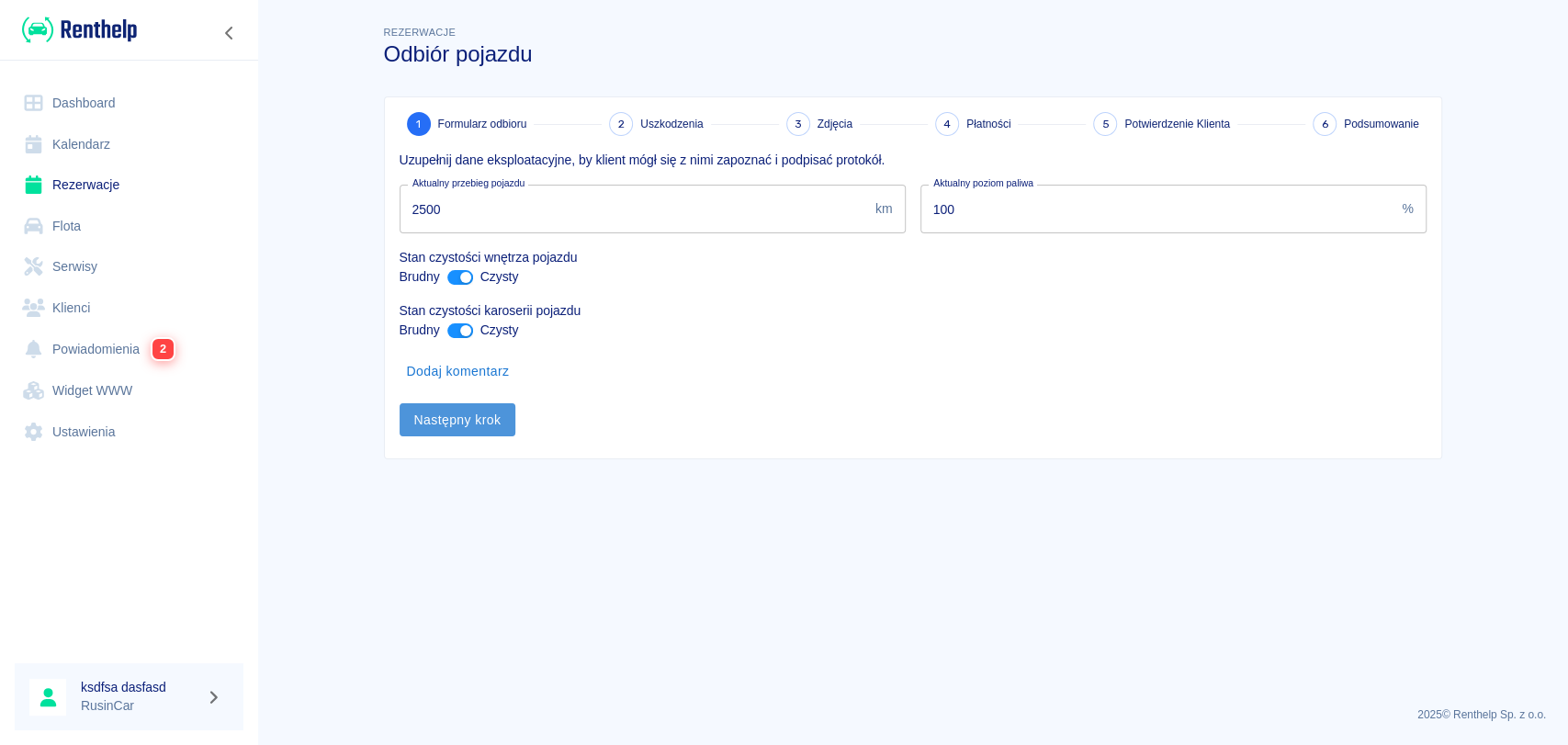
click at [465, 426] on button "Następny krok" at bounding box center [458, 420] width 117 height 34
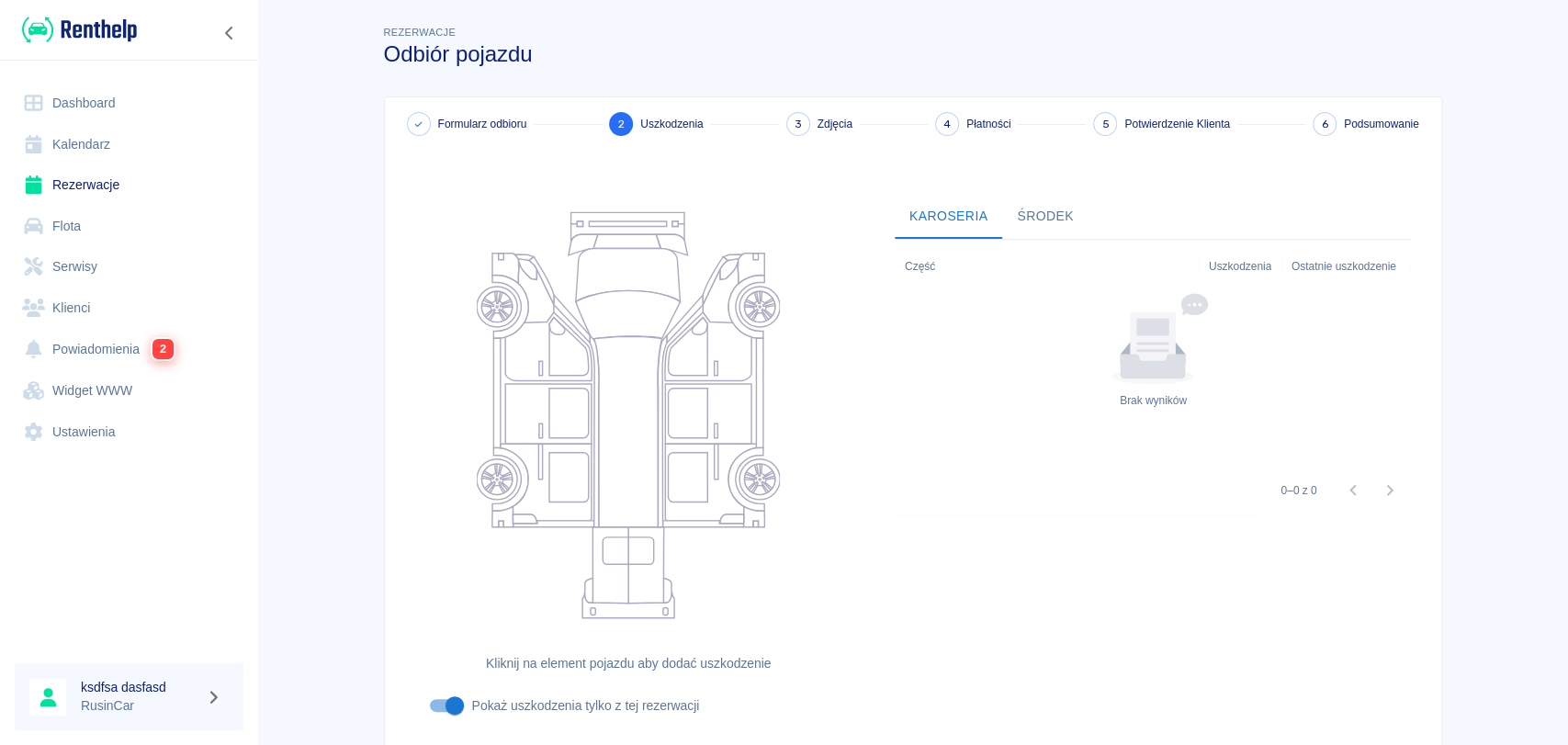
scroll to position [132, 0]
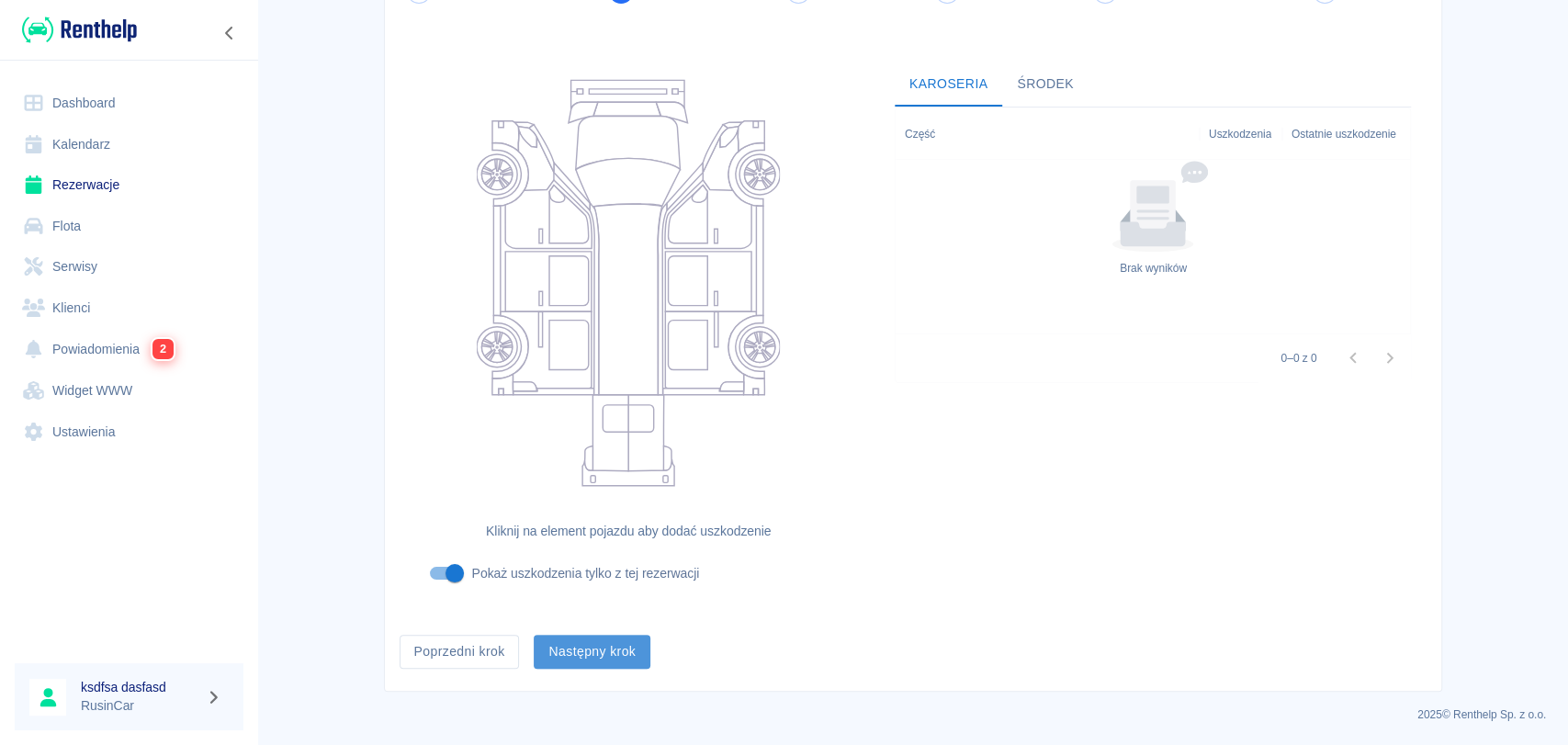
click at [618, 641] on button "Następny krok" at bounding box center [592, 652] width 117 height 34
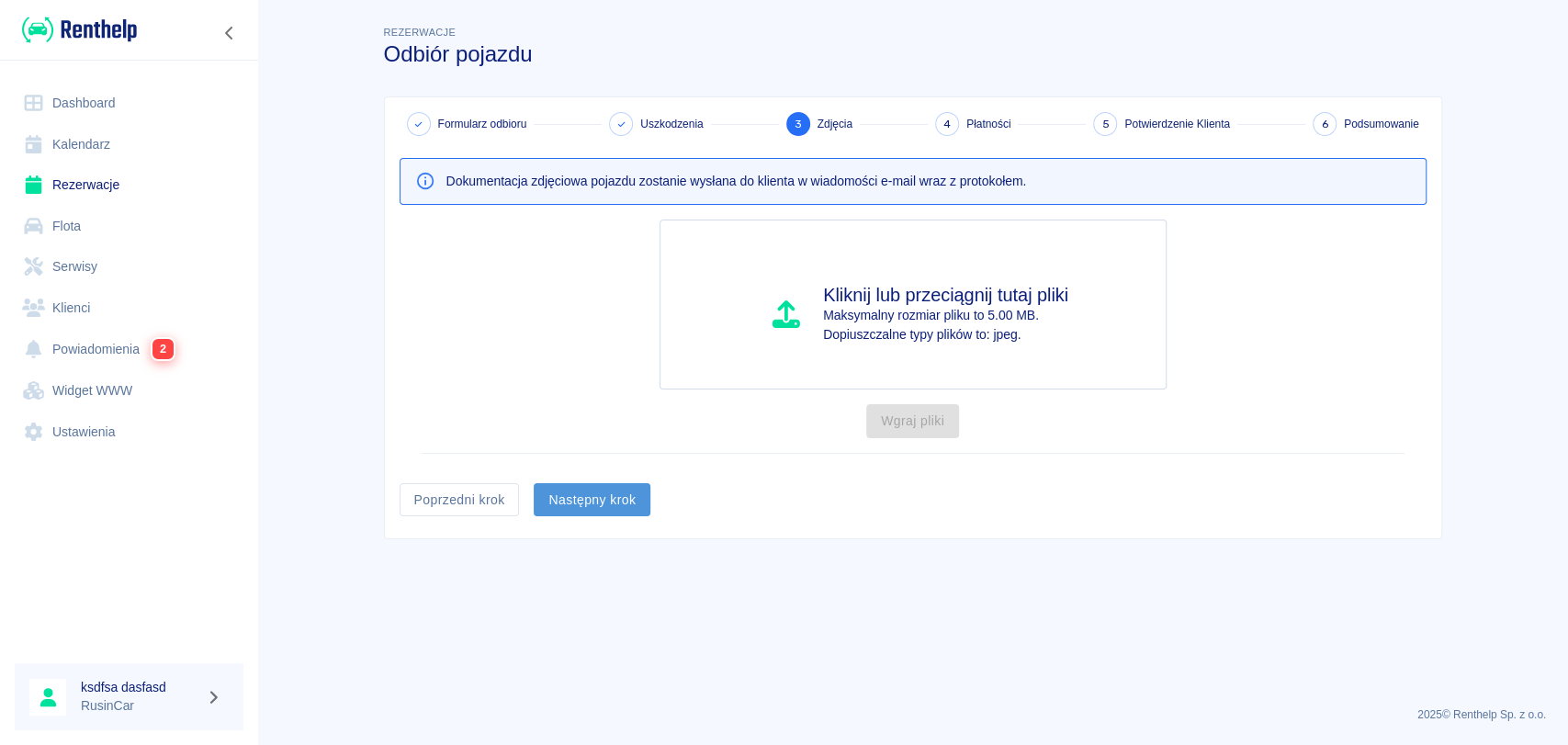
click at [625, 487] on button "Następny krok" at bounding box center [592, 500] width 117 height 34
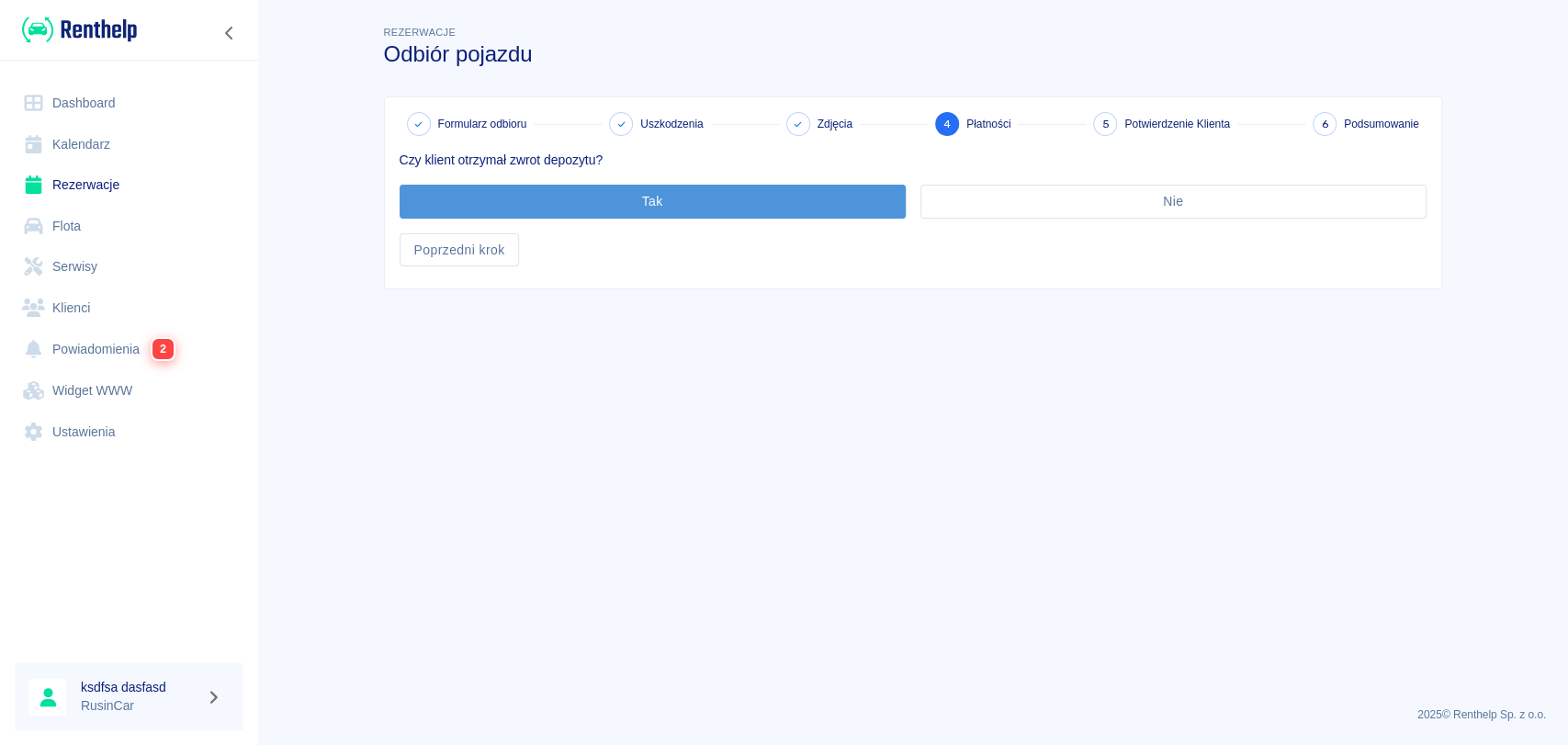
click at [652, 213] on button "Tak" at bounding box center [653, 202] width 506 height 34
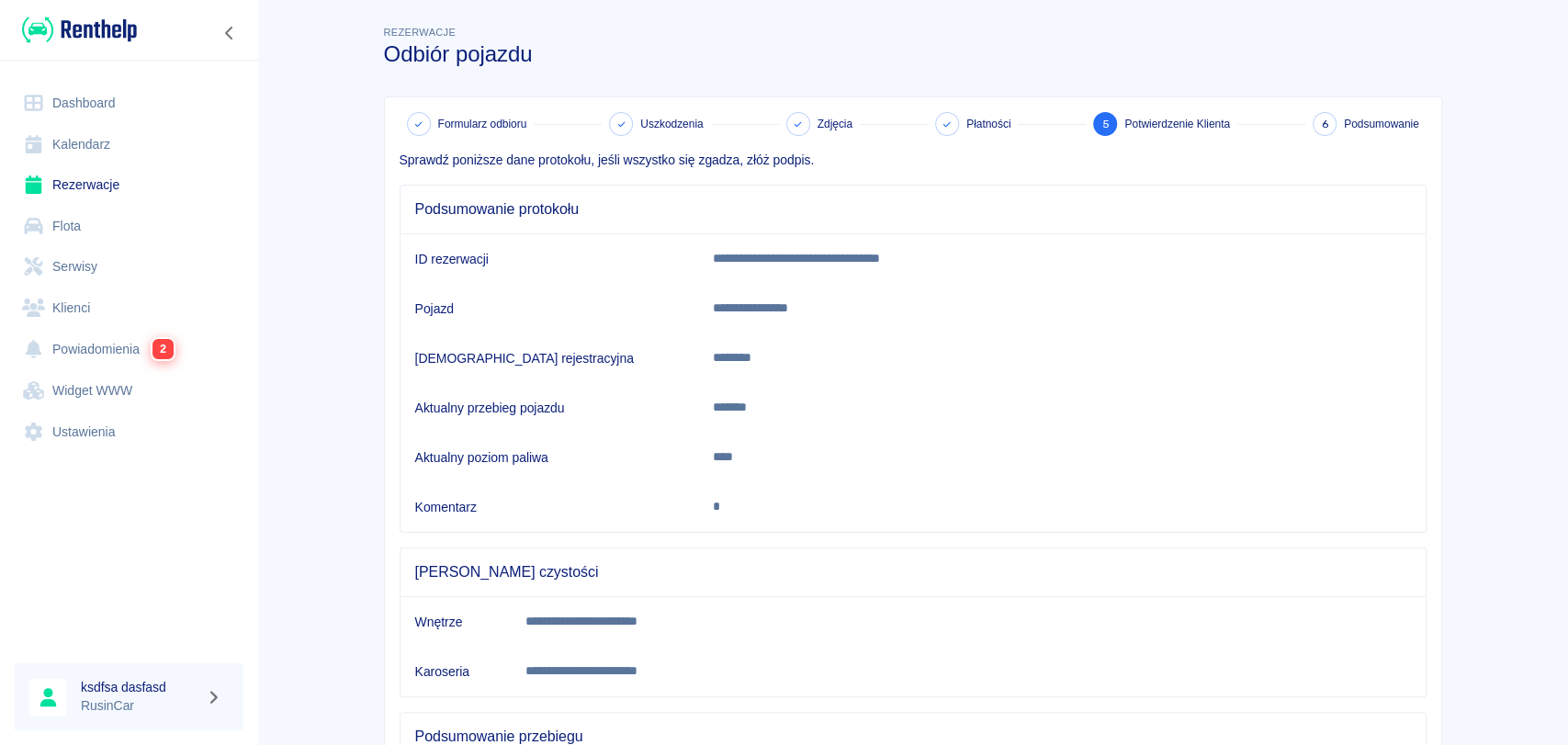
scroll to position [239, 0]
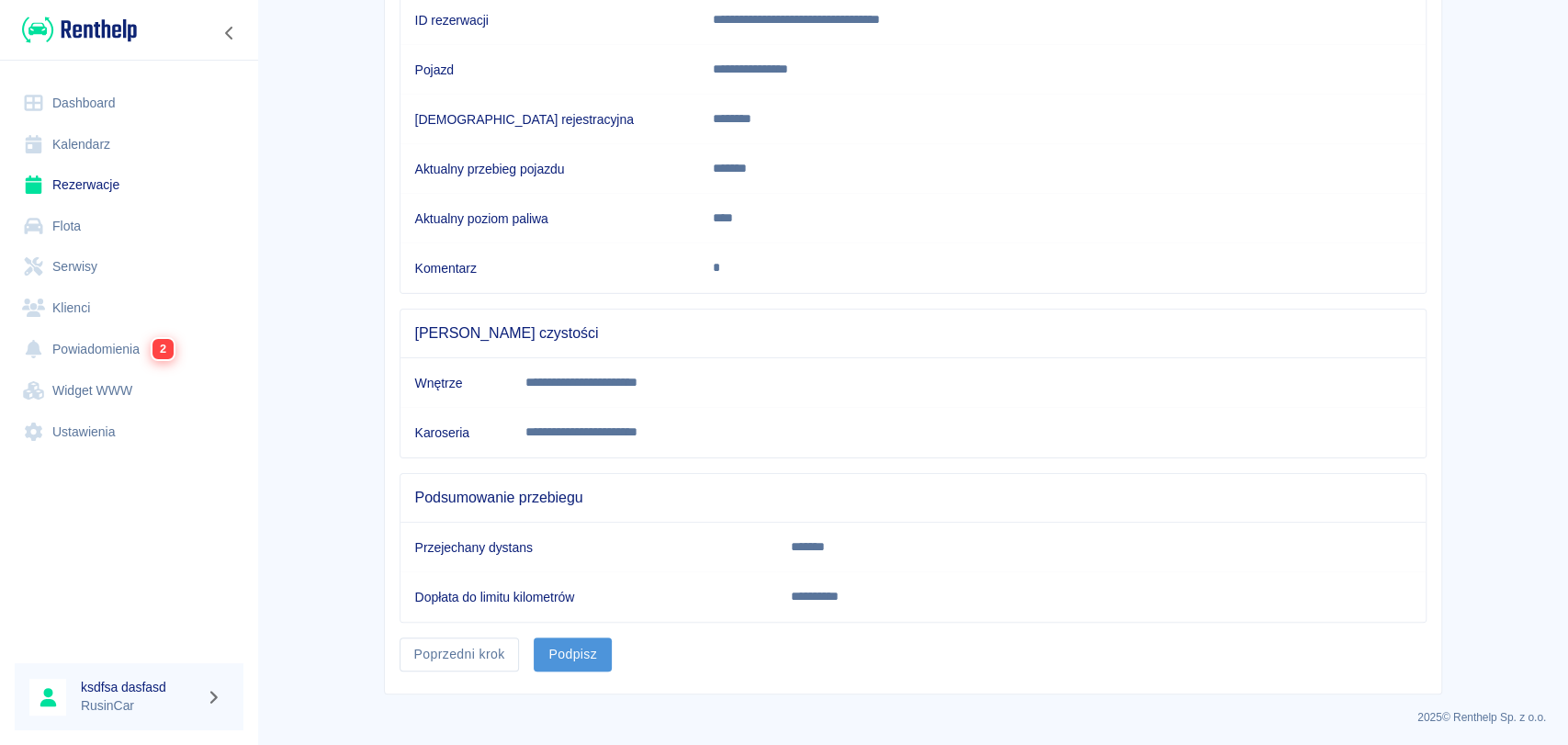
click at [556, 644] on button "Podpisz" at bounding box center [573, 655] width 78 height 34
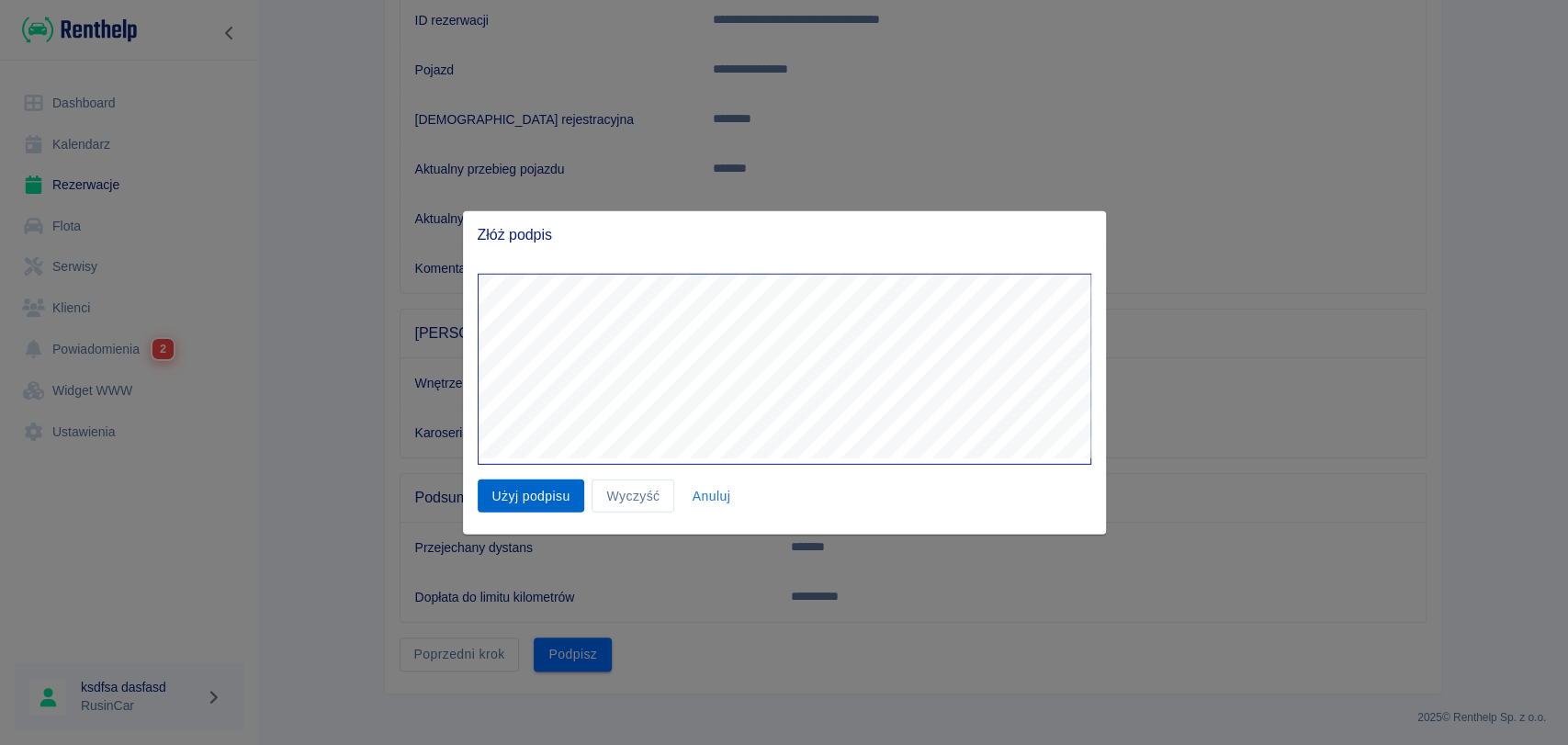
click at [530, 494] on button "Użyj podpisu" at bounding box center [532, 496] width 108 height 34
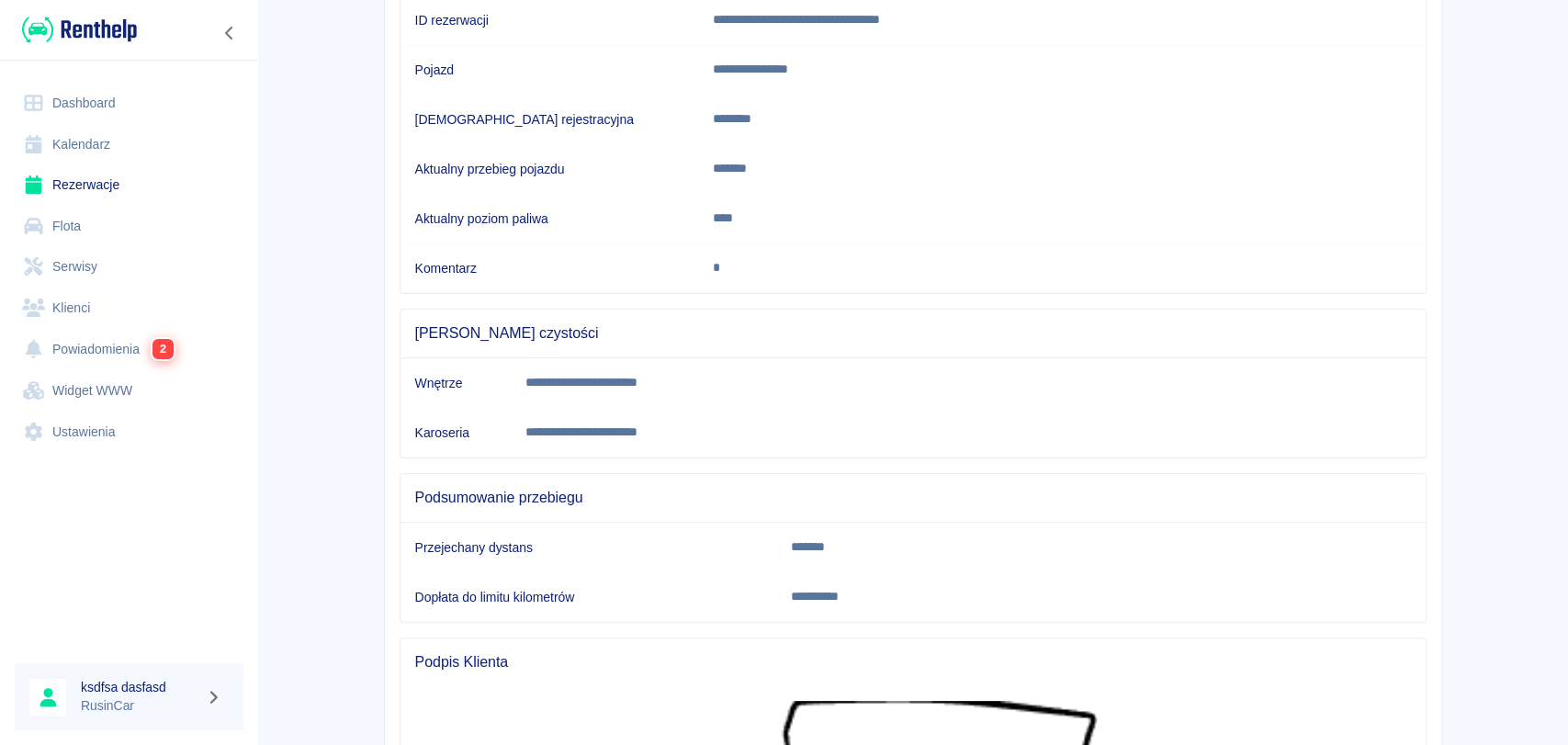
click at [1537, 613] on main "**********" at bounding box center [911, 493] width 1310 height 1420
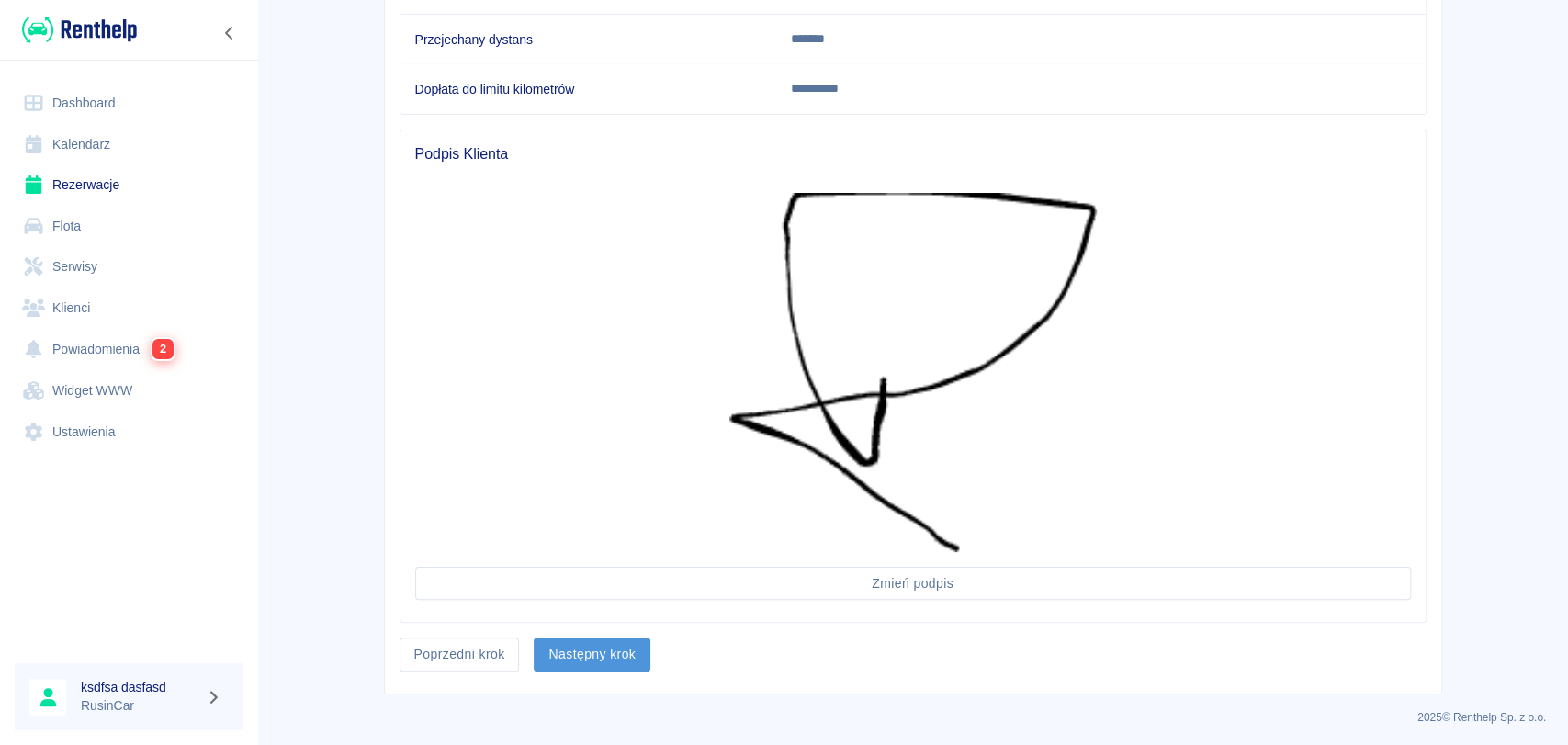
click at [550, 650] on button "Następny krok" at bounding box center [592, 655] width 117 height 34
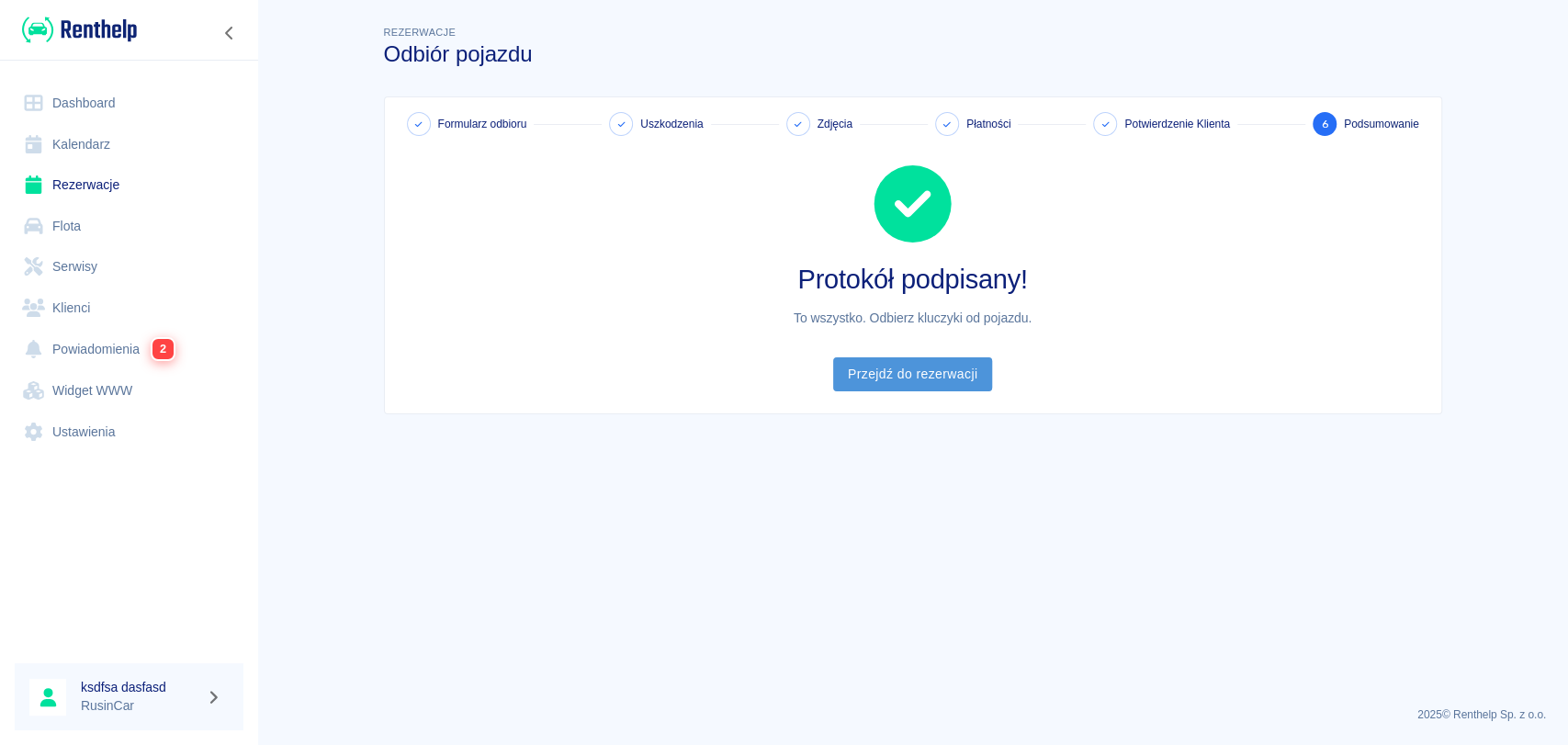
click at [922, 379] on link "Przejdź do rezerwacji" at bounding box center [912, 374] width 159 height 34
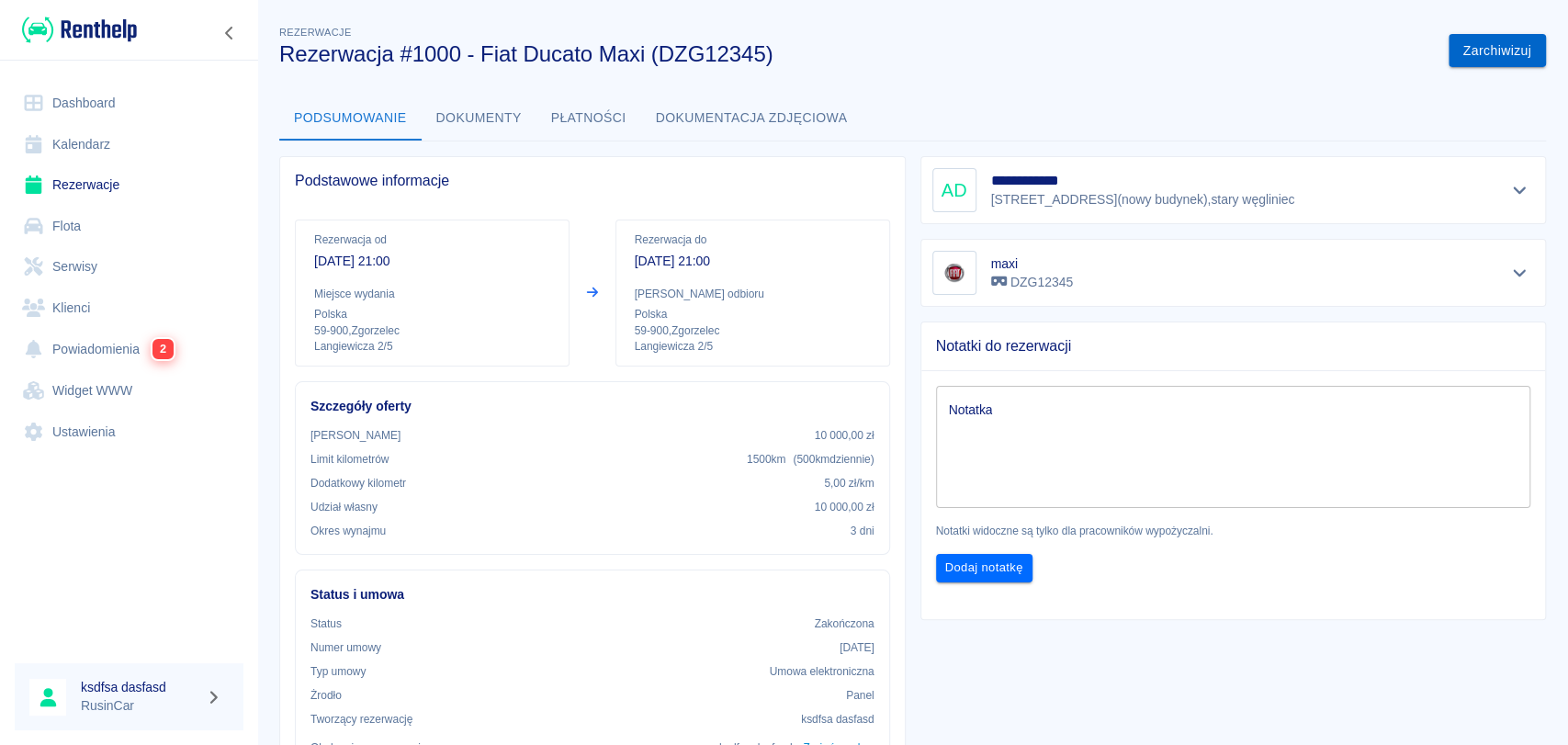
click at [1488, 61] on button "Zarchiwizuj" at bounding box center [1496, 51] width 97 height 34
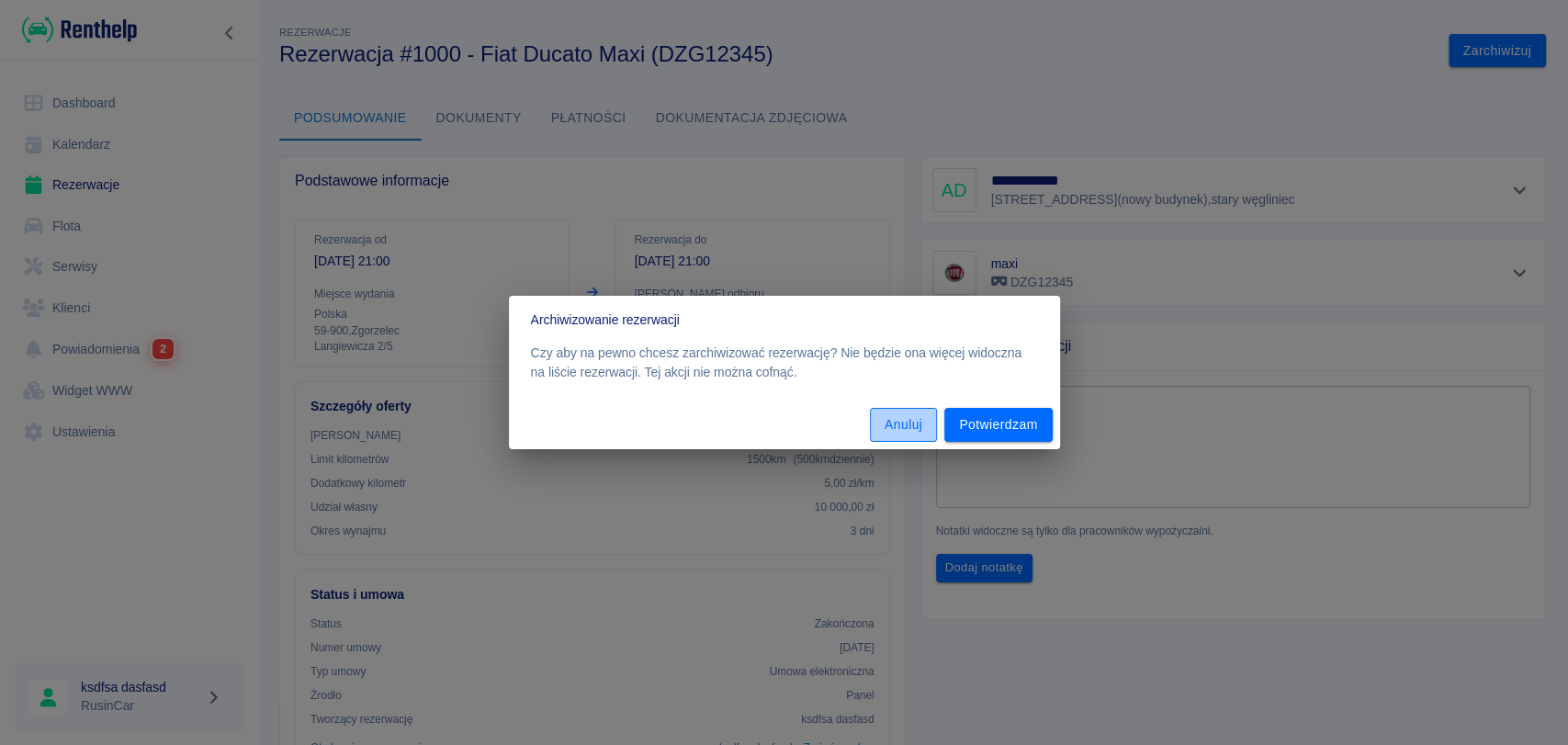
click at [898, 428] on button "Anuluj" at bounding box center [902, 425] width 67 height 34
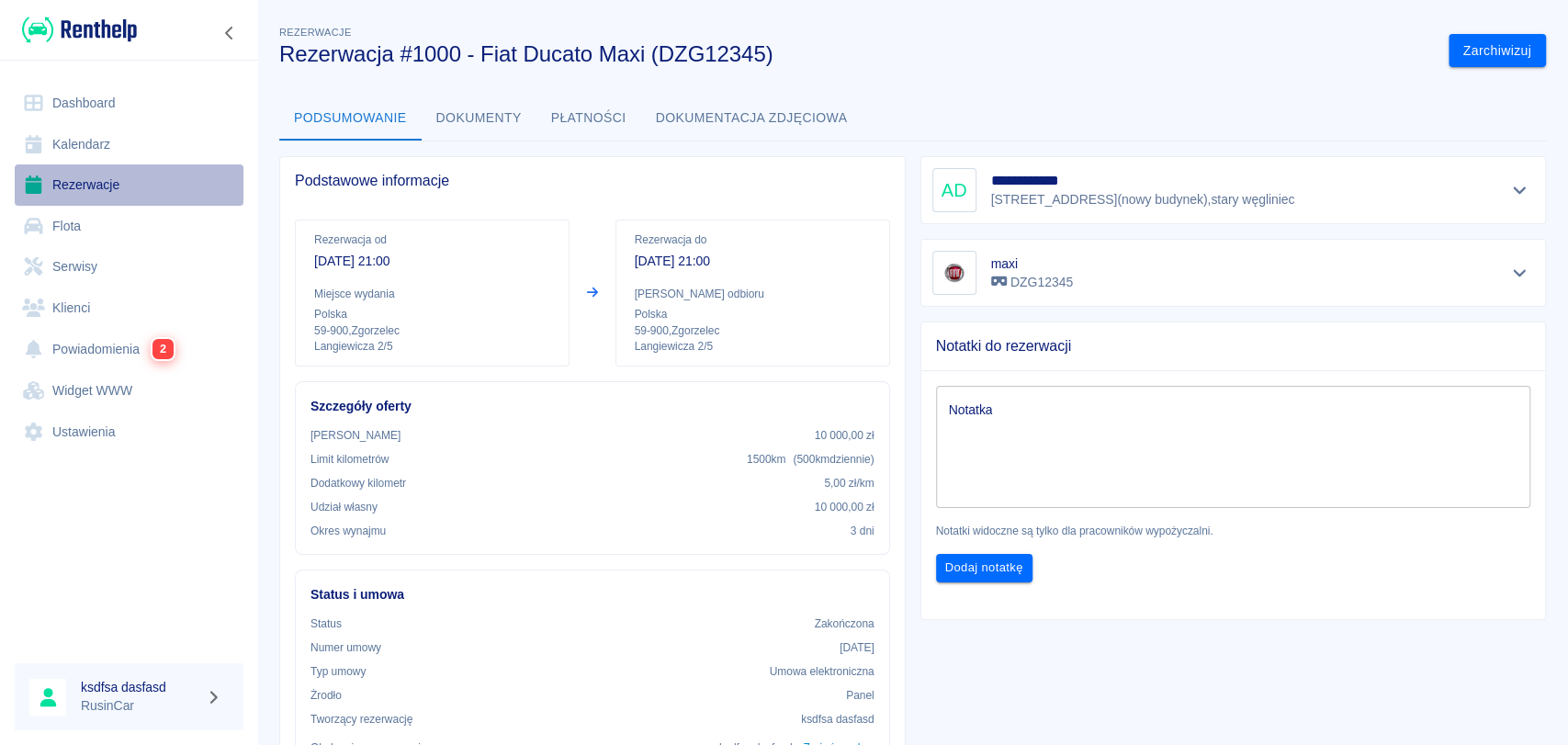
click at [125, 197] on link "Rezerwacje" at bounding box center [129, 185] width 229 height 41
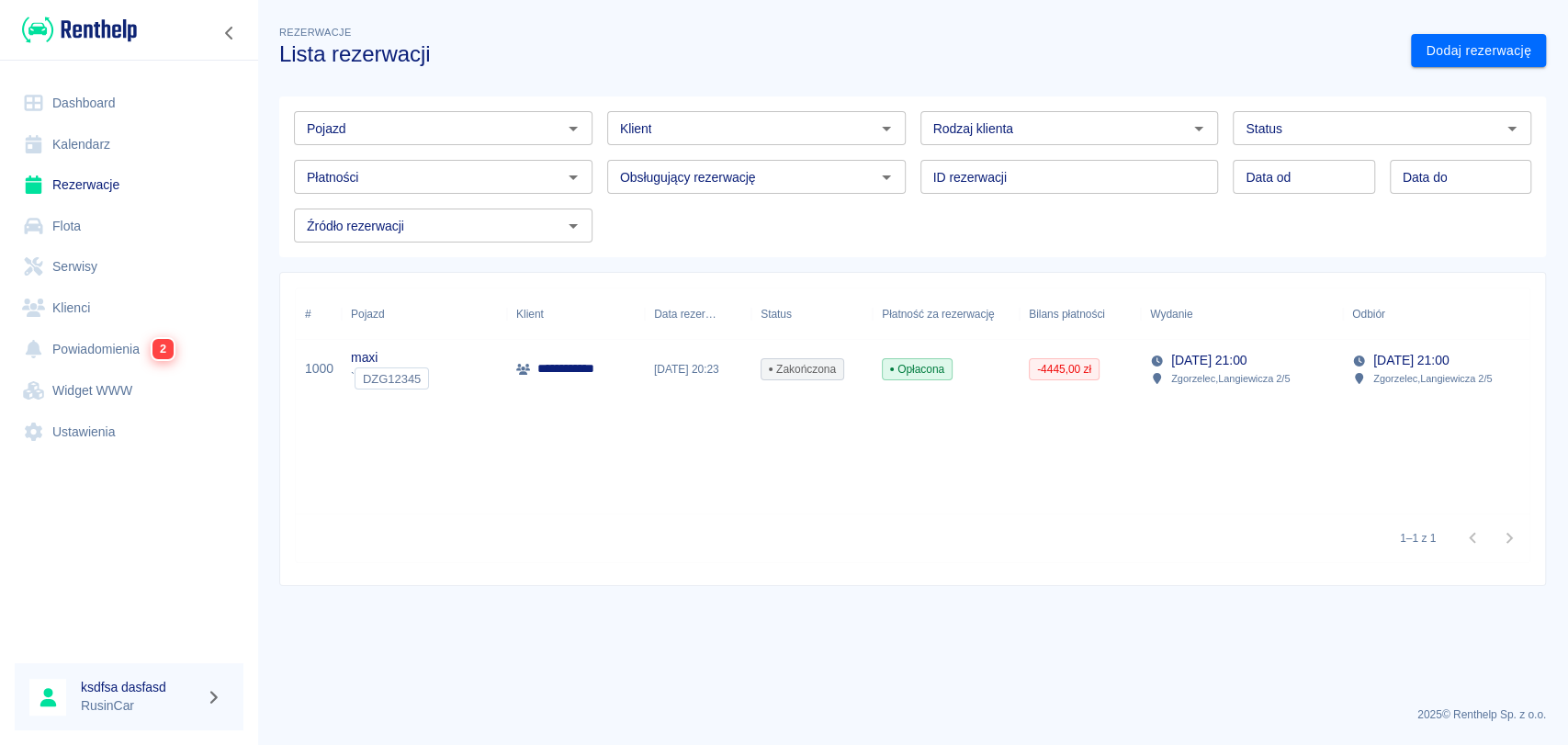
click at [1046, 369] on span "-4445,00 zł" at bounding box center [1063, 369] width 69 height 17
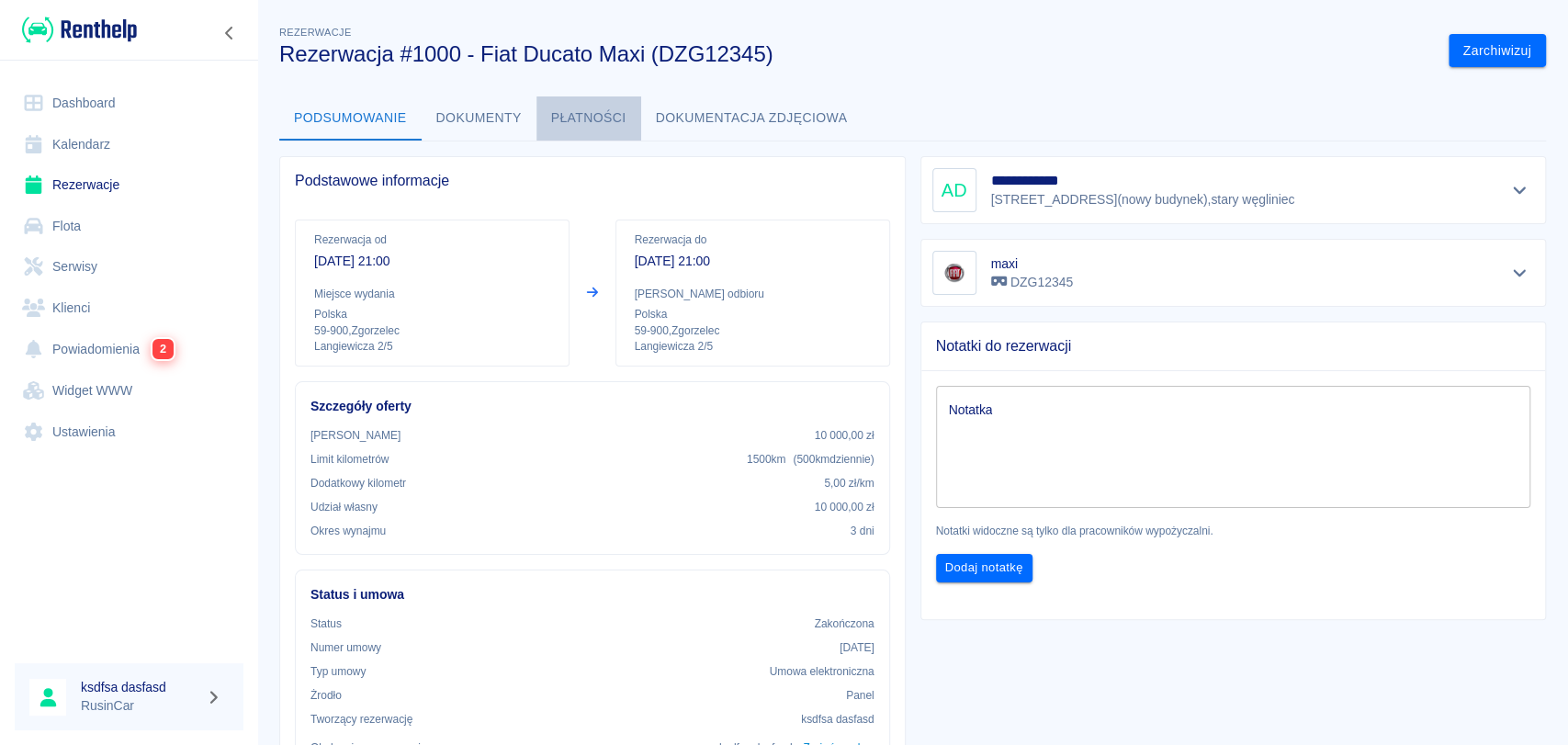
click at [622, 101] on button "Płatności" at bounding box center [589, 118] width 105 height 44
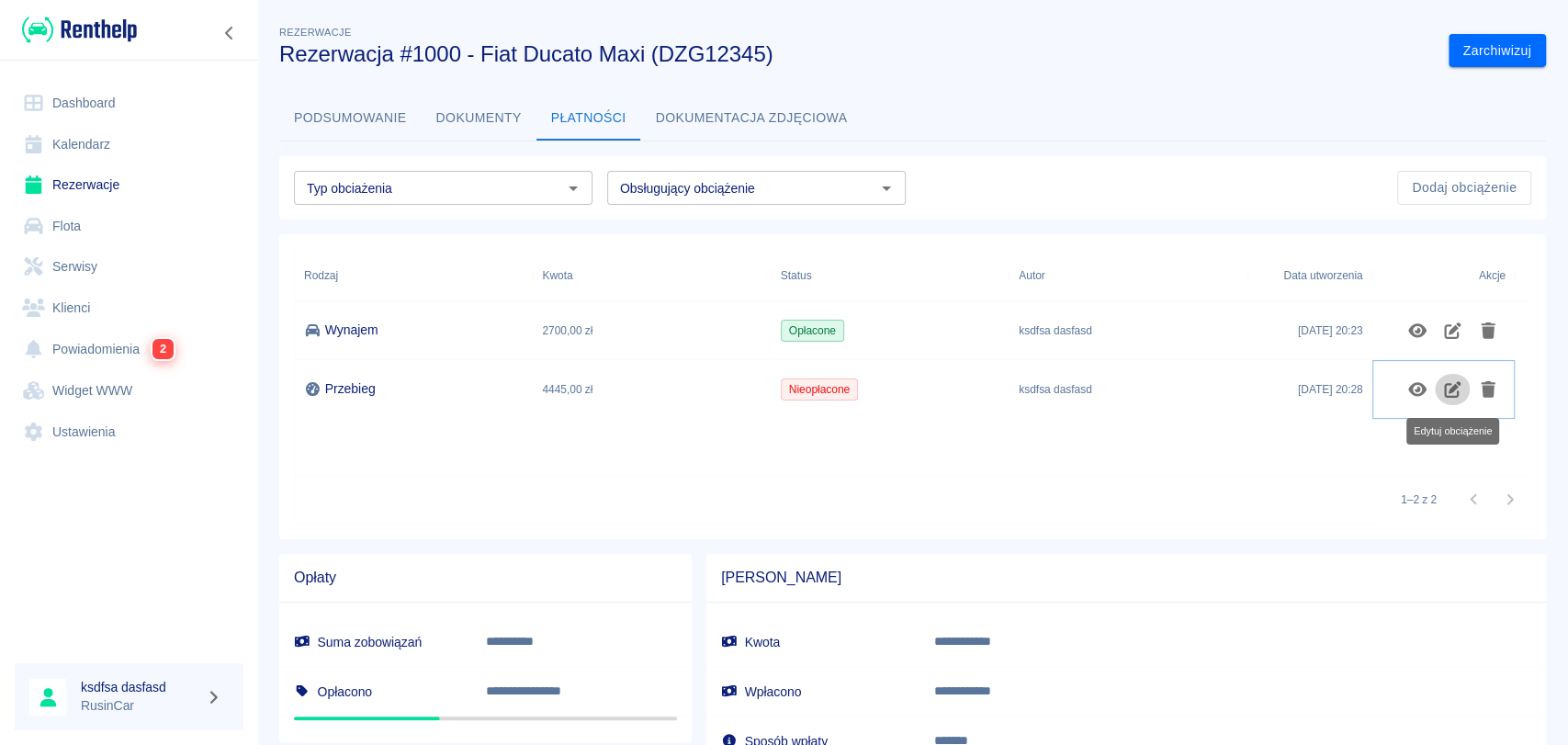
click at [1447, 387] on icon "Edytuj obciążenie" at bounding box center [1452, 389] width 21 height 17
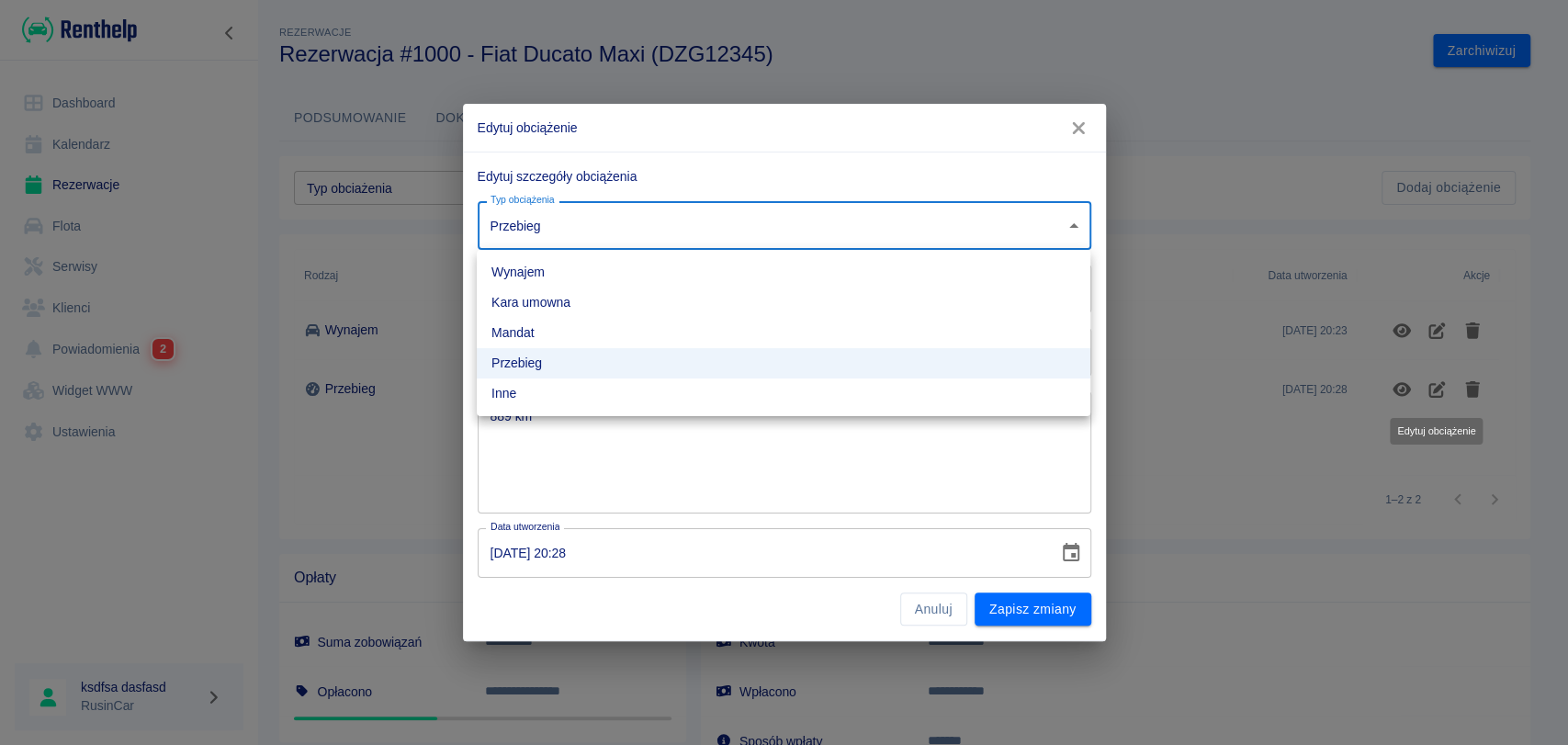
click at [1076, 233] on body "**********" at bounding box center [784, 372] width 1568 height 745
click at [1076, 233] on div at bounding box center [784, 372] width 1568 height 745
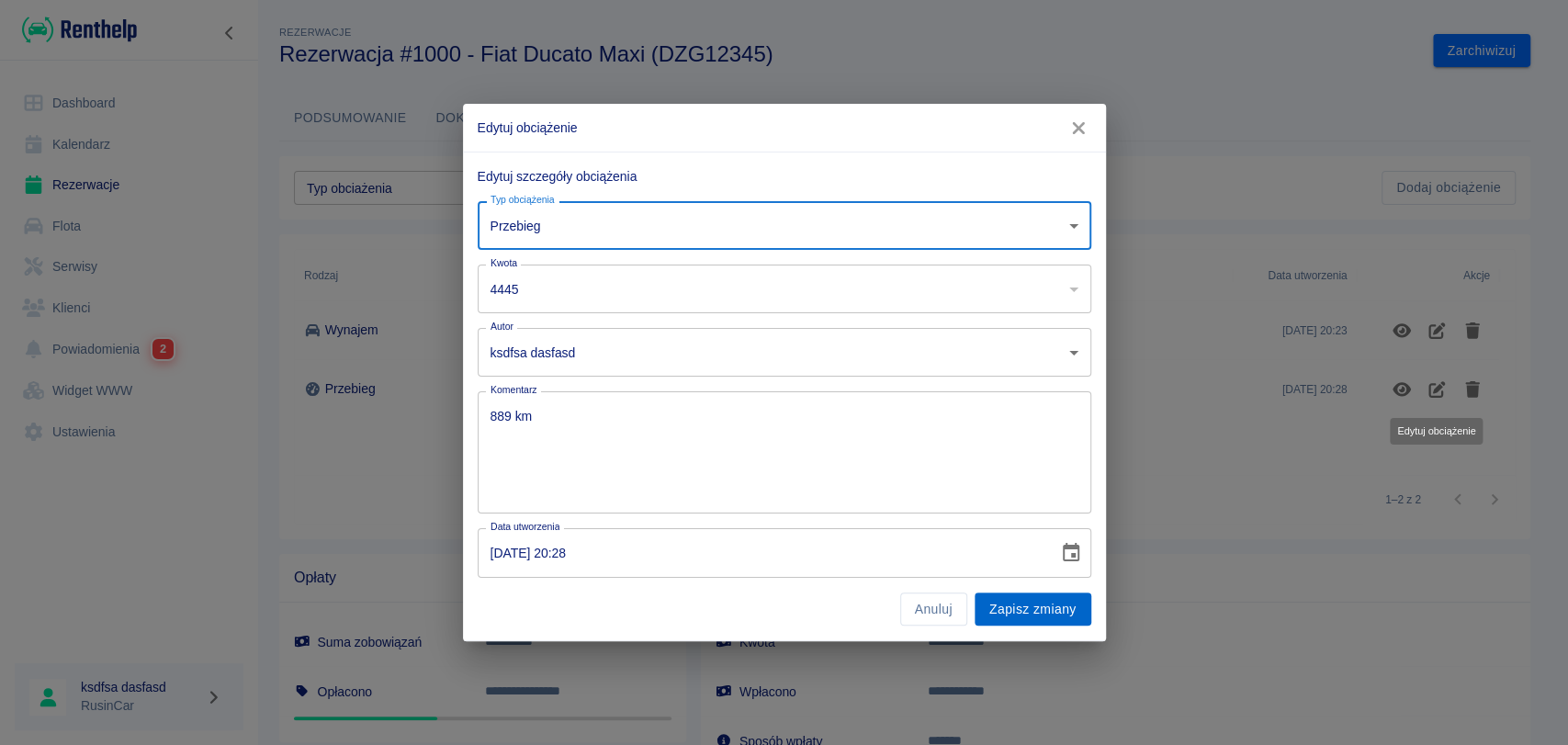
click at [1058, 607] on button "Zapisz zmiany" at bounding box center [1032, 610] width 117 height 34
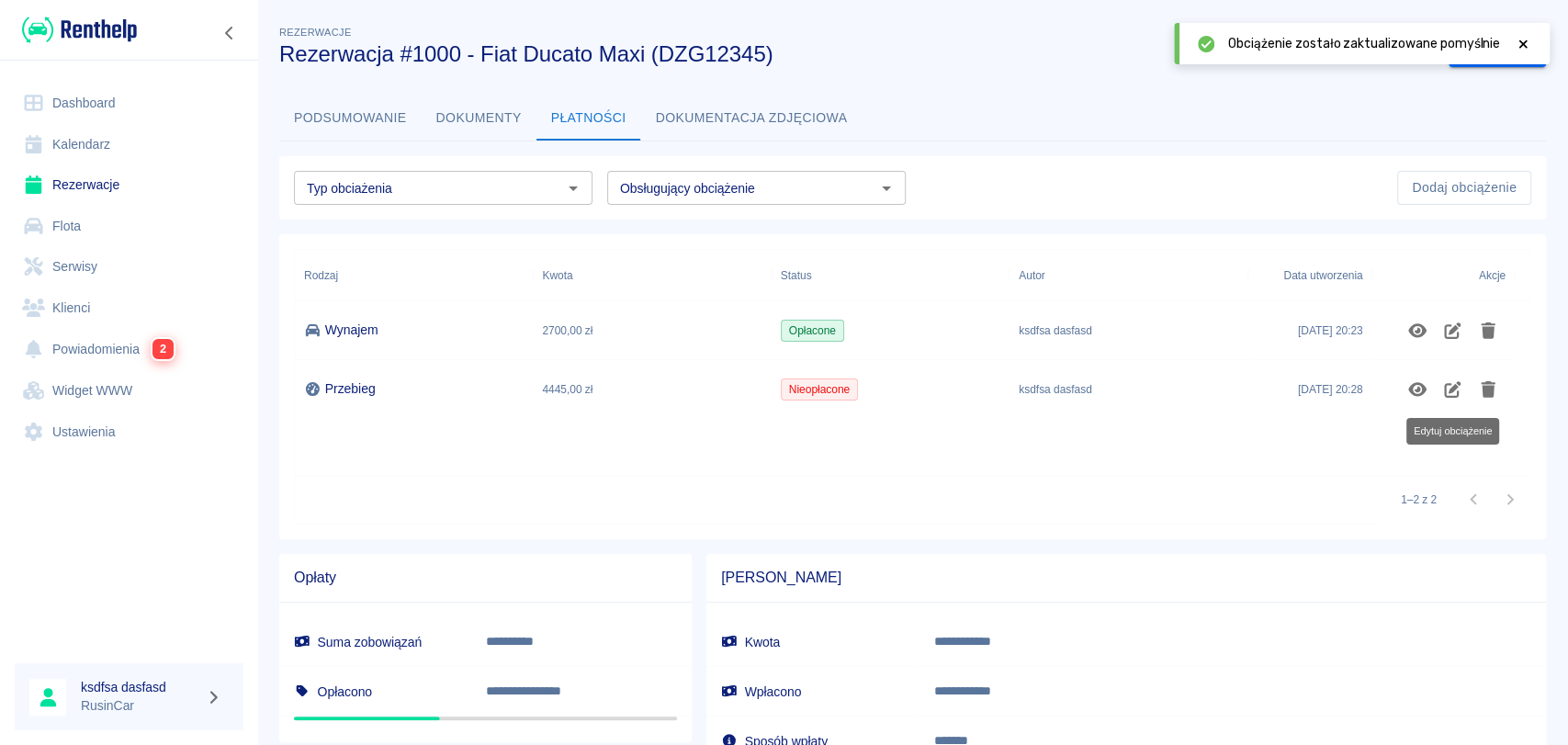
click at [804, 389] on span "Nieopłacone" at bounding box center [818, 389] width 75 height 17
click at [1411, 382] on icon "Pokaż szczegóły" at bounding box center [1417, 389] width 21 height 17
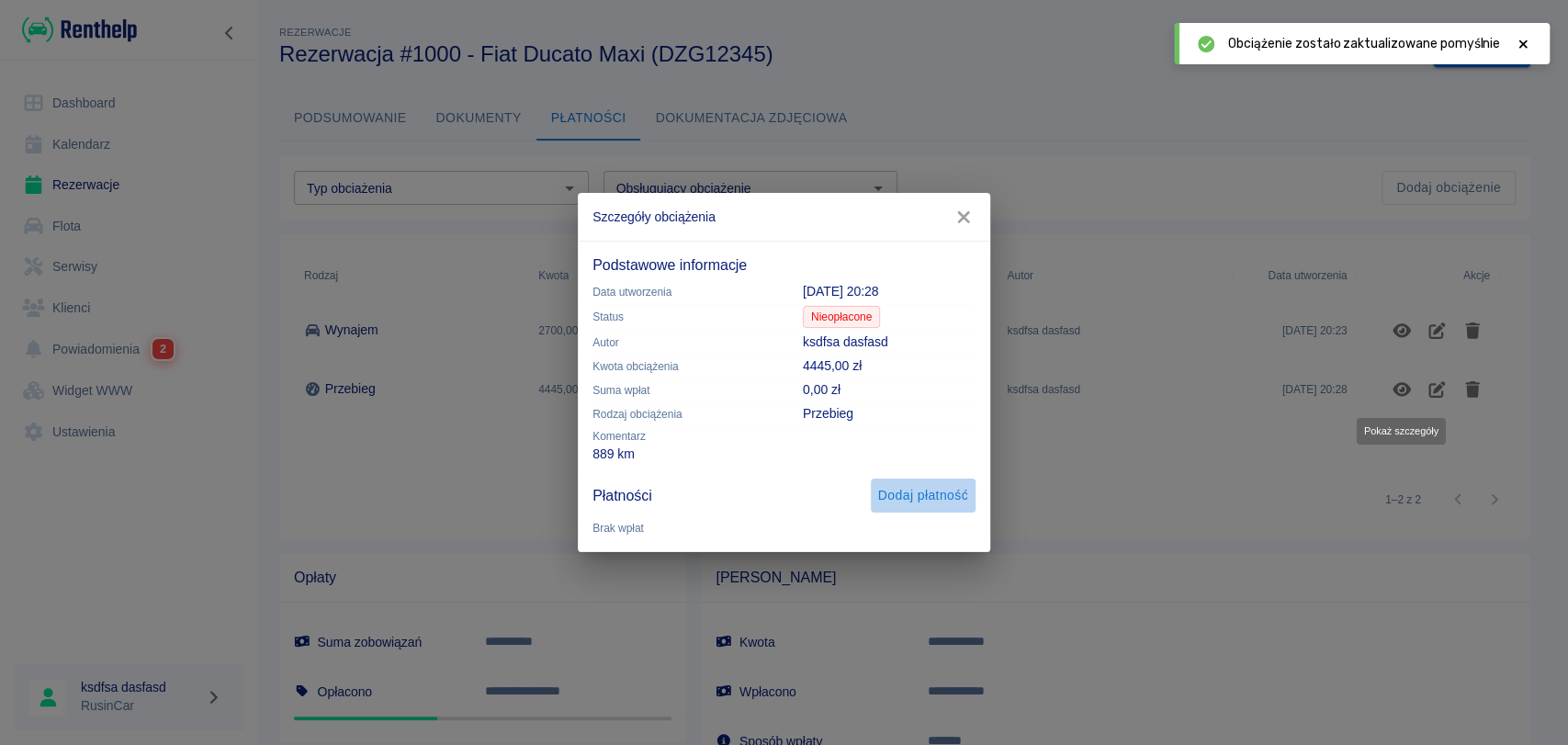
click at [919, 494] on button "Dodaj płatność" at bounding box center [922, 496] width 105 height 34
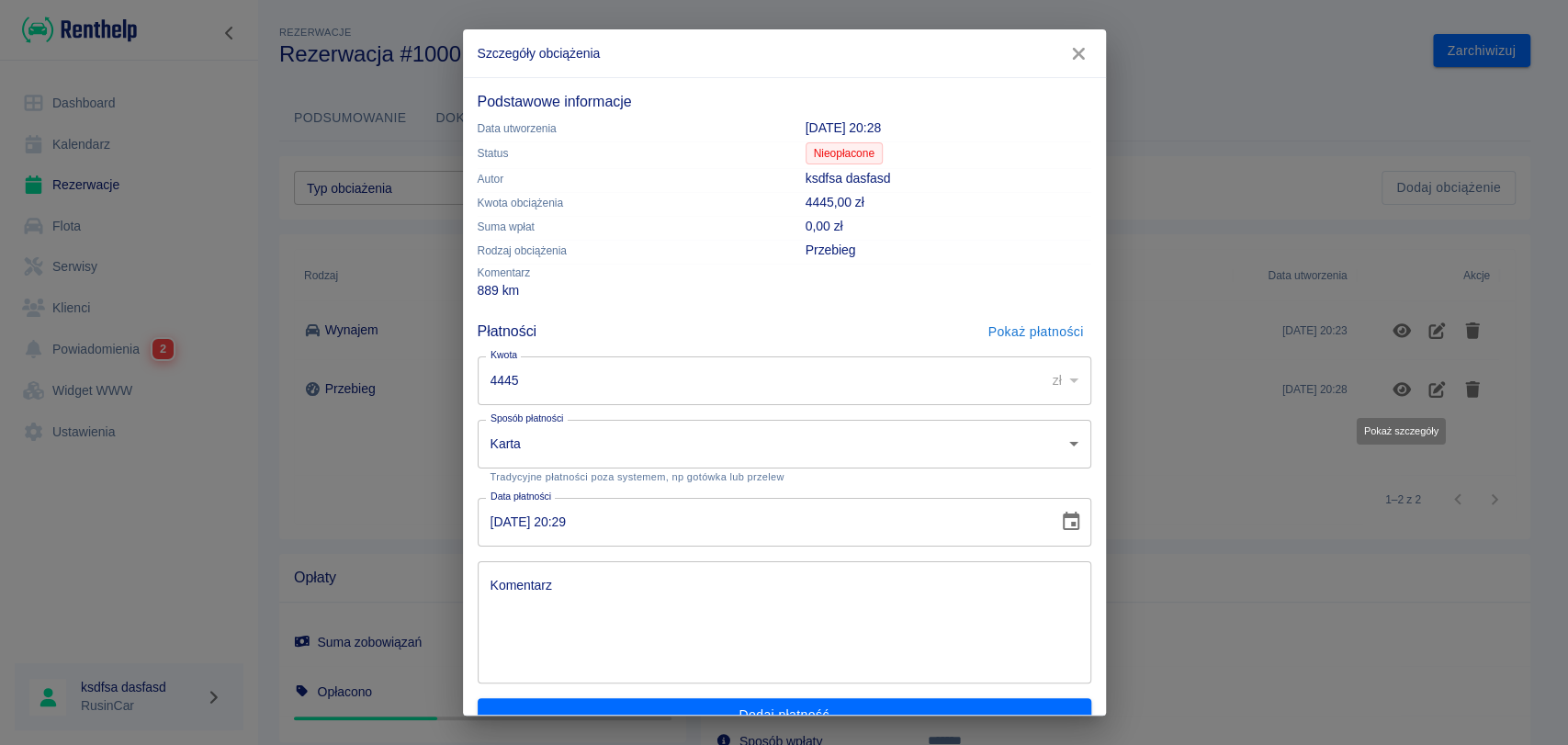
scroll to position [30, 0]
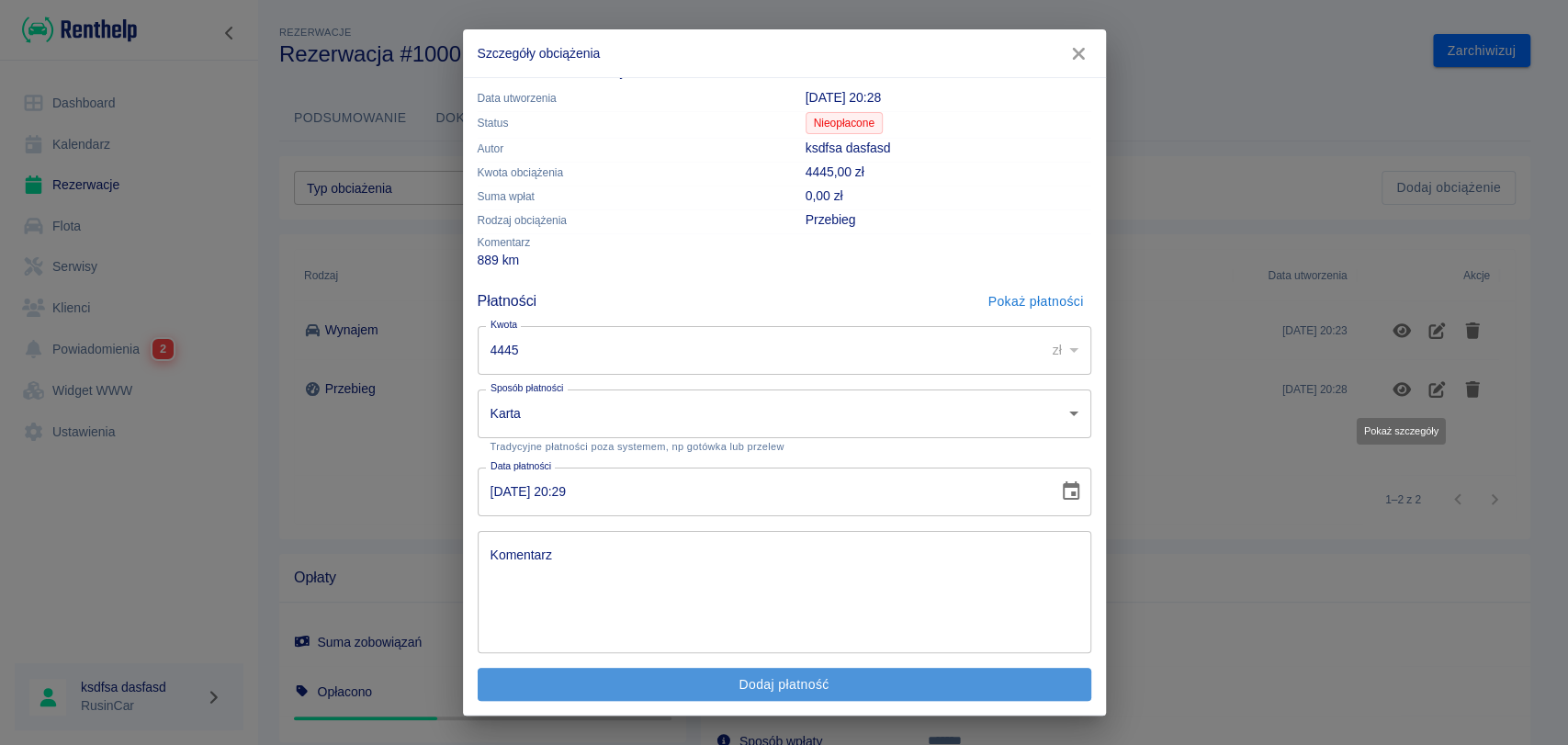
click at [850, 679] on button "Dodaj płatność" at bounding box center [784, 685] width 614 height 34
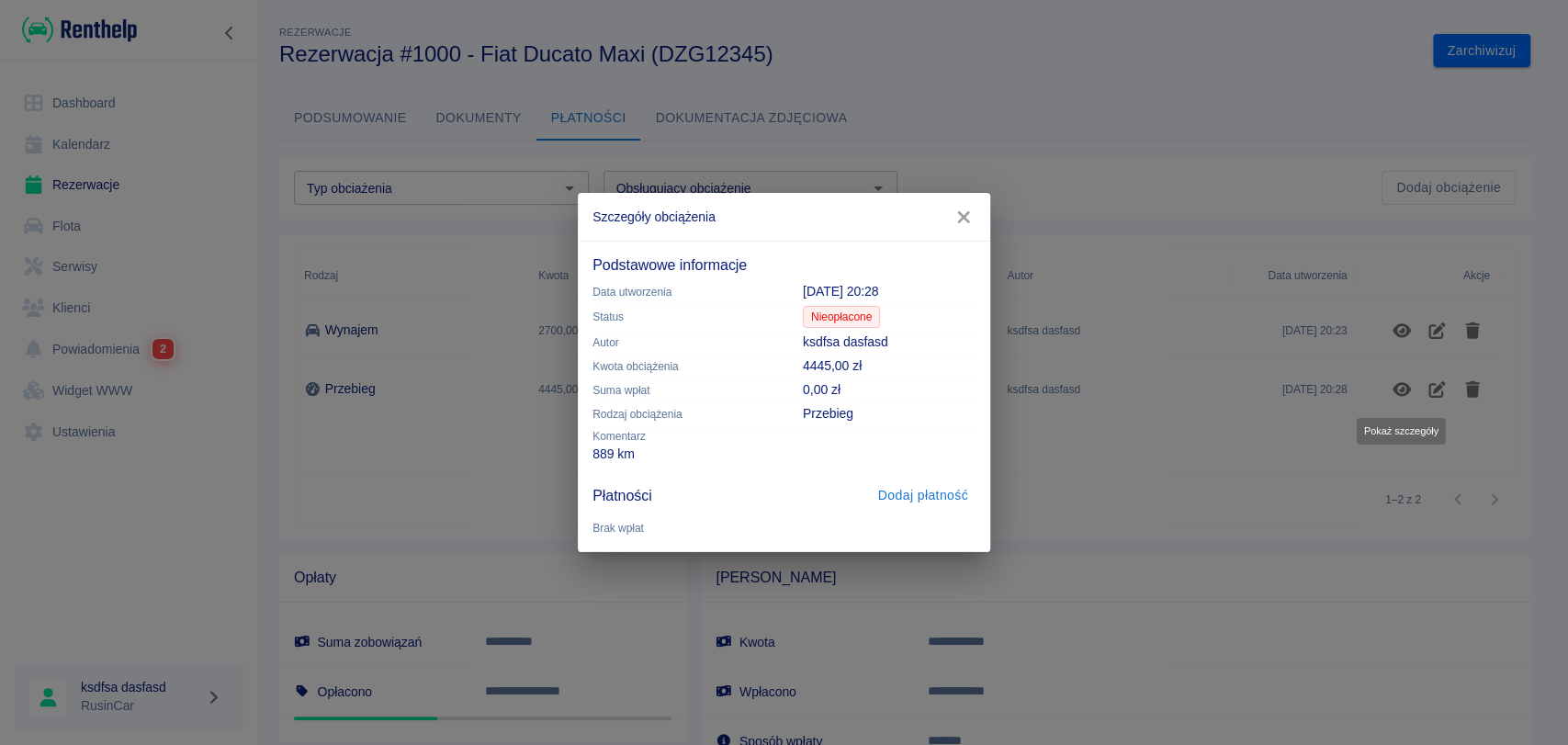
scroll to position [0, 0]
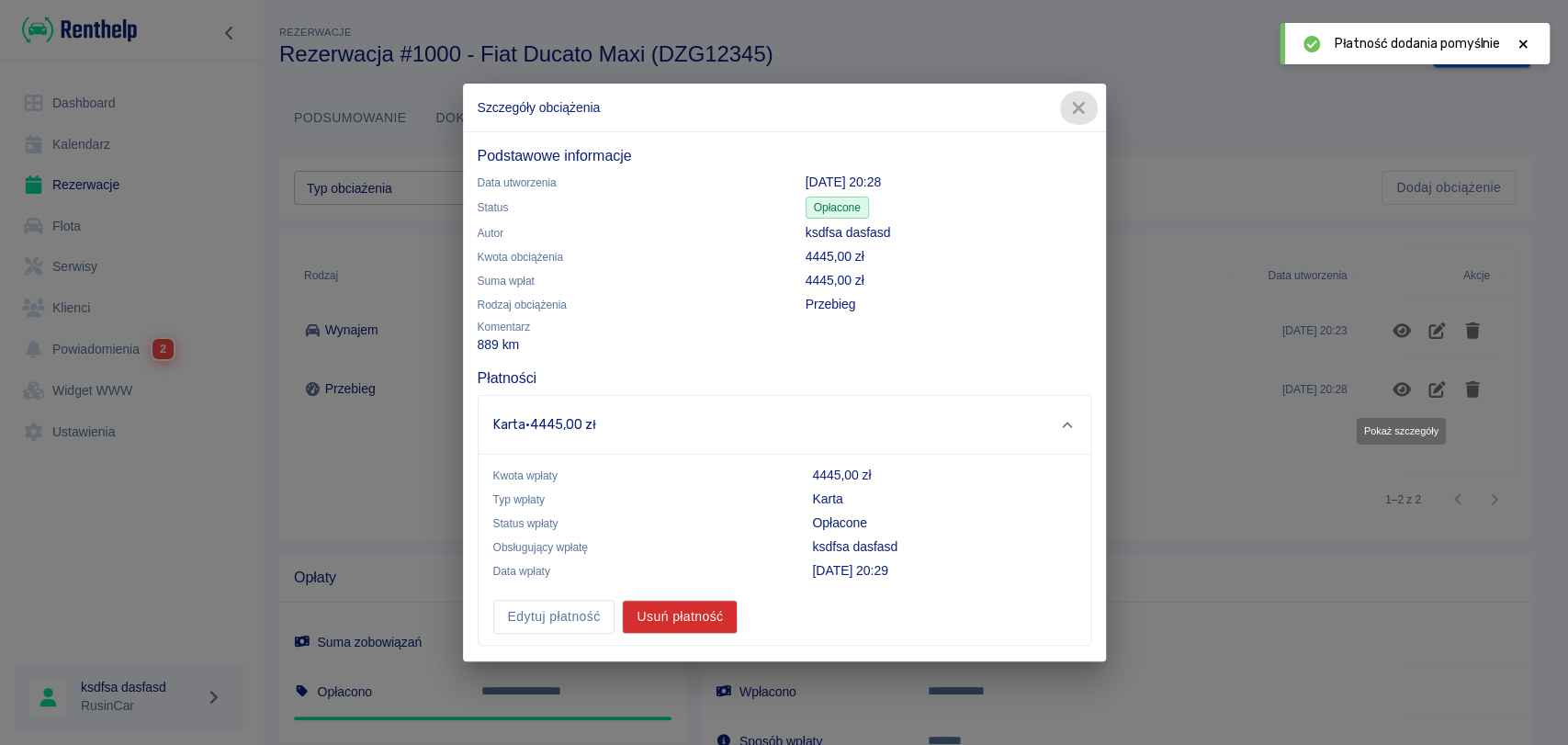
click at [1081, 124] on button "button" at bounding box center [1078, 108] width 39 height 34
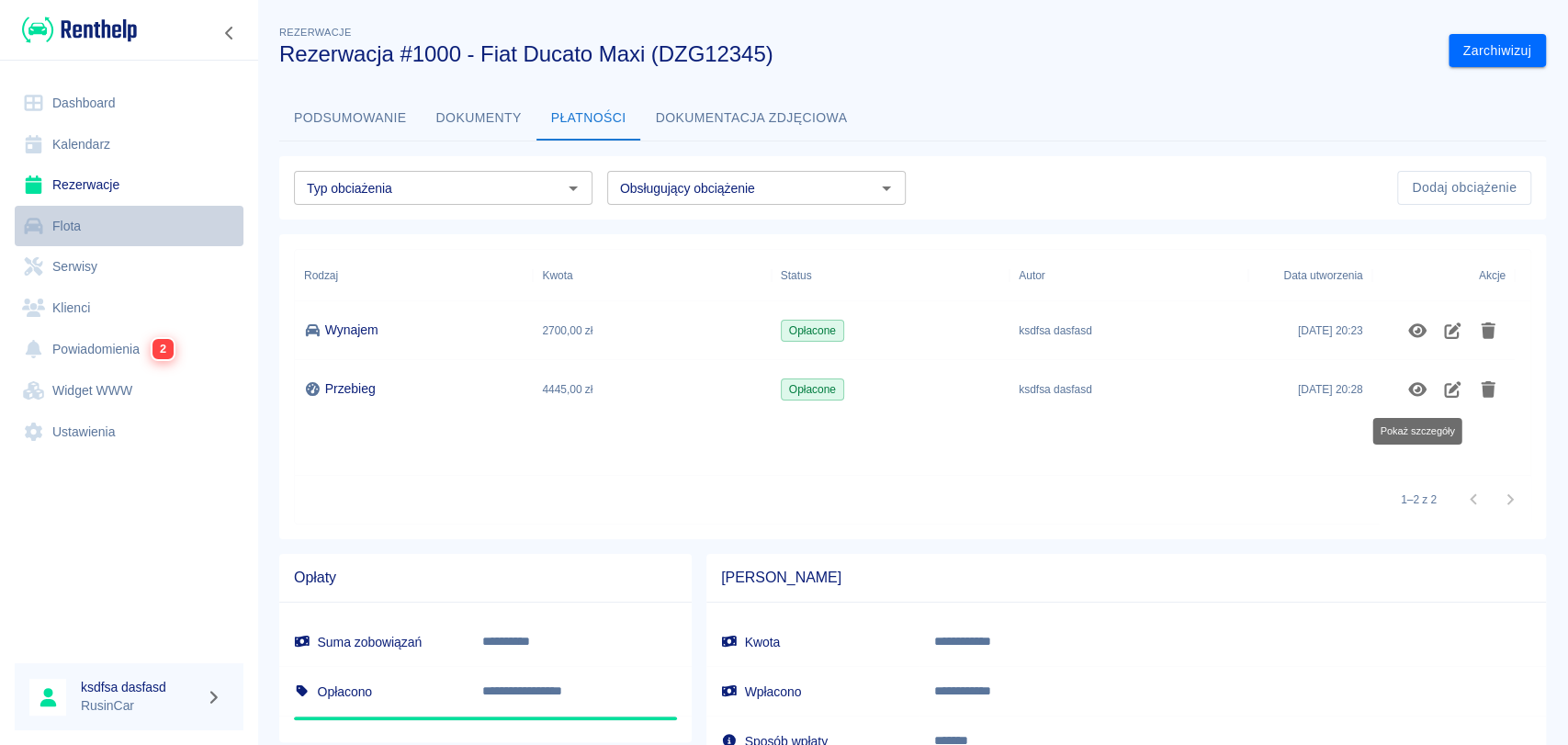
click at [55, 218] on link "Flota" at bounding box center [129, 226] width 229 height 41
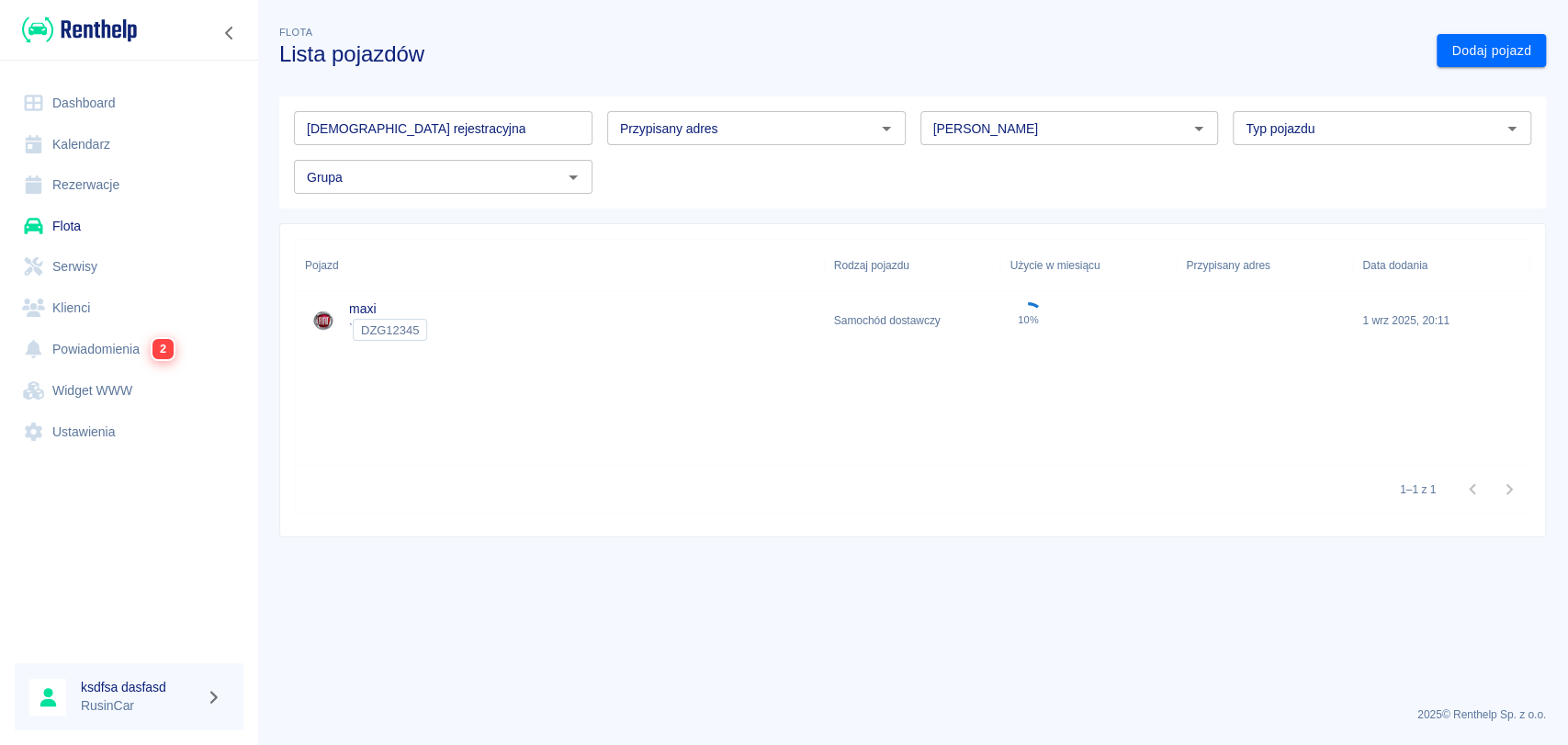
click at [105, 103] on link "Dashboard" at bounding box center [129, 103] width 229 height 41
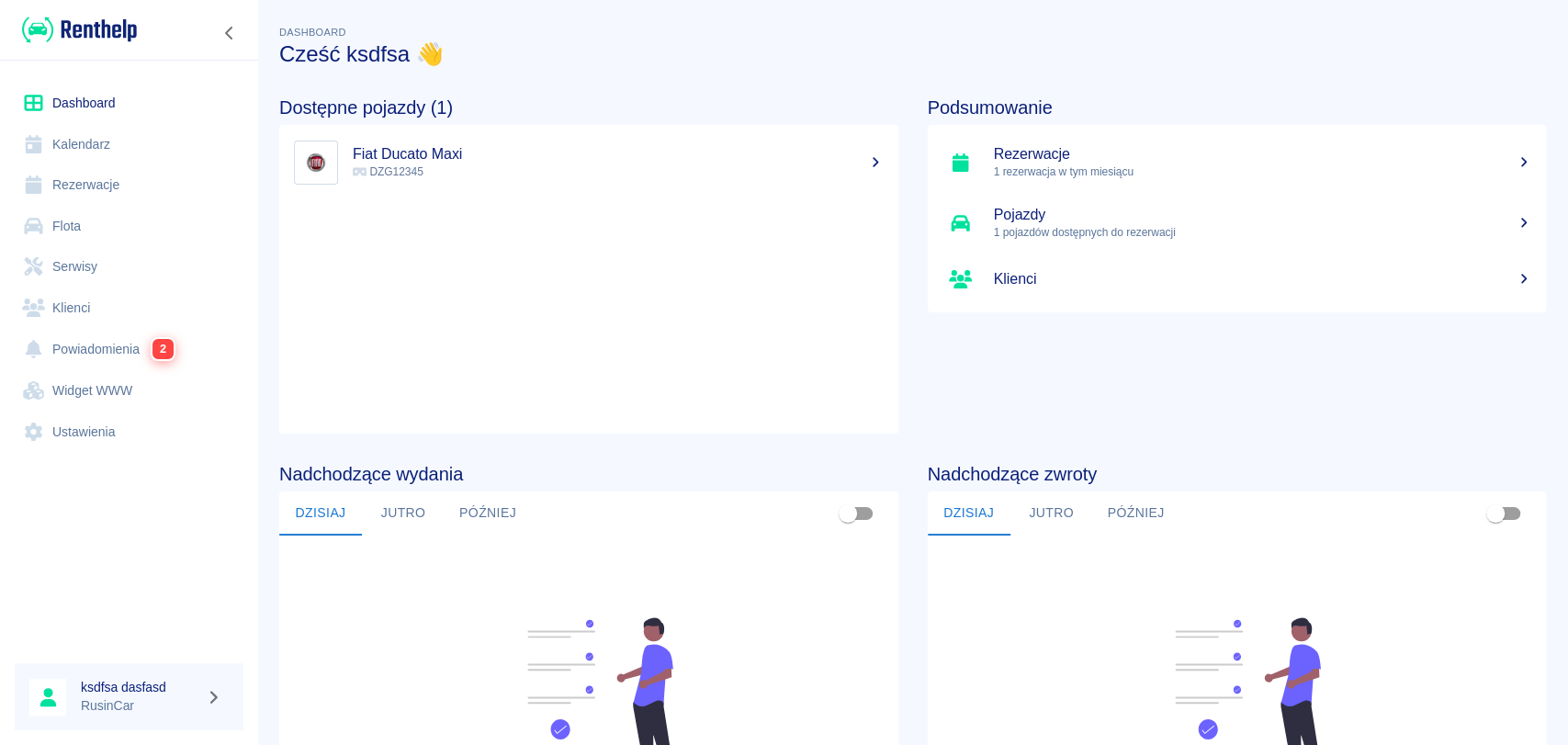
scroll to position [213, 0]
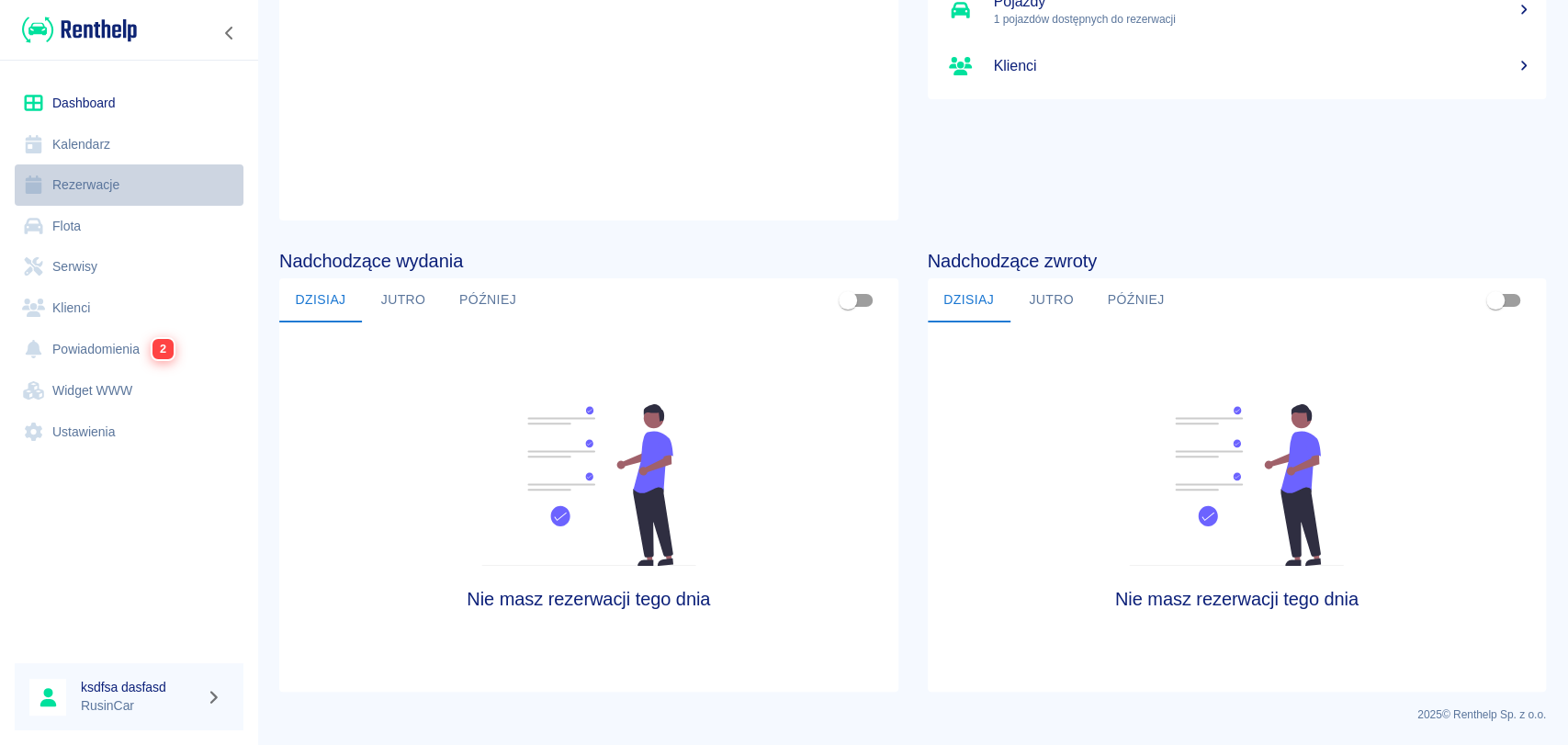
click at [68, 174] on link "Rezerwacje" at bounding box center [129, 185] width 229 height 41
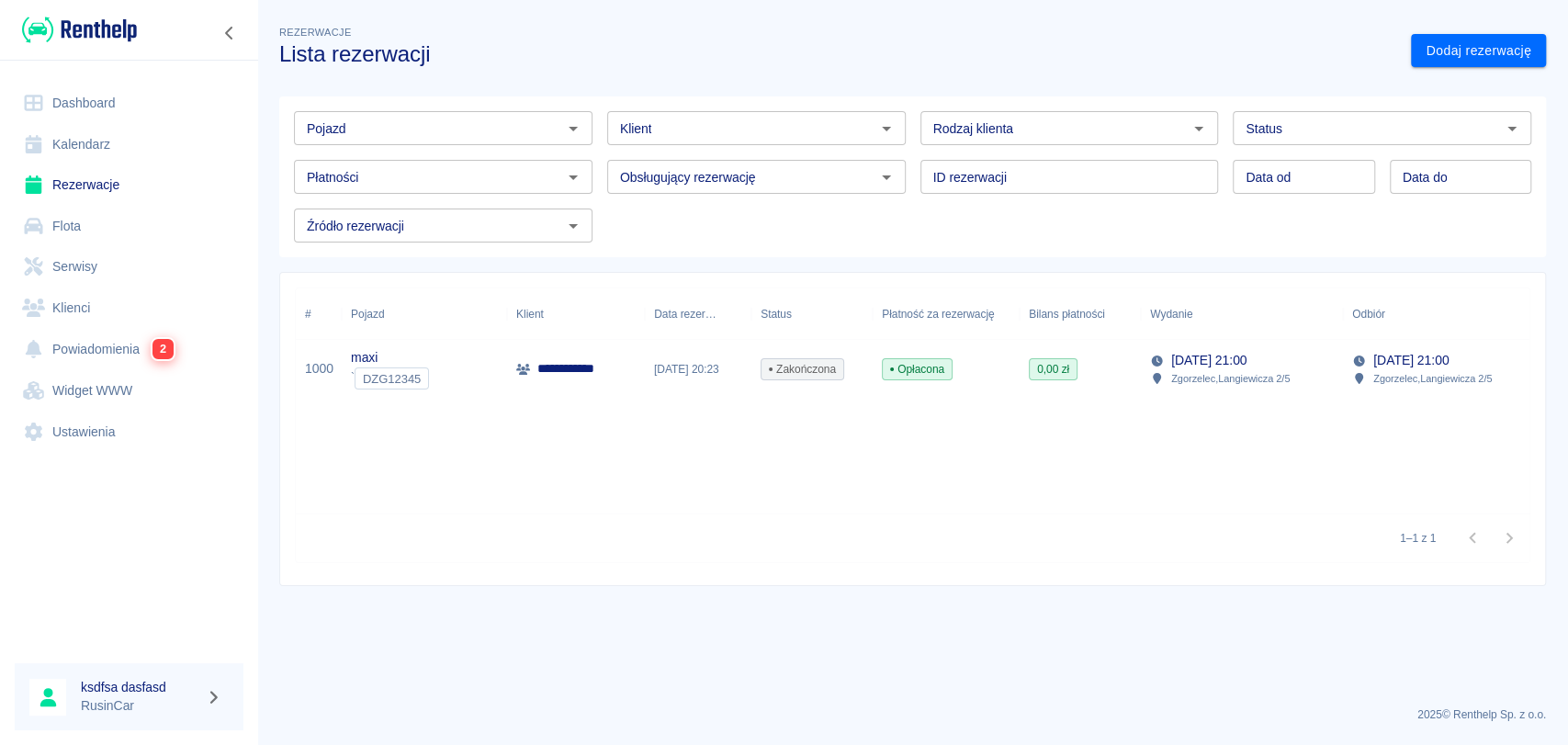
click at [981, 367] on div "Opłacona" at bounding box center [945, 369] width 147 height 59
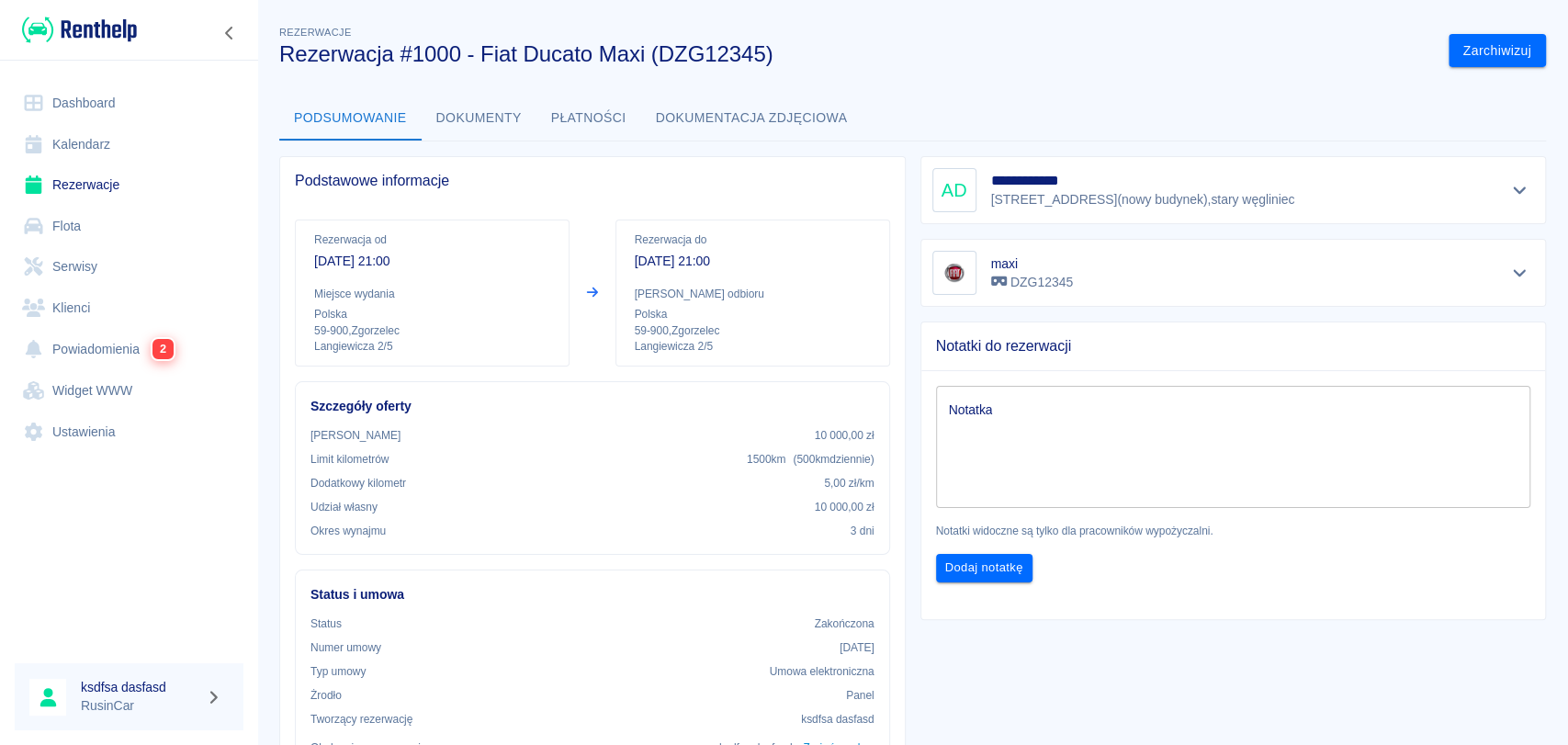
click at [500, 121] on button "Dokumenty" at bounding box center [479, 118] width 115 height 44
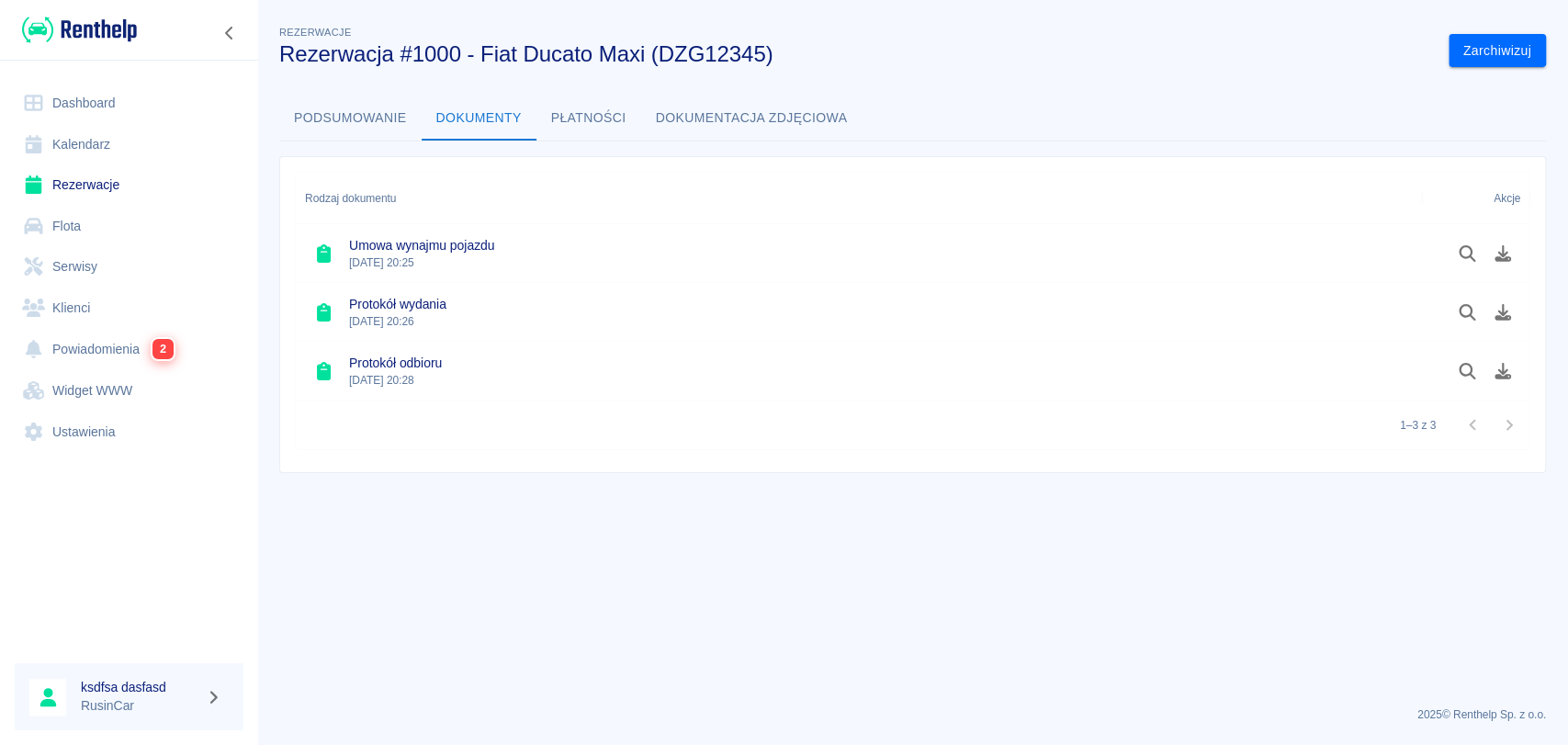
click at [437, 246] on h6 "Umowa wynajmu pojazdu" at bounding box center [421, 245] width 145 height 18
click at [1506, 255] on icon "Pobierz dokument" at bounding box center [1502, 253] width 21 height 17
click at [1503, 318] on icon "Pobierz dokument" at bounding box center [1502, 312] width 17 height 17
click at [1498, 373] on icon "Pobierz dokument" at bounding box center [1502, 371] width 21 height 17
click at [723, 127] on button "Dokumentacja zdjęciowa" at bounding box center [751, 118] width 221 height 44
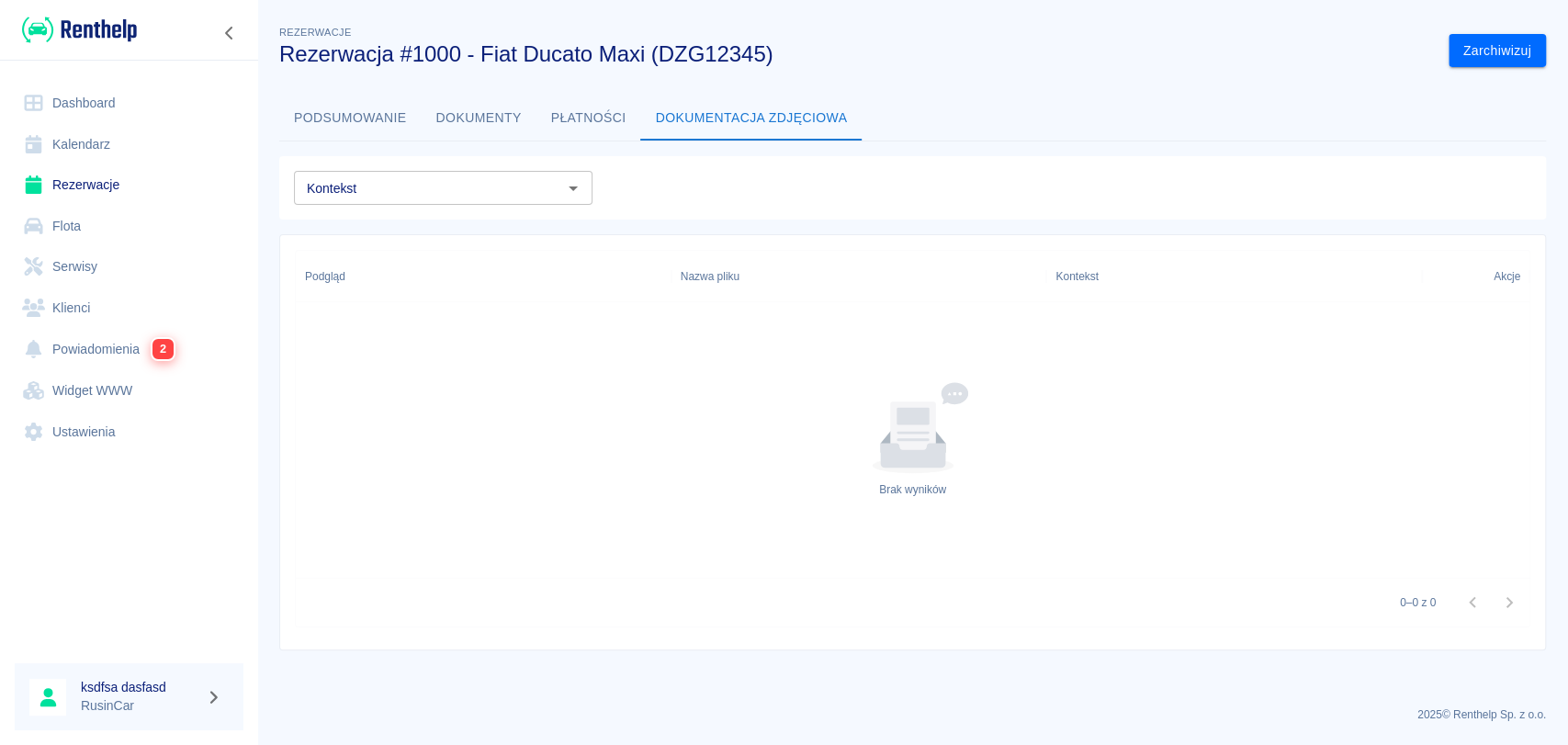
click at [723, 127] on button "Dokumentacja zdjęciowa" at bounding box center [751, 118] width 221 height 44
click at [122, 185] on link "Rezerwacje" at bounding box center [129, 185] width 229 height 41
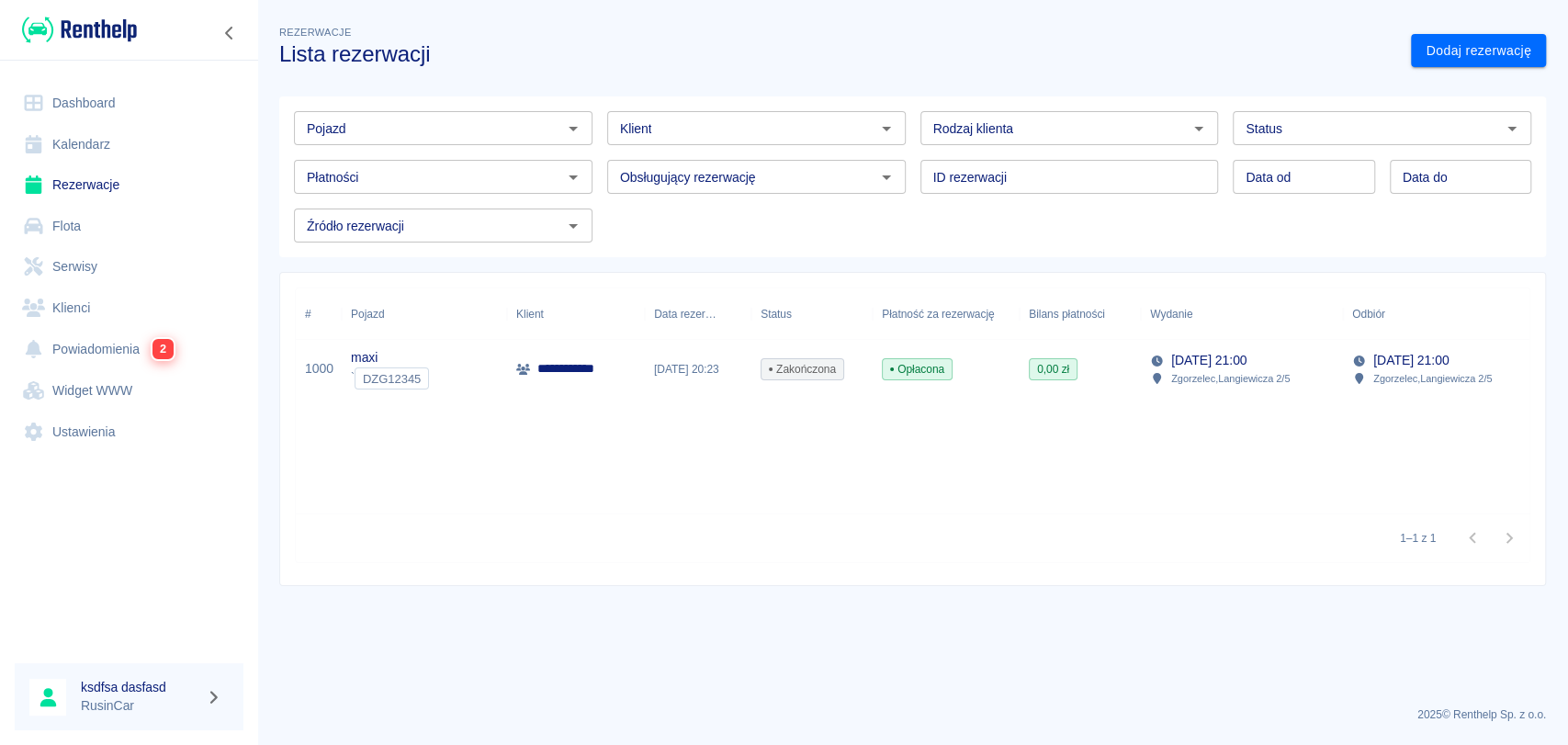
click at [68, 436] on link "Ustawienia" at bounding box center [129, 432] width 229 height 41
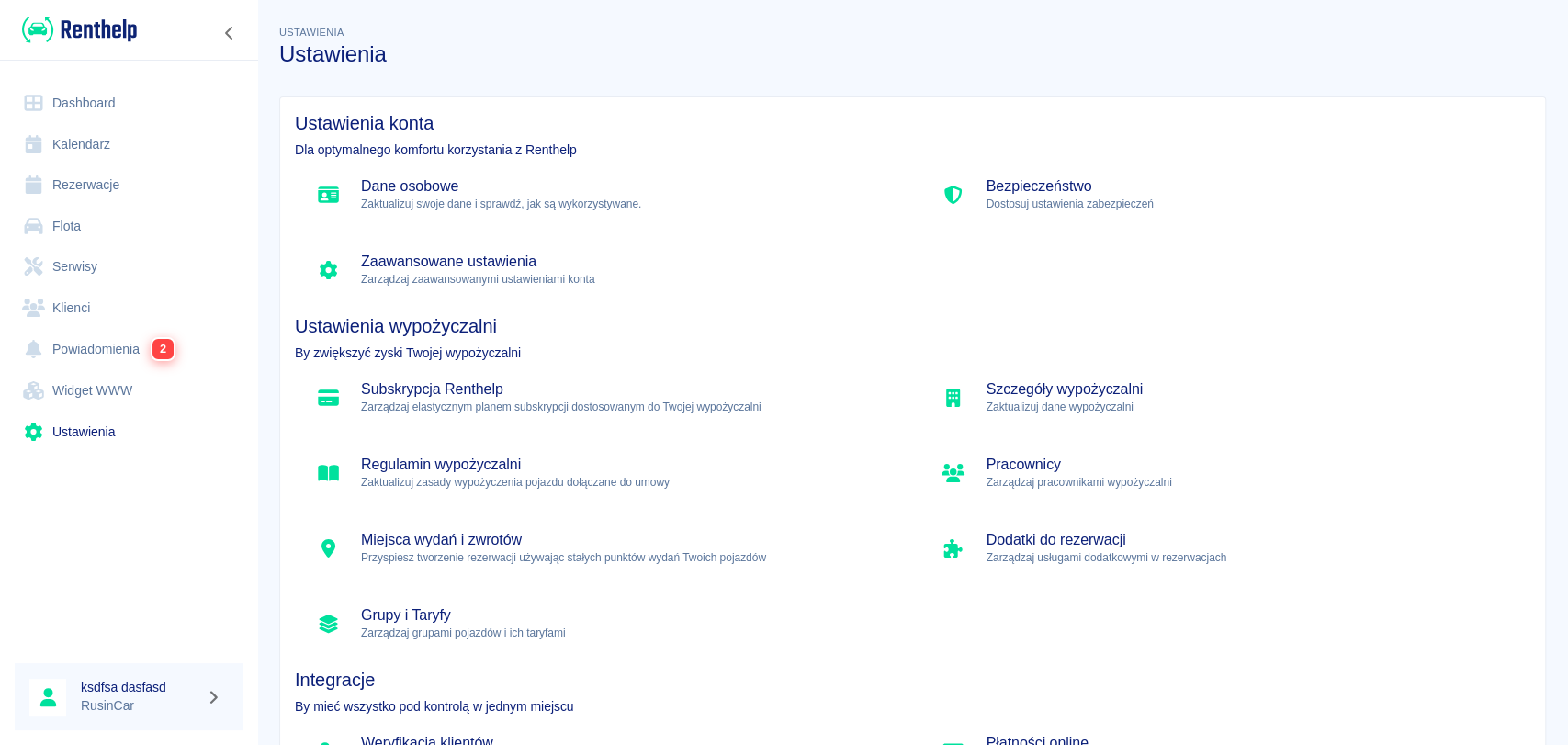
click at [451, 255] on h5 "Zaawansowane ustawienia" at bounding box center [626, 262] width 530 height 18
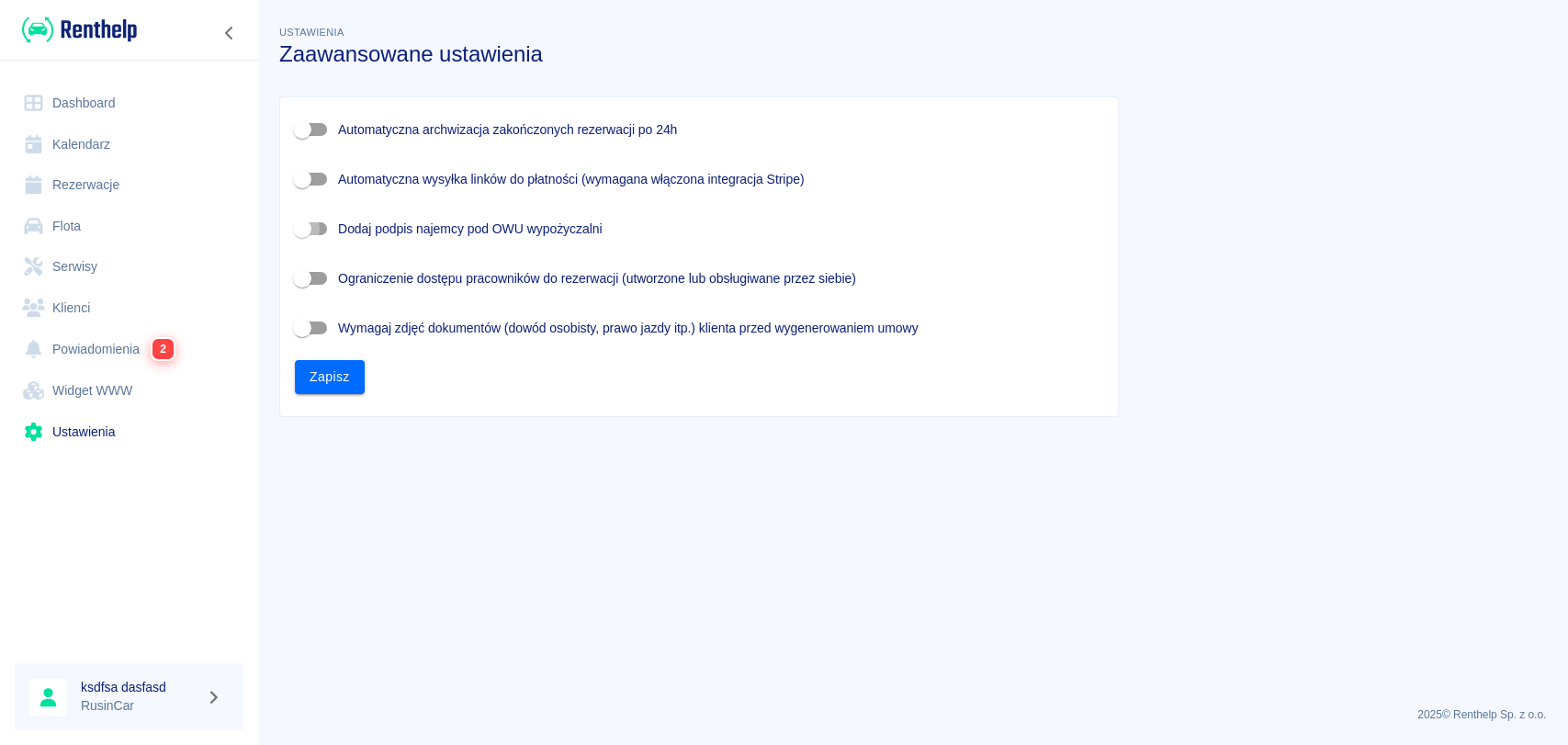
click at [314, 239] on input "Dodaj podpis najemcy pod OWU wypożyczalni" at bounding box center [302, 228] width 105 height 35
checkbox input "true"
drag, startPoint x: 329, startPoint y: 369, endPoint x: 338, endPoint y: 290, distance: 79.5
click at [338, 290] on div "Automatyczna archwizacja zakończonych rezerwacji po 24h Automatyczna wysyłka li…" at bounding box center [691, 245] width 822 height 297
click at [322, 375] on button "Zapisz" at bounding box center [330, 377] width 70 height 34
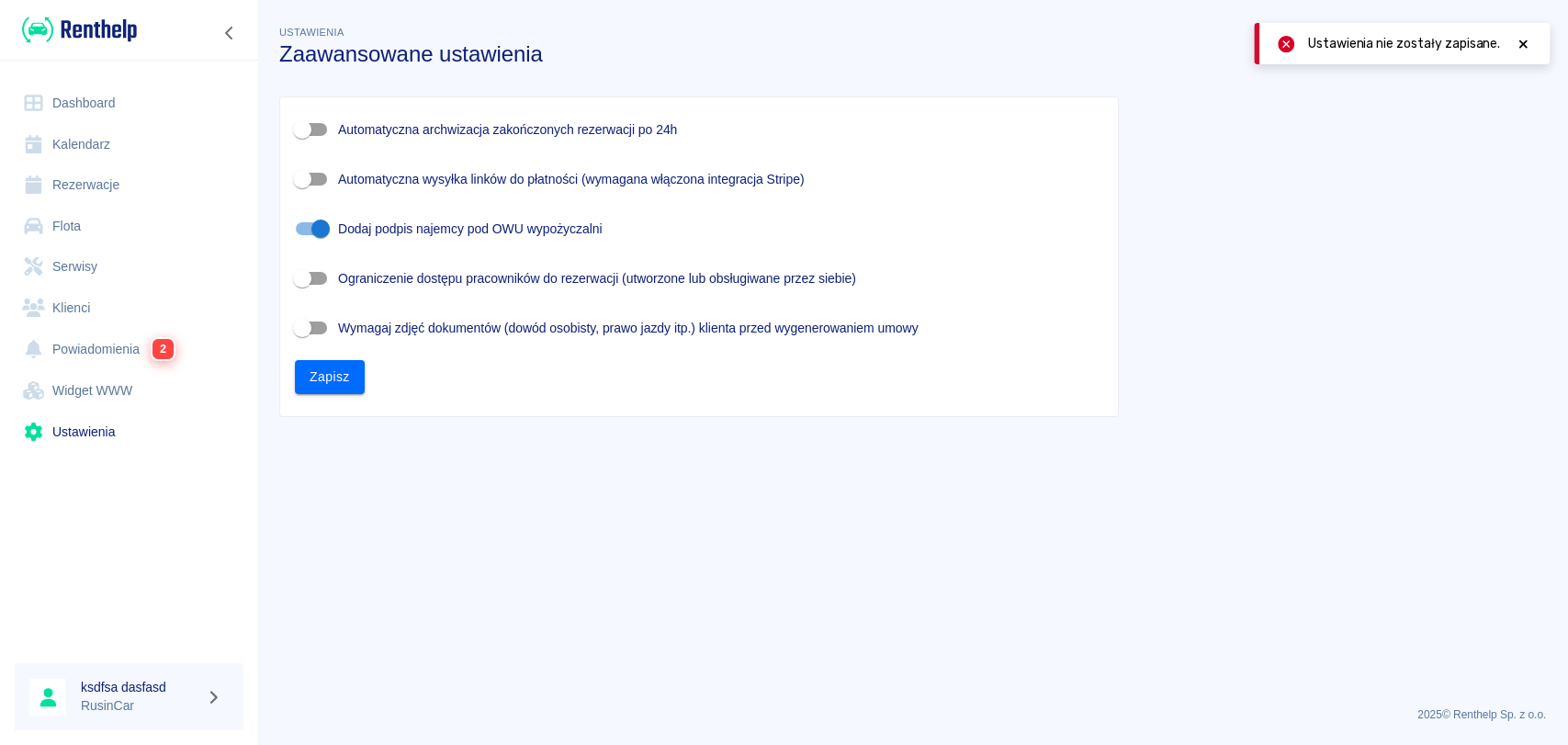
click at [1527, 40] on icon at bounding box center [1522, 44] width 17 height 13
click at [318, 374] on button "Zapisz" at bounding box center [330, 377] width 70 height 34
click at [62, 415] on link "Ustawienia" at bounding box center [129, 432] width 229 height 41
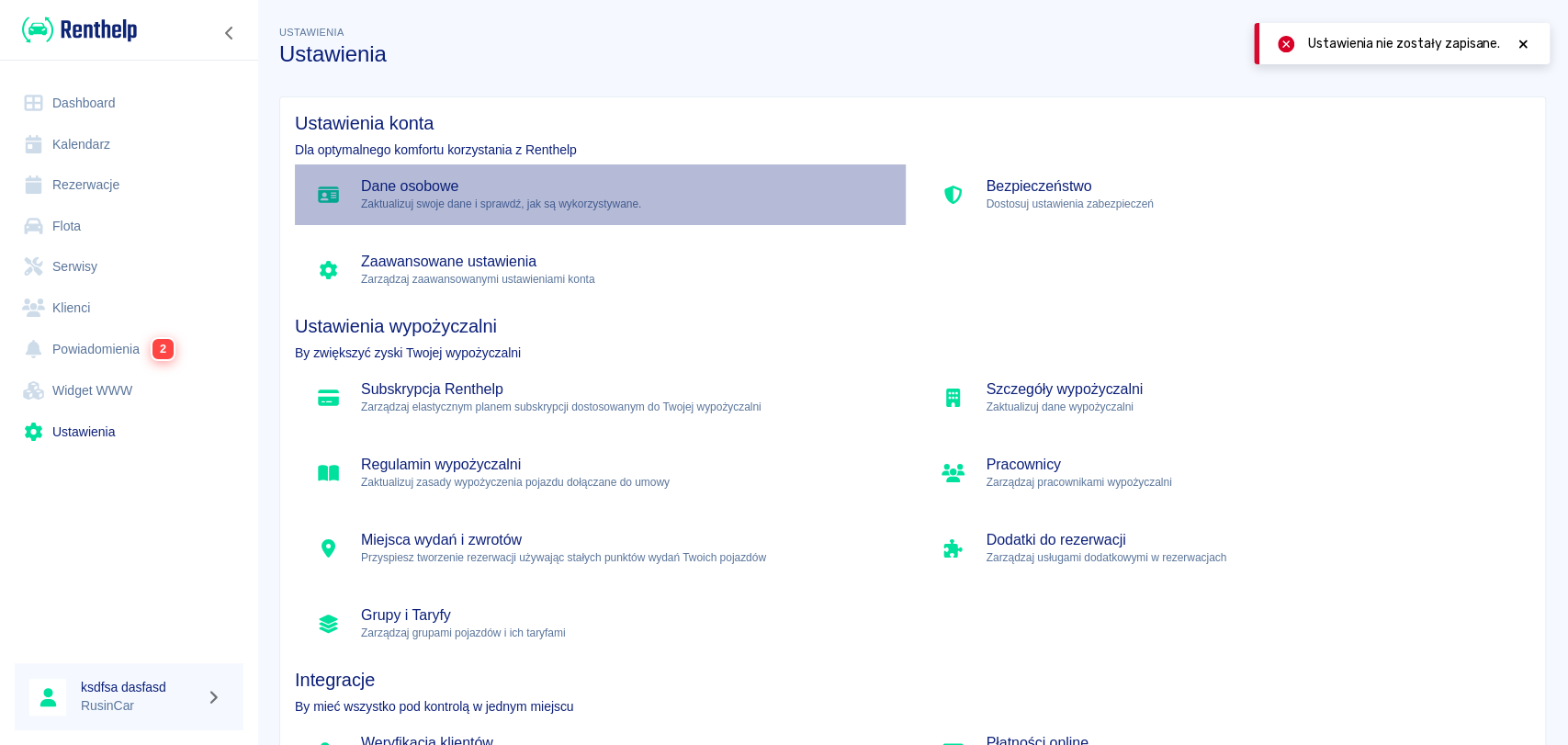
click at [873, 191] on h5 "Dane osobowe" at bounding box center [626, 186] width 530 height 18
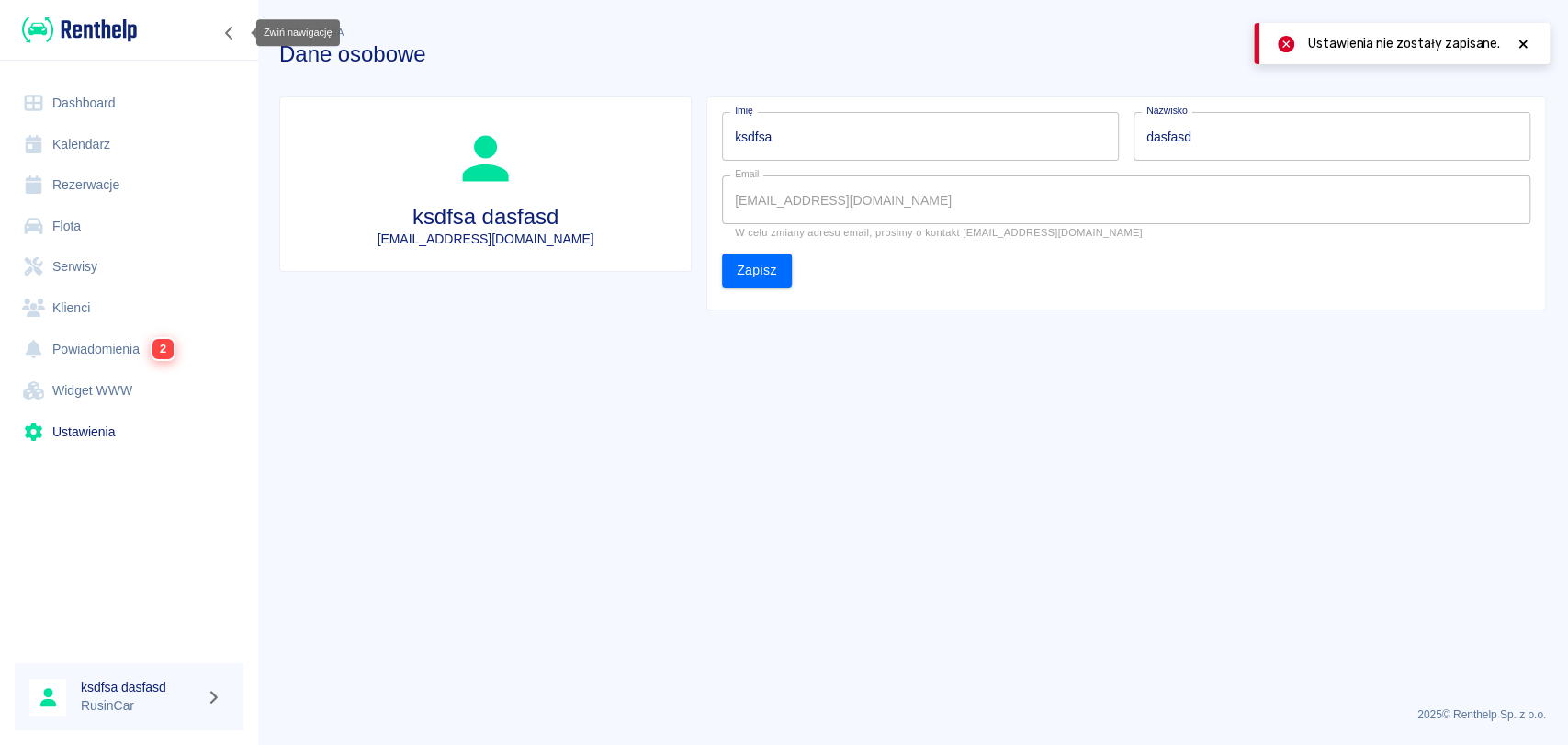
click at [224, 28] on icon "Zwiń nawigację" at bounding box center [230, 33] width 18 height 15
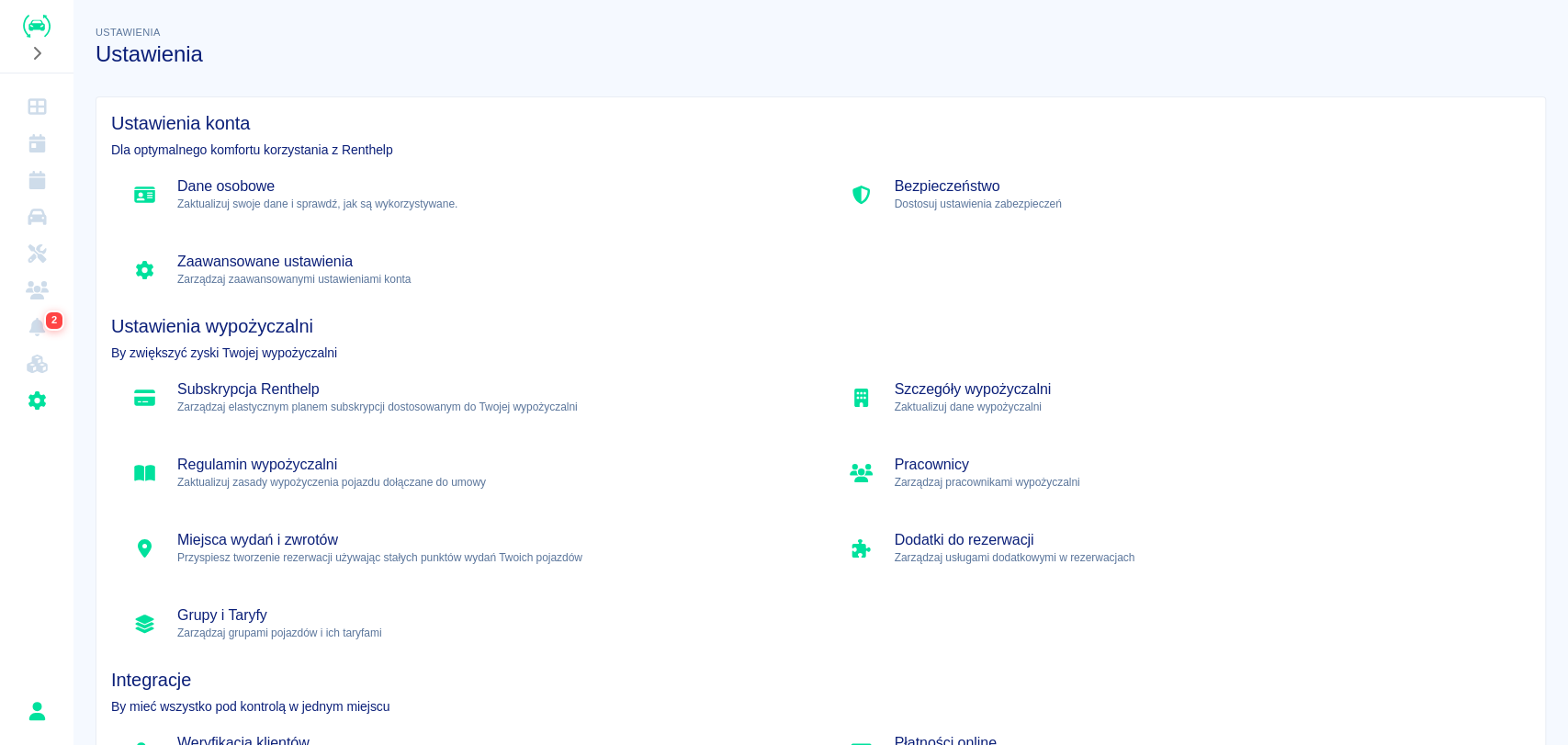
click at [969, 198] on p "Dostosuj ustawienia zabezpieczeń" at bounding box center [1205, 204] width 622 height 17
click at [435, 499] on div "Regulamin wypożyczalni Zaktualizuj zasady wypożyczenia pojazdu dołączane do umo…" at bounding box center [462, 473] width 703 height 61
click at [947, 529] on div "Dodatki do rezerwacji Zarządzaj usługami dodatkowymi w rezerwacjach" at bounding box center [1179, 548] width 703 height 61
click at [958, 428] on div "Pracownicy Zarządzaj pracownikami wypożyczalni" at bounding box center [1172, 465] width 718 height 75
click at [969, 411] on p "Zaktualizuj dane wypożyczalni" at bounding box center [1205, 407] width 622 height 17
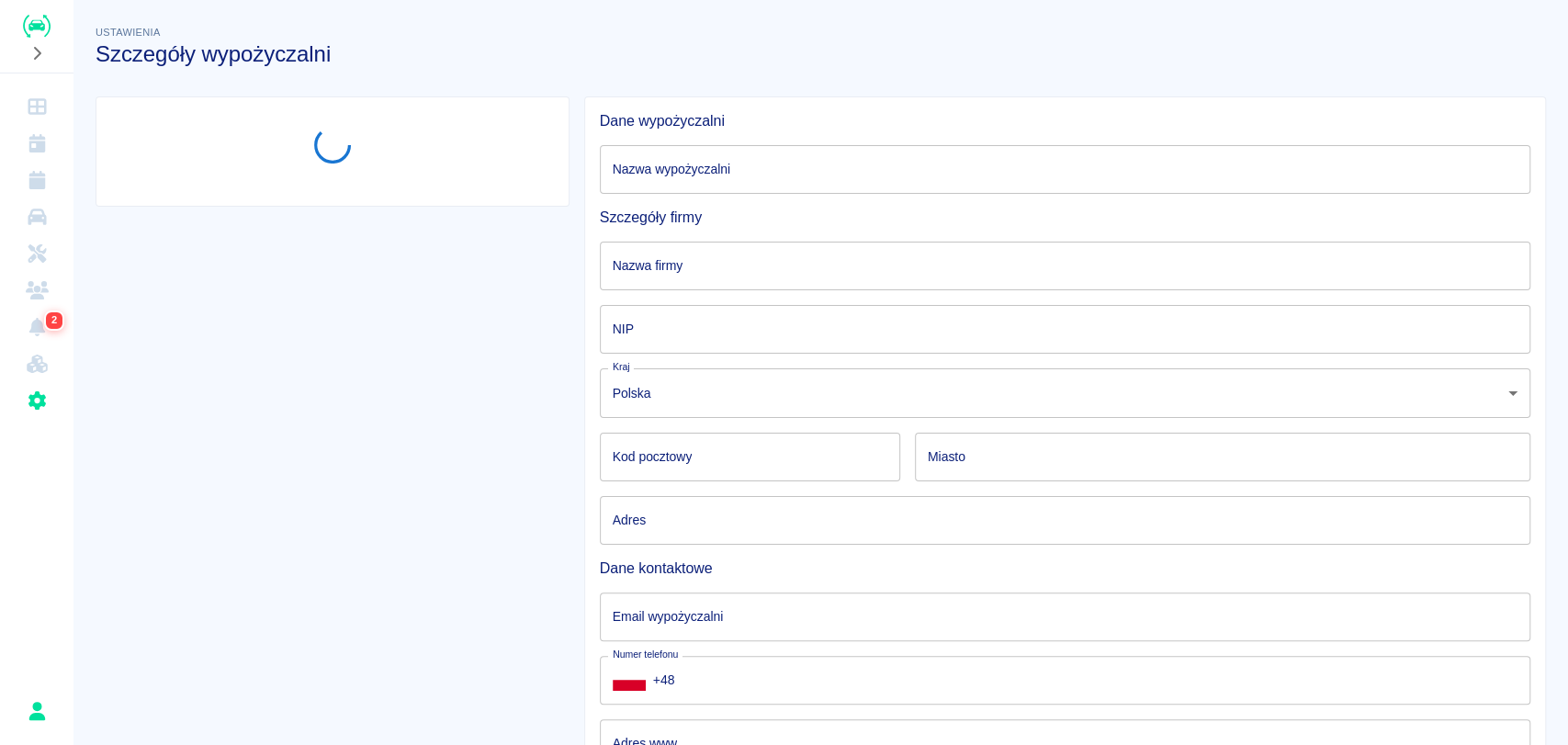
type input "RusinCar"
type input "Rent a Car [PERSON_NAME]"
type input "6152030010"
type input "68-130"
type input "Gozdnica"
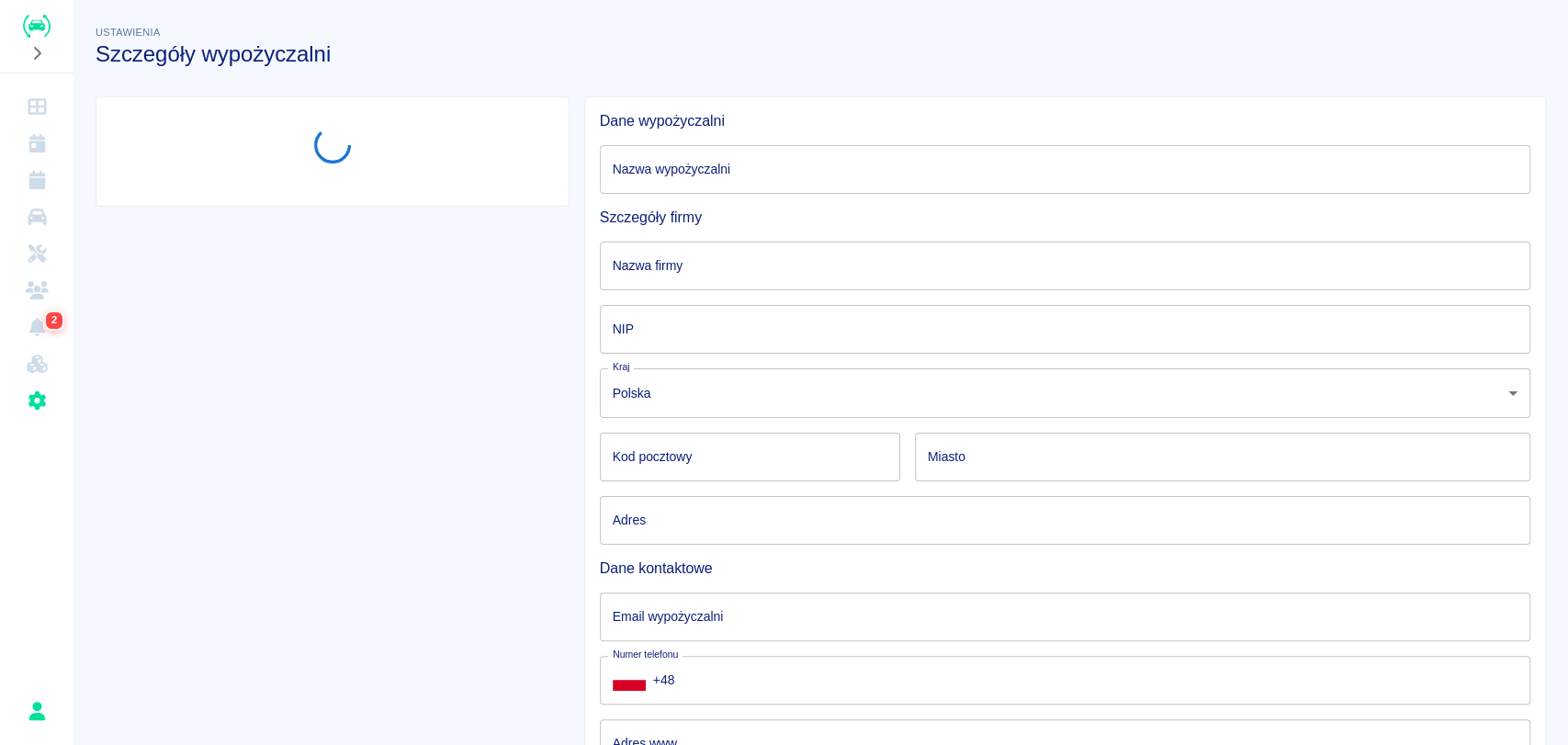
type input "3-go Maja 3/1"
type input "[EMAIL_ADDRESS][DOMAIN_NAME]"
type input "[PHONE_NUMBER]"
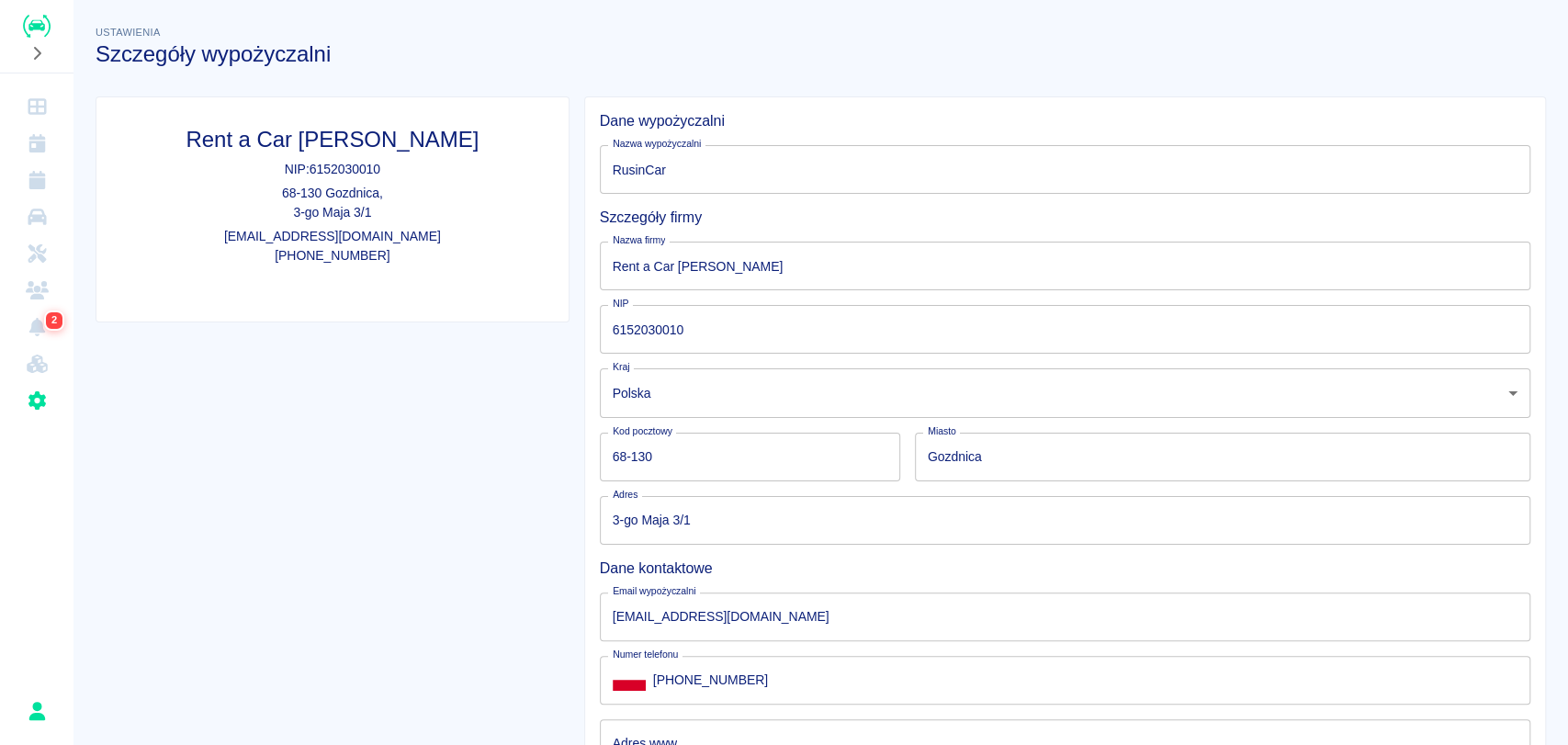
scroll to position [147, 0]
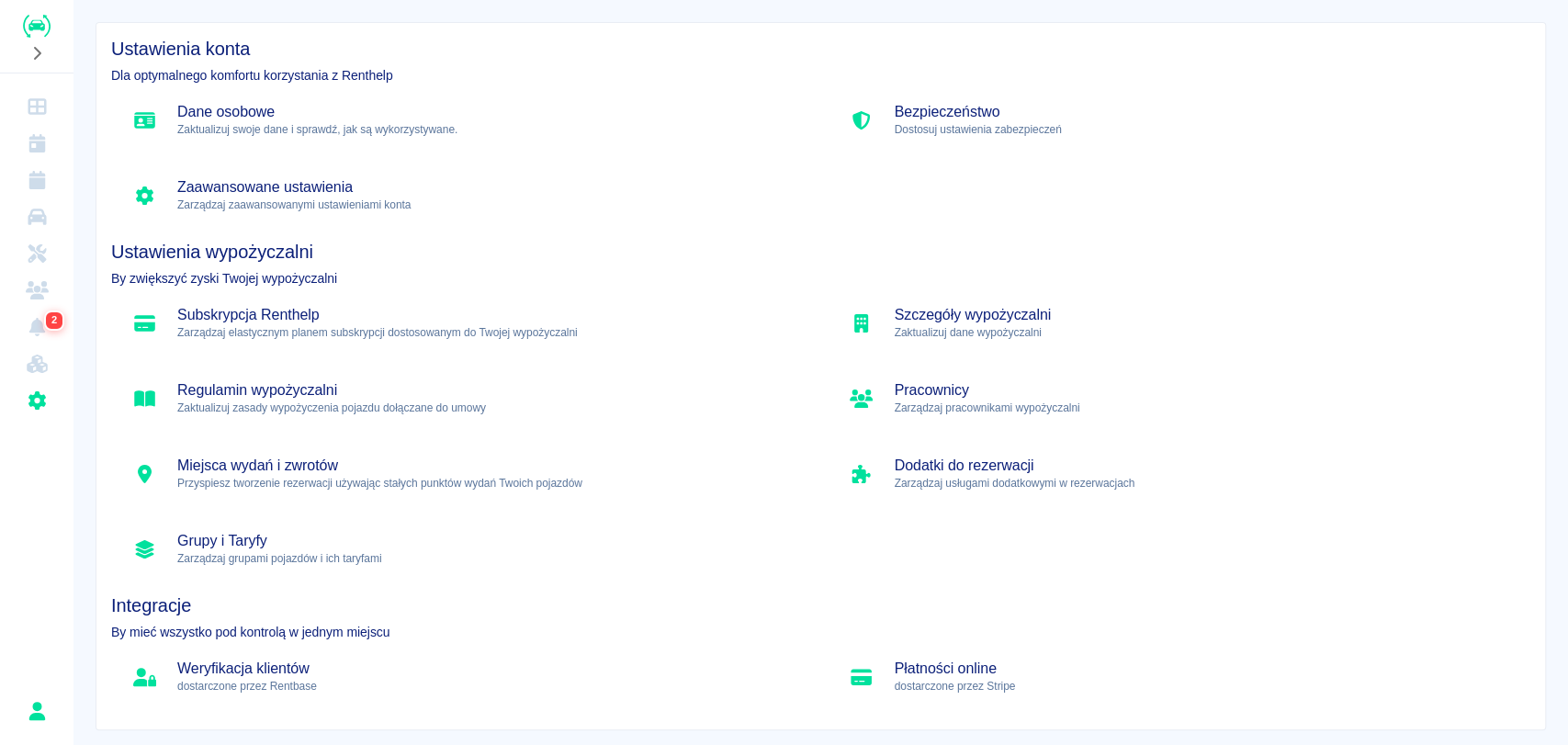
scroll to position [112, 0]
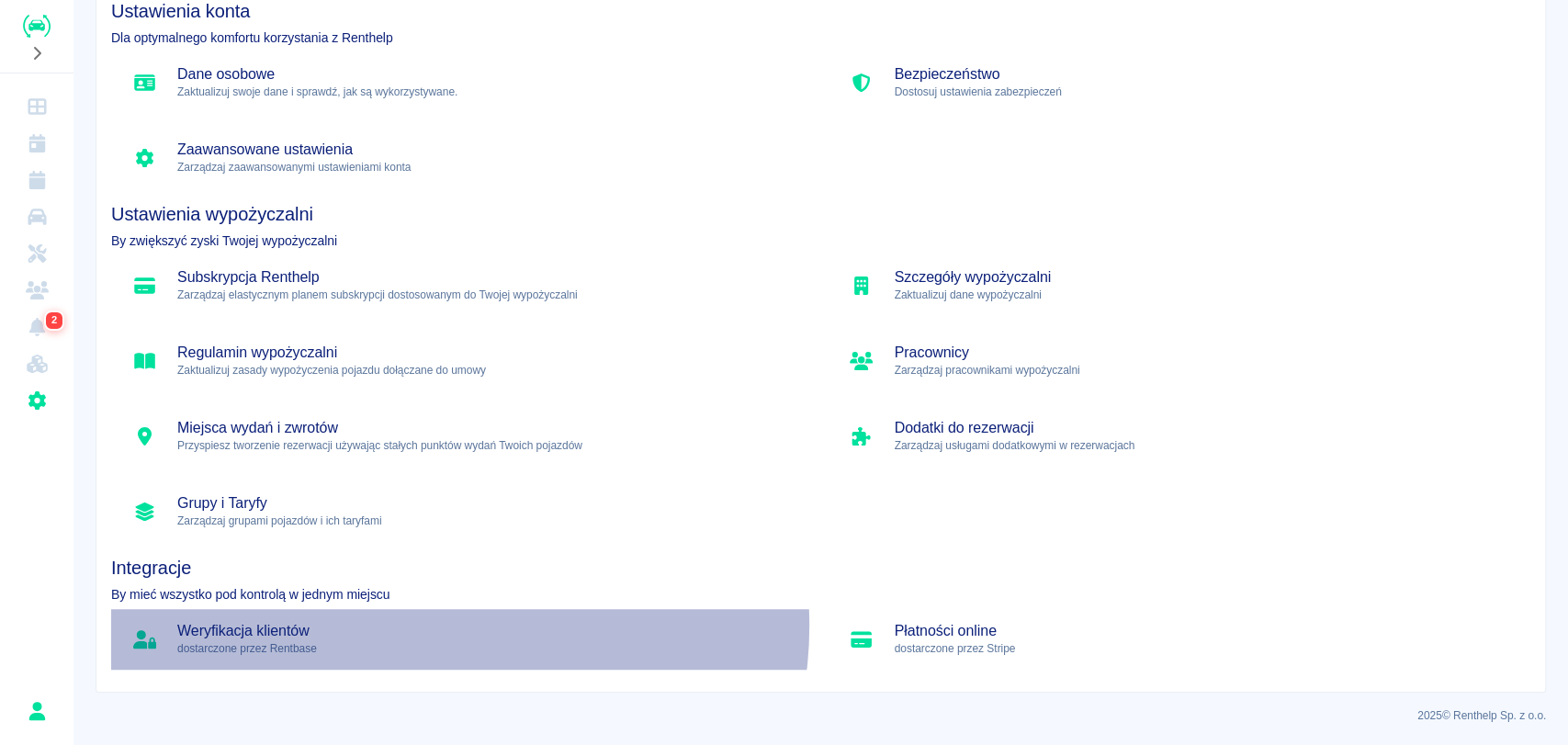
click at [430, 625] on h5 "Weryfikacja klientów" at bounding box center [488, 631] width 622 height 18
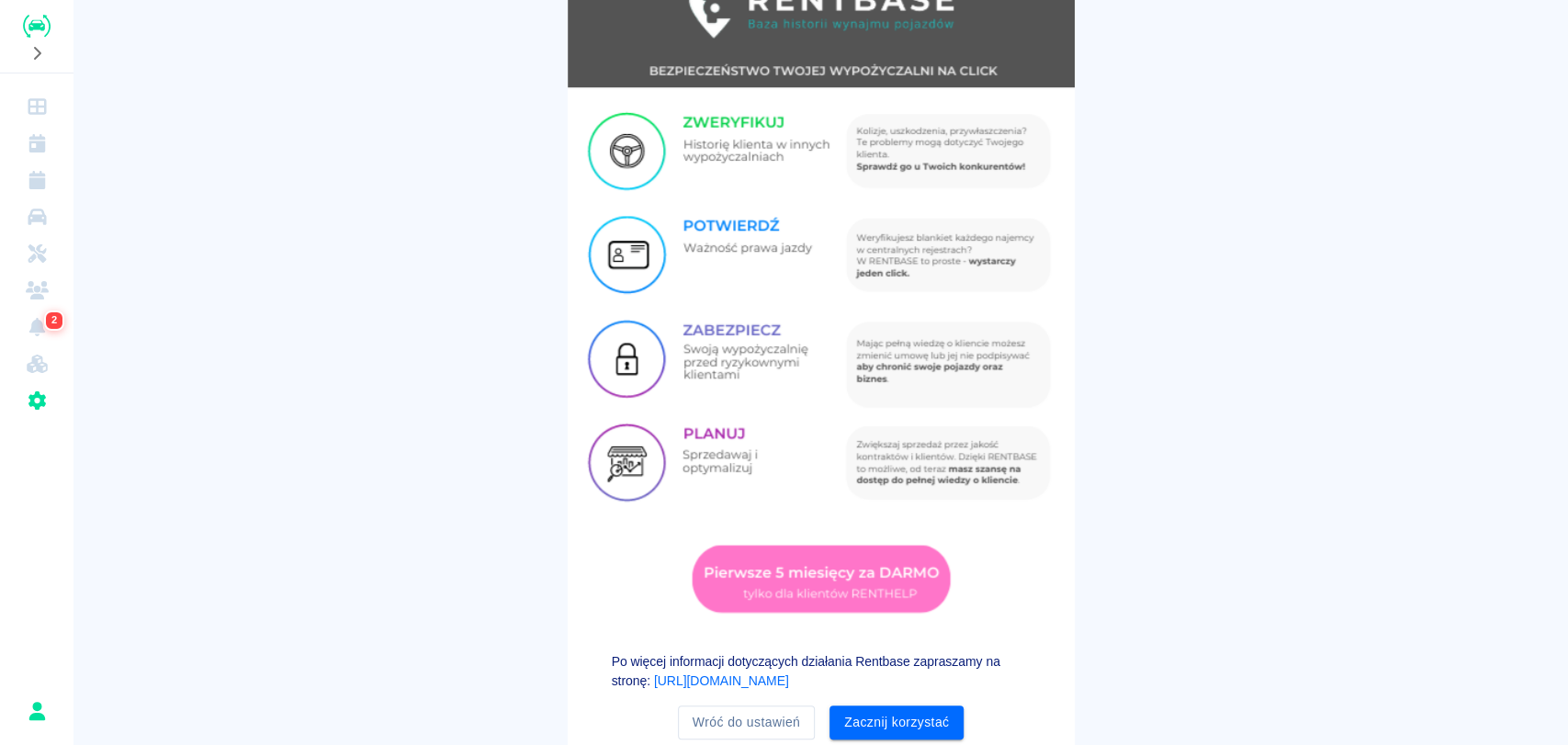
scroll to position [193, 0]
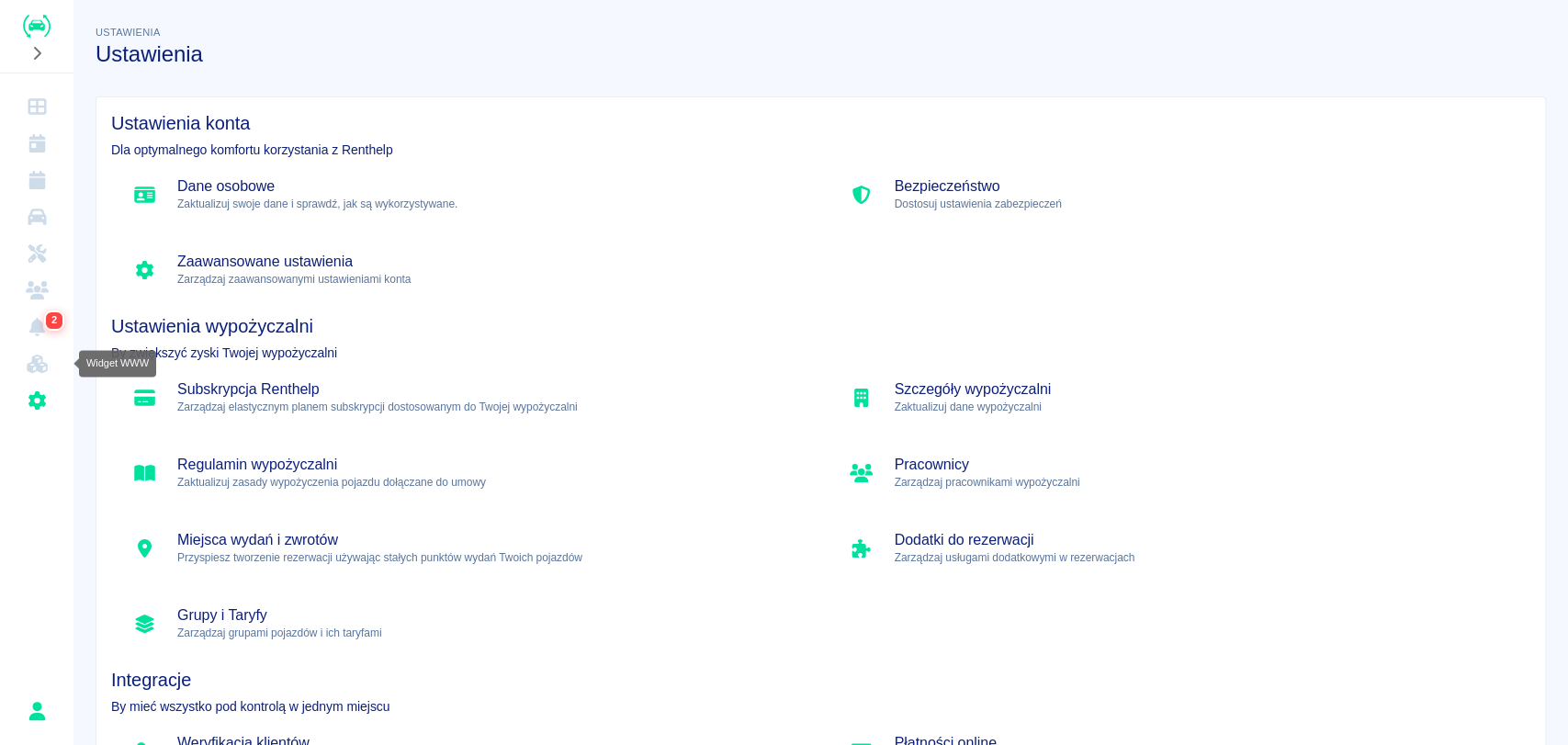
click at [49, 375] on link "Widget WWW" at bounding box center [36, 364] width 59 height 37
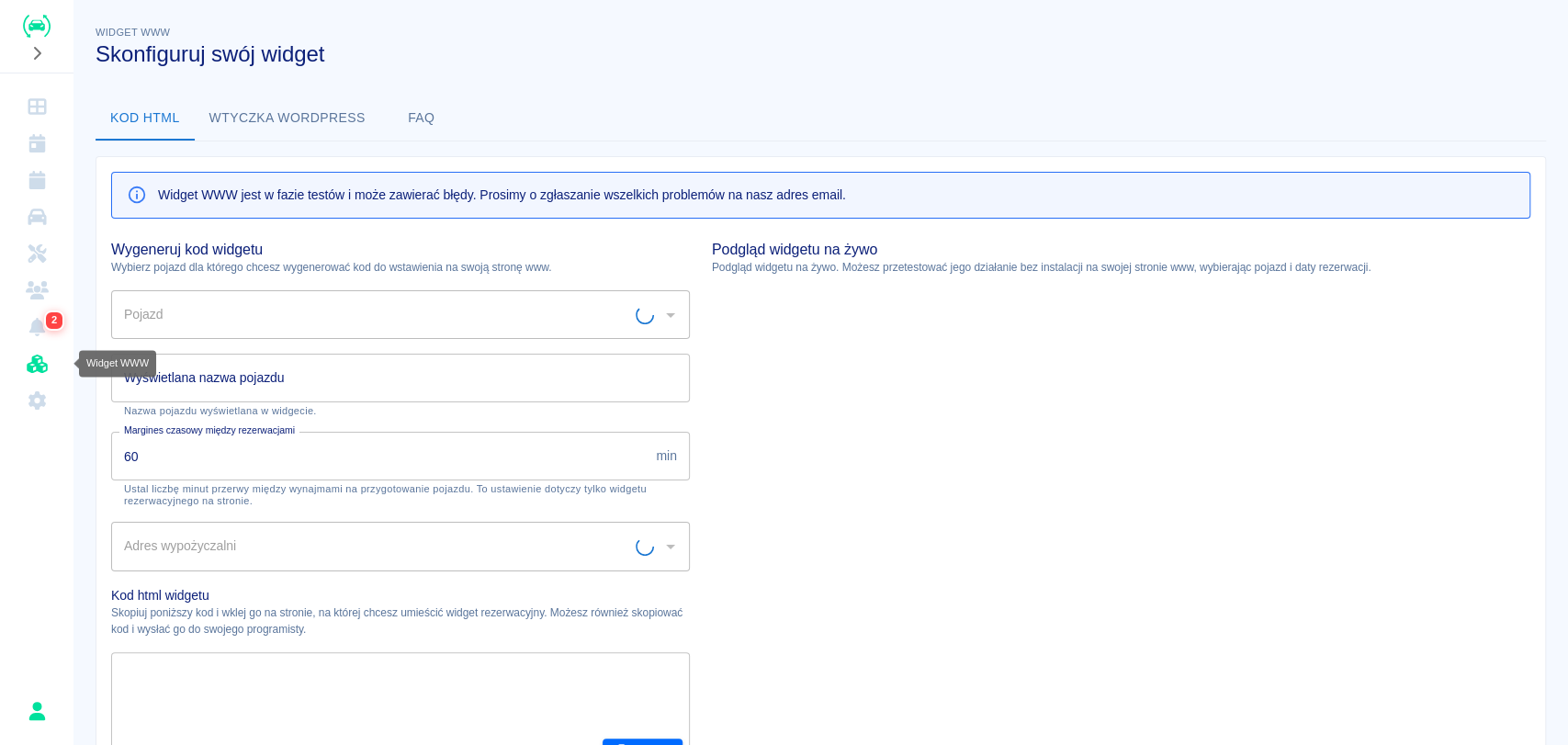
type input "Wypożyczalnia Aut Zgorzelec RusinCar, , 59-900 [GEOGRAPHIC_DATA] - [GEOGRAPHIC_…"
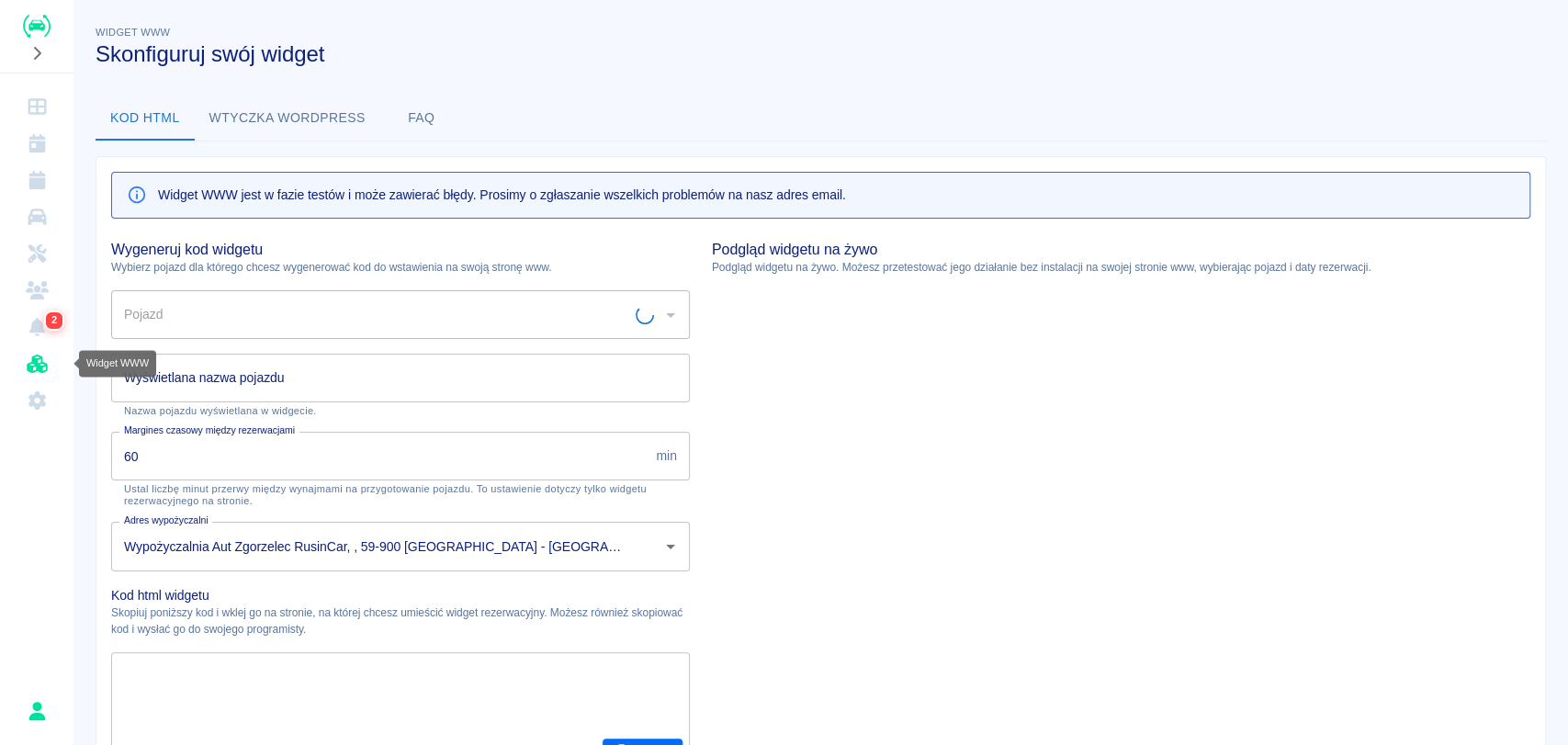
type input "maxi - DZG12345"
type input "maxi"
type textarea "<script type="module" src="[URL][DOMAIN_NAME]"></script> <link rel="stylesheet"…"
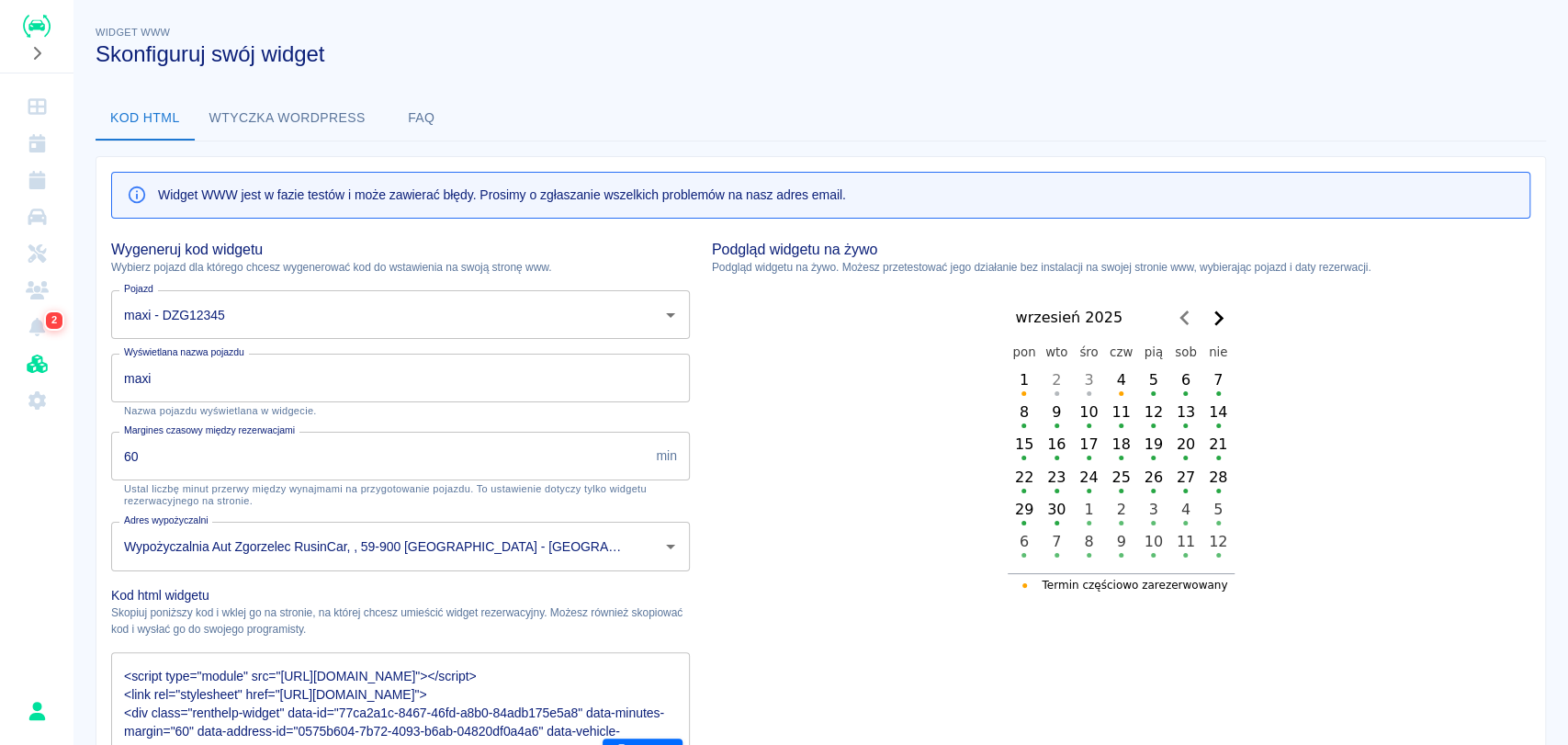
scroll to position [277, 0]
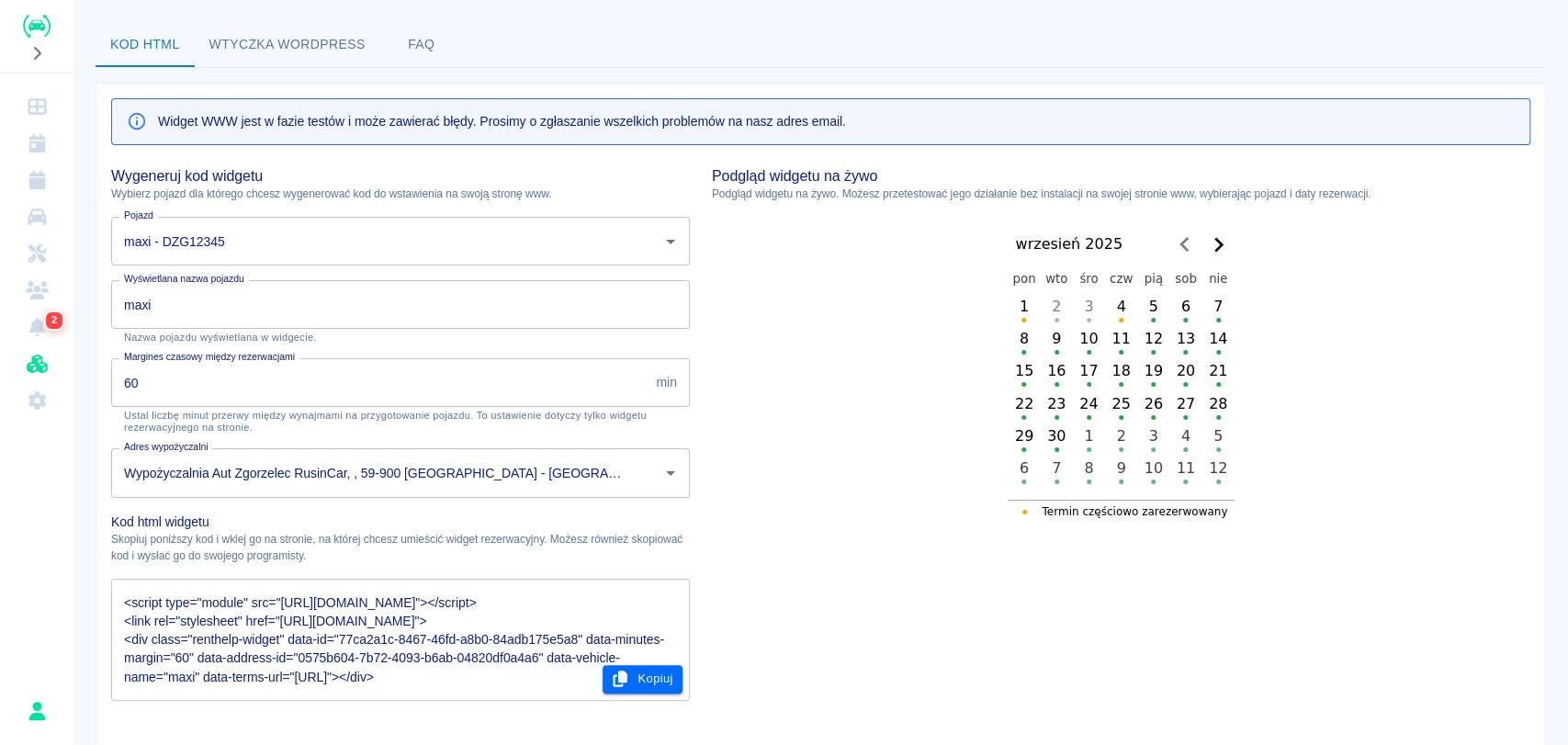
drag, startPoint x: 1566, startPoint y: 237, endPoint x: 782, endPoint y: 39, distance: 808.6
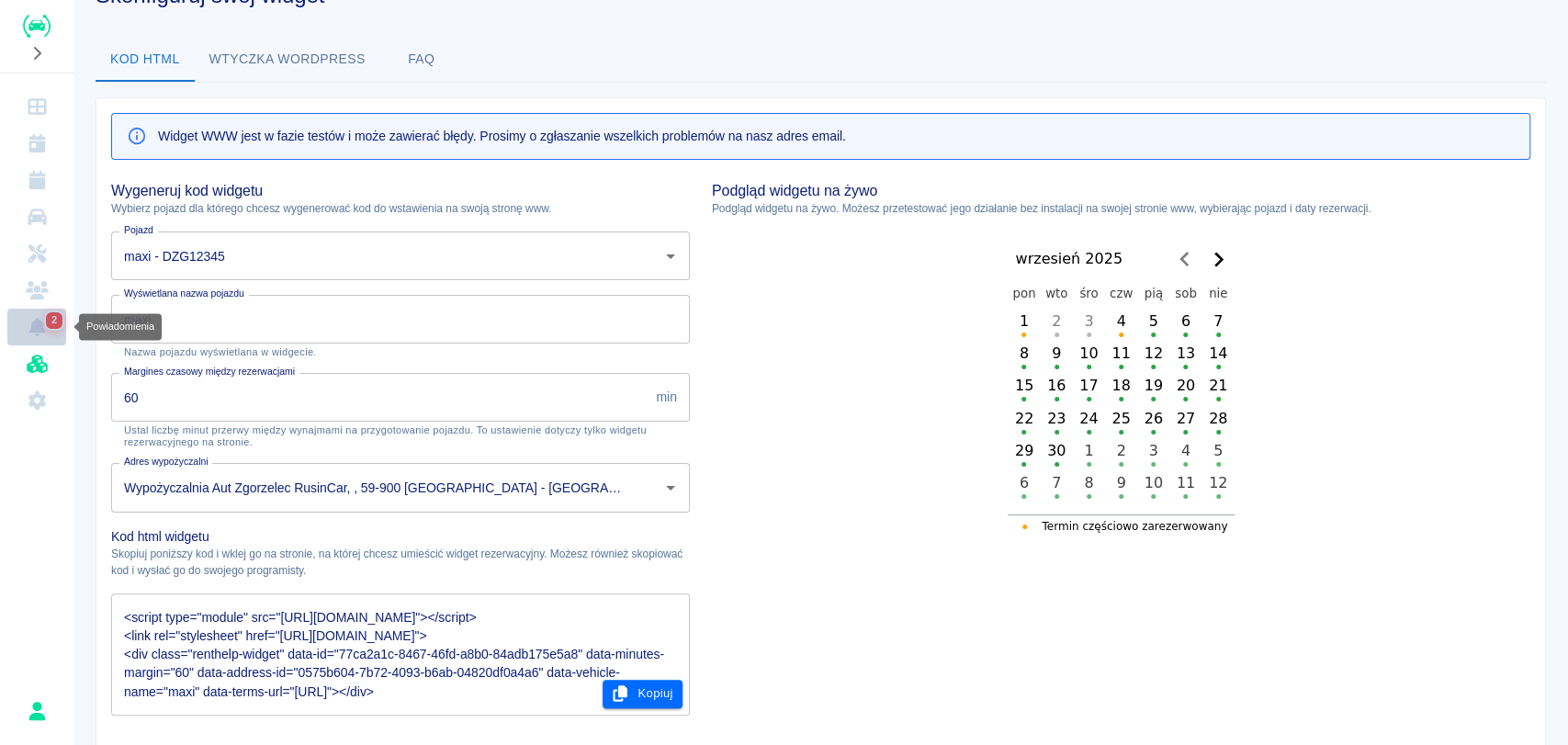
click at [31, 315] on link "2" at bounding box center [36, 327] width 59 height 37
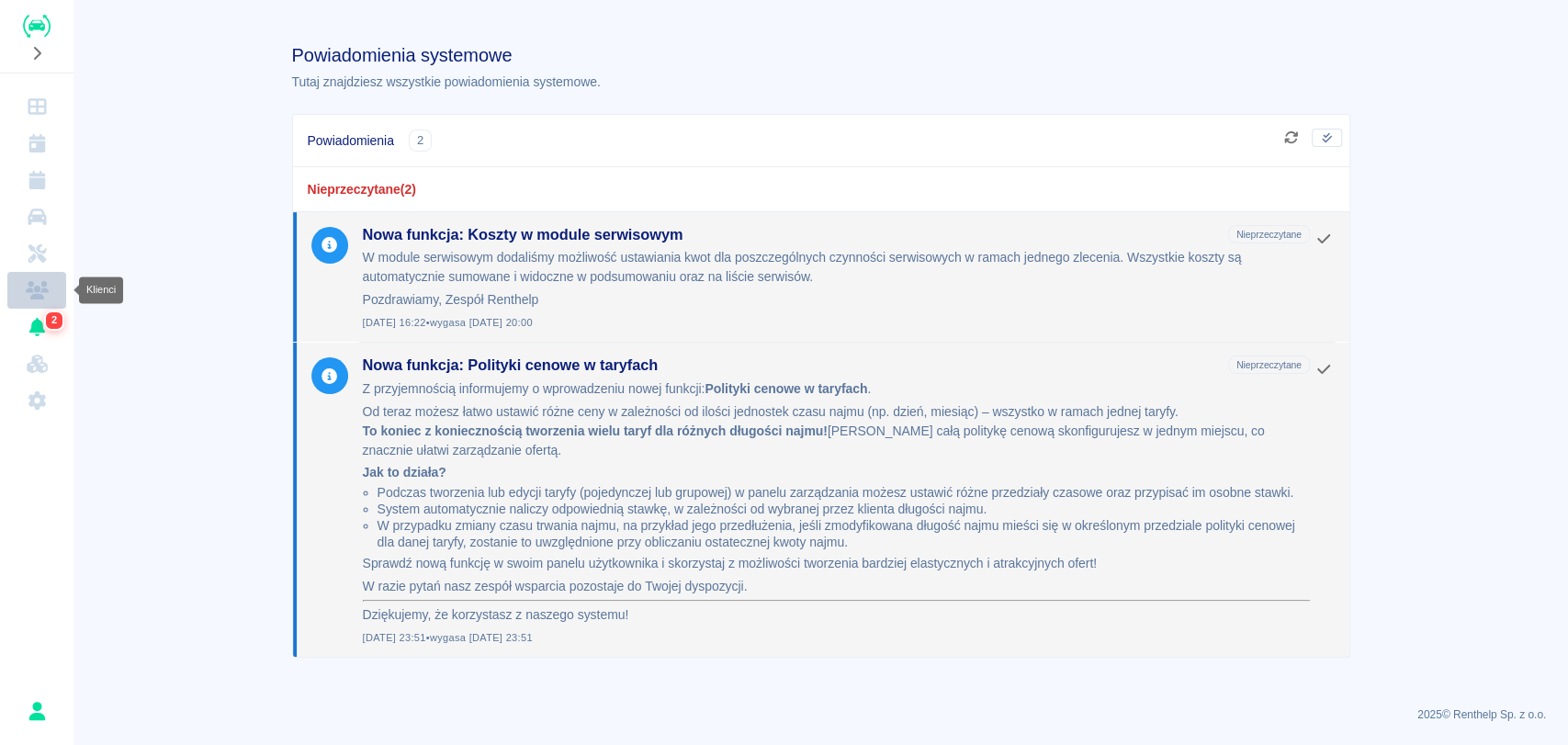
click at [40, 298] on icon "Klienci" at bounding box center [37, 290] width 23 height 18
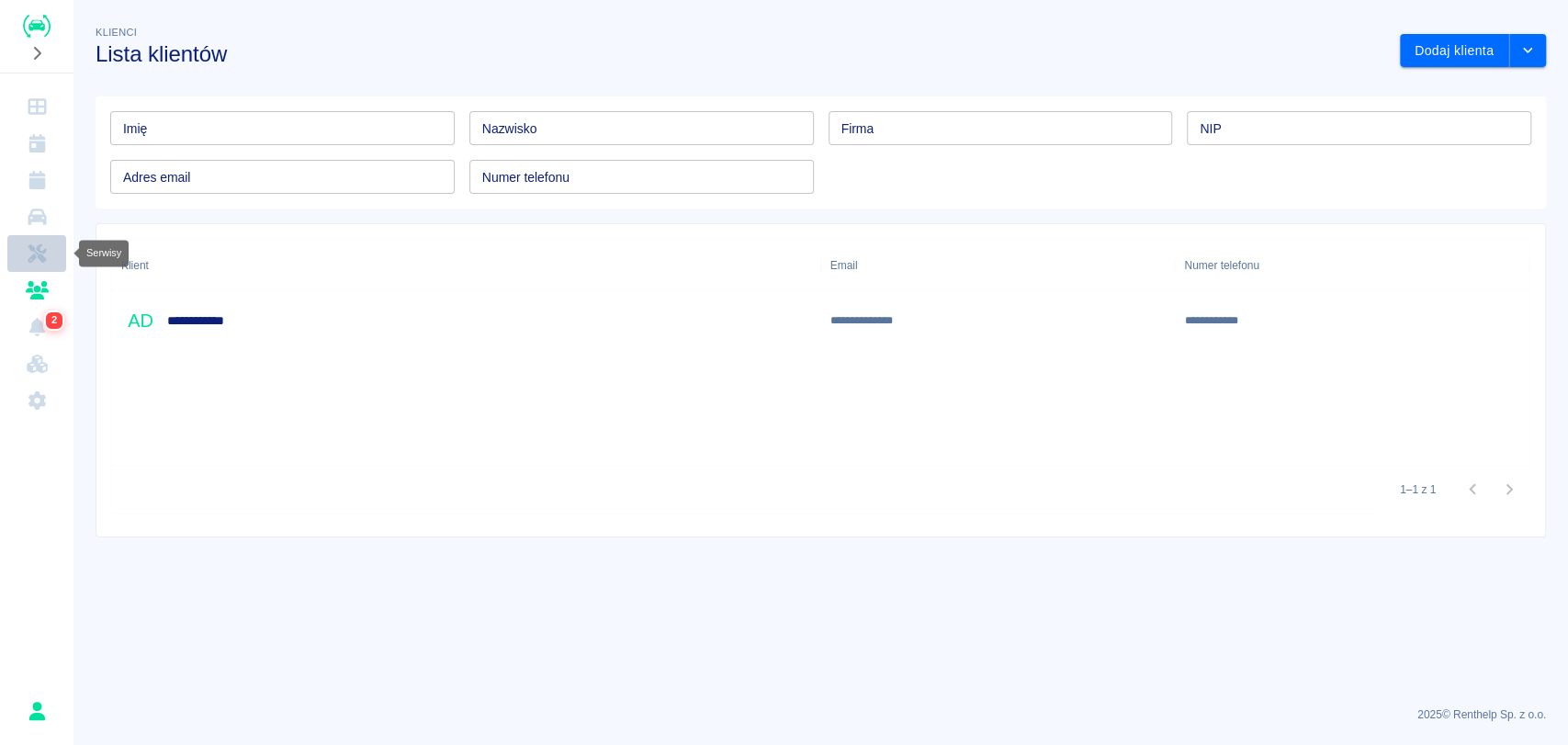
click at [51, 267] on link "Serwisy" at bounding box center [36, 253] width 59 height 37
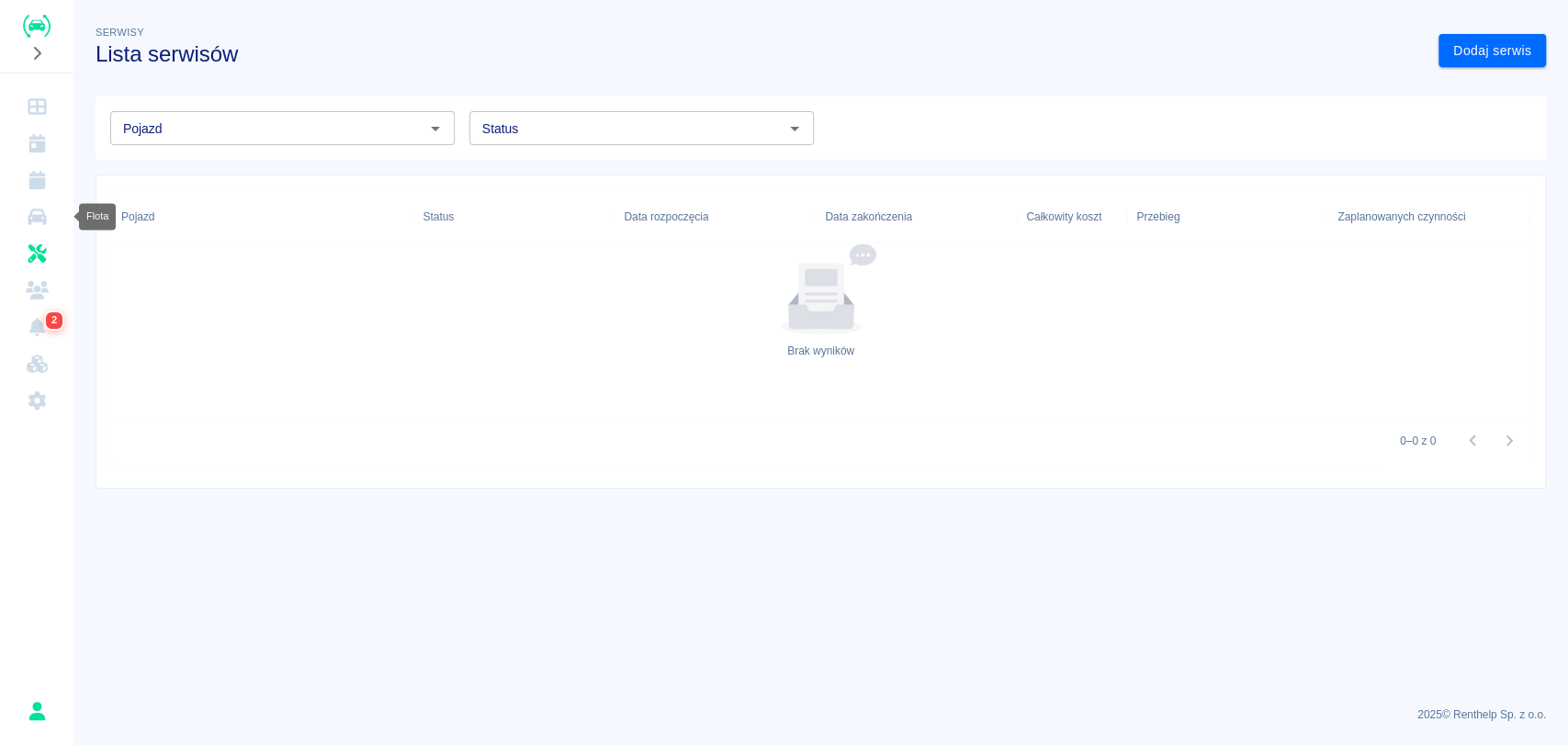
click at [29, 202] on link "Flota" at bounding box center [36, 217] width 59 height 37
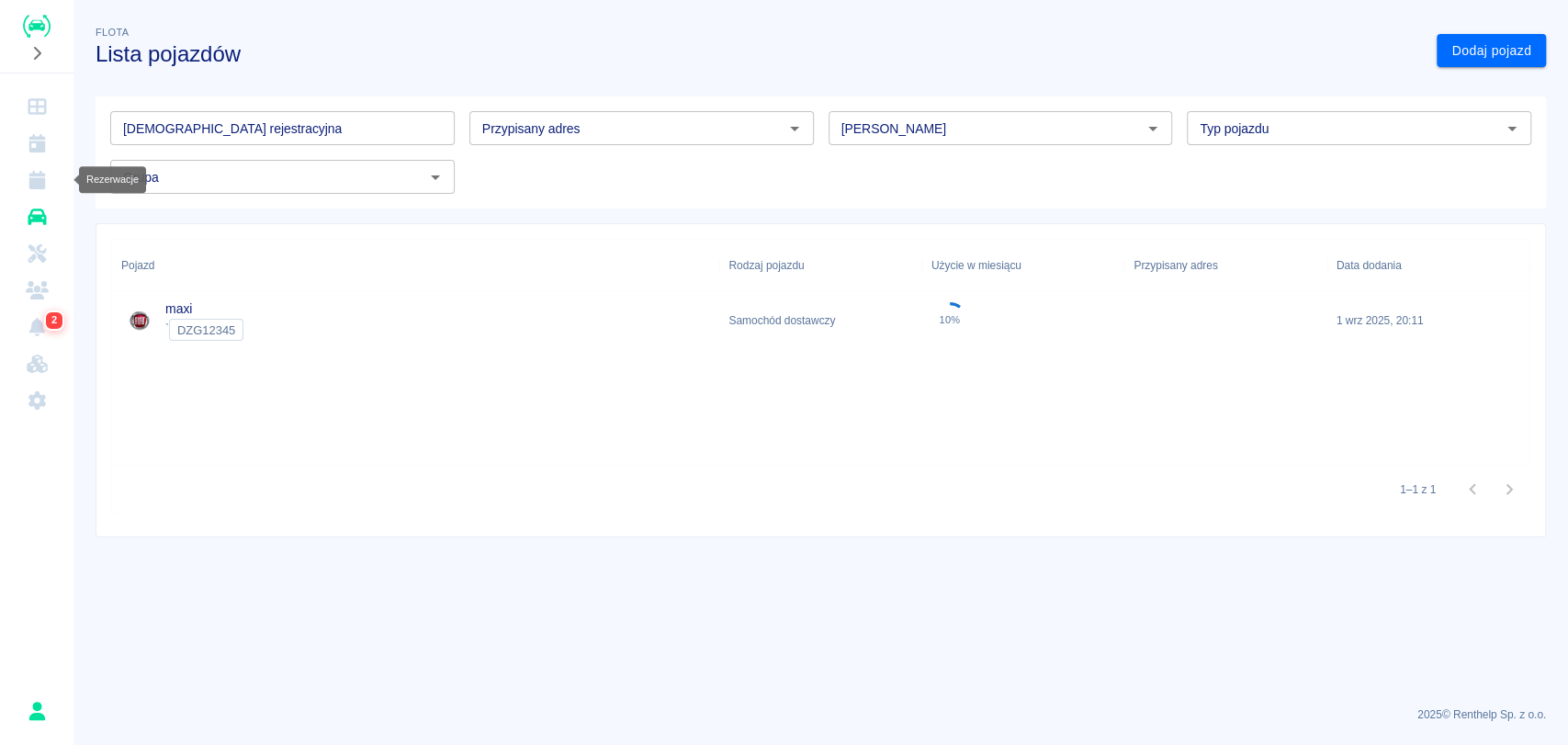
click at [33, 183] on icon "Rezerwacje" at bounding box center [36, 180] width 17 height 18
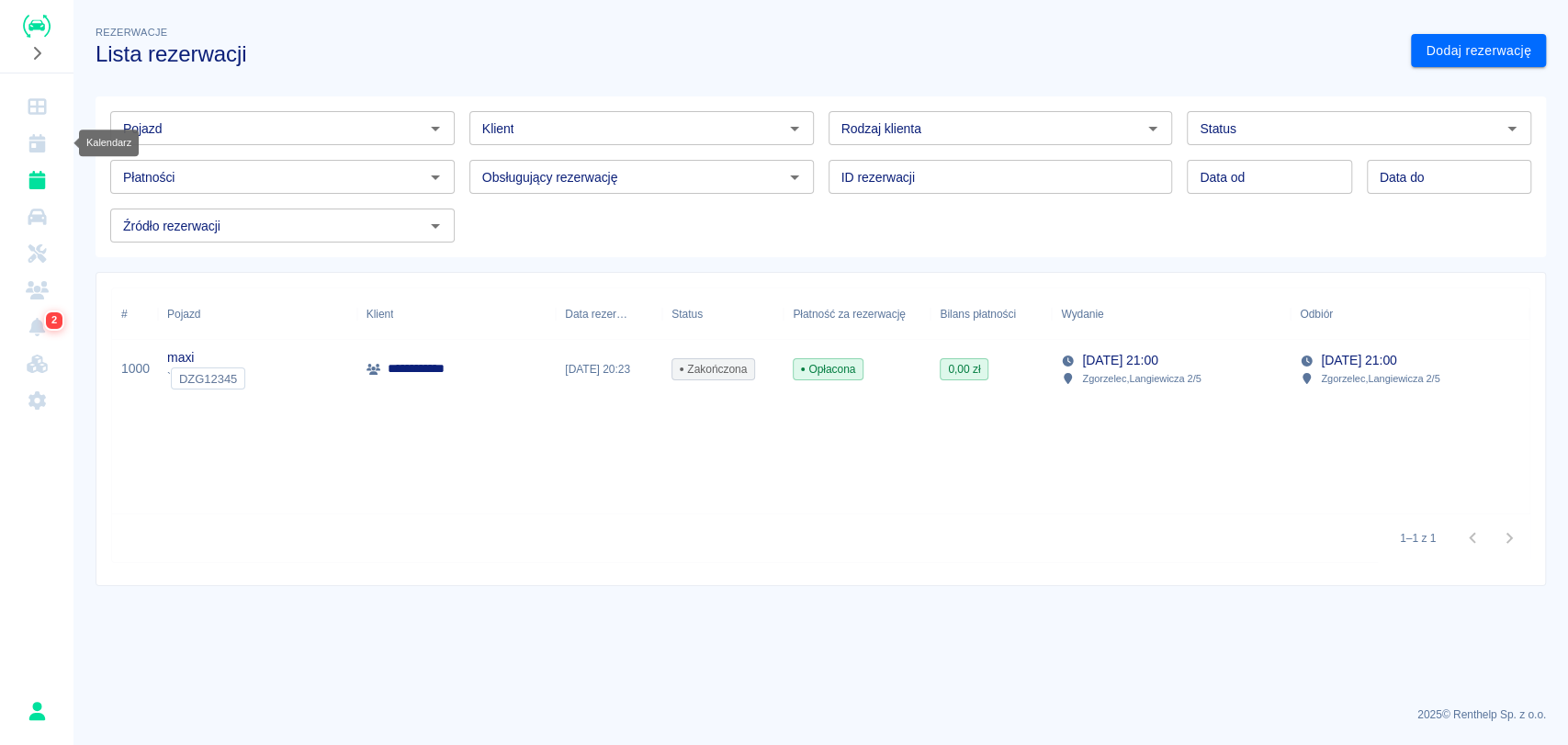
click at [41, 149] on icon "Kalendarz" at bounding box center [36, 143] width 17 height 18
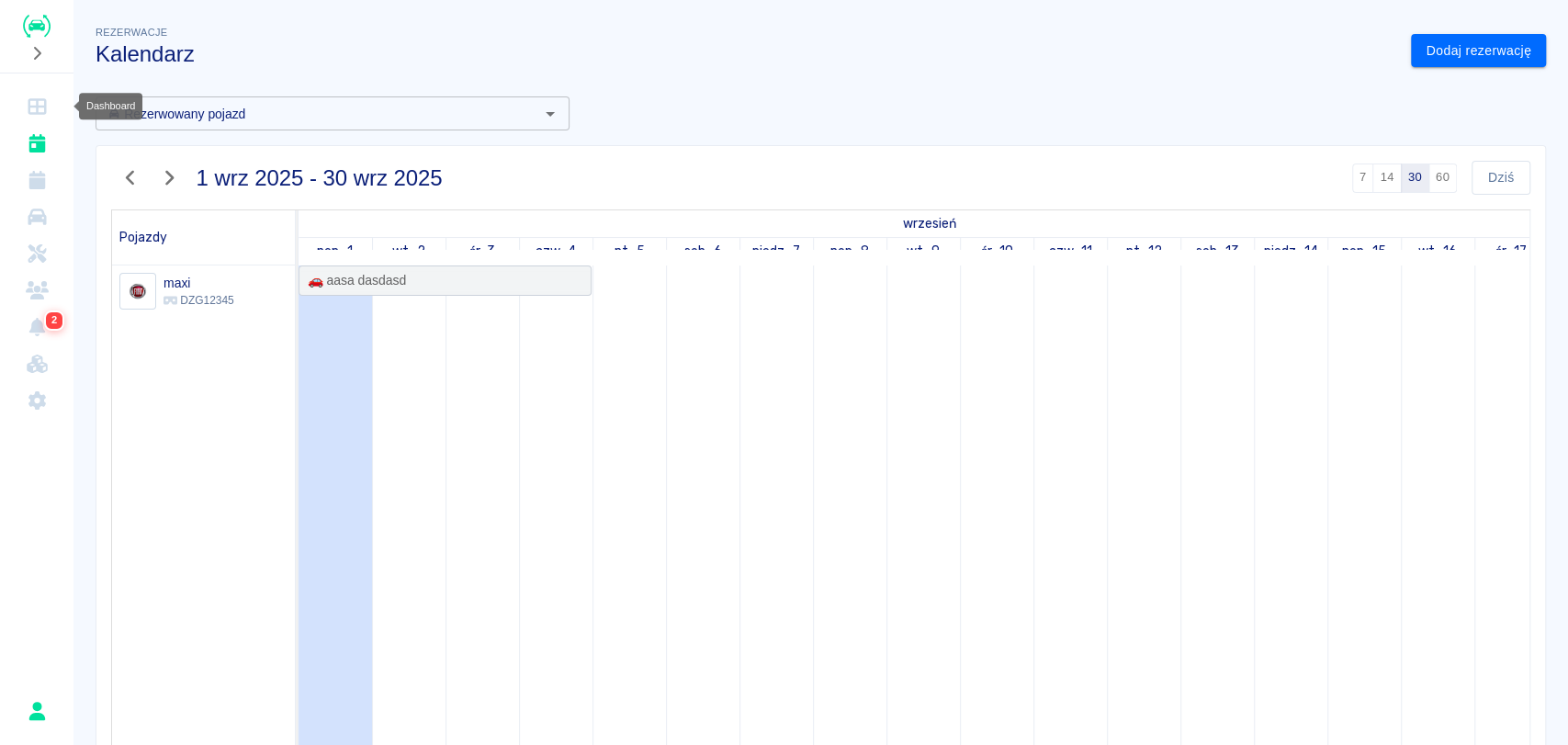
click at [42, 104] on icon "Dashboard" at bounding box center [37, 106] width 23 height 18
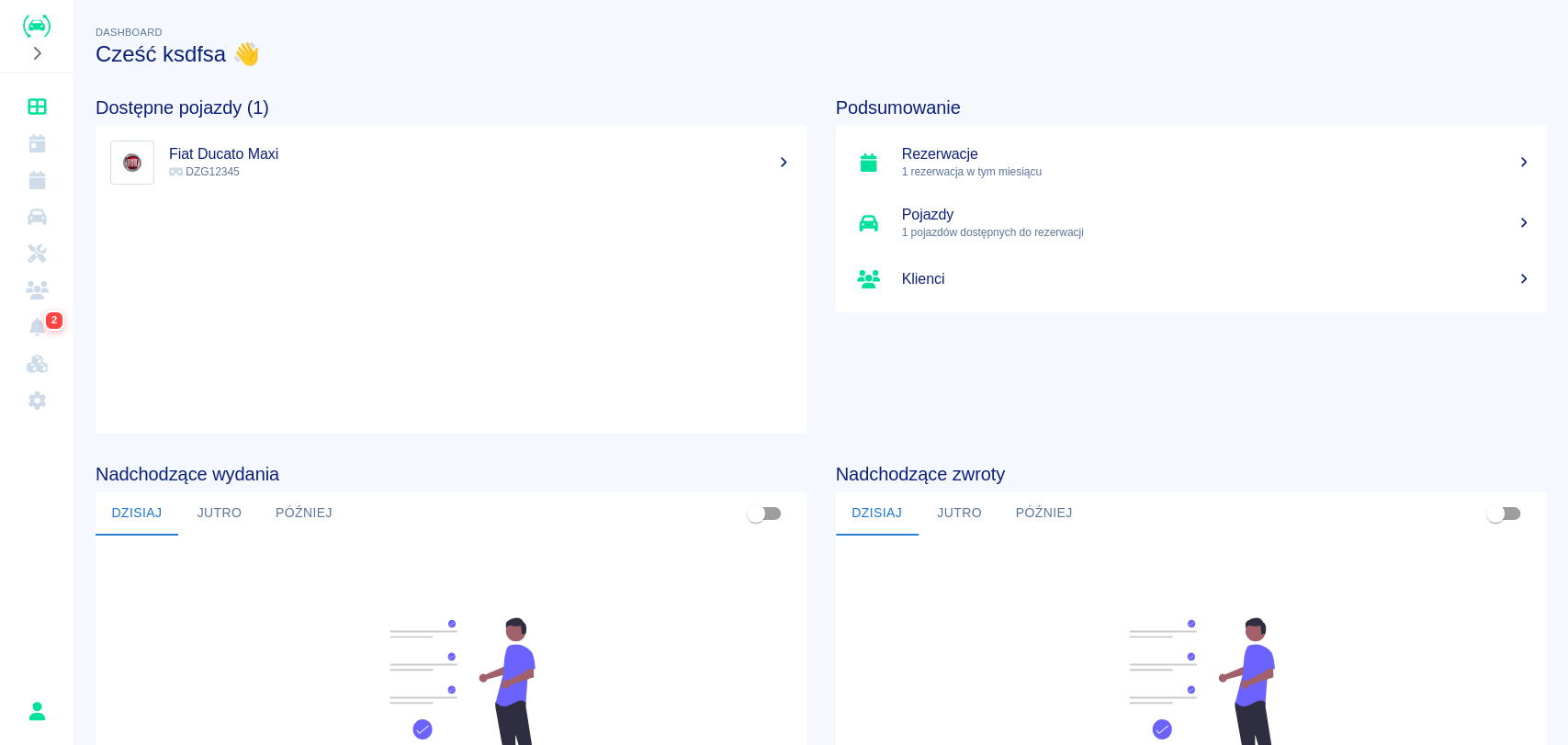
click at [291, 156] on h5 "Fiat Ducato Maxi" at bounding box center [480, 154] width 623 height 18
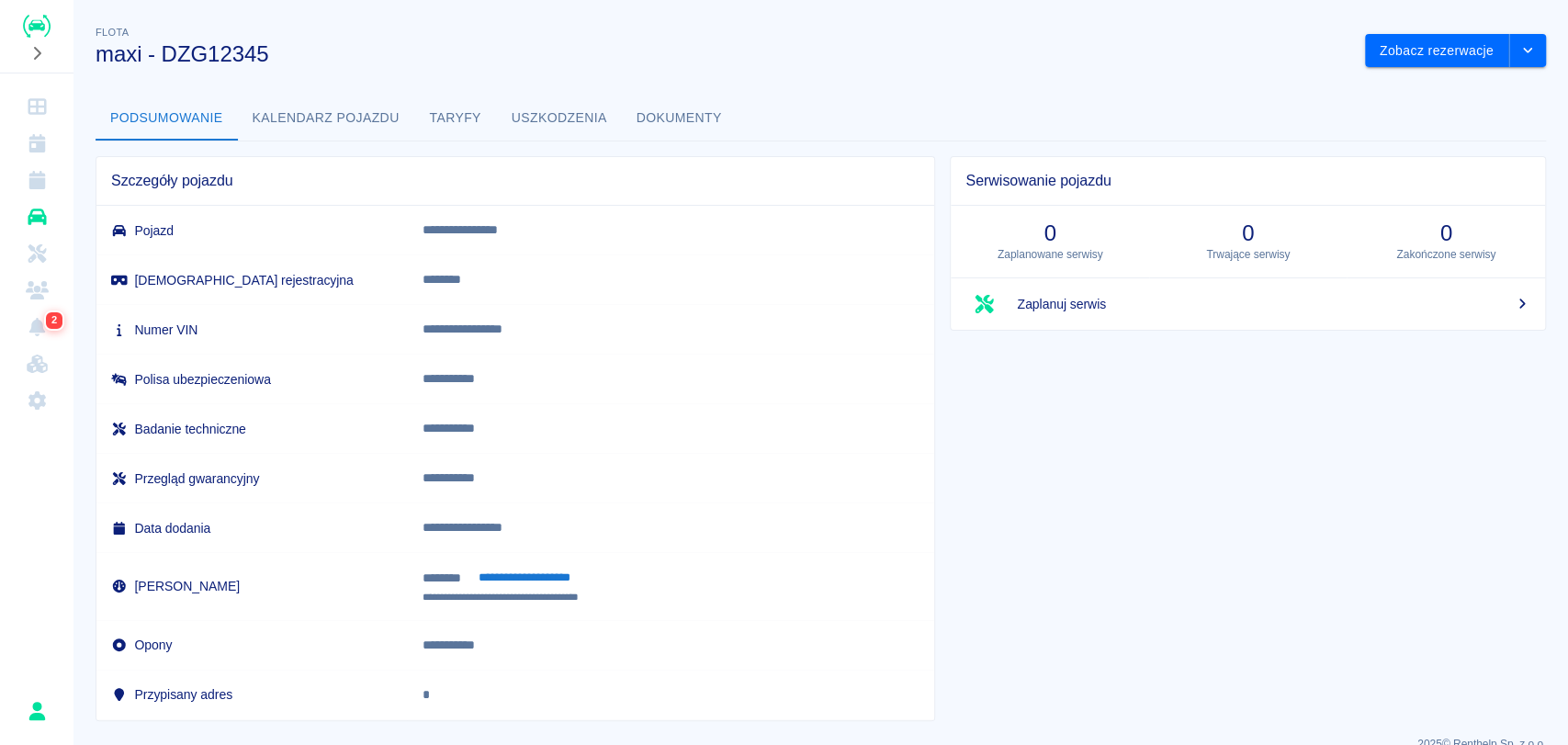
click at [350, 128] on button "Kalendarz pojazdu" at bounding box center [326, 118] width 176 height 44
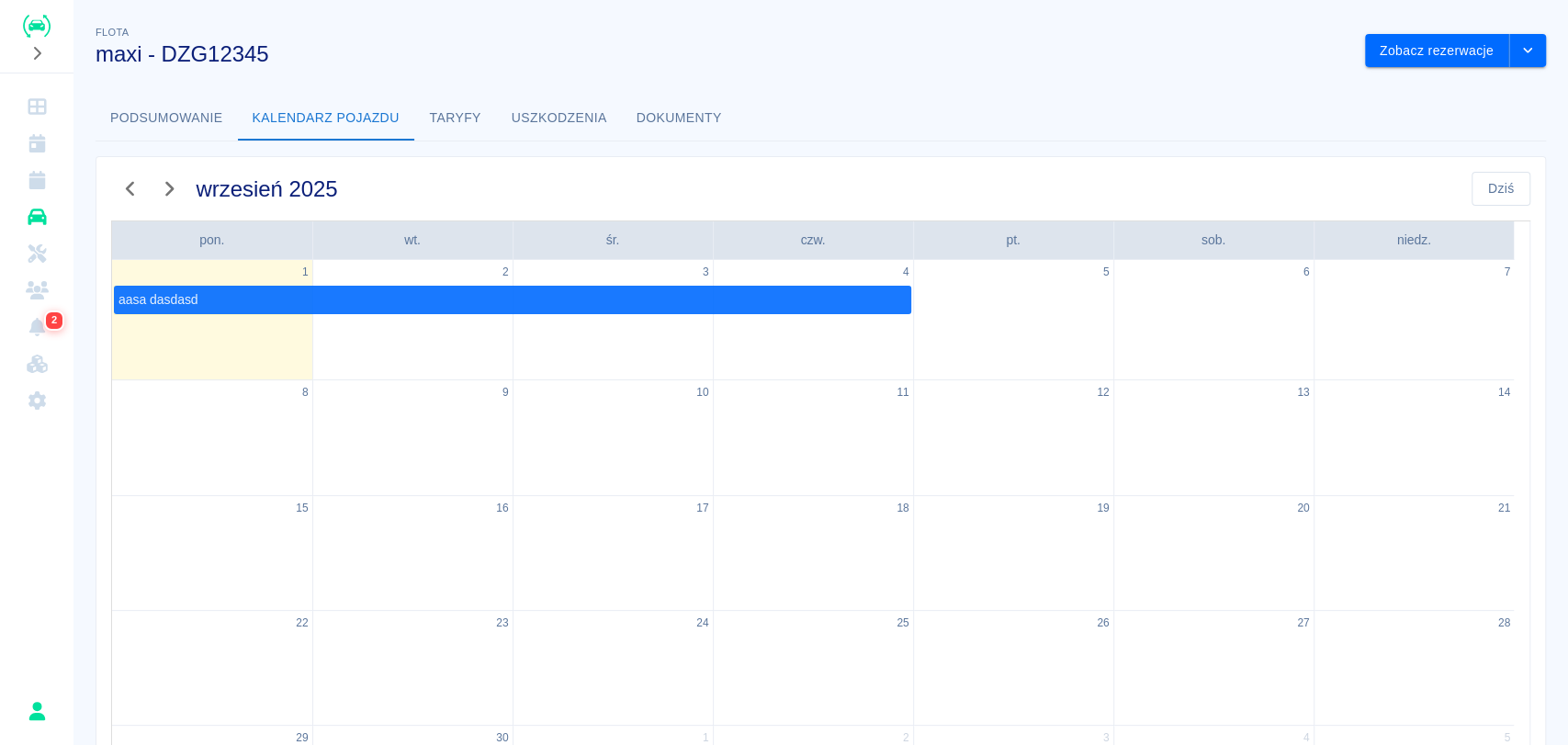
click at [473, 151] on div "[DATE] [DATE] pon. wt. śr. czw. pt. sob. niedz. 1 aasa dasdasd 2 3 4 5 6 7 8 9 …" at bounding box center [813, 560] width 1465 height 837
click at [542, 126] on button "Uszkodzenia" at bounding box center [559, 118] width 125 height 44
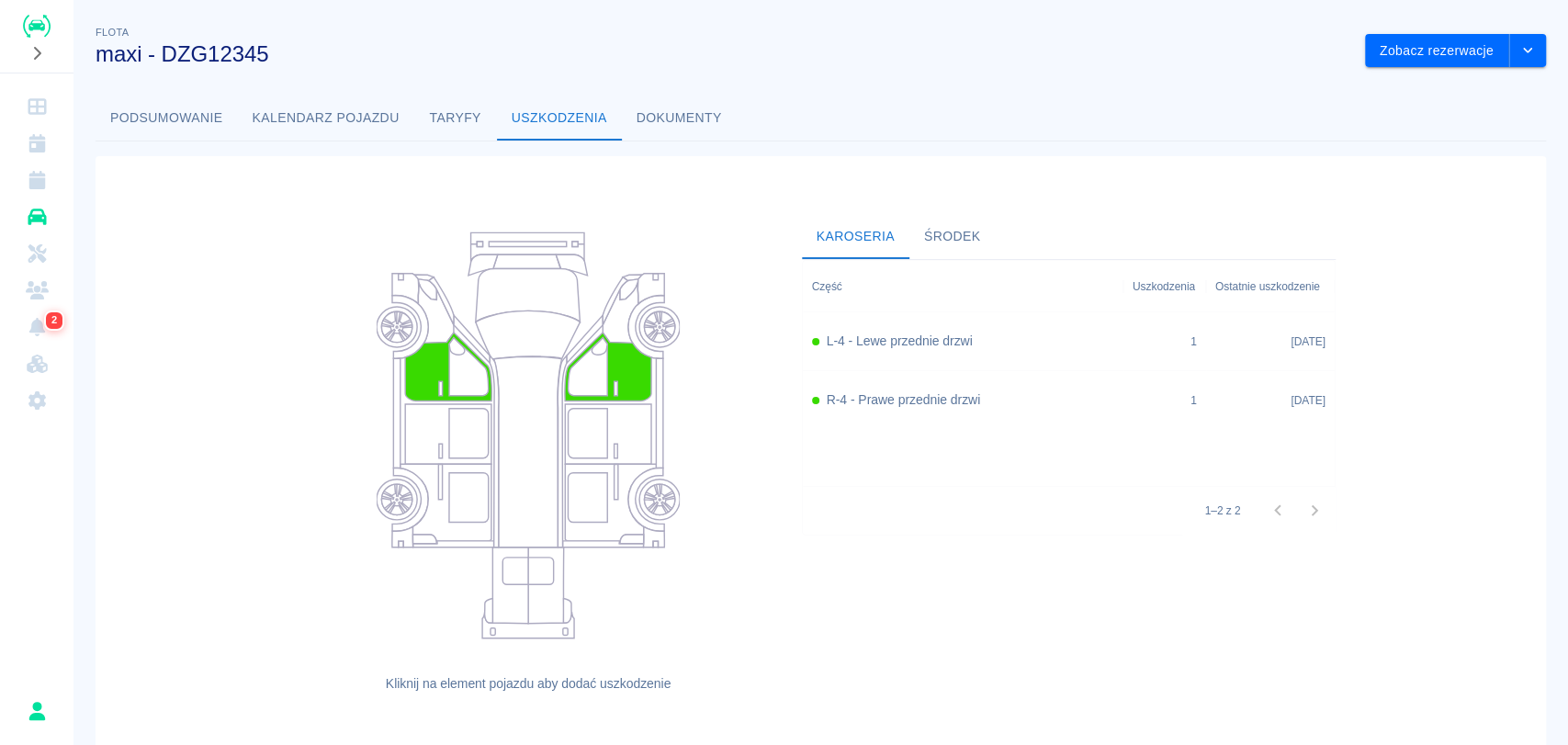
click at [897, 408] on h6 "R-4 - Prawe przednie drzwi" at bounding box center [903, 400] width 154 height 19
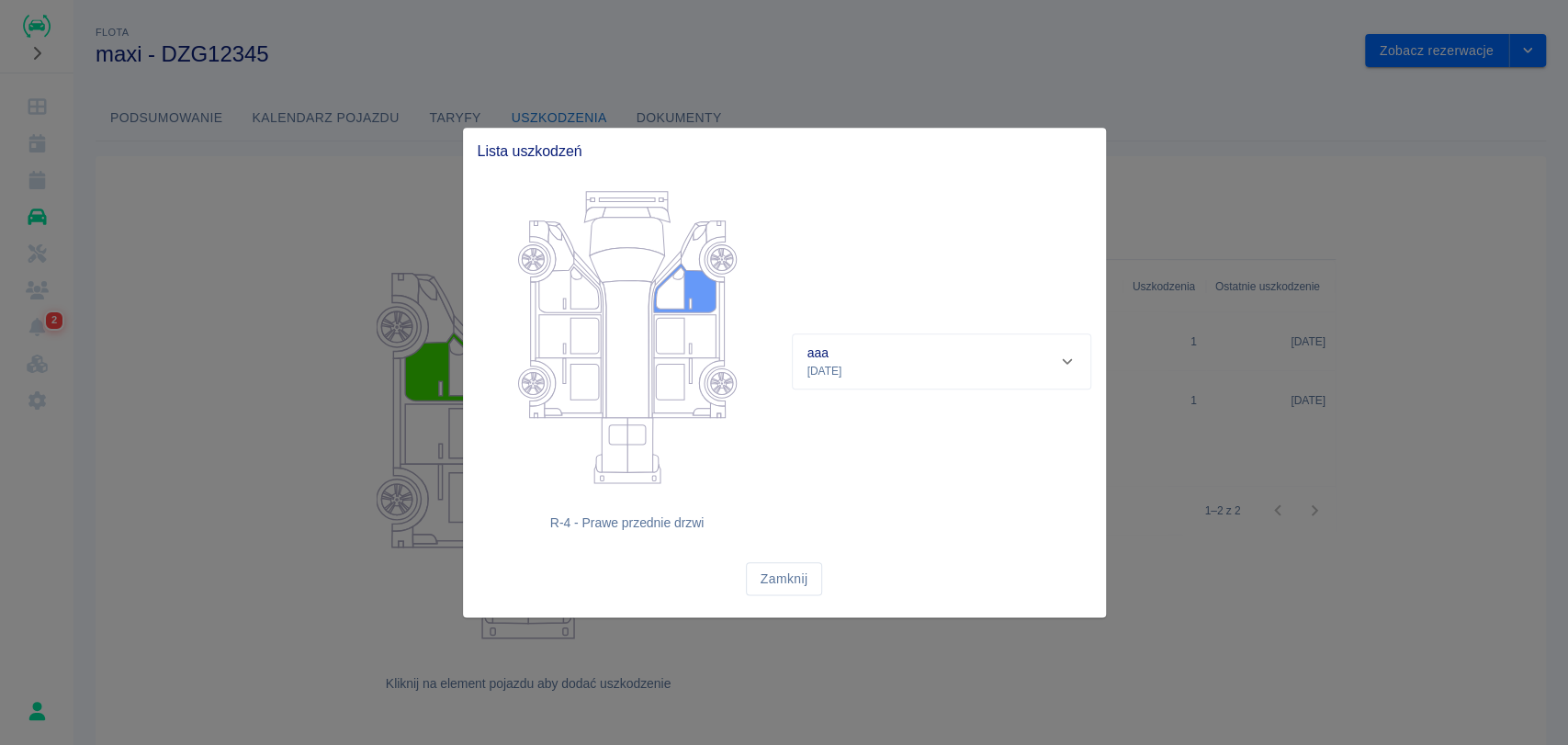
click at [856, 388] on div "aaa [DATE]" at bounding box center [941, 362] width 298 height 54
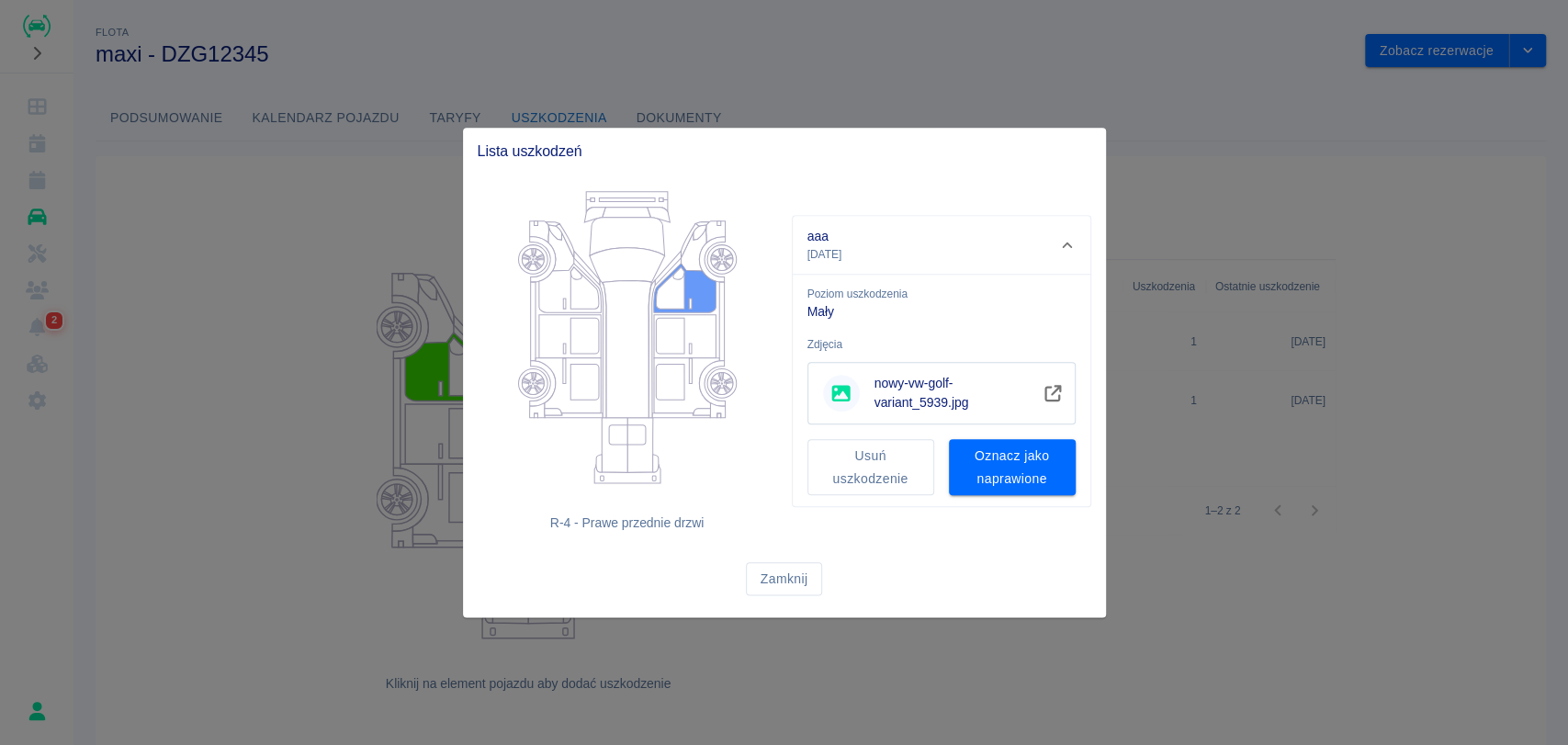
click at [1237, 181] on div at bounding box center [784, 372] width 1568 height 745
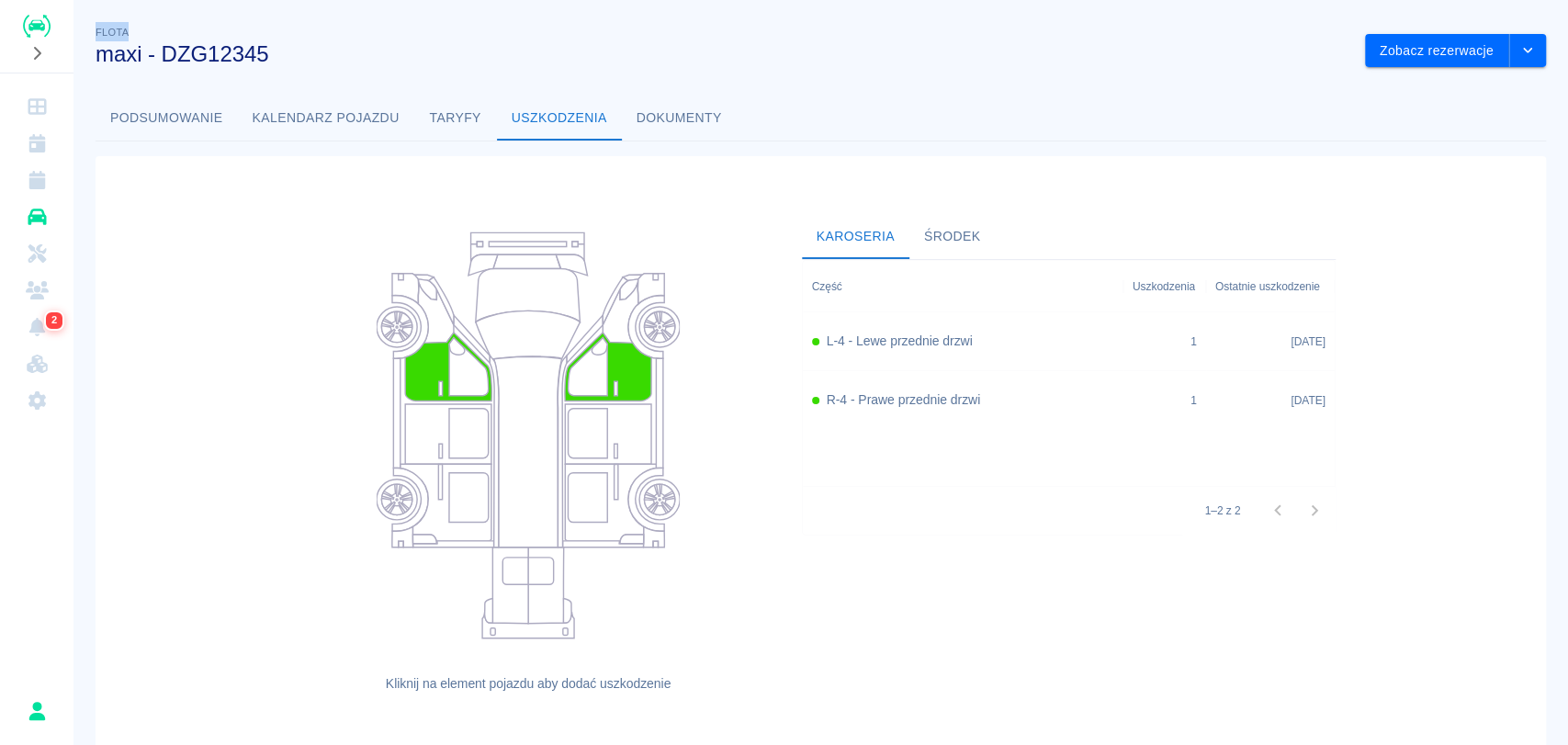
drag, startPoint x: 194, startPoint y: 24, endPoint x: 32, endPoint y: 160, distance: 211.5
click at [32, 160] on div "2 Flota maxi - DZG12345 Zobacz rezerwacje Podsumowanie Kalendarz pojazdu Taryfy…" at bounding box center [784, 372] width 1568 height 745
click at [35, 128] on link "Kalendarz" at bounding box center [36, 143] width 59 height 37
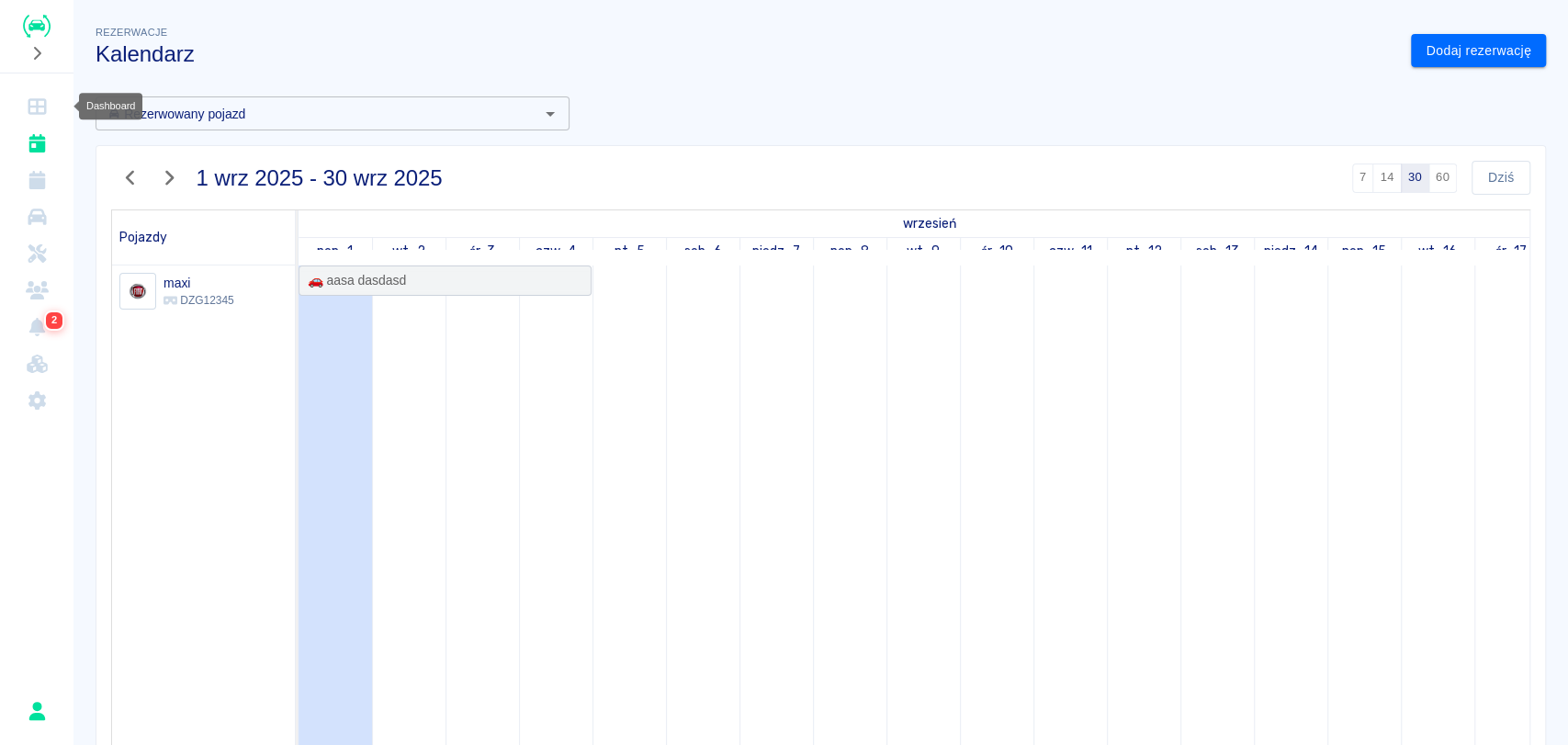
click at [35, 110] on icon "Dashboard" at bounding box center [37, 106] width 23 height 18
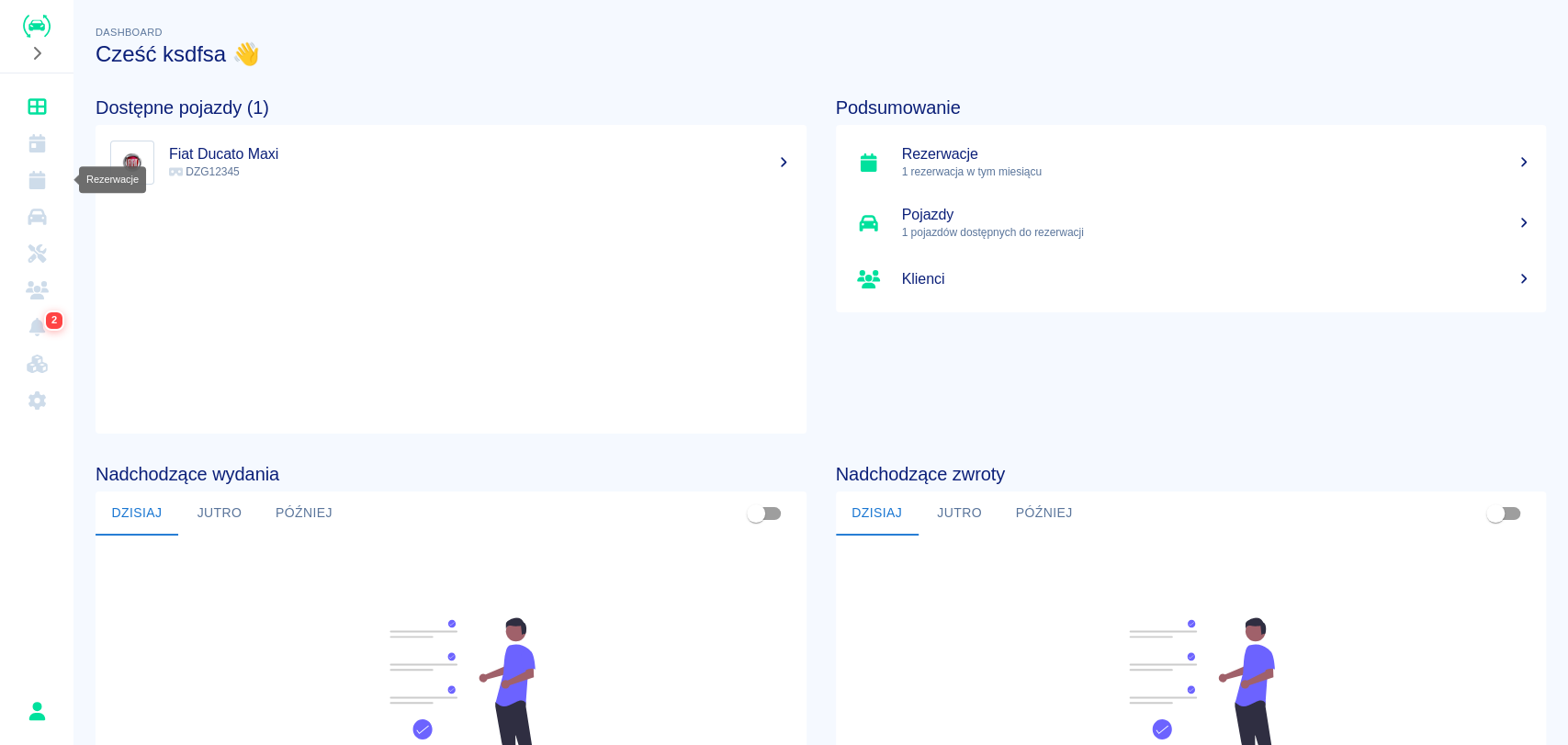
click at [35, 173] on icon "Rezerwacje" at bounding box center [36, 180] width 17 height 18
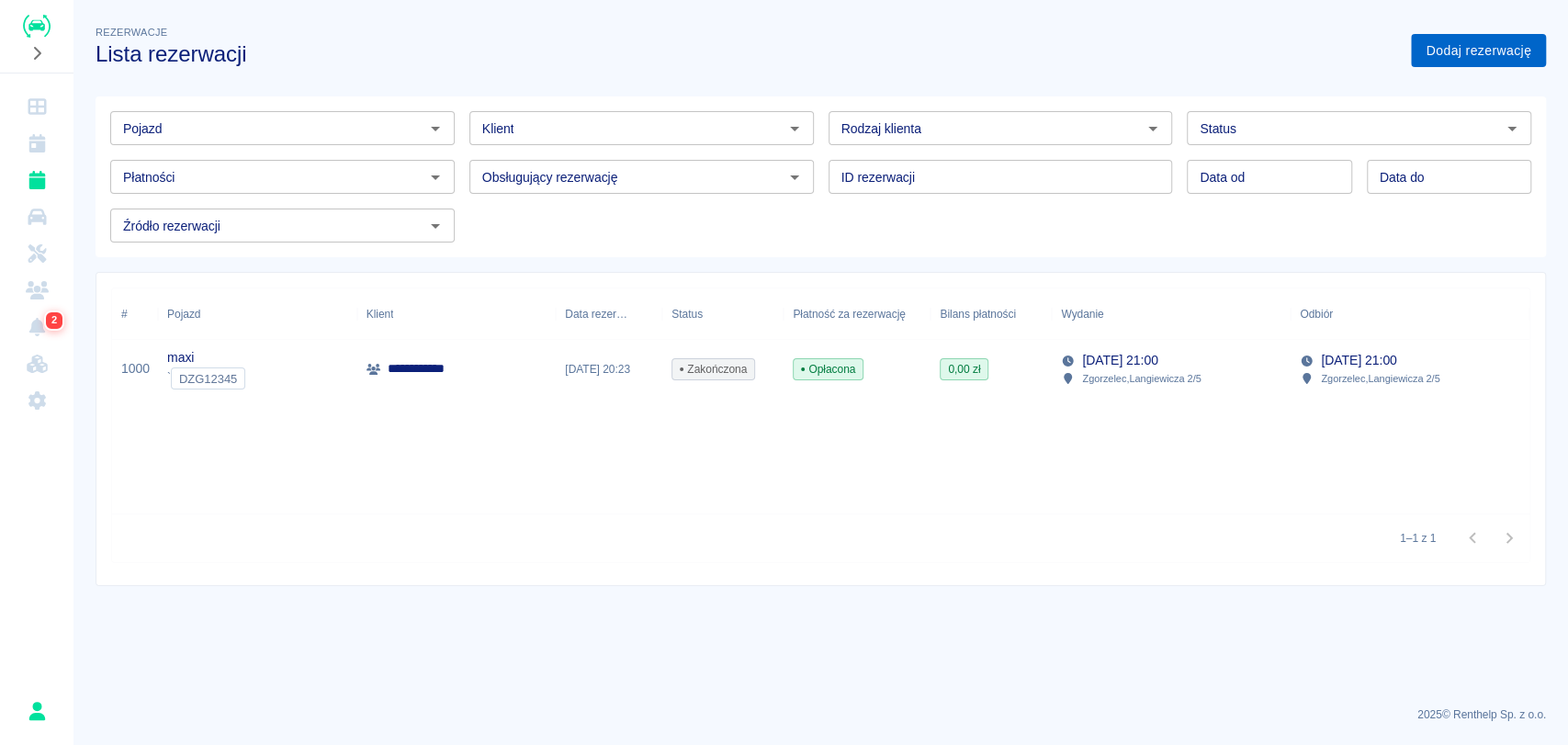
click at [1461, 39] on link "Dodaj rezerwację" at bounding box center [1478, 51] width 135 height 34
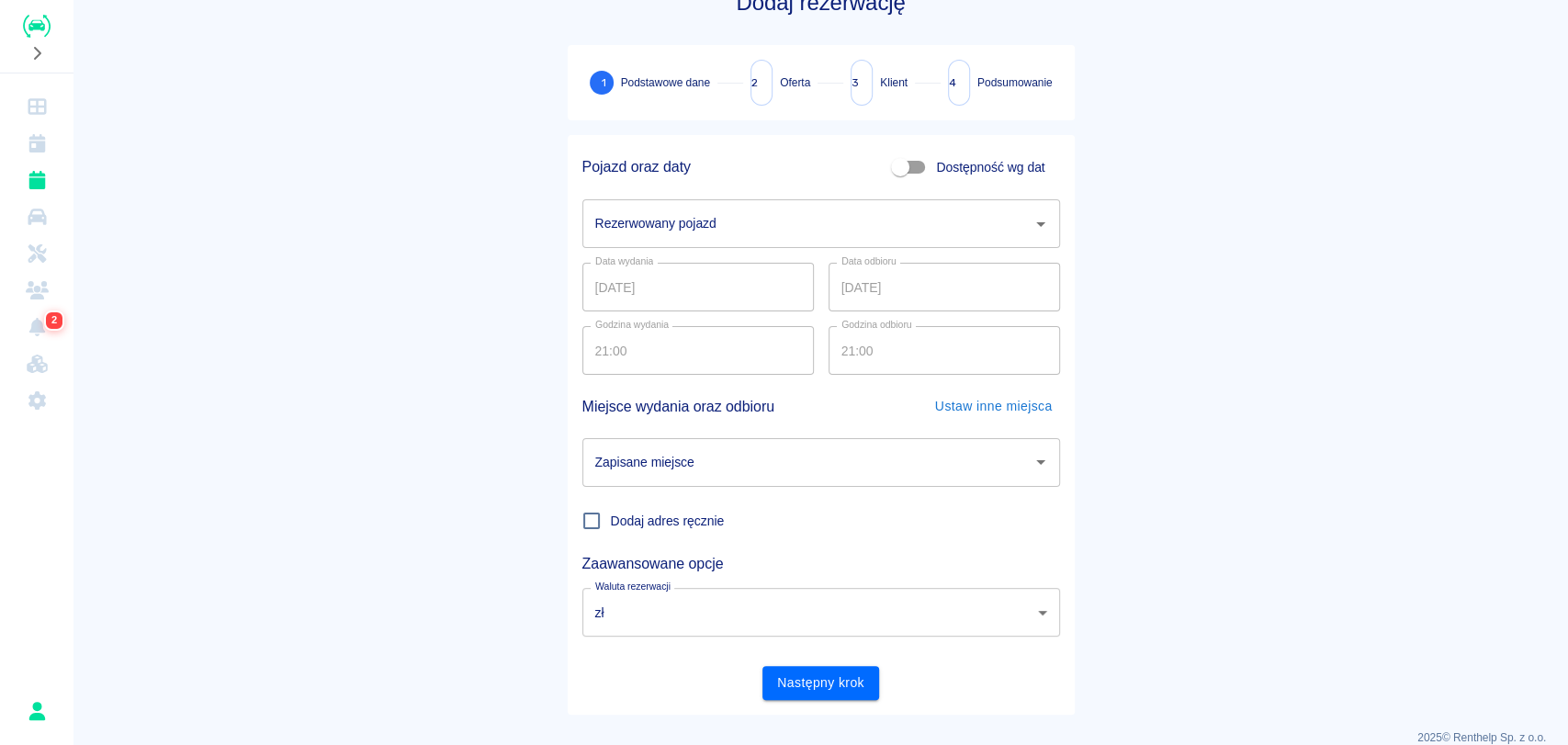
scroll to position [74, 0]
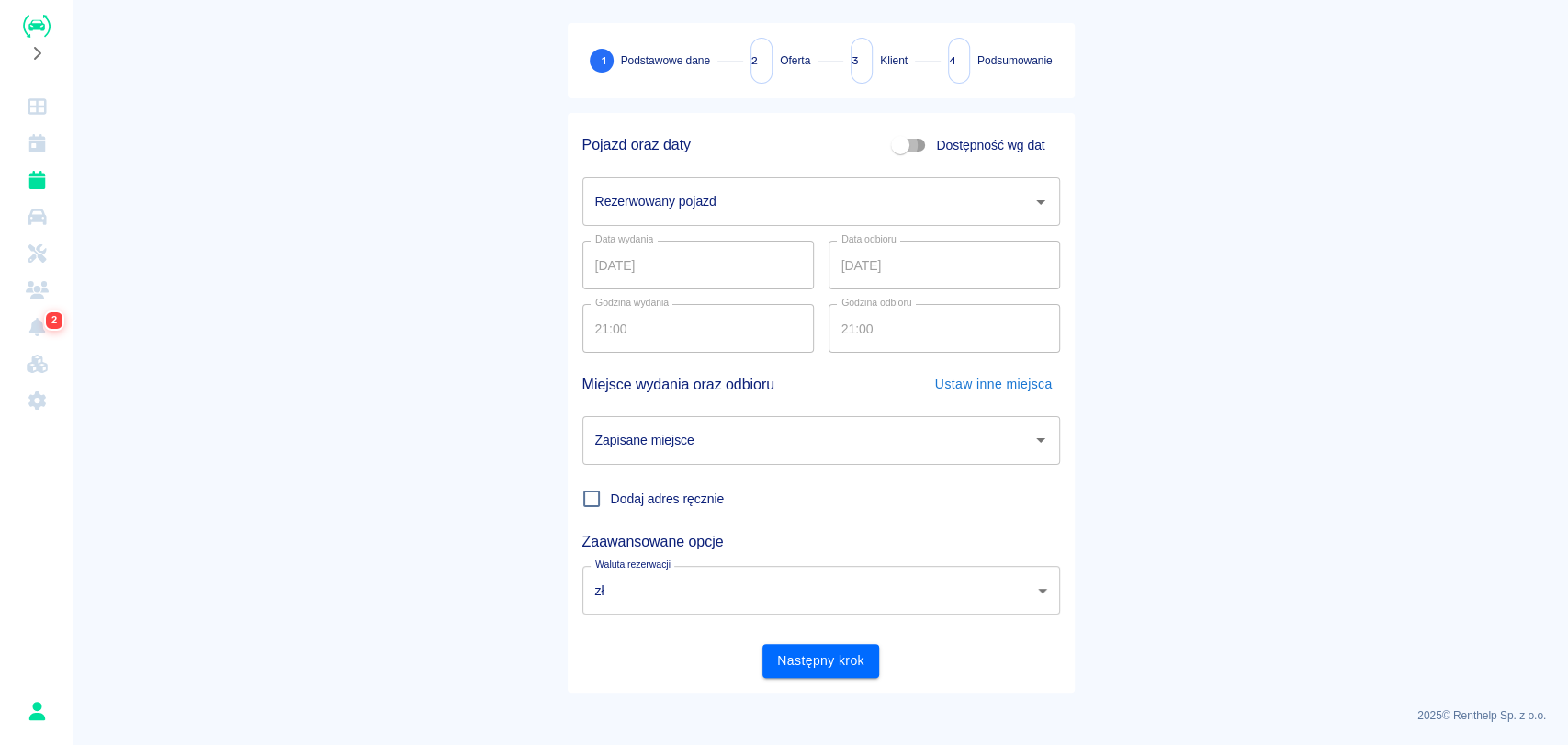
click at [903, 142] on input "Dostępność wg dat" at bounding box center [899, 145] width 105 height 35
checkbox input "true"
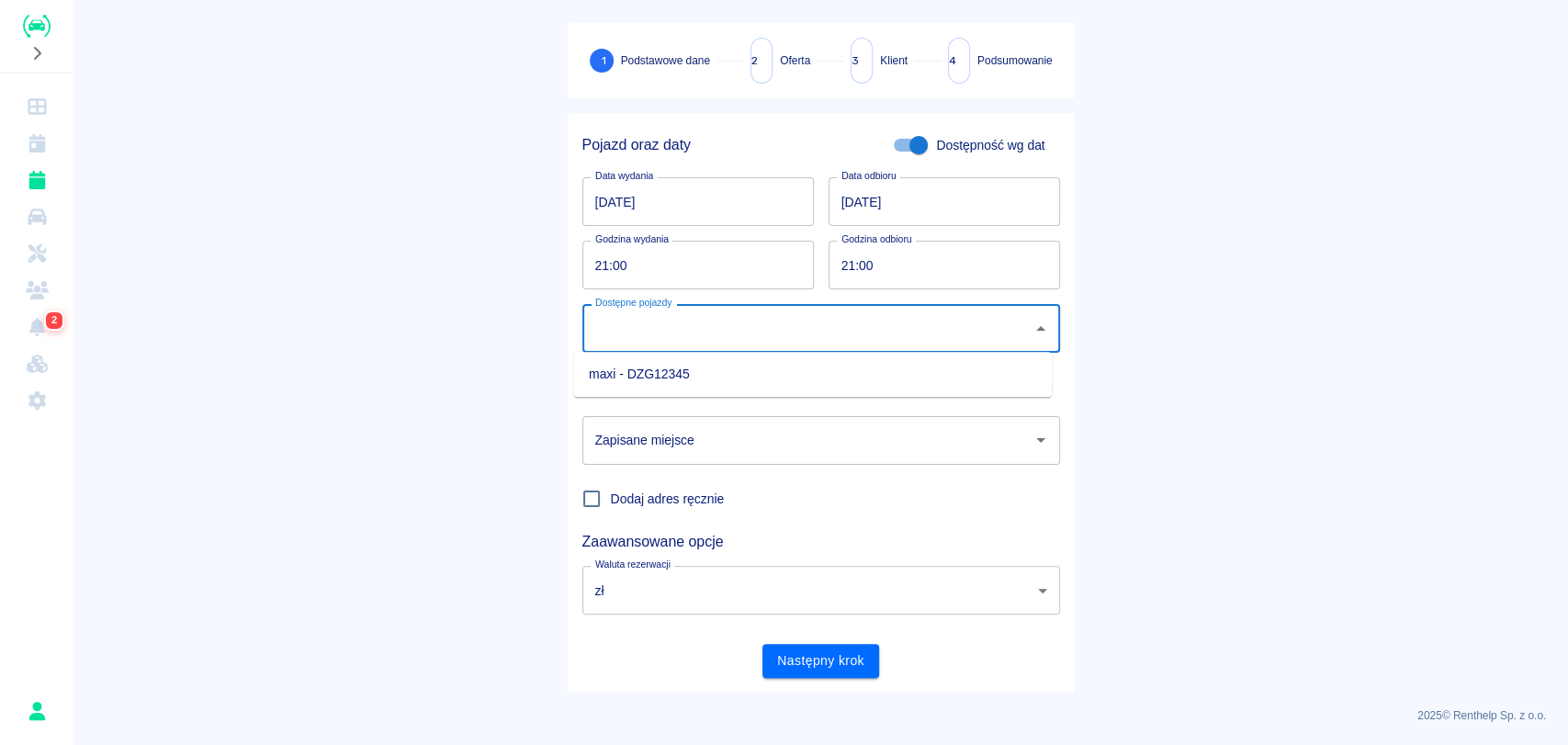
click at [684, 342] on input "Dostępne pojazdy" at bounding box center [807, 328] width 434 height 32
click at [669, 378] on li "maxi - DZG12345" at bounding box center [812, 374] width 478 height 30
type input "maxi - DZG12345"
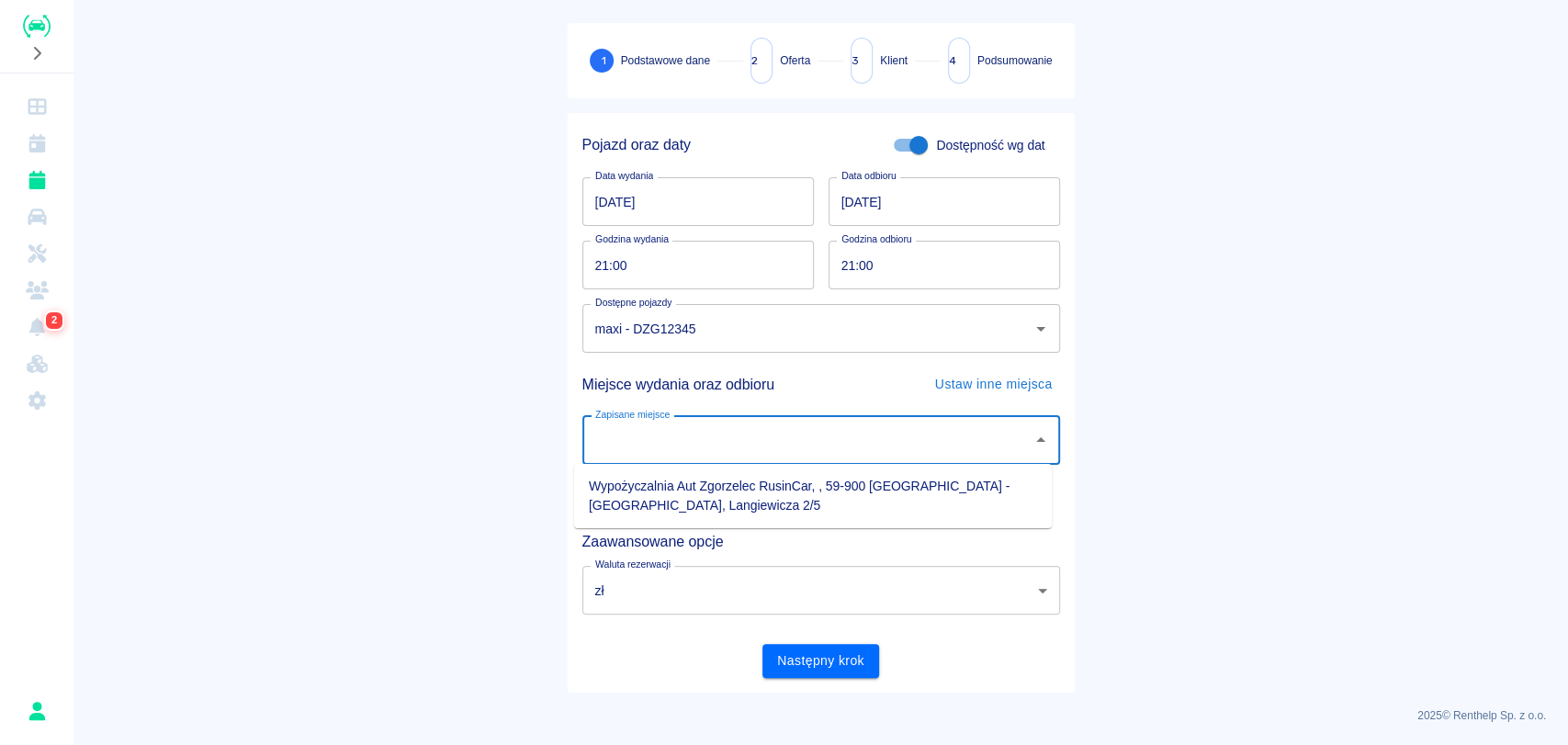
click at [681, 437] on input "Zapisane miejsce" at bounding box center [807, 441] width 434 height 32
click at [699, 477] on li "Wypożyczalnia Aut Zgorzelec RusinCar, , 59-900 [GEOGRAPHIC_DATA] - [GEOGRAPHIC_…" at bounding box center [812, 496] width 478 height 50
type input "Wypożyczalnia Aut Zgorzelec RusinCar, , 59-900 [GEOGRAPHIC_DATA] - [GEOGRAPHIC_…"
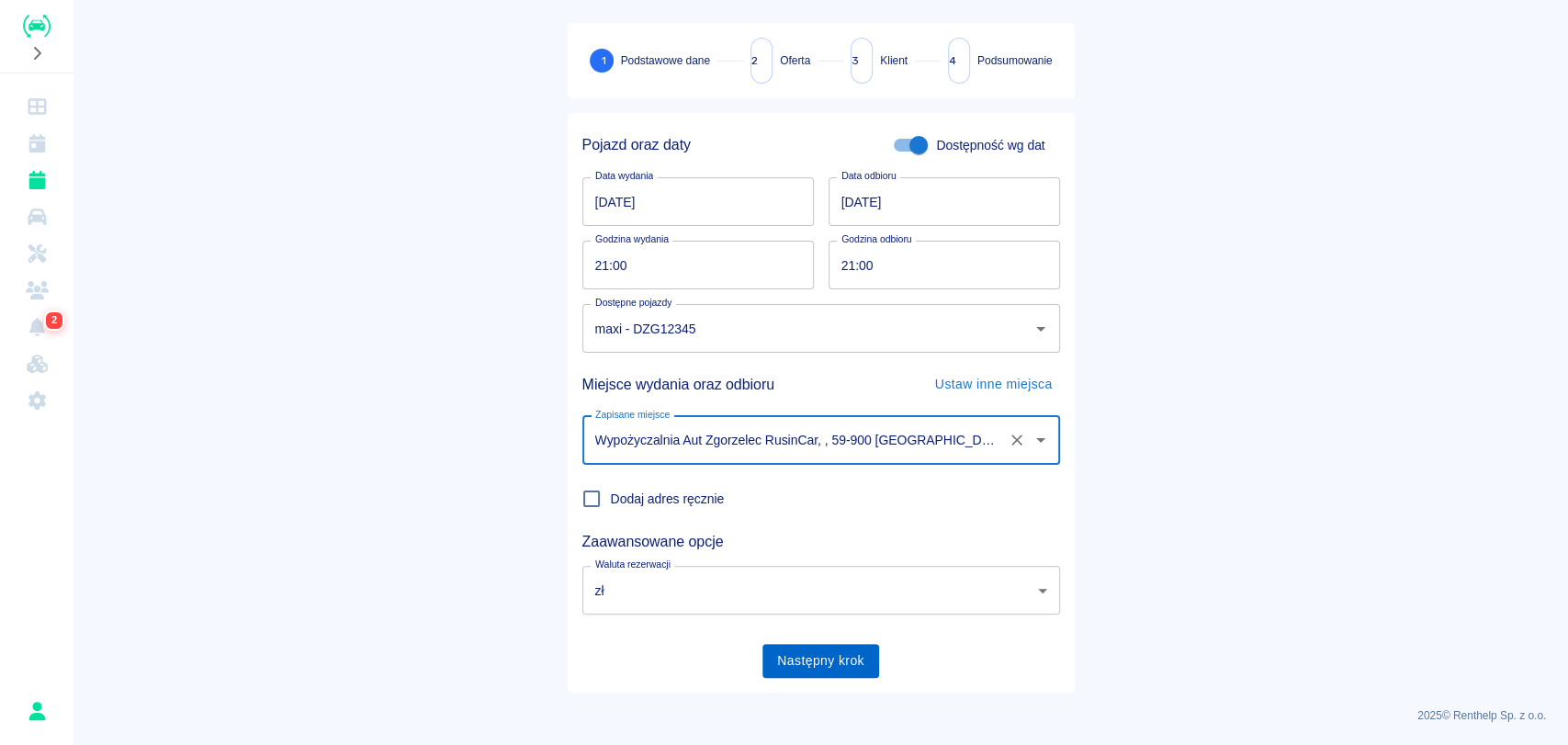
click at [821, 672] on button "Następny krok" at bounding box center [820, 661] width 117 height 34
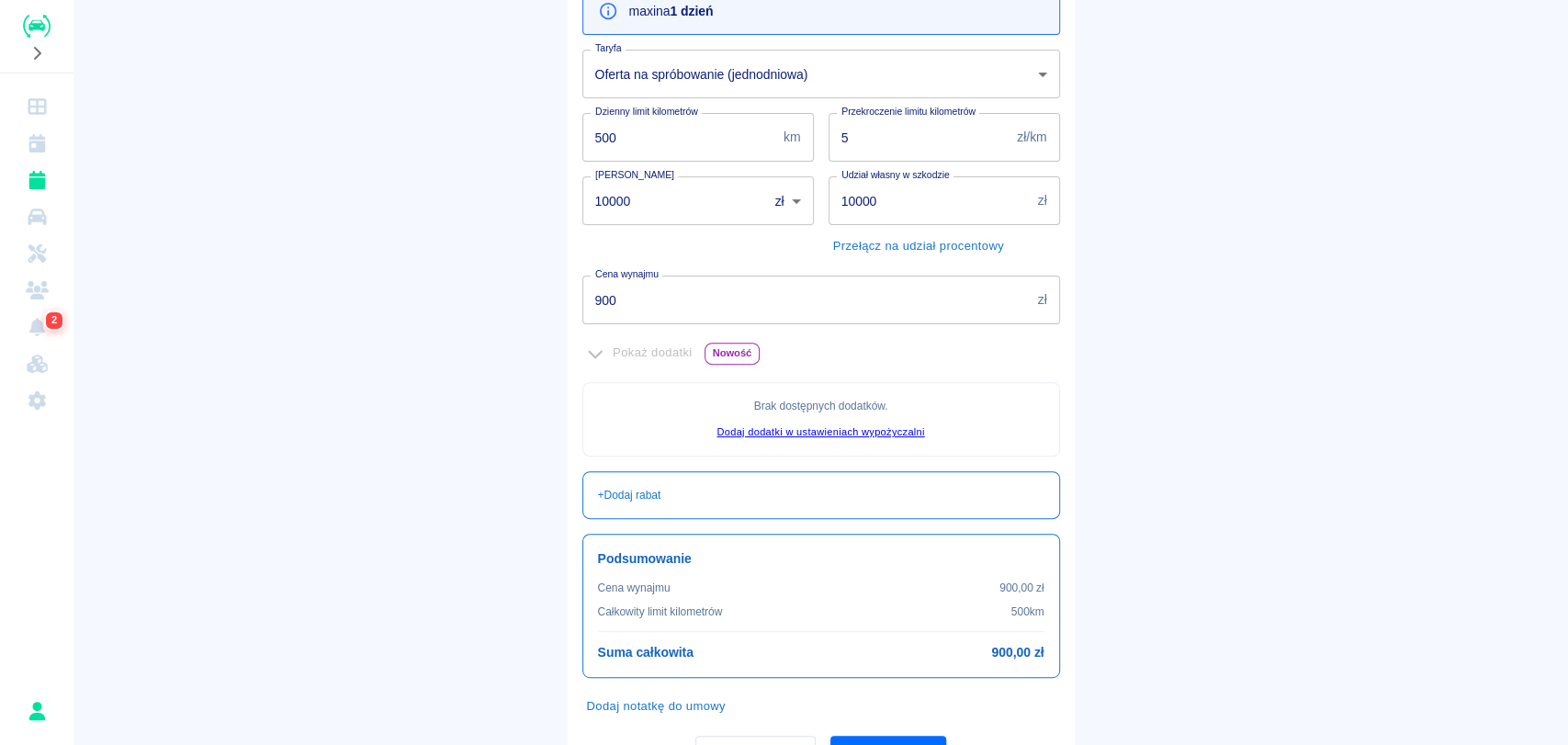
scroll to position [337, 0]
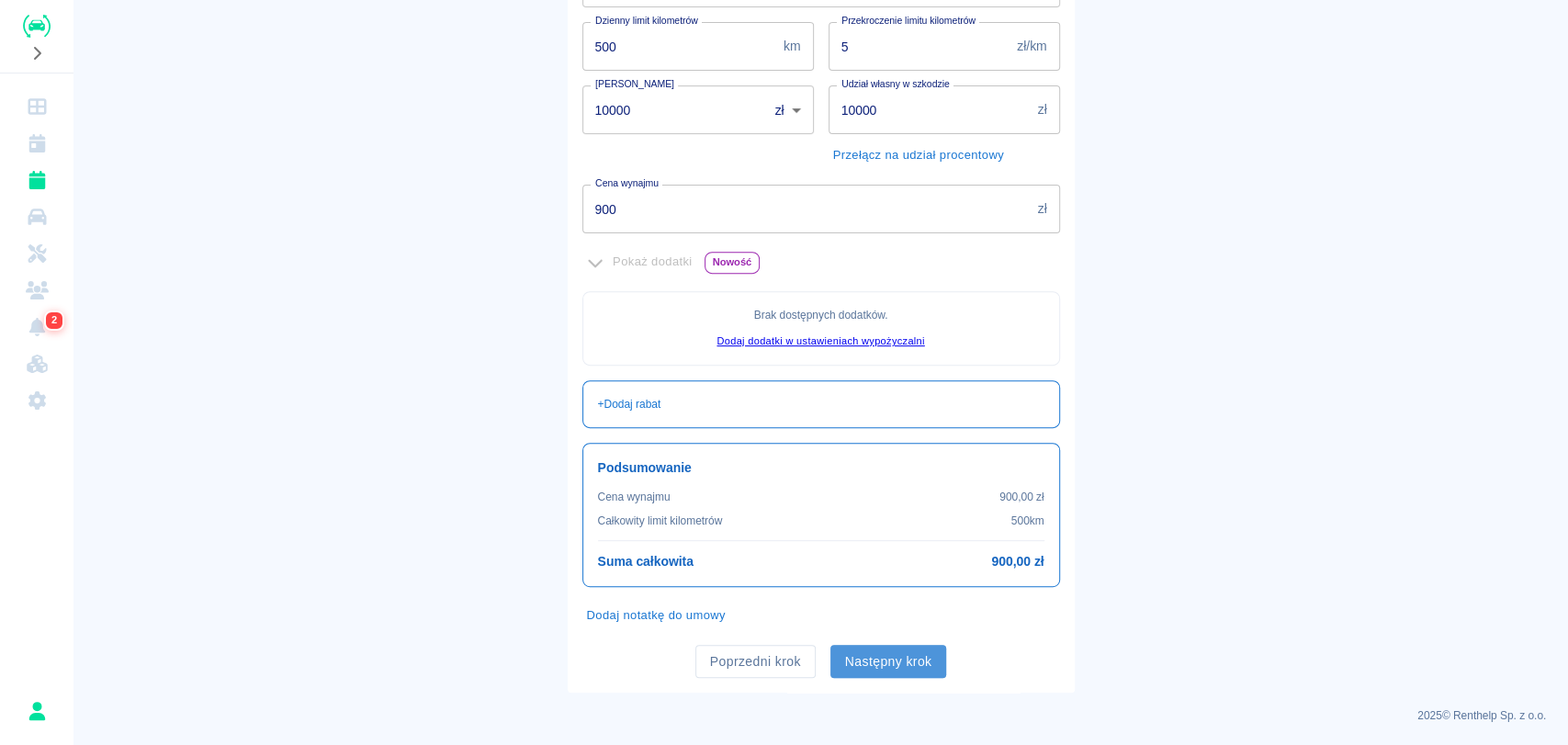
click at [902, 656] on button "Następny krok" at bounding box center [888, 662] width 117 height 34
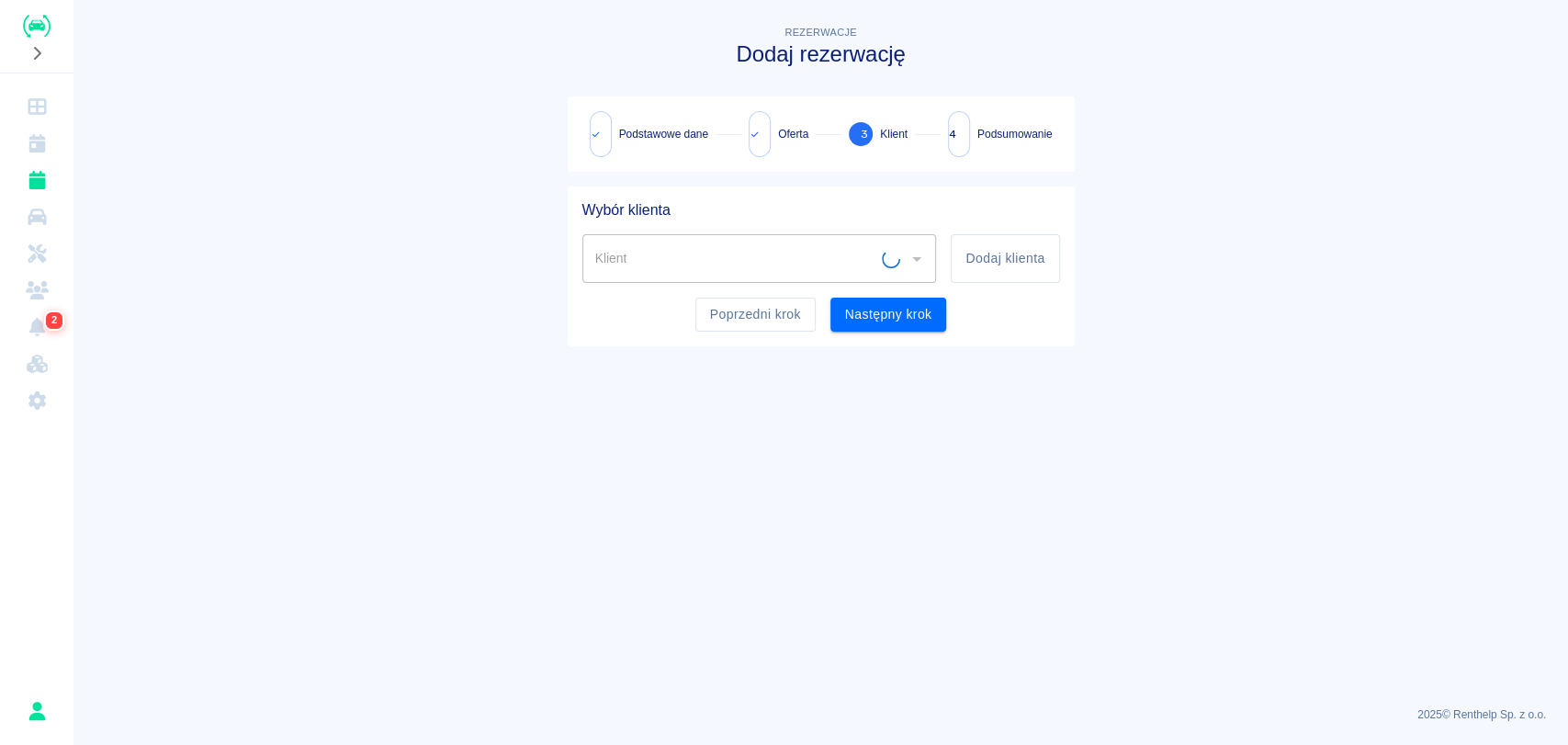
scroll to position [0, 0]
click at [859, 245] on input "Klient" at bounding box center [746, 259] width 311 height 32
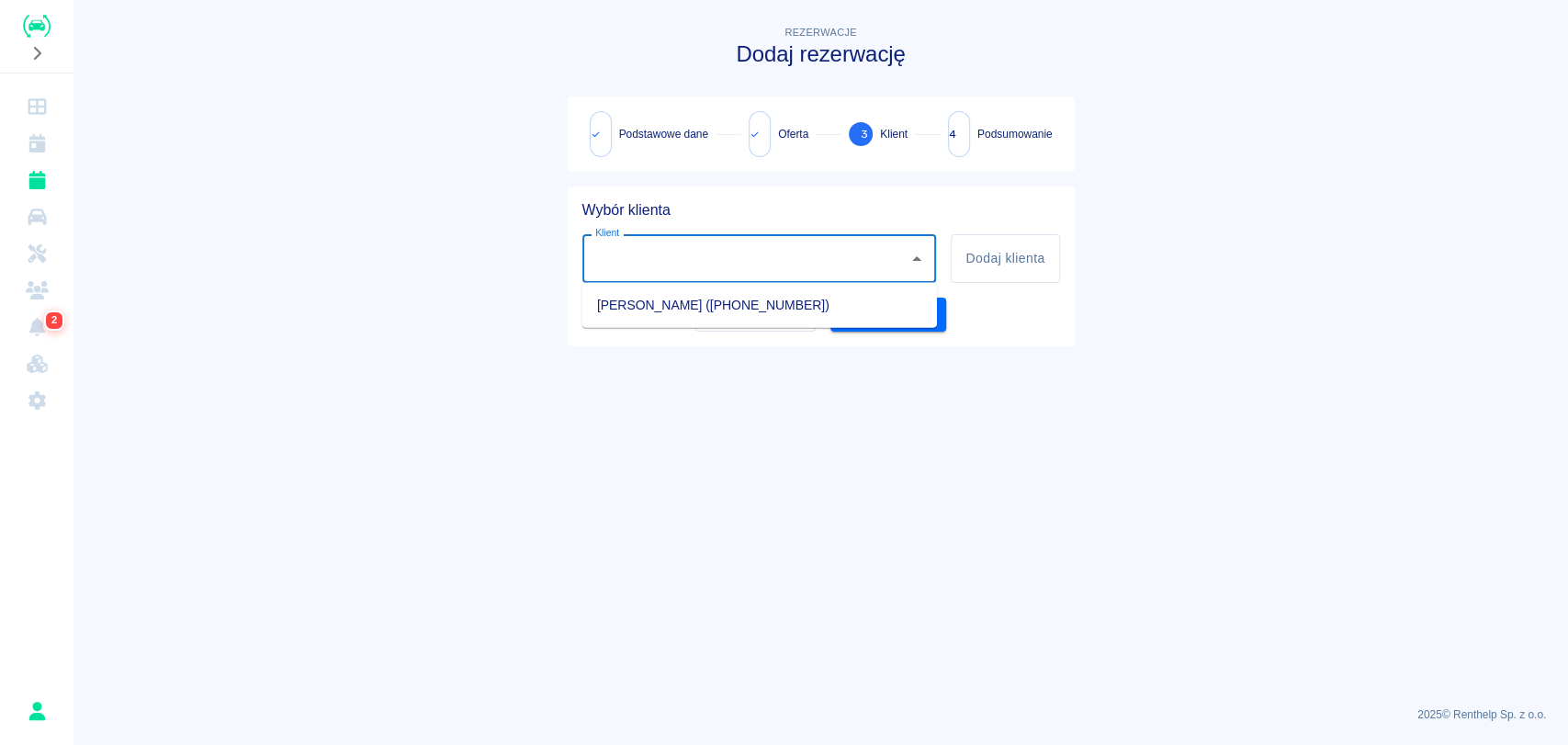
click at [810, 312] on li "[PERSON_NAME] ([PHONE_NUMBER])" at bounding box center [760, 305] width 355 height 30
type input "[PERSON_NAME] ([PHONE_NUMBER])"
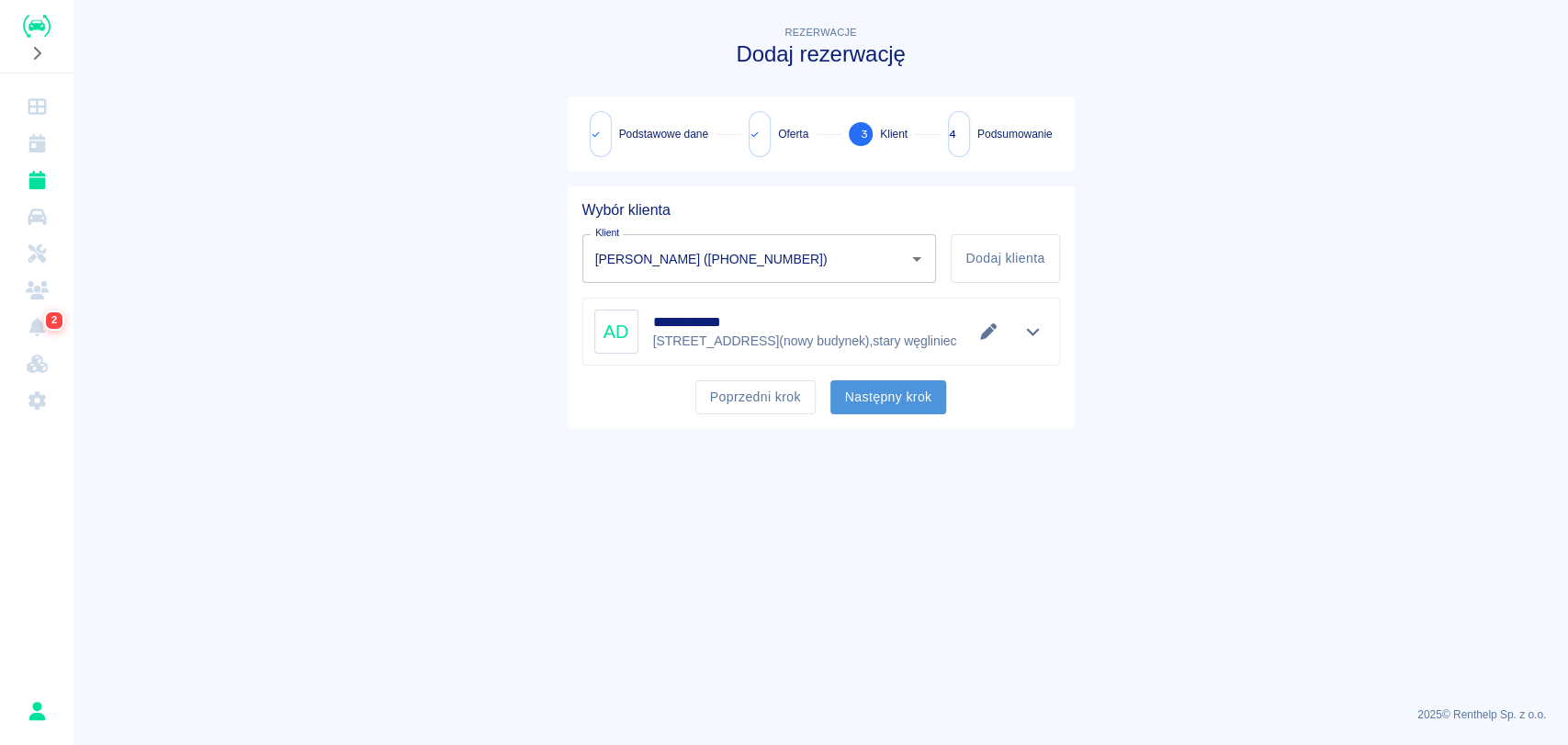
click at [886, 406] on button "Następny krok" at bounding box center [888, 397] width 117 height 34
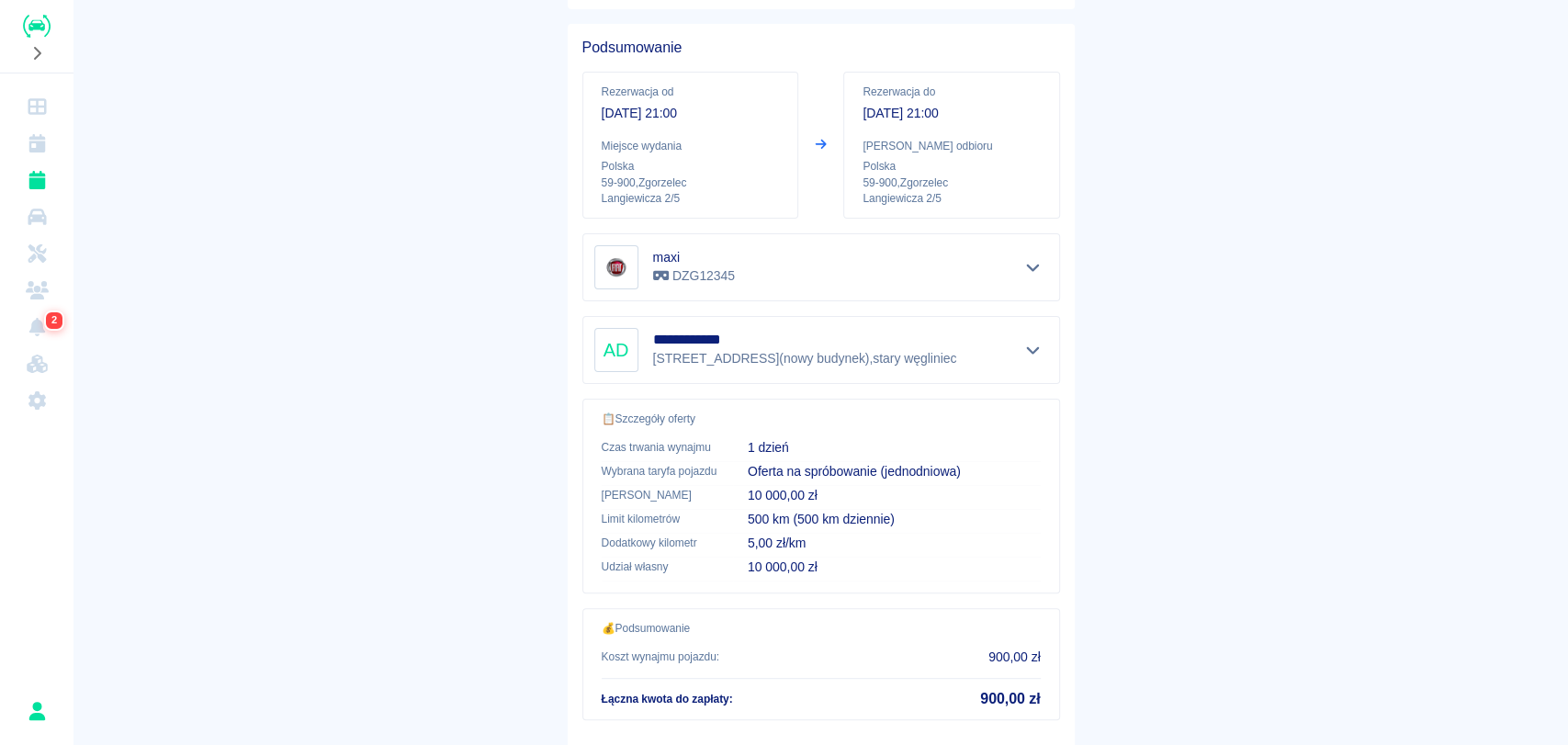
scroll to position [267, 0]
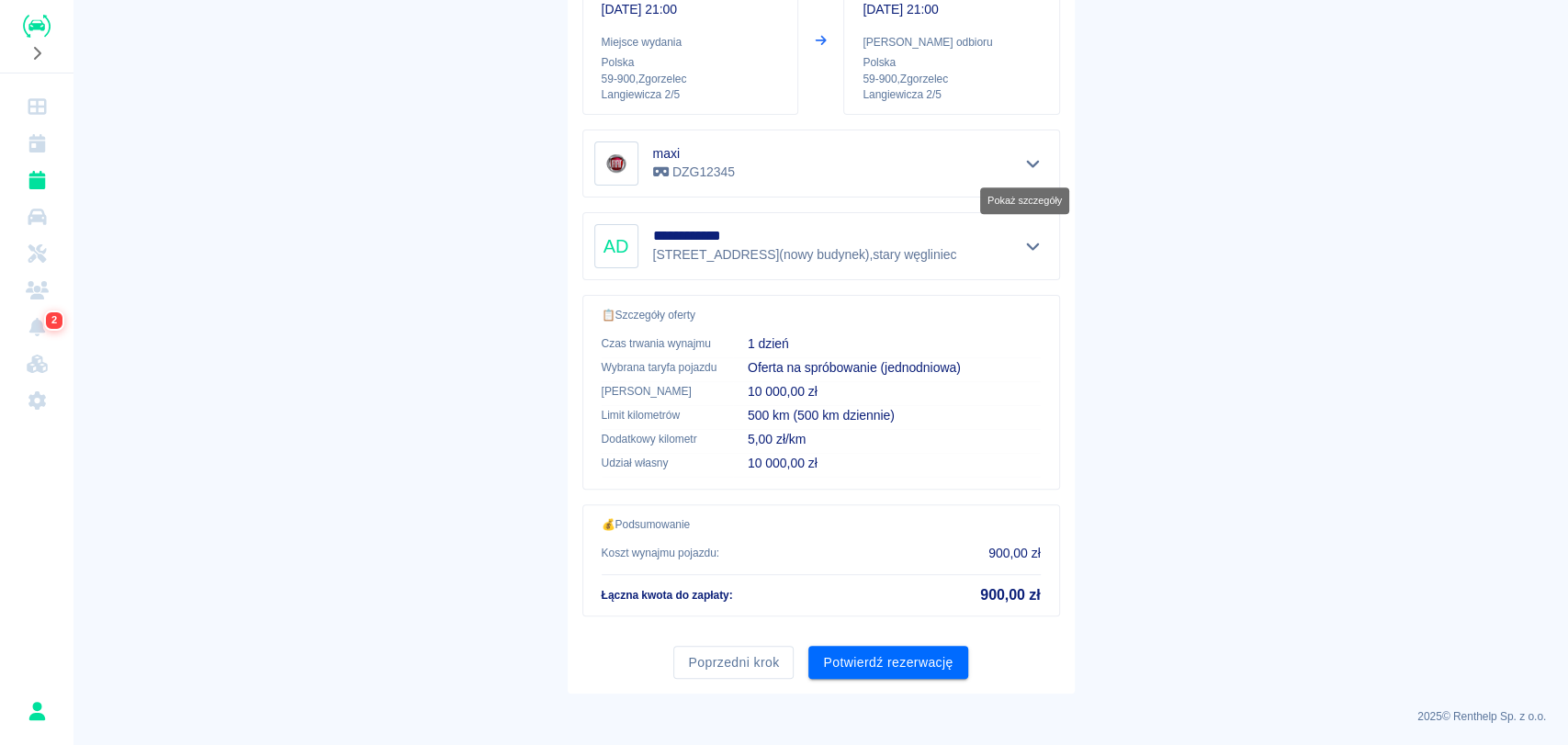
click at [1022, 162] on icon "Pokaż szczegóły" at bounding box center [1032, 163] width 21 height 17
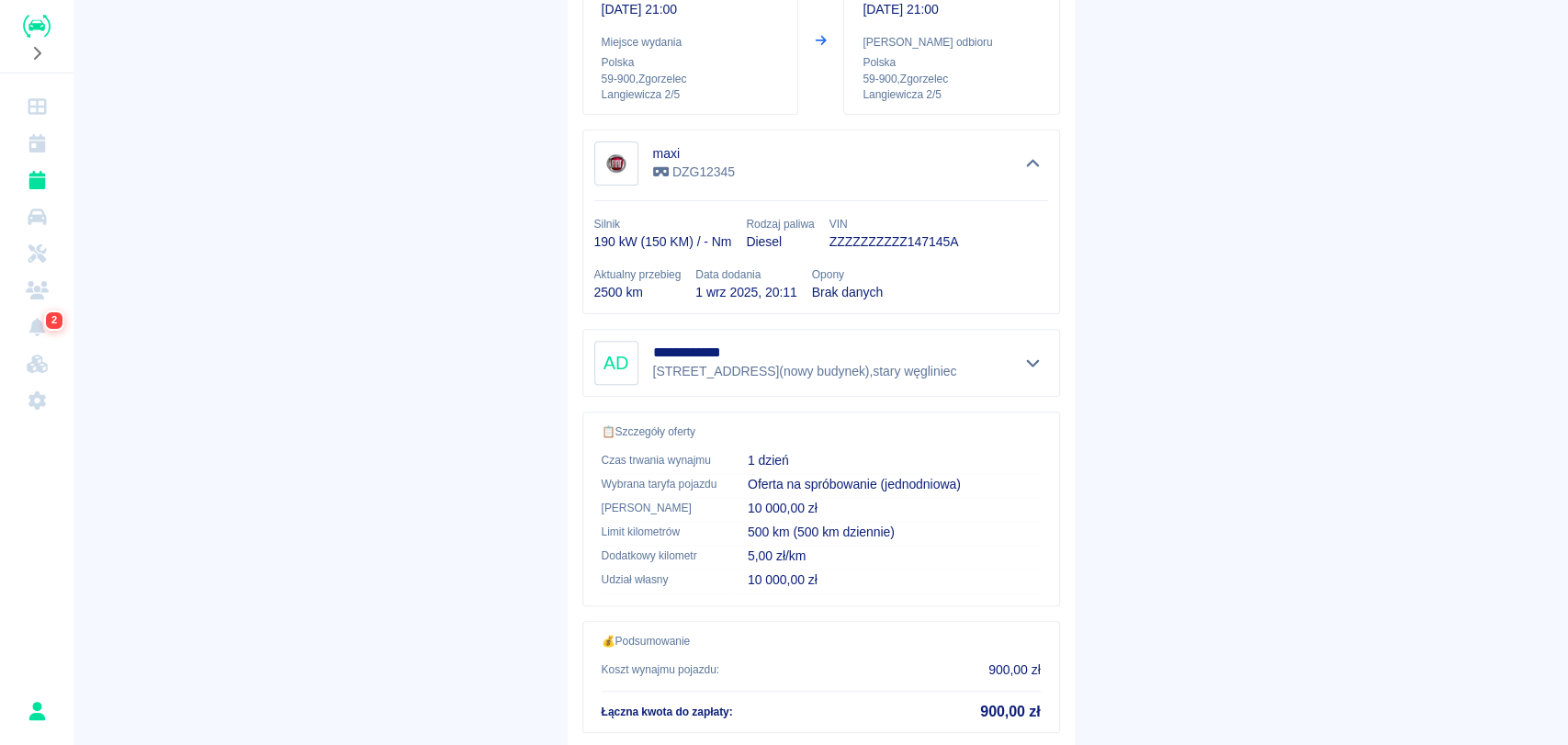
scroll to position [383, 0]
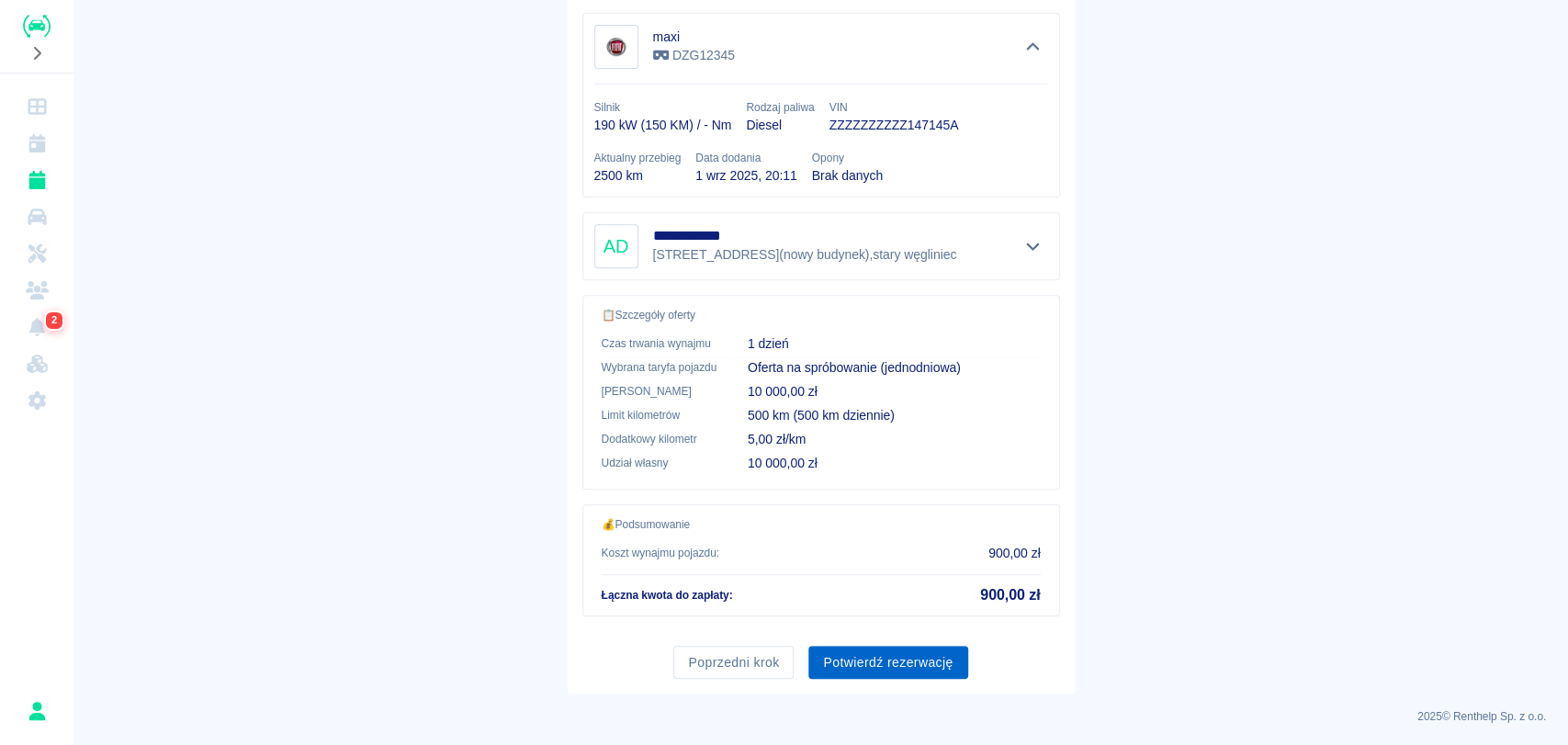
click at [879, 648] on button "Potwierdź rezerwację" at bounding box center [887, 663] width 159 height 34
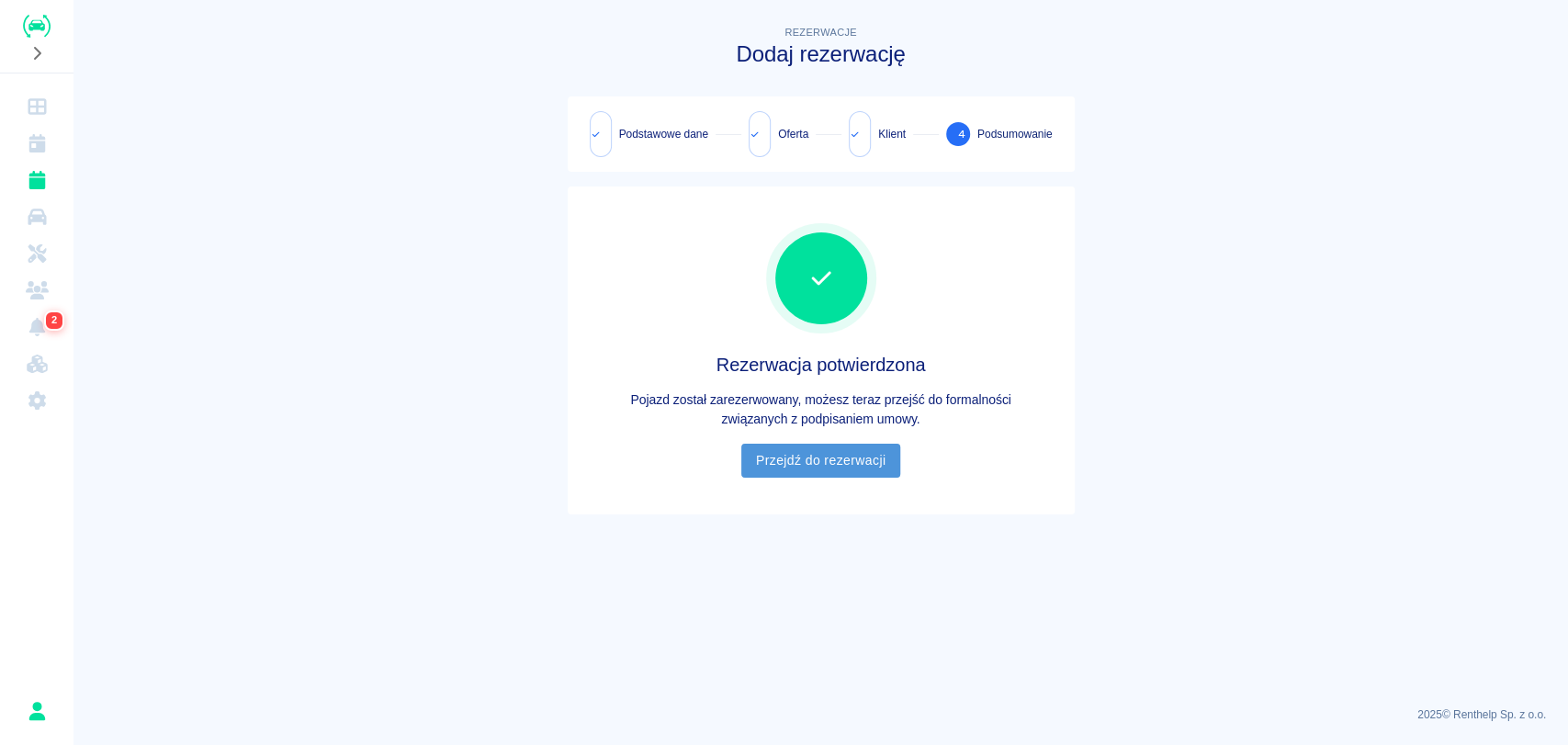
click at [859, 469] on link "Przejdź do rezerwacji" at bounding box center [820, 461] width 159 height 34
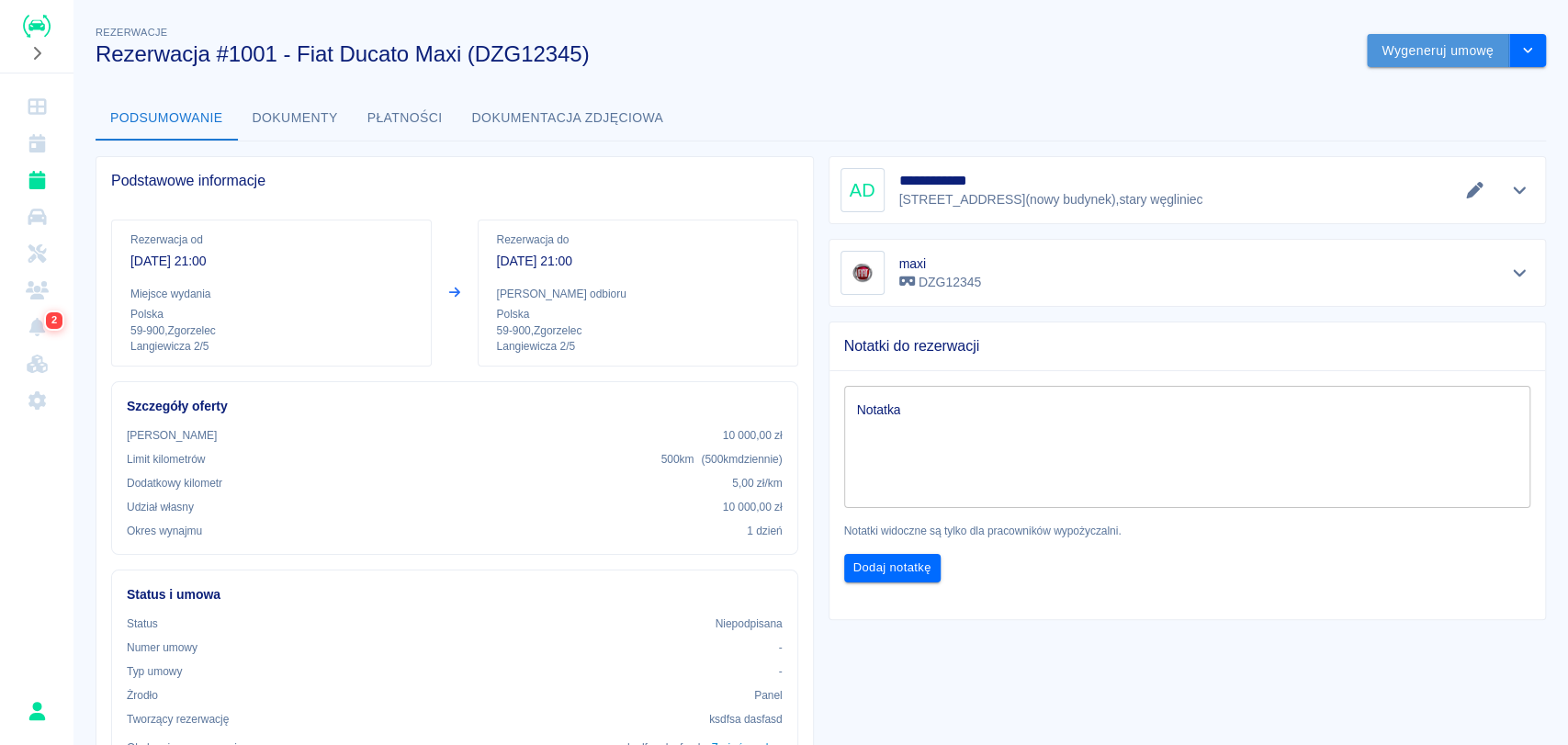
click at [1435, 65] on button "Wygeneruj umowę" at bounding box center [1437, 51] width 142 height 34
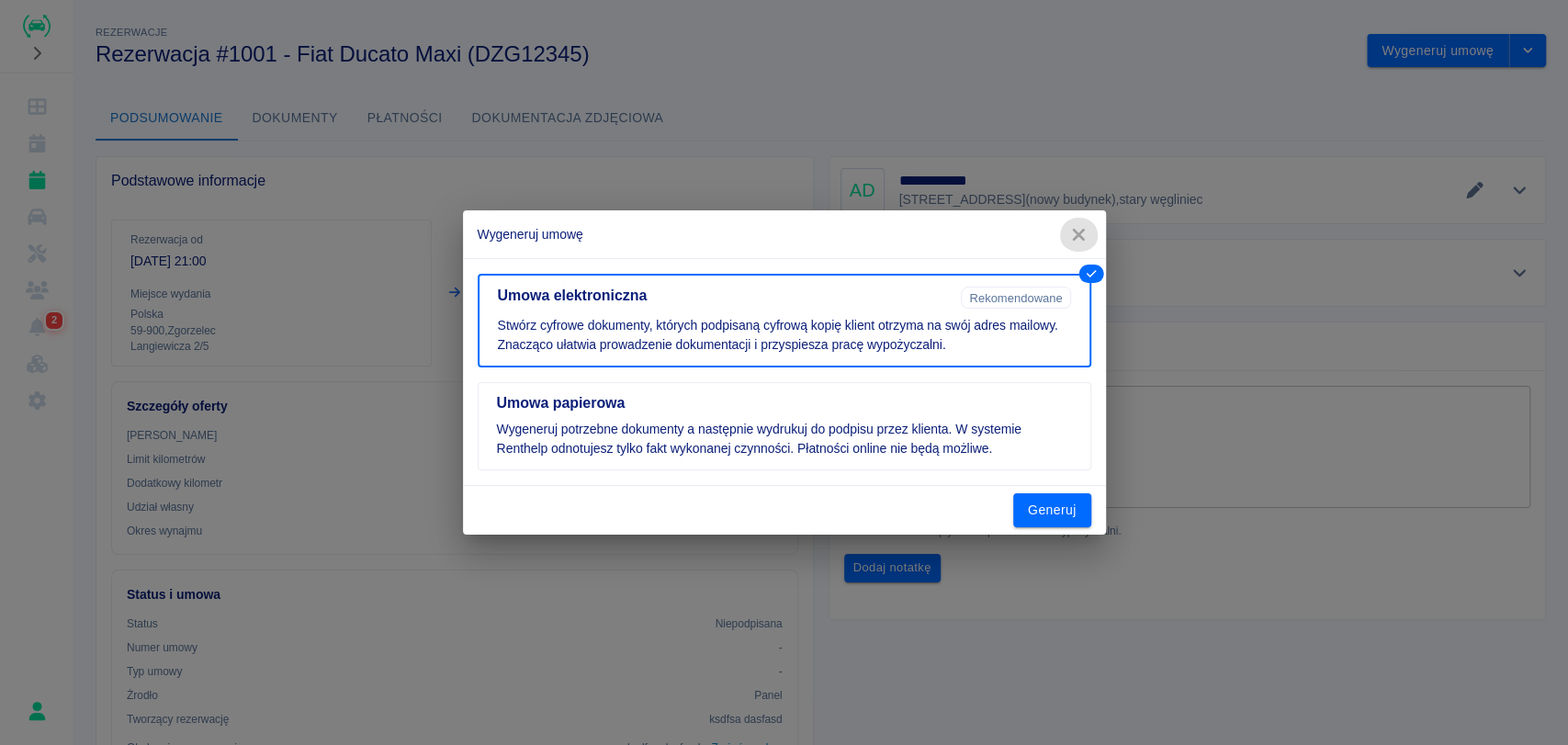
click at [1071, 225] on icon "button" at bounding box center [1078, 234] width 24 height 19
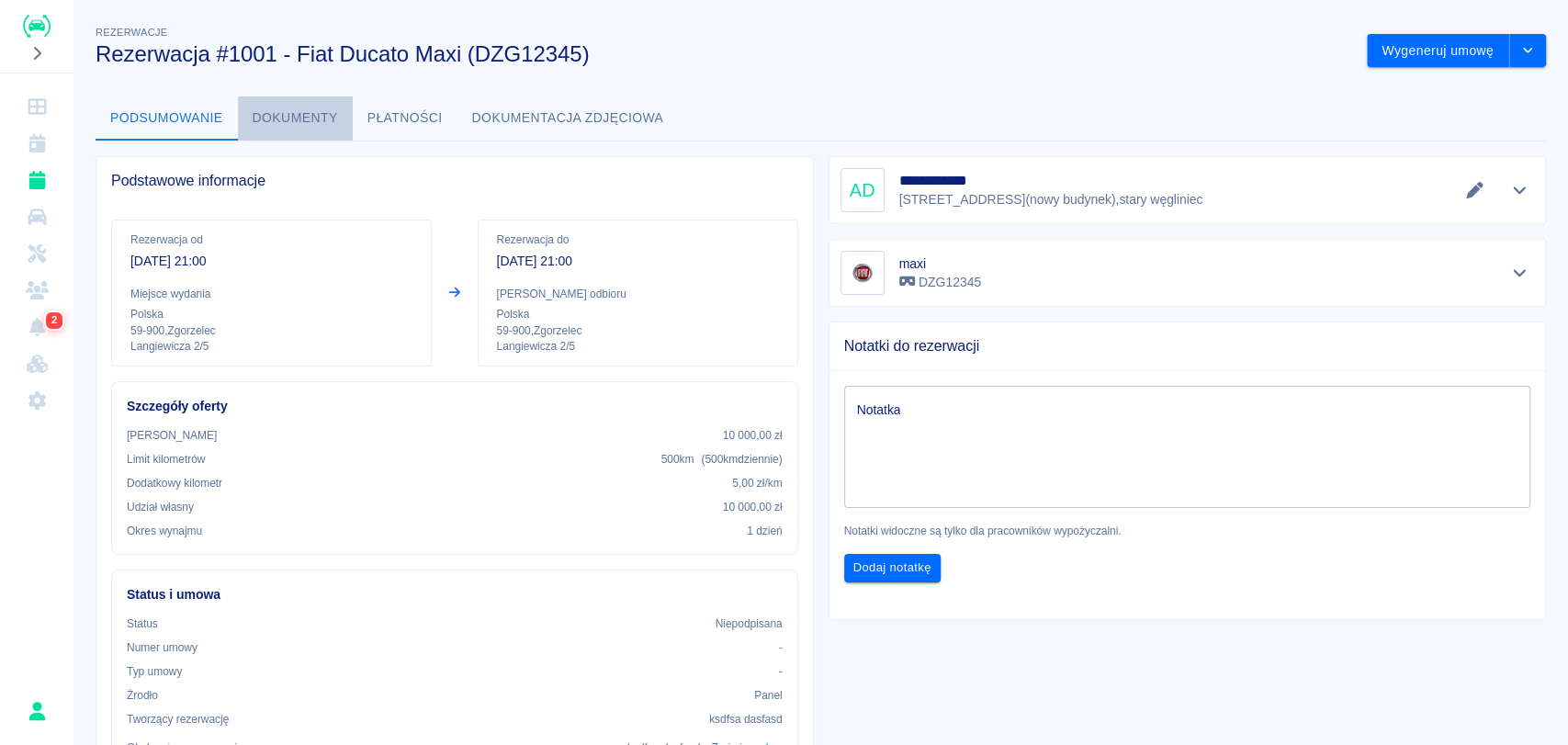
click at [293, 117] on button "Dokumenty" at bounding box center [295, 118] width 115 height 44
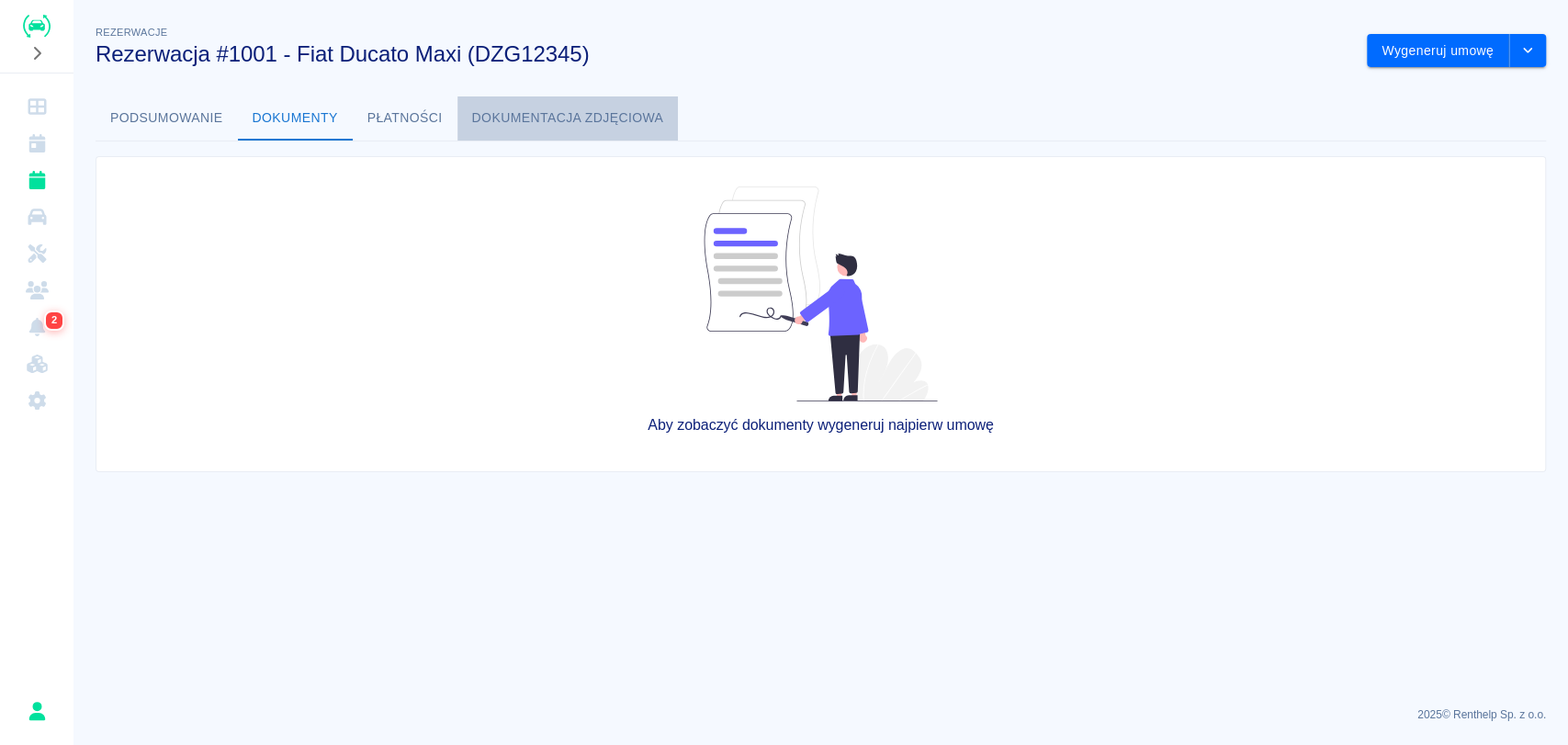
click at [513, 105] on button "Dokumentacja zdjęciowa" at bounding box center [568, 118] width 221 height 44
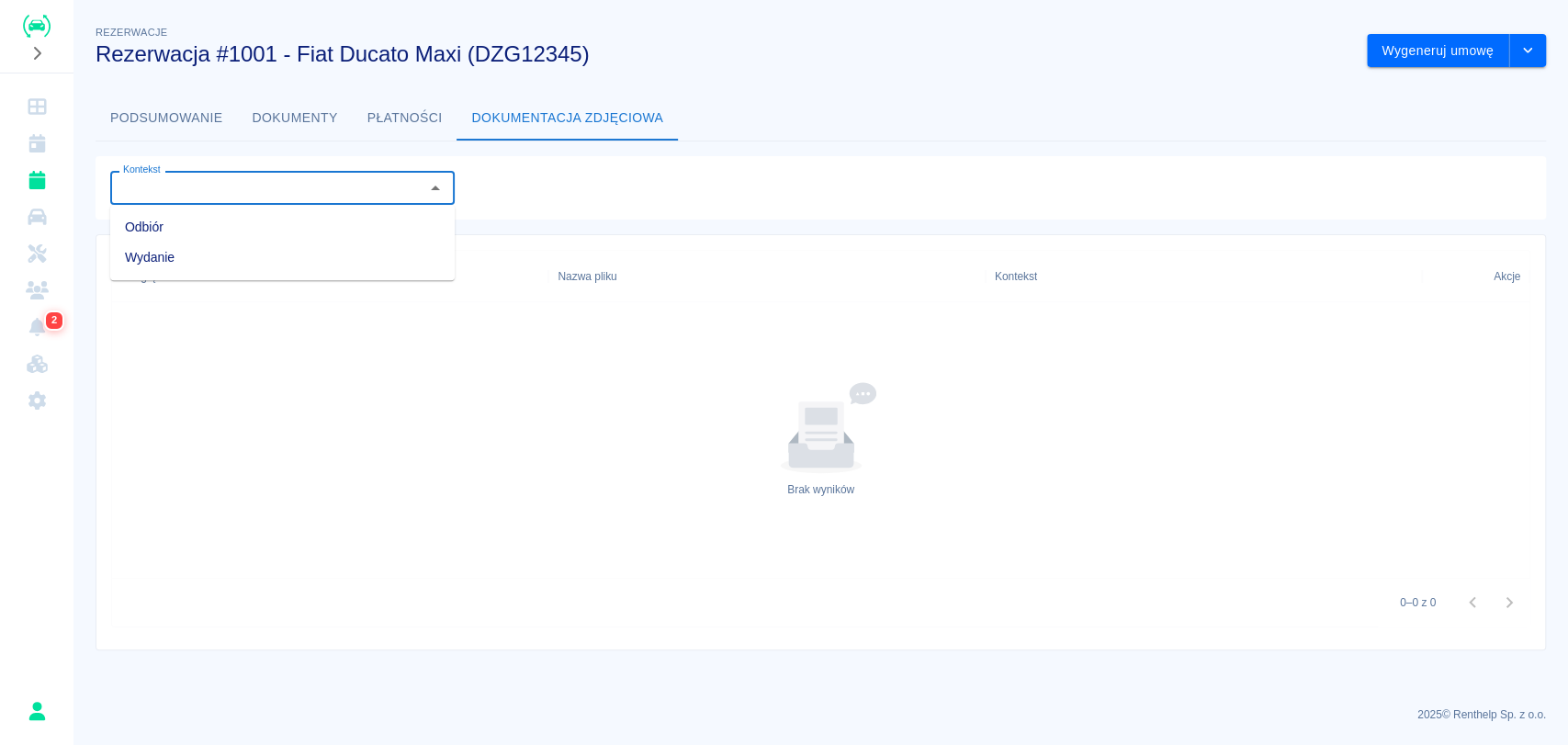
click at [343, 181] on input "Kontekst" at bounding box center [267, 187] width 303 height 23
click at [301, 231] on li "Odbiór" at bounding box center [282, 227] width 345 height 30
type input "Odbiór"
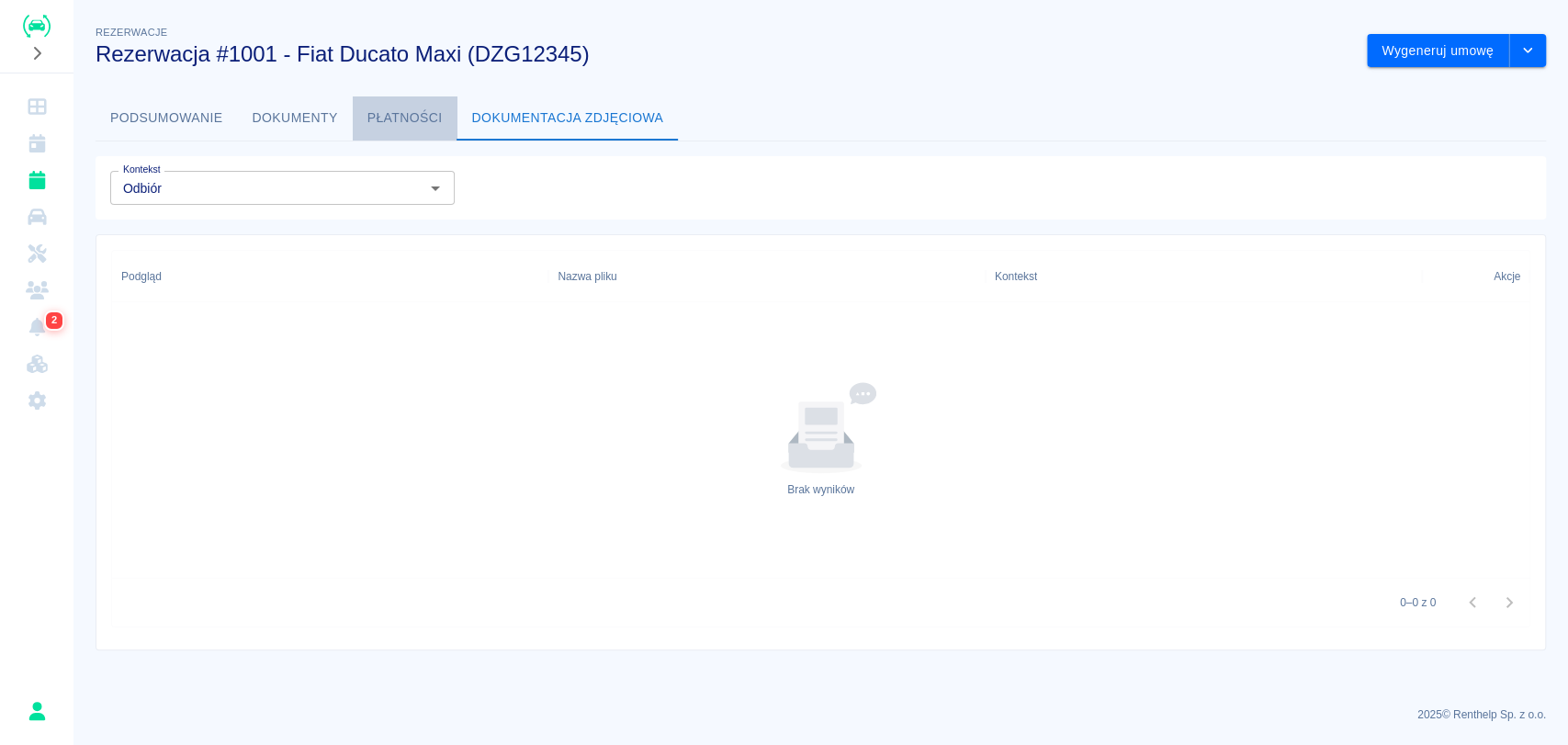
click at [353, 98] on button "Płatności" at bounding box center [405, 118] width 105 height 44
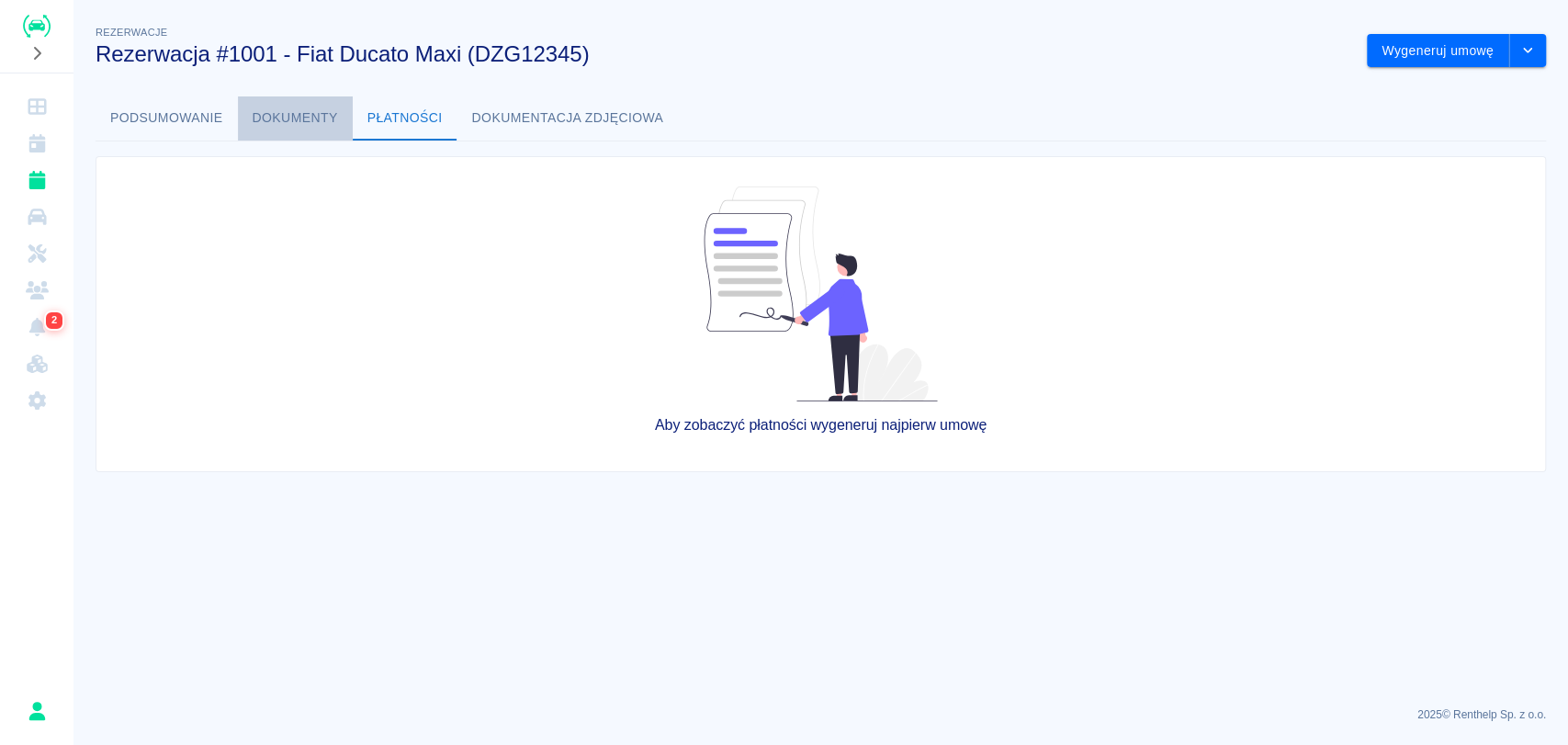
click at [287, 114] on button "Dokumenty" at bounding box center [295, 118] width 115 height 44
click at [175, 119] on button "Podsumowanie" at bounding box center [167, 118] width 142 height 44
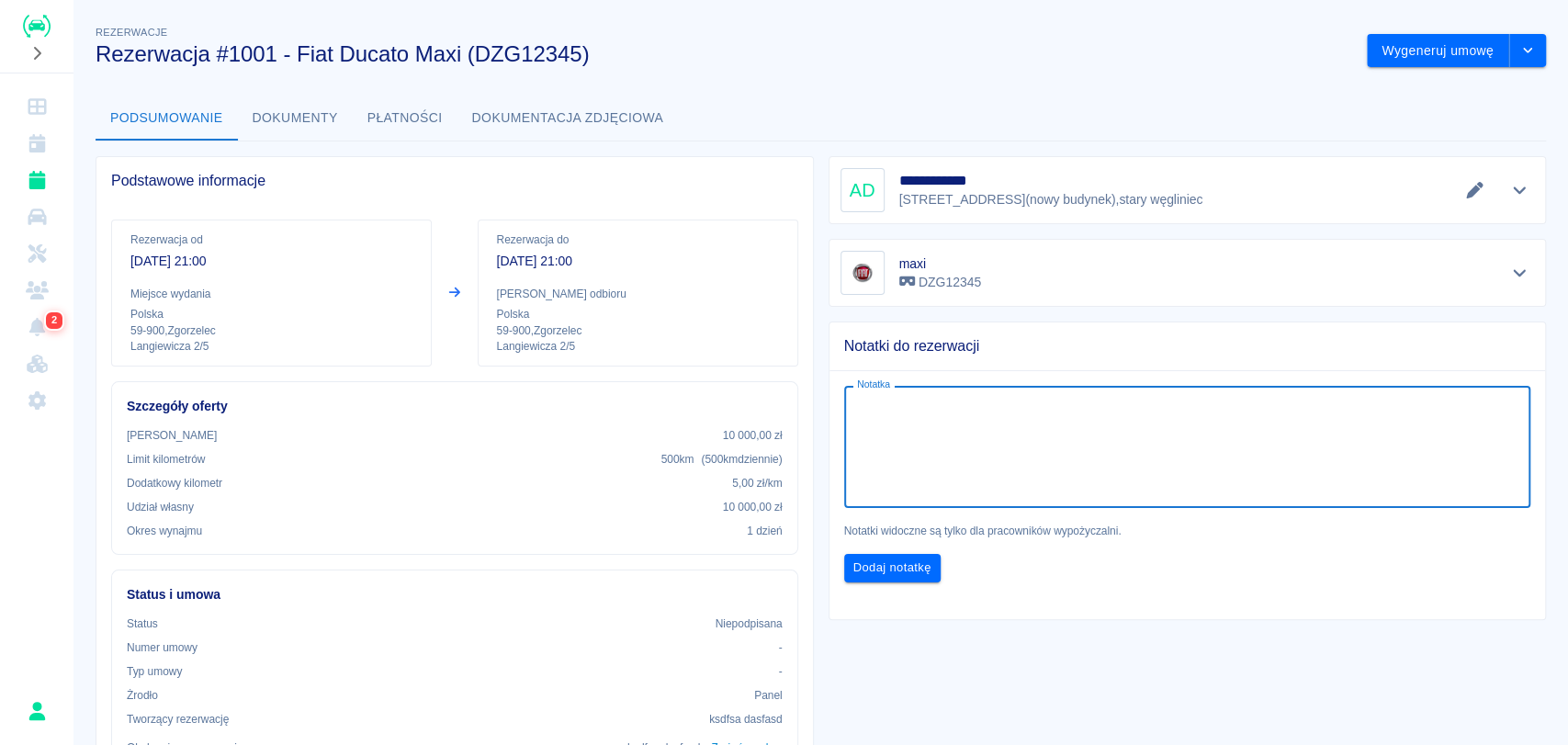
click at [1449, 464] on textarea "Notatka" at bounding box center [1187, 448] width 662 height 92
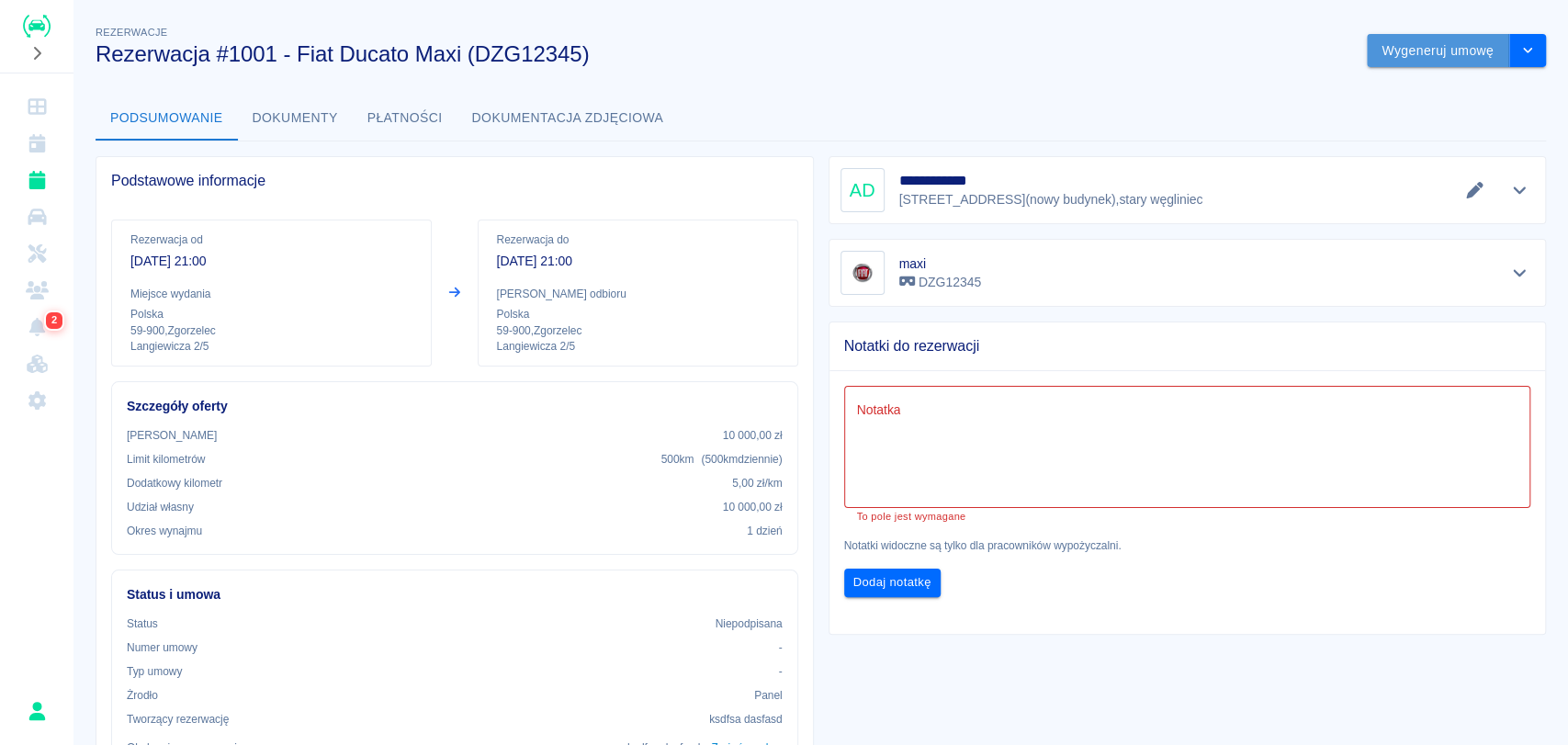
click at [1417, 65] on button "Wygeneruj umowę" at bounding box center [1437, 51] width 142 height 34
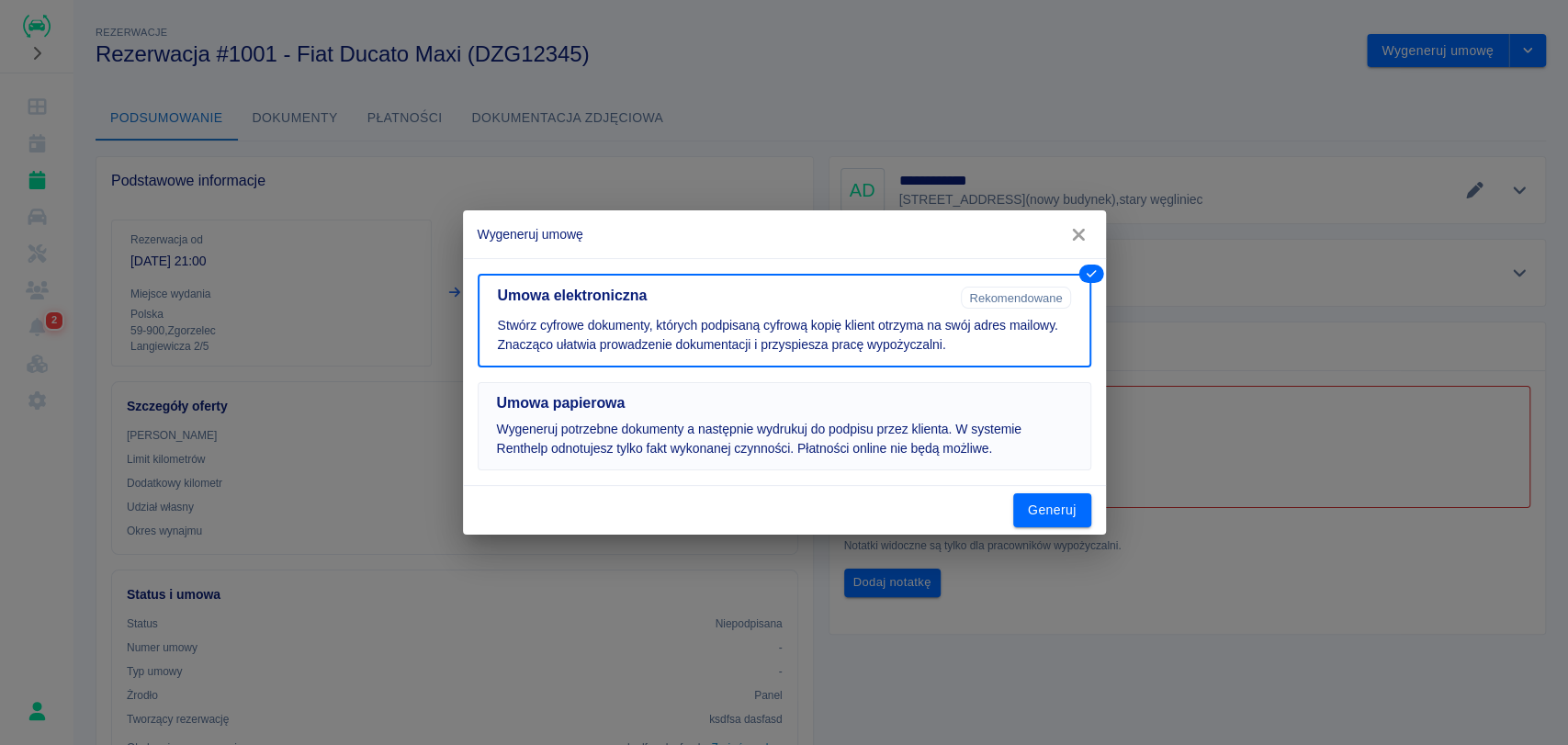
click at [1043, 458] on button "Umowa papierowa Wygeneruj potrzebne dokumenty a następnie wydrukuj do podpisu p…" at bounding box center [784, 426] width 614 height 88
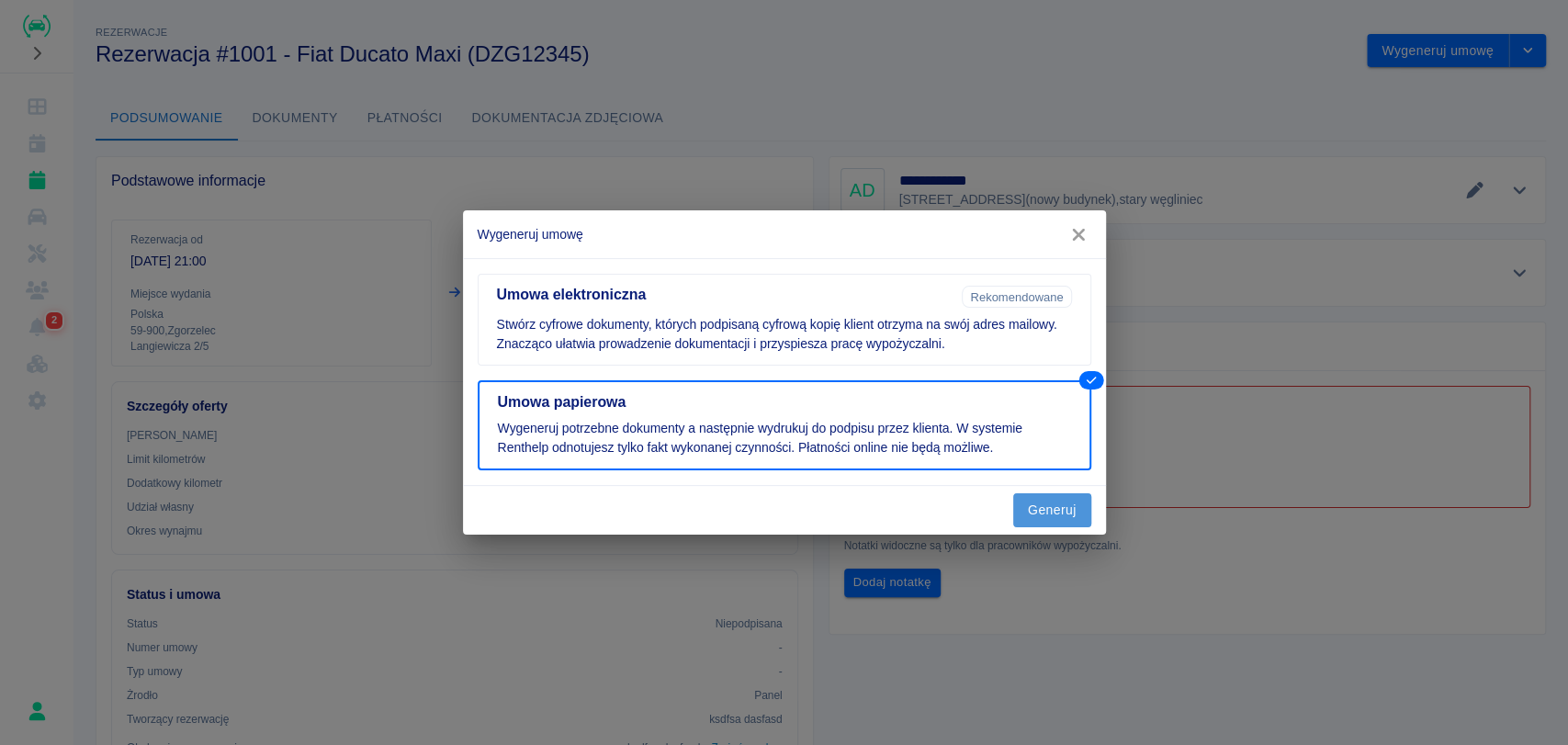
click at [1059, 520] on button "Generuj" at bounding box center [1052, 511] width 78 height 34
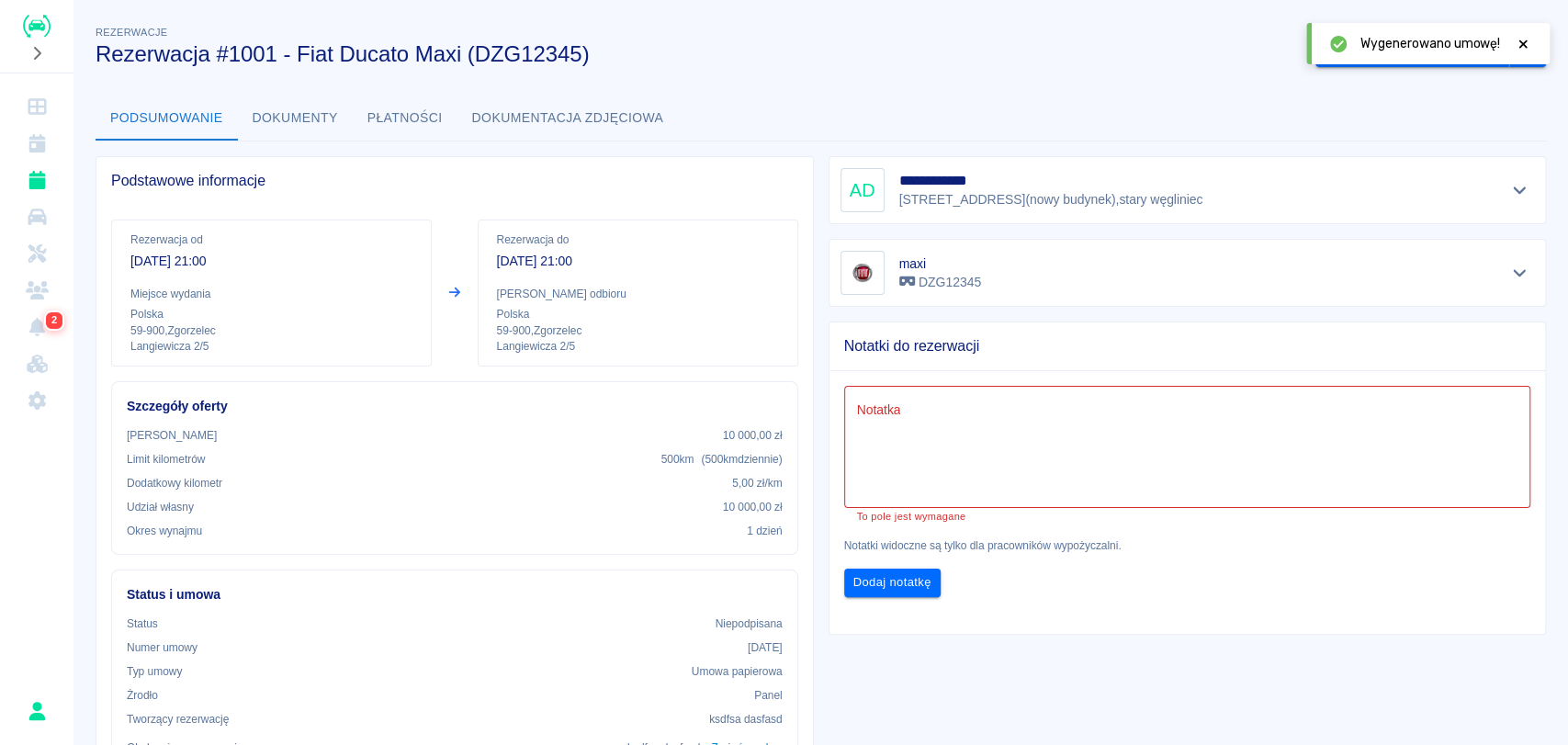
click at [894, 596] on div "Notatka x Notatka To pole jest wymagane Notatki widoczne są tylko dla pracownik…" at bounding box center [1180, 484] width 732 height 255
click at [935, 471] on textarea "Notatka" at bounding box center [1187, 448] width 662 height 92
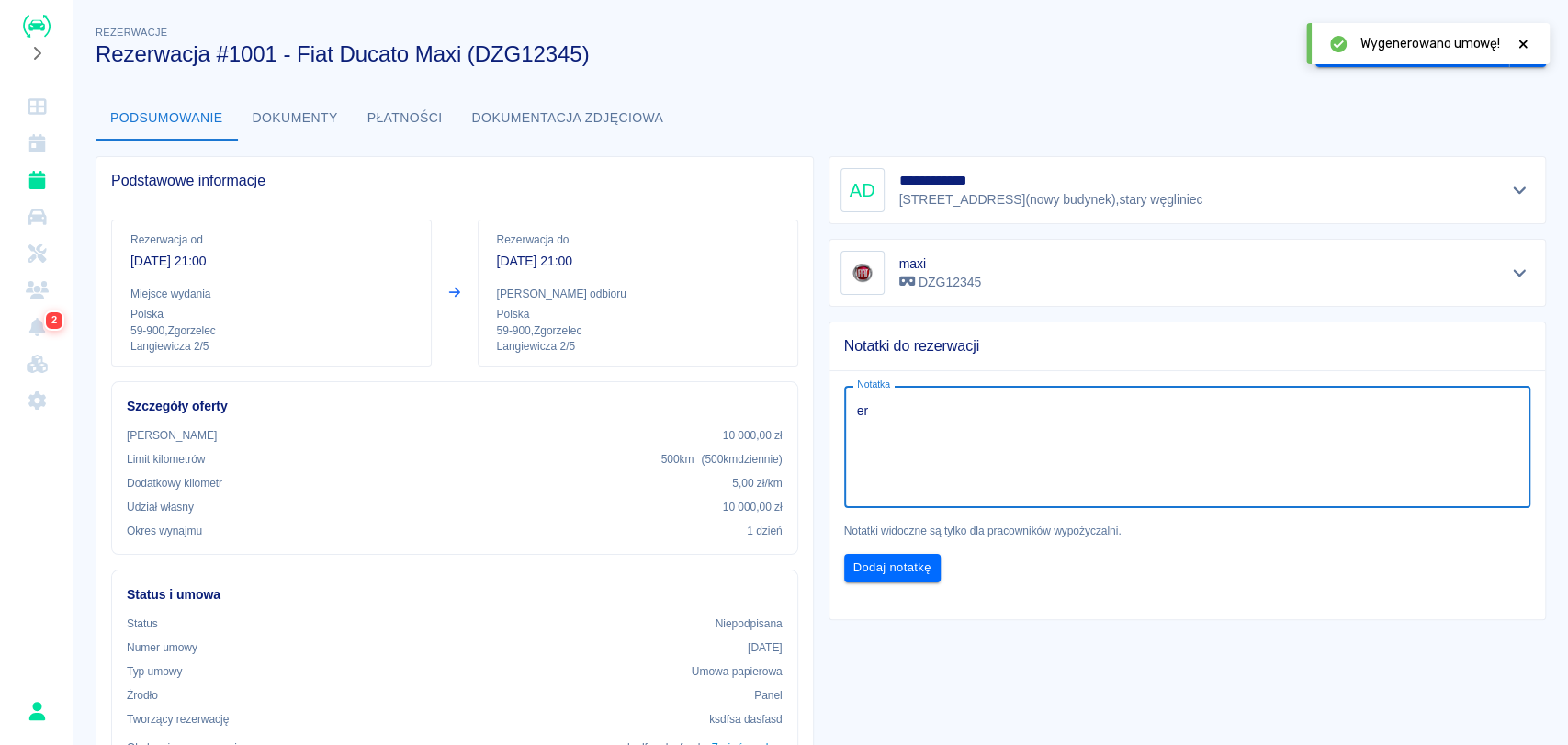
type textarea "er"
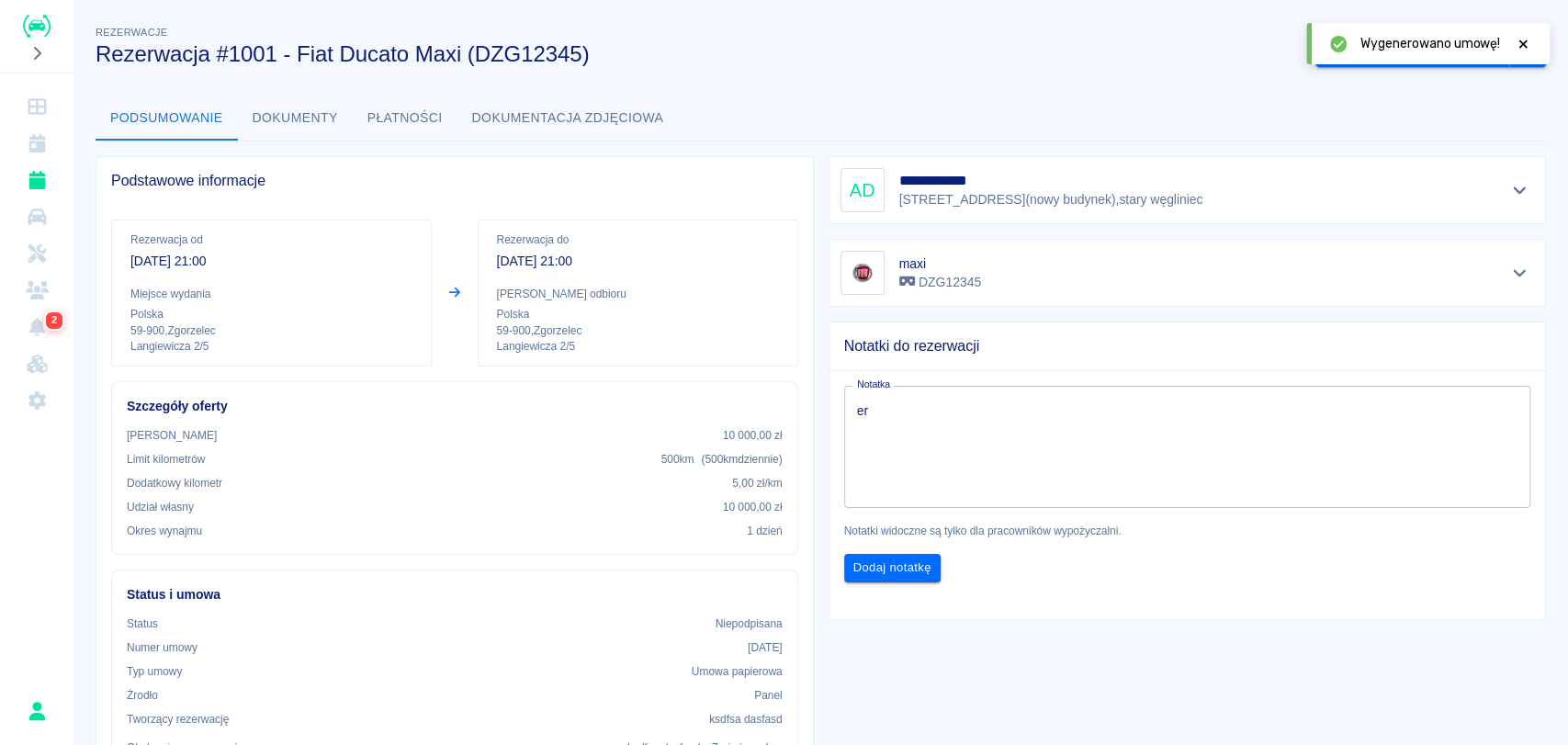
click at [1517, 40] on icon at bounding box center [1522, 44] width 17 height 13
click at [1509, 48] on button "drop-down" at bounding box center [1527, 51] width 37 height 34
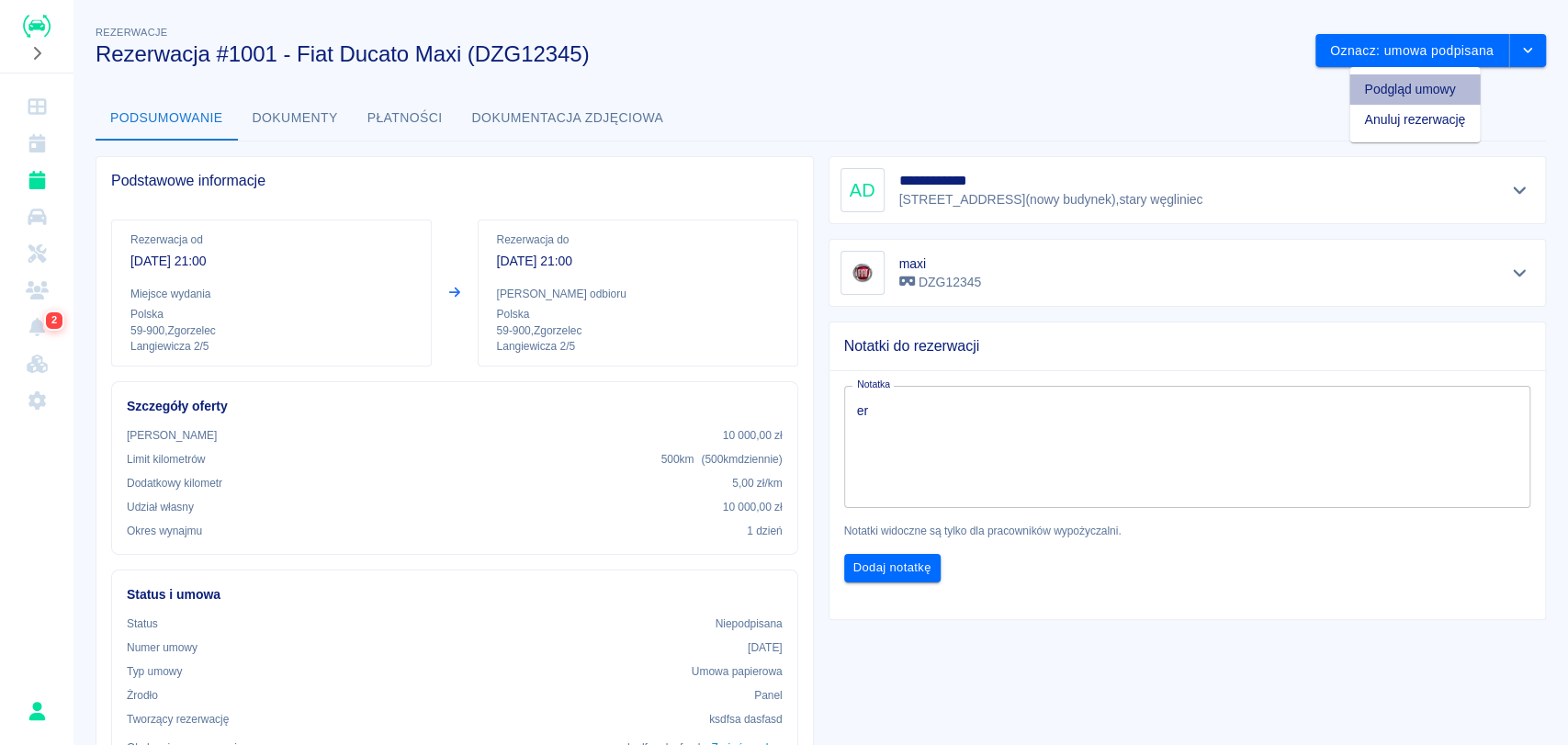
click at [1444, 90] on li "Podgląd umowy" at bounding box center [1414, 89] width 131 height 30
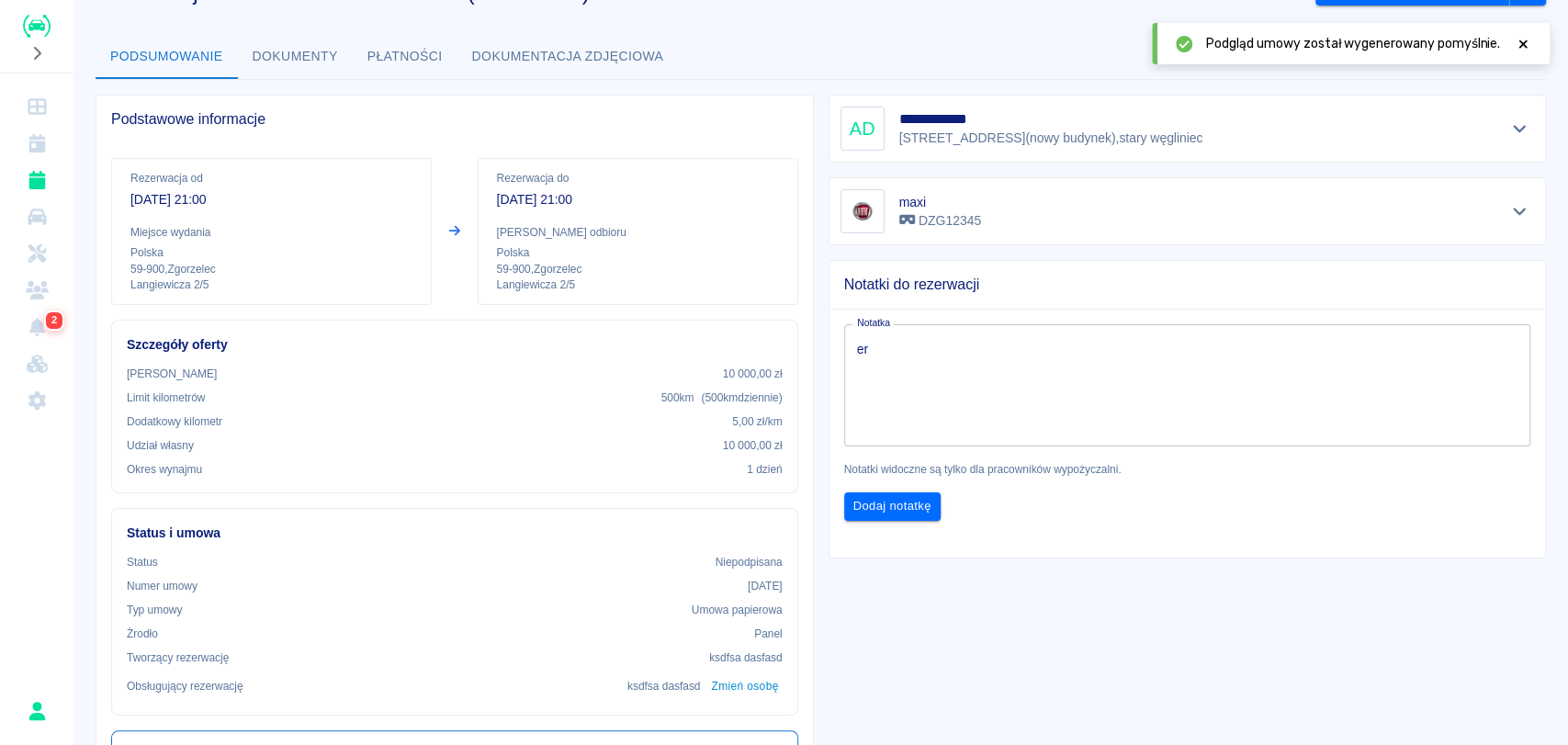
scroll to position [62, 0]
click at [281, 34] on button "Dokumenty" at bounding box center [295, 56] width 115 height 44
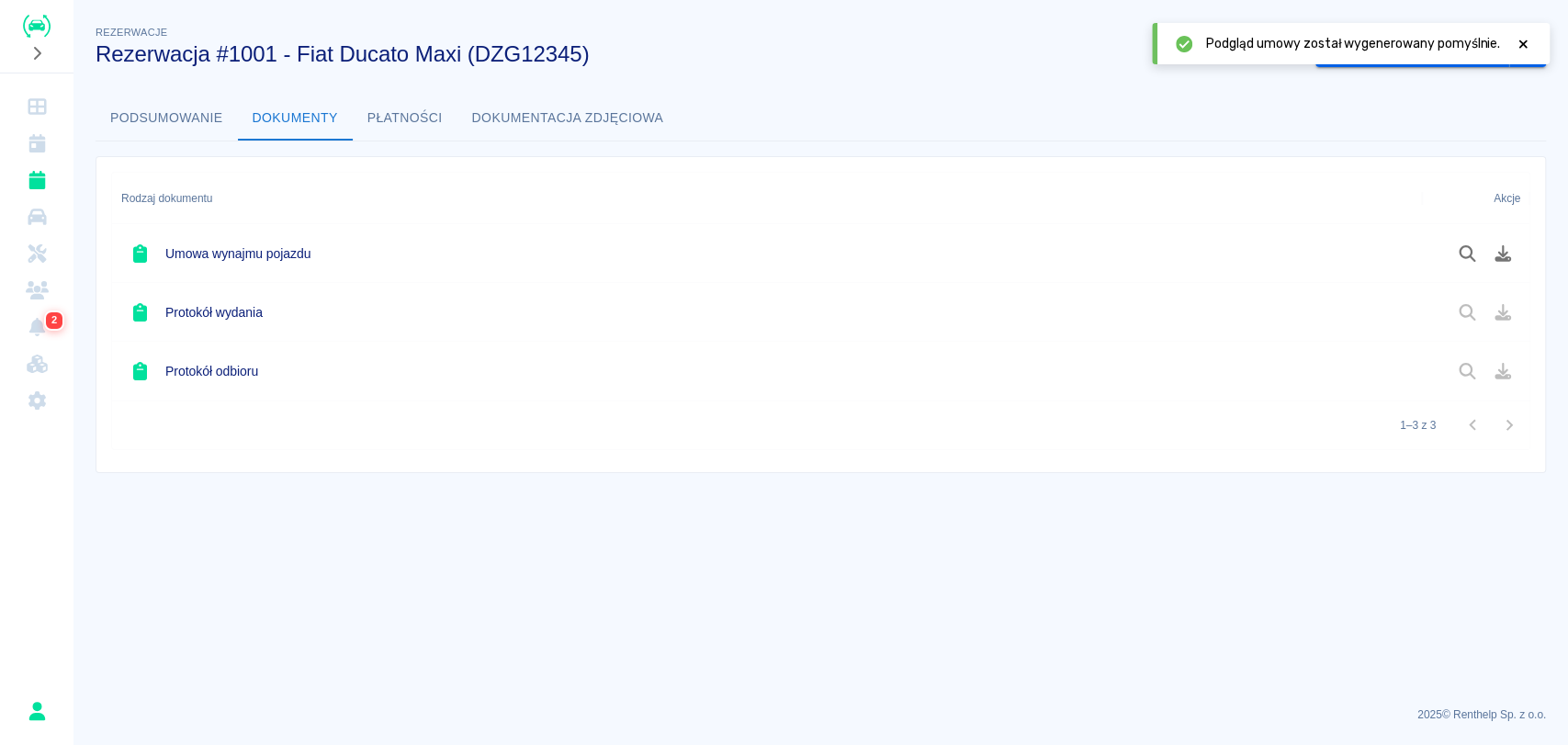
click at [397, 116] on button "Płatności" at bounding box center [405, 118] width 105 height 44
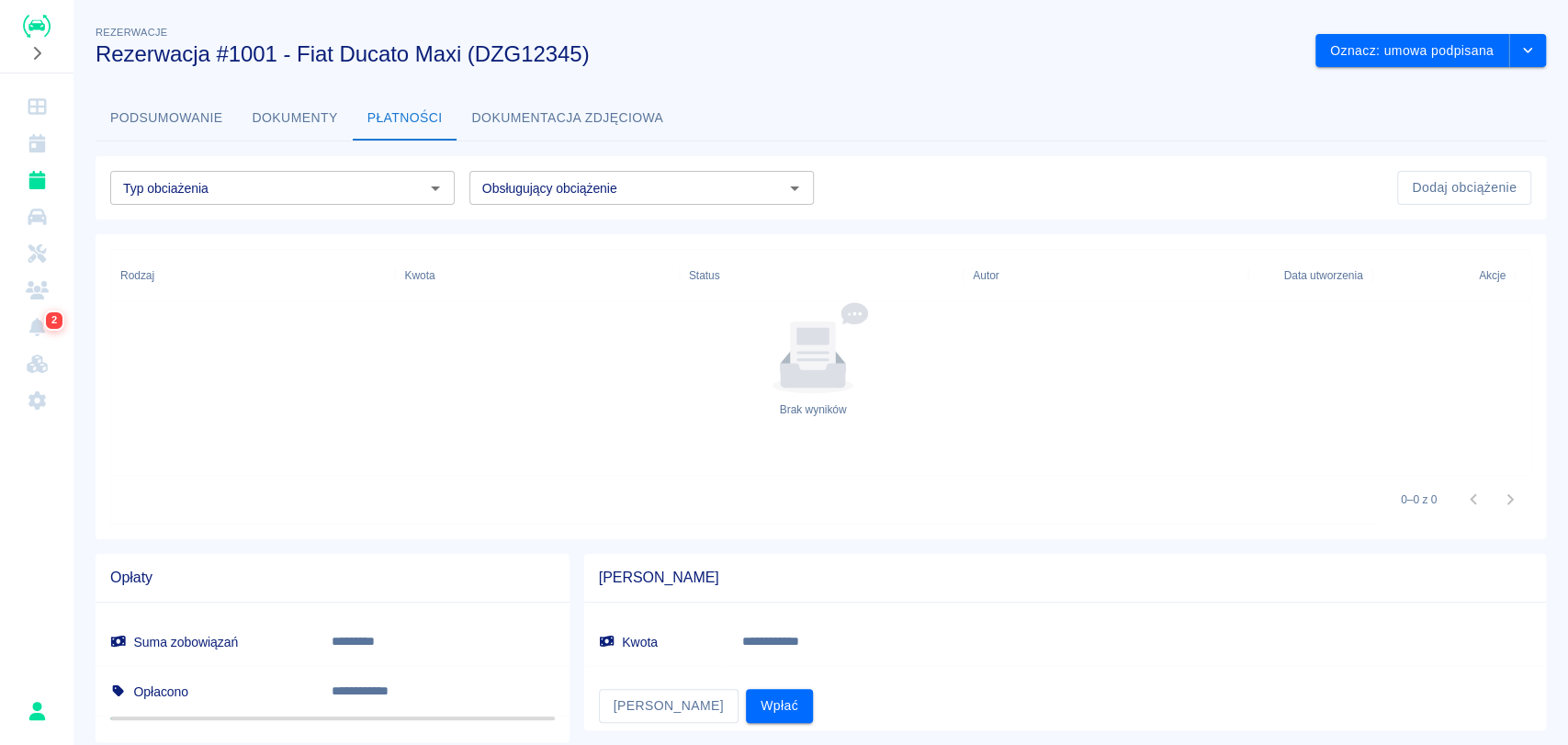
scroll to position [51, 0]
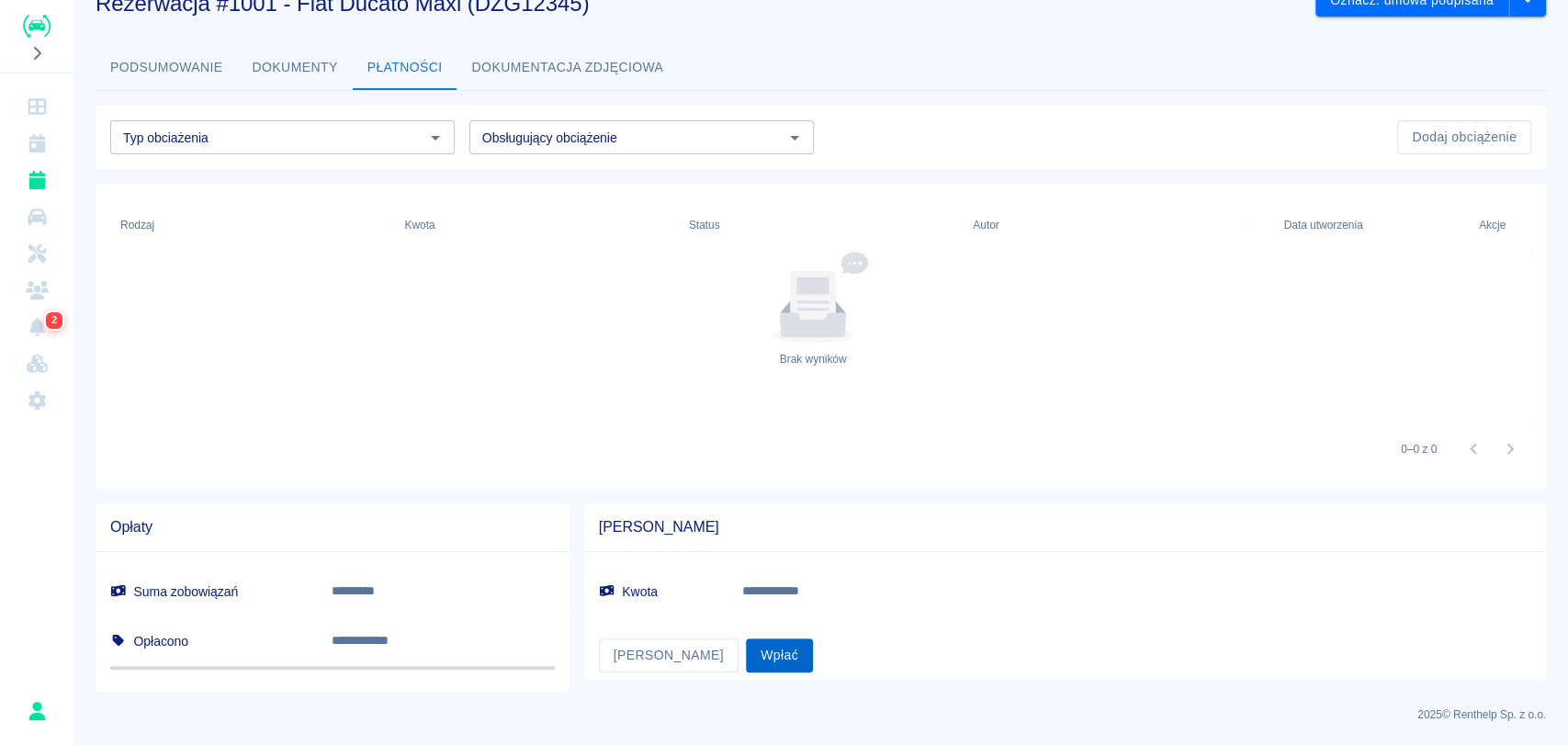
click at [746, 642] on button "Wpłać" at bounding box center [779, 656] width 67 height 34
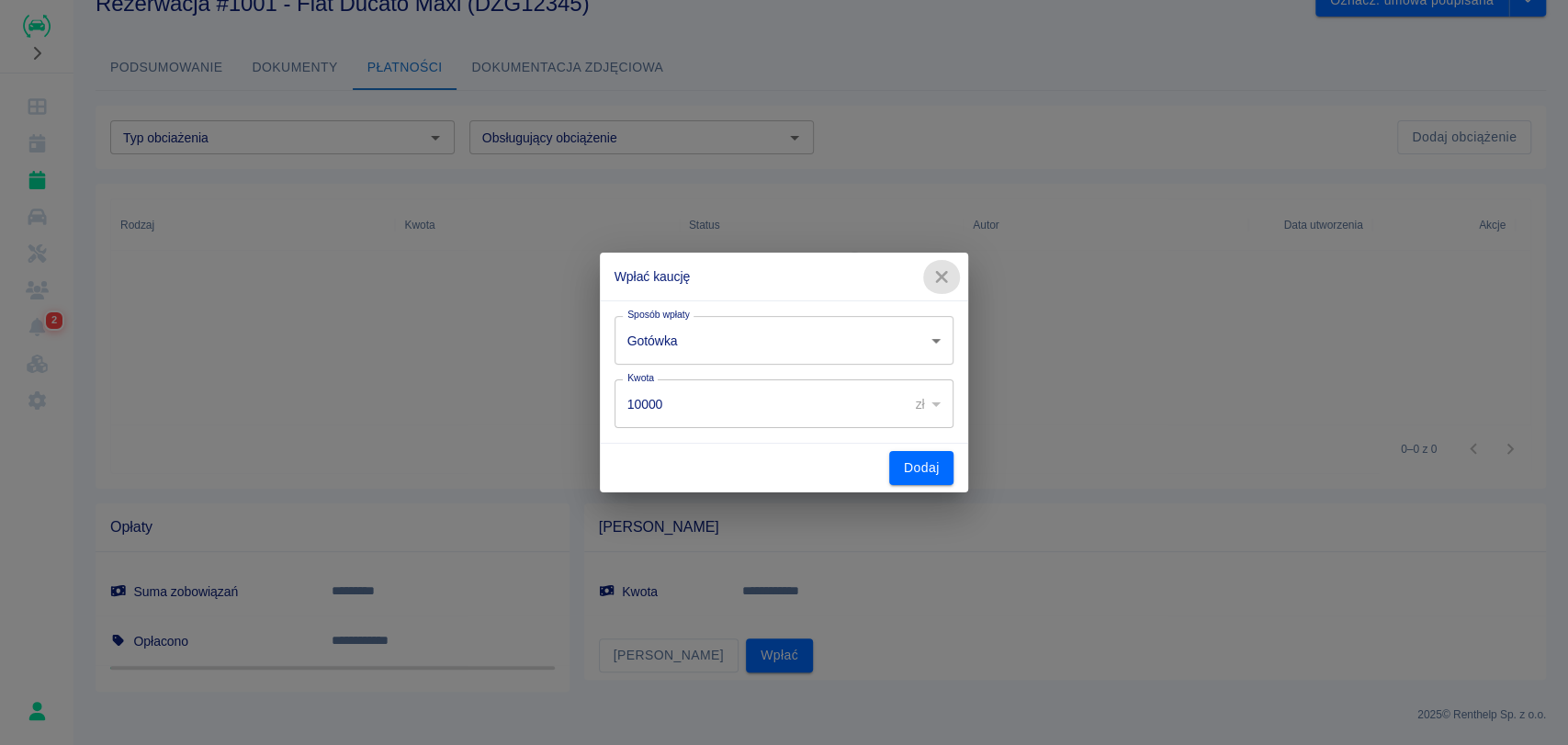
click at [948, 279] on icon "button" at bounding box center [941, 276] width 24 height 19
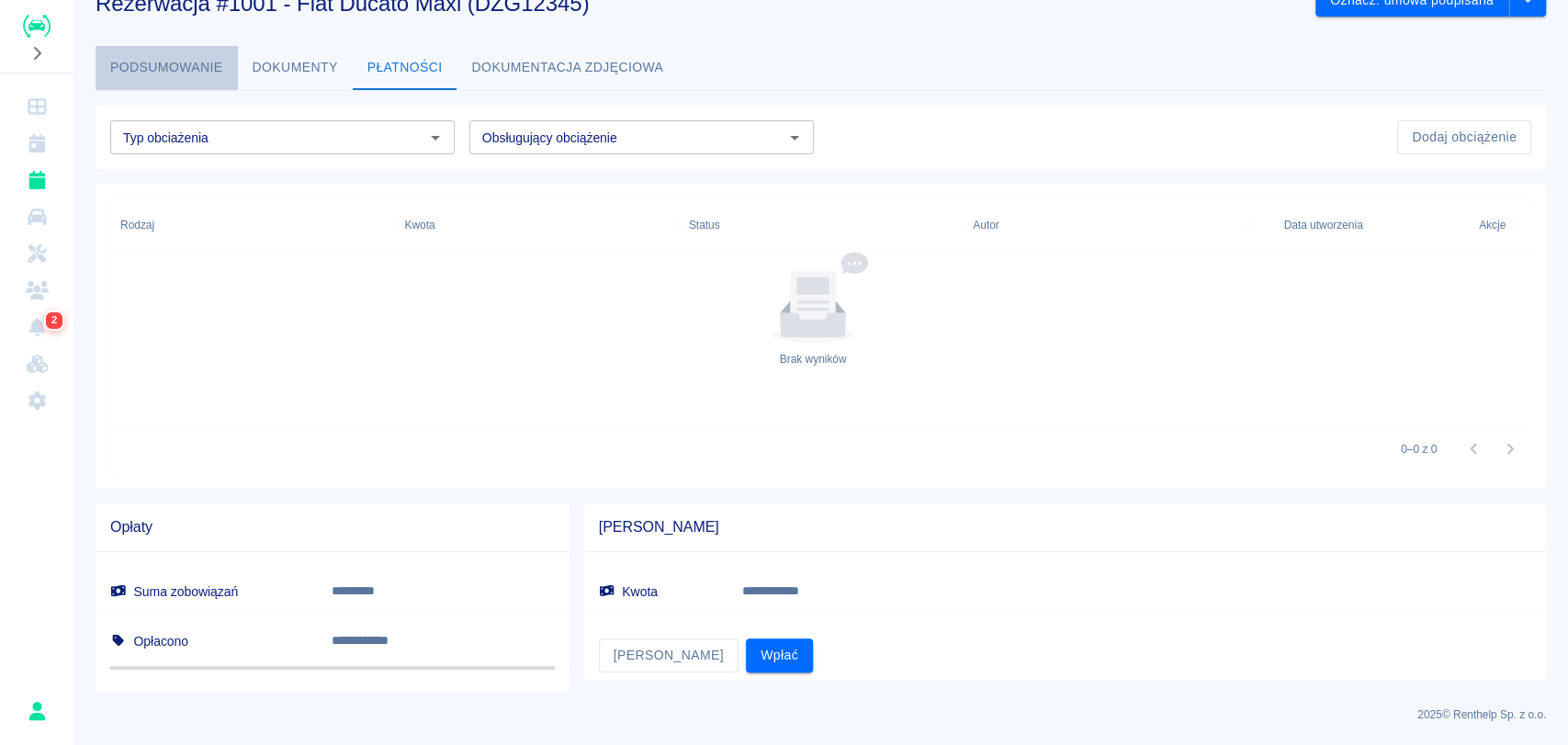
click at [159, 51] on button "Podsumowanie" at bounding box center [167, 68] width 142 height 44
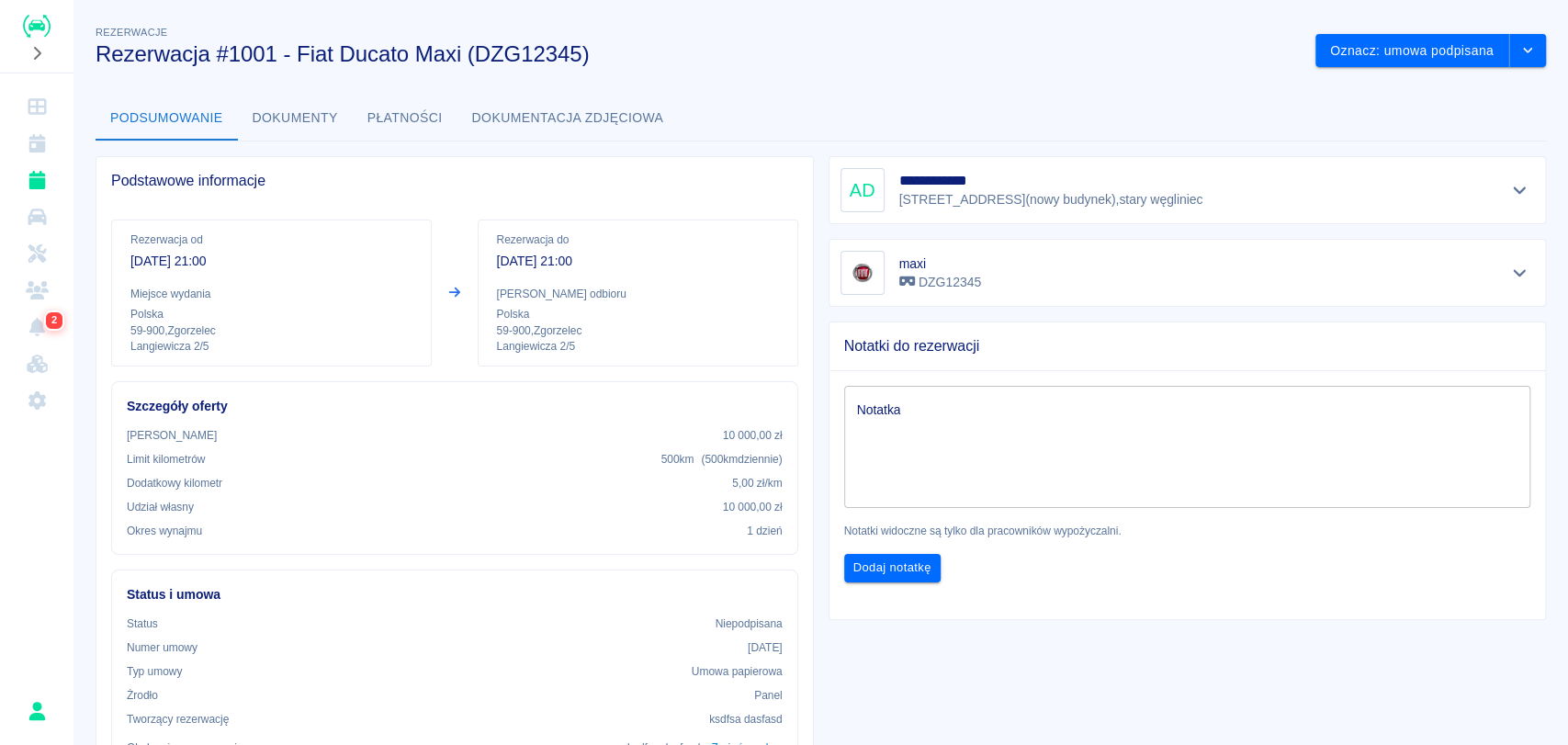
click at [1531, 61] on div "**********" at bounding box center [820, 580] width 1494 height 1146
click at [1520, 53] on icon "drop-down" at bounding box center [1527, 50] width 15 height 12
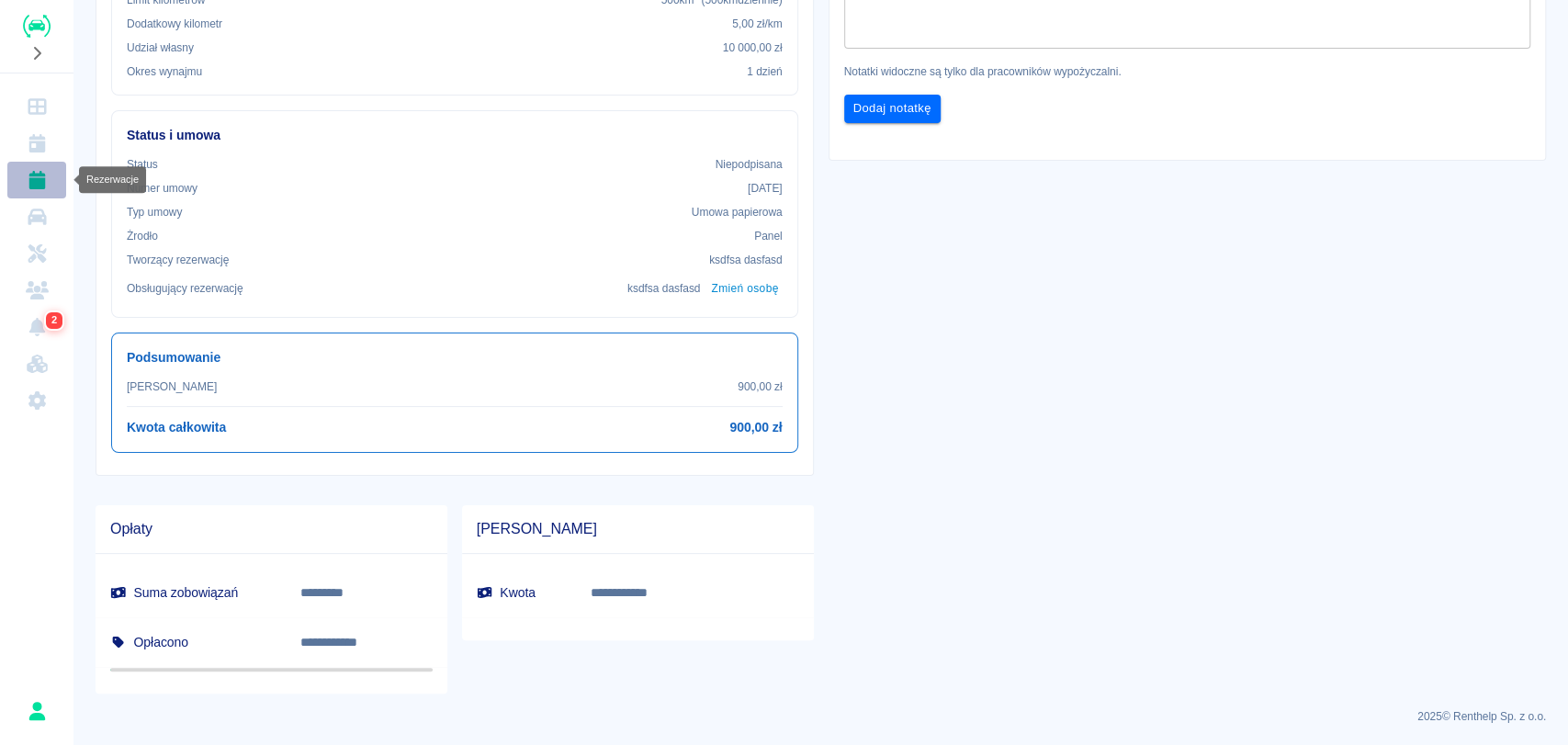
click at [33, 173] on icon "Rezerwacje" at bounding box center [36, 180] width 17 height 18
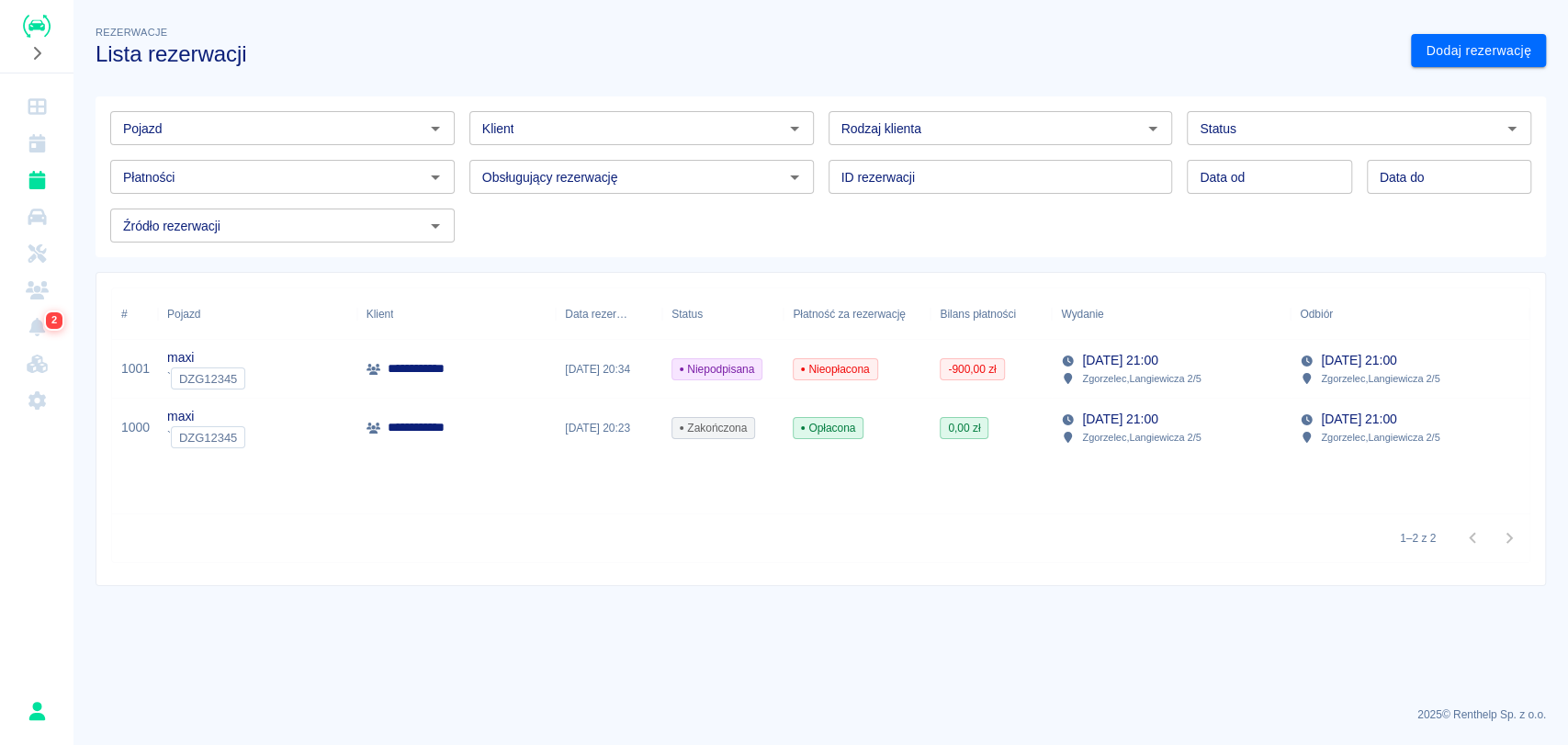
click at [979, 375] on span "-900,00 zł" at bounding box center [971, 369] width 62 height 17
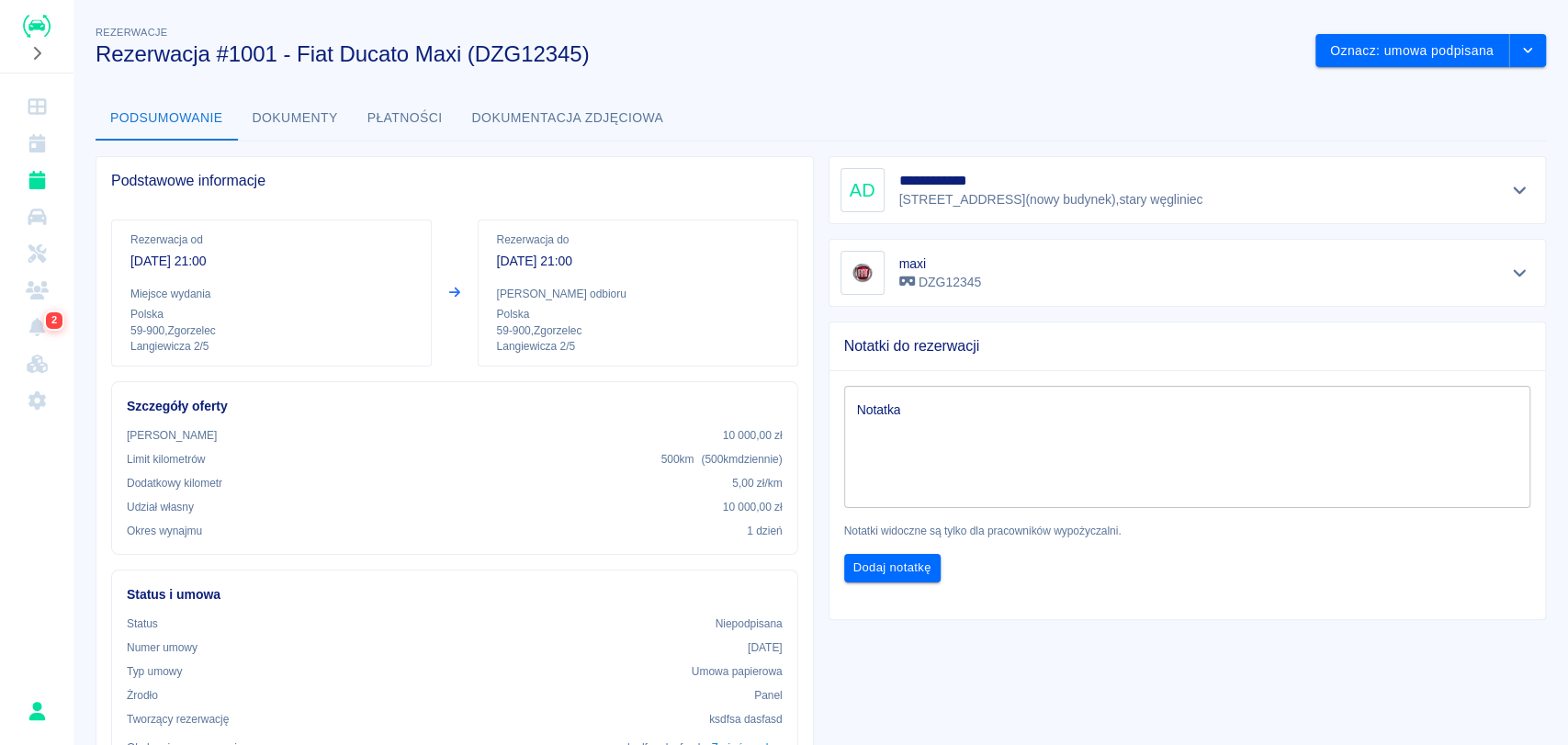
click at [1075, 220] on div "**********" at bounding box center [1187, 190] width 719 height 68
click at [1151, 185] on div "**********" at bounding box center [1187, 190] width 695 height 44
click at [1509, 196] on icon "Pokaż szczegóły" at bounding box center [1519, 190] width 21 height 17
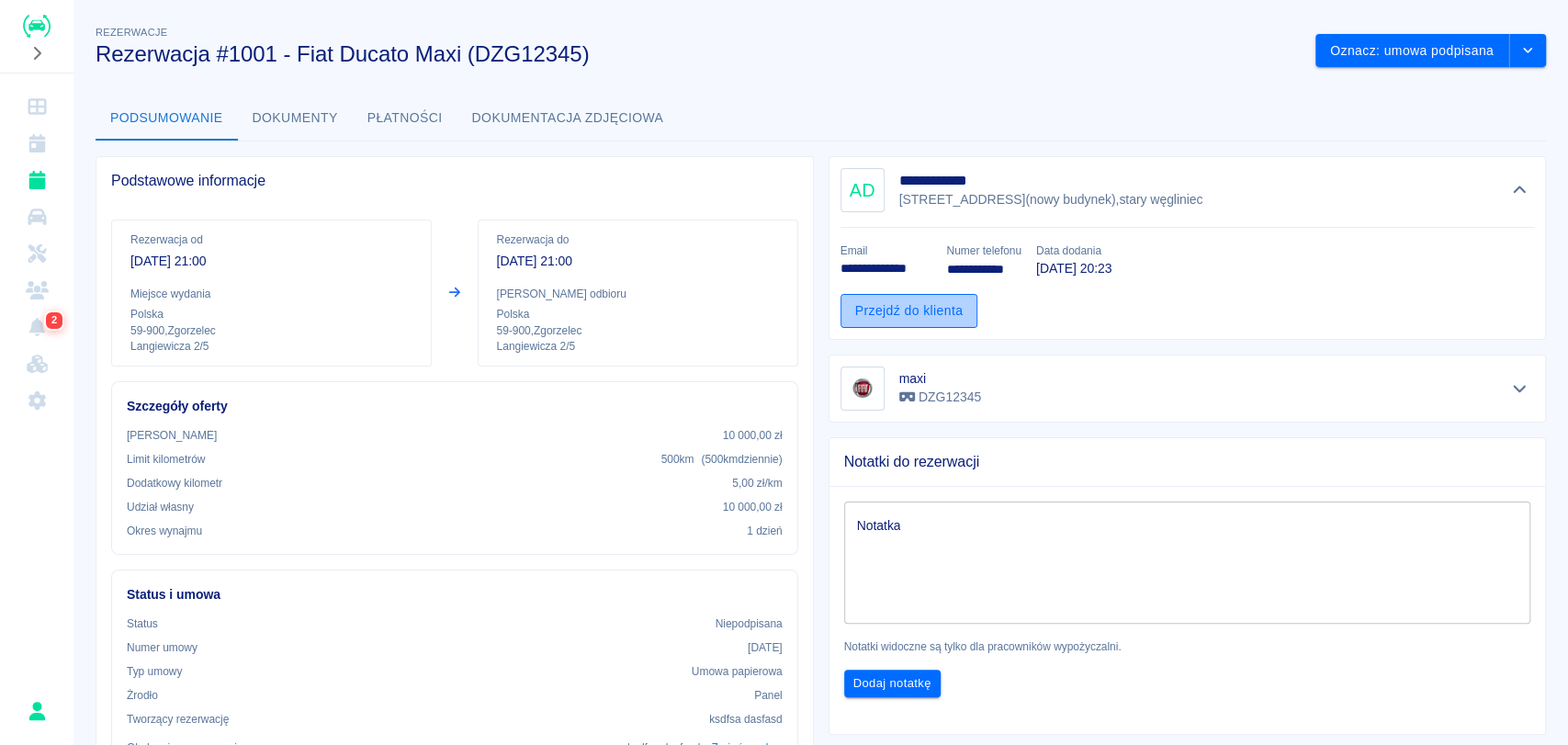
click at [901, 311] on link "Przejdź do klienta" at bounding box center [909, 311] width 138 height 34
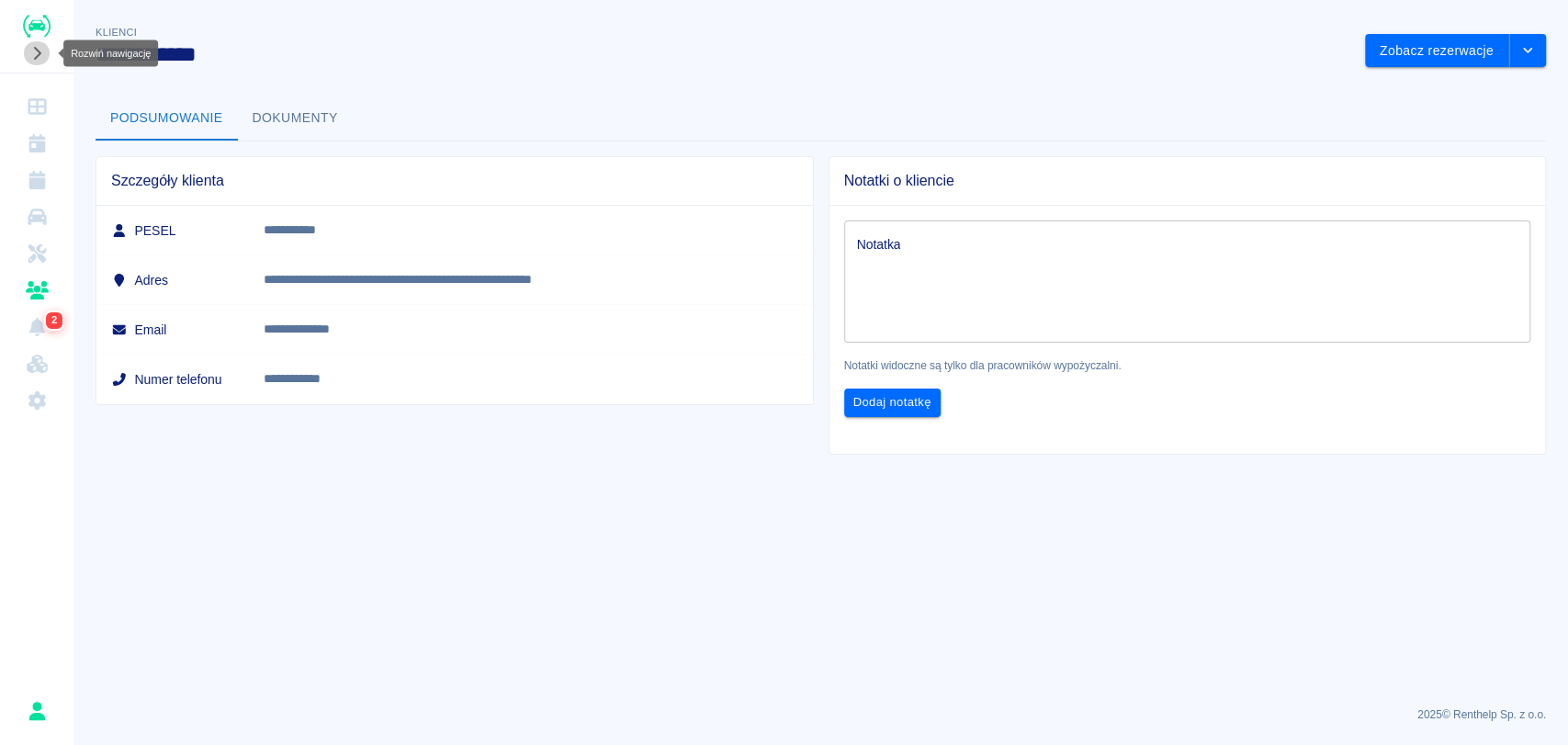
click at [46, 56] on button "Rozwiń nawigację" at bounding box center [37, 53] width 28 height 24
